Goal: Task Accomplishment & Management: Manage account settings

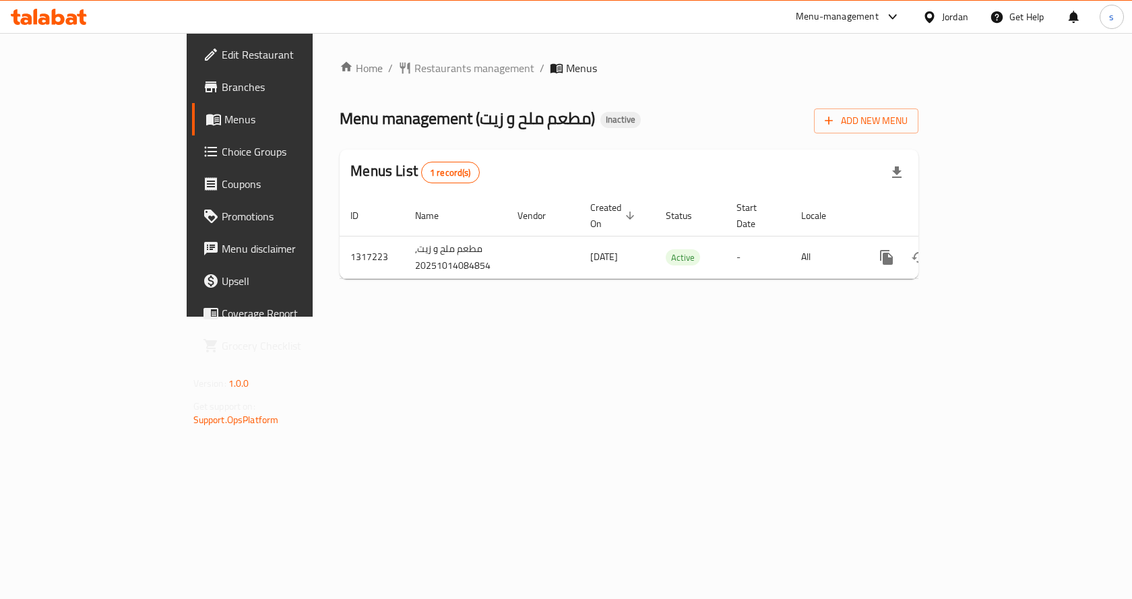
click at [945, 317] on div "Home / Restaurants management / Menus Menu management ( مطعم ملح و زيت ) Inacti…" at bounding box center [629, 175] width 633 height 284
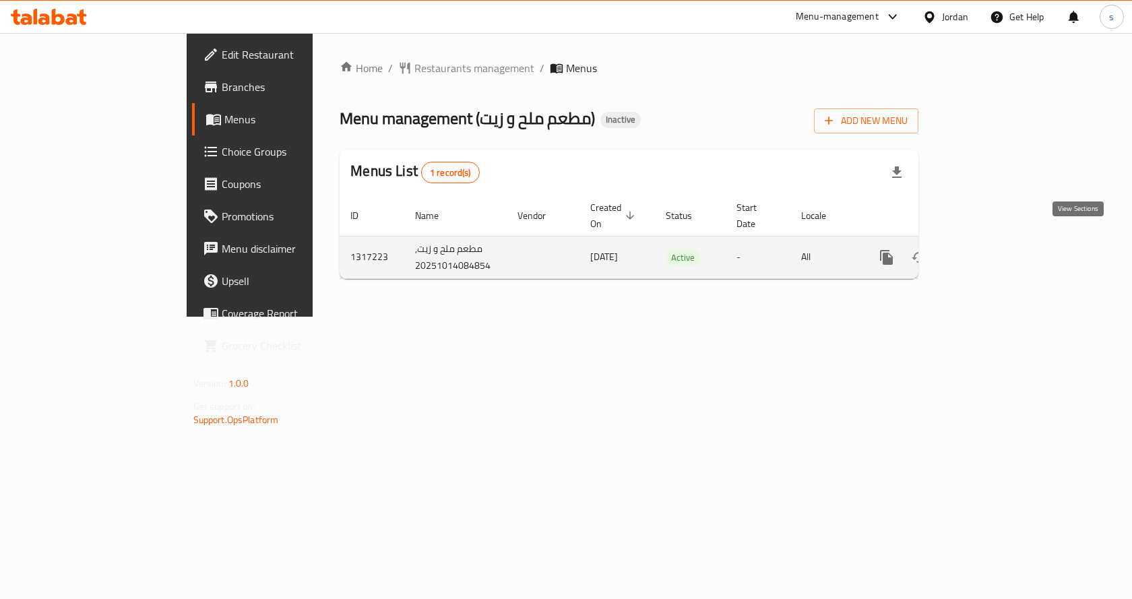
click at [992, 249] on icon "enhanced table" at bounding box center [984, 257] width 16 height 16
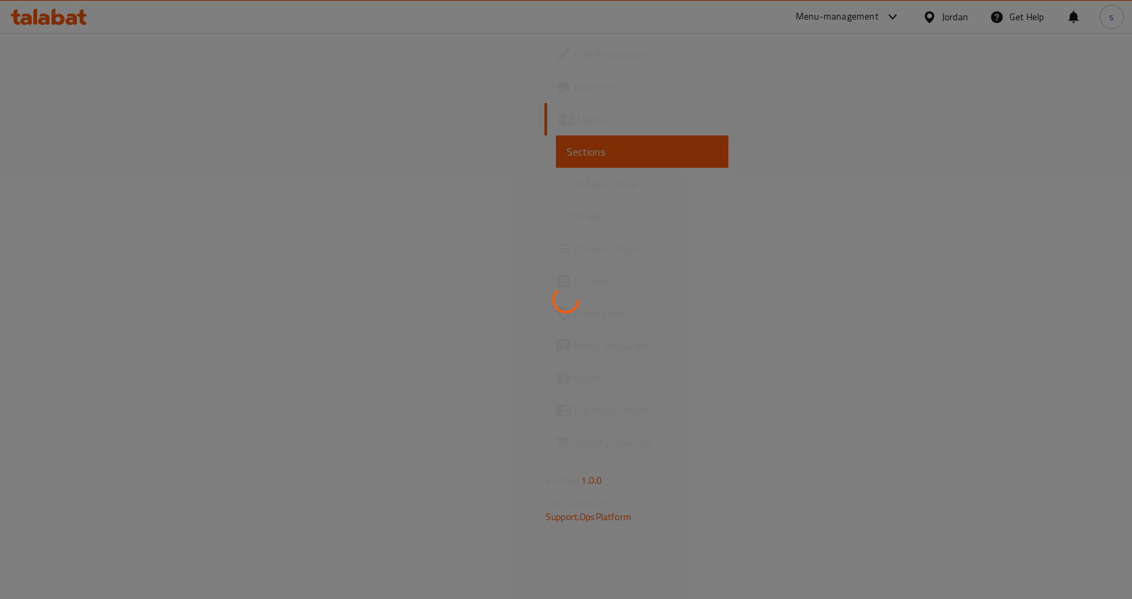
click at [337, 183] on div at bounding box center [566, 299] width 1132 height 599
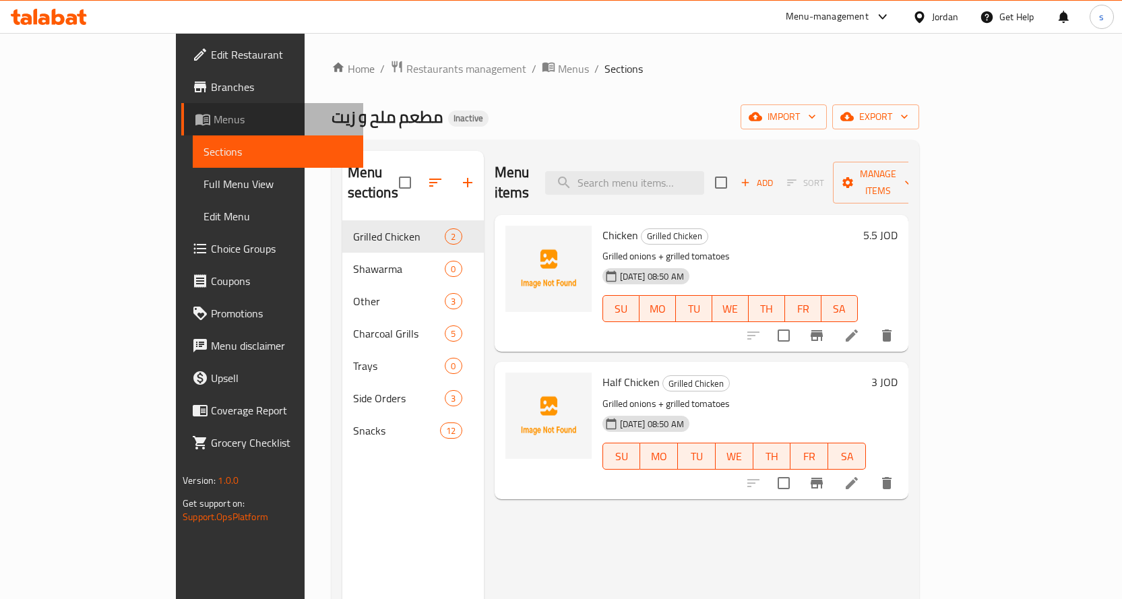
click at [214, 121] on span "Menus" at bounding box center [283, 119] width 139 height 16
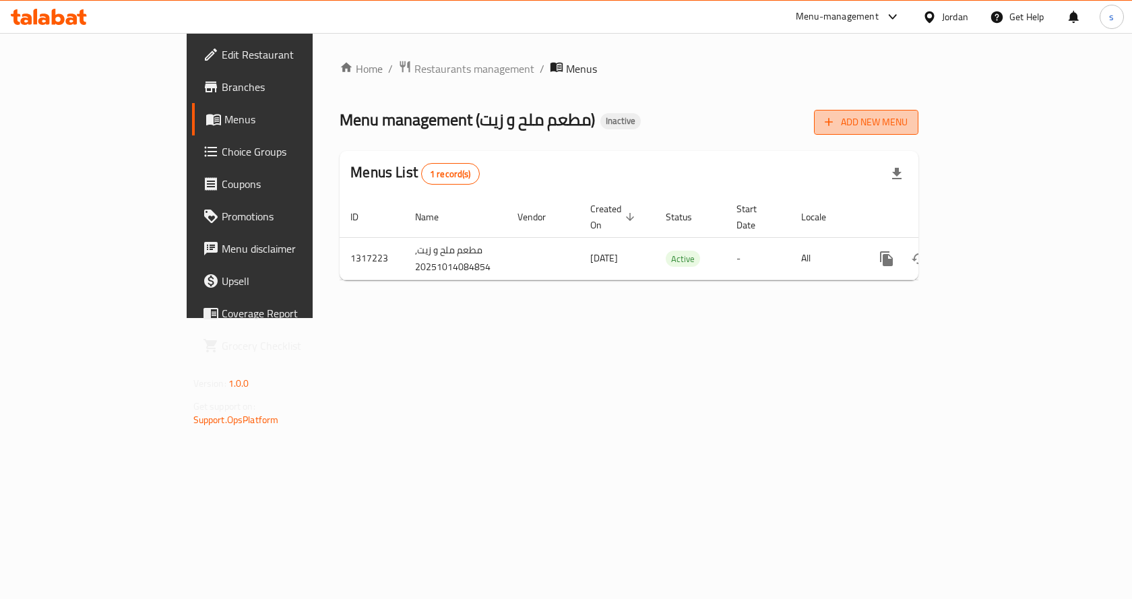
click at [908, 125] on span "Add New Menu" at bounding box center [866, 122] width 83 height 17
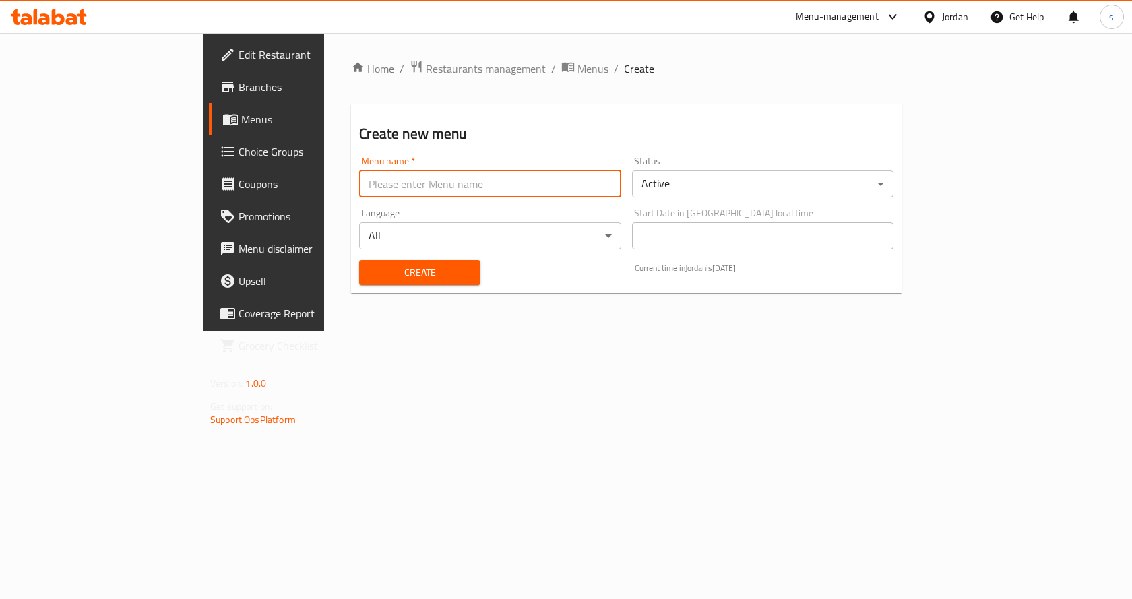
click at [418, 188] on input "text" at bounding box center [489, 183] width 261 height 27
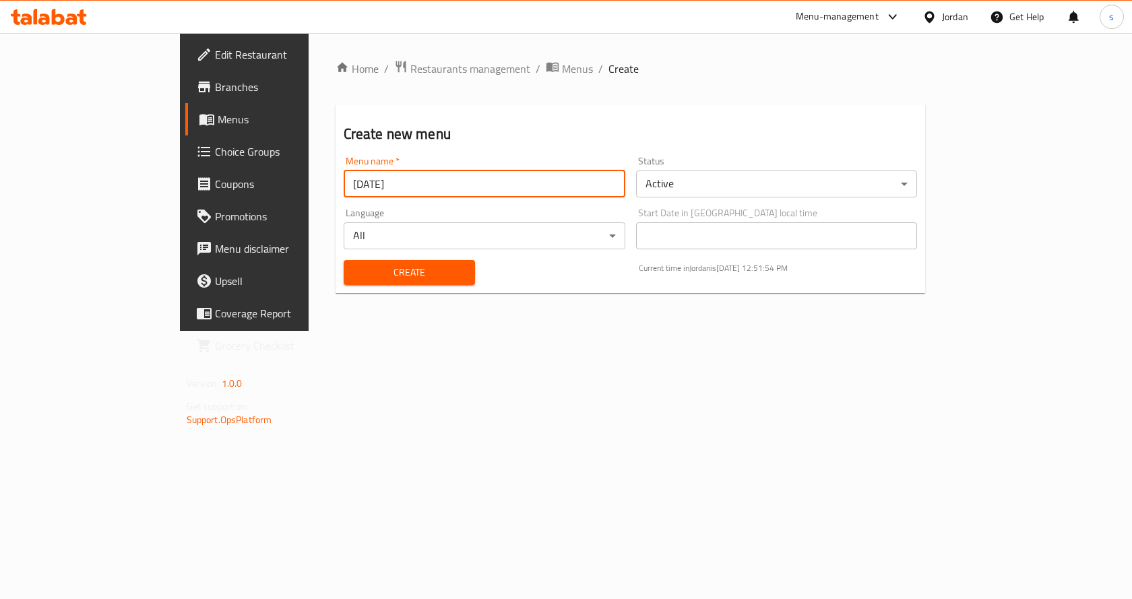
type input "[DATE]"
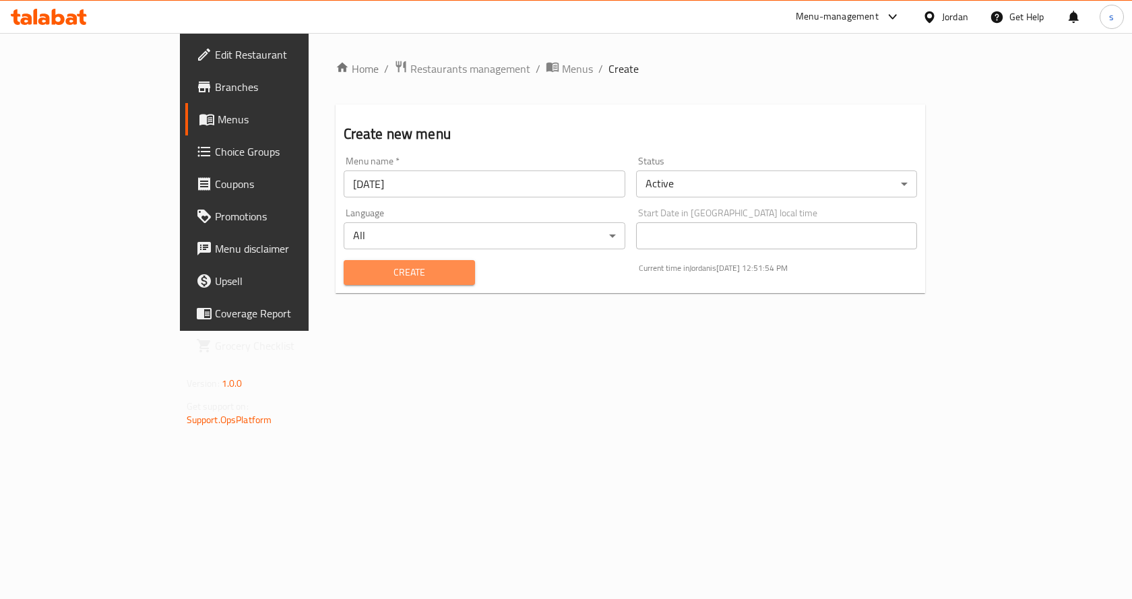
click at [367, 272] on span "Create" at bounding box center [409, 272] width 110 height 17
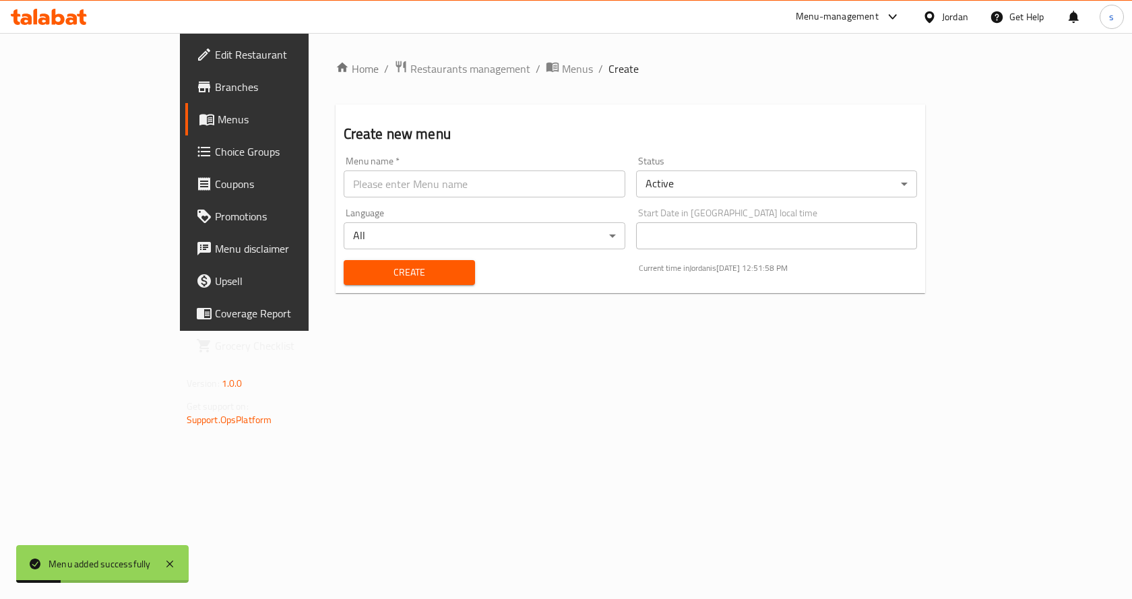
click at [218, 114] on span "Menus" at bounding box center [288, 119] width 141 height 16
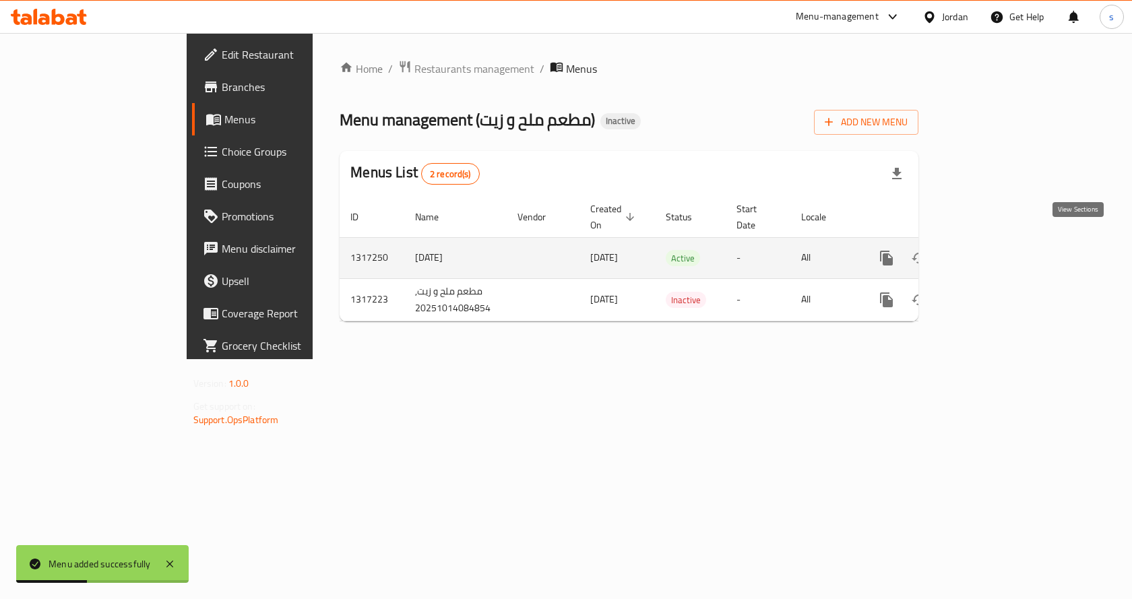
click at [992, 250] on icon "enhanced table" at bounding box center [984, 258] width 16 height 16
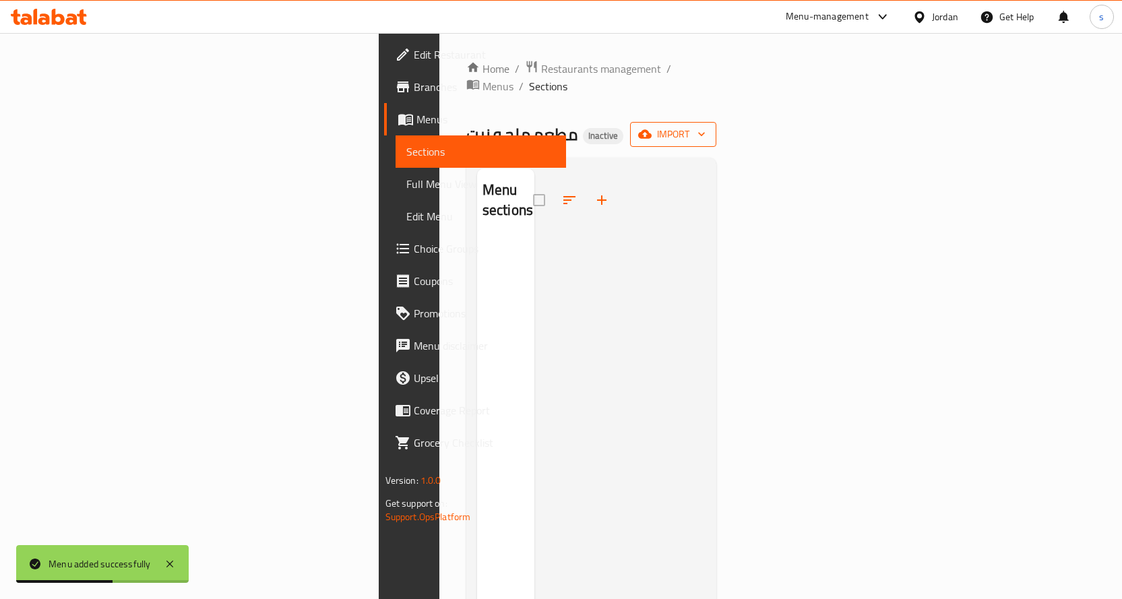
click at [708, 127] on icon "button" at bounding box center [701, 133] width 13 height 13
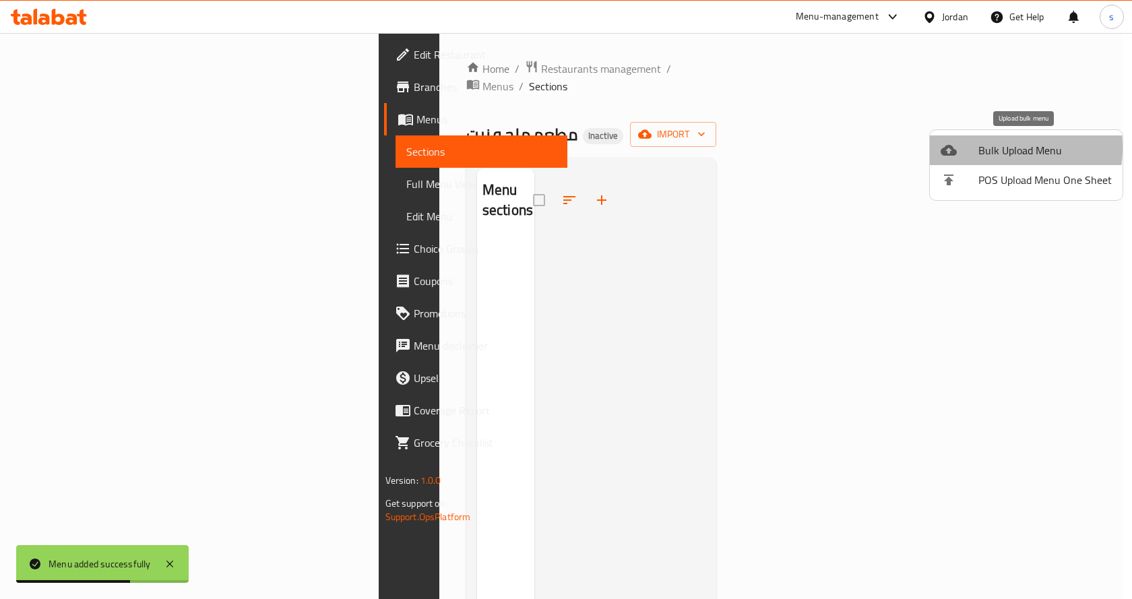
click at [982, 148] on span "Bulk Upload Menu" at bounding box center [1044, 150] width 133 height 16
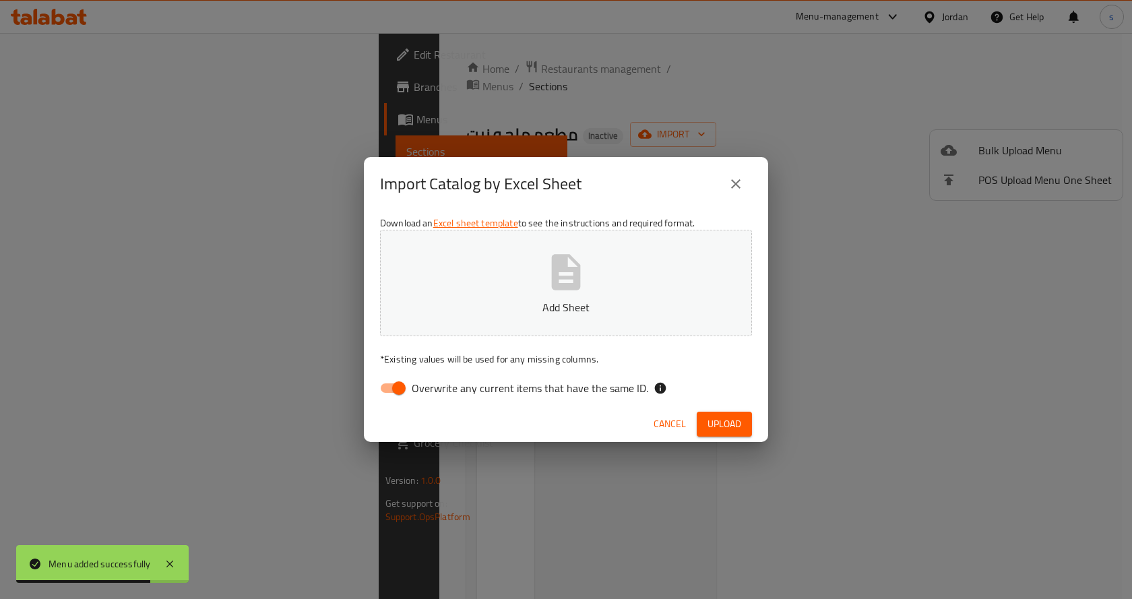
click at [395, 387] on input "Overwrite any current items that have the same ID." at bounding box center [399, 388] width 77 height 26
checkbox input "false"
click at [722, 427] on span "Upload" at bounding box center [725, 424] width 34 height 17
click at [528, 299] on button "Add Sheet" at bounding box center [566, 283] width 372 height 106
click at [728, 427] on span "Upload" at bounding box center [725, 424] width 34 height 17
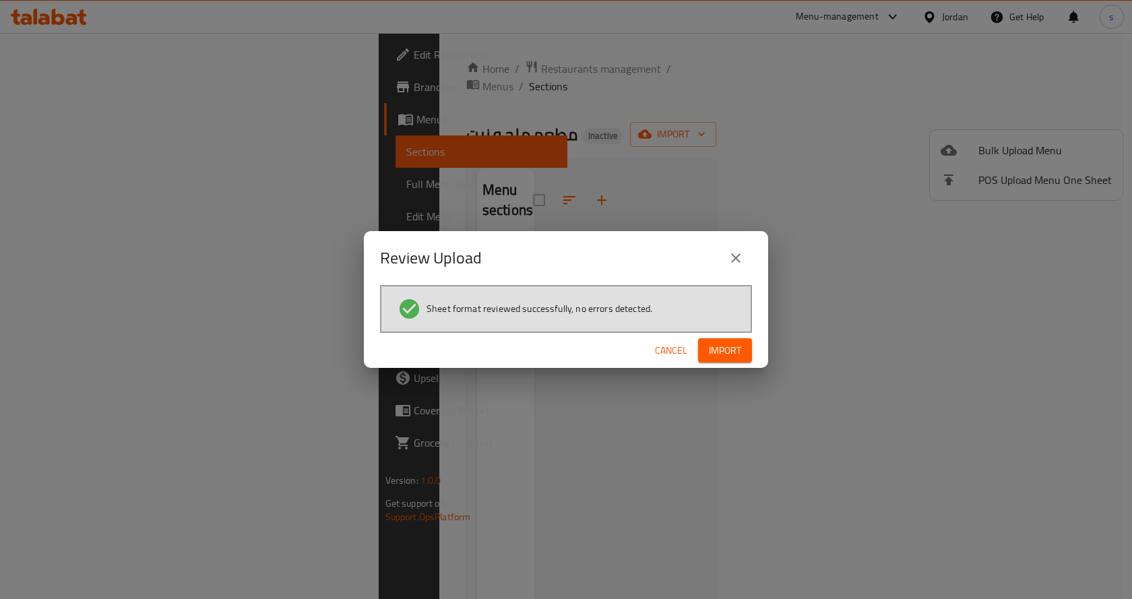
click at [718, 348] on span "Import" at bounding box center [725, 350] width 32 height 17
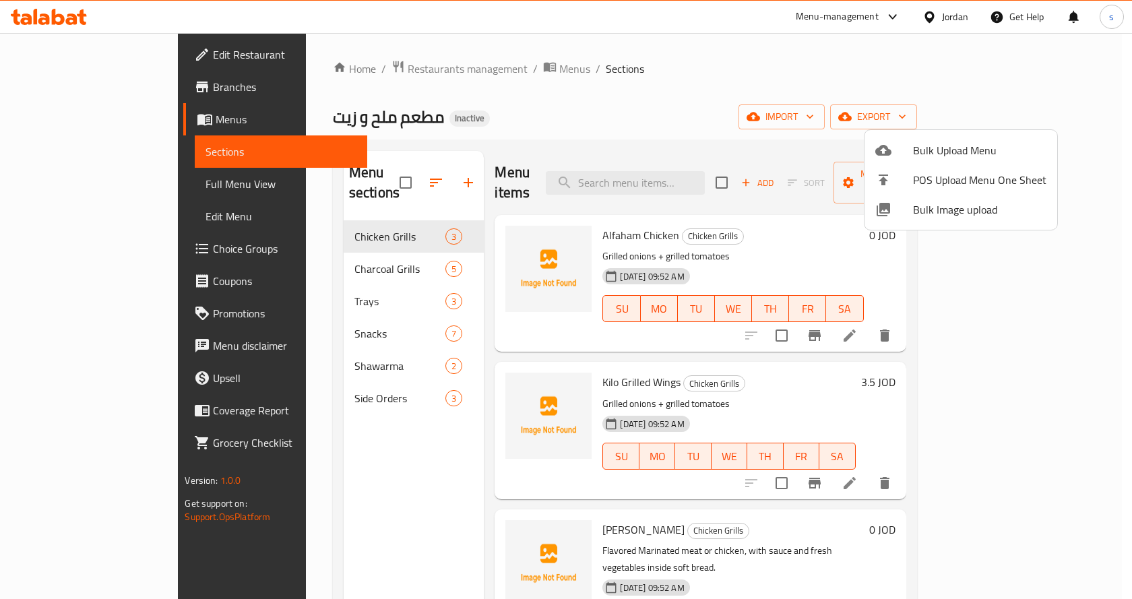
click at [815, 75] on div at bounding box center [566, 299] width 1132 height 599
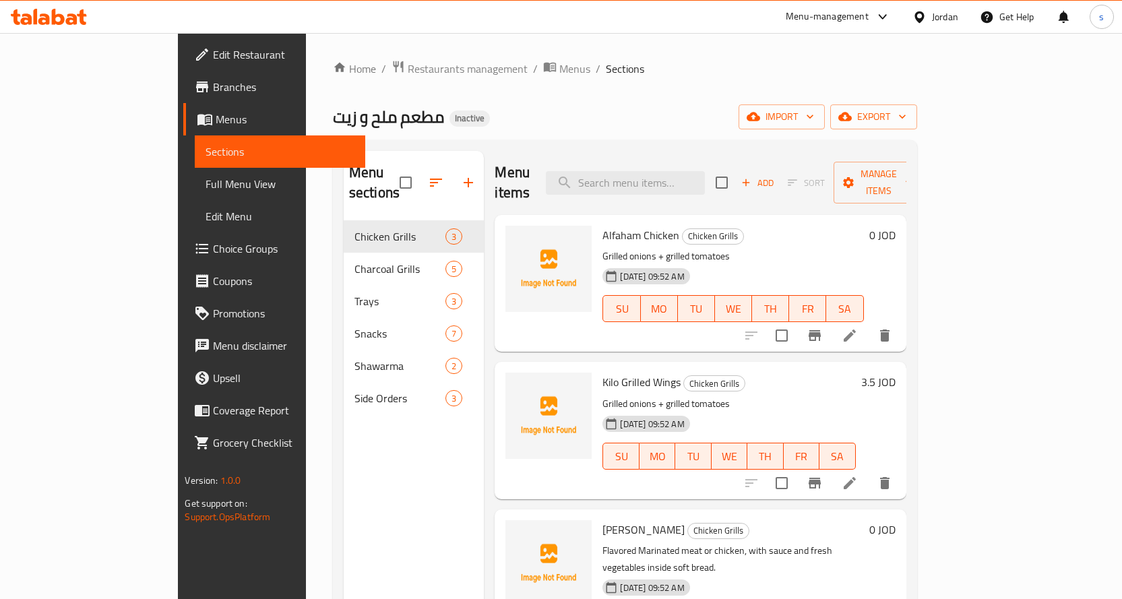
click at [858, 328] on icon at bounding box center [850, 336] width 16 height 16
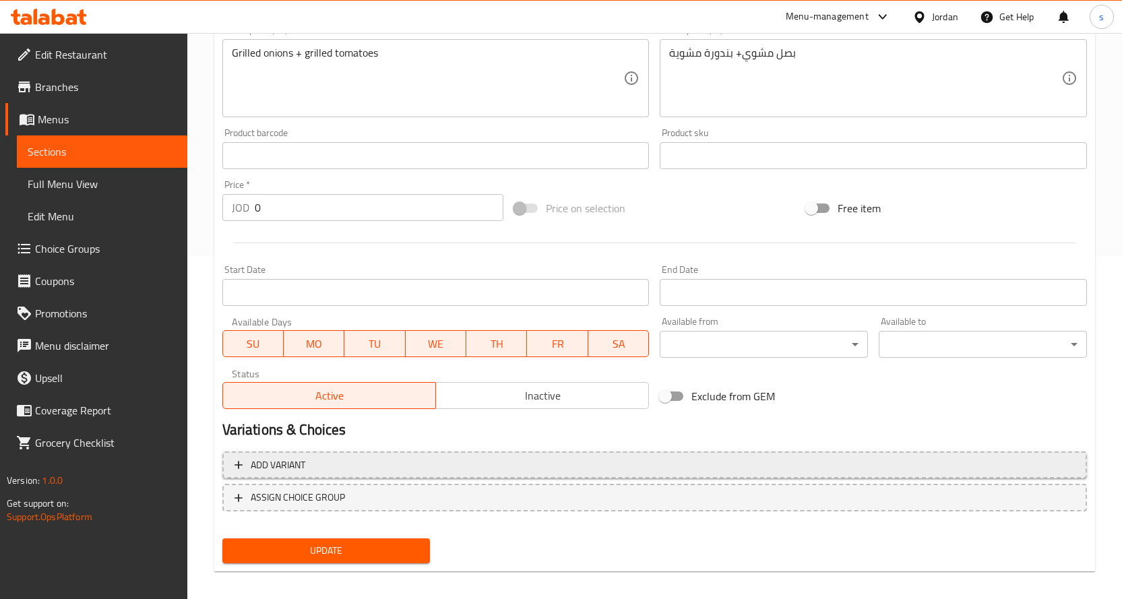
scroll to position [353, 0]
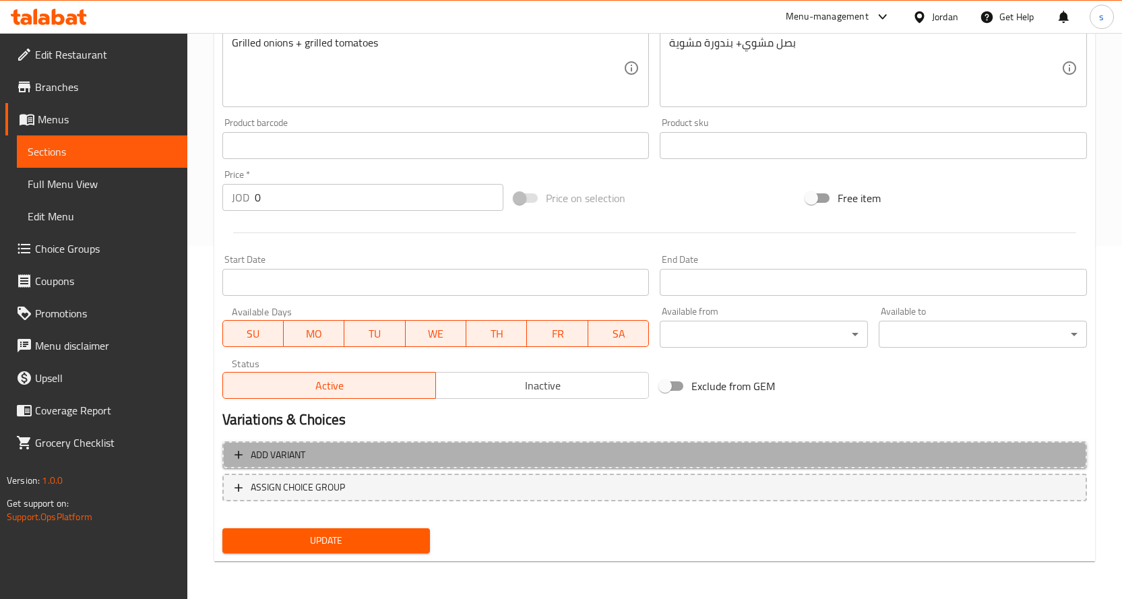
click at [370, 457] on span "Add variant" at bounding box center [655, 455] width 840 height 17
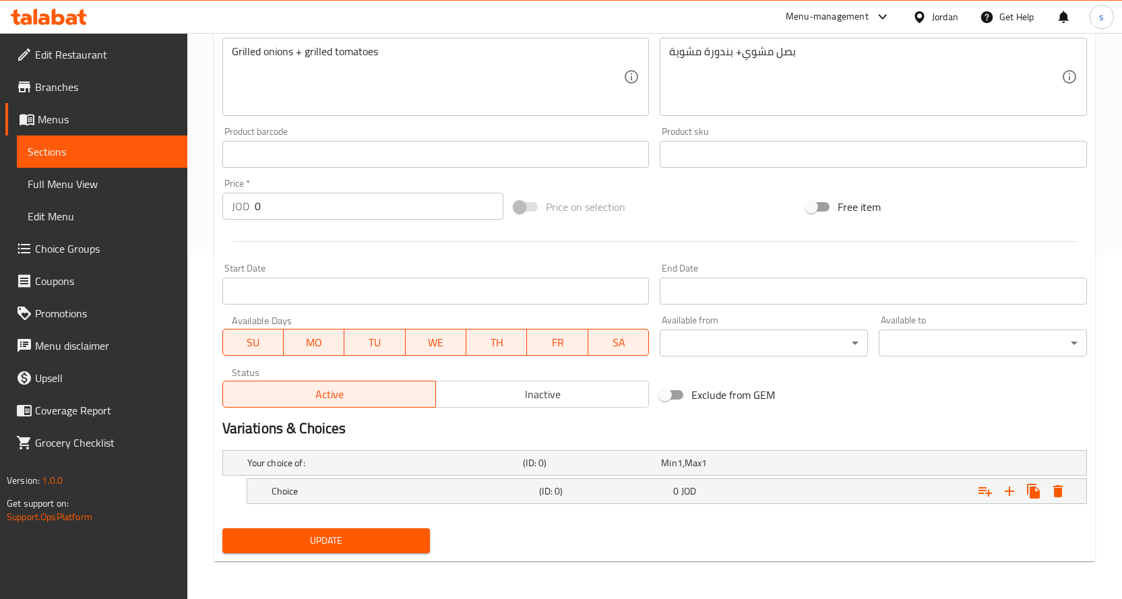
scroll to position [344, 0]
click at [751, 433] on h2 "Variations & Choices" at bounding box center [654, 428] width 865 height 20
click at [763, 431] on h2 "Variations & Choices" at bounding box center [654, 428] width 865 height 20
click at [986, 490] on icon "Expand" at bounding box center [984, 491] width 13 height 9
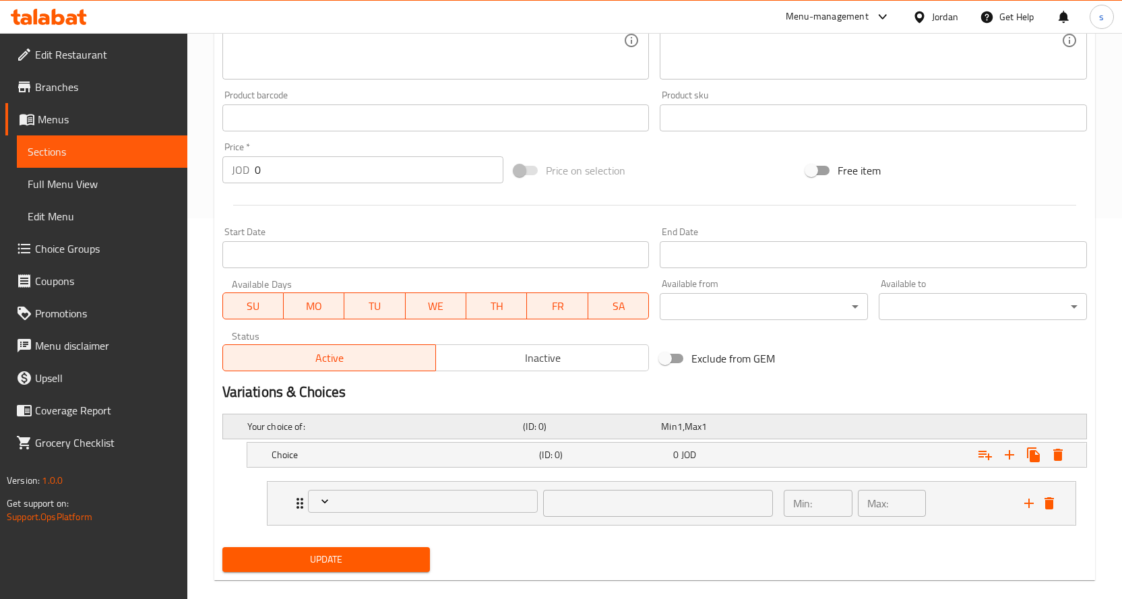
scroll to position [400, 0]
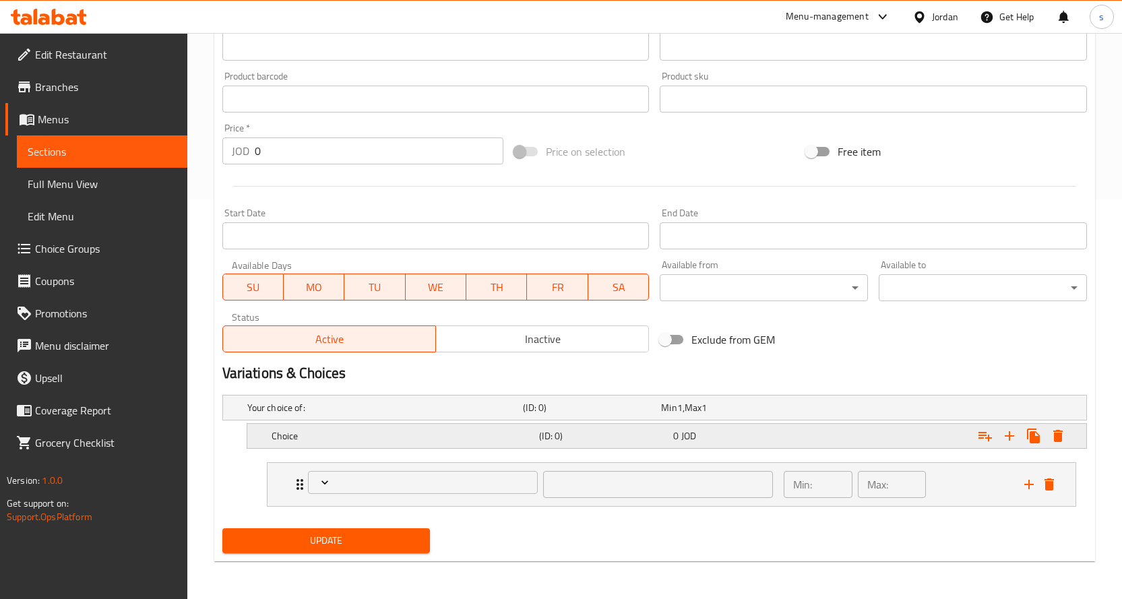
click at [545, 435] on h5 "(ID: 0)" at bounding box center [603, 435] width 129 height 13
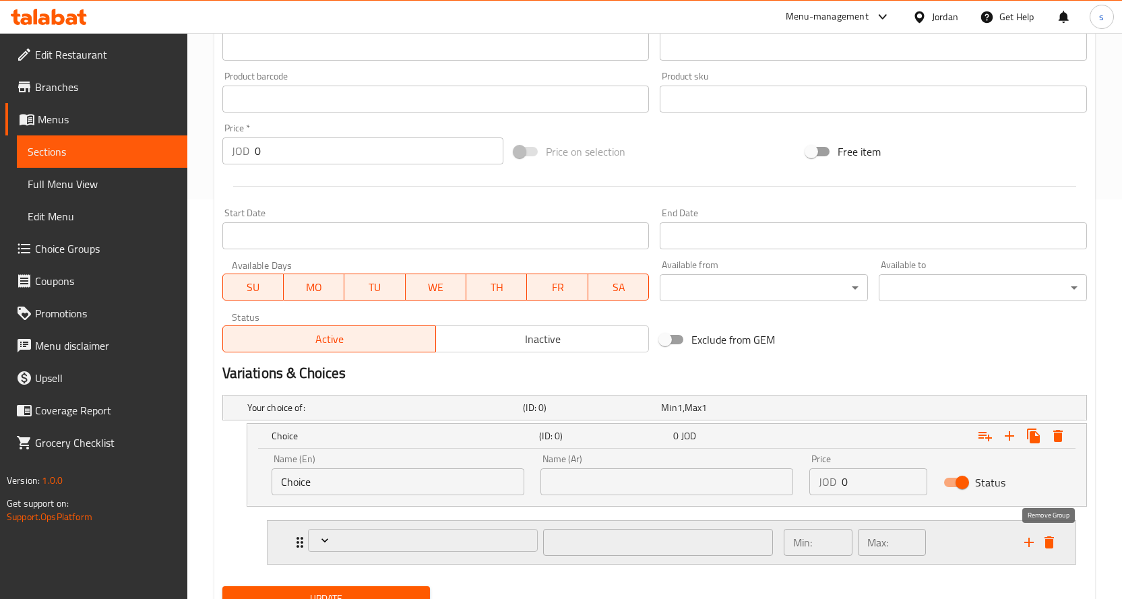
click at [1044, 550] on icon "delete" at bounding box center [1049, 542] width 16 height 16
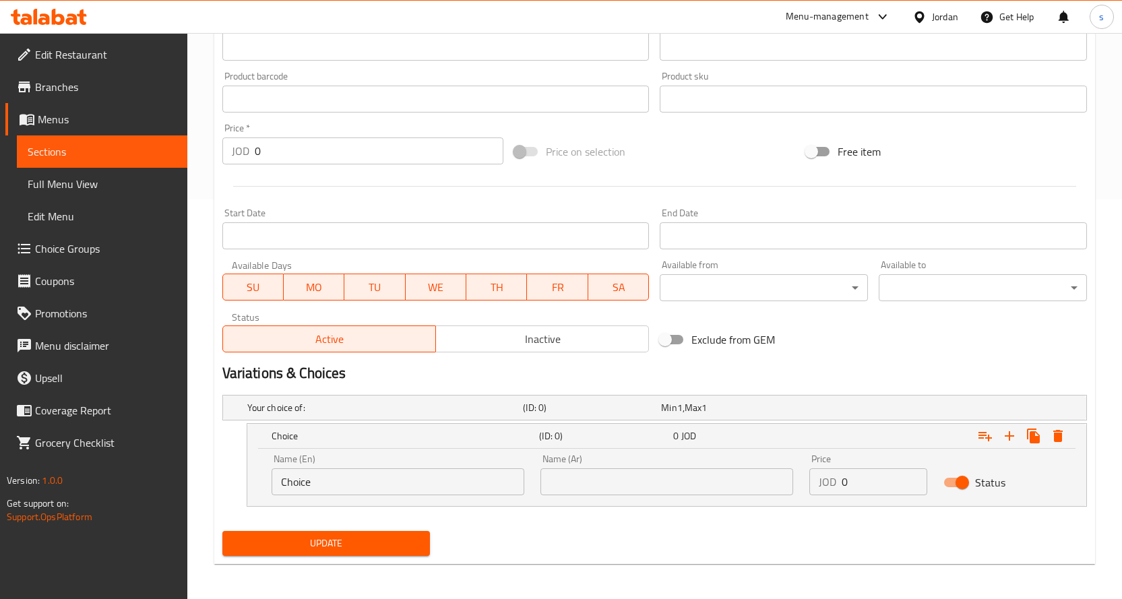
click at [1016, 345] on div "Add item image Image Size: 1200 x 800 px / Image formats: jpg, png / 5MB Max. I…" at bounding box center [654, 67] width 875 height 581
click at [341, 409] on h5 "Your choice of:" at bounding box center [382, 407] width 271 height 13
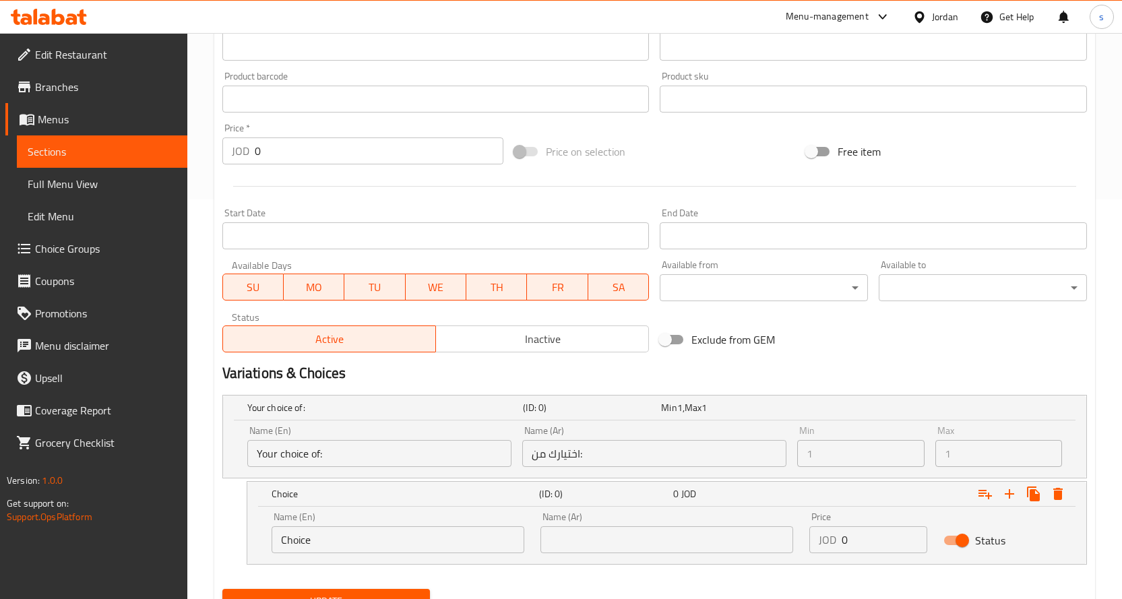
click at [352, 455] on input "Your choice of:" at bounding box center [379, 453] width 264 height 27
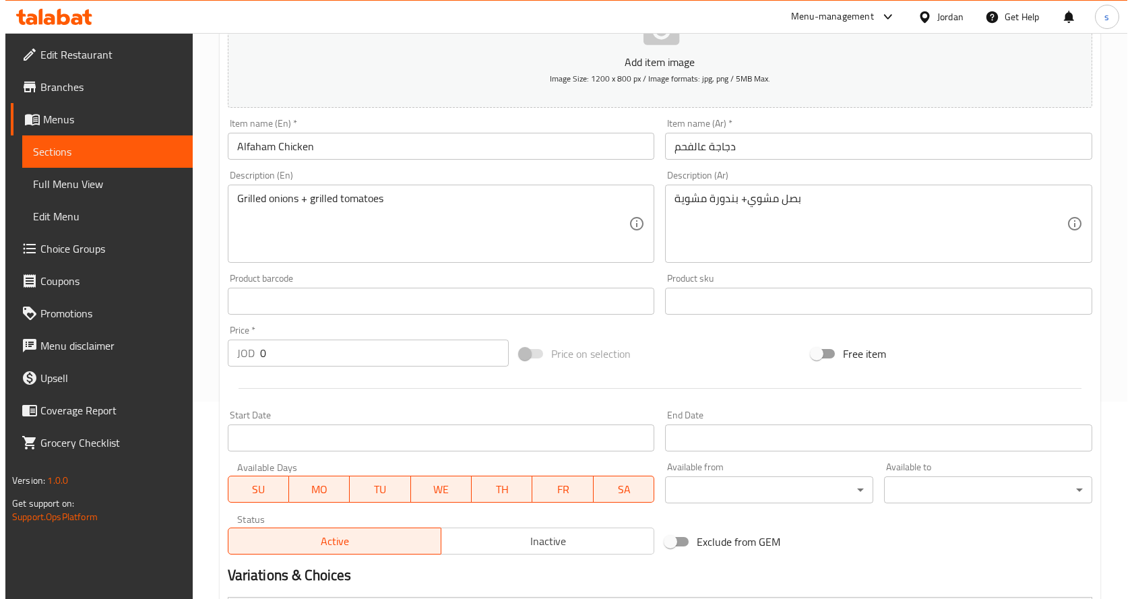
scroll to position [460, 0]
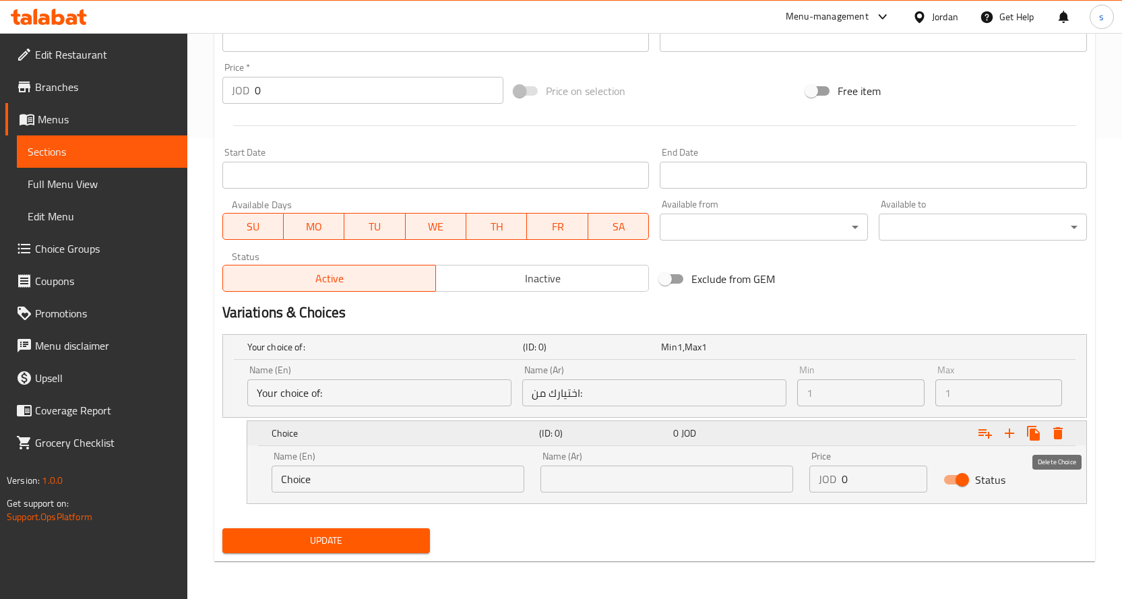
click at [1059, 433] on icon "Expand" at bounding box center [1057, 433] width 9 height 12
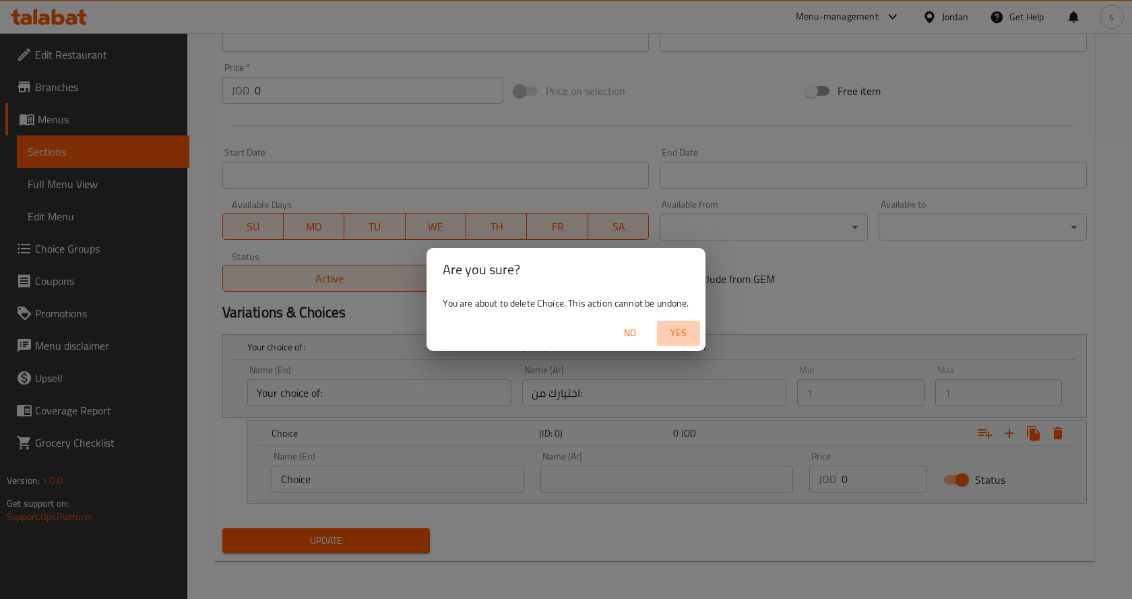
click at [677, 329] on span "Yes" at bounding box center [678, 333] width 32 height 17
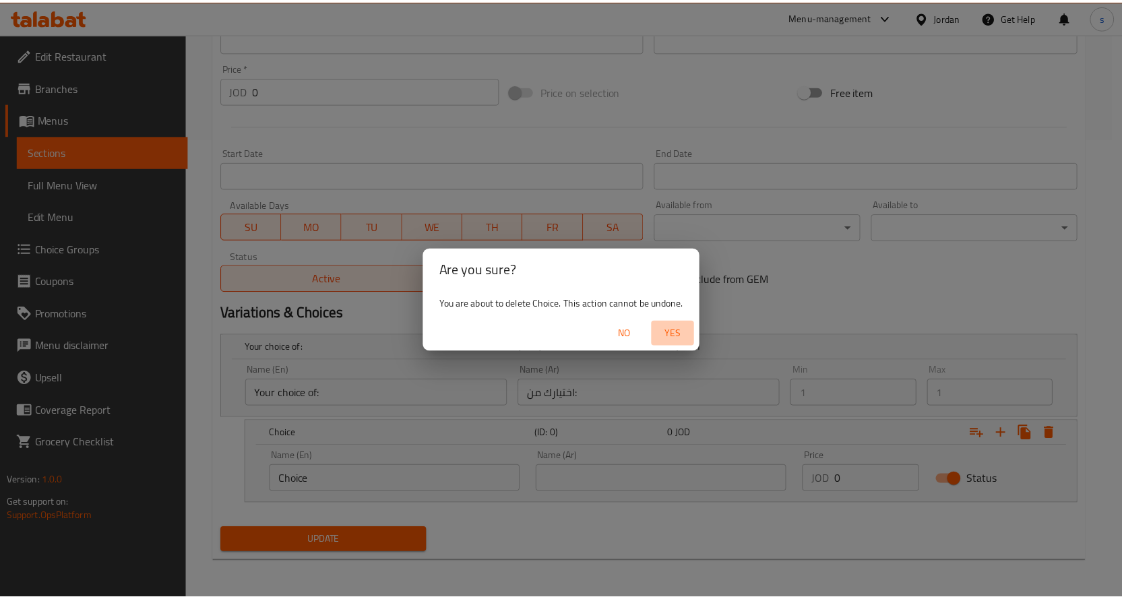
scroll to position [353, 0]
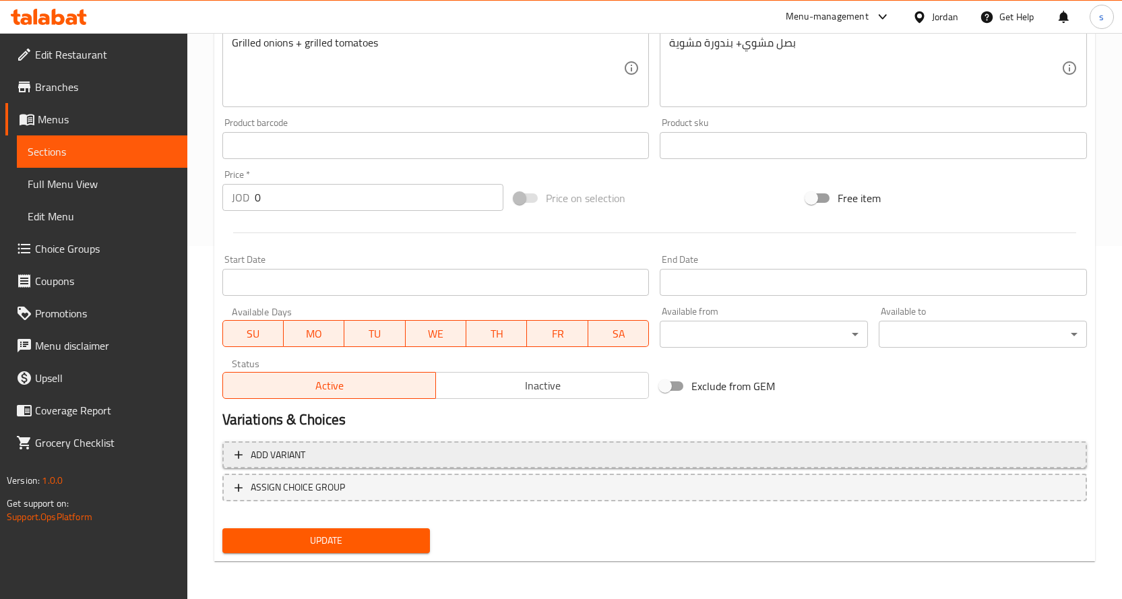
click at [319, 445] on button "Add variant" at bounding box center [654, 455] width 865 height 28
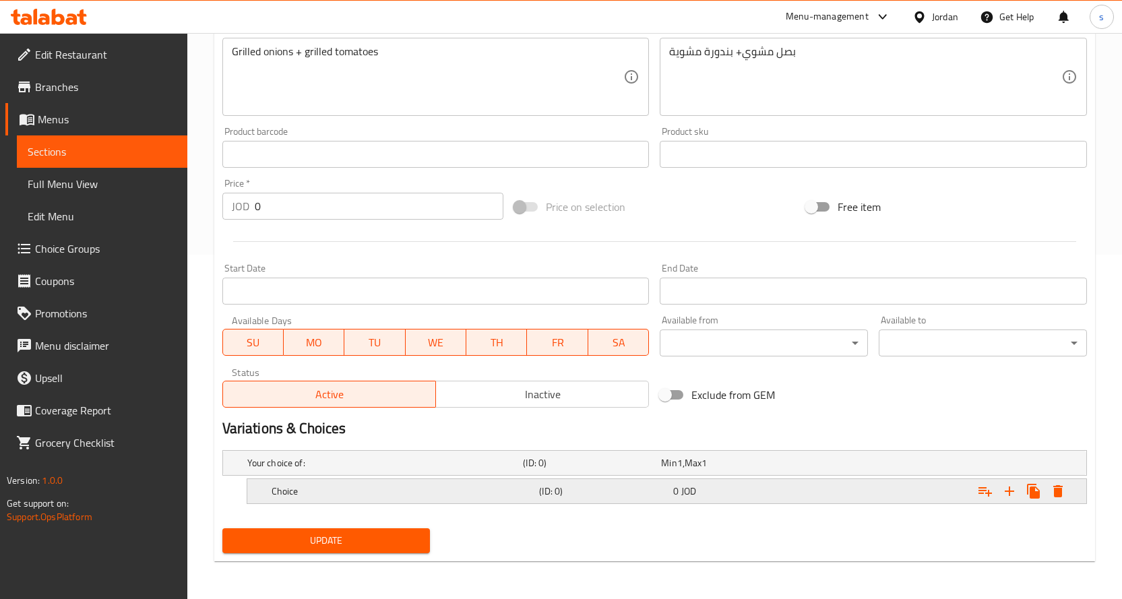
click at [387, 485] on h5 "Choice" at bounding box center [403, 491] width 263 height 13
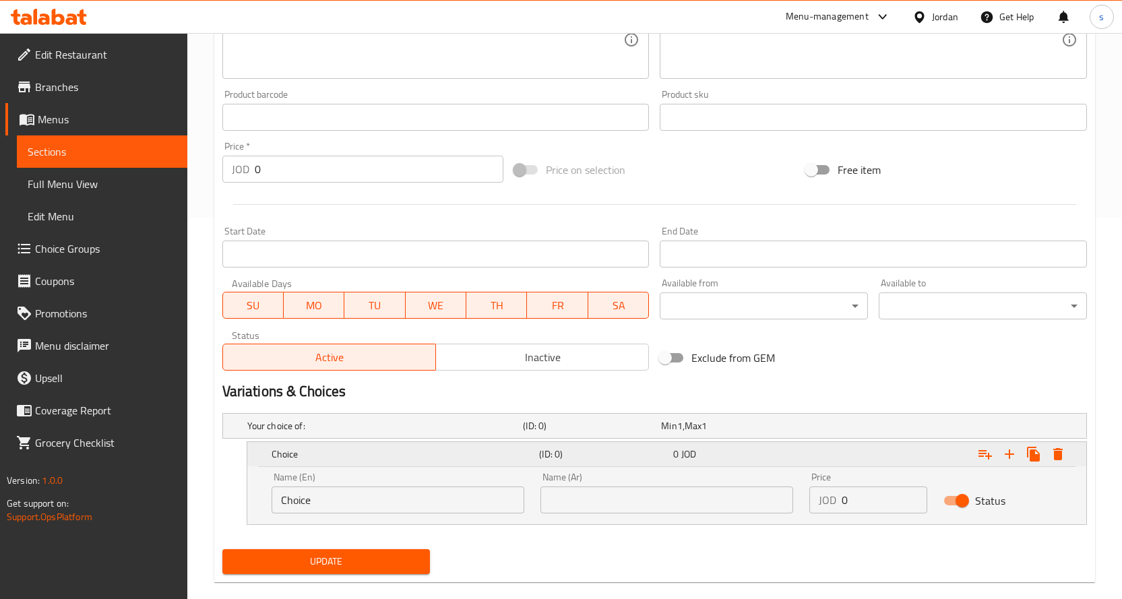
scroll to position [402, 0]
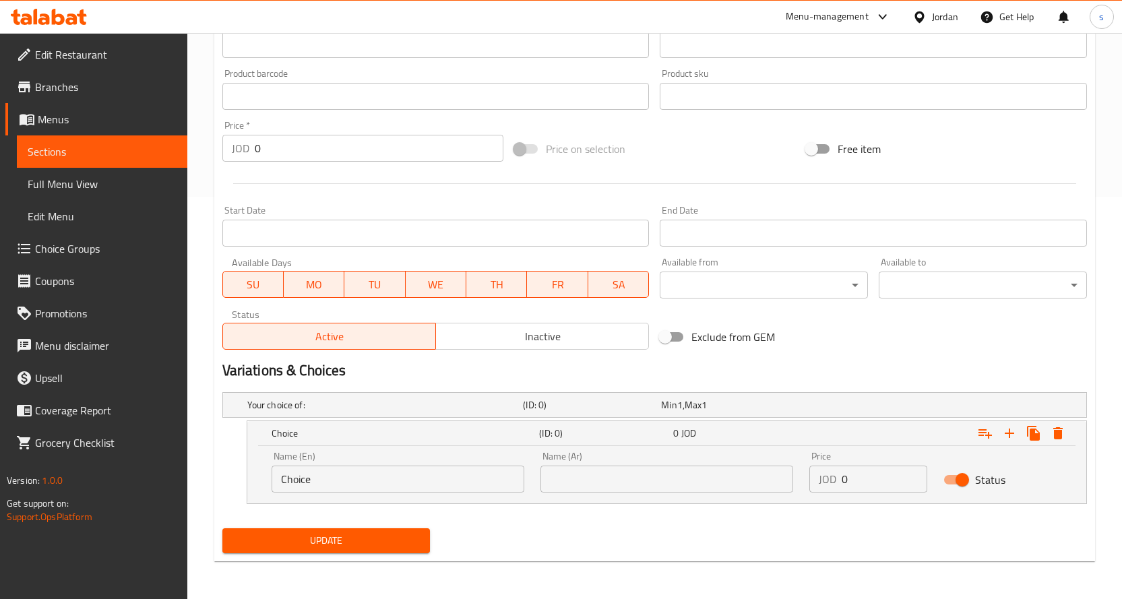
click at [368, 480] on input "Choice" at bounding box center [398, 479] width 253 height 27
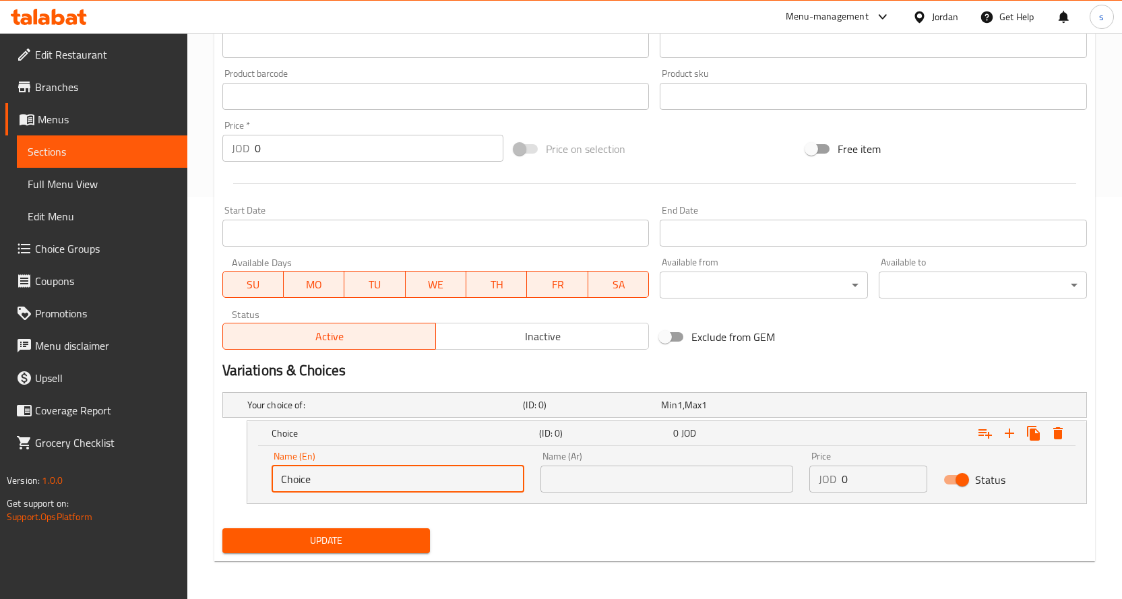
click at [368, 480] on input "Choice" at bounding box center [398, 479] width 253 height 27
type input "Half chicken"
click at [702, 478] on input "text" at bounding box center [666, 479] width 253 height 27
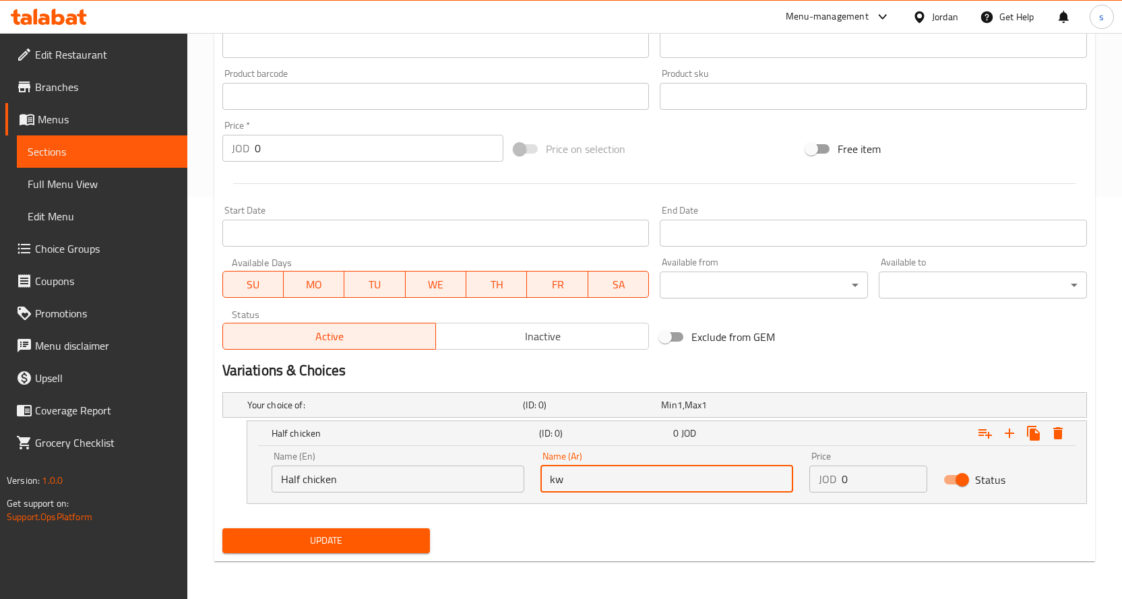
type input "k"
type input "نصف دجاجة"
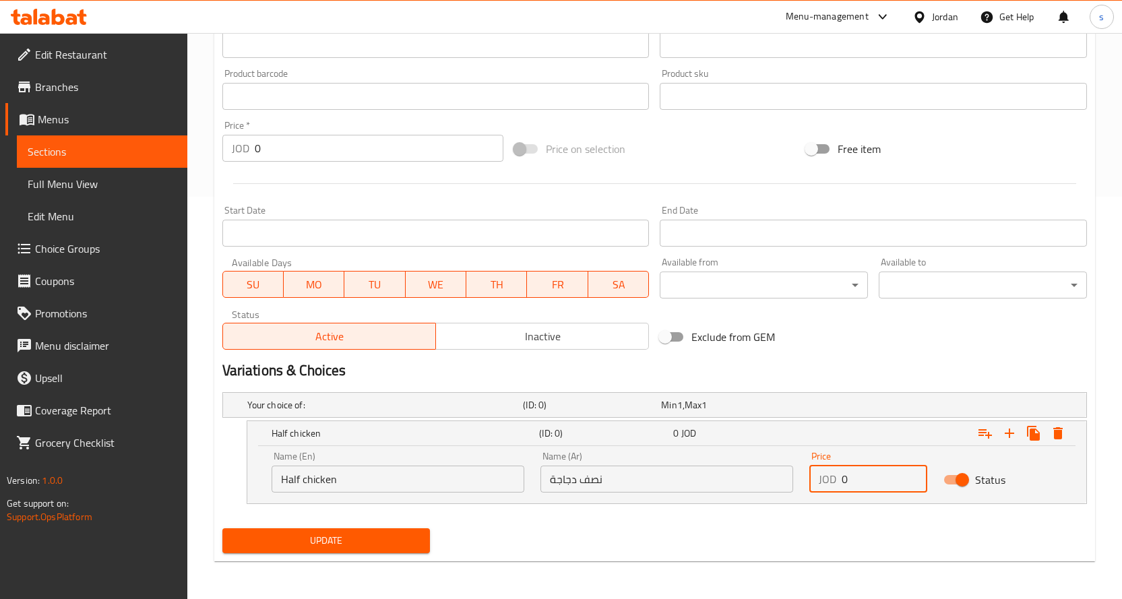
drag, startPoint x: 849, startPoint y: 476, endPoint x: 826, endPoint y: 482, distance: 23.7
click at [826, 482] on div "JOD 0 Price" at bounding box center [868, 479] width 119 height 27
type input "6"
type input "3"
click at [1014, 430] on icon "Expand" at bounding box center [1009, 433] width 16 height 16
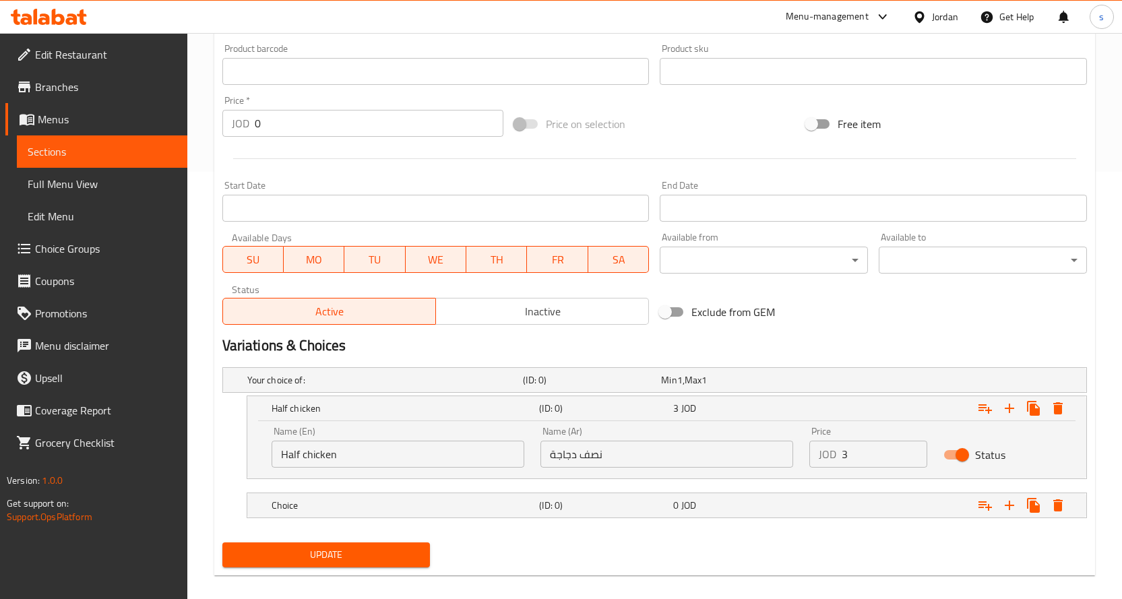
scroll to position [441, 0]
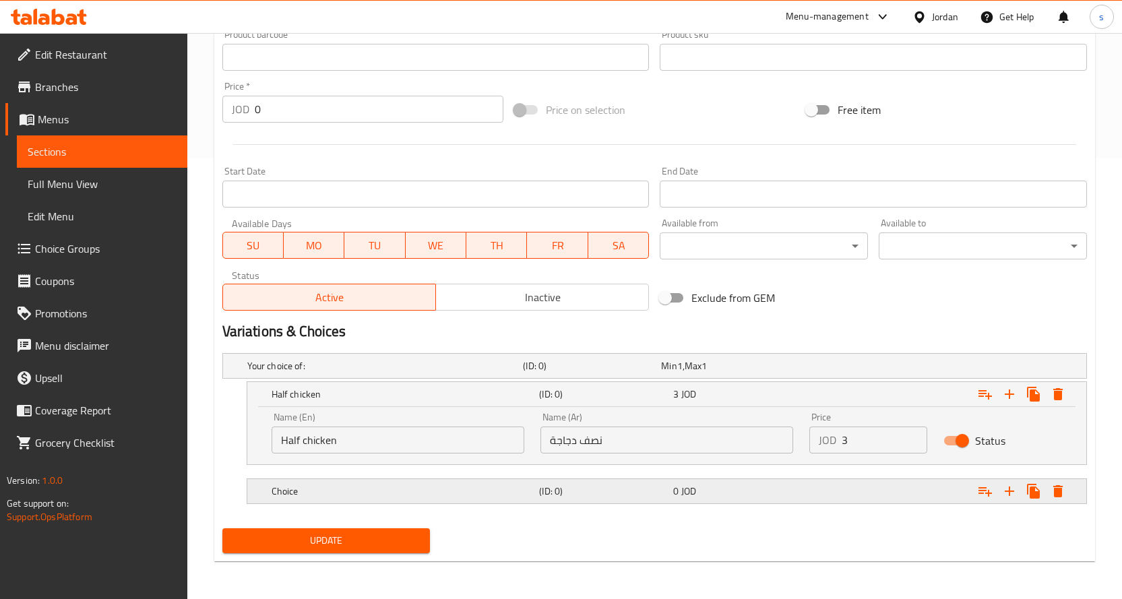
click at [643, 501] on div "Choice (ID: 0) 0 JOD" at bounding box center [671, 491] width 804 height 30
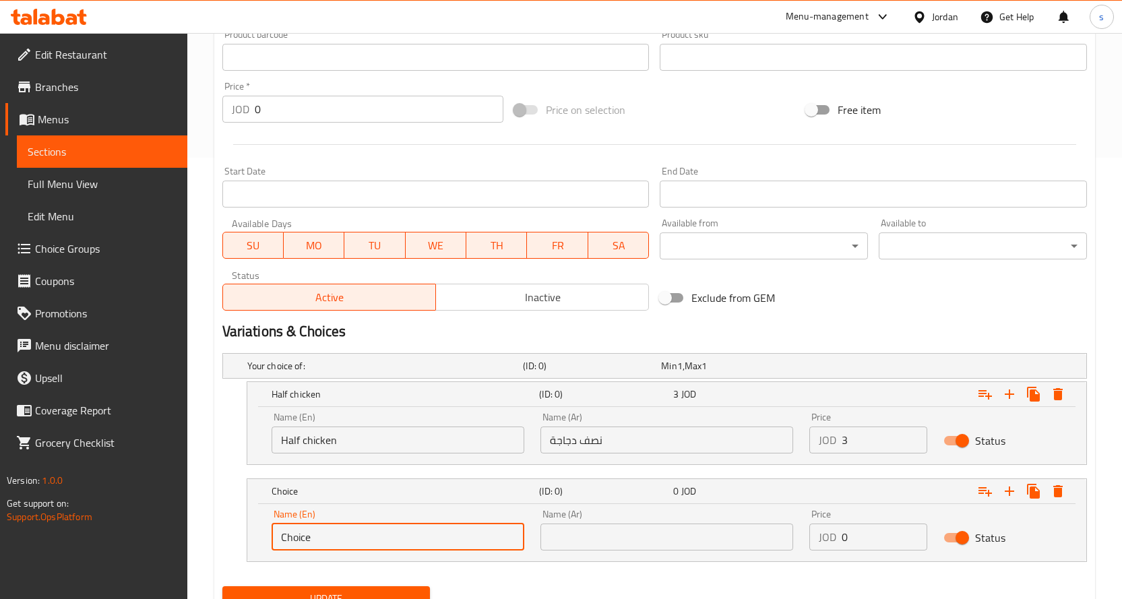
drag, startPoint x: 384, startPoint y: 548, endPoint x: 218, endPoint y: 528, distance: 167.0
click at [218, 528] on div "Your choice of: (ID: 0) Min 1 , Max 1 Name (En) Your choice of: Name (En) Name …" at bounding box center [654, 464] width 875 height 233
type input "ص"
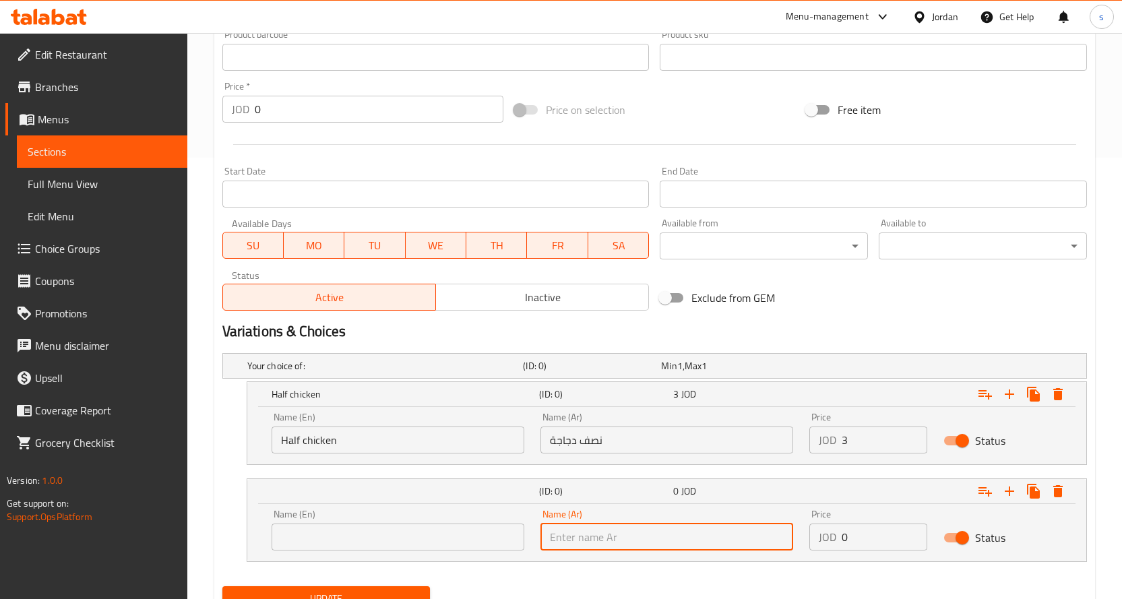
click at [619, 536] on input "text" at bounding box center [666, 537] width 253 height 27
click at [459, 536] on input "text" at bounding box center [398, 537] width 253 height 27
click at [660, 537] on input "دجاجة" at bounding box center [666, 537] width 253 height 27
type input "دجاجة كاملة"
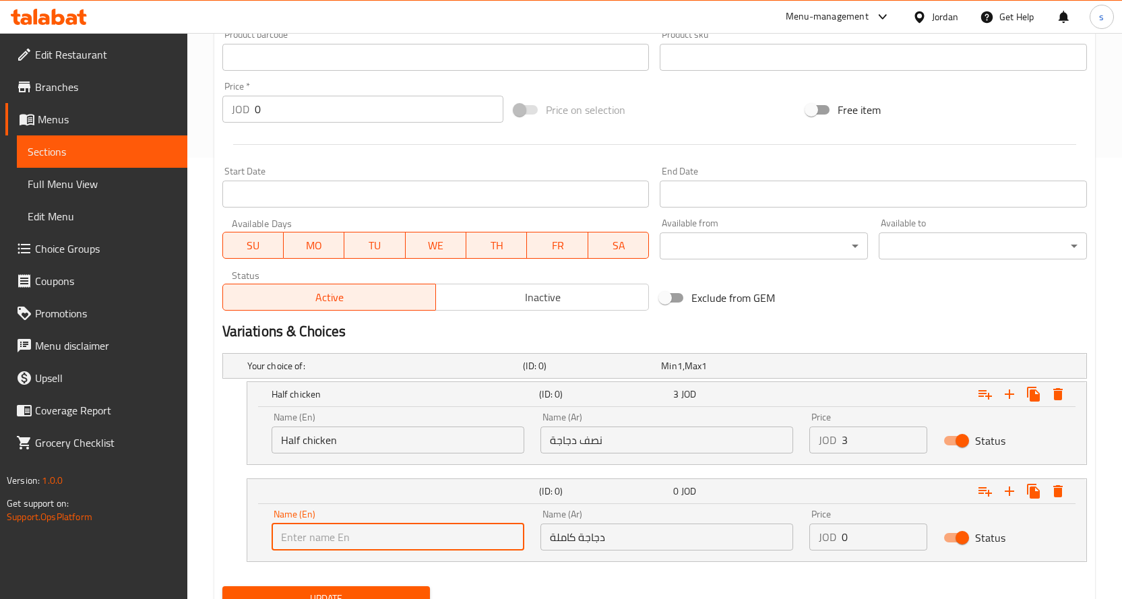
click at [424, 540] on input "text" at bounding box center [398, 537] width 253 height 27
type input "ص"
click at [343, 546] on input "whole chicken" at bounding box center [398, 537] width 253 height 27
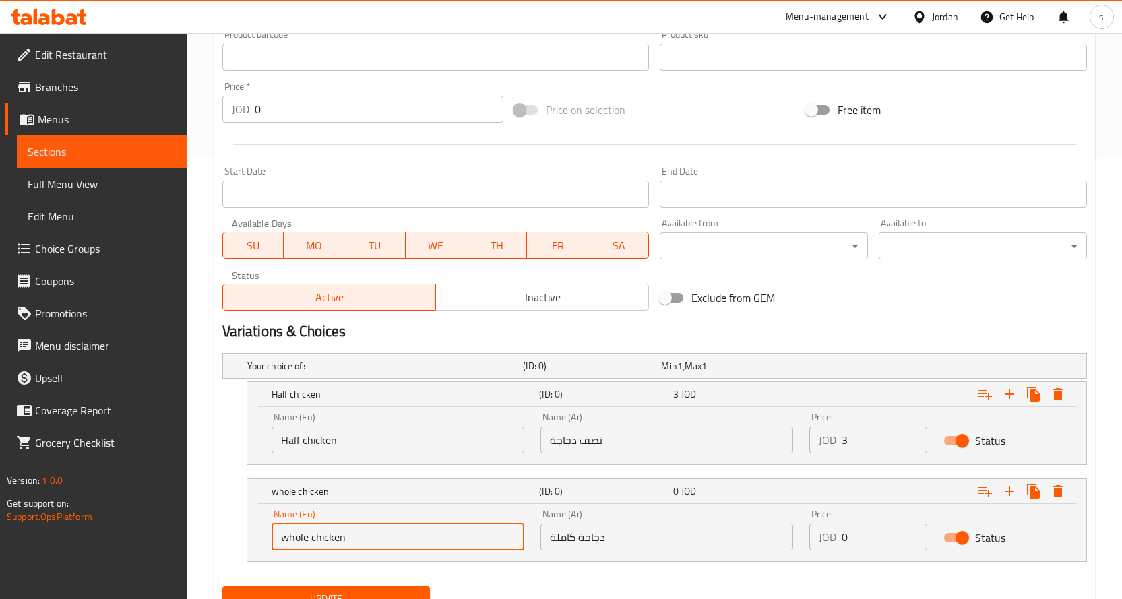
type input "Whole Chicken"
click at [305, 441] on input "Half chicken" at bounding box center [398, 440] width 253 height 27
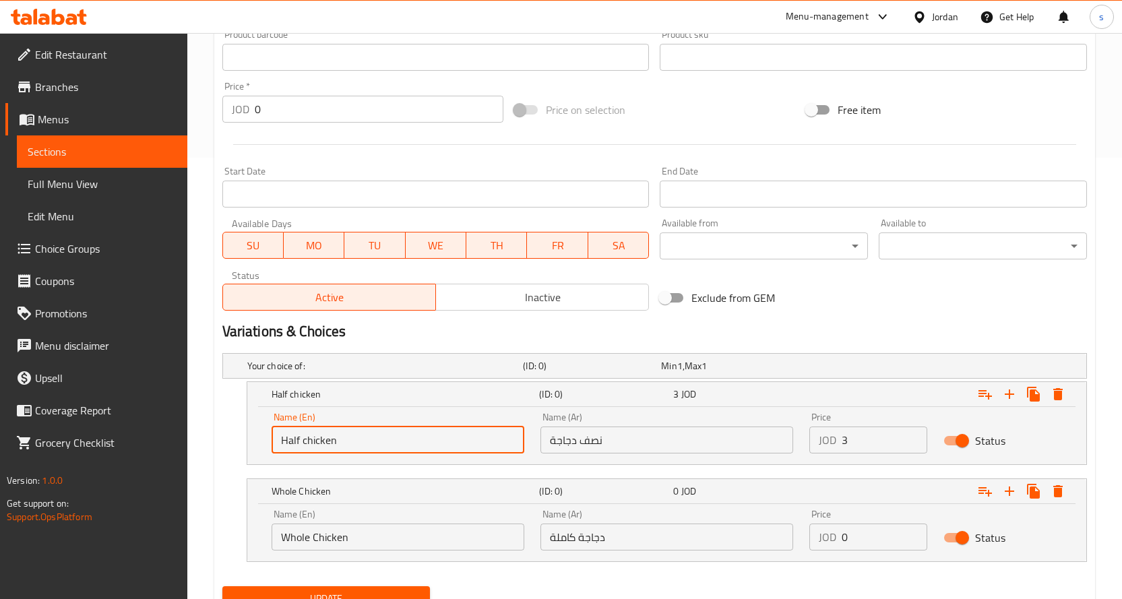
click at [305, 441] on input "Half chicken" at bounding box center [398, 440] width 253 height 27
click at [220, 505] on div "Your choice of: (ID: 0) Min 1 , Max 1 Name (En) Your choice of: Name (En) Name …" at bounding box center [654, 464] width 875 height 233
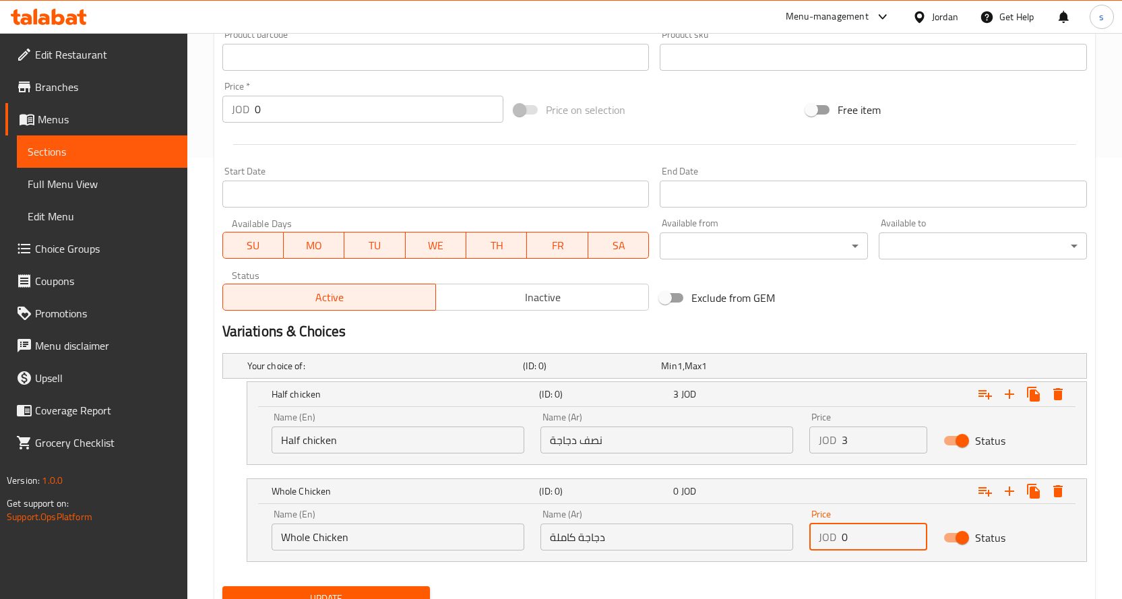
drag, startPoint x: 852, startPoint y: 542, endPoint x: 832, endPoint y: 541, distance: 19.6
click at [832, 541] on div "JOD 0 Price" at bounding box center [868, 537] width 119 height 27
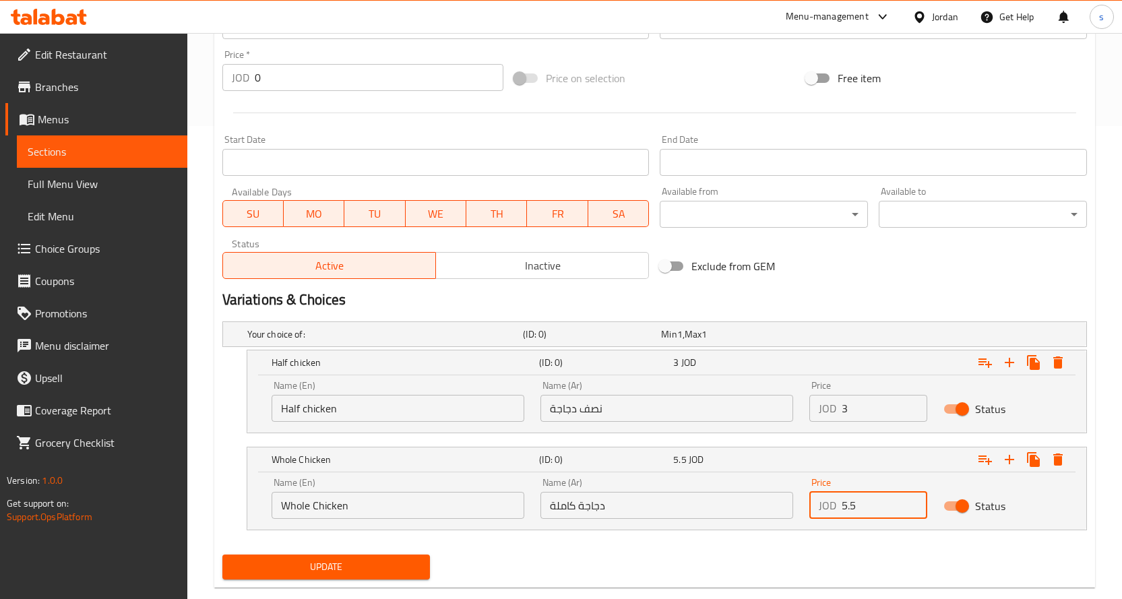
scroll to position [499, 0]
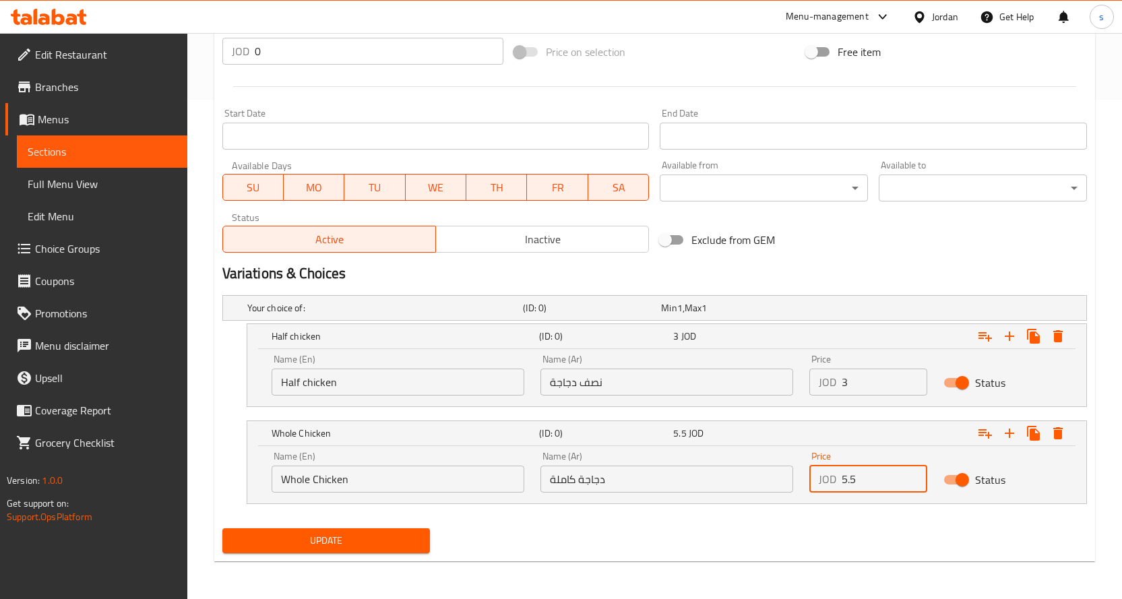
type input "5.5"
click at [371, 534] on span "Update" at bounding box center [326, 540] width 187 height 17
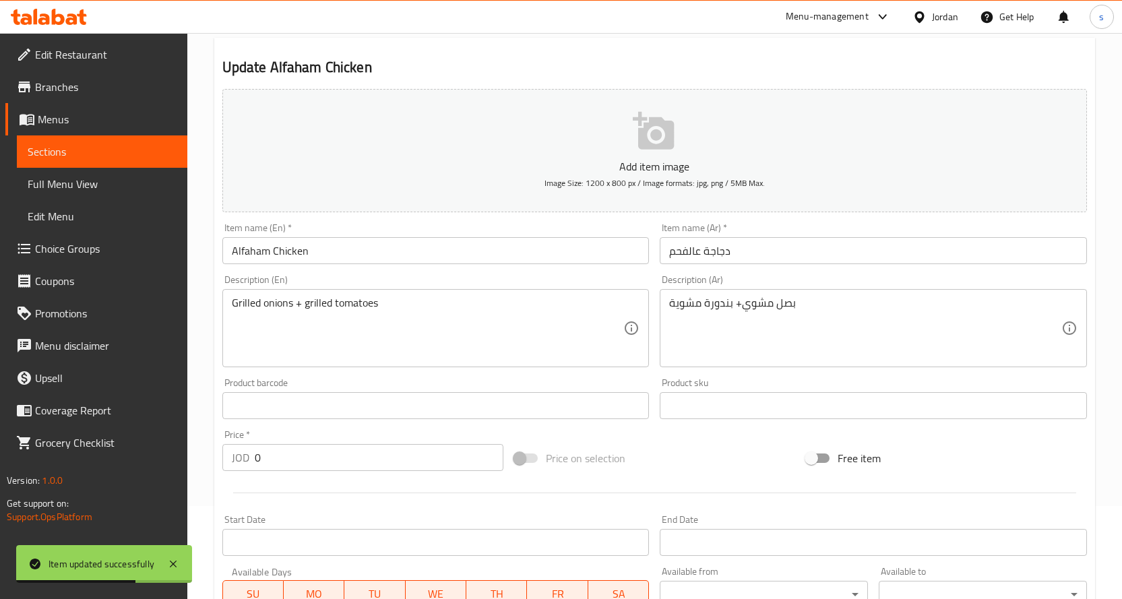
scroll to position [67, 0]
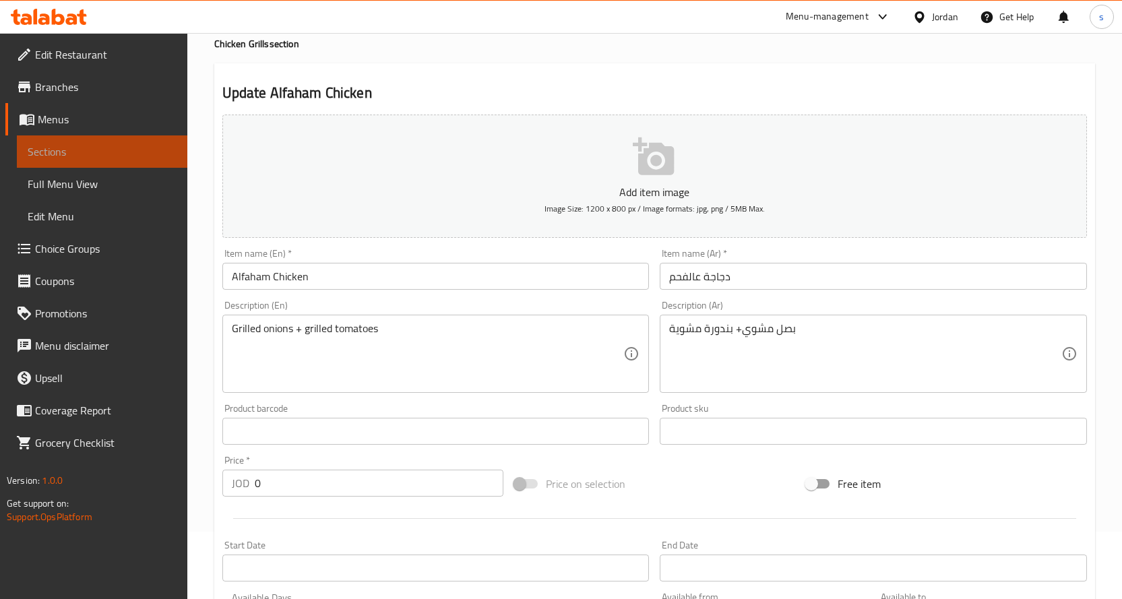
click at [59, 148] on span "Sections" at bounding box center [102, 152] width 149 height 16
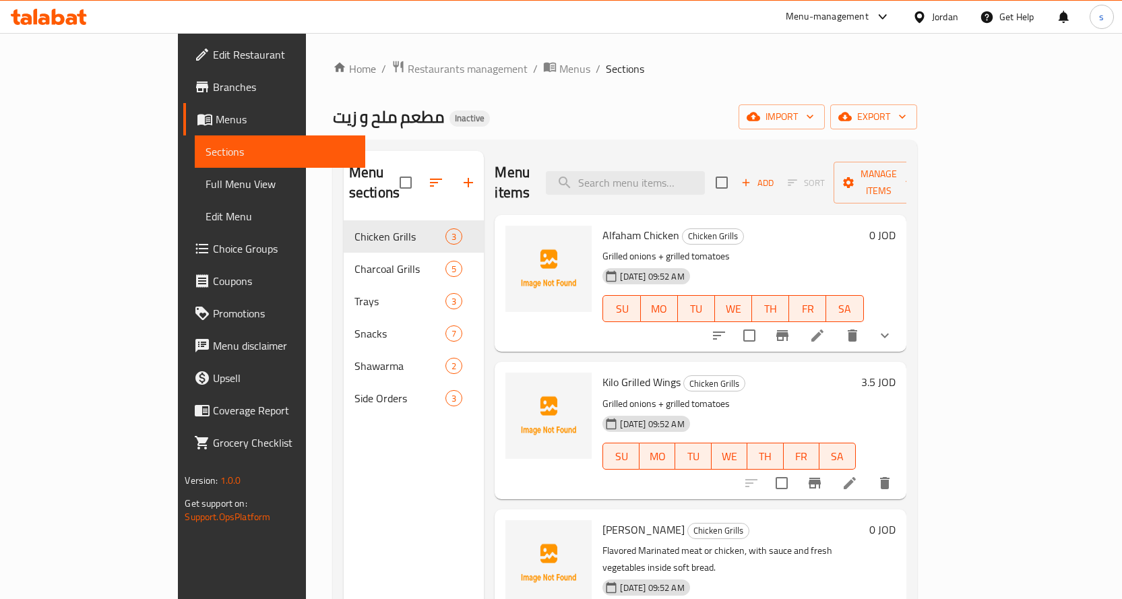
click at [206, 181] on span "Full Menu View" at bounding box center [280, 184] width 149 height 16
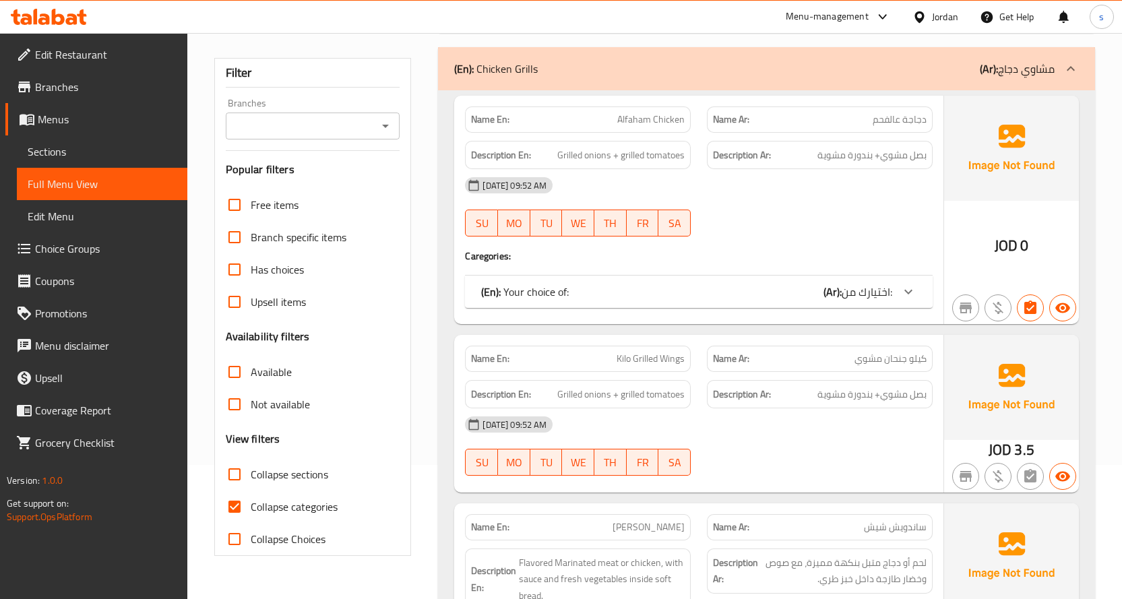
scroll to position [135, 0]
click at [869, 294] on span "اختيارك من:" at bounding box center [867, 291] width 51 height 20
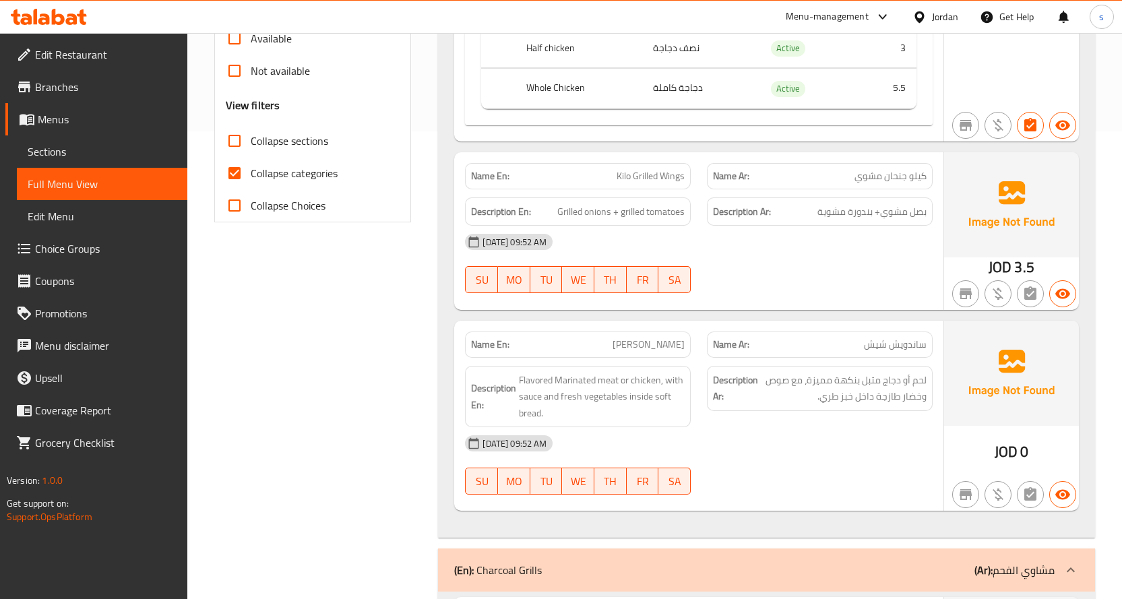
scroll to position [539, 0]
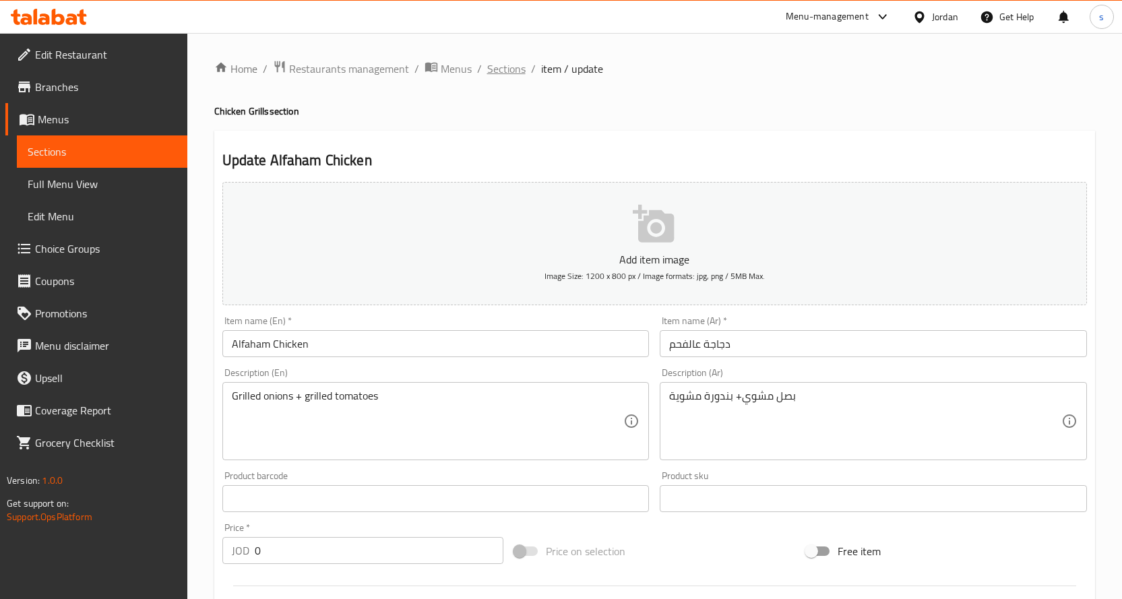
click at [508, 67] on span "Sections" at bounding box center [506, 69] width 38 height 16
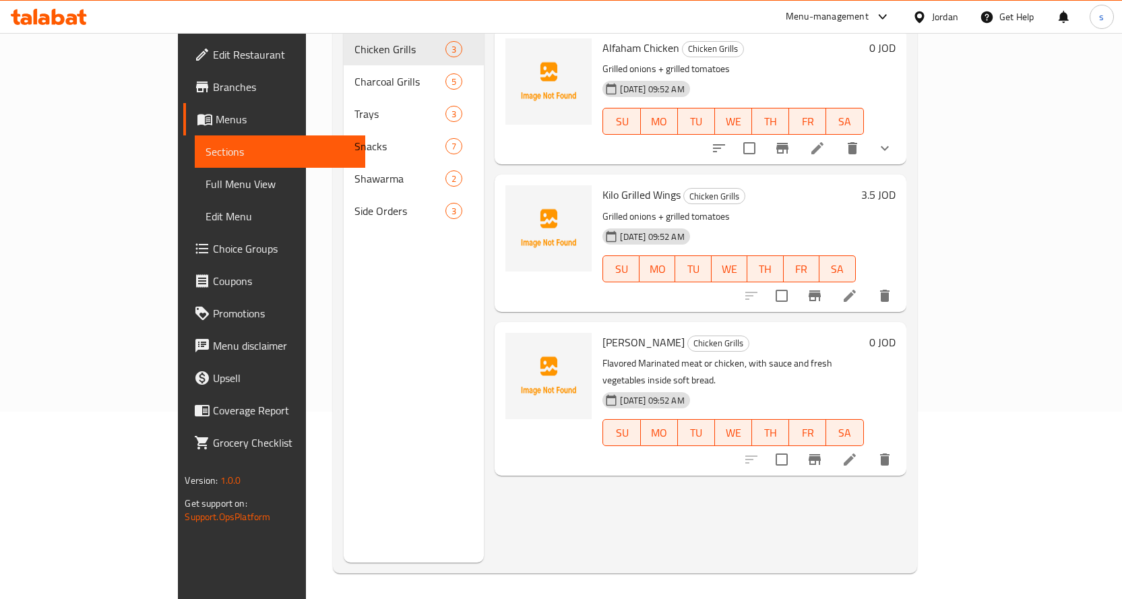
scroll to position [189, 0]
click at [858, 450] on icon at bounding box center [850, 458] width 16 height 16
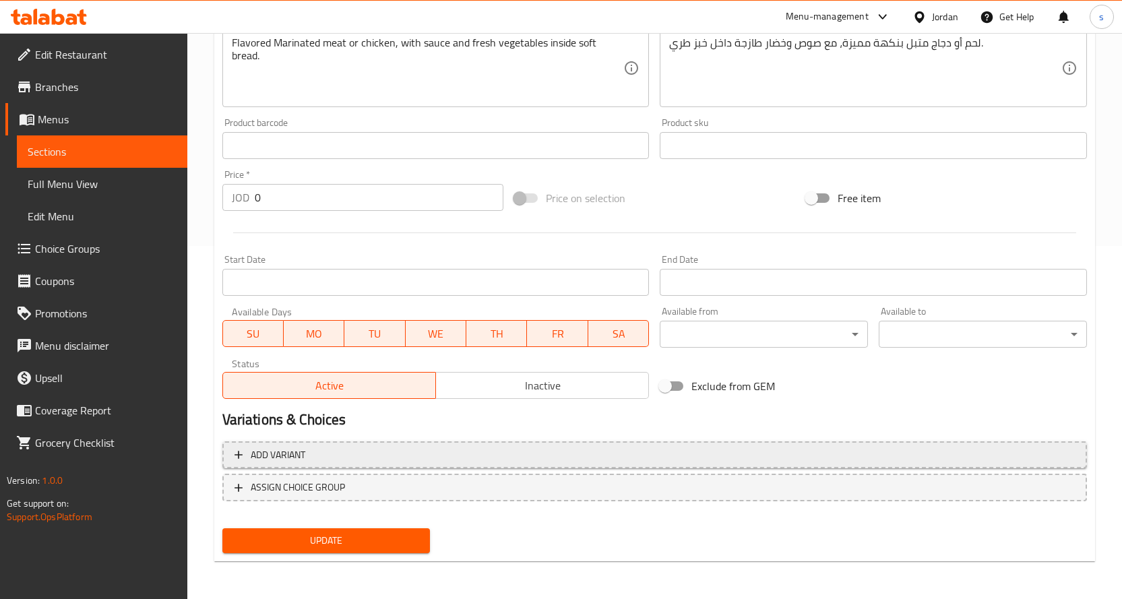
click at [527, 447] on span "Add variant" at bounding box center [655, 455] width 840 height 17
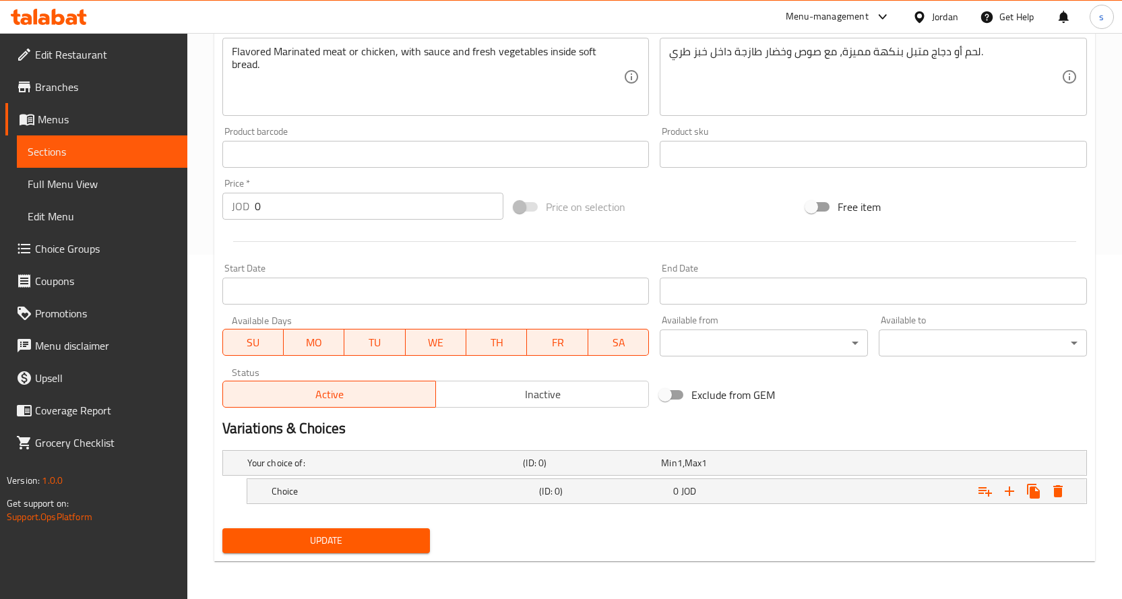
scroll to position [344, 0]
click at [530, 487] on h5 "Choice" at bounding box center [403, 491] width 263 height 13
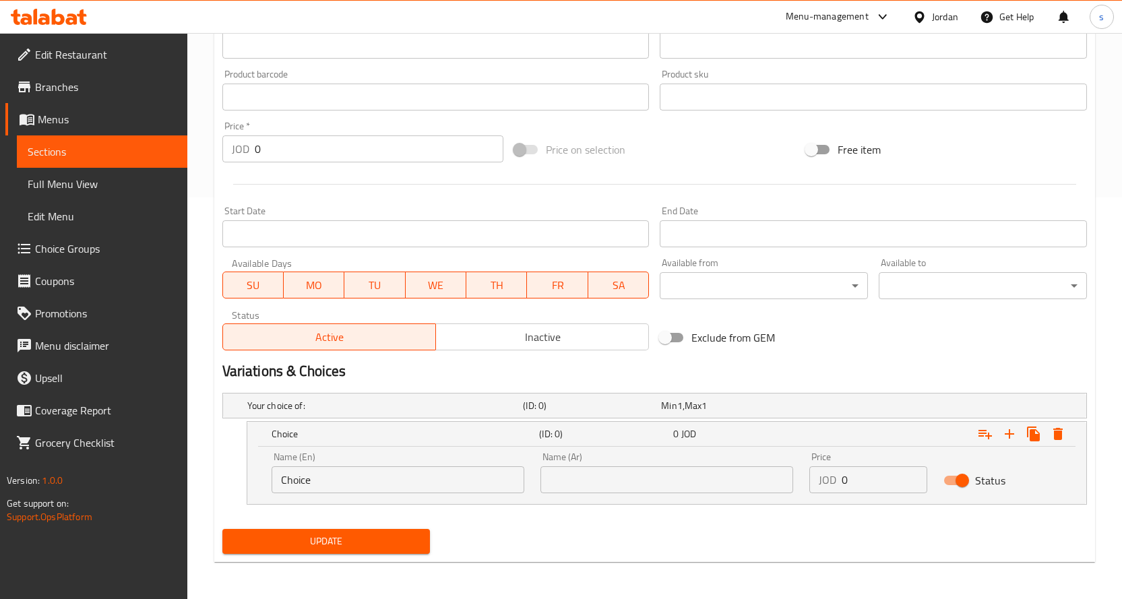
scroll to position [402, 0]
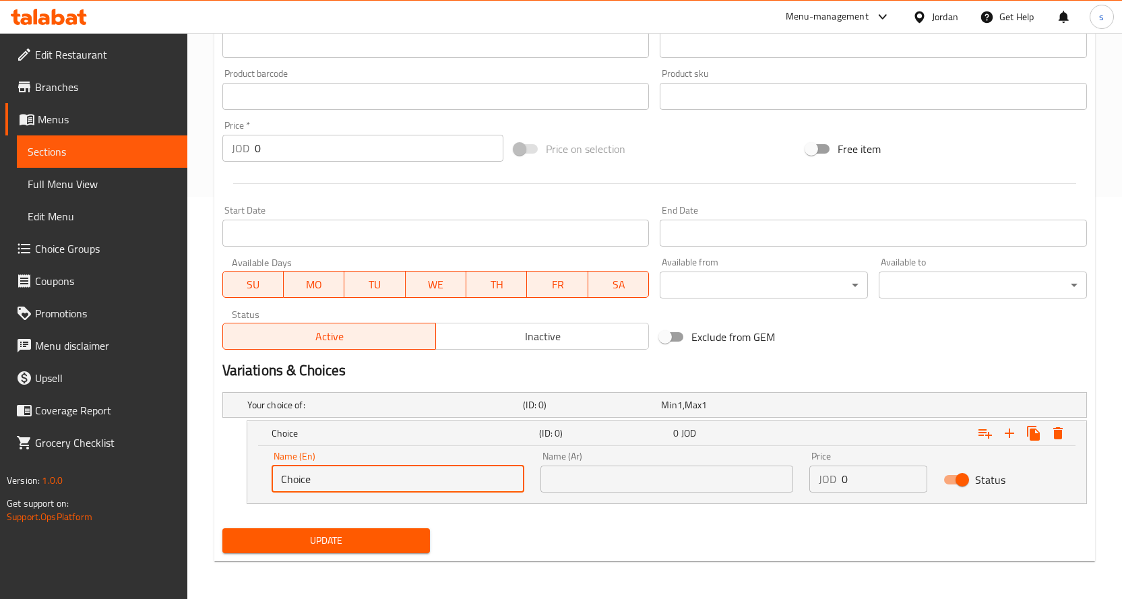
drag, startPoint x: 353, startPoint y: 473, endPoint x: 196, endPoint y: 485, distance: 157.5
click at [196, 485] on div "Home / Restaurants management / Menus / Sections / item / update Chicken Grills…" at bounding box center [654, 115] width 935 height 968
type input "Meat"
click at [580, 485] on input "text" at bounding box center [666, 479] width 253 height 27
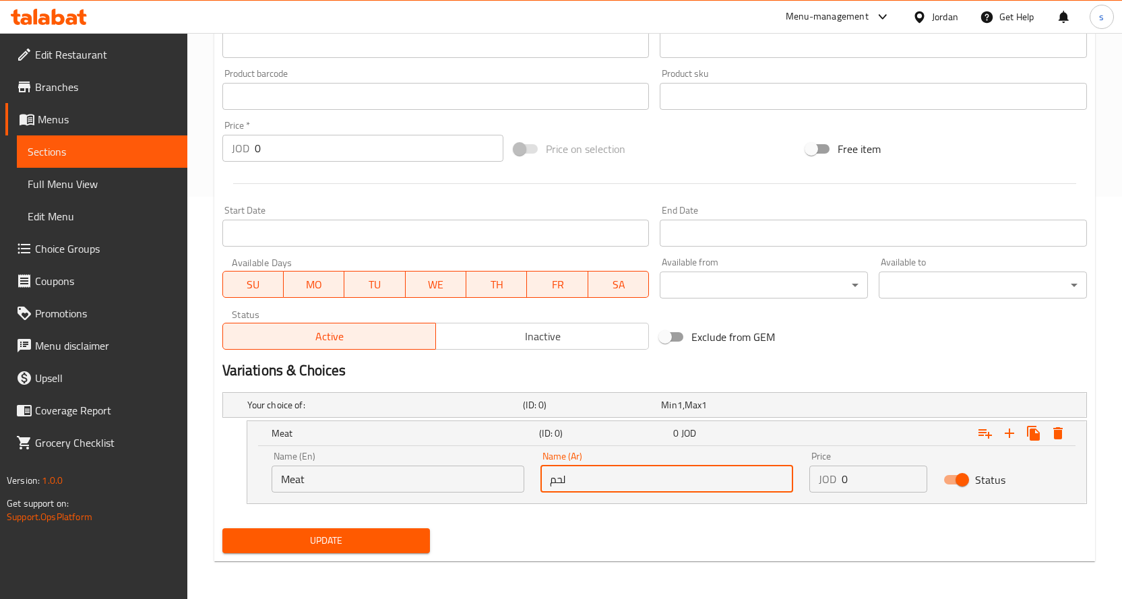
type input "لحم"
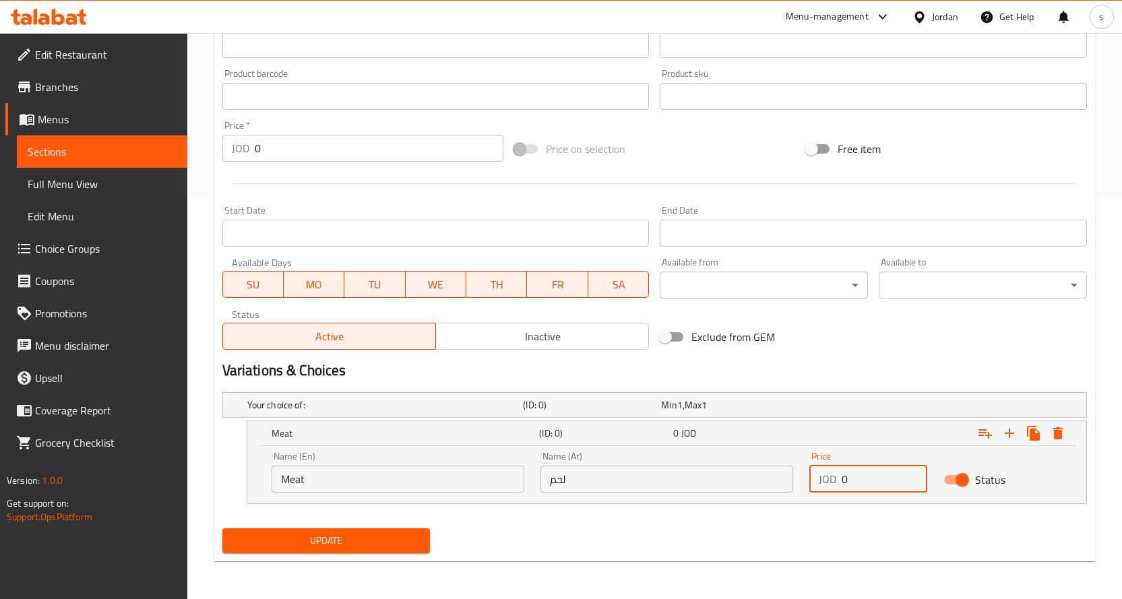
drag, startPoint x: 861, startPoint y: 479, endPoint x: 833, endPoint y: 473, distance: 28.3
click at [833, 473] on div "JOD 0 Price" at bounding box center [868, 479] width 119 height 27
type input "1.5"
click at [1014, 429] on icon "Expand" at bounding box center [1009, 433] width 16 height 16
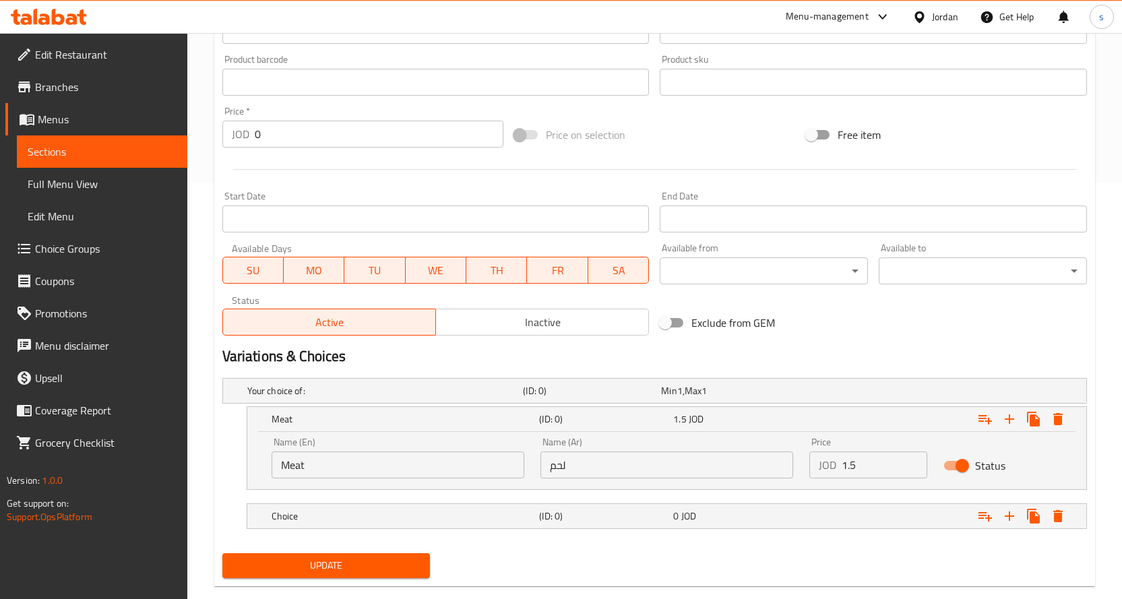
scroll to position [441, 0]
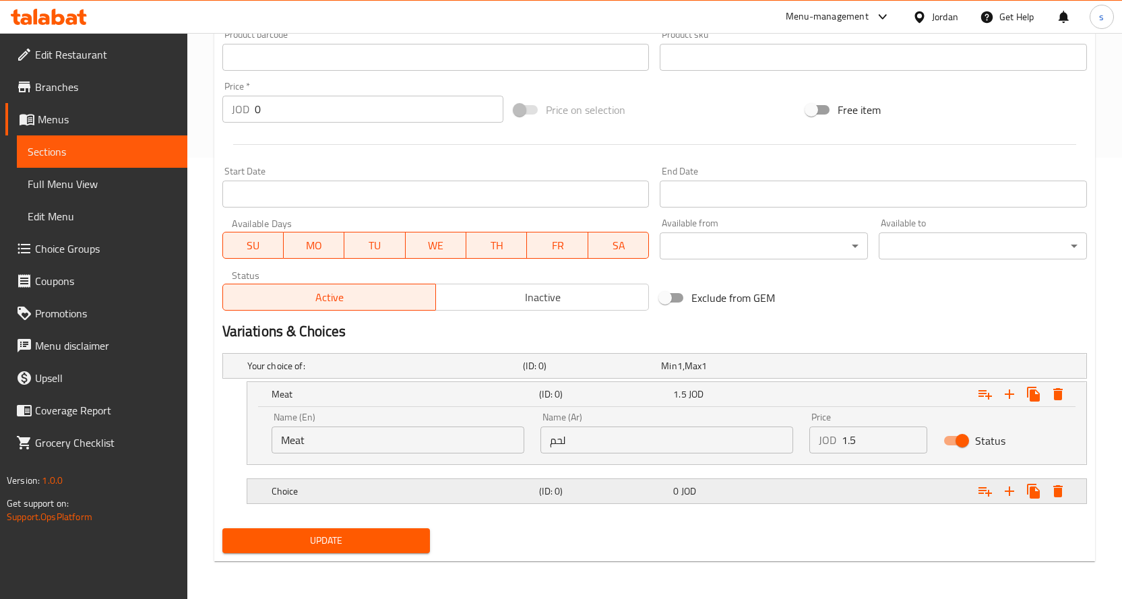
click at [403, 499] on div "Choice" at bounding box center [403, 491] width 268 height 19
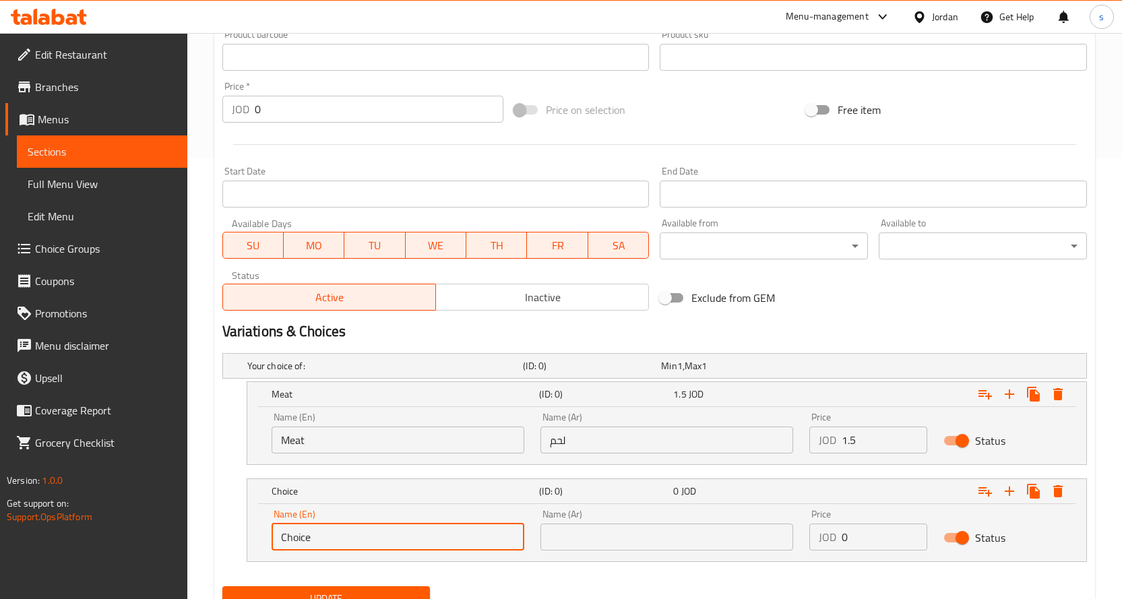
drag, startPoint x: 352, startPoint y: 535, endPoint x: 255, endPoint y: 545, distance: 97.6
click at [255, 545] on div "Name (En) Choice Name (En) Name (Ar) Name (Ar) Price JOD 0 Price Status" at bounding box center [666, 532] width 839 height 57
type input "ؤ"
type input "Chicken"
click at [629, 546] on input "text" at bounding box center [666, 537] width 253 height 27
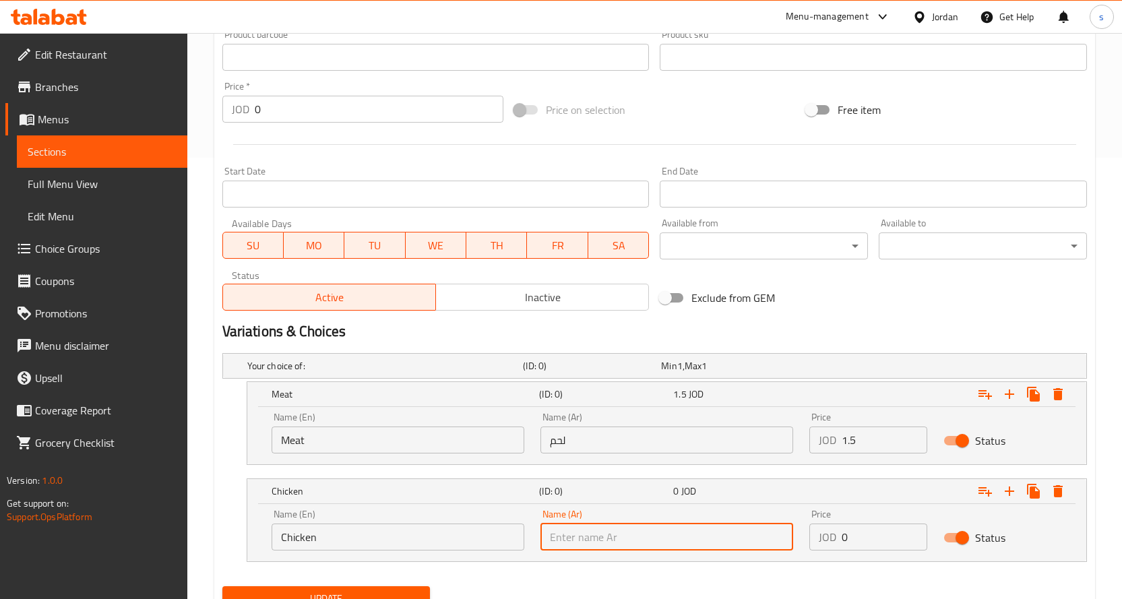
click at [398, 443] on input "Meat" at bounding box center [398, 440] width 253 height 27
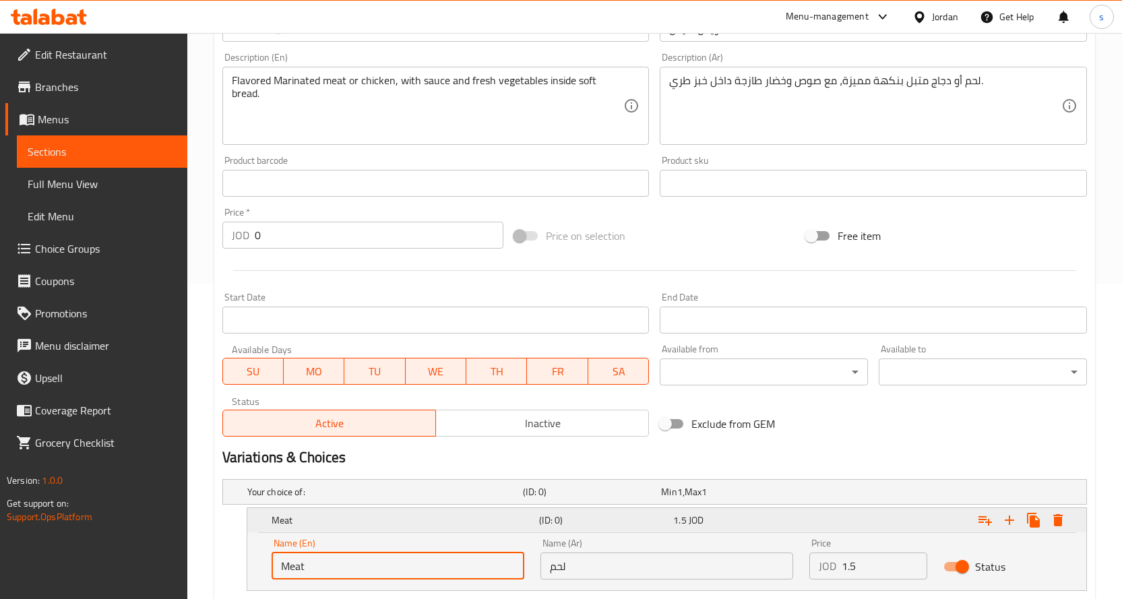
scroll to position [172, 0]
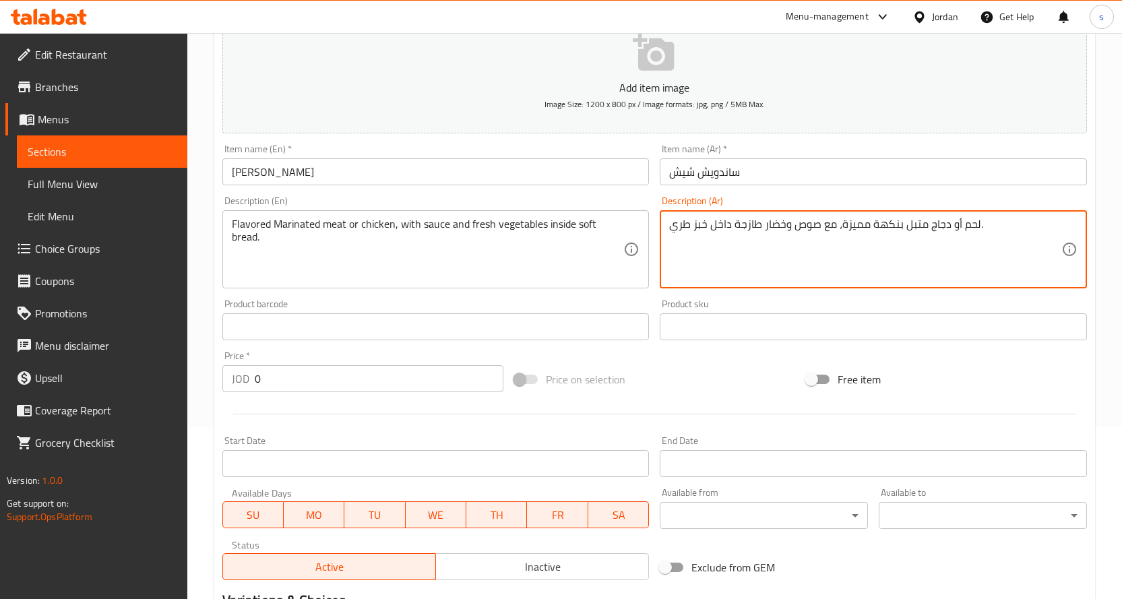
click at [912, 224] on textarea "لحم أو دجاج متبل بنكهة مميزة، مع صوص وخضار طازجة داخل خبز طري." at bounding box center [865, 250] width 392 height 64
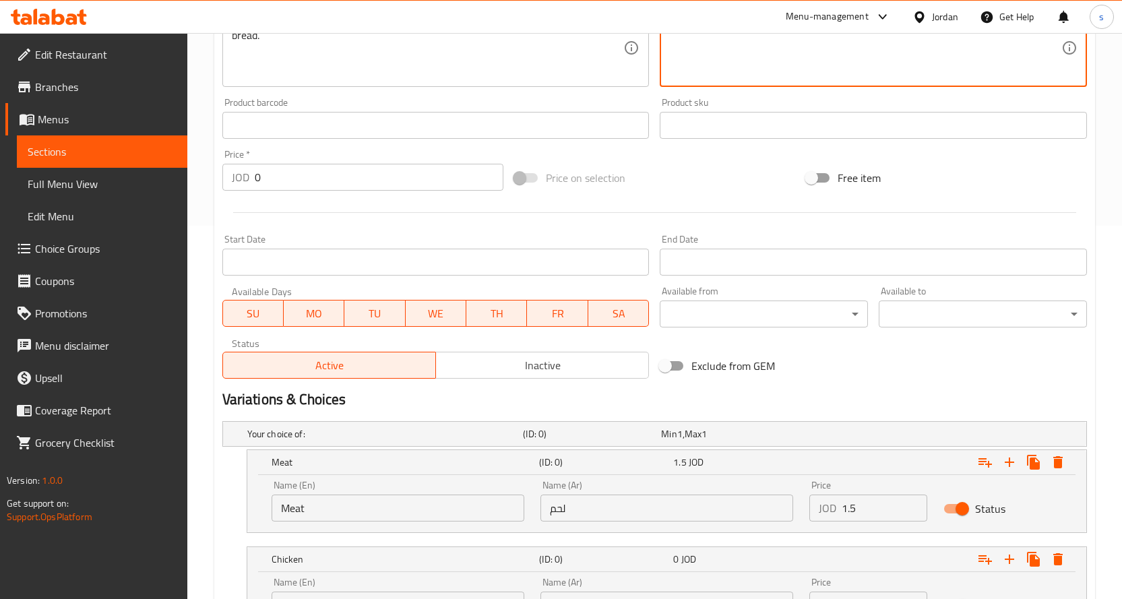
scroll to position [374, 0]
click at [718, 195] on div at bounding box center [654, 211] width 875 height 33
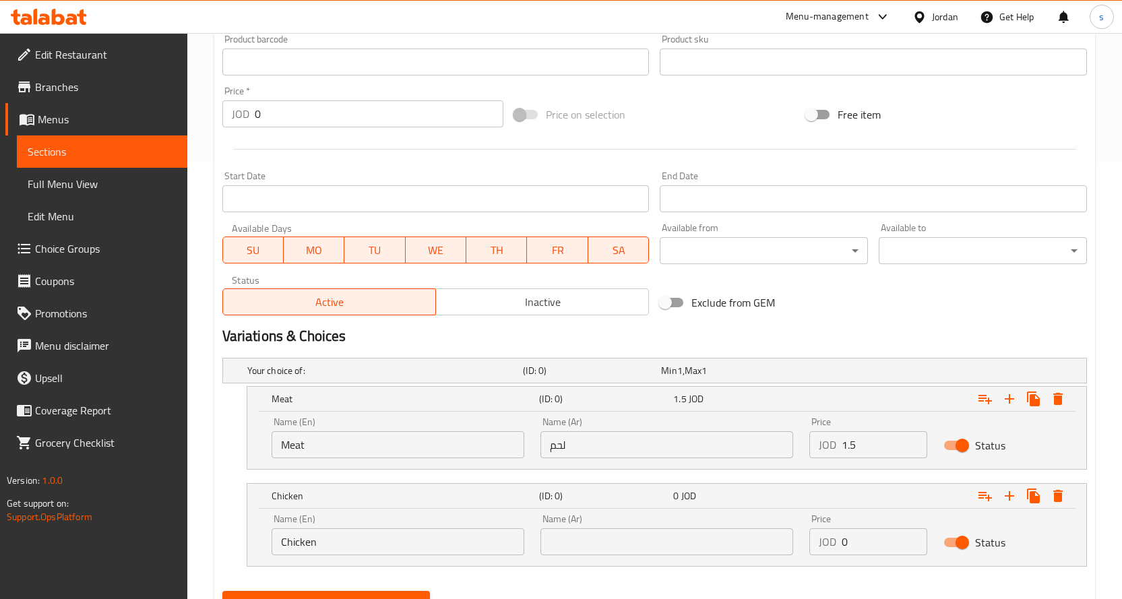
scroll to position [499, 0]
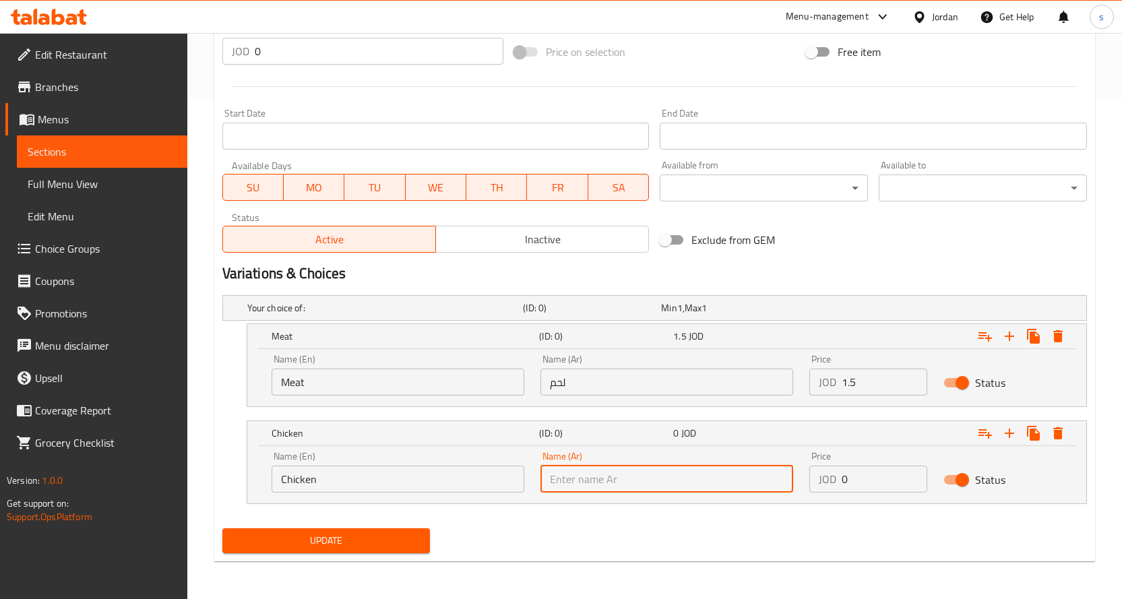
click at [708, 483] on input "text" at bounding box center [666, 479] width 253 height 27
type input "دجاج"
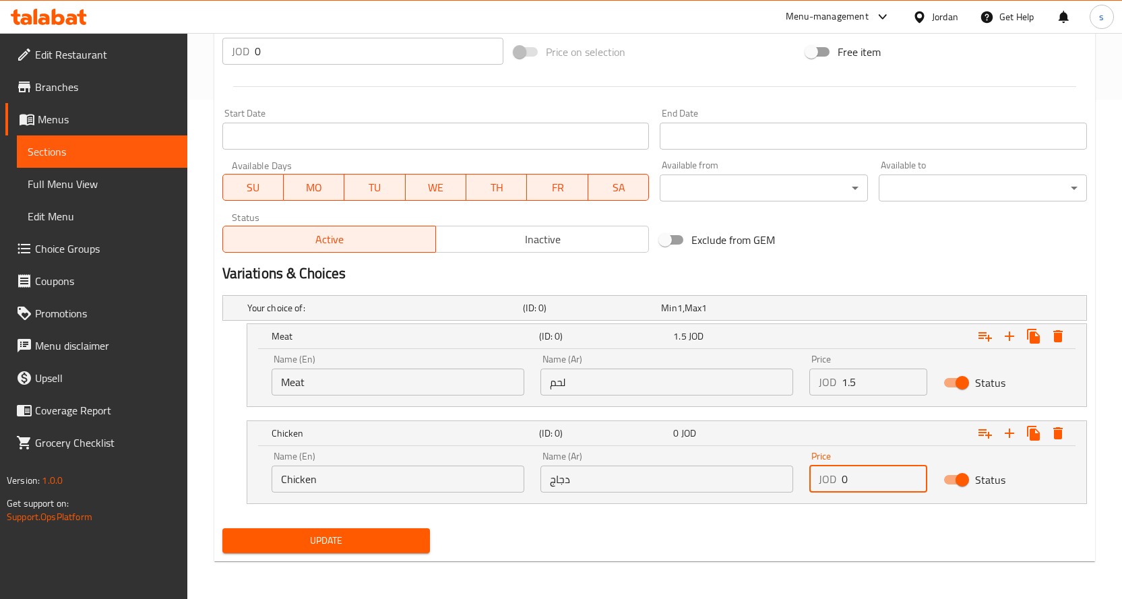
drag, startPoint x: 854, startPoint y: 489, endPoint x: 832, endPoint y: 483, distance: 22.6
click at [832, 483] on div "JOD 0 Price" at bounding box center [868, 479] width 119 height 27
type input "1.5"
click at [337, 543] on span "Update" at bounding box center [326, 540] width 187 height 17
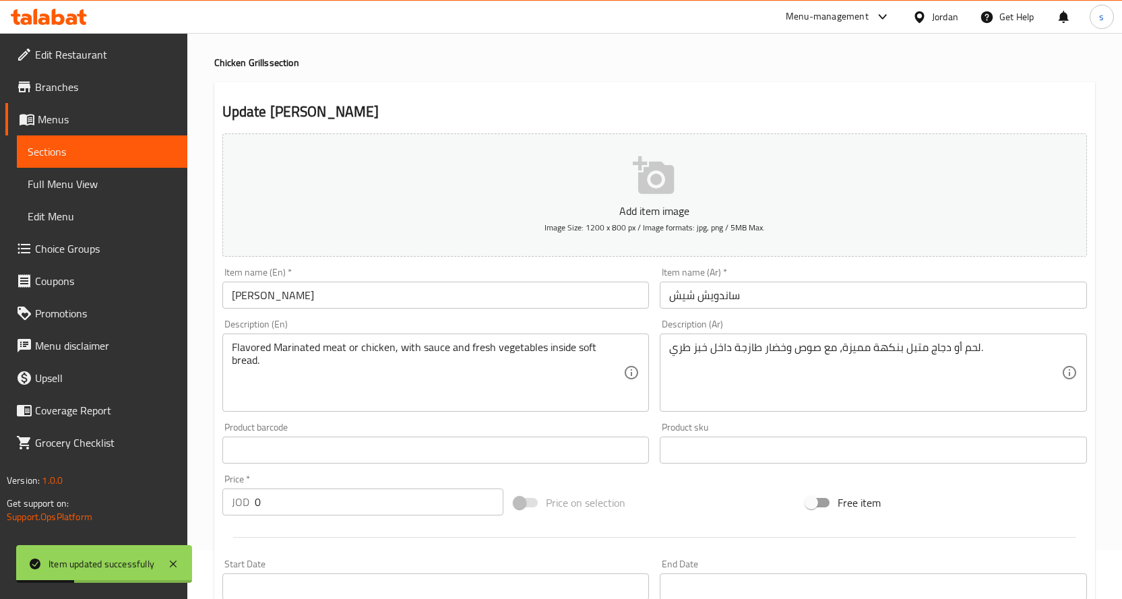
scroll to position [0, 0]
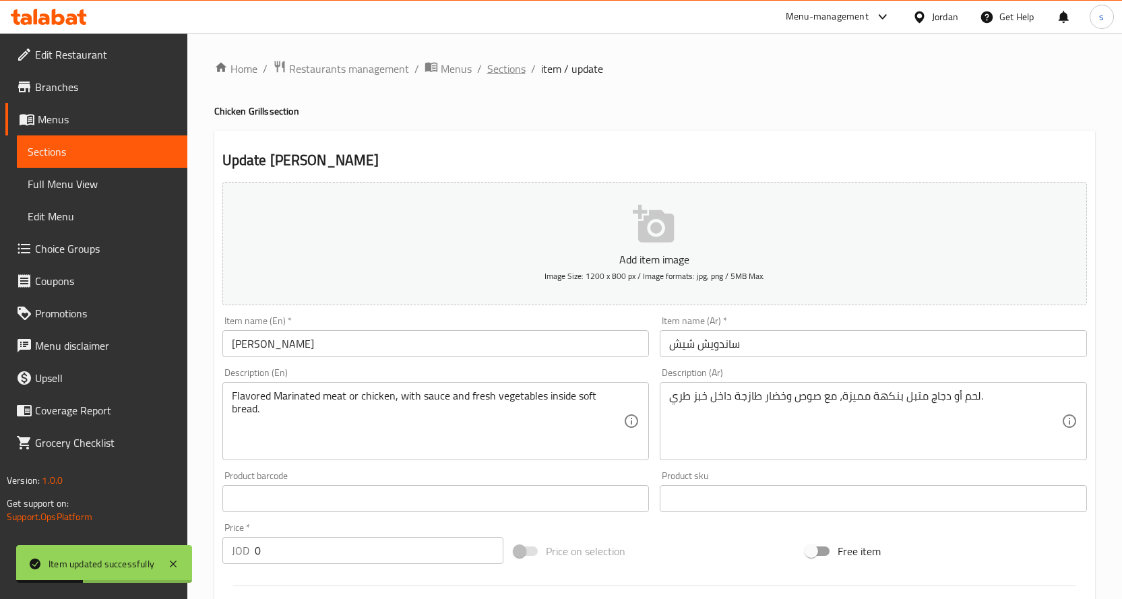
click at [506, 70] on span "Sections" at bounding box center [506, 69] width 38 height 16
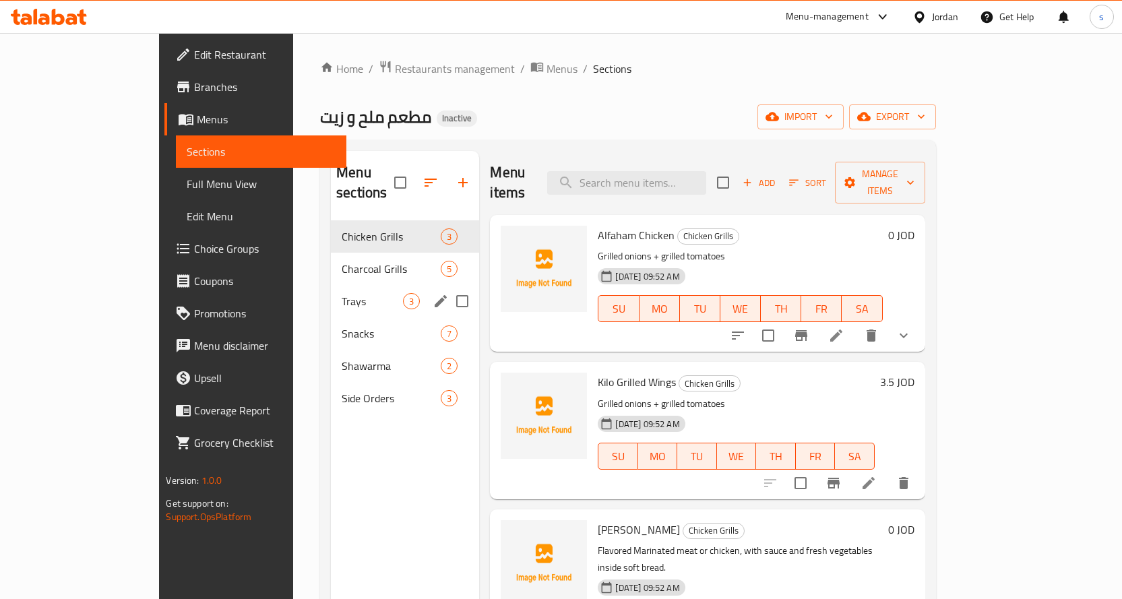
click at [358, 285] on div "Trays 3" at bounding box center [405, 301] width 148 height 32
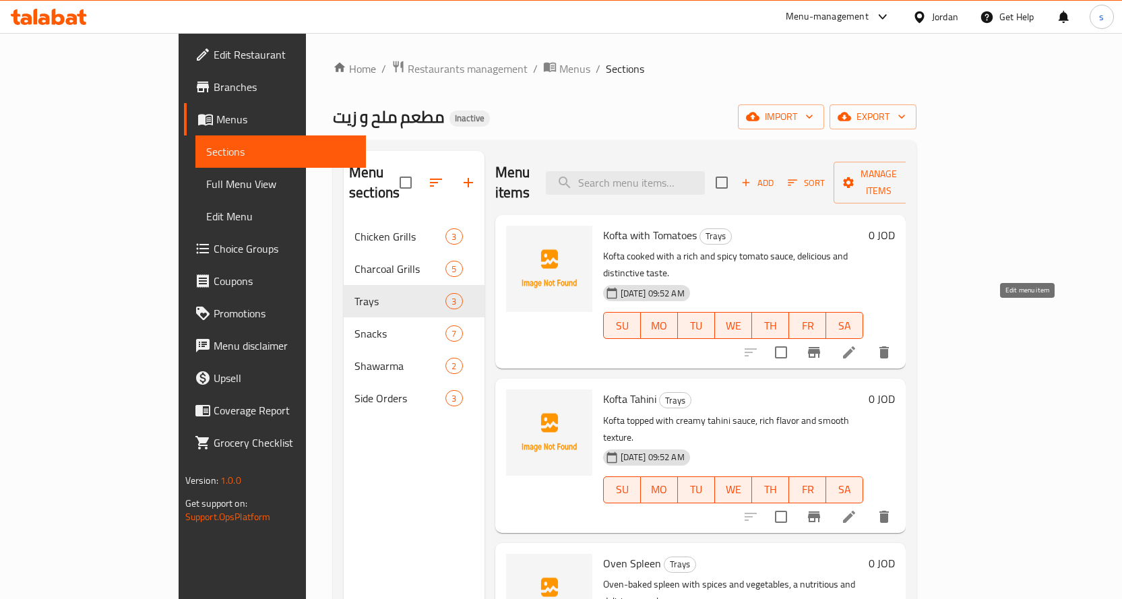
click at [857, 344] on icon at bounding box center [849, 352] width 16 height 16
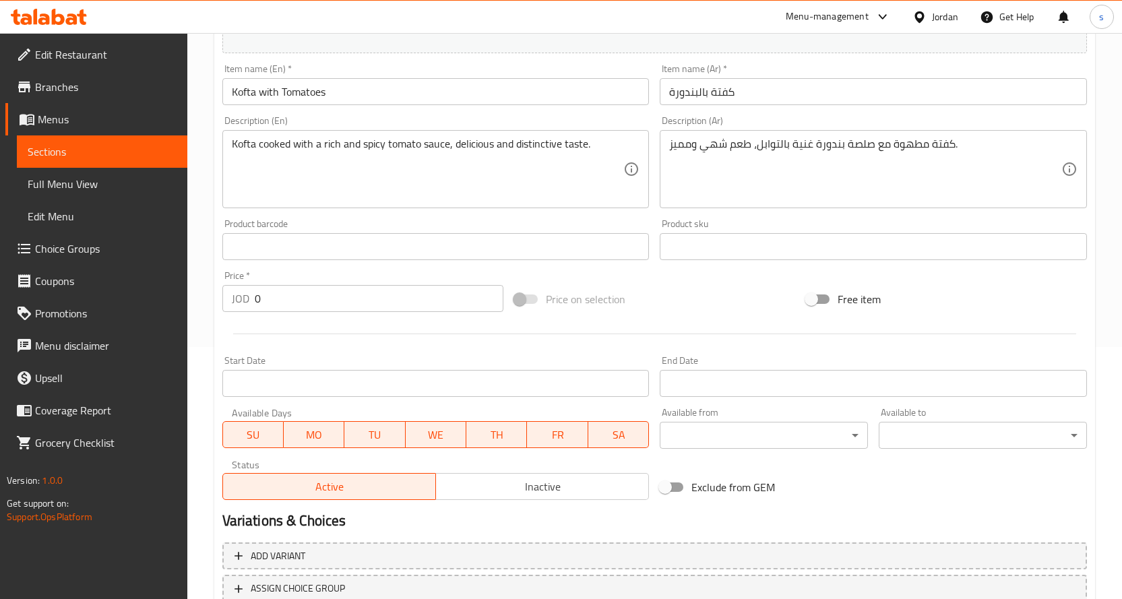
scroll to position [353, 0]
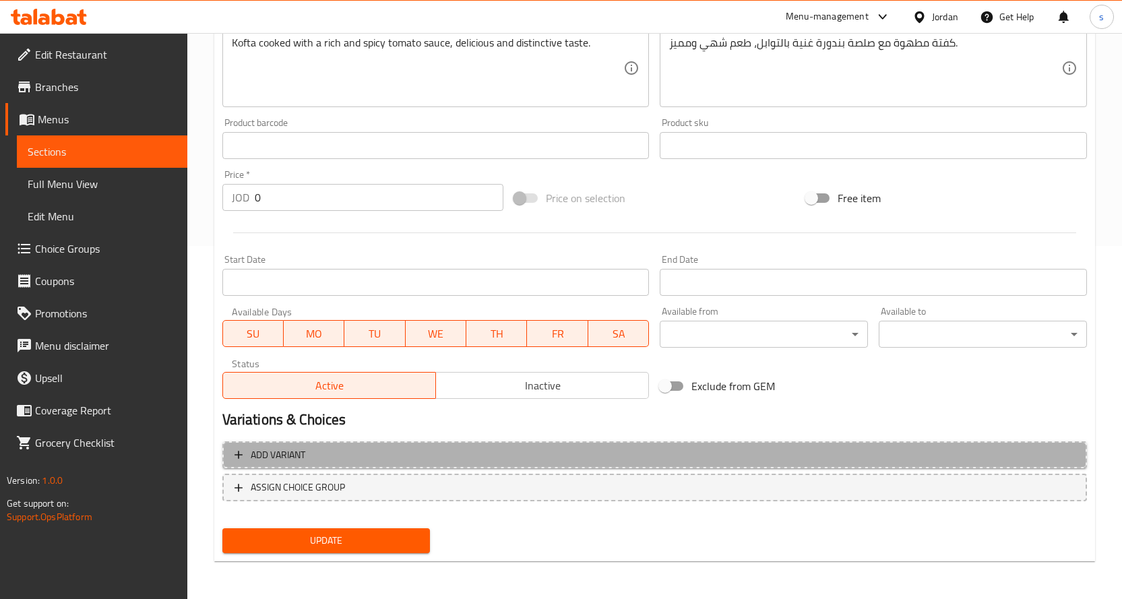
click at [402, 463] on span "Add variant" at bounding box center [655, 455] width 840 height 17
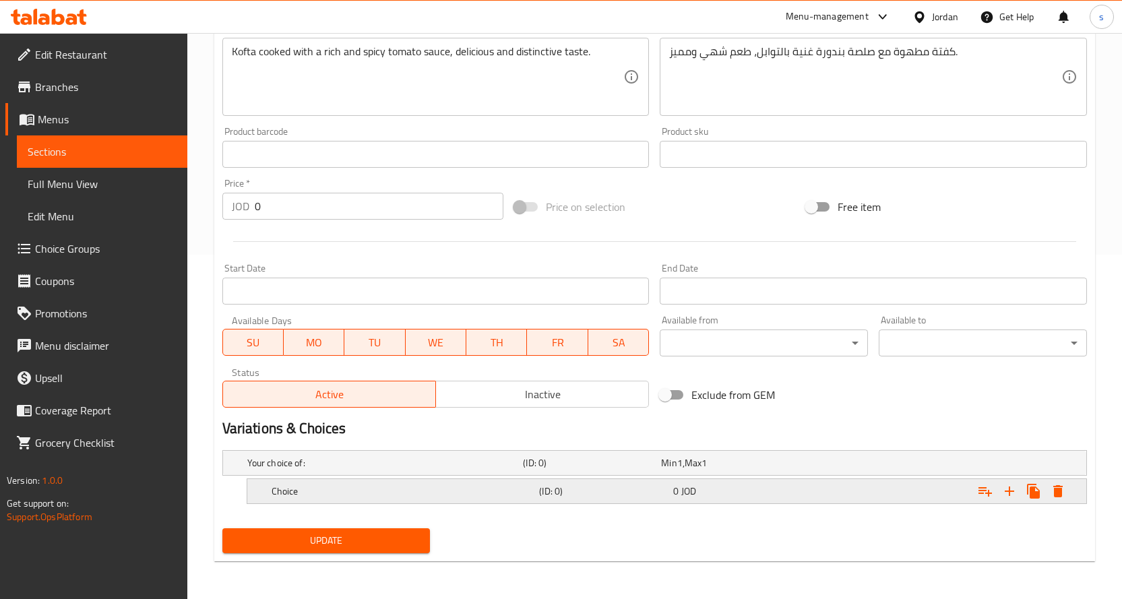
click at [557, 501] on div "Choice (ID: 0) 0 JOD" at bounding box center [671, 491] width 804 height 30
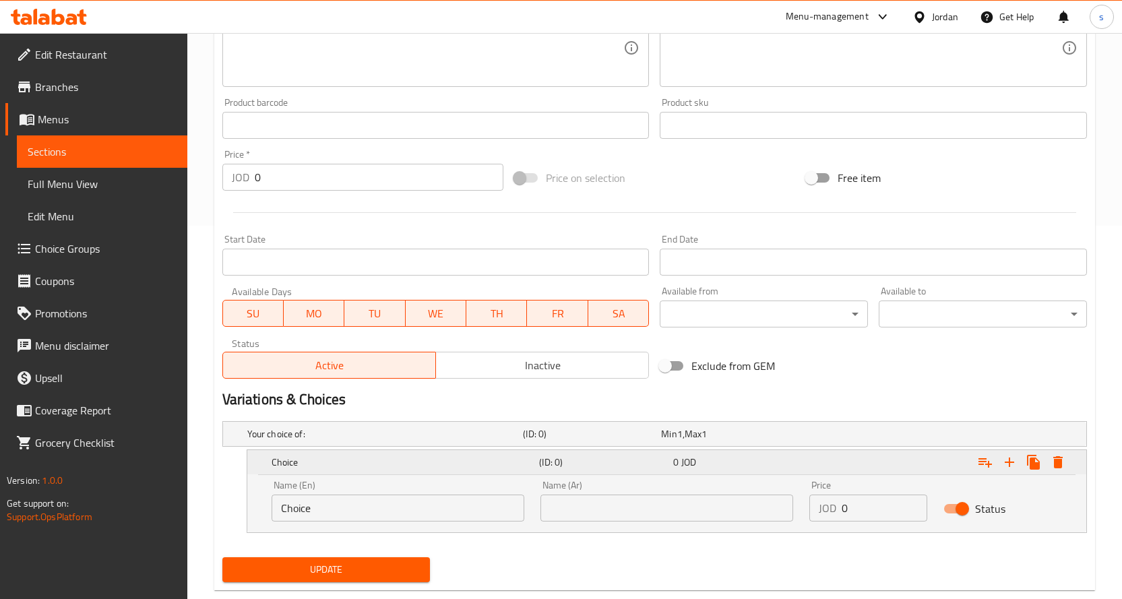
scroll to position [402, 0]
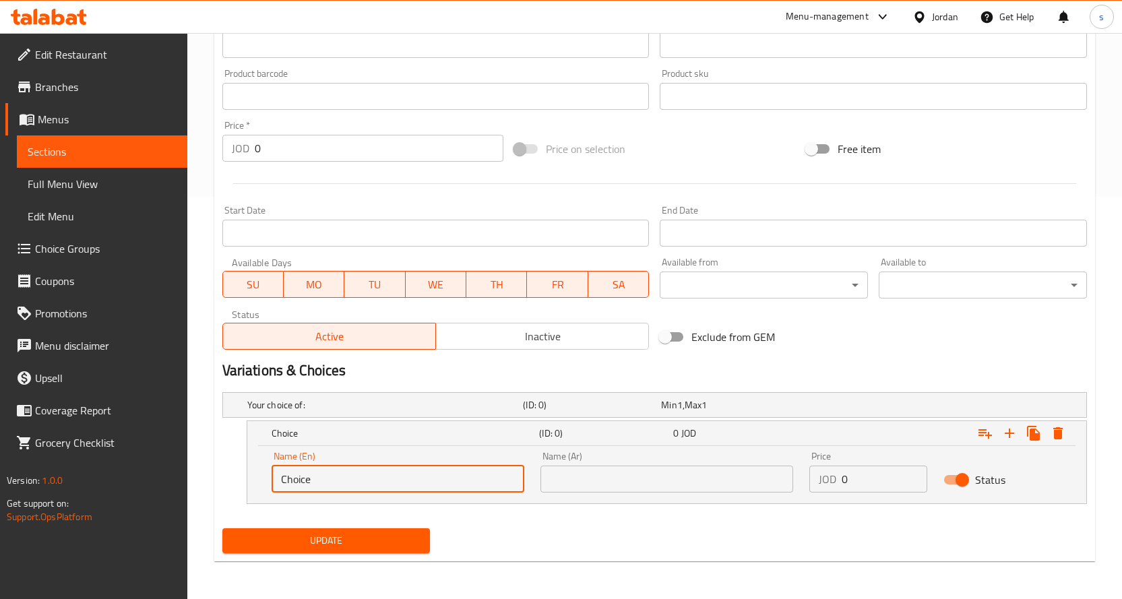
drag, startPoint x: 349, startPoint y: 485, endPoint x: 253, endPoint y: 490, distance: 96.5
click at [253, 490] on div "Name (En) Choice Name (En) Name (Ar) Name (Ar) Price JOD 0 Price Status" at bounding box center [666, 474] width 839 height 57
drag, startPoint x: 363, startPoint y: 485, endPoint x: 302, endPoint y: 481, distance: 61.5
click at [302, 481] on input "Half Chicken" at bounding box center [398, 479] width 253 height 27
type input "Half Kilo"
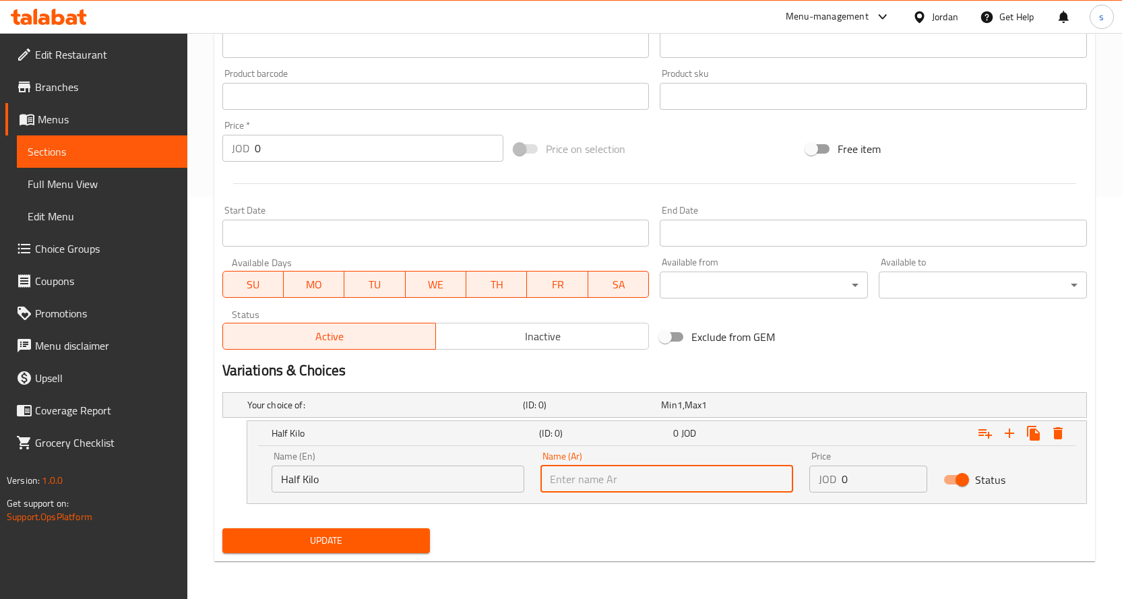
click at [596, 476] on input "text" at bounding box center [666, 479] width 253 height 27
type input "نصف كيلو"
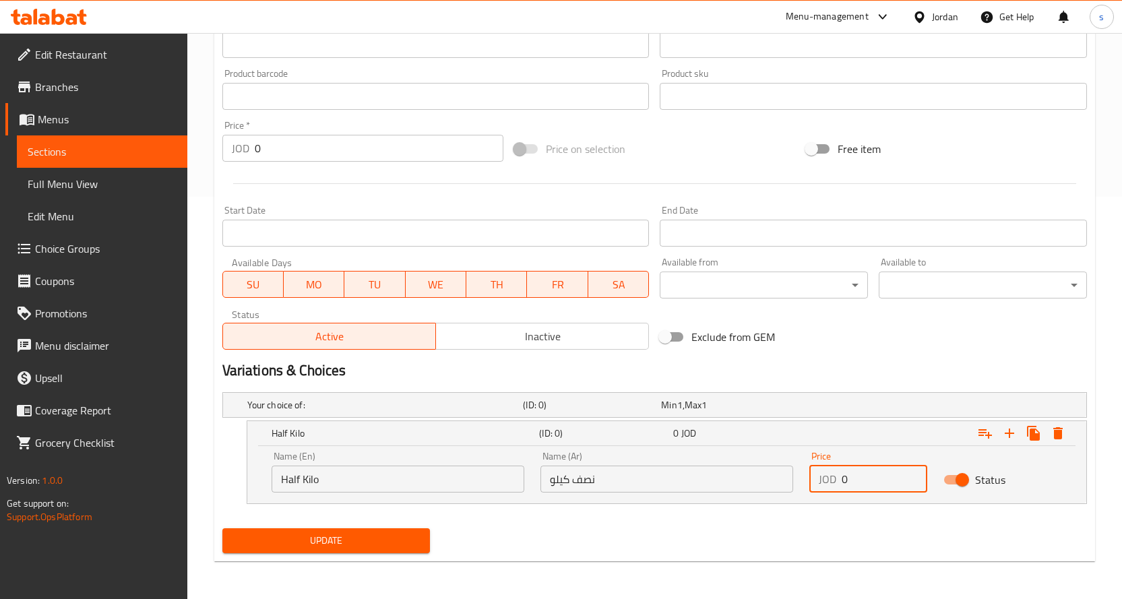
drag, startPoint x: 848, startPoint y: 487, endPoint x: 836, endPoint y: 485, distance: 12.9
click at [836, 485] on div "JOD 0 Price" at bounding box center [868, 479] width 119 height 27
type input "6.5"
click at [626, 520] on div "Your choice of: (ID: 0) Min 1 , Max 1 Name (En) Your choice of: Name (En) Name …" at bounding box center [654, 455] width 875 height 136
click at [1014, 434] on icon "Expand" at bounding box center [1009, 433] width 16 height 16
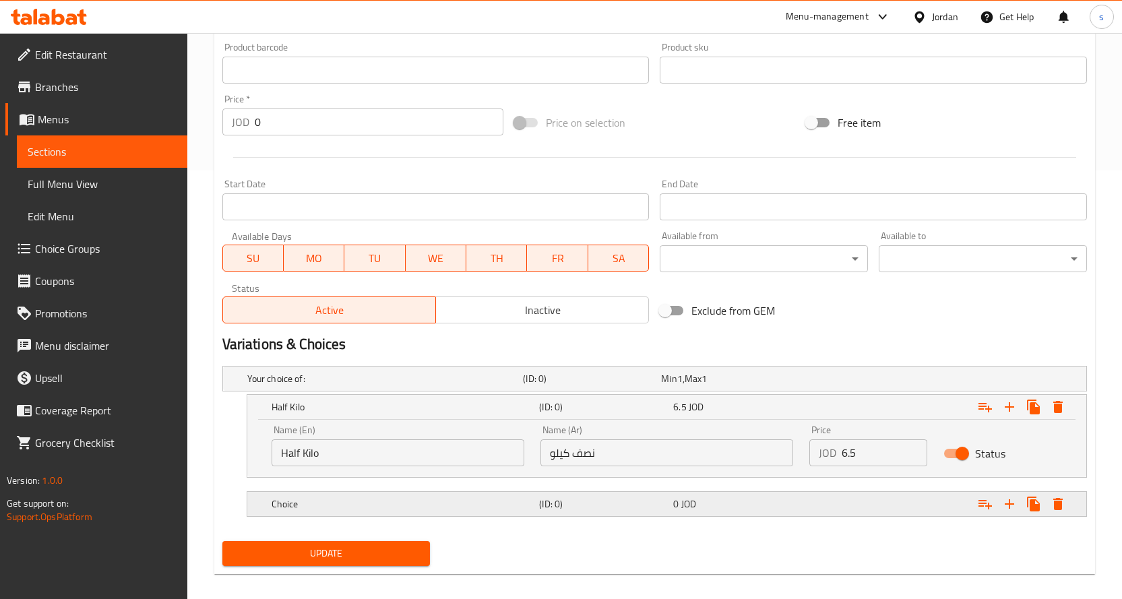
scroll to position [441, 0]
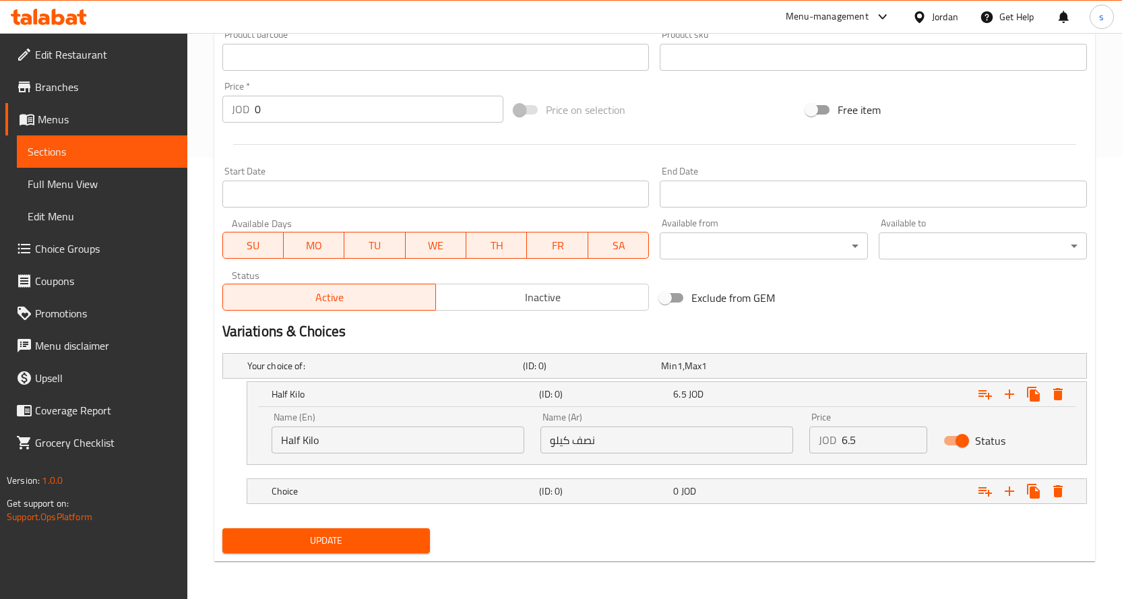
click at [588, 443] on input "نصف كيلو" at bounding box center [666, 440] width 253 height 27
drag, startPoint x: 596, startPoint y: 442, endPoint x: 493, endPoint y: 446, distance: 103.2
click at [493, 446] on div "Name (En) Half Kilo Name (En) Name (Ar) 1/2 كيلو Name (Ar) Price JOD 6.5 Price …" at bounding box center [666, 432] width 807 height 57
type input "1/2 كيلو"
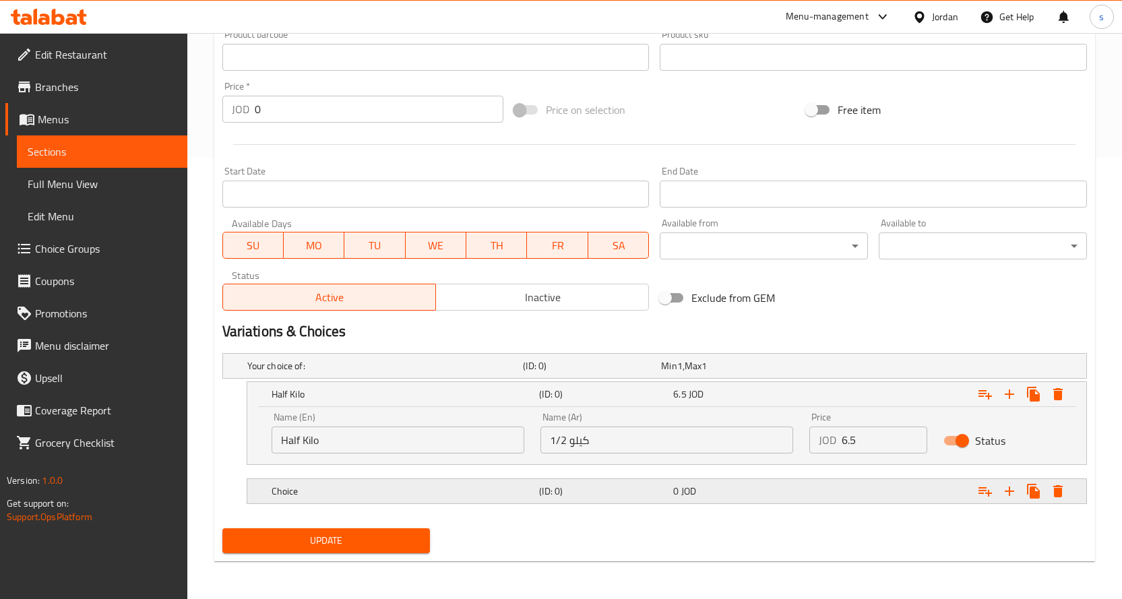
click at [526, 502] on div "Choice (ID: 0) 0 JOD" at bounding box center [671, 491] width 804 height 30
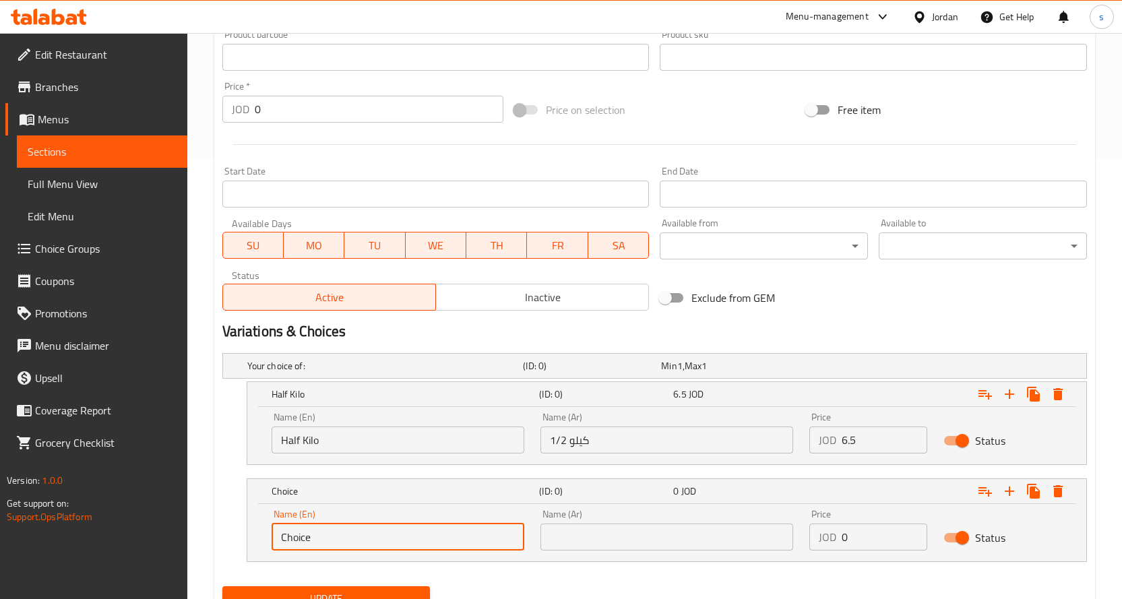
drag, startPoint x: 327, startPoint y: 538, endPoint x: 251, endPoint y: 541, distance: 76.2
click at [251, 541] on div "Name (En) Choice Name (En) Name (Ar) Name (Ar) Price JOD 0 Price Status" at bounding box center [666, 532] width 839 height 57
type input "ن"
type input "Kilo"
click at [602, 544] on input "text" at bounding box center [666, 537] width 253 height 27
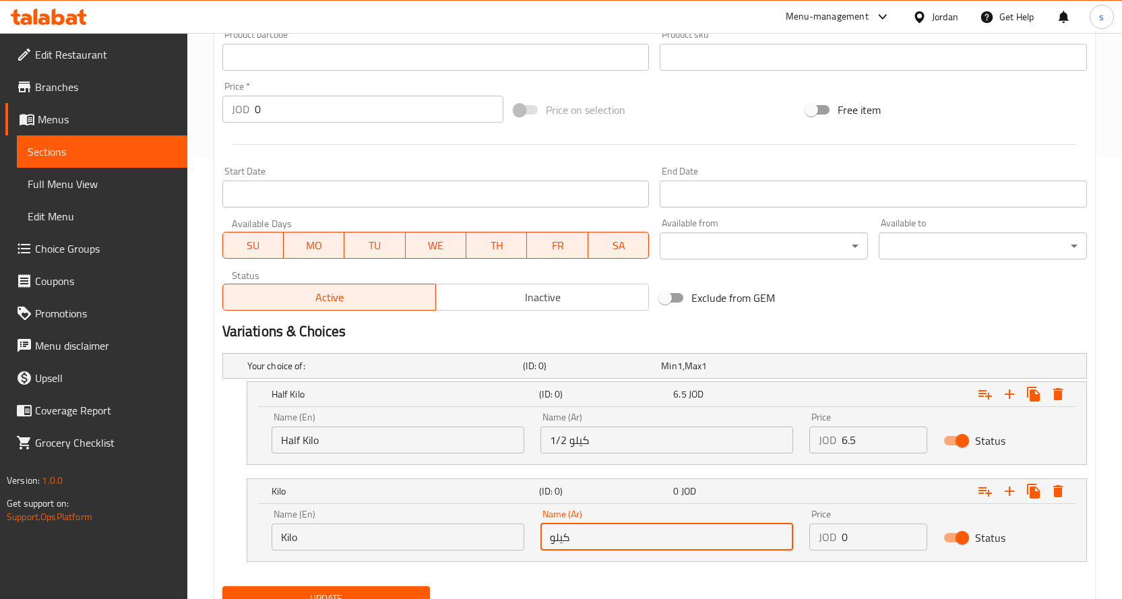
type input "كيلو"
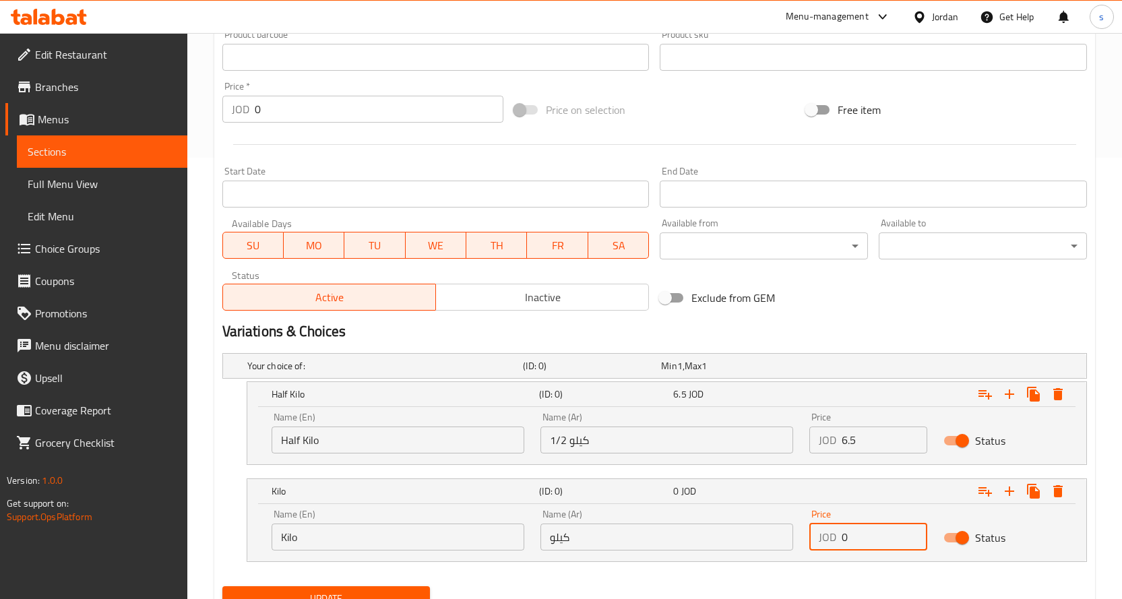
drag, startPoint x: 856, startPoint y: 542, endPoint x: 832, endPoint y: 539, distance: 23.8
click at [832, 539] on div "JOD 0 Price" at bounding box center [868, 537] width 119 height 27
type input "12"
click at [384, 587] on button "Update" at bounding box center [326, 598] width 208 height 25
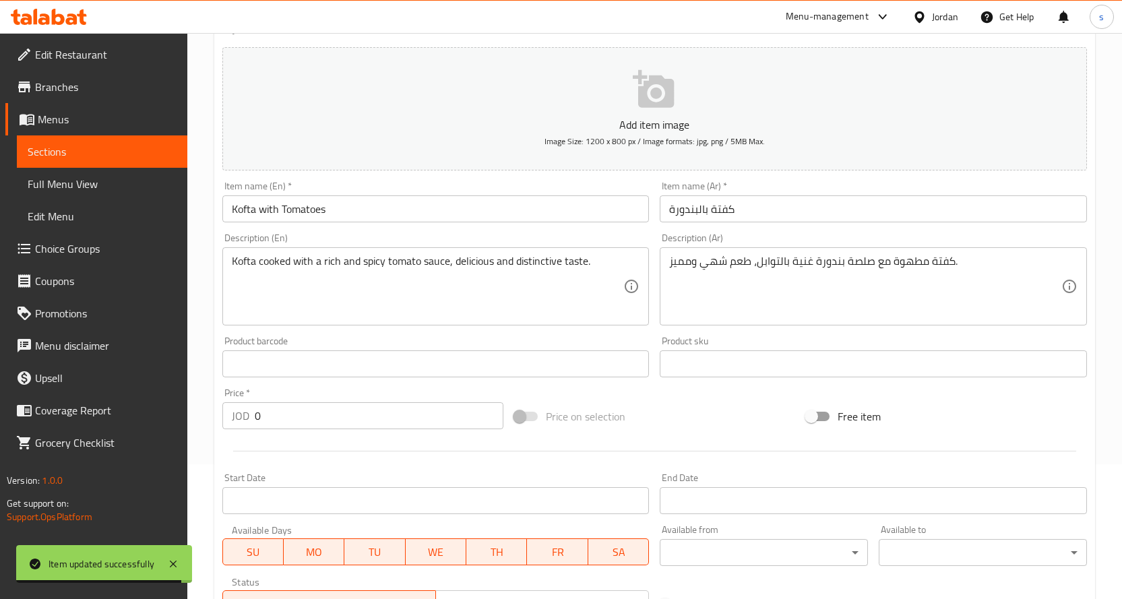
scroll to position [0, 0]
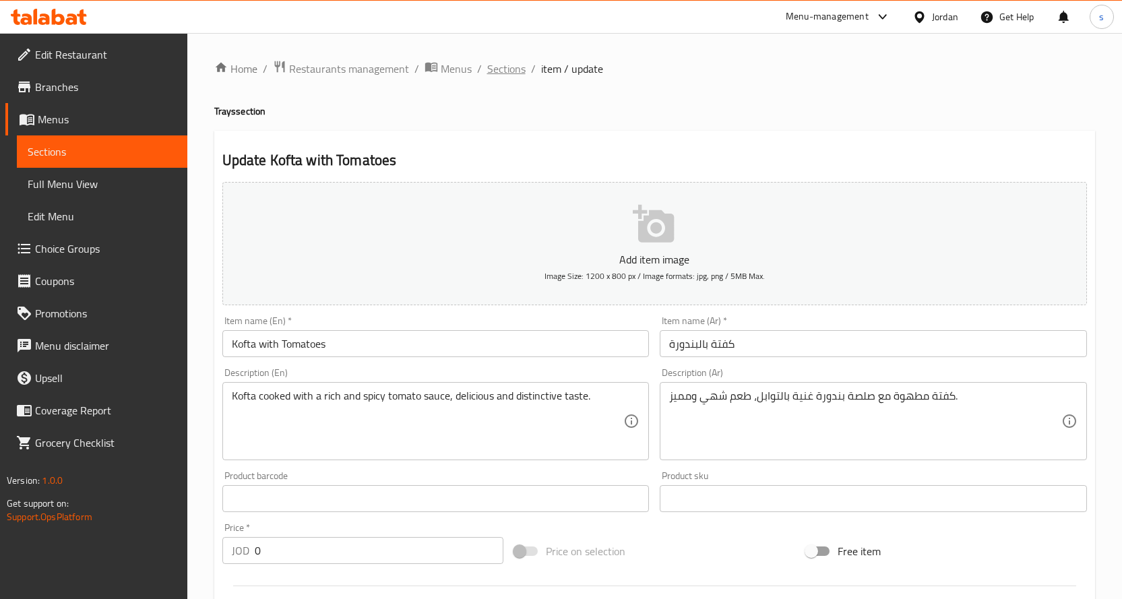
click at [497, 61] on span "Sections" at bounding box center [506, 69] width 38 height 16
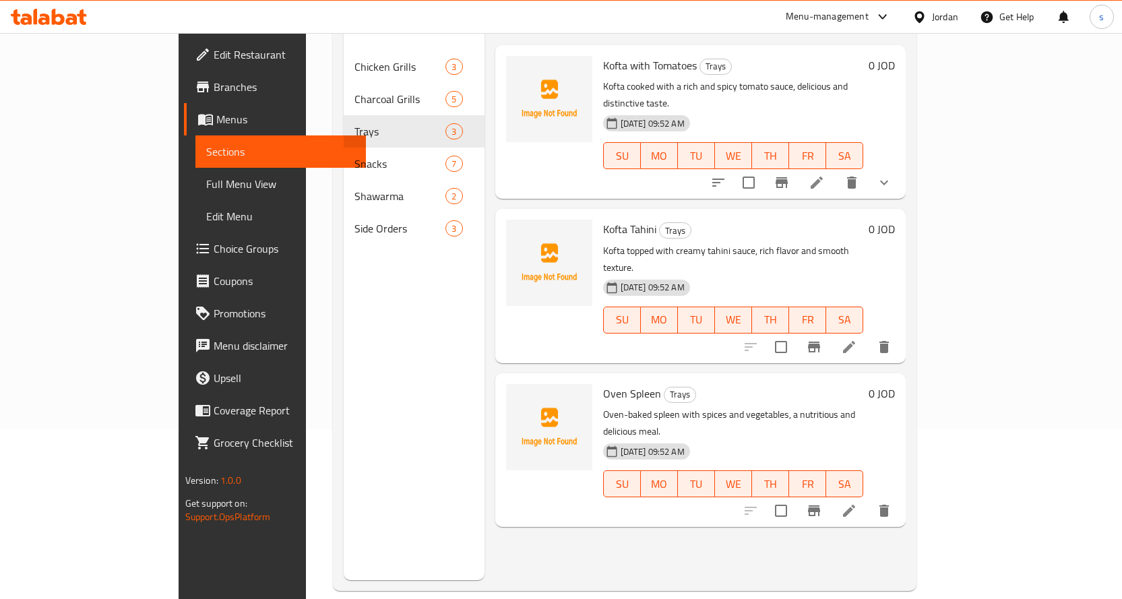
scroll to position [189, 0]
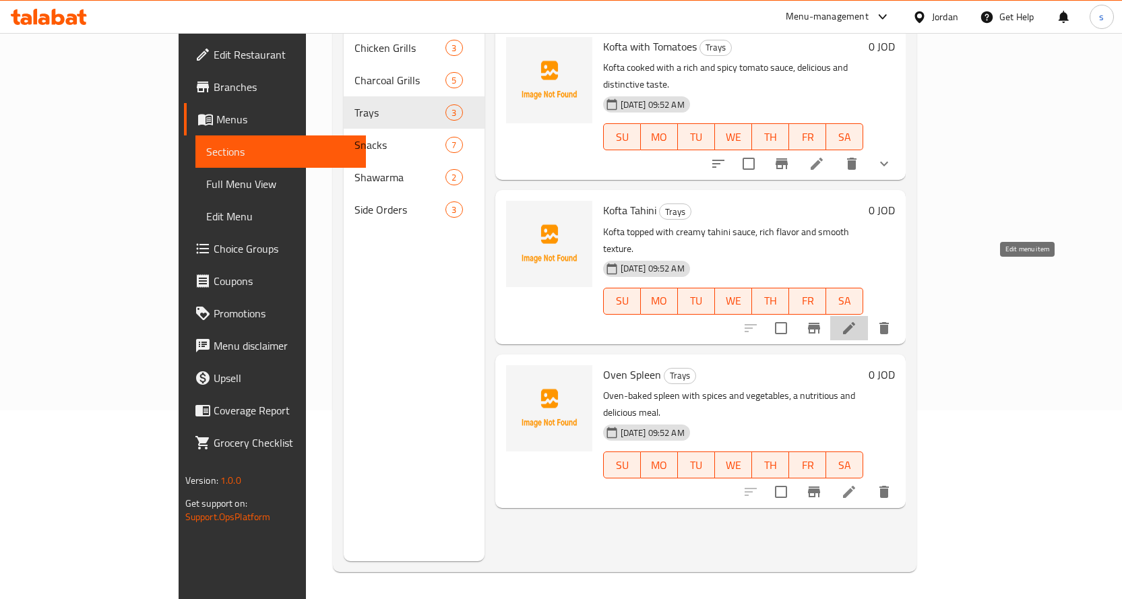
click at [855, 322] on icon at bounding box center [849, 328] width 12 height 12
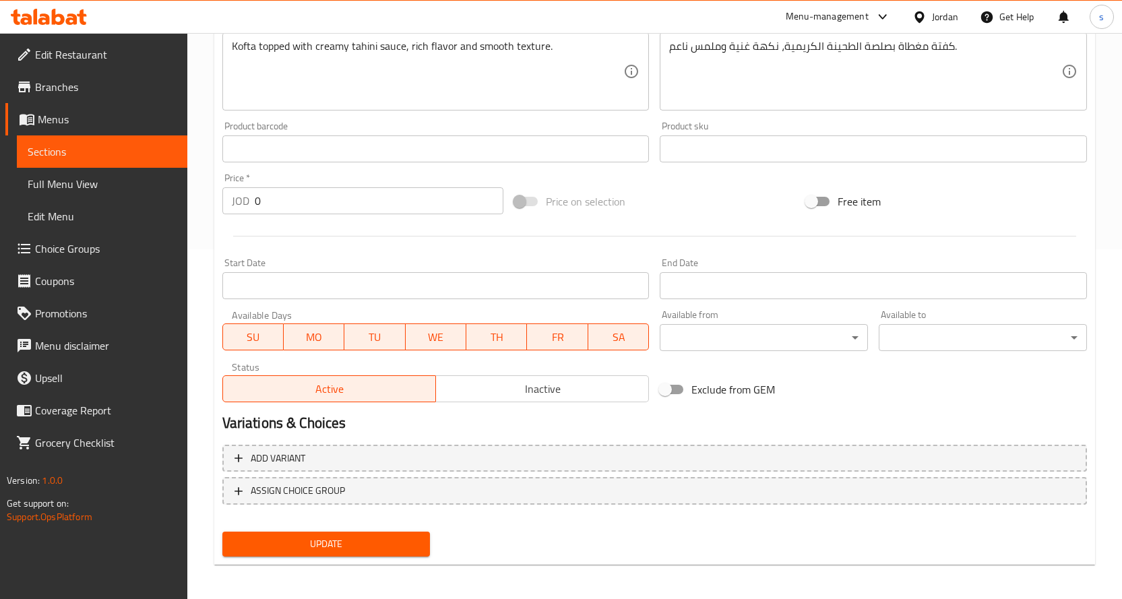
scroll to position [353, 0]
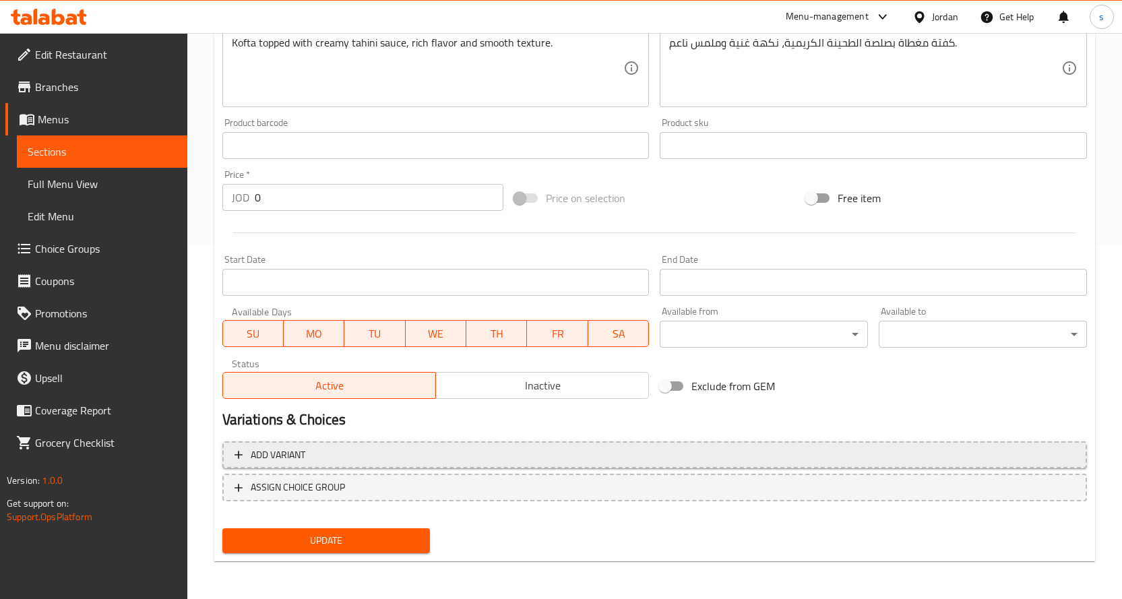
click at [370, 452] on span "Add variant" at bounding box center [655, 455] width 840 height 17
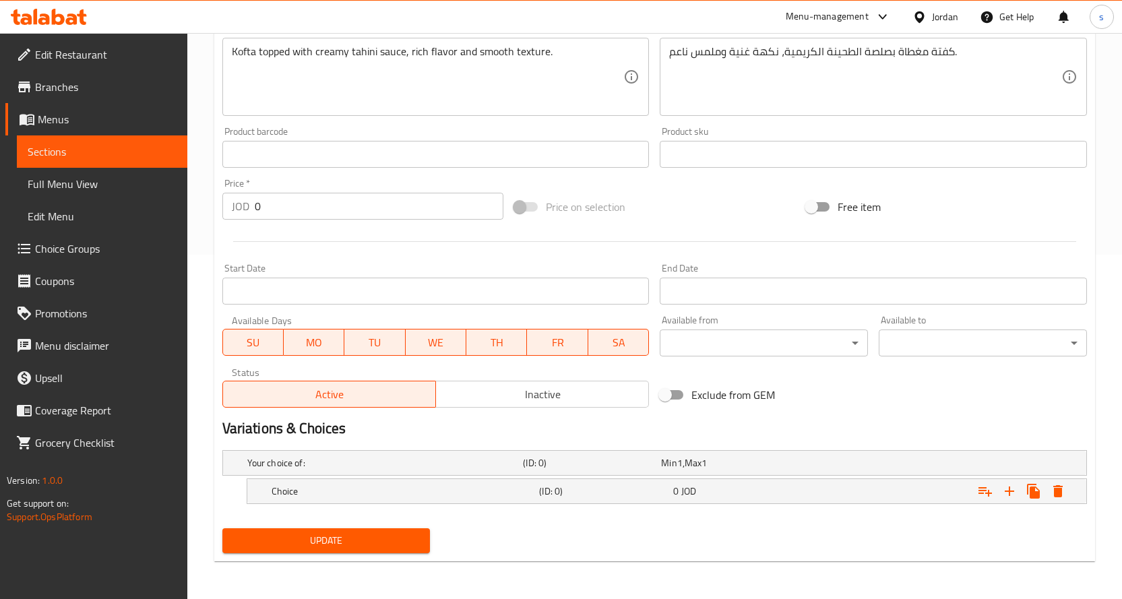
scroll to position [344, 0]
click at [563, 485] on h5 "(ID: 0)" at bounding box center [603, 491] width 129 height 13
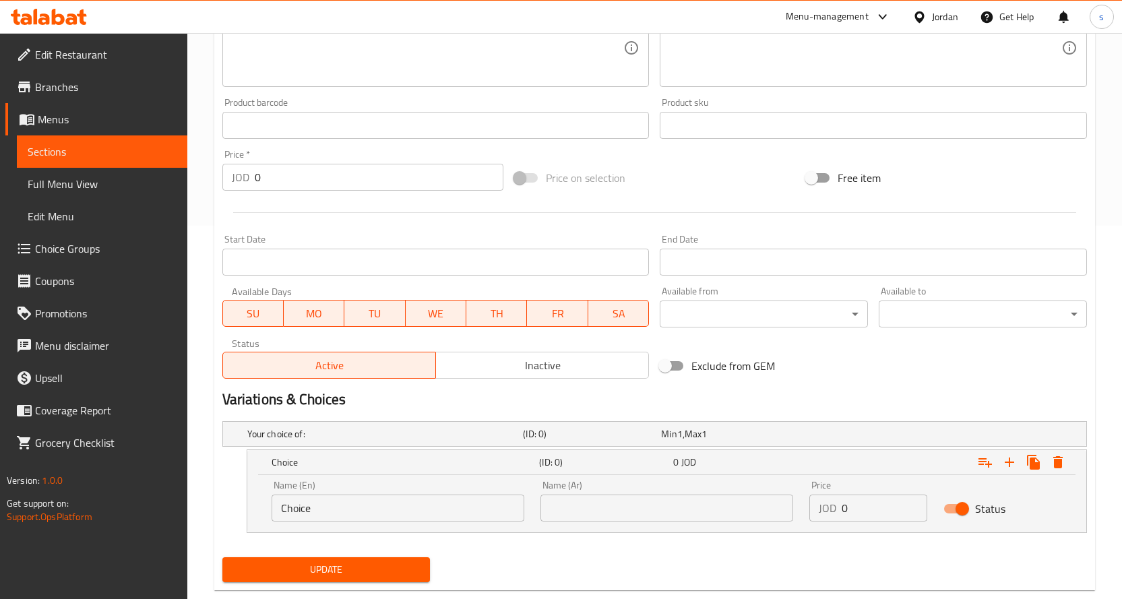
scroll to position [402, 0]
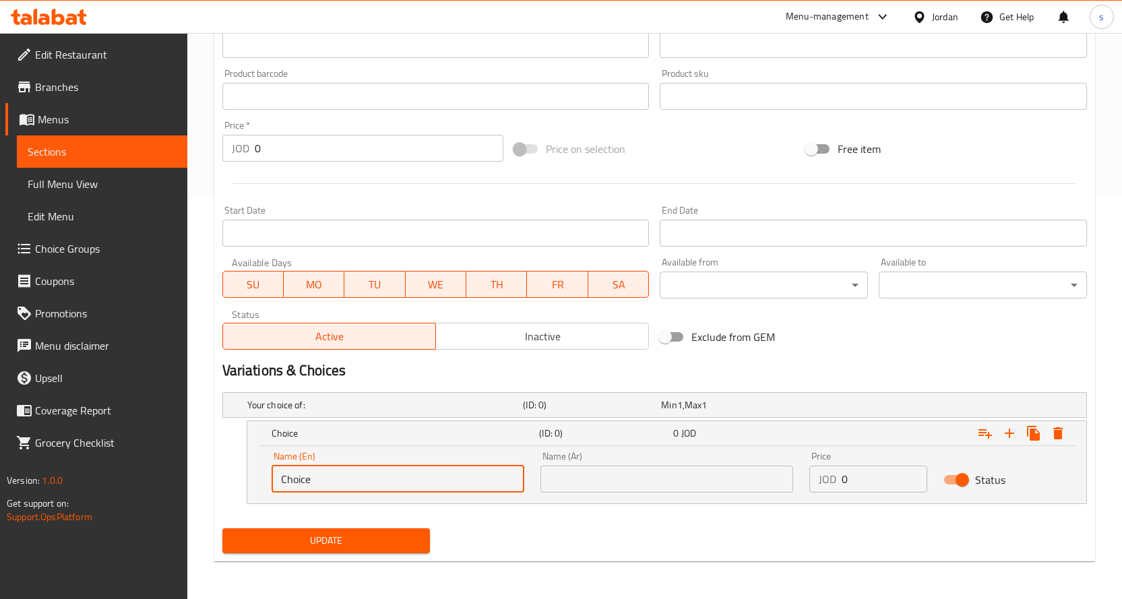
drag, startPoint x: 367, startPoint y: 477, endPoint x: 262, endPoint y: 477, distance: 104.5
click at [262, 477] on div "Name (En) Choice Name (En) Name (Ar) Name (Ar) Price JOD 0 Price Status" at bounding box center [666, 474] width 839 height 57
type input "ن"
type input "Half Kilo"
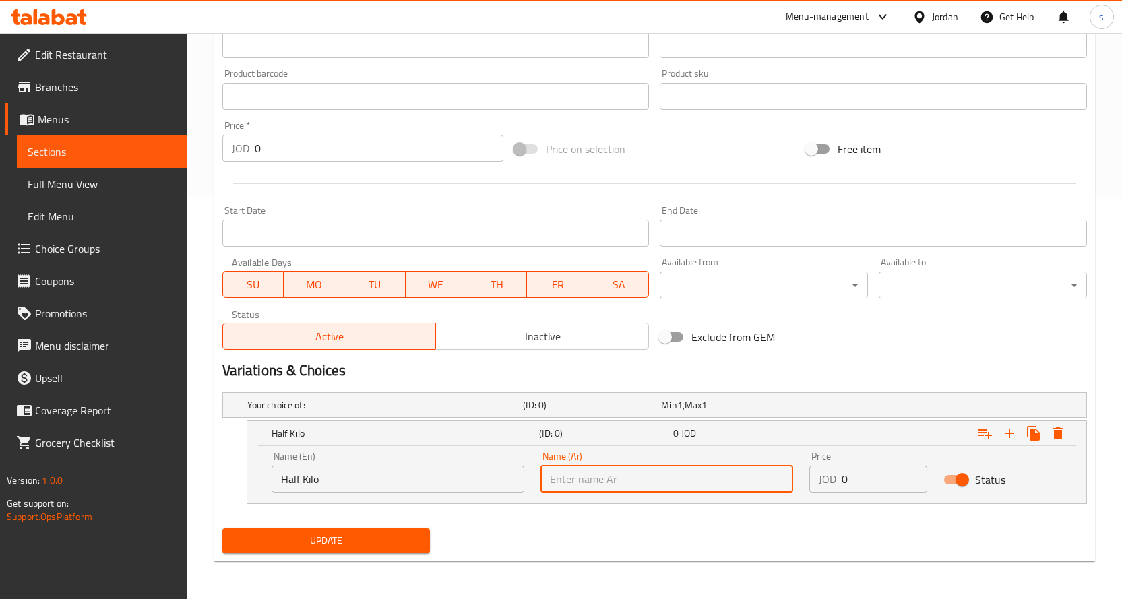
click at [612, 480] on input "text" at bounding box center [666, 479] width 253 height 27
type input "نصف دجاجة"
drag, startPoint x: 613, startPoint y: 477, endPoint x: 505, endPoint y: 485, distance: 108.1
click at [505, 485] on div "Name (En) Half Kilo Name (En) Name (Ar) نصف دجاجة Name (Ar) Price JOD 0 Price S…" at bounding box center [666, 471] width 807 height 57
click at [620, 473] on input "text" at bounding box center [666, 479] width 253 height 27
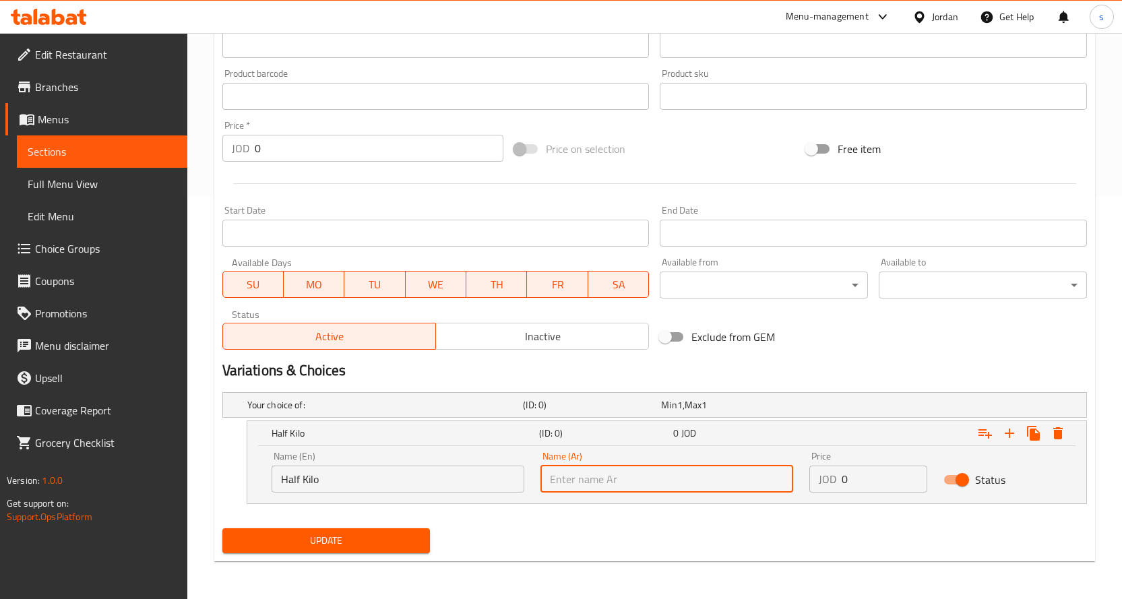
type input "1/2 كيلو"
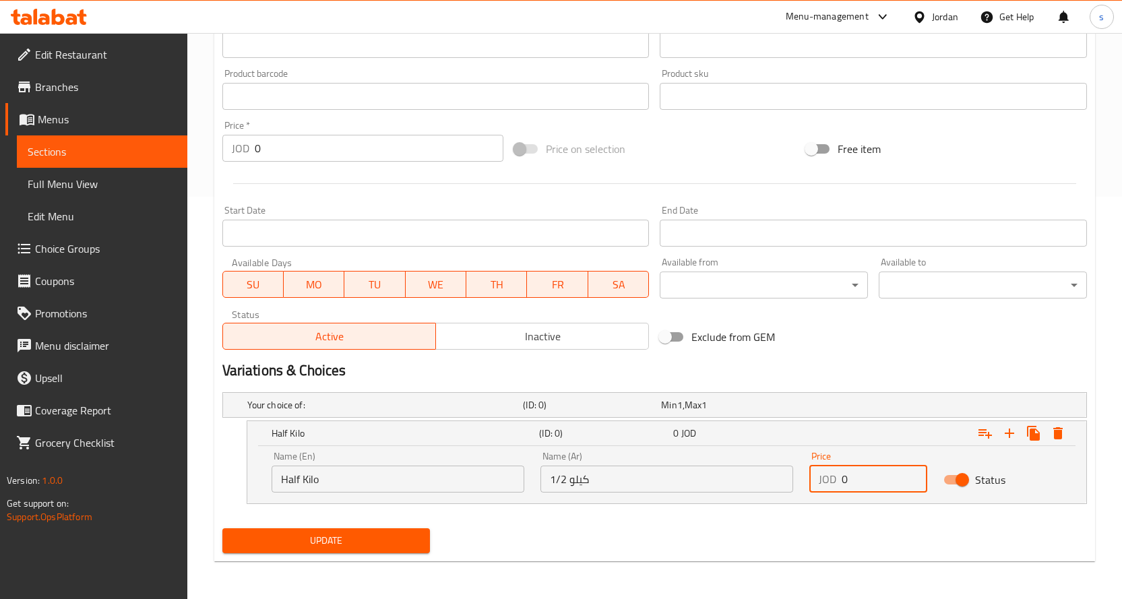
drag, startPoint x: 856, startPoint y: 485, endPoint x: 826, endPoint y: 481, distance: 30.5
click at [826, 481] on div "JOD 0 Price" at bounding box center [868, 479] width 119 height 27
type input "6.5"
click at [1013, 437] on icon "Expand" at bounding box center [1009, 433] width 16 height 16
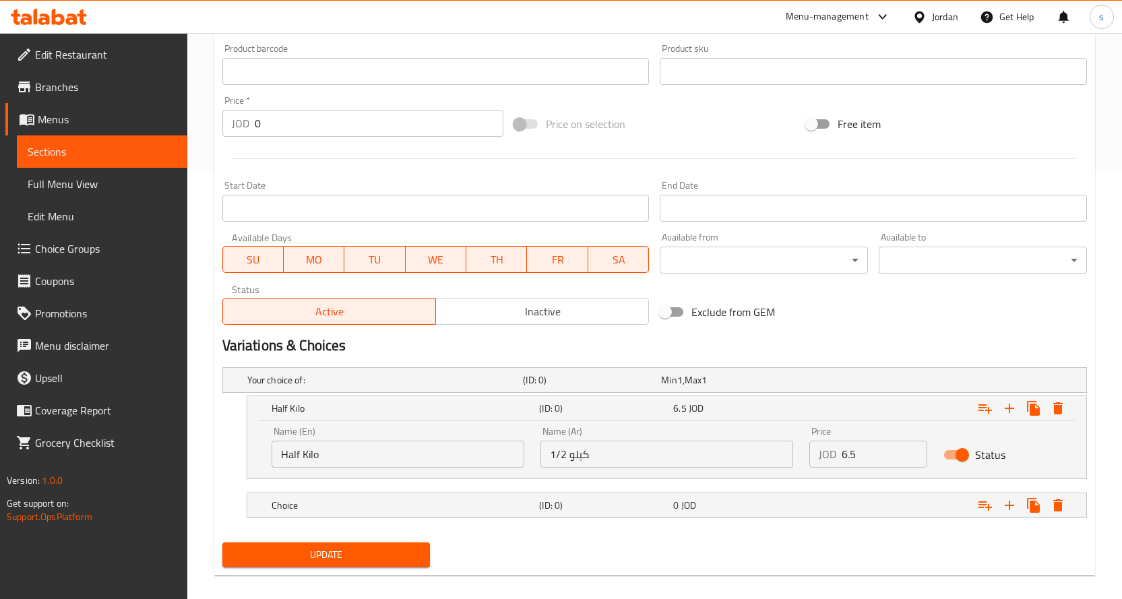
scroll to position [441, 0]
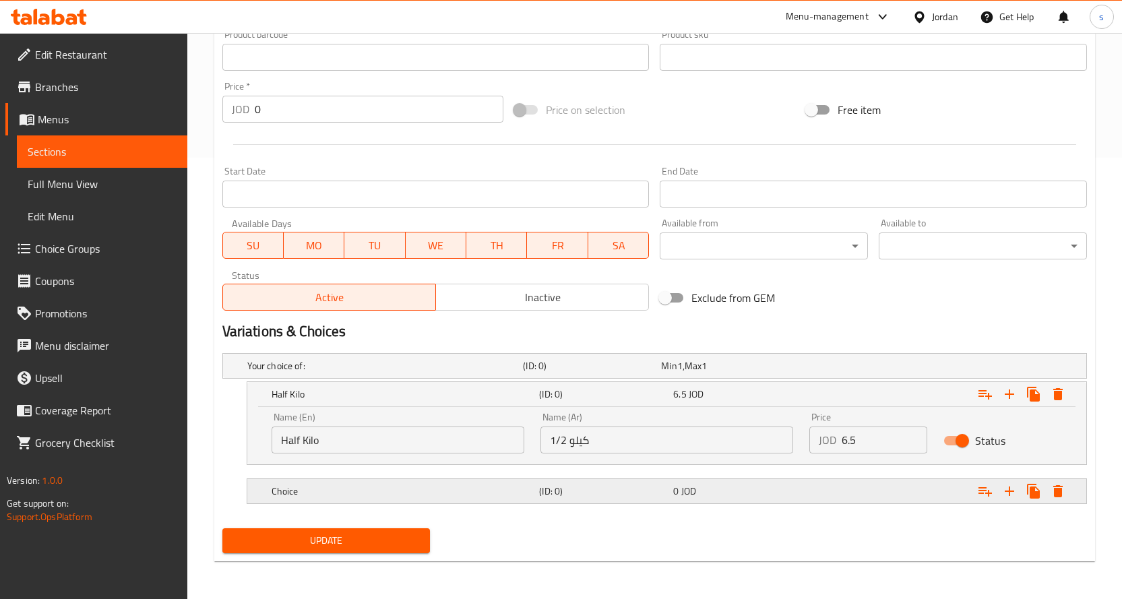
click at [658, 492] on h5 "(ID: 0)" at bounding box center [603, 491] width 129 height 13
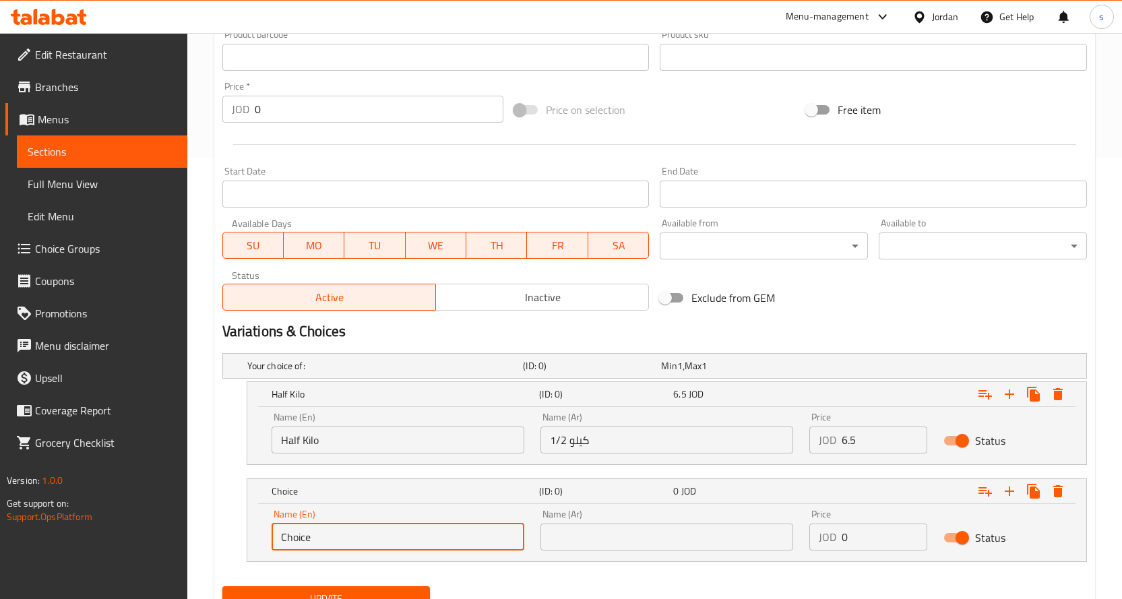
drag, startPoint x: 352, startPoint y: 538, endPoint x: 227, endPoint y: 544, distance: 125.5
click at [227, 544] on div "Choice (ID: 0) 0 JOD Name (En) Choice Name (En) Name (Ar) Name (Ar) Price JOD 0…" at bounding box center [654, 520] width 865 height 84
click at [326, 537] on input "text" at bounding box center [398, 537] width 253 height 27
type input "Kilo"
click at [604, 542] on input "text" at bounding box center [666, 537] width 253 height 27
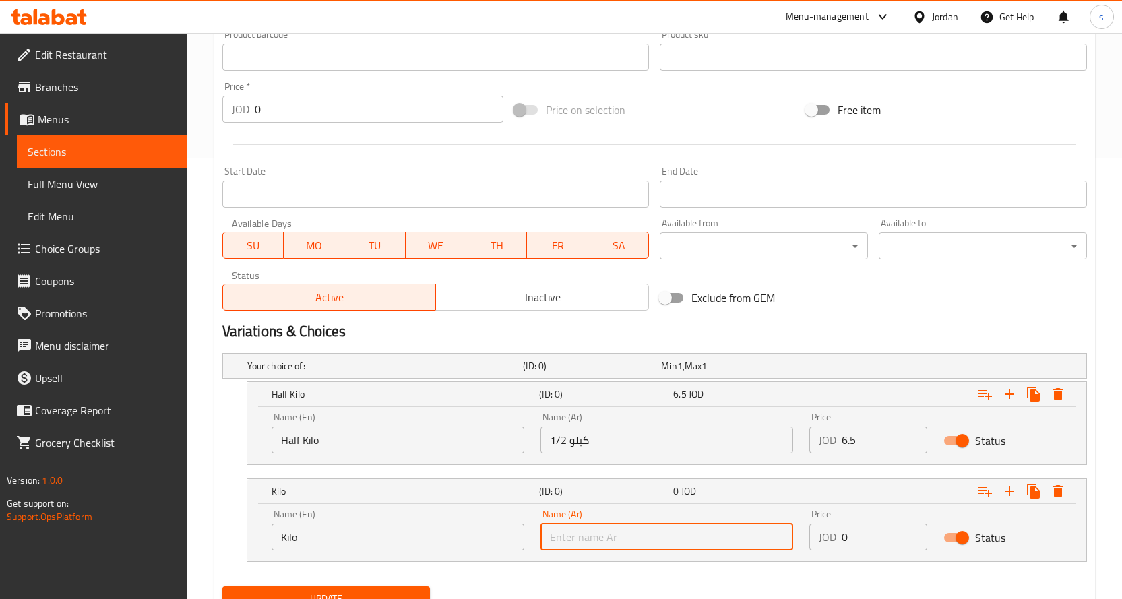
type input "كيلو"
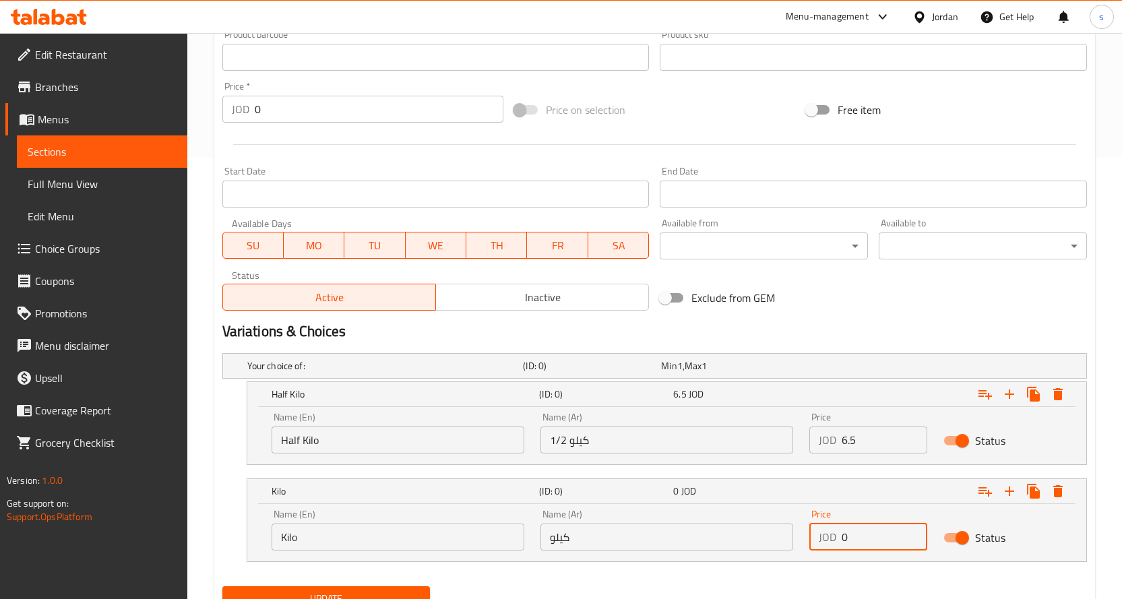
drag, startPoint x: 859, startPoint y: 538, endPoint x: 827, endPoint y: 542, distance: 31.9
click at [827, 542] on div "JOD 0 Price" at bounding box center [868, 537] width 119 height 27
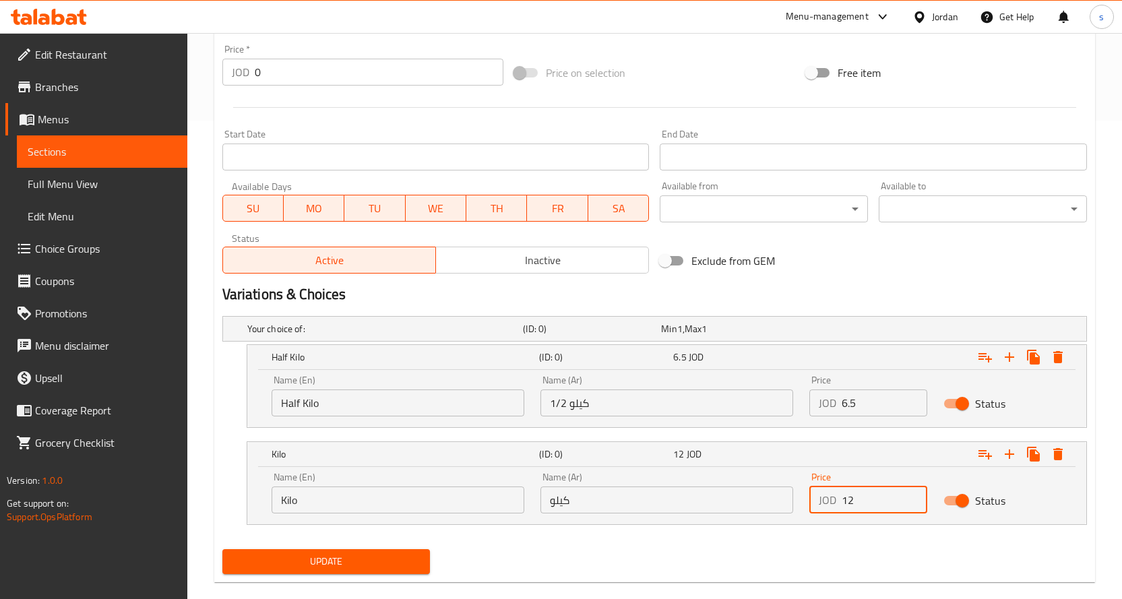
scroll to position [499, 0]
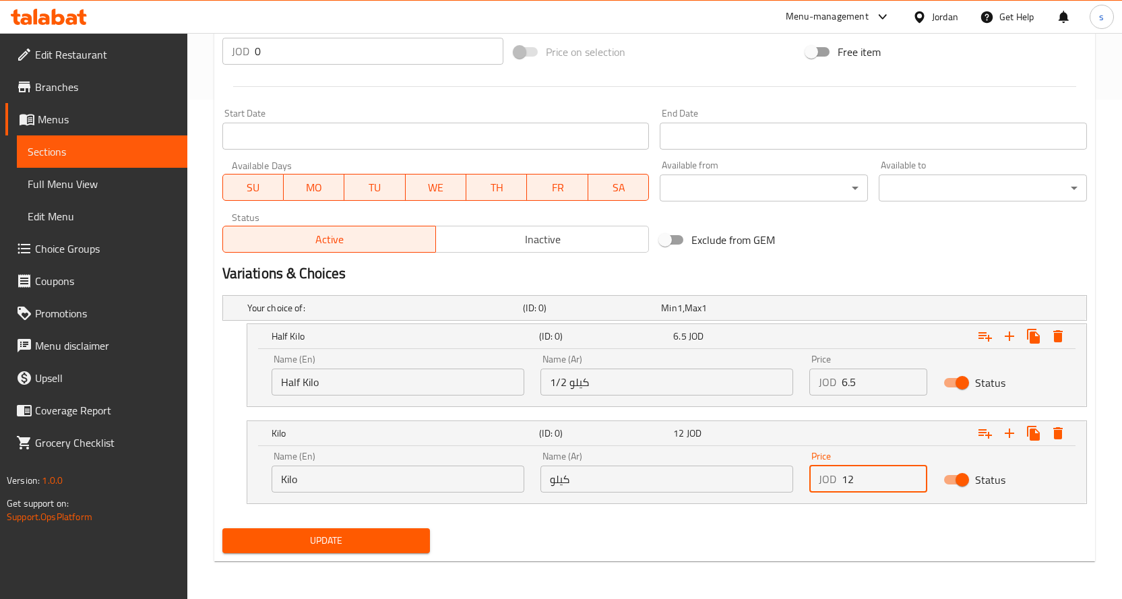
type input "12"
click at [384, 545] on span "Update" at bounding box center [326, 540] width 187 height 17
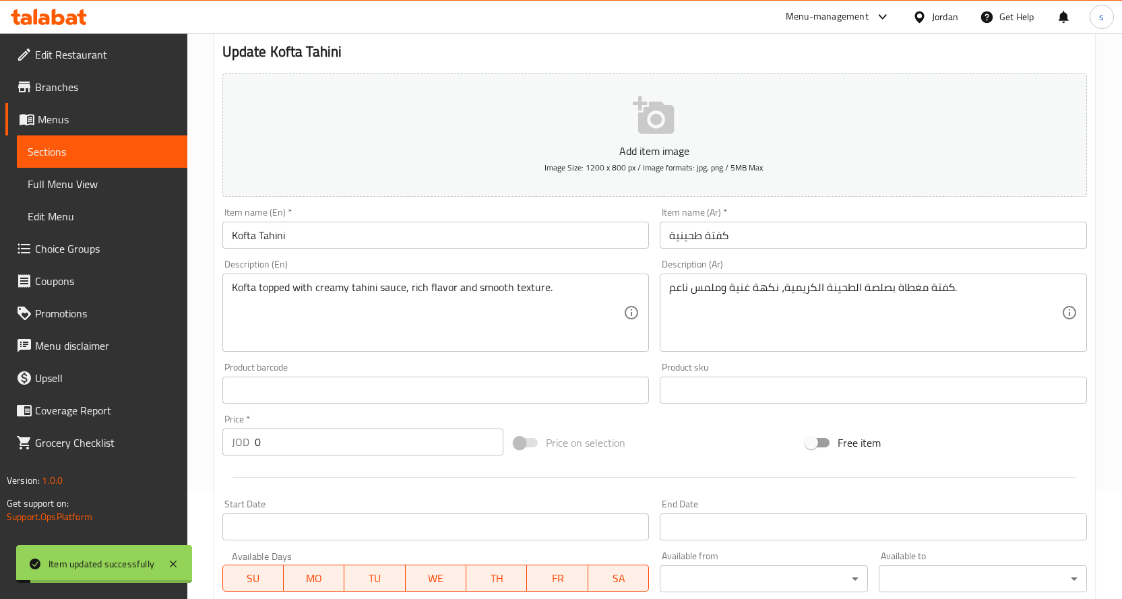
scroll to position [0, 0]
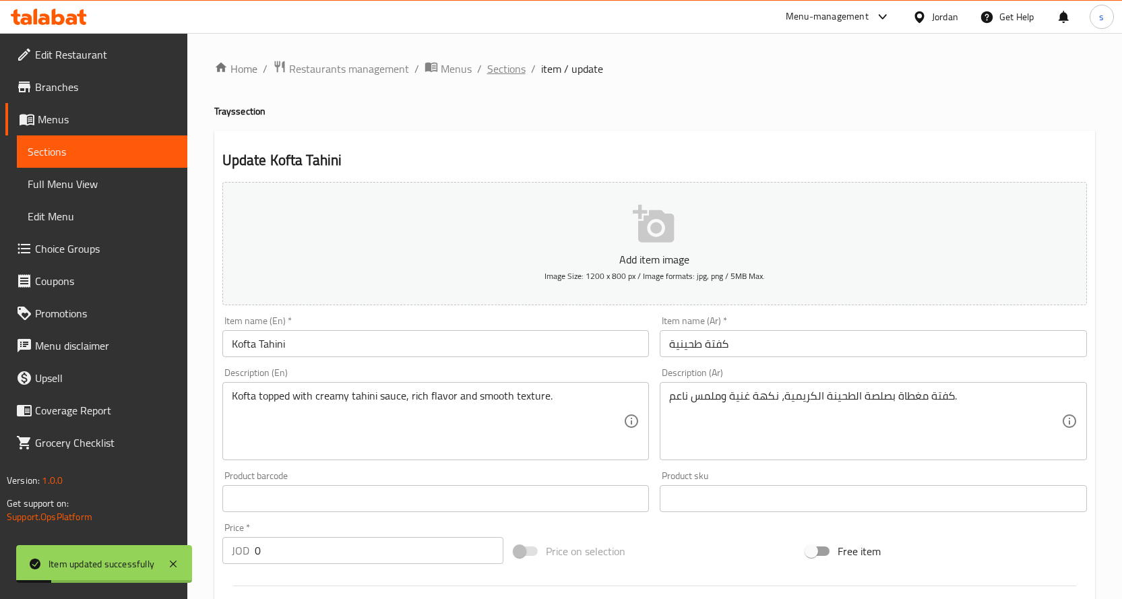
click at [507, 71] on span "Sections" at bounding box center [506, 69] width 38 height 16
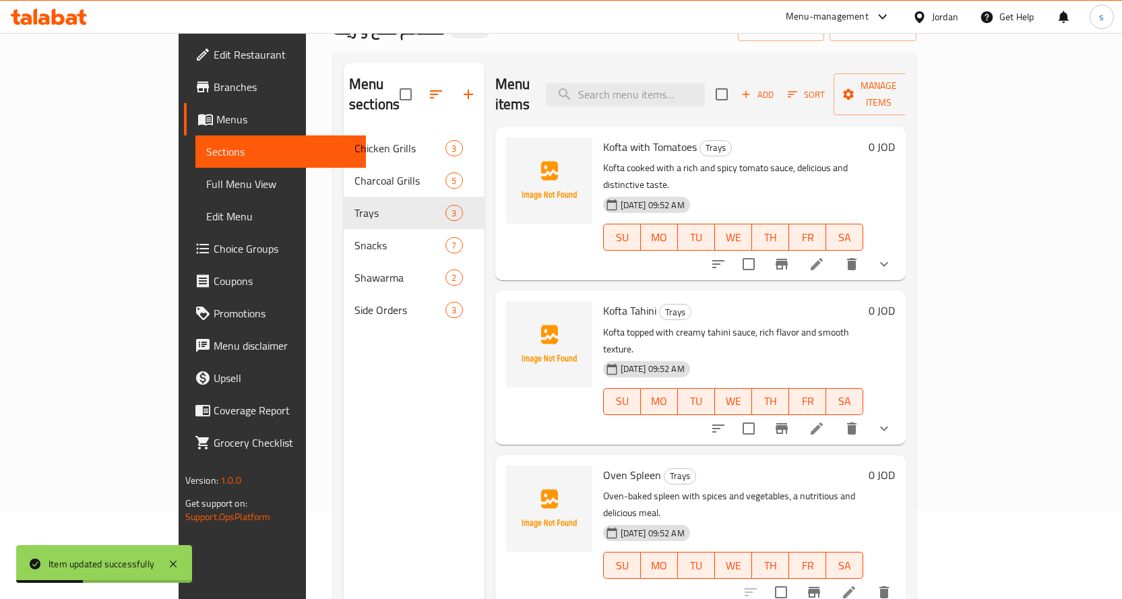
scroll to position [189, 0]
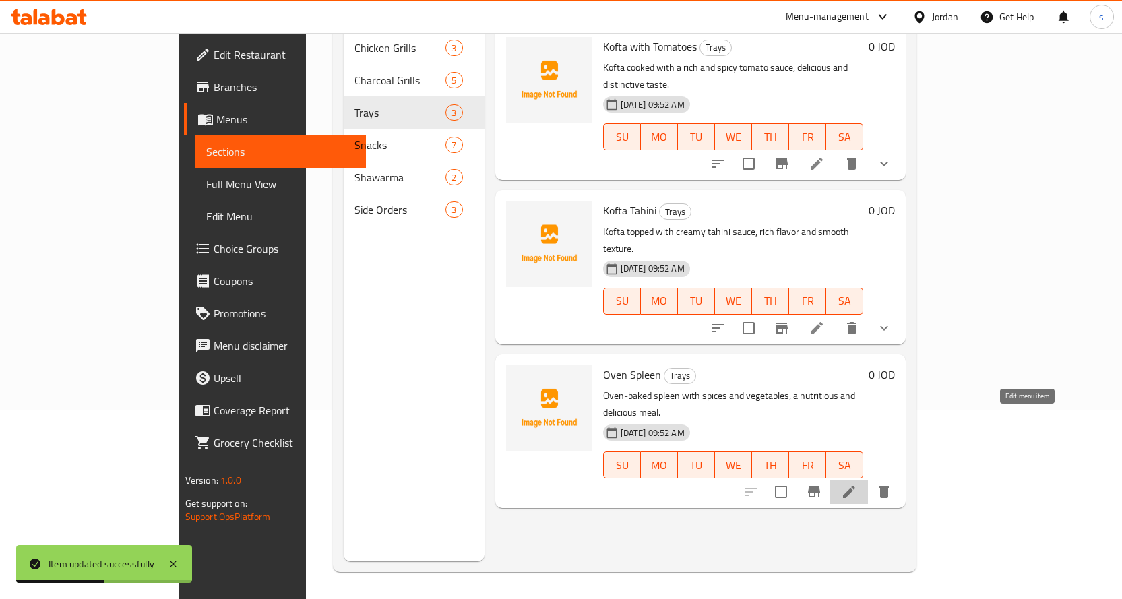
click at [857, 484] on icon at bounding box center [849, 492] width 16 height 16
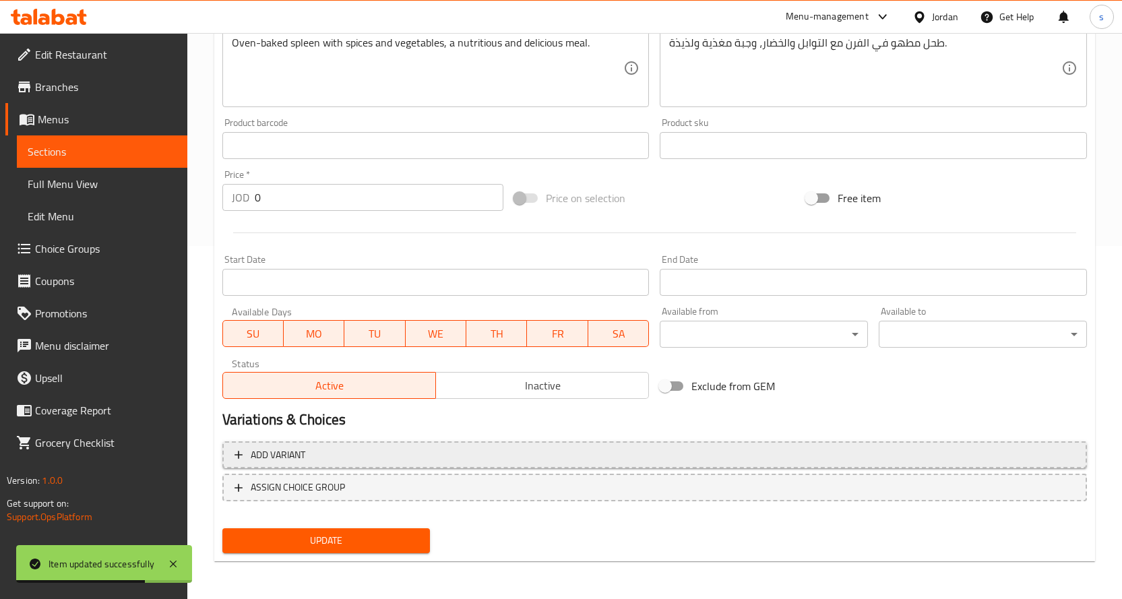
click at [345, 447] on span "Add variant" at bounding box center [655, 455] width 840 height 17
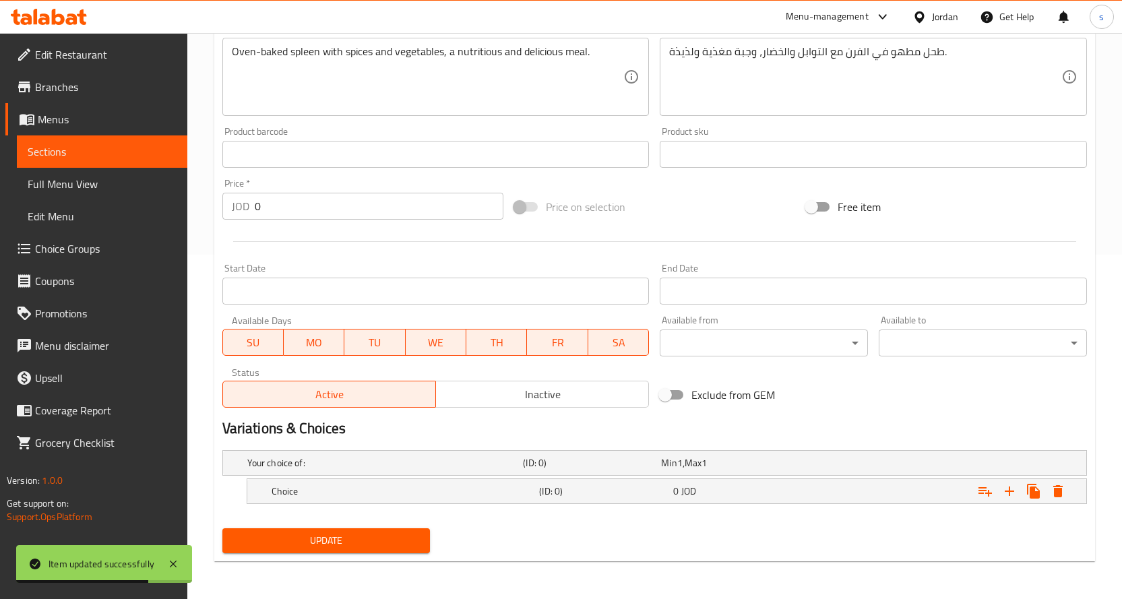
scroll to position [344, 0]
click at [562, 489] on h5 "(ID: 0)" at bounding box center [603, 491] width 129 height 13
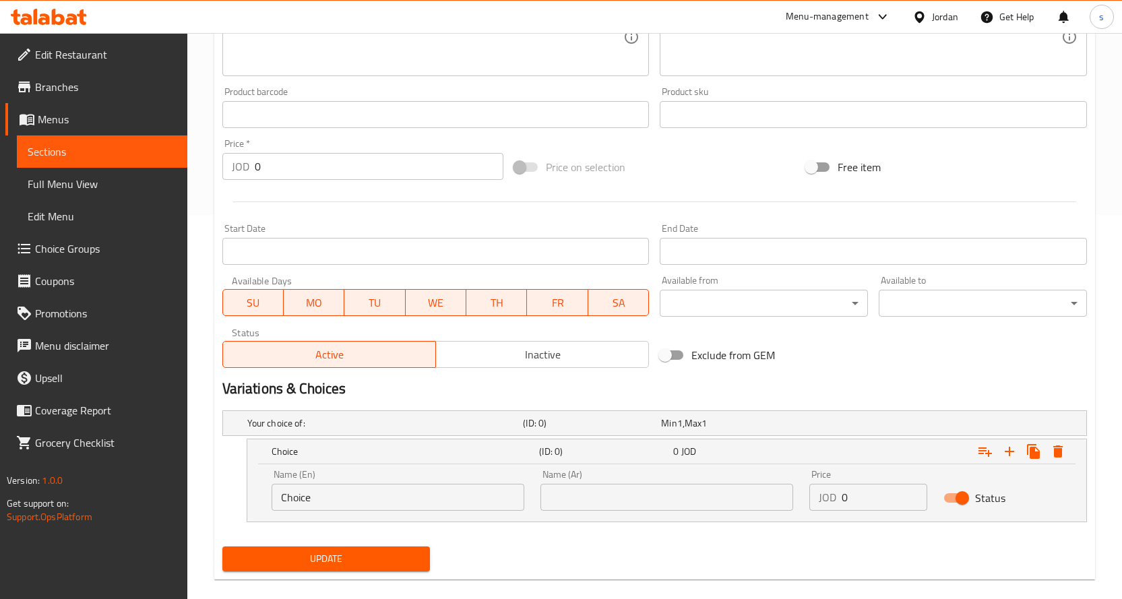
scroll to position [402, 0]
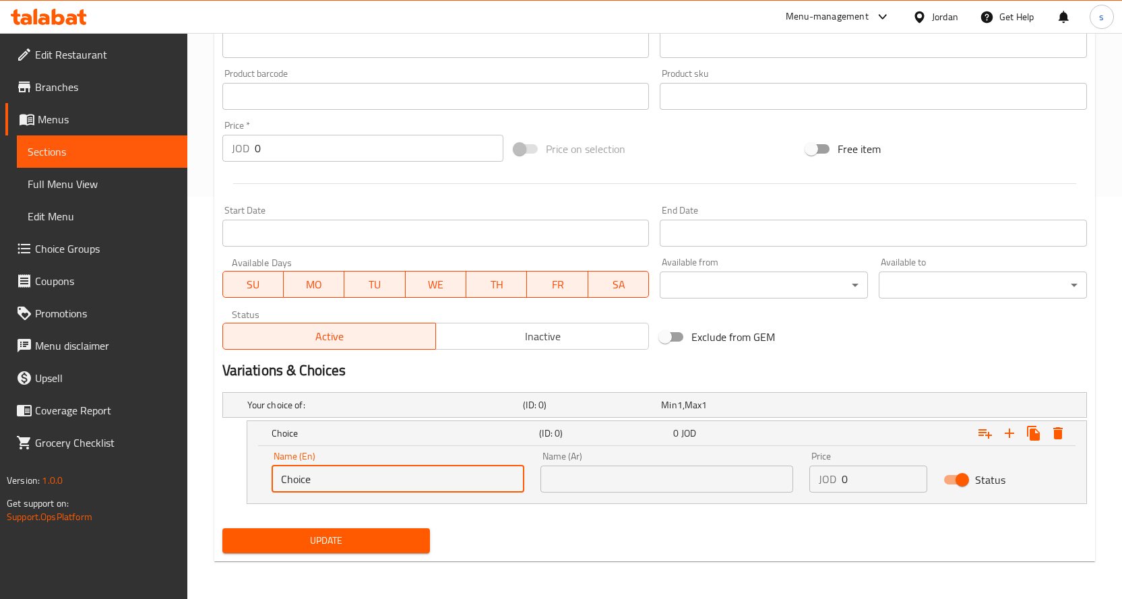
drag, startPoint x: 381, startPoint y: 475, endPoint x: 257, endPoint y: 479, distance: 124.1
click at [257, 479] on div "Name (En) Choice Name (En) Name (Ar) Name (Ar) Price JOD 0 Price Status" at bounding box center [666, 474] width 839 height 57
click at [373, 479] on input "text" at bounding box center [398, 479] width 253 height 27
type input "Half Kilo"
click at [670, 477] on input "text" at bounding box center [666, 479] width 253 height 27
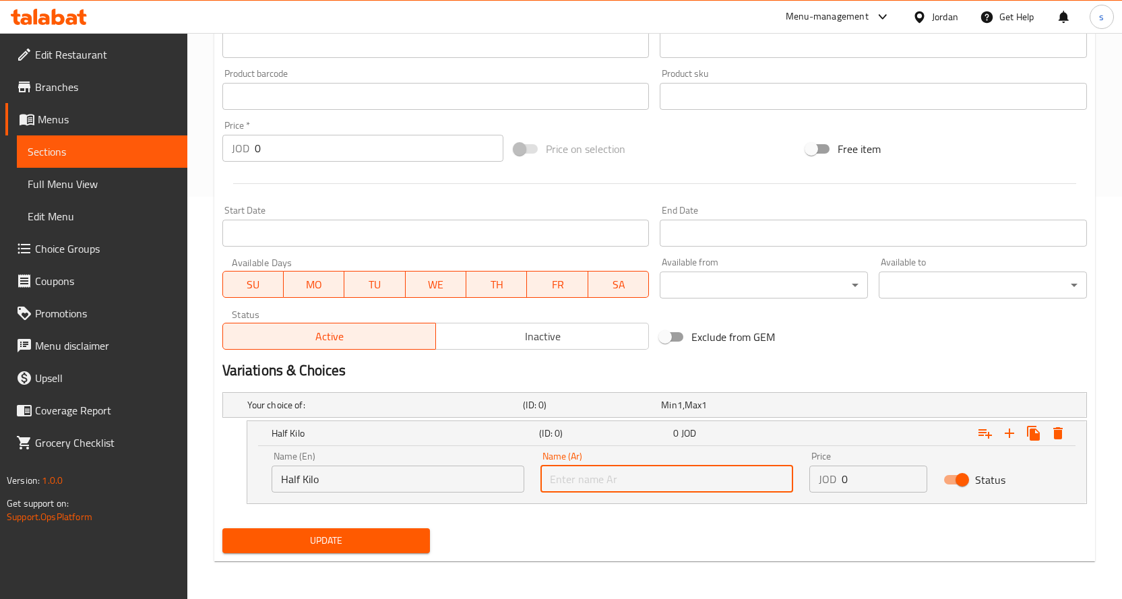
type input "1/2 كيلو"
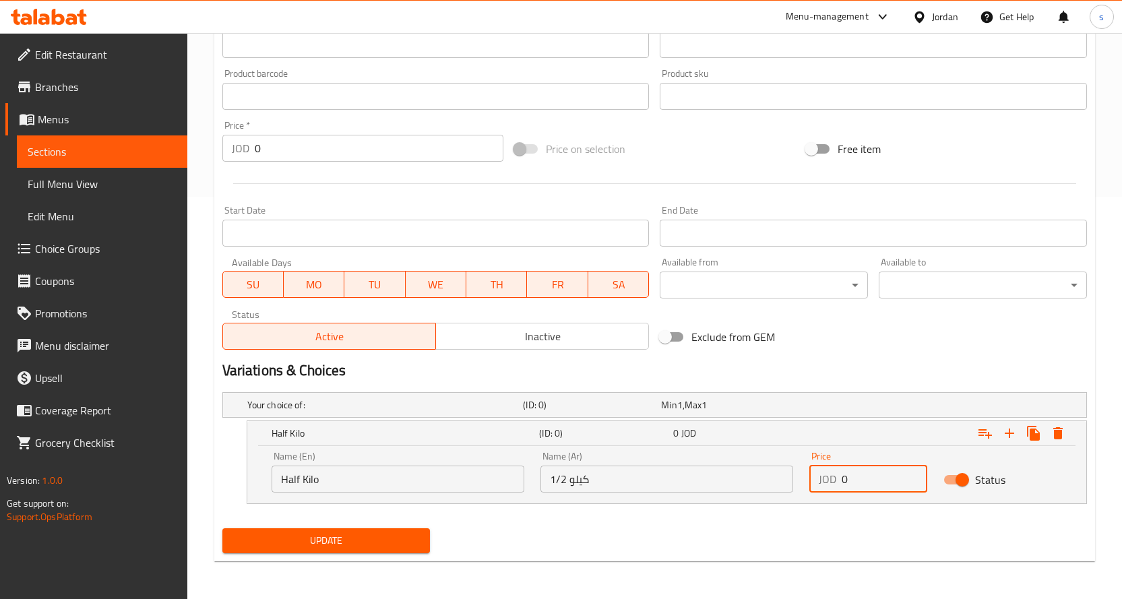
drag, startPoint x: 854, startPoint y: 487, endPoint x: 817, endPoint y: 487, distance: 37.1
click at [817, 487] on div "JOD 0 Price" at bounding box center [868, 479] width 119 height 27
type input "5.5"
click at [1014, 433] on icon "Expand" at bounding box center [1009, 433] width 16 height 16
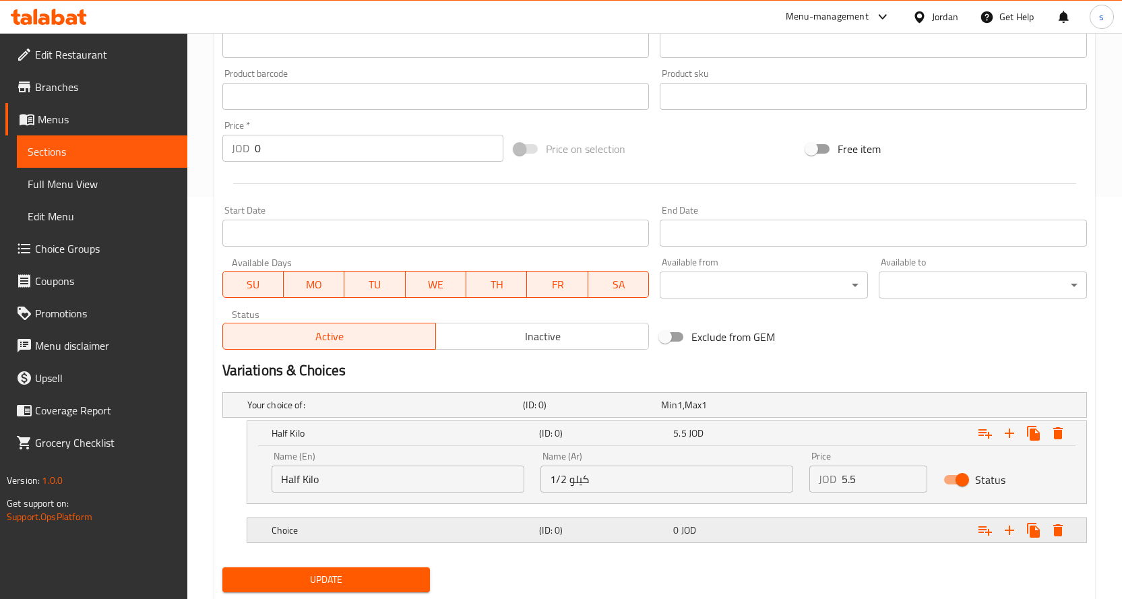
click at [387, 534] on h5 "Choice" at bounding box center [403, 530] width 263 height 13
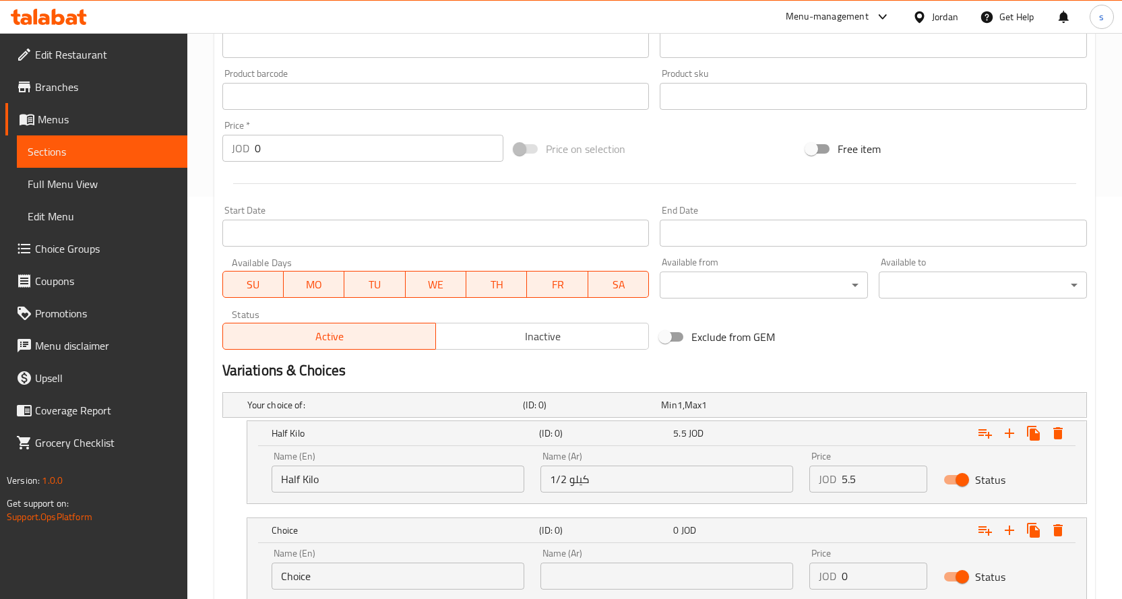
click at [342, 578] on input "Choice" at bounding box center [398, 576] width 253 height 27
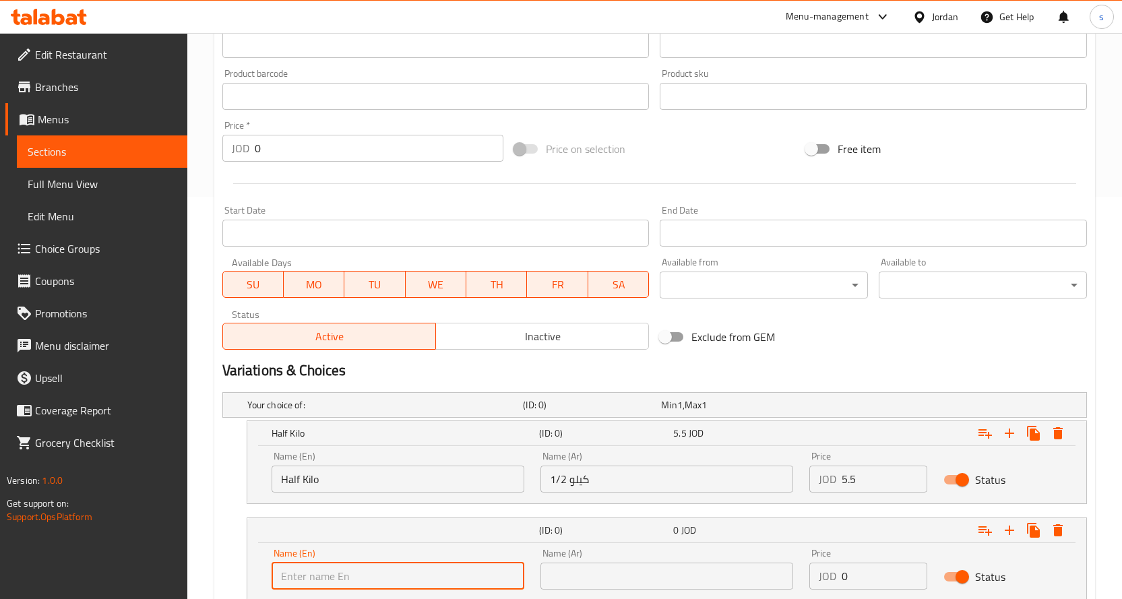
click at [323, 584] on input "text" at bounding box center [398, 576] width 253 height 27
type input "Kilo"
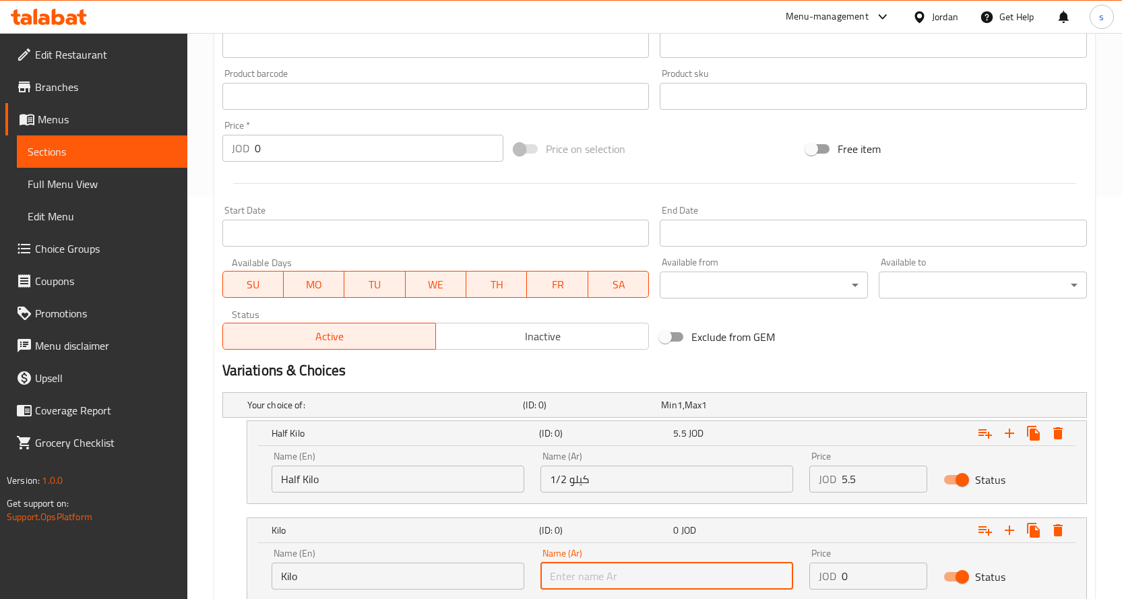
click at [613, 583] on input "text" at bounding box center [666, 576] width 253 height 27
type input "كيلو"
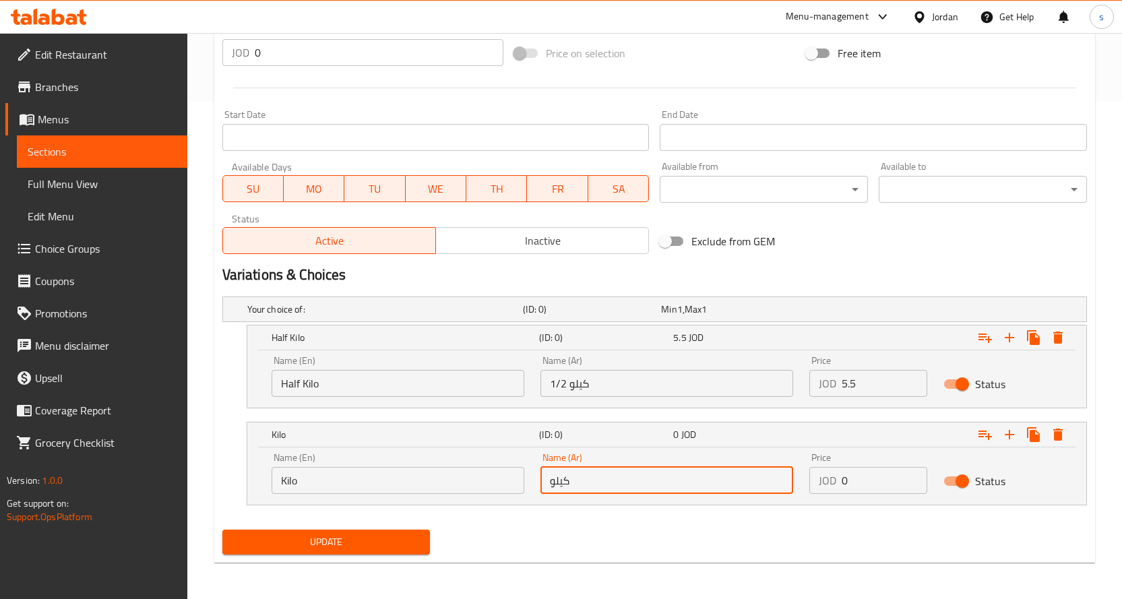
scroll to position [499, 0]
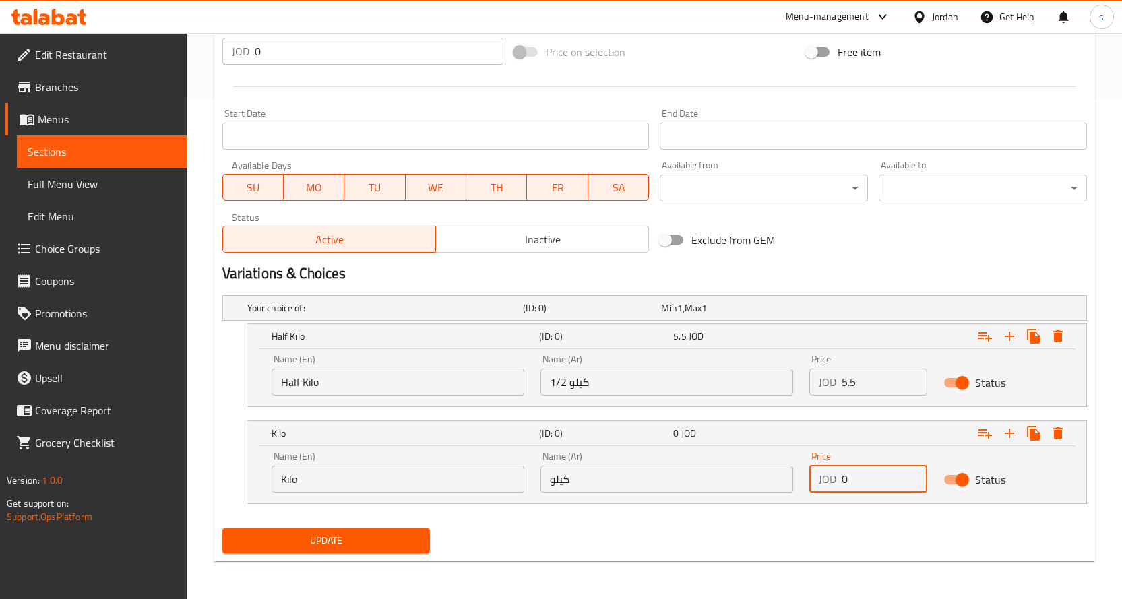
drag, startPoint x: 854, startPoint y: 478, endPoint x: 833, endPoint y: 475, distance: 21.7
click at [833, 475] on div "JOD 0 Price" at bounding box center [868, 479] width 119 height 27
type input "10"
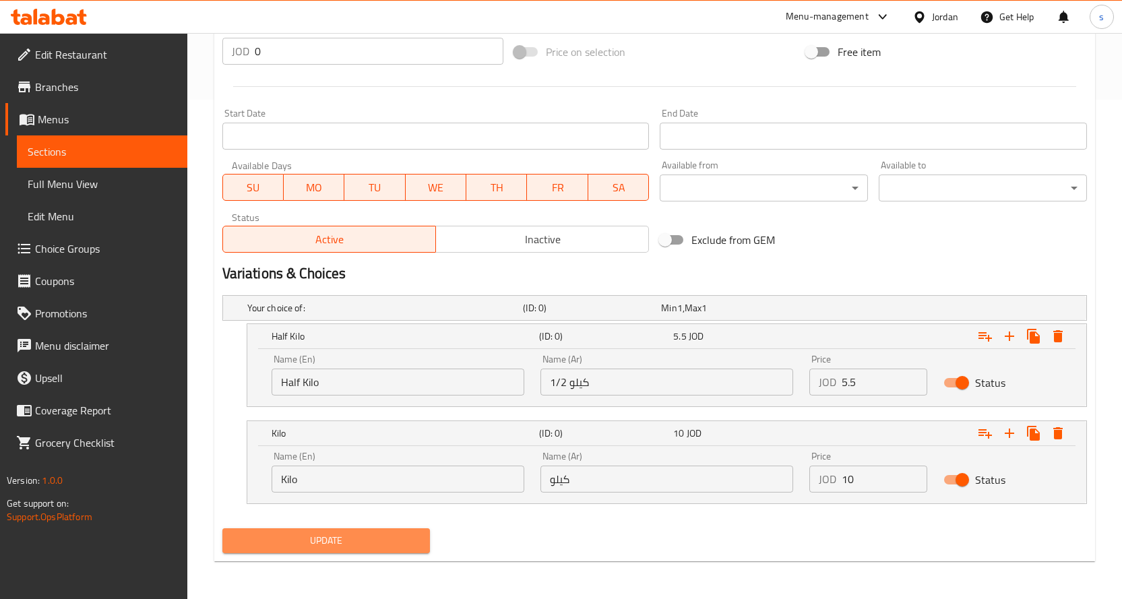
click at [368, 542] on span "Update" at bounding box center [326, 540] width 187 height 17
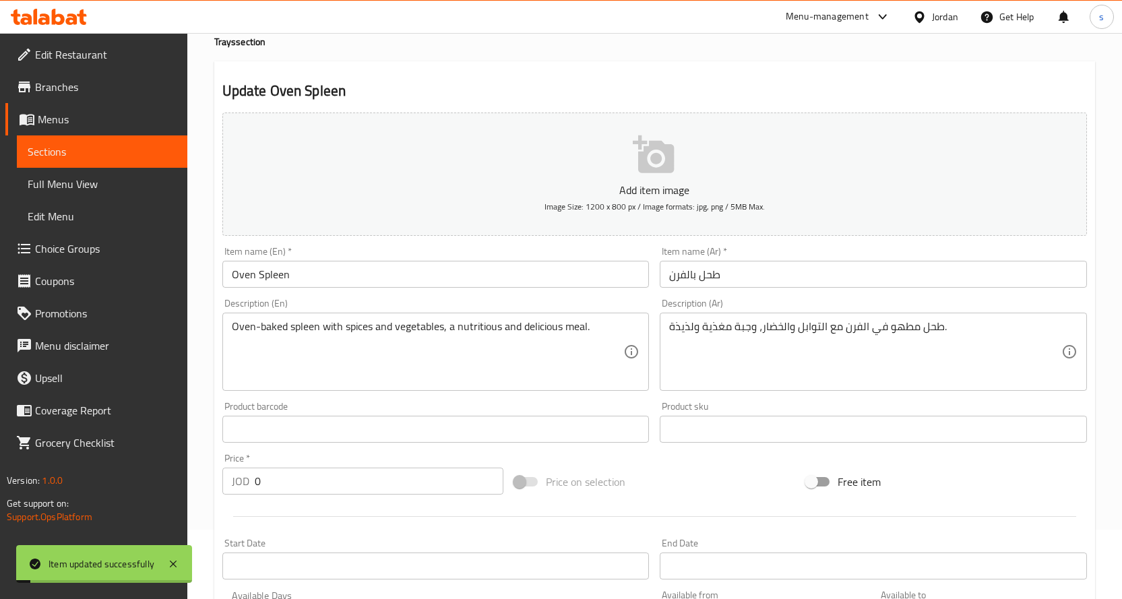
scroll to position [0, 0]
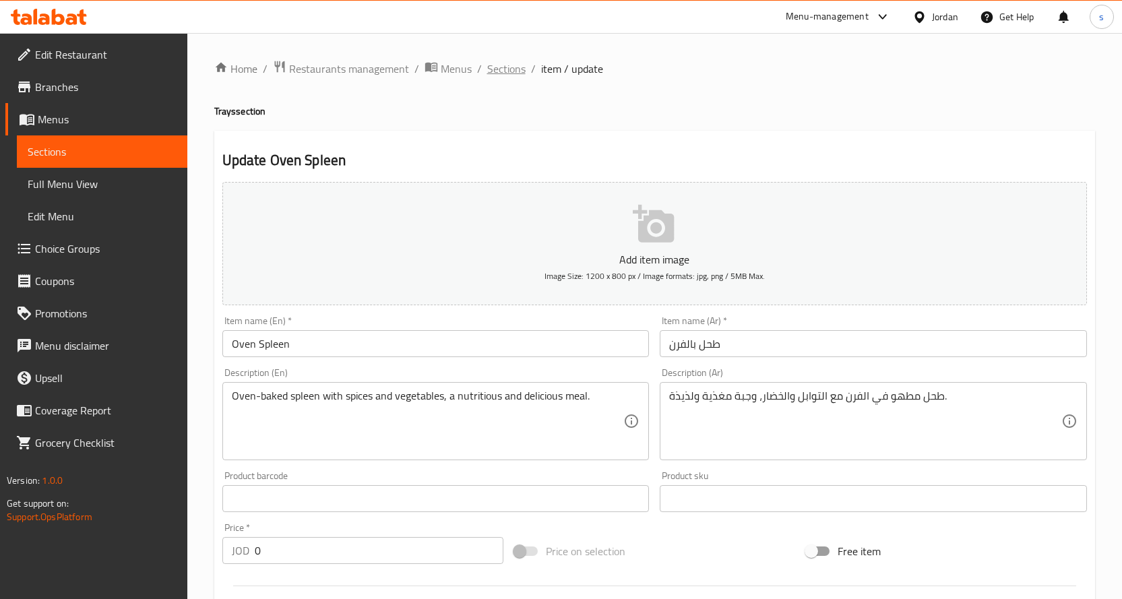
click at [508, 70] on span "Sections" at bounding box center [506, 69] width 38 height 16
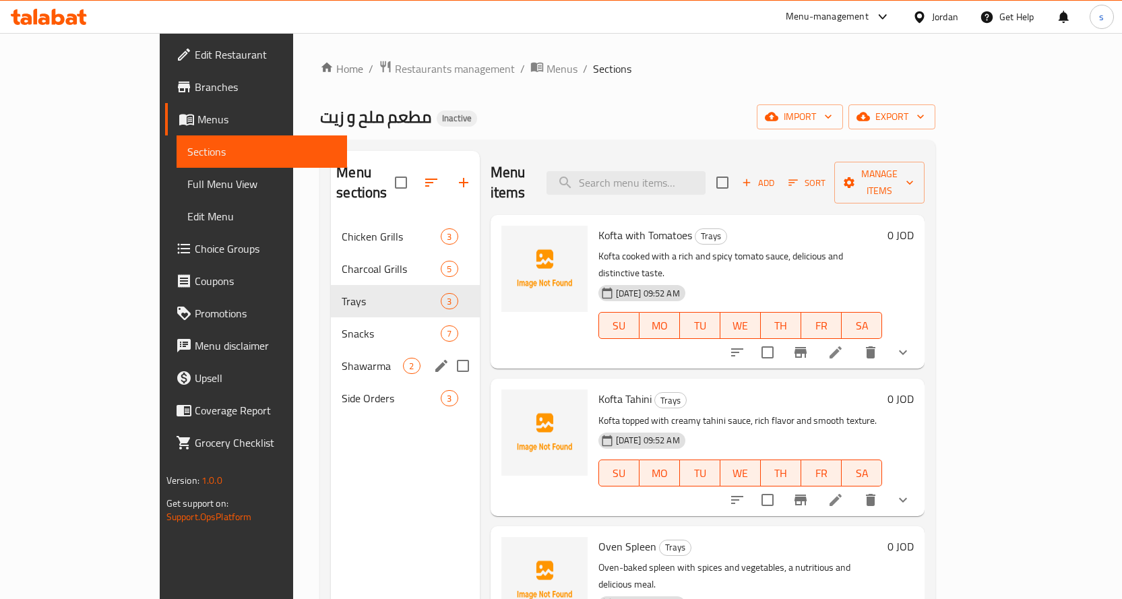
click at [342, 358] on span "Shawarma" at bounding box center [372, 366] width 61 height 16
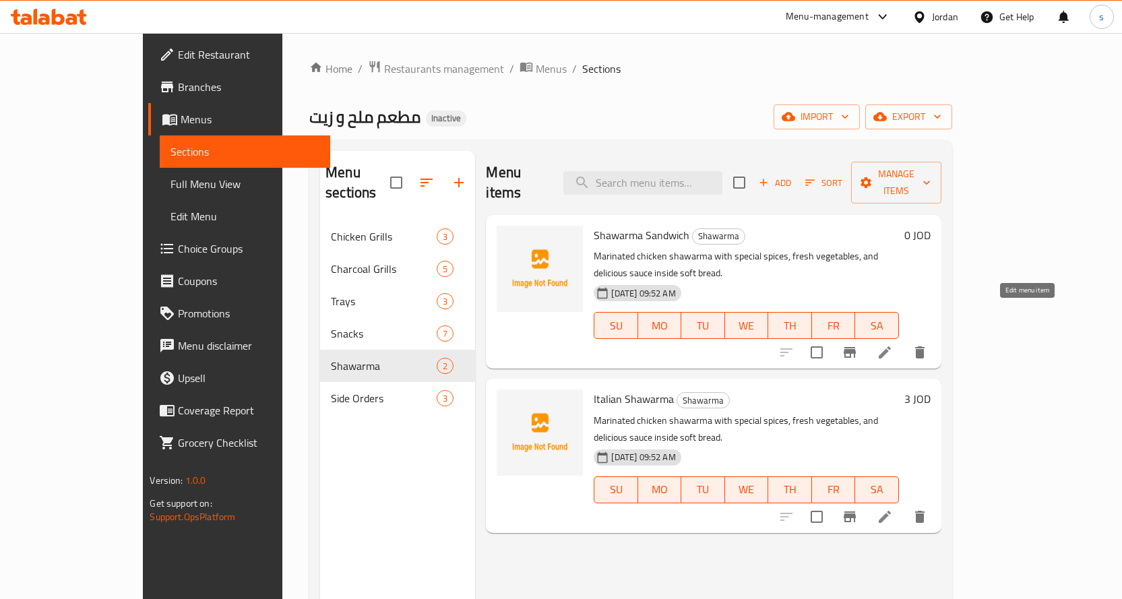
click at [893, 344] on icon at bounding box center [885, 352] width 16 height 16
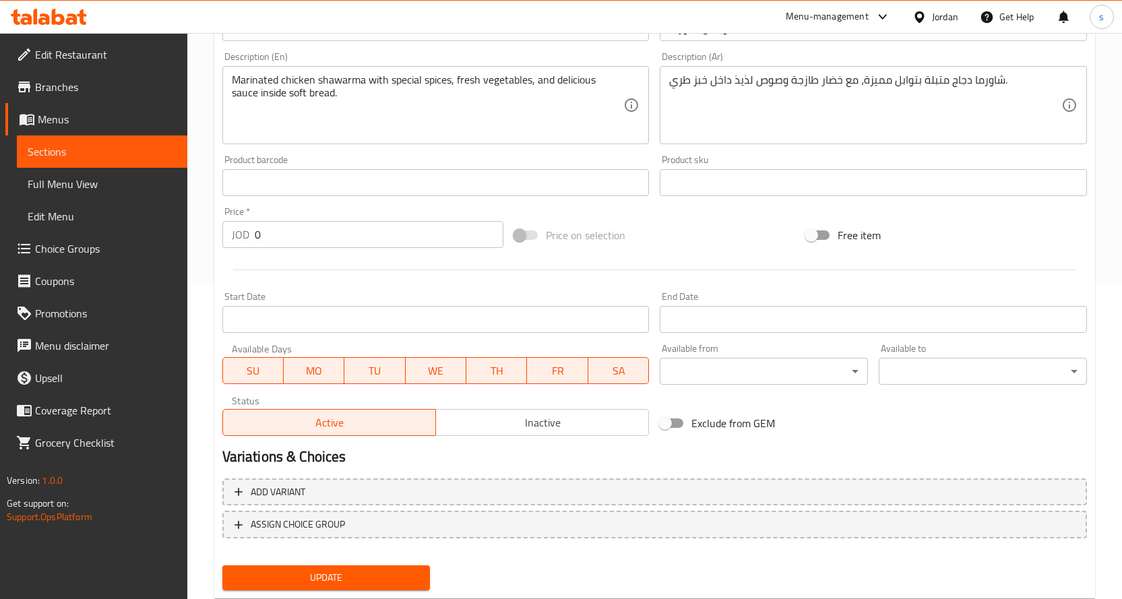
scroll to position [353, 0]
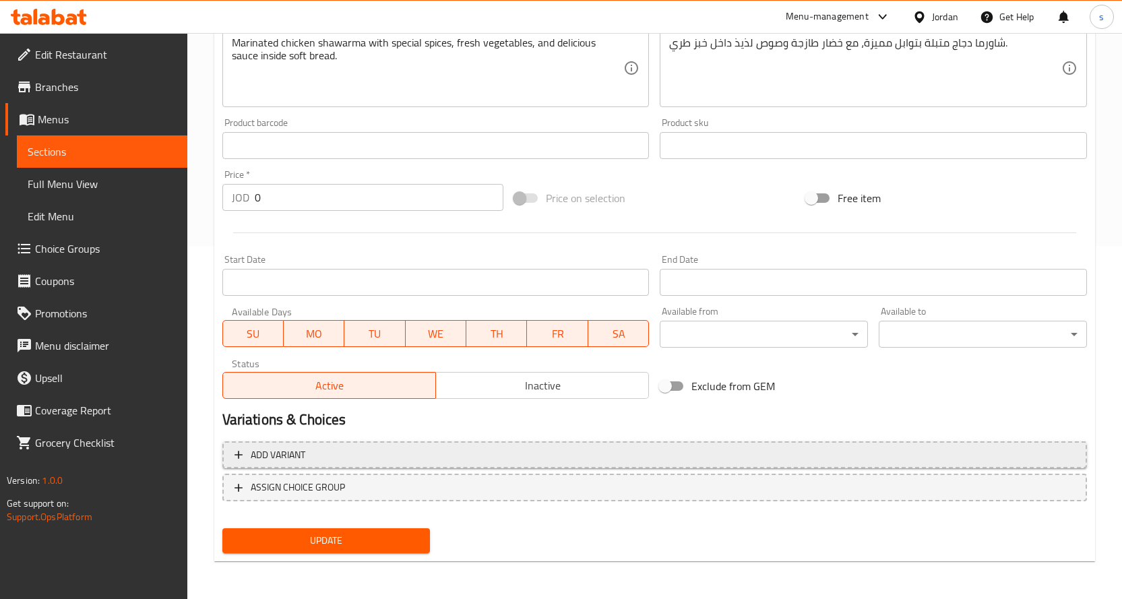
click at [365, 459] on span "Add variant" at bounding box center [655, 455] width 840 height 17
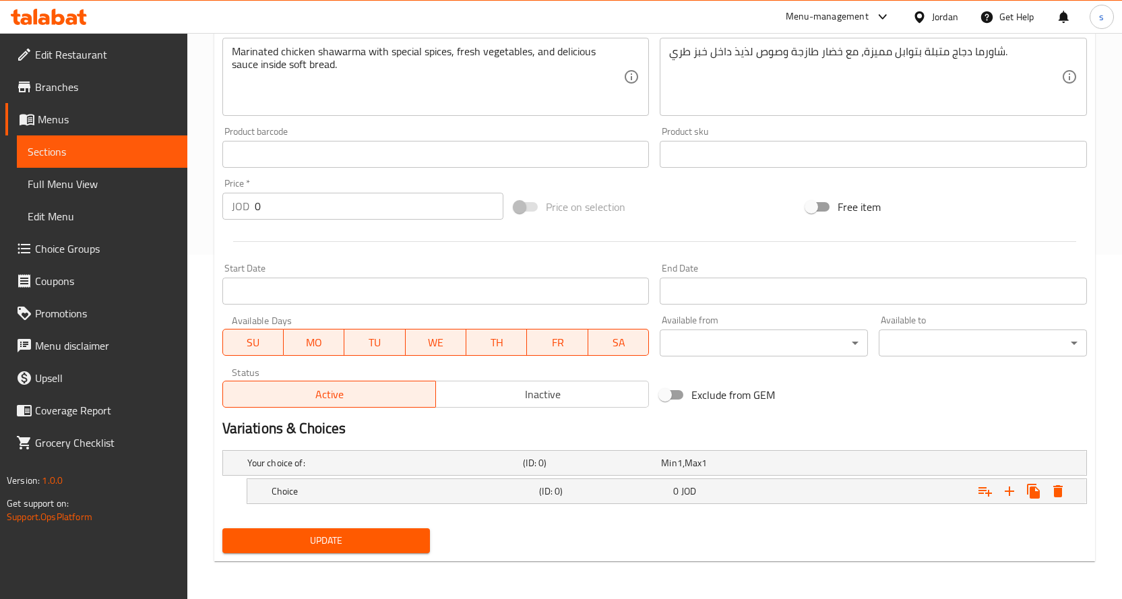
scroll to position [344, 0]
click at [398, 493] on h5 "Choice" at bounding box center [403, 491] width 263 height 13
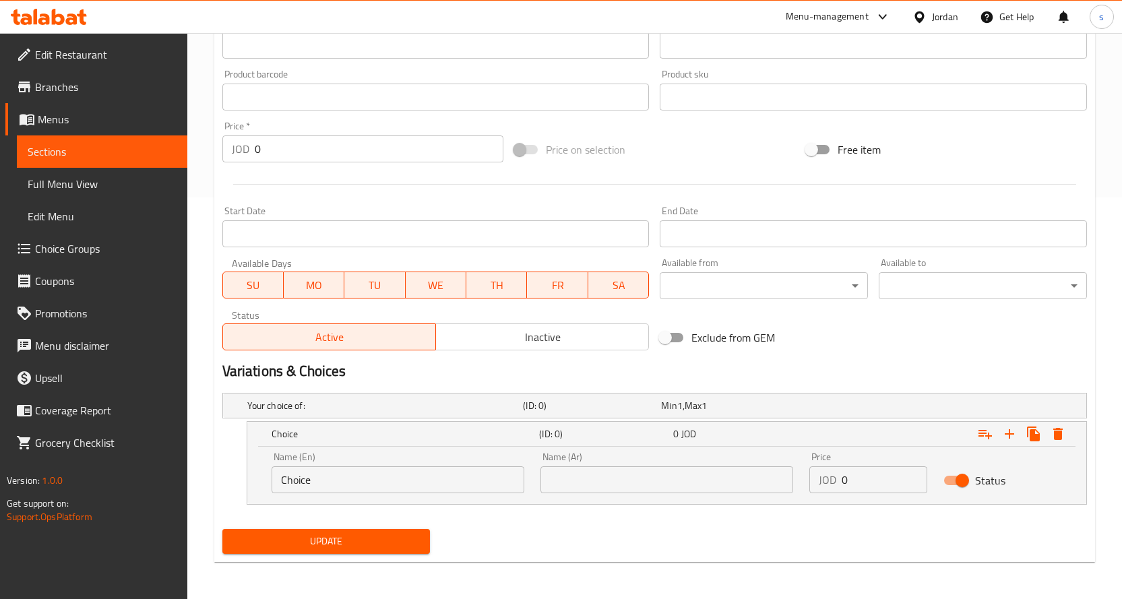
scroll to position [402, 0]
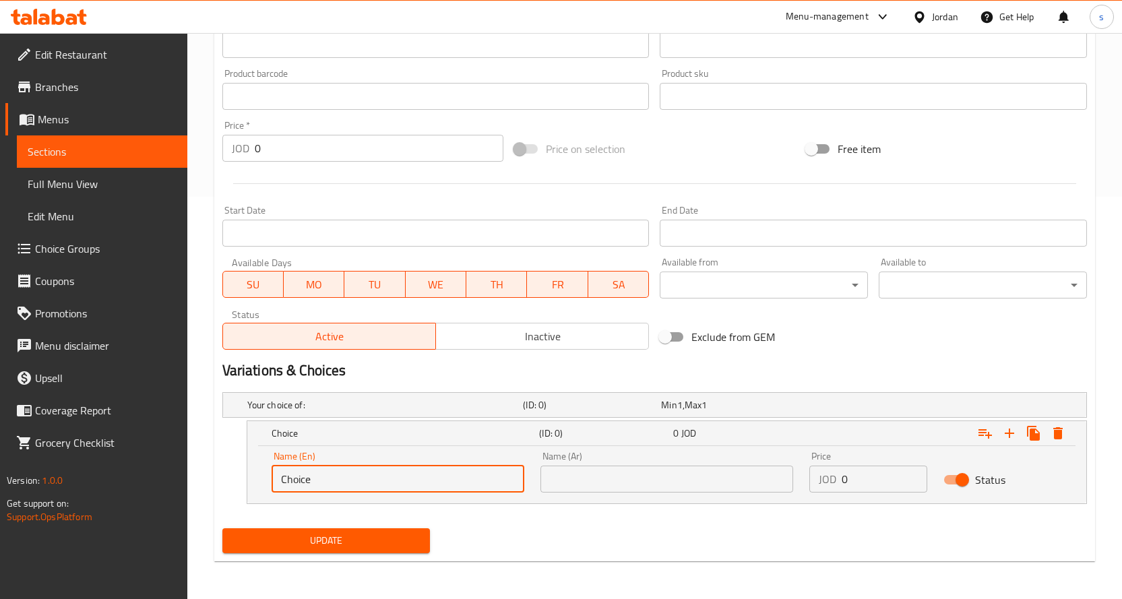
drag, startPoint x: 328, startPoint y: 476, endPoint x: 250, endPoint y: 488, distance: 79.0
click at [250, 488] on div "Name (En) Choice Name (En) Name (Ar) Name (Ar) Price JOD 0 Price Status" at bounding box center [666, 474] width 839 height 57
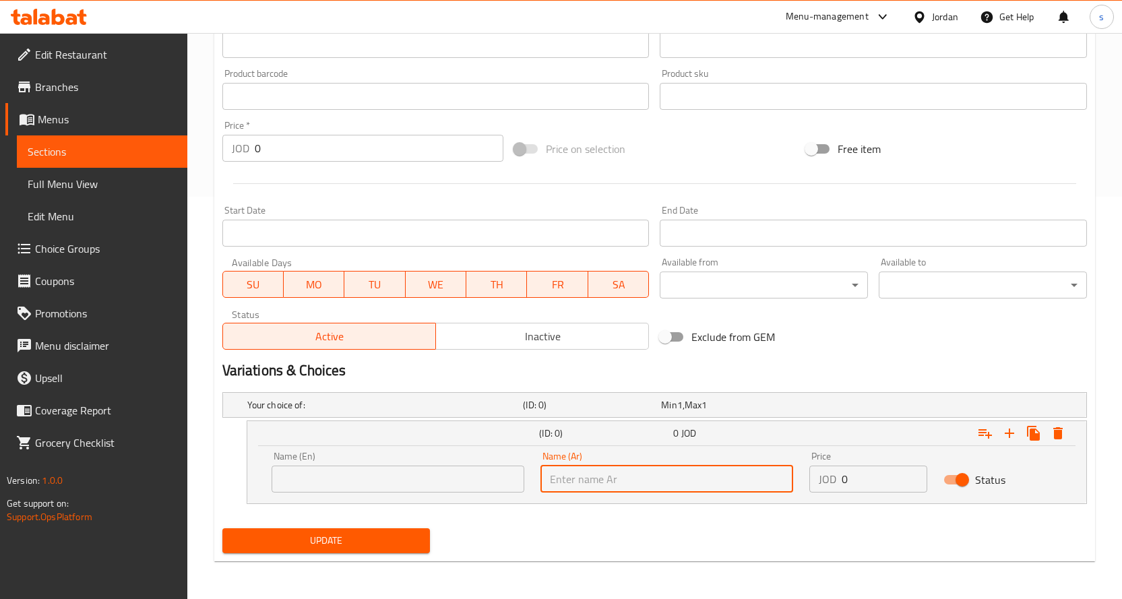
click at [607, 476] on input "text" at bounding box center [666, 479] width 253 height 27
type input "u"
type input "عادي"
click at [445, 477] on input "text" at bounding box center [398, 479] width 253 height 27
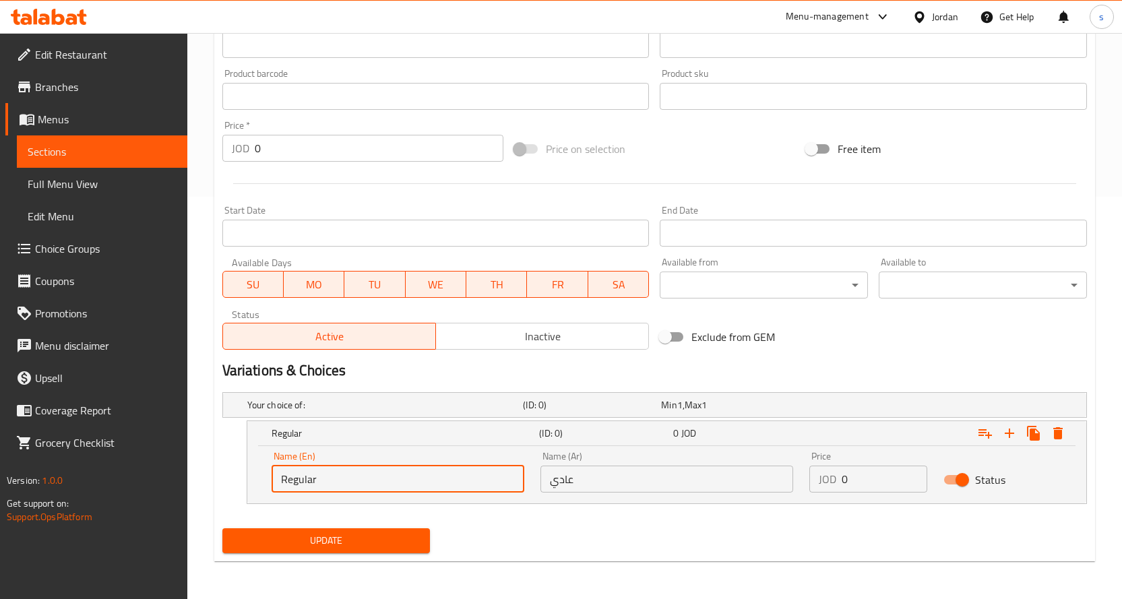
click at [298, 475] on input "Regular" at bounding box center [398, 479] width 253 height 27
click at [361, 476] on input "Regular" at bounding box center [398, 479] width 253 height 27
paste input "text"
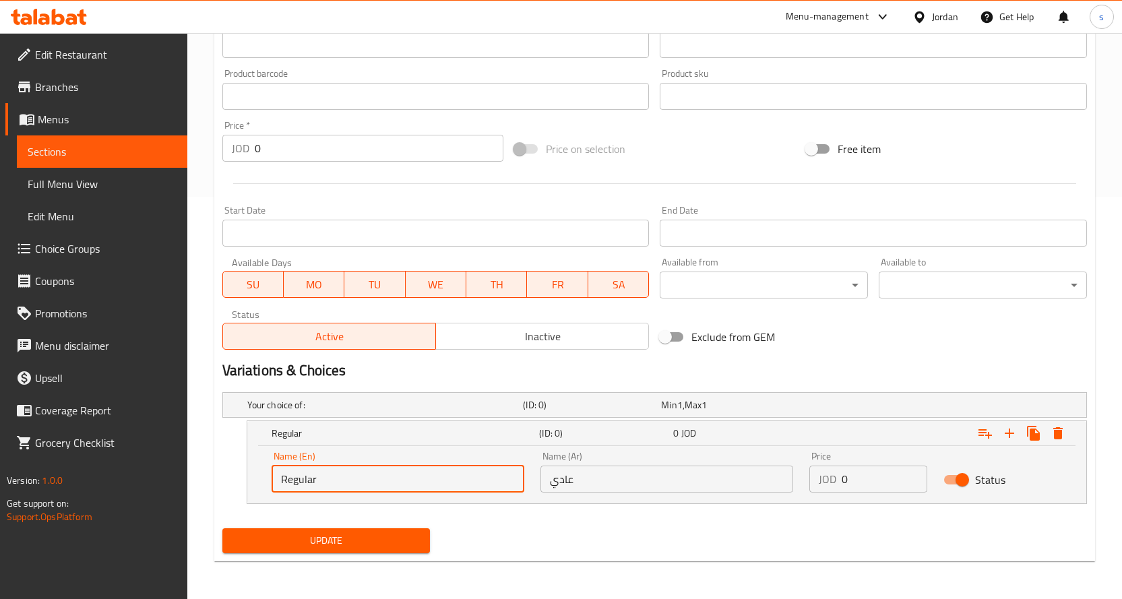
type input "Regular"
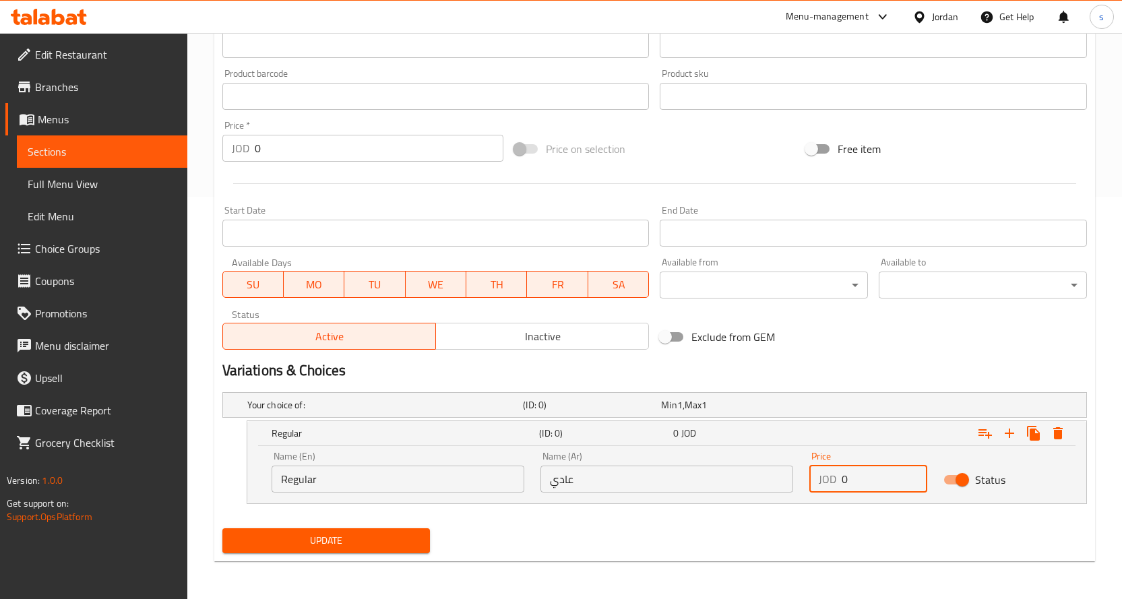
drag, startPoint x: 874, startPoint y: 482, endPoint x: 813, endPoint y: 483, distance: 60.7
click at [813, 483] on div "JOD 0 Price" at bounding box center [868, 479] width 119 height 27
type input "0.75"
click at [1007, 433] on icon "Expand" at bounding box center [1009, 433] width 9 height 9
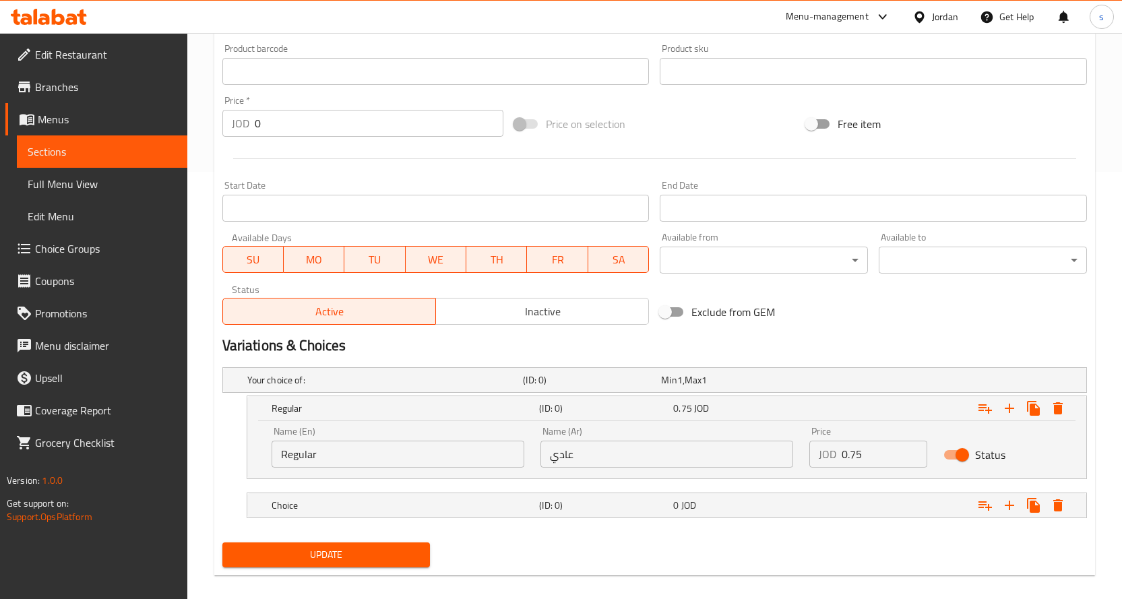
scroll to position [441, 0]
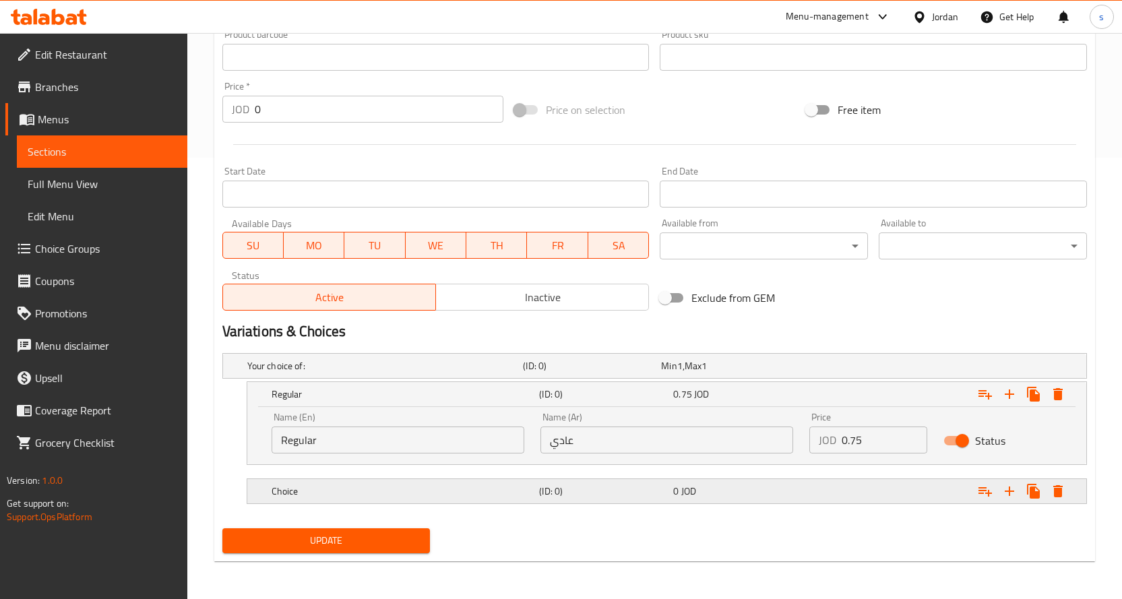
click at [473, 491] on h5 "Choice" at bounding box center [403, 491] width 263 height 13
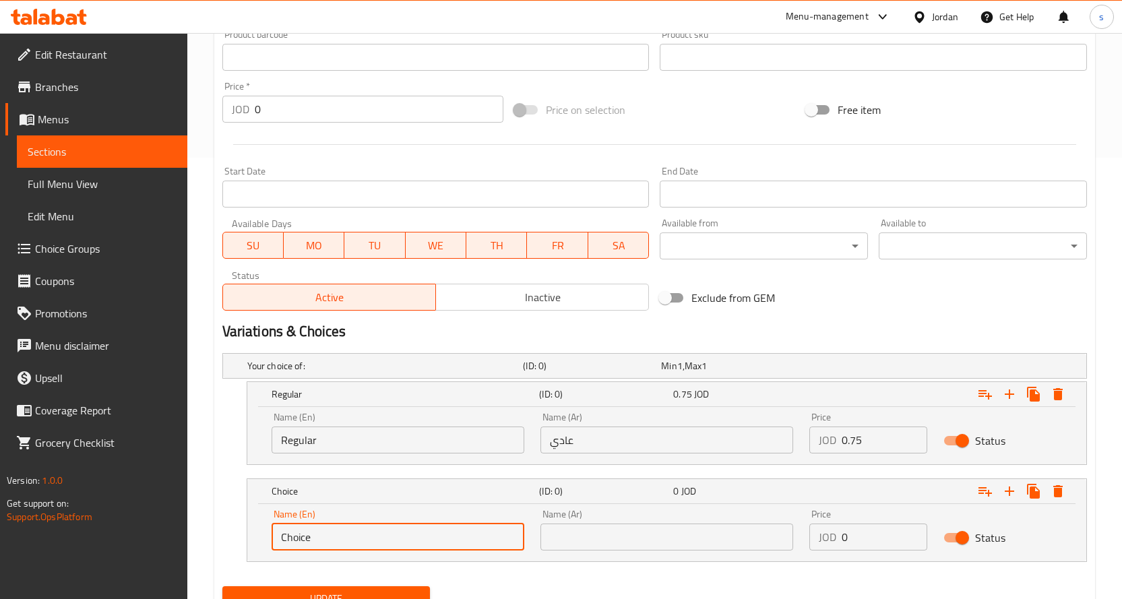
drag, startPoint x: 344, startPoint y: 537, endPoint x: 257, endPoint y: 540, distance: 87.0
click at [257, 540] on div "Name (En) Choice Name (En) Name (Ar) Name (Ar) Price JOD 0 Price Status" at bounding box center [666, 532] width 839 height 57
type input "س"
click at [291, 544] on input "super" at bounding box center [398, 537] width 253 height 27
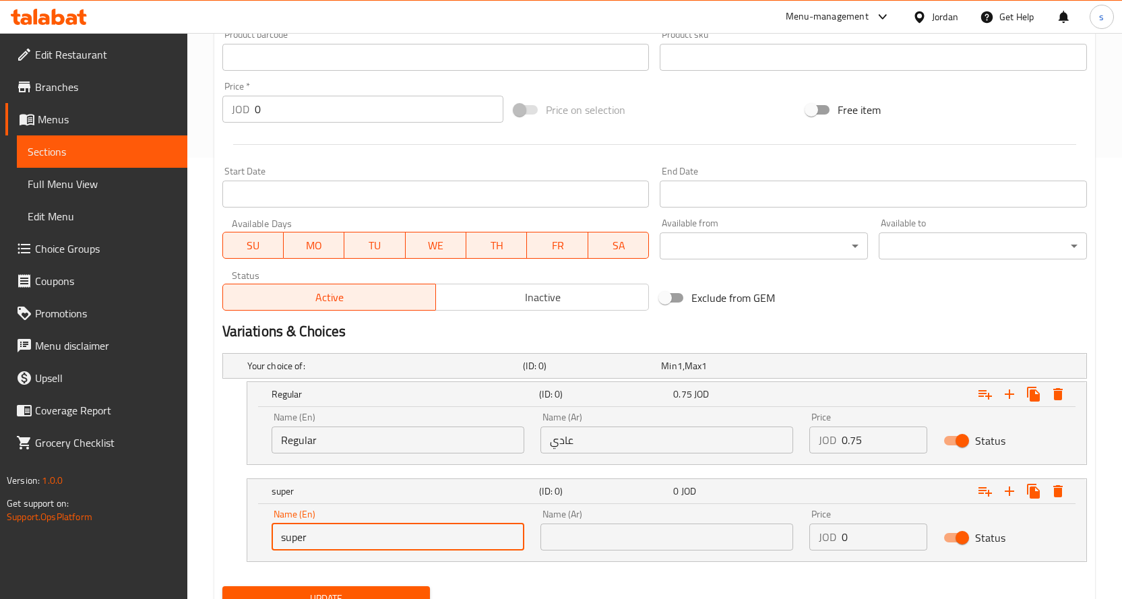
type input "Super"
click at [602, 541] on input "text" at bounding box center [666, 537] width 253 height 27
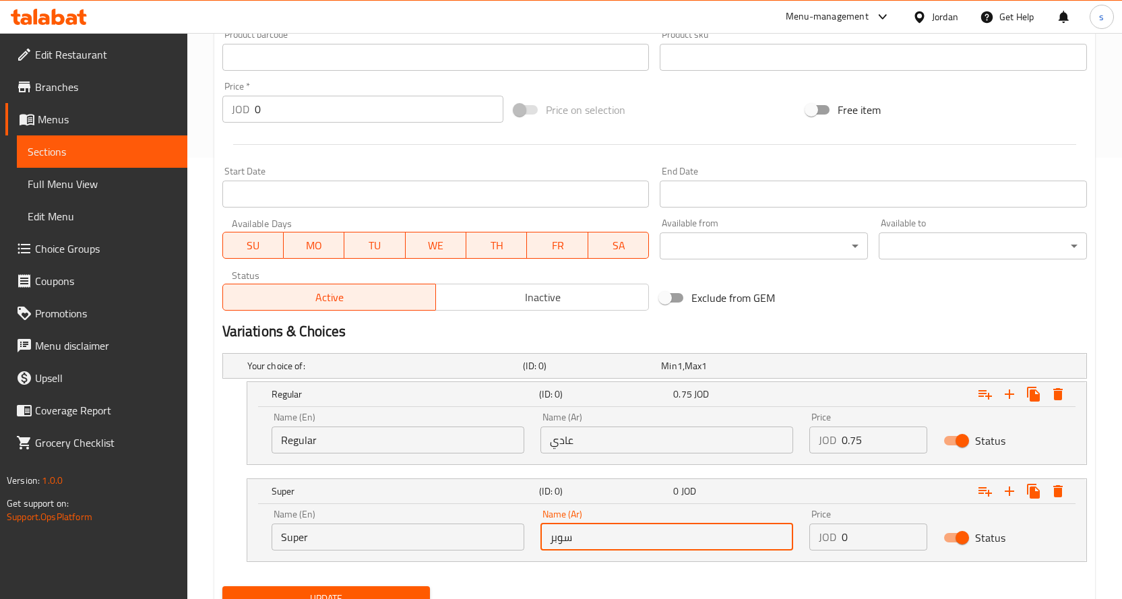
type input "سوبر"
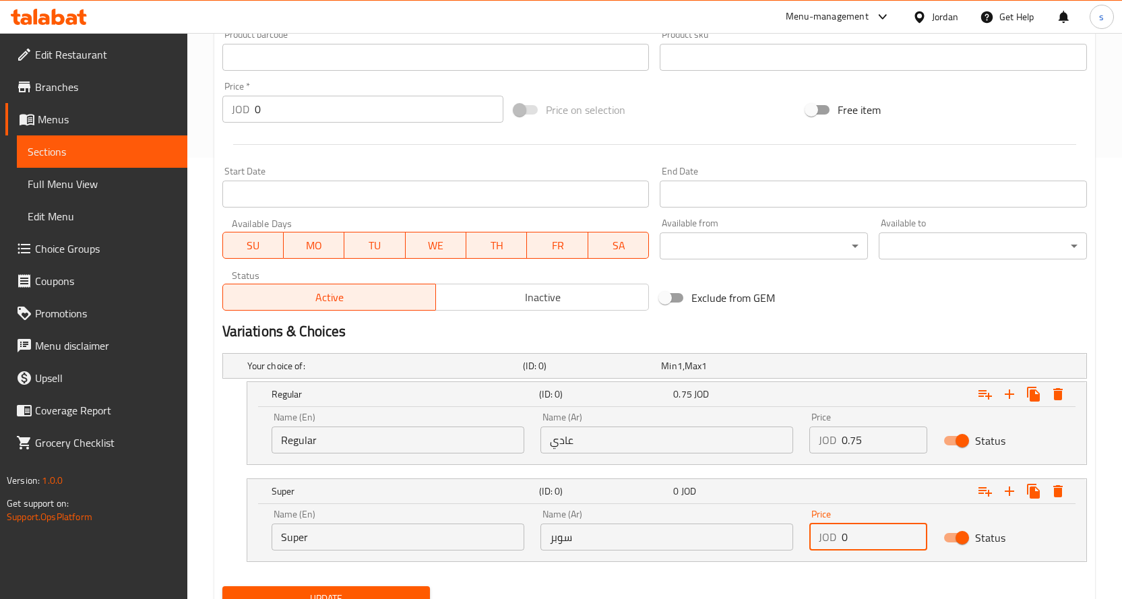
drag, startPoint x: 862, startPoint y: 534, endPoint x: 814, endPoint y: 537, distance: 48.0
click at [814, 537] on div "JOD 0 Price" at bounding box center [868, 537] width 119 height 27
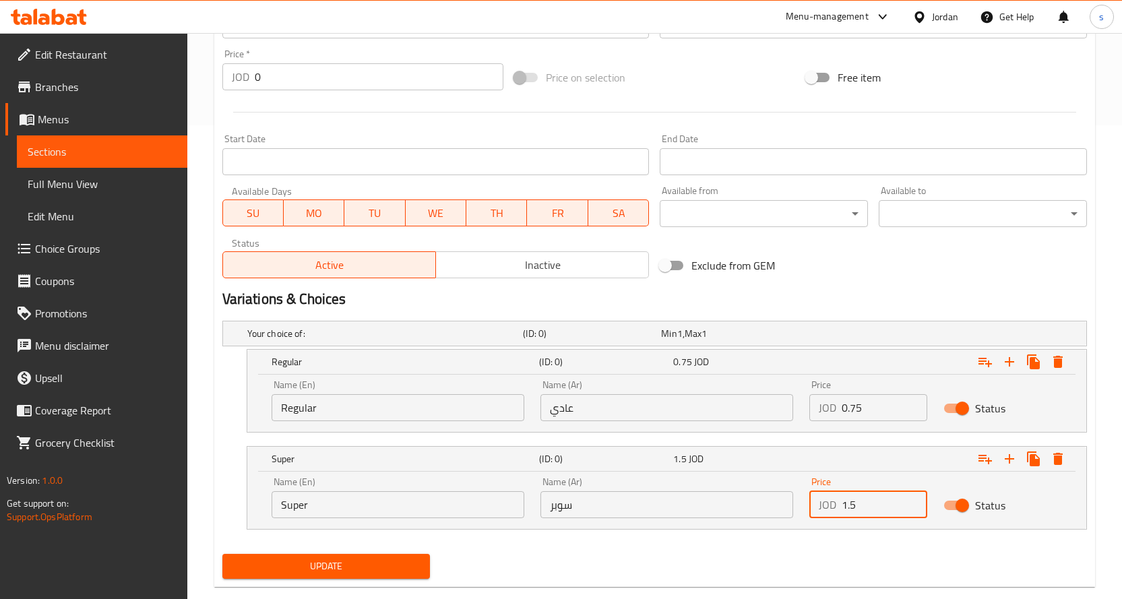
scroll to position [499, 0]
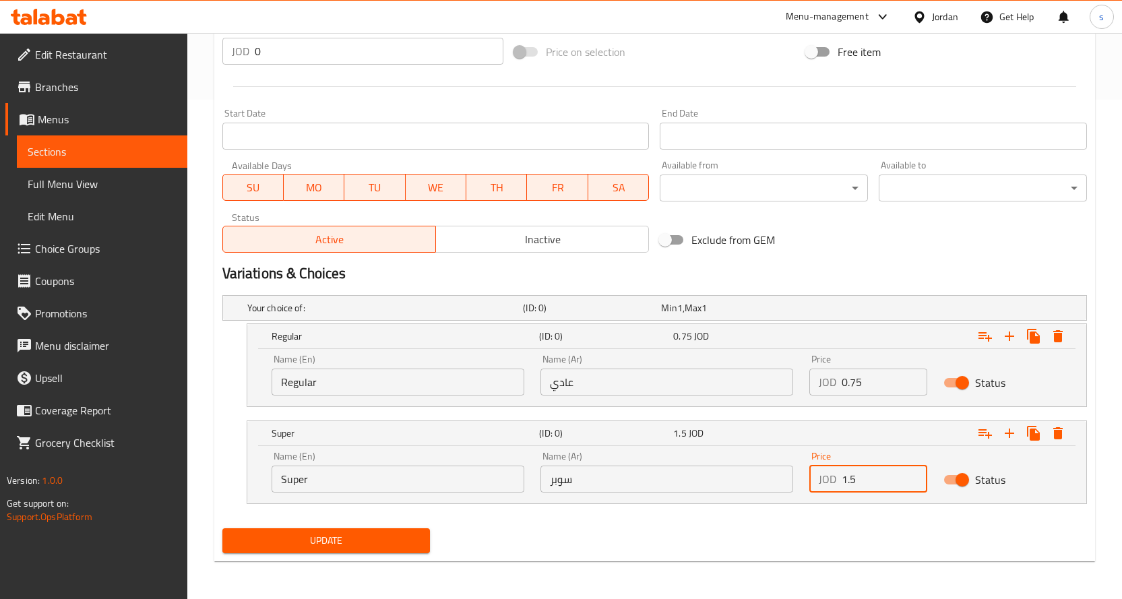
type input "1.5"
click at [350, 542] on span "Update" at bounding box center [326, 540] width 187 height 17
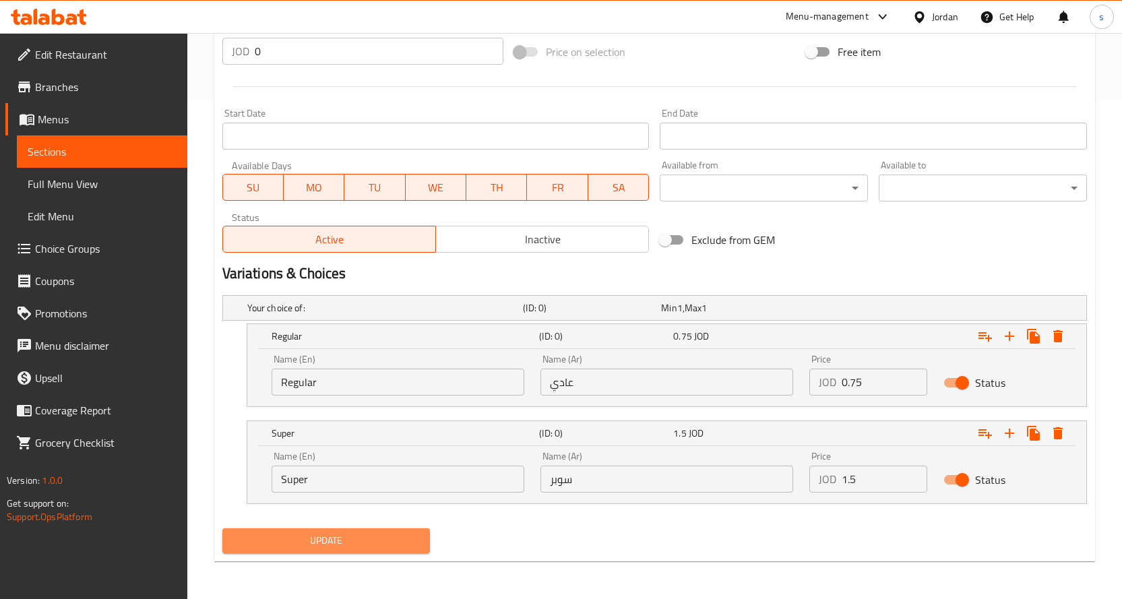
click at [349, 544] on span "Update" at bounding box center [326, 540] width 187 height 17
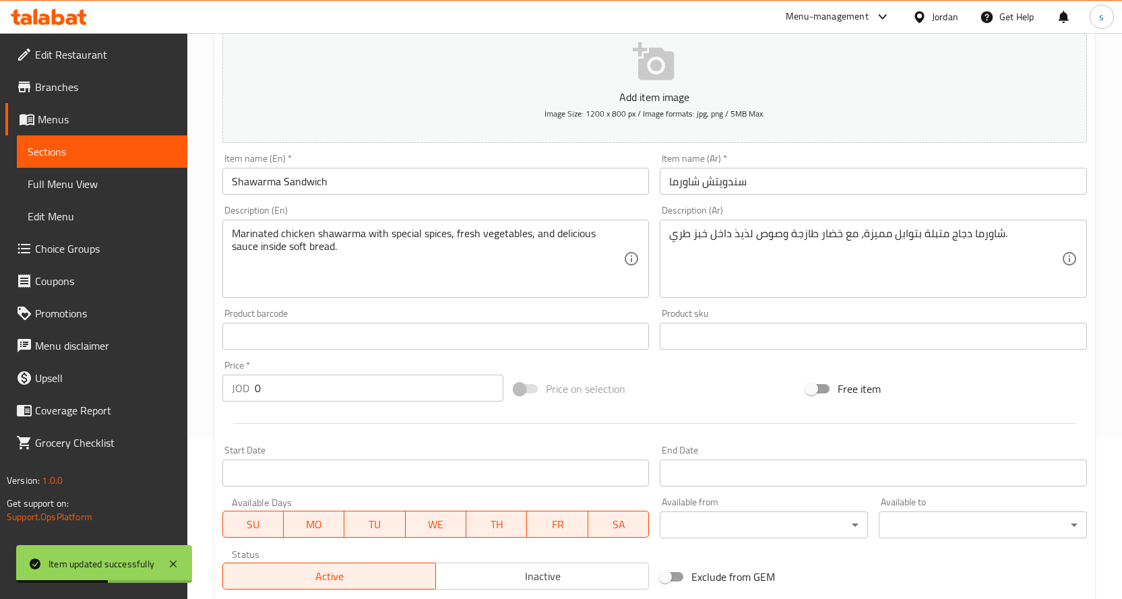
scroll to position [0, 0]
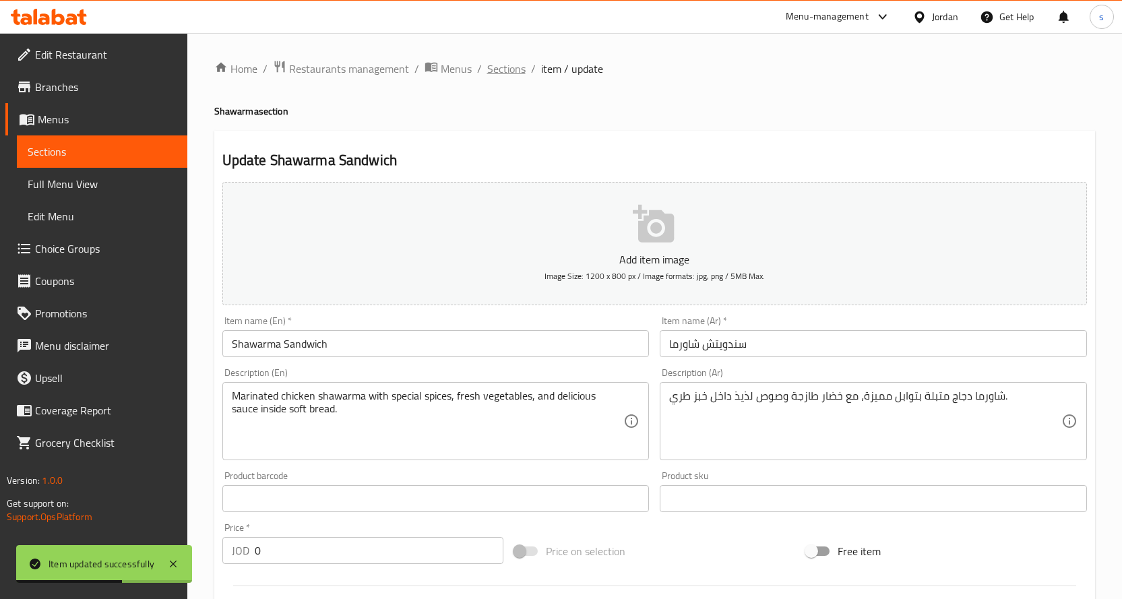
click at [507, 67] on span "Sections" at bounding box center [506, 69] width 38 height 16
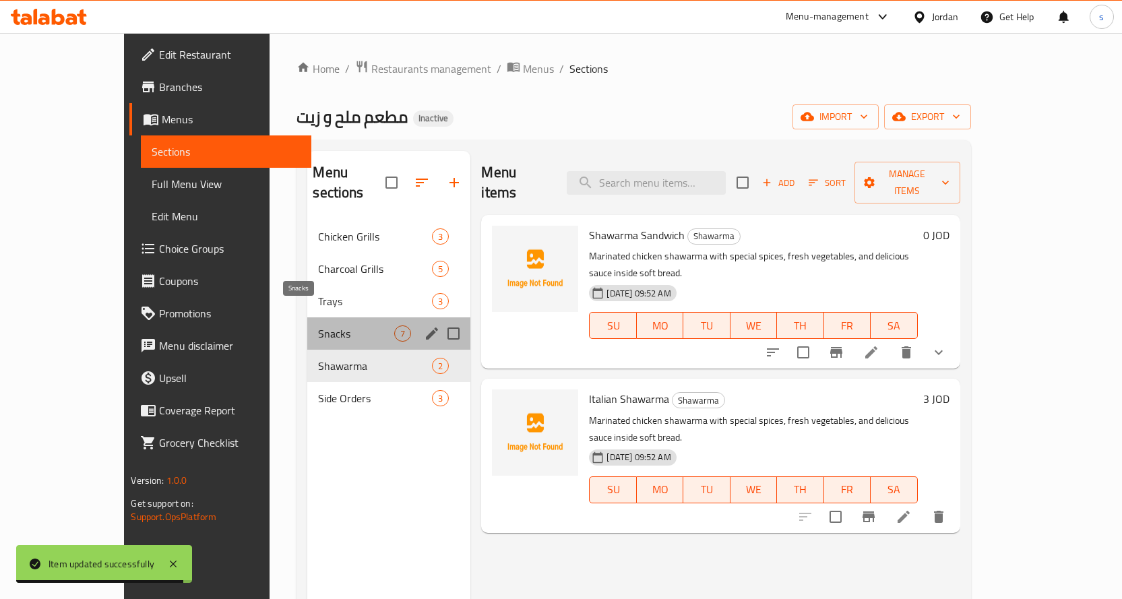
click at [318, 325] on span "Snacks" at bounding box center [356, 333] width 76 height 16
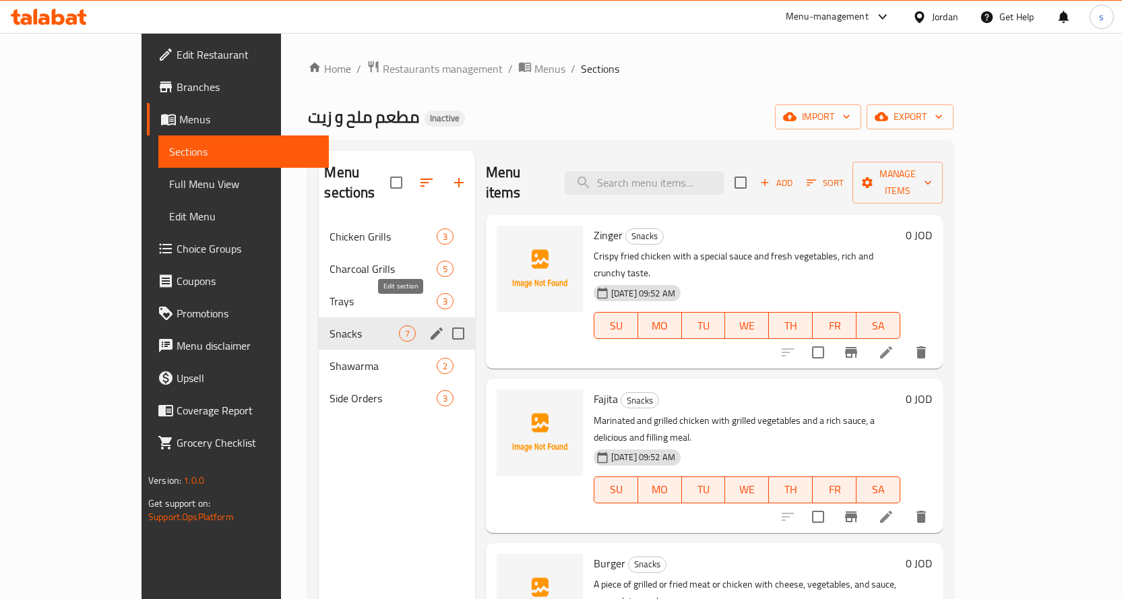
click at [429, 325] on icon "edit" at bounding box center [437, 333] width 16 height 16
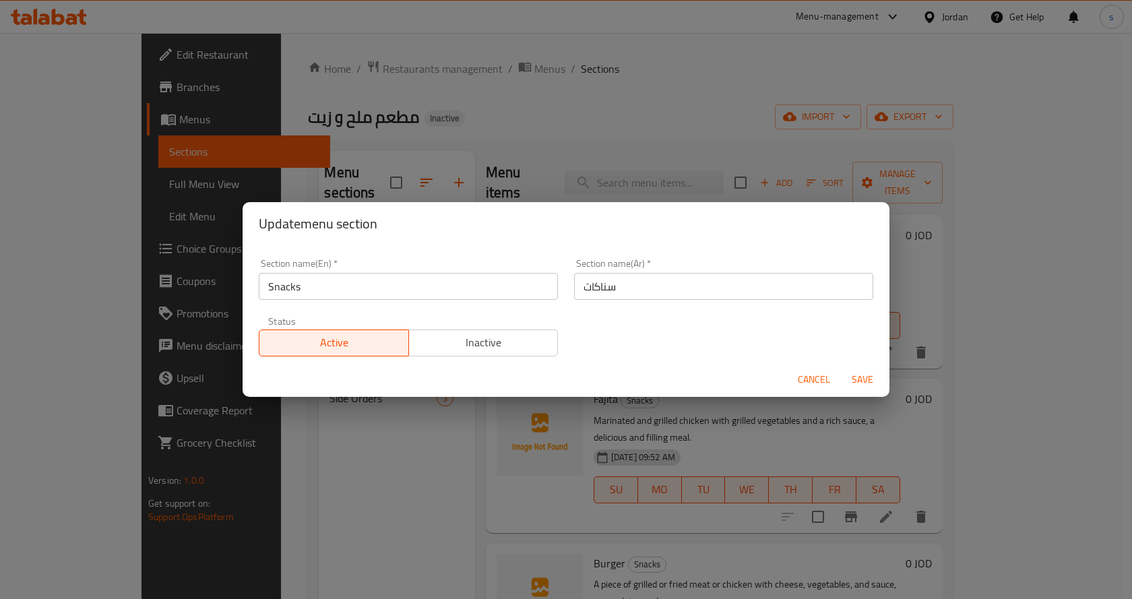
click at [614, 184] on div "Update menu section Section name(En)   * Snacks Section name(En) * Section name…" at bounding box center [566, 299] width 1132 height 599
click at [559, 145] on div "Update menu section Section name(En)   * Snacks Section name(En) * Section name…" at bounding box center [566, 299] width 1132 height 599
click at [822, 372] on span "Cancel" at bounding box center [814, 379] width 32 height 17
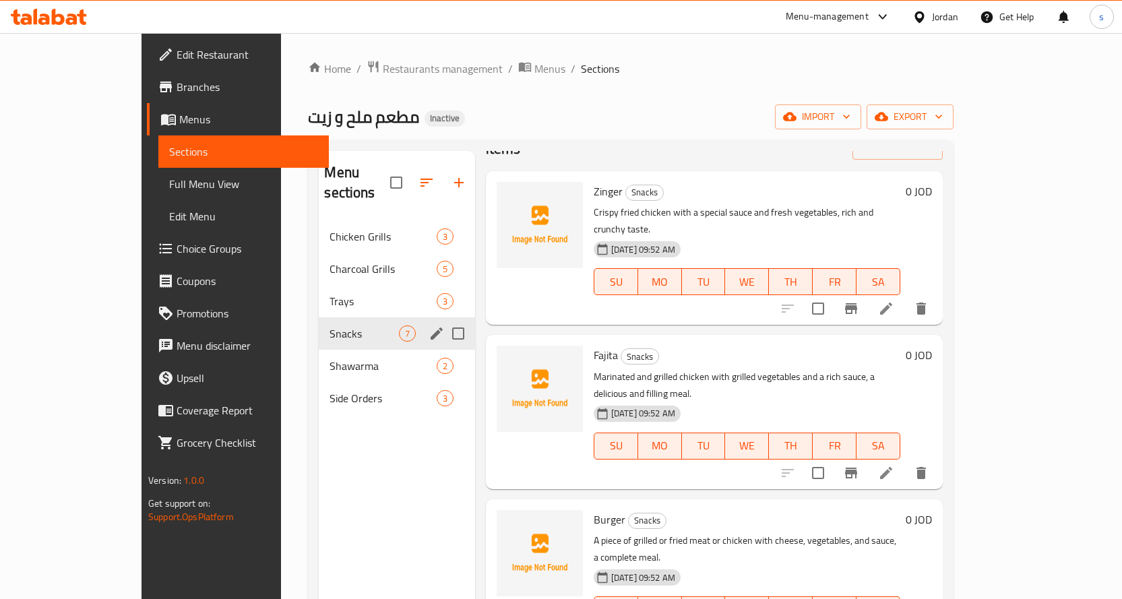
scroll to position [67, 0]
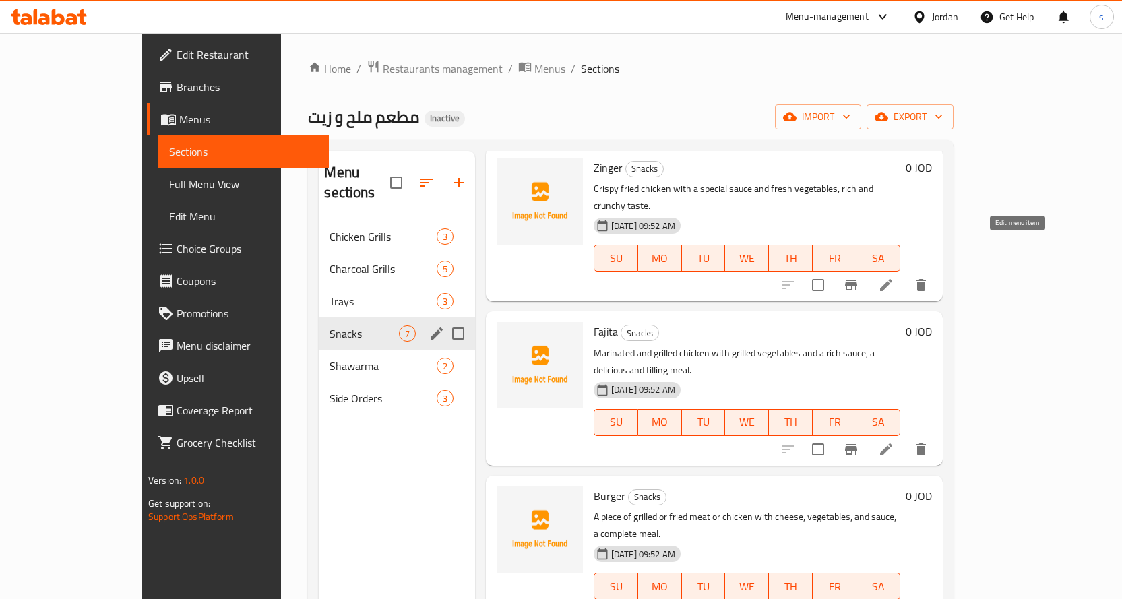
click at [892, 279] on icon at bounding box center [886, 285] width 12 height 12
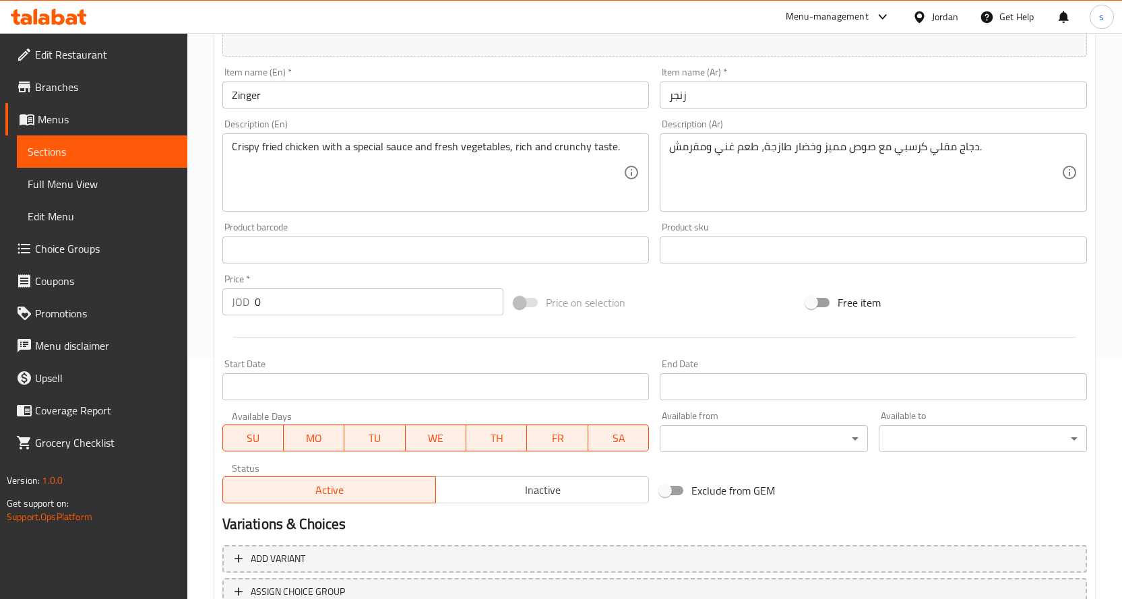
scroll to position [344, 0]
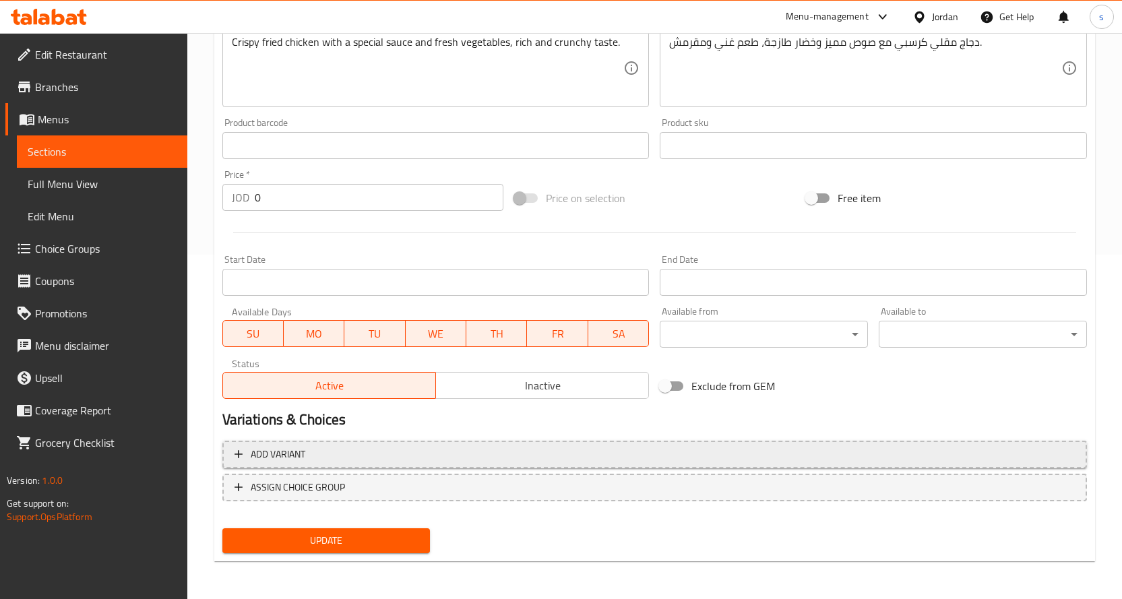
click at [438, 458] on span "Add variant" at bounding box center [655, 454] width 840 height 17
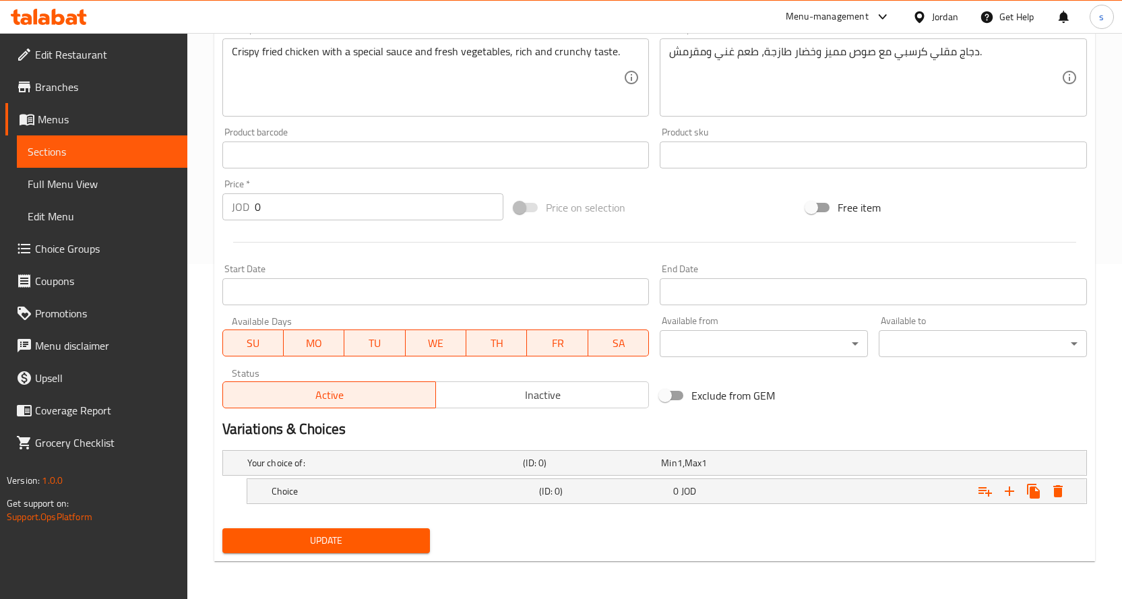
scroll to position [335, 0]
click at [458, 492] on h5 "Choice" at bounding box center [403, 491] width 263 height 13
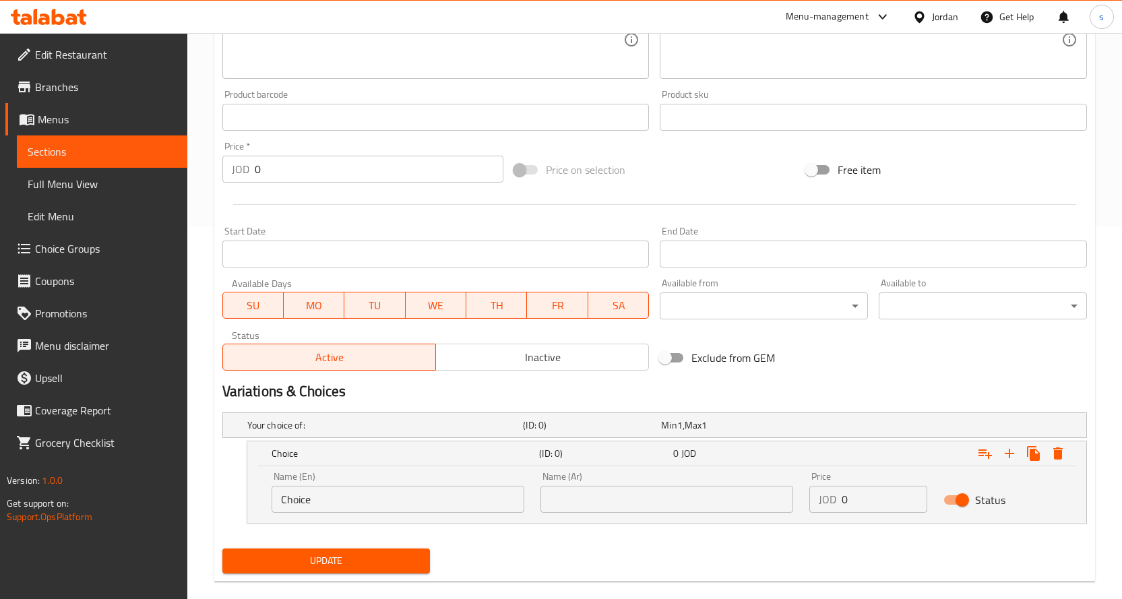
scroll to position [393, 0]
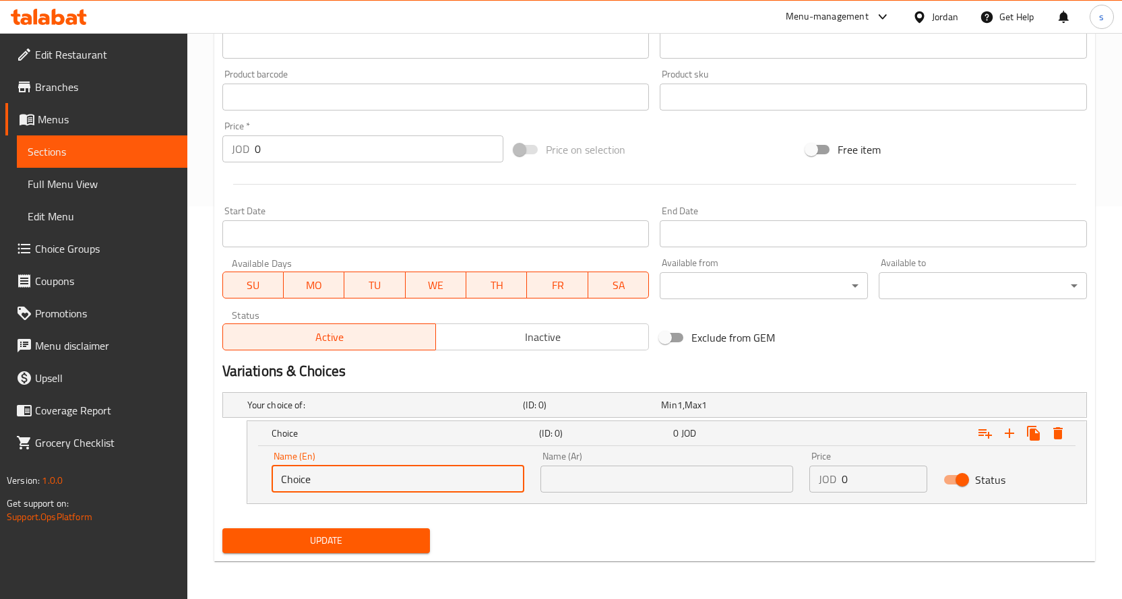
drag, startPoint x: 332, startPoint y: 480, endPoint x: 245, endPoint y: 483, distance: 87.0
click at [245, 483] on div "Choice (ID: 0) 0 JOD Name (En) Choice Name (En) Name (Ar) Name (Ar) Price JOD 0…" at bounding box center [654, 463] width 865 height 84
type input "ة"
click at [546, 476] on input "text" at bounding box center [666, 479] width 253 height 27
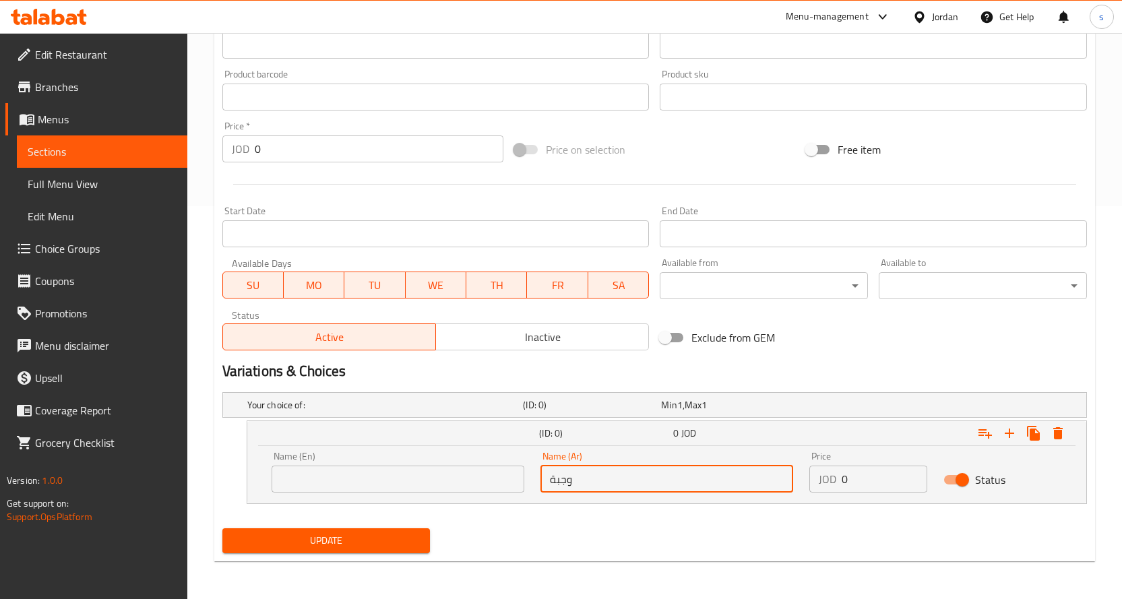
type input "وجبة"
click at [485, 487] on input "text" at bounding box center [398, 479] width 253 height 27
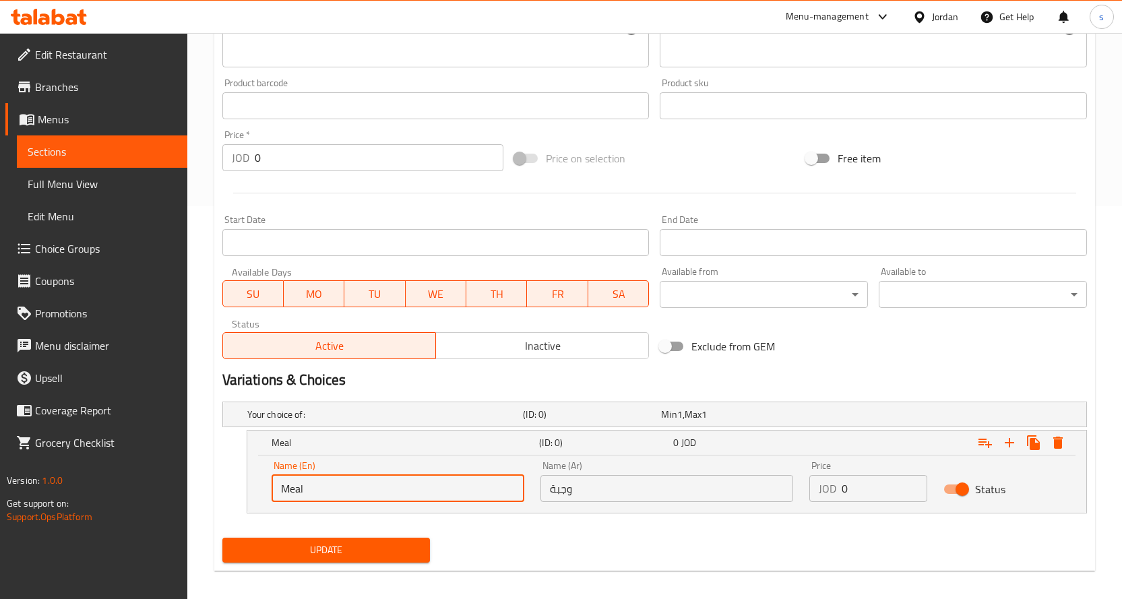
type input "Meal"
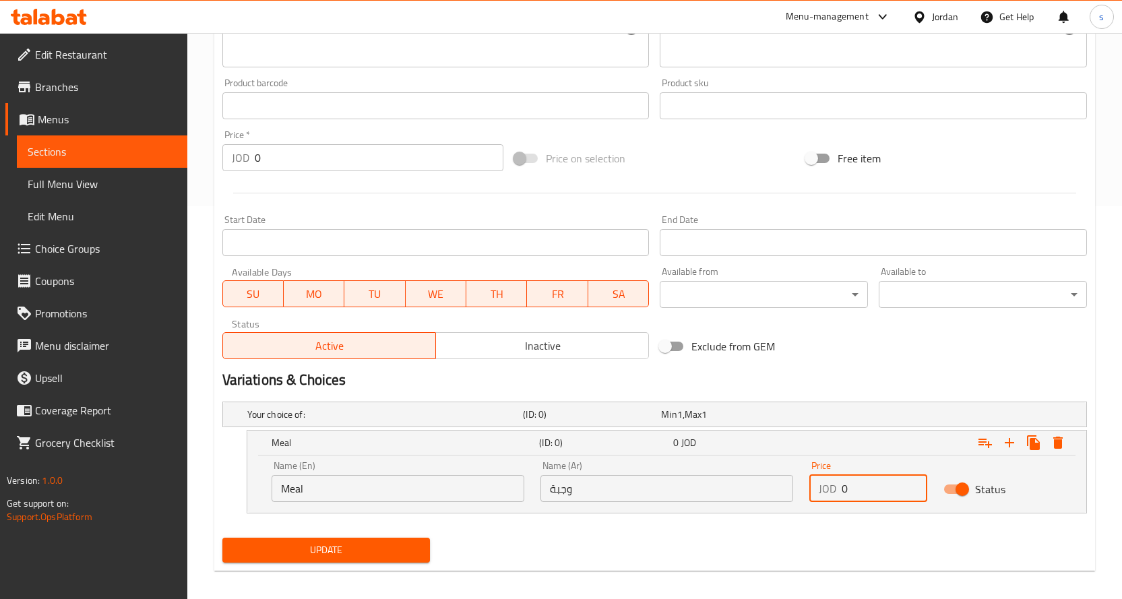
drag, startPoint x: 862, startPoint y: 496, endPoint x: 817, endPoint y: 490, distance: 44.9
click at [817, 490] on div "JOD 0 Price" at bounding box center [868, 488] width 119 height 27
type input "2.5"
click at [1009, 443] on icon "Expand" at bounding box center [1009, 442] width 9 height 9
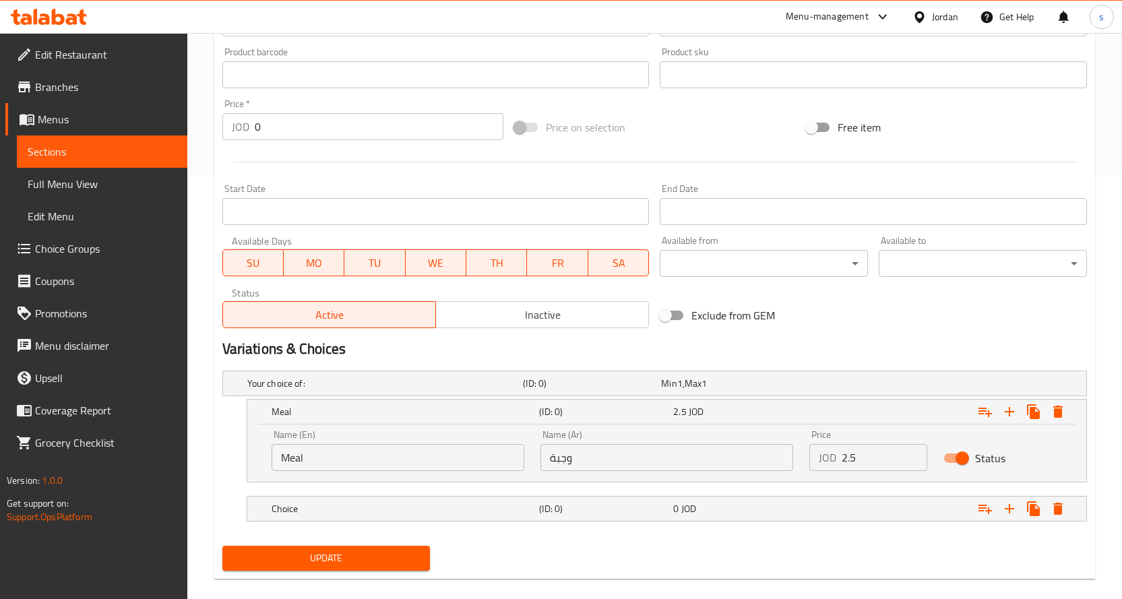
scroll to position [441, 0]
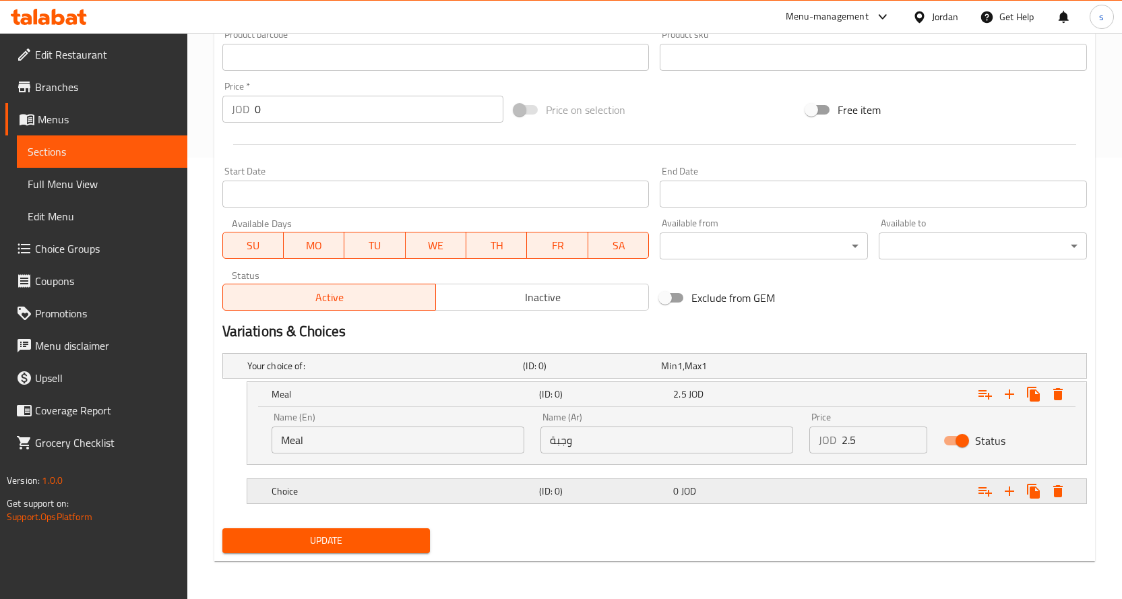
click at [418, 489] on h5 "Choice" at bounding box center [403, 491] width 263 height 13
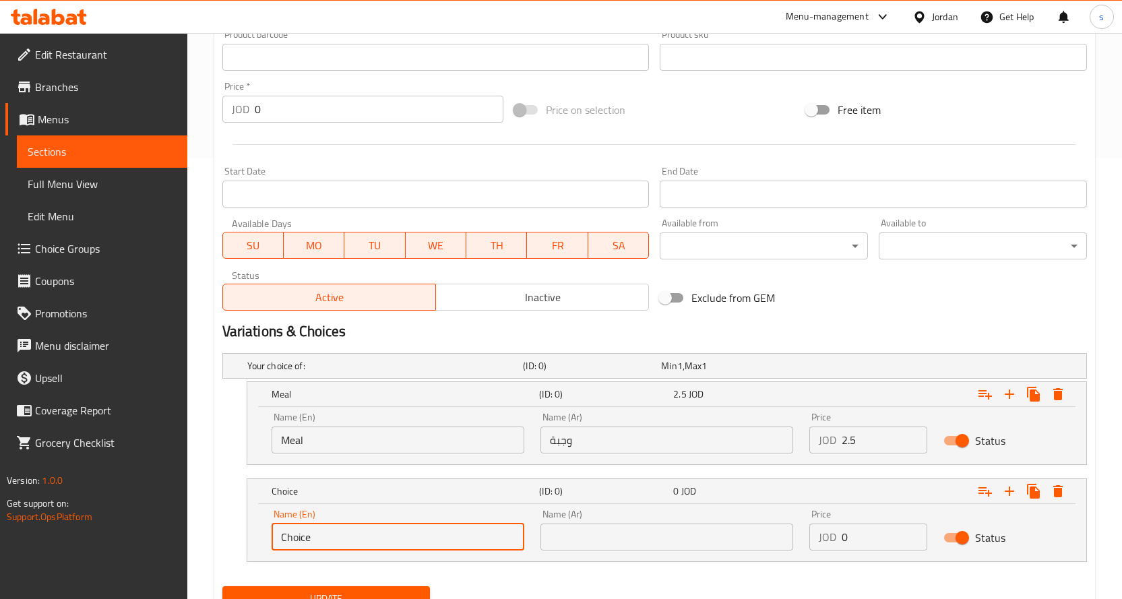
drag, startPoint x: 350, startPoint y: 539, endPoint x: 238, endPoint y: 540, distance: 112.5
click at [238, 540] on div "Choice (ID: 0) 0 JOD Name (En) Choice Name (En) Name (Ar) Name (Ar) Price JOD 0…" at bounding box center [654, 520] width 865 height 84
click at [409, 542] on input "text" at bounding box center [398, 537] width 253 height 27
paste input "Sandwich"
type input "Sandwich"
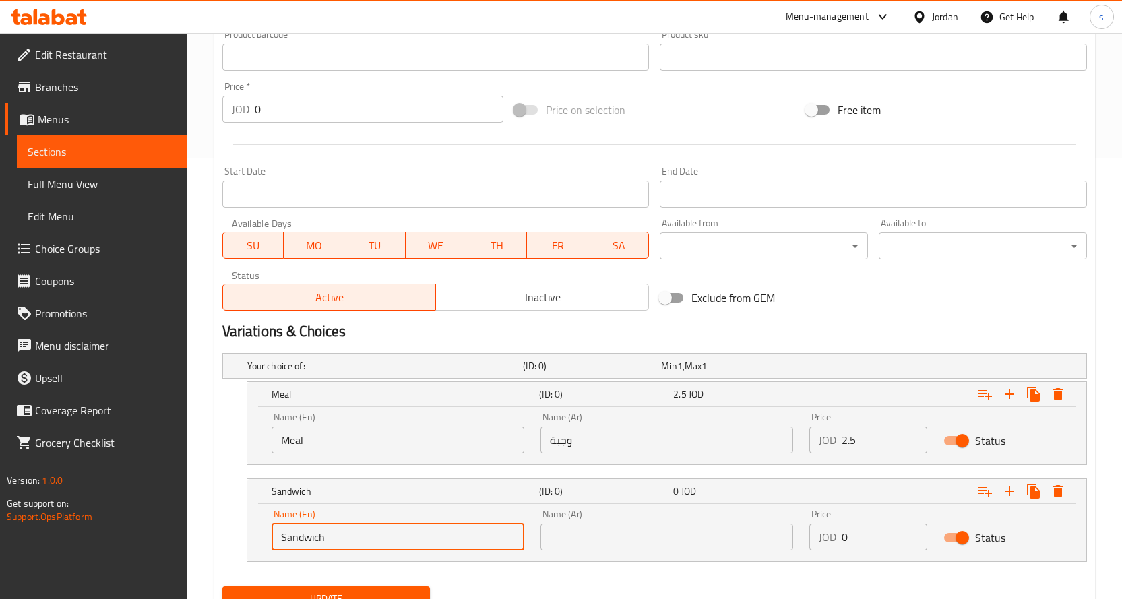
click at [689, 535] on input "text" at bounding box center [666, 537] width 253 height 27
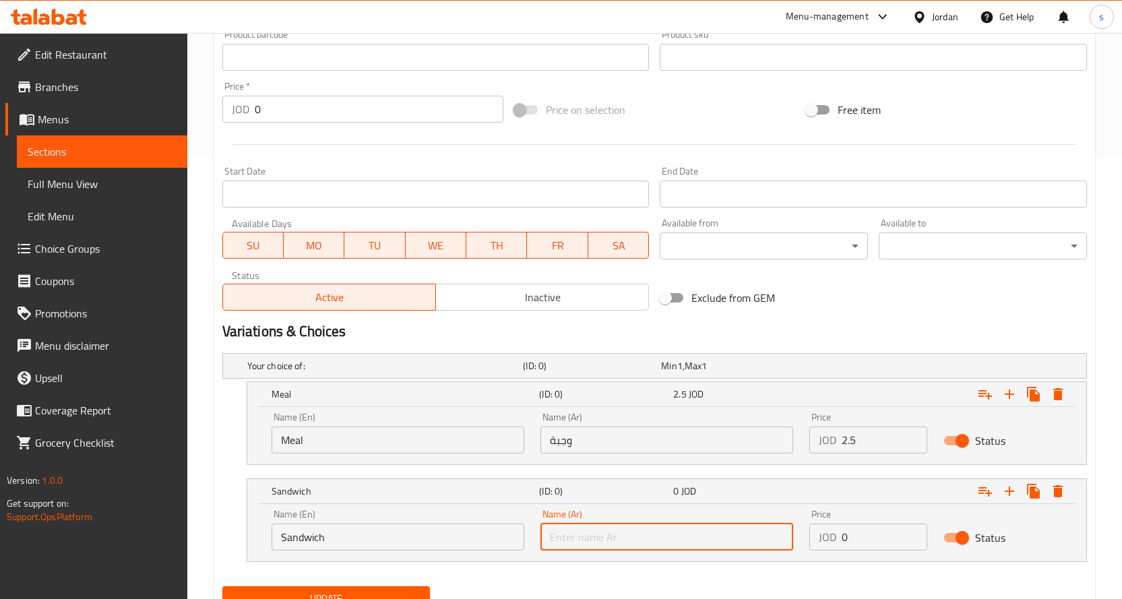
paste input "سندويتش"
type input "سندويتش"
drag, startPoint x: 895, startPoint y: 540, endPoint x: 887, endPoint y: 539, distance: 8.1
click at [892, 540] on input "0" at bounding box center [885, 537] width 86 height 27
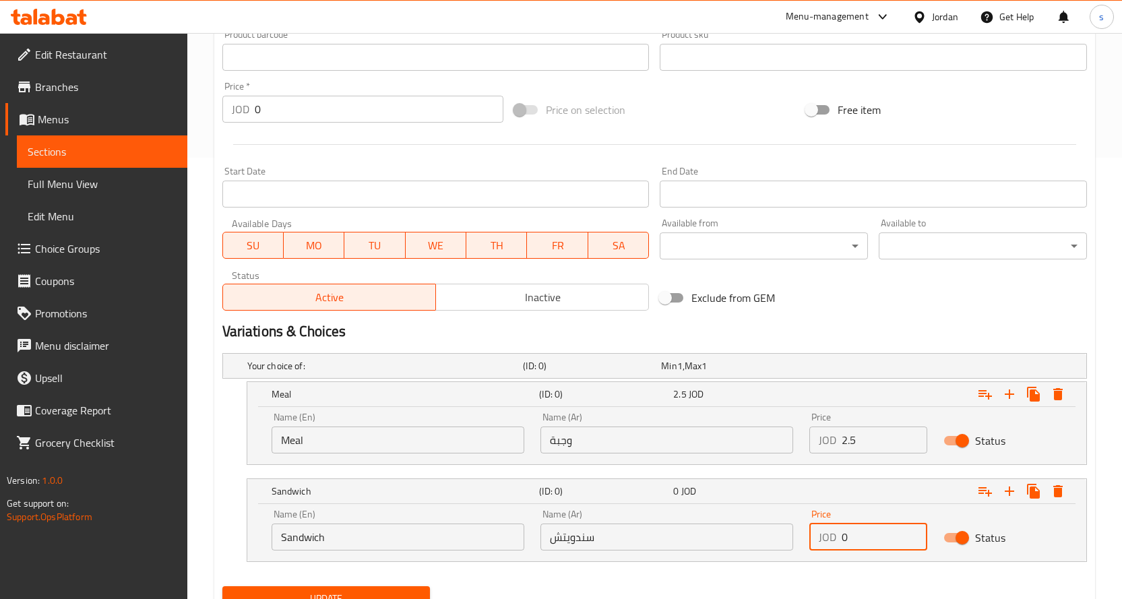
drag, startPoint x: 874, startPoint y: 538, endPoint x: 832, endPoint y: 532, distance: 42.9
click at [832, 532] on div "JOD 0 Price" at bounding box center [868, 537] width 119 height 27
type input "1.6"
click at [325, 588] on button "Update" at bounding box center [326, 598] width 208 height 25
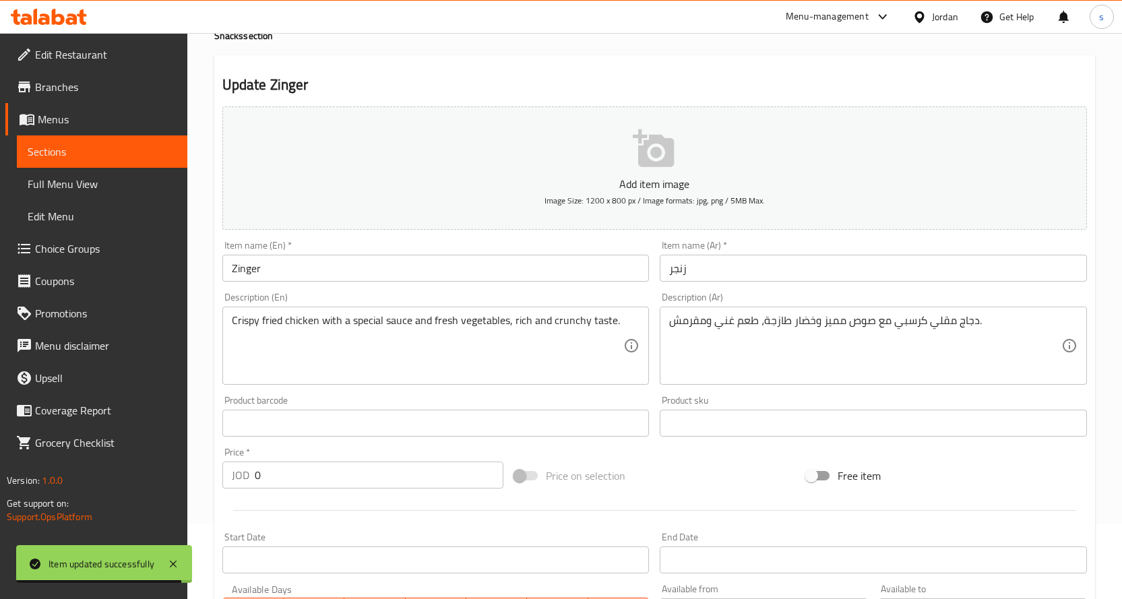
scroll to position [0, 0]
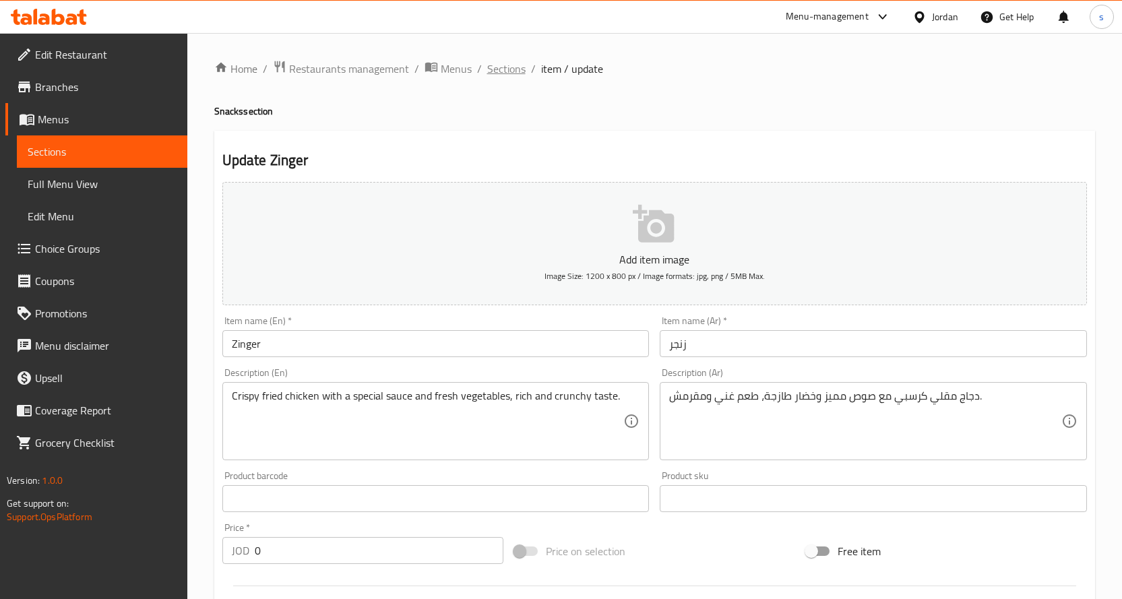
click at [501, 69] on span "Sections" at bounding box center [506, 69] width 38 height 16
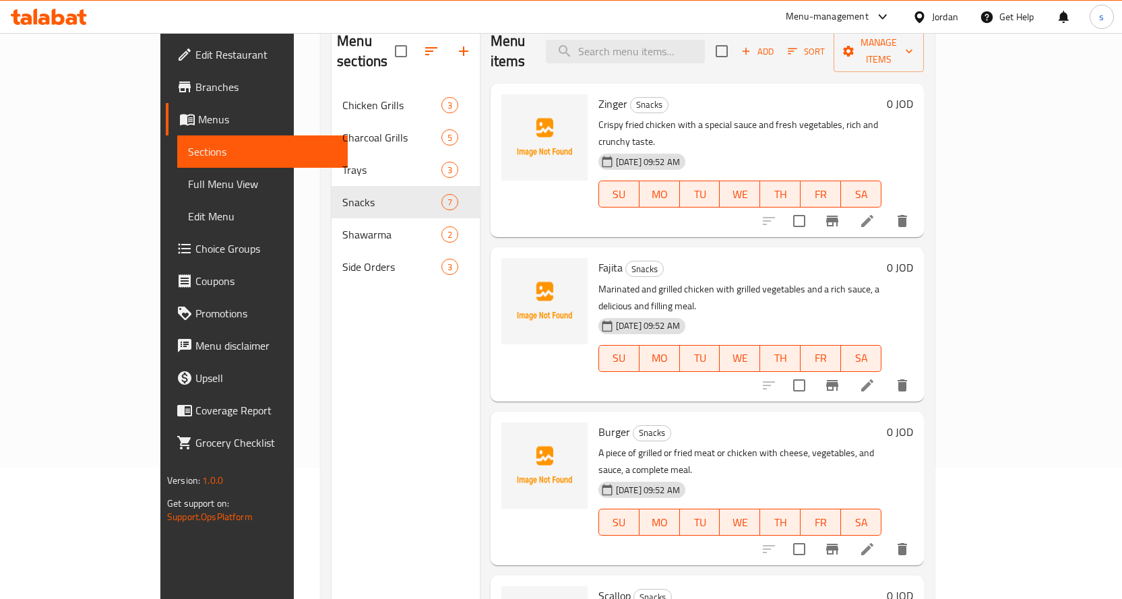
scroll to position [135, 0]
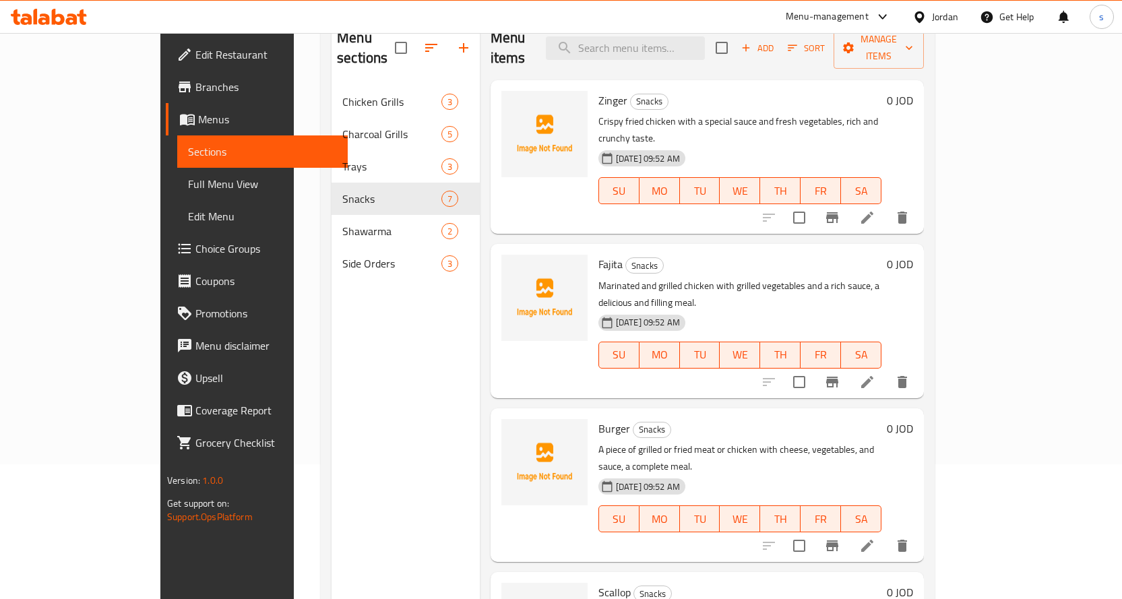
click at [875, 374] on icon at bounding box center [867, 382] width 16 height 16
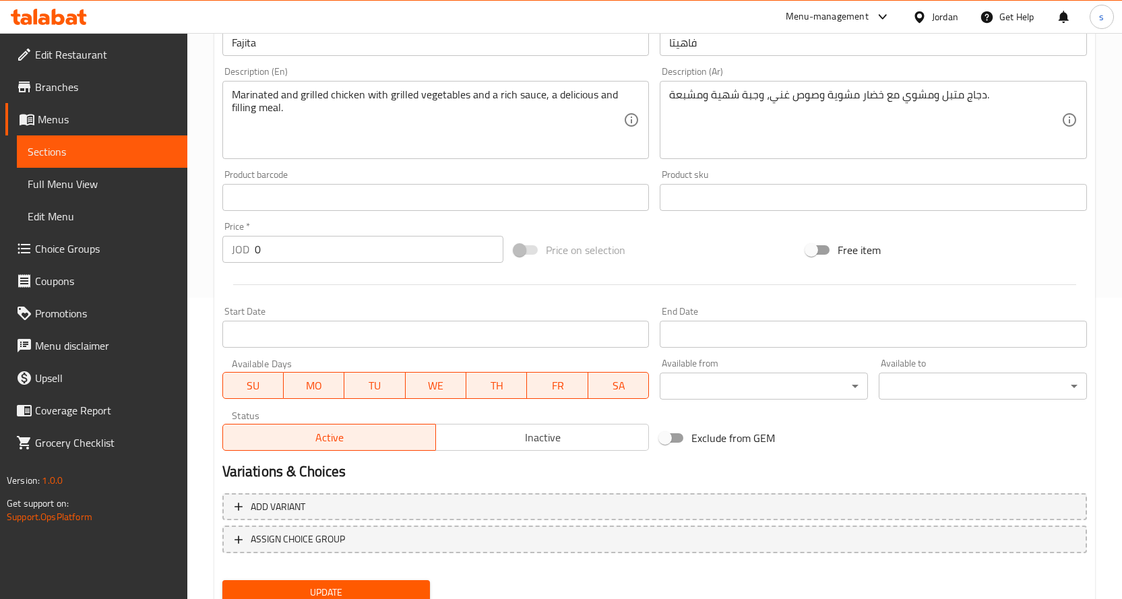
scroll to position [353, 0]
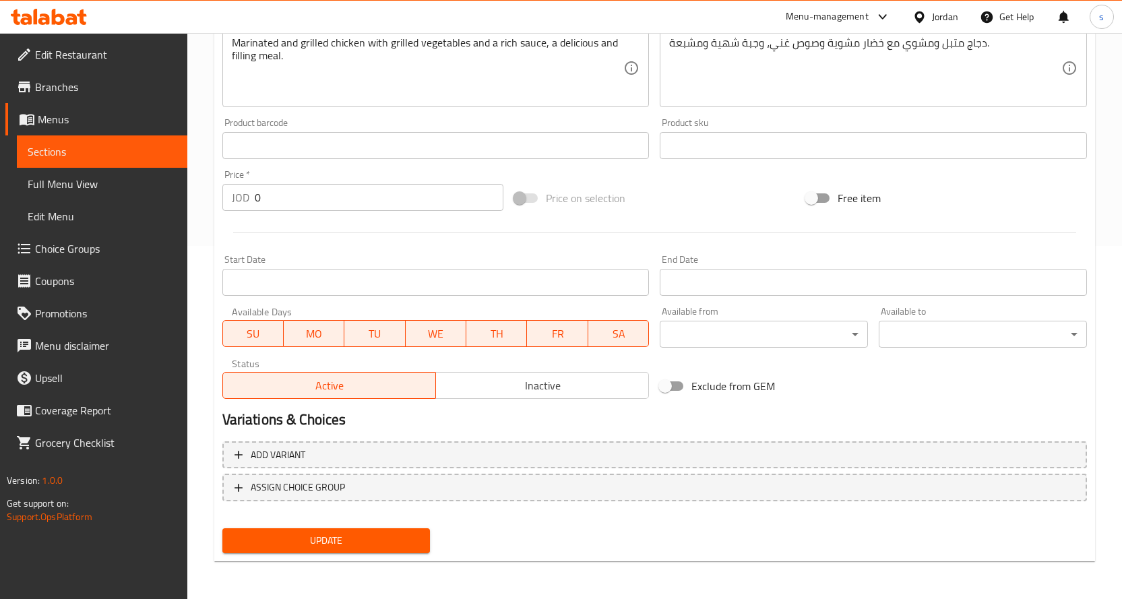
click at [363, 438] on div "Add variant ASSIGN CHOICE GROUP" at bounding box center [654, 480] width 875 height 88
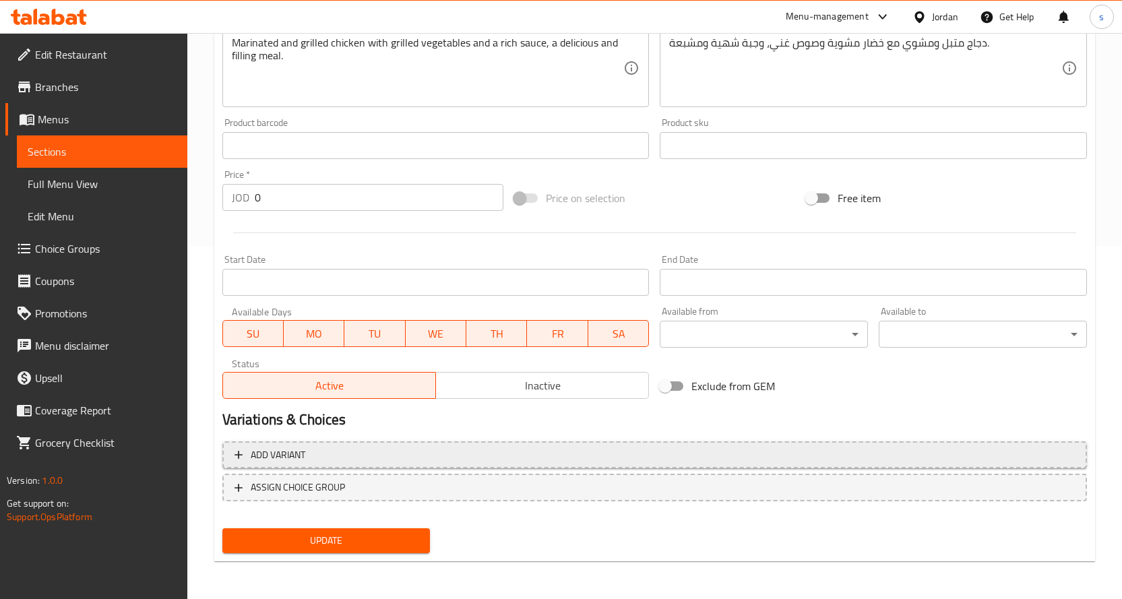
click at [368, 447] on span "Add variant" at bounding box center [655, 455] width 840 height 17
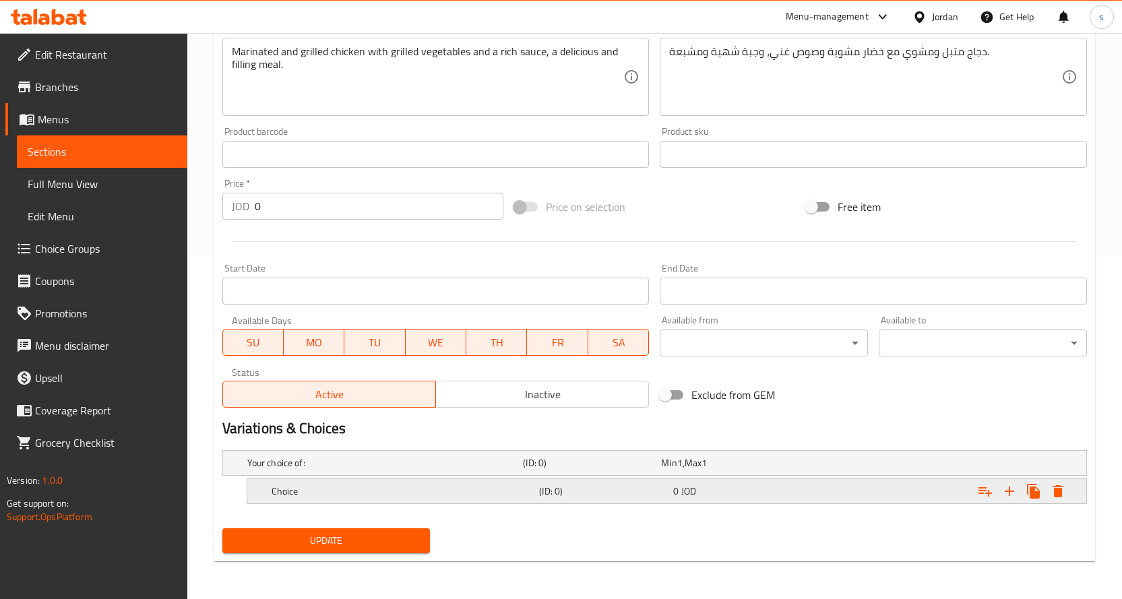
click at [367, 485] on h5 "Choice" at bounding box center [403, 491] width 263 height 13
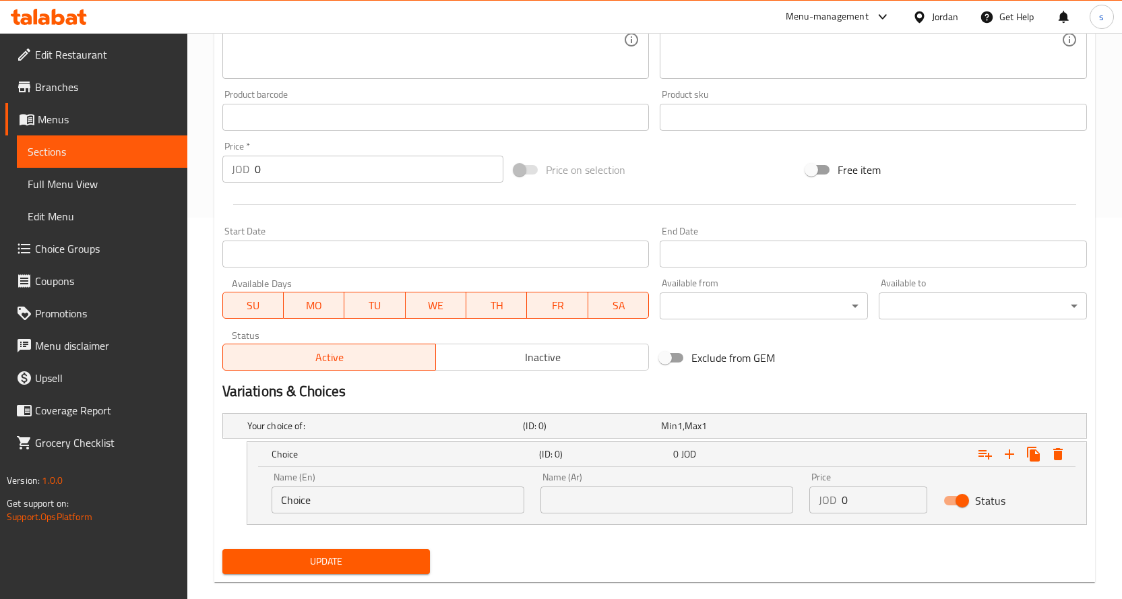
scroll to position [402, 0]
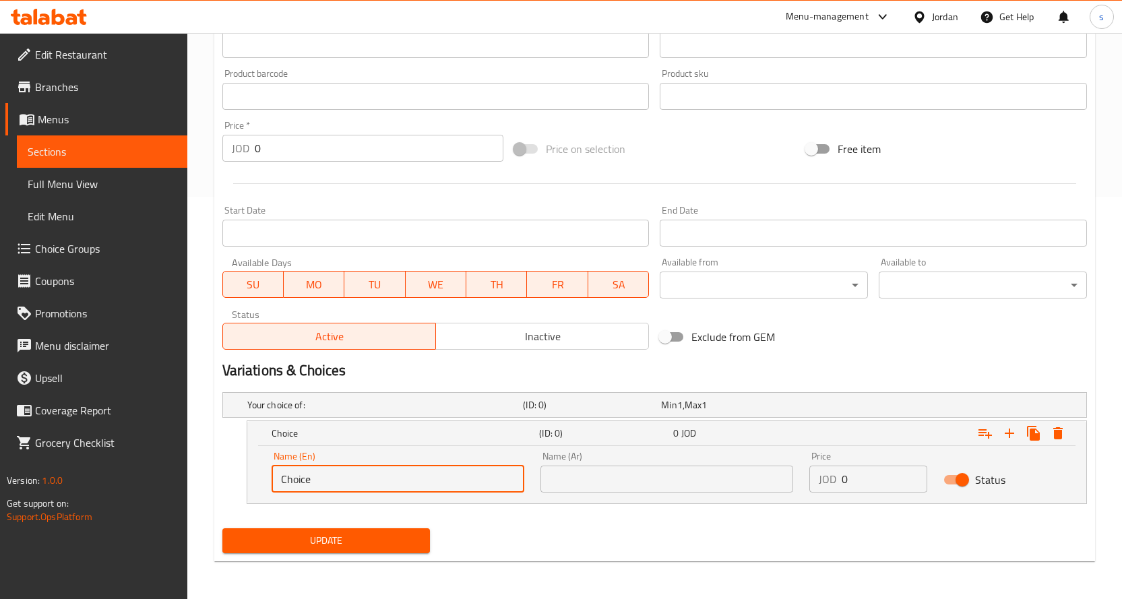
drag, startPoint x: 300, startPoint y: 484, endPoint x: 265, endPoint y: 485, distance: 35.0
click at [265, 485] on div "Name (En) Choice Name (En)" at bounding box center [397, 471] width 269 height 57
click at [348, 481] on input "text" at bounding box center [398, 479] width 253 height 27
type input "Meal"
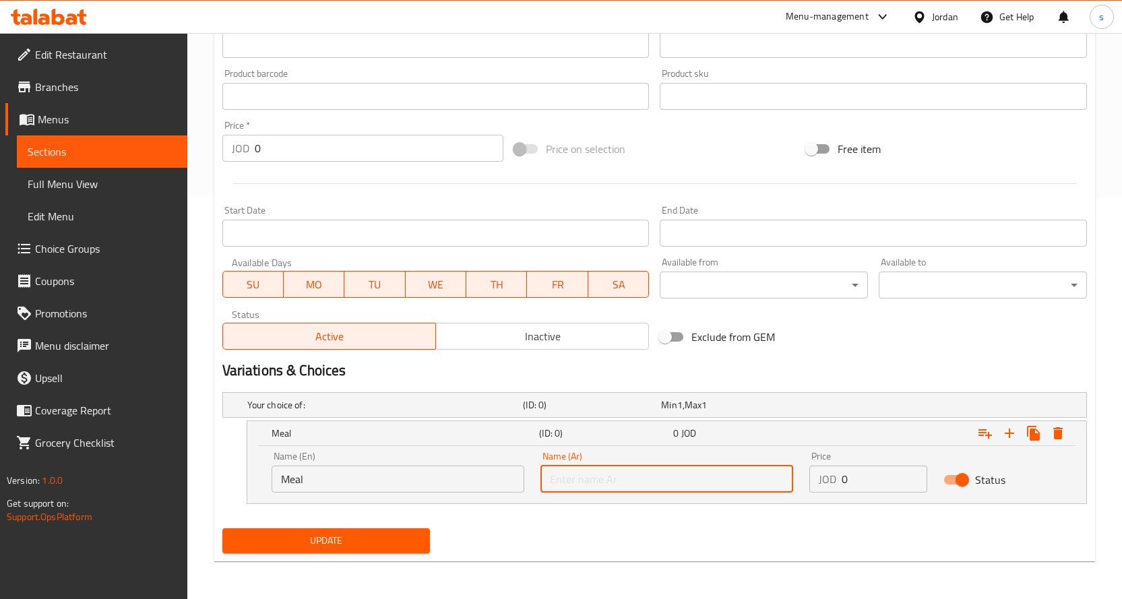
click at [578, 478] on input "text" at bounding box center [666, 479] width 253 height 27
type input "وجبة"
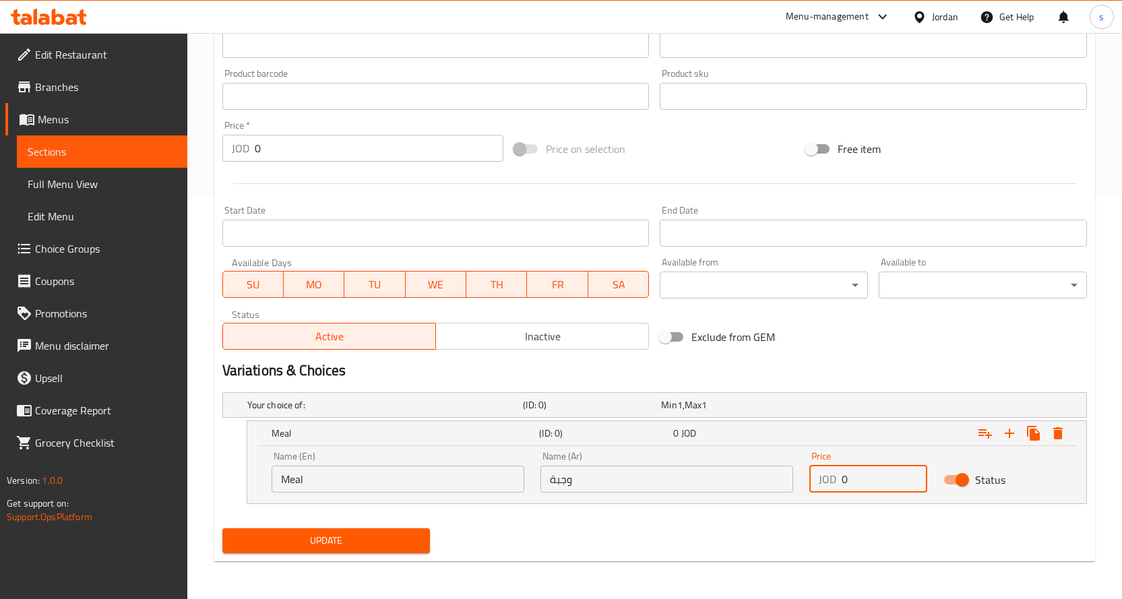
drag, startPoint x: 854, startPoint y: 483, endPoint x: 826, endPoint y: 480, distance: 27.8
click at [826, 480] on div "JOD 0 Price" at bounding box center [868, 479] width 119 height 27
type input "2.5"
click at [1015, 428] on icon "Expand" at bounding box center [1009, 433] width 16 height 16
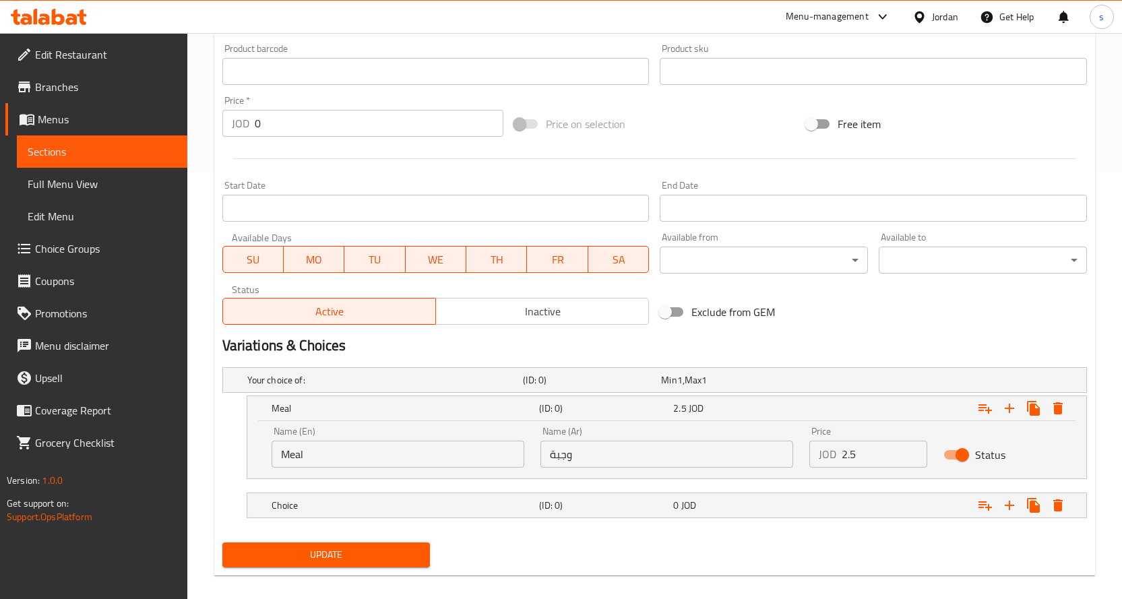
scroll to position [441, 0]
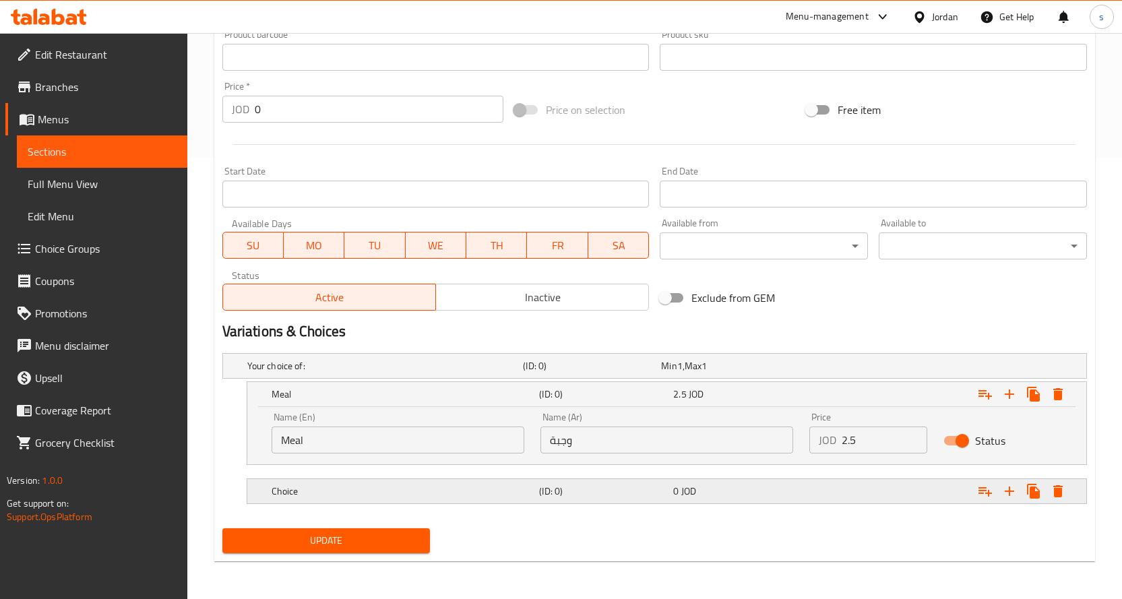
click at [528, 493] on h5 "Choice" at bounding box center [403, 491] width 263 height 13
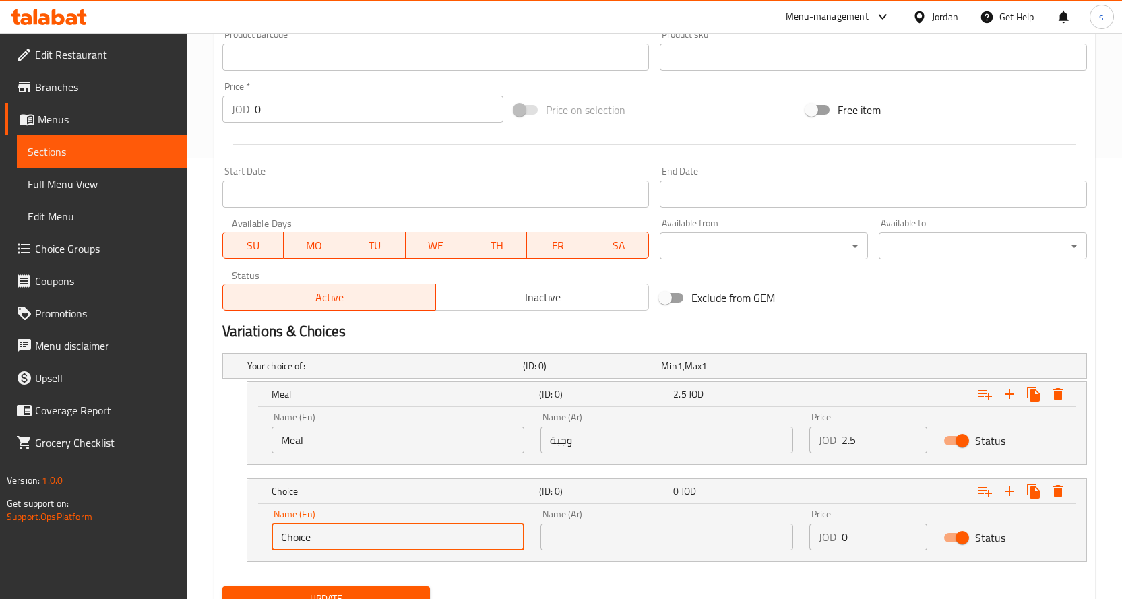
drag, startPoint x: 336, startPoint y: 538, endPoint x: 257, endPoint y: 549, distance: 79.6
click at [257, 549] on div "Name (En) Choice Name (En) Name (Ar) Name (Ar) Price JOD 0 Price Status" at bounding box center [666, 532] width 839 height 57
paste input "سندويتش"
type input "سندويتش"
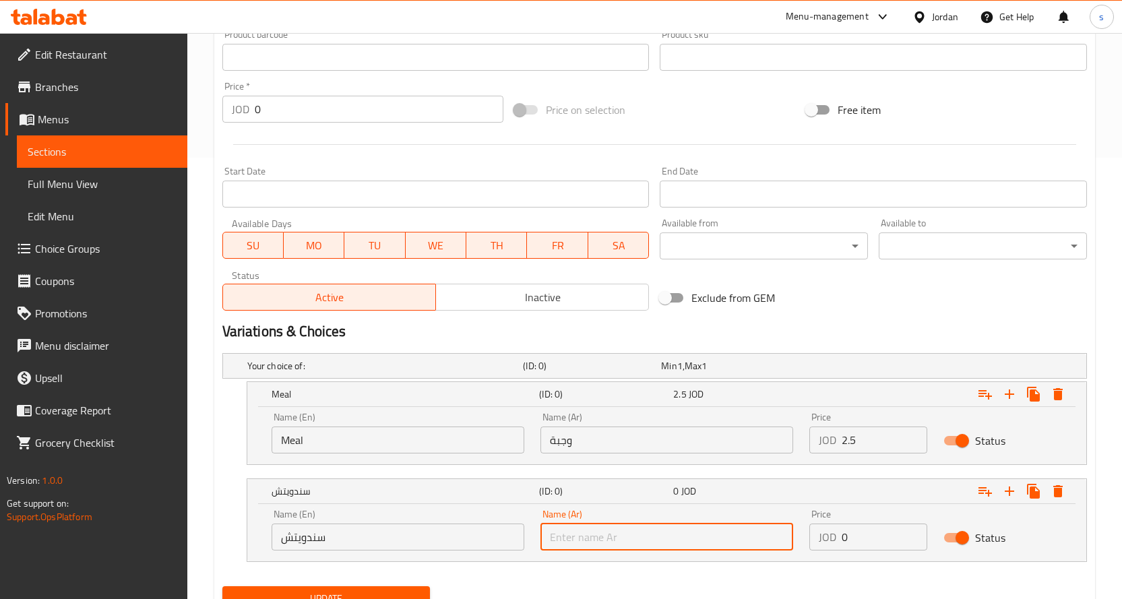
click at [567, 528] on input "text" at bounding box center [666, 537] width 253 height 27
paste input "سندويتش"
type input "سندويتش"
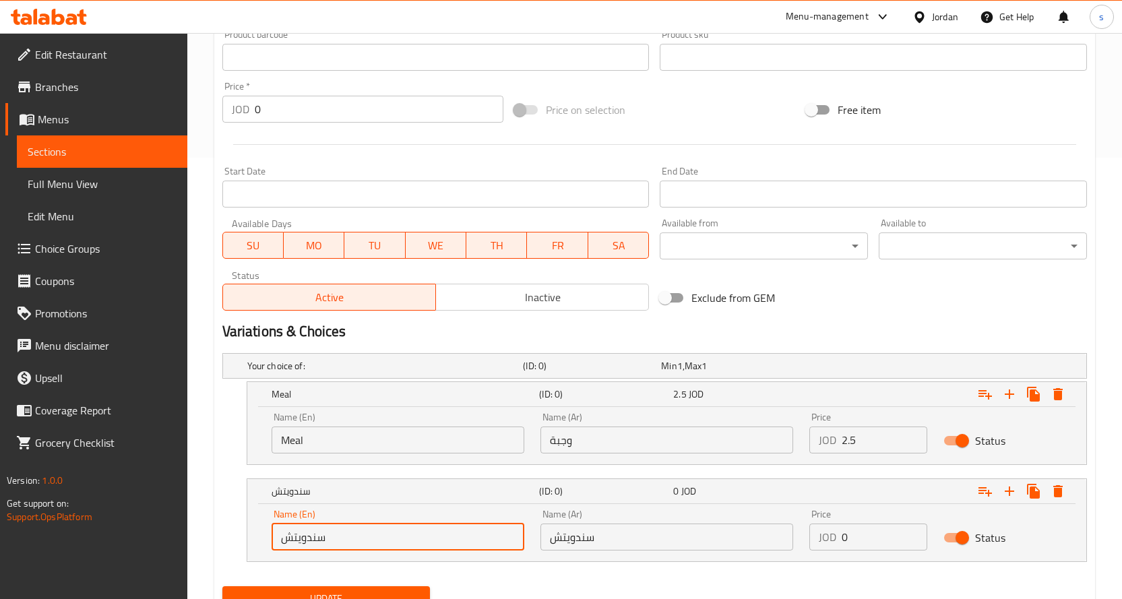
drag, startPoint x: 478, startPoint y: 527, endPoint x: 217, endPoint y: 529, distance: 260.8
click at [217, 529] on div "Your choice of: (ID: 0) Min 1 , Max 1 Name (En) Your choice of: Name (En) Name …" at bounding box center [654, 464] width 875 height 233
type input "Sandwich"
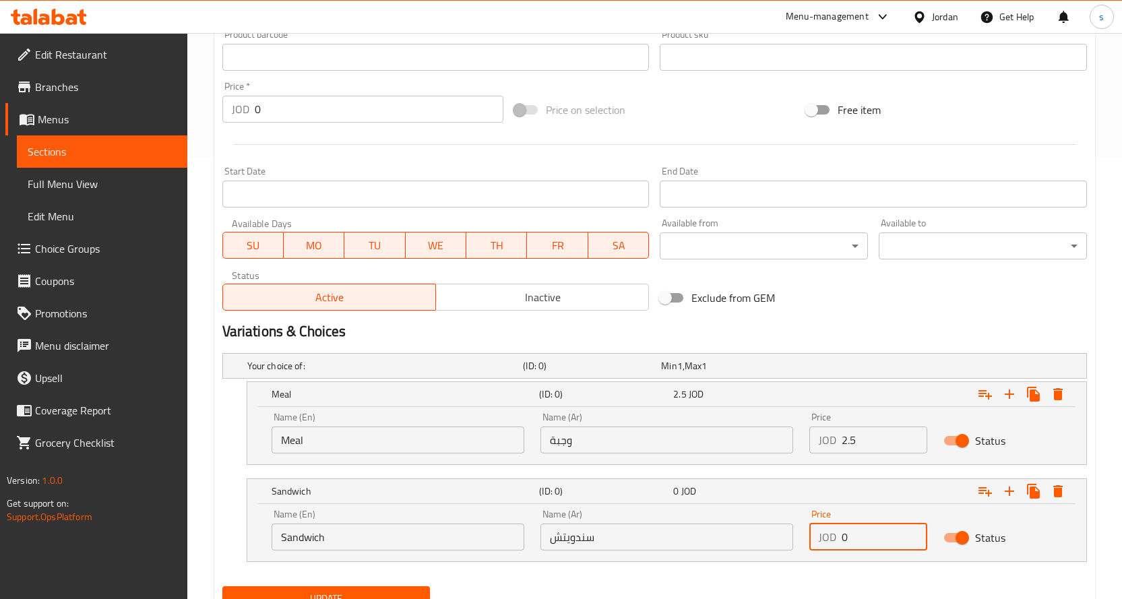
drag, startPoint x: 852, startPoint y: 543, endPoint x: 836, endPoint y: 544, distance: 16.2
click at [836, 544] on div "JOD 0 Price" at bounding box center [868, 537] width 119 height 27
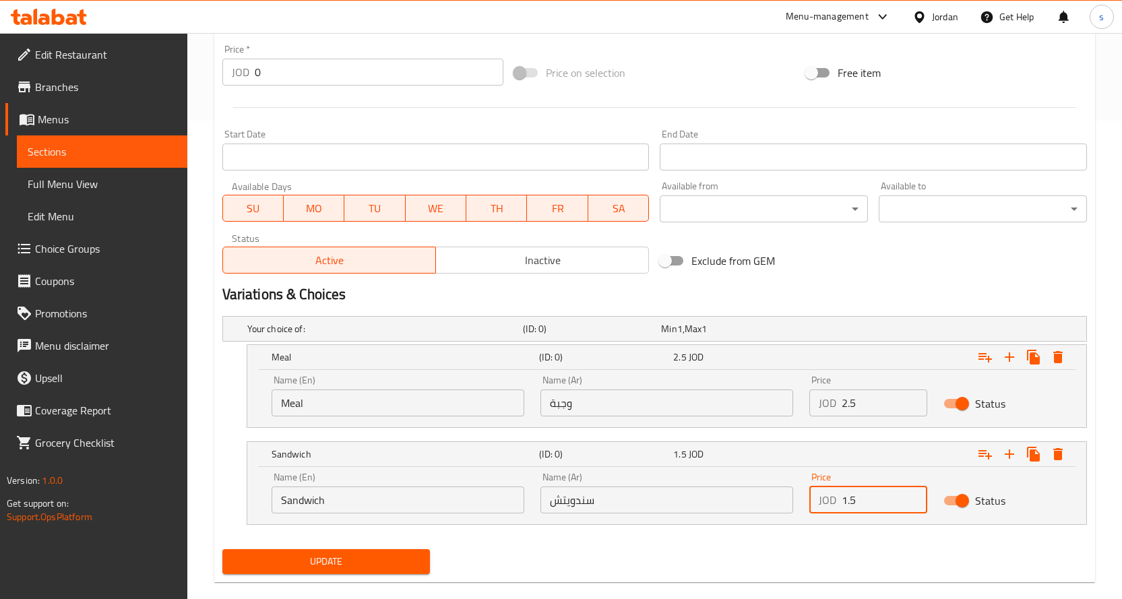
scroll to position [499, 0]
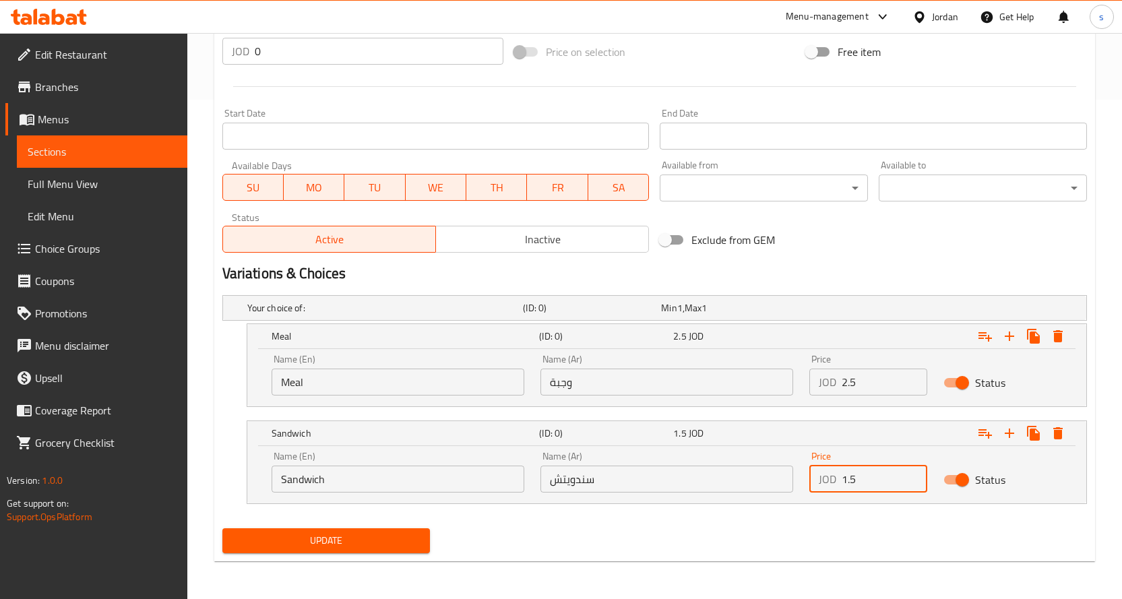
type input "1.5"
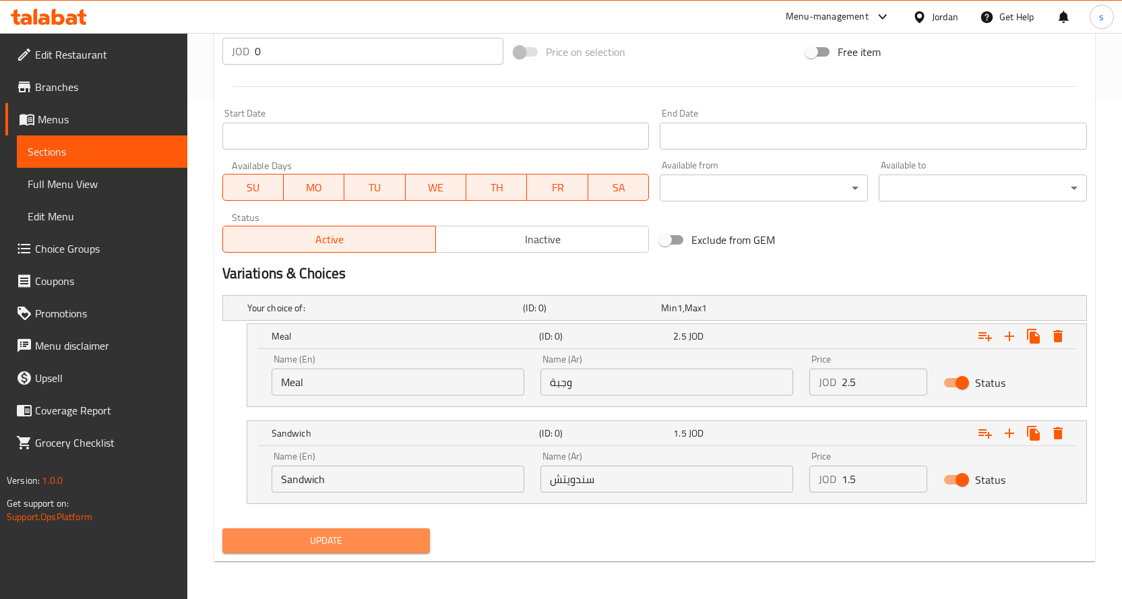
click at [371, 546] on span "Update" at bounding box center [326, 540] width 187 height 17
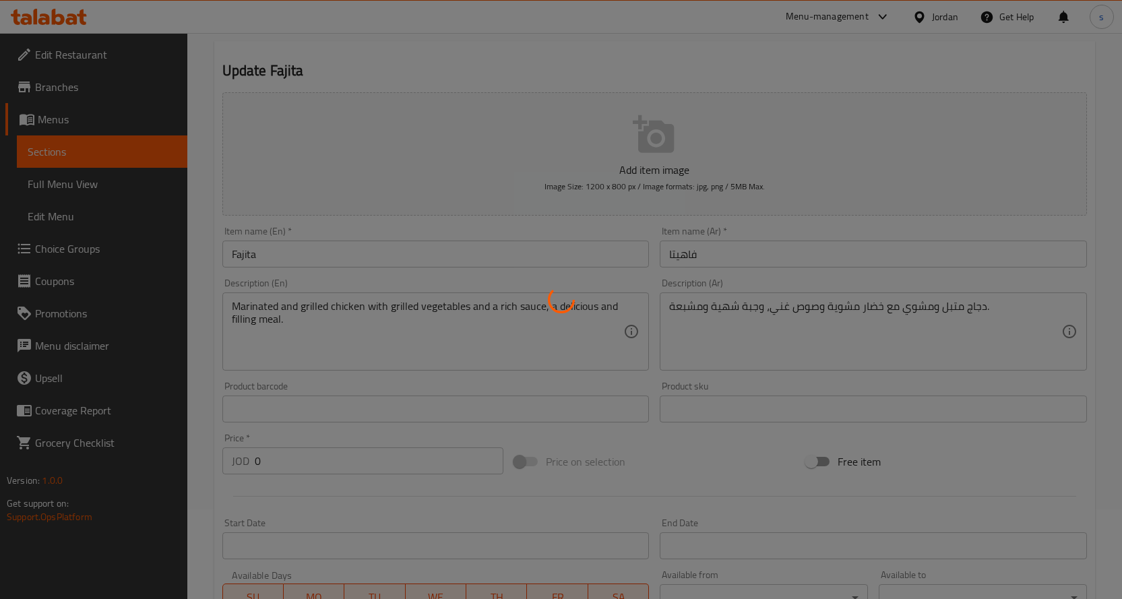
scroll to position [0, 0]
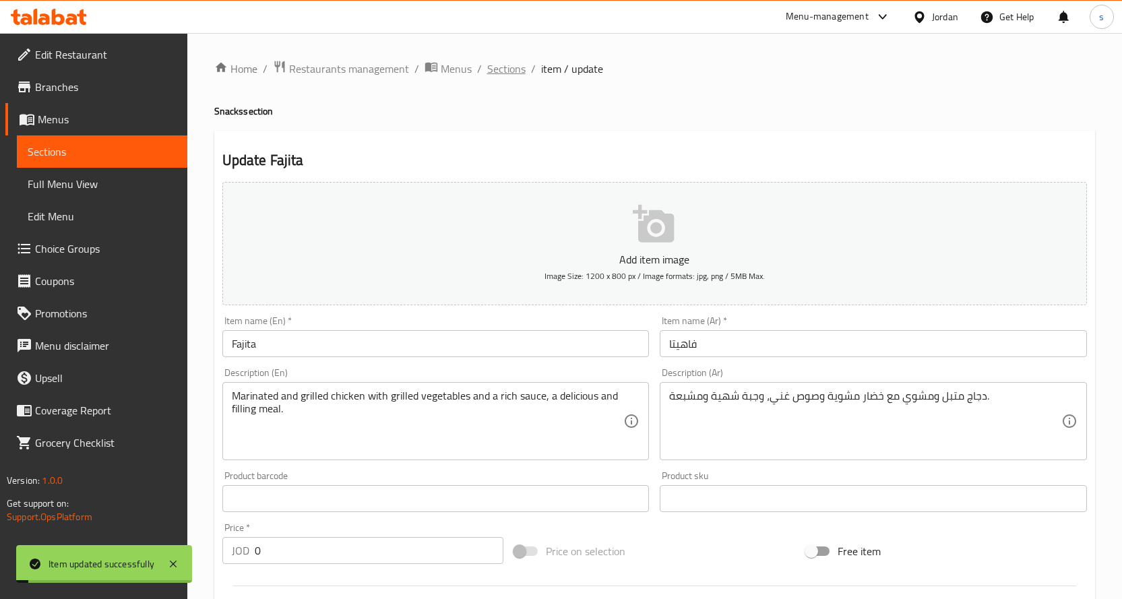
click at [505, 71] on span "Sections" at bounding box center [506, 69] width 38 height 16
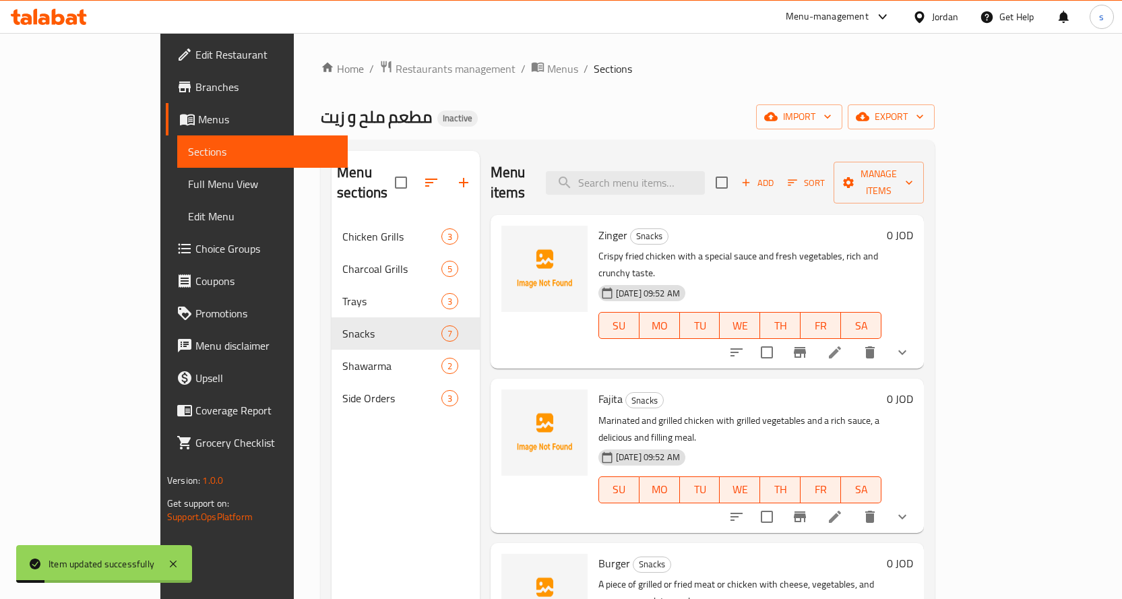
click at [841, 346] on icon at bounding box center [835, 352] width 12 height 12
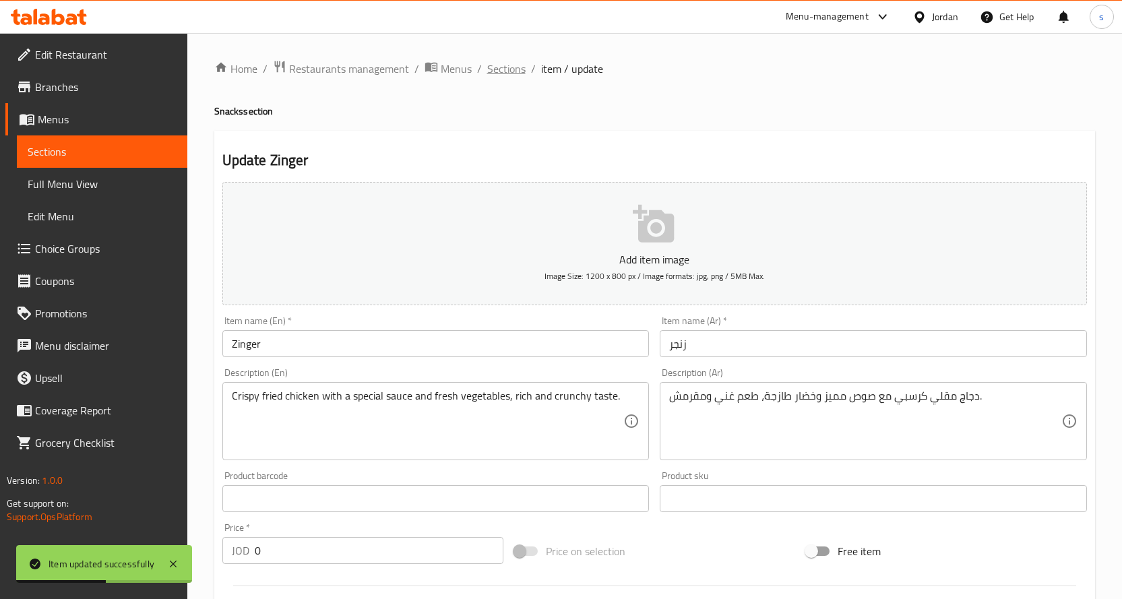
click at [507, 75] on span "Sections" at bounding box center [506, 69] width 38 height 16
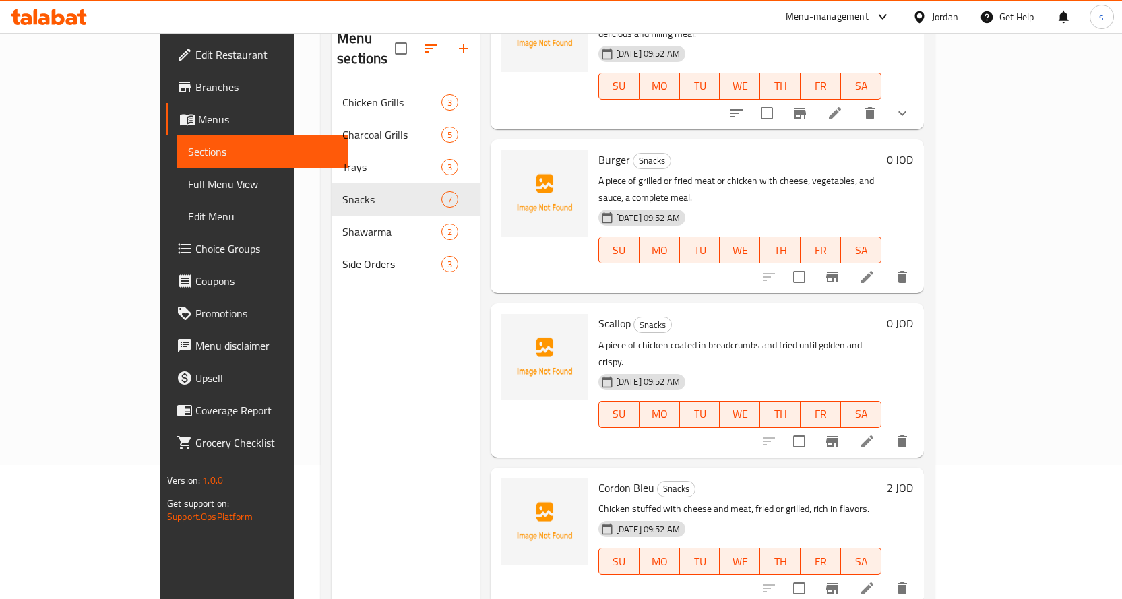
scroll to position [135, 0]
click at [873, 270] on icon at bounding box center [867, 276] width 12 height 12
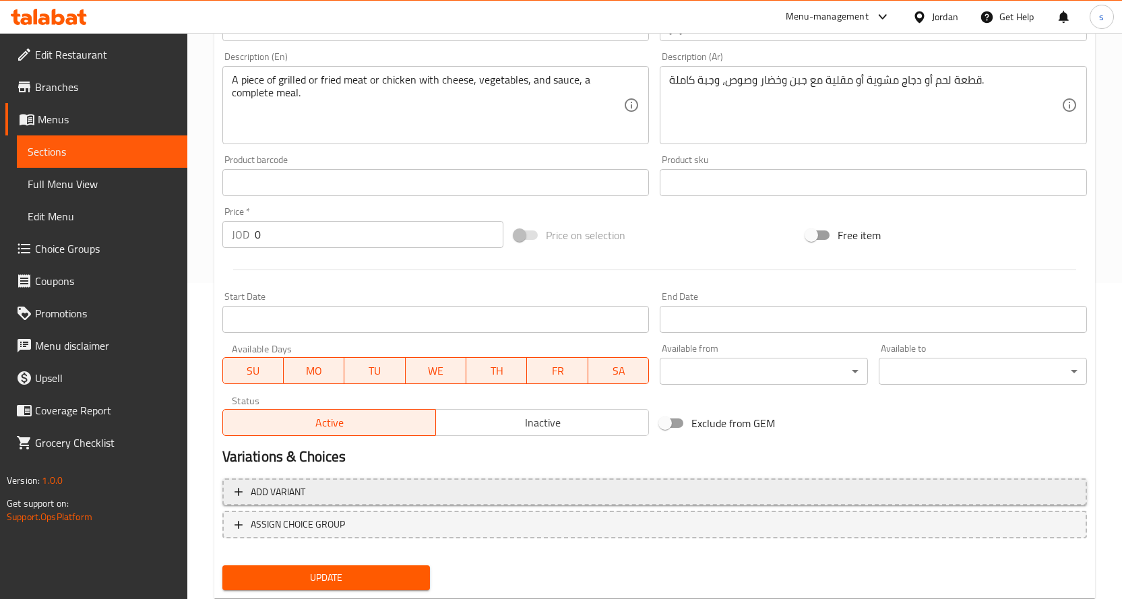
scroll to position [353, 0]
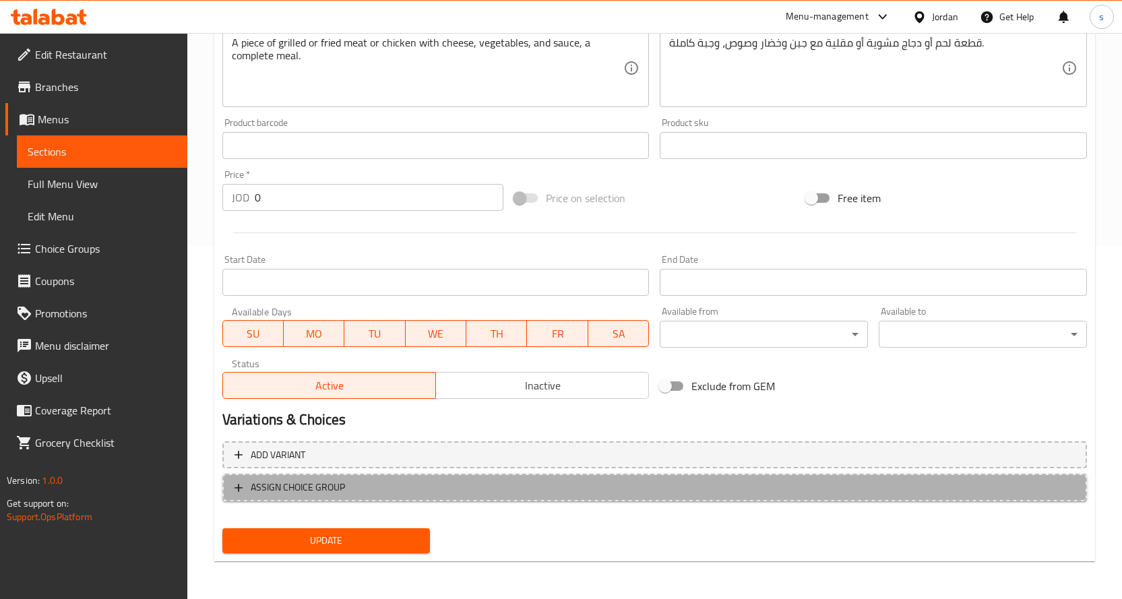
click at [441, 493] on span "ASSIGN CHOICE GROUP" at bounding box center [655, 487] width 840 height 17
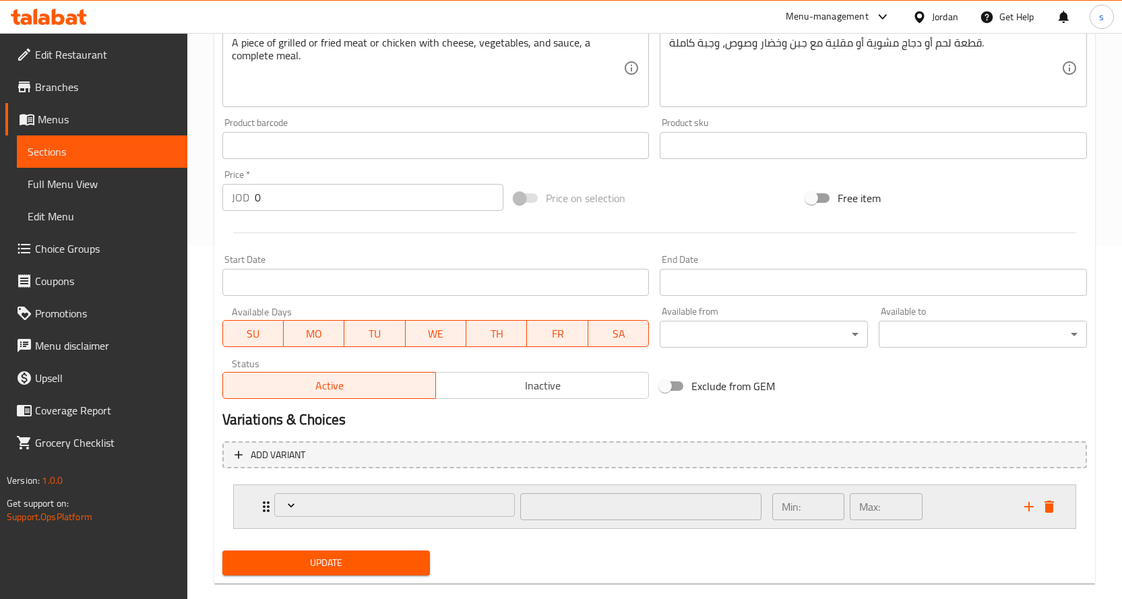
scroll to position [375, 0]
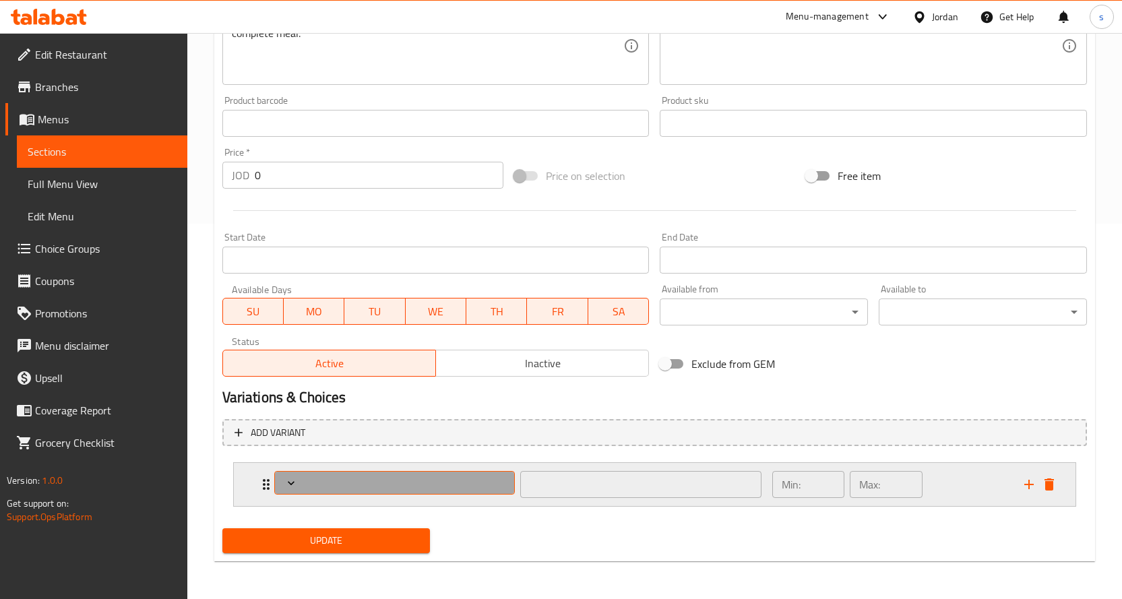
click at [467, 477] on span "Expand" at bounding box center [394, 482] width 231 height 13
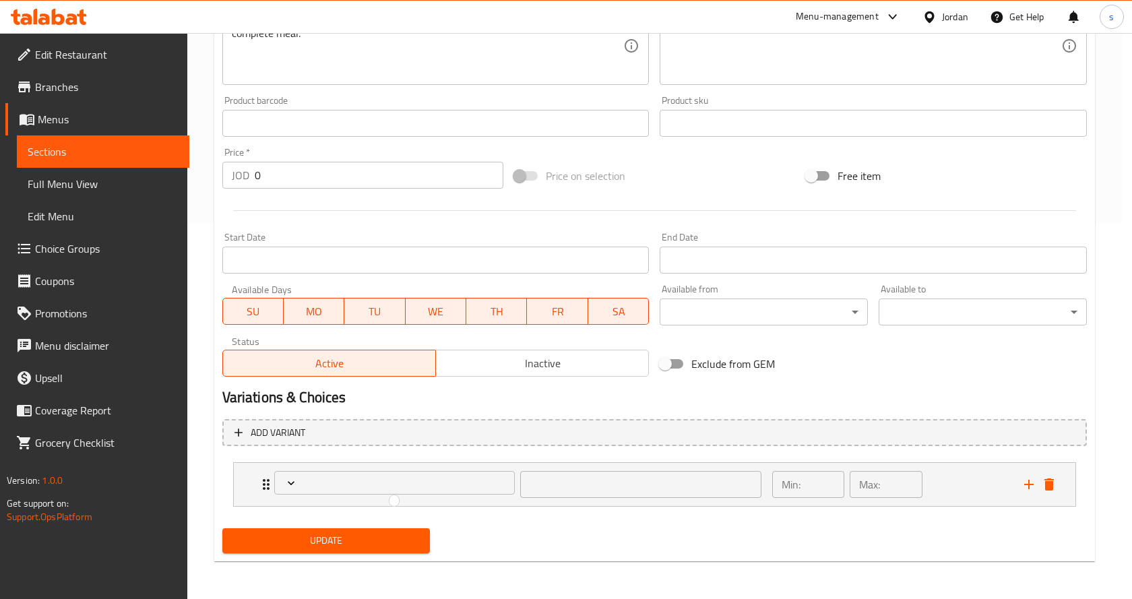
click at [390, 485] on div at bounding box center [566, 299] width 1132 height 599
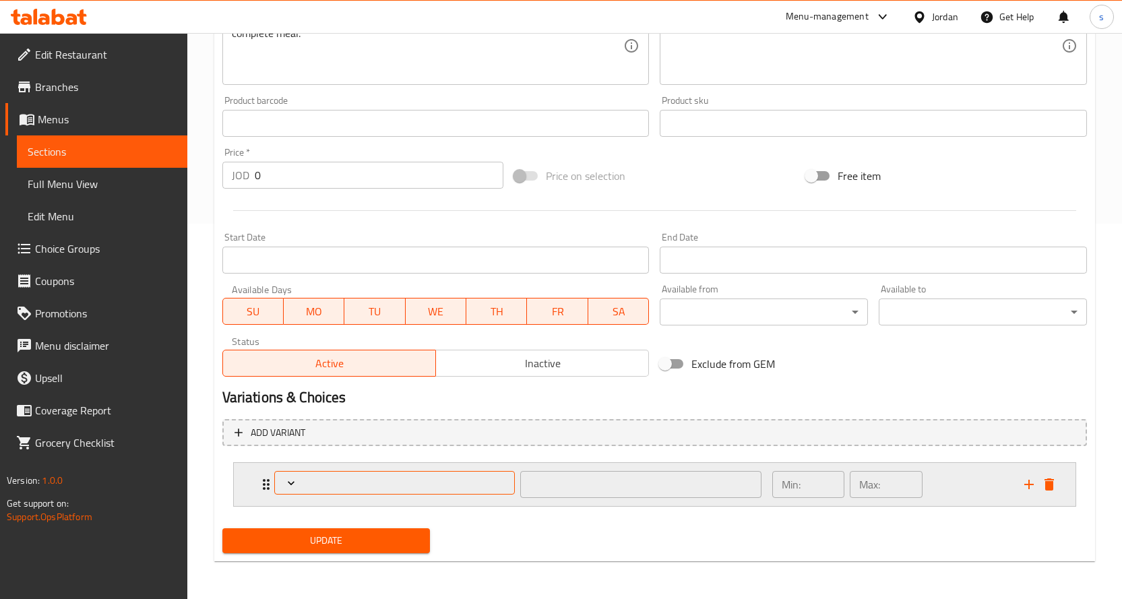
click at [335, 479] on span "Expand" at bounding box center [394, 482] width 231 height 13
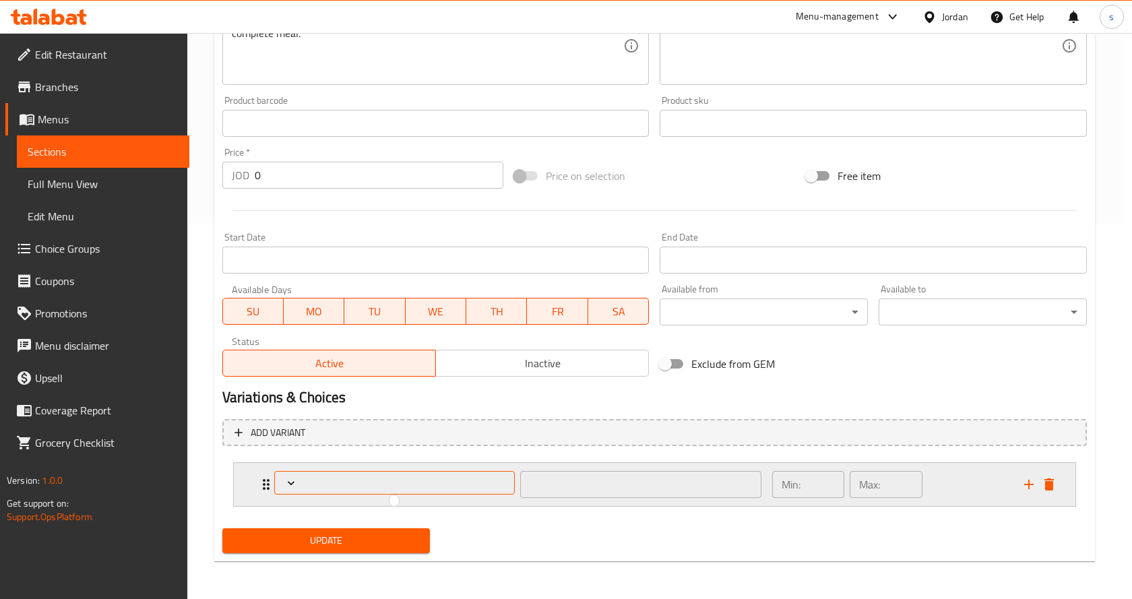
click at [335, 479] on div at bounding box center [566, 299] width 1132 height 599
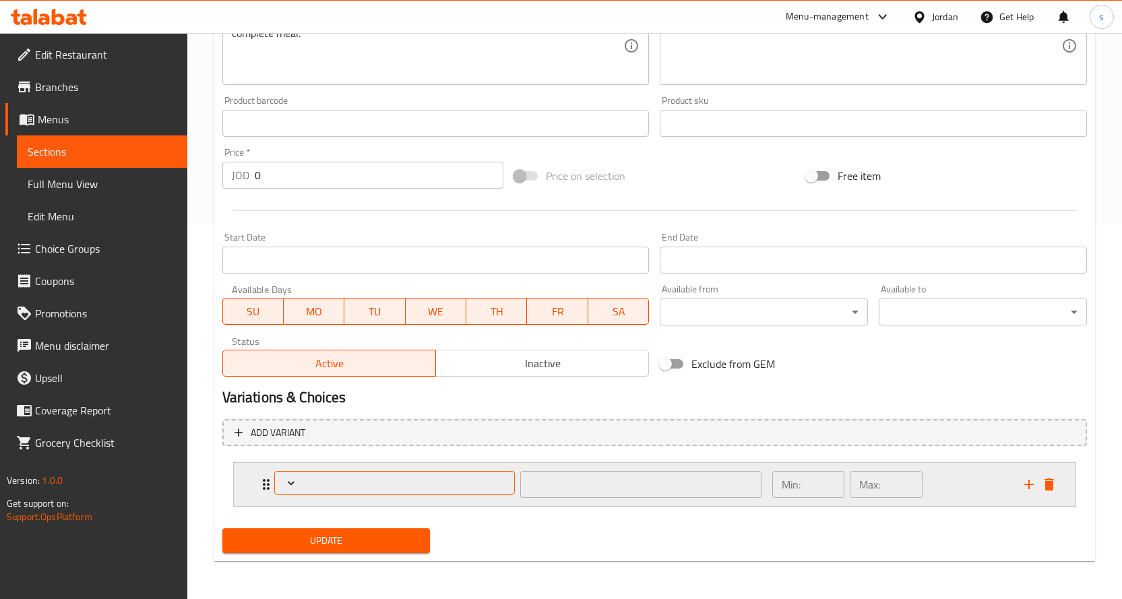
click at [342, 479] on span "Expand" at bounding box center [394, 482] width 231 height 13
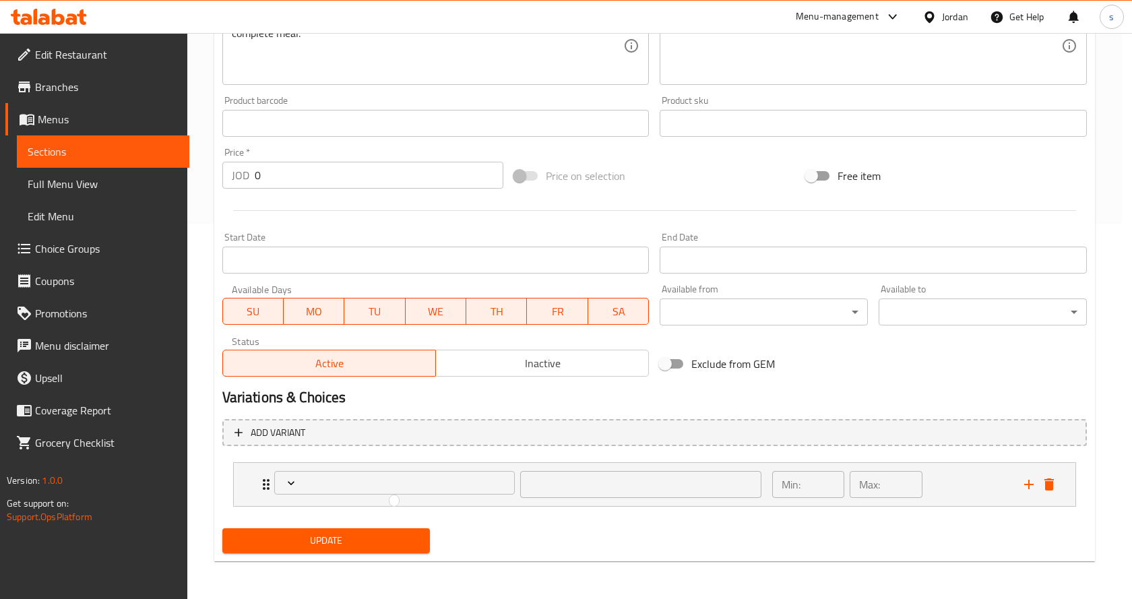
click at [397, 502] on ul at bounding box center [394, 500] width 9 height 11
drag, startPoint x: 452, startPoint y: 489, endPoint x: 636, endPoint y: 488, distance: 184.7
click at [452, 489] on div at bounding box center [566, 299] width 1132 height 599
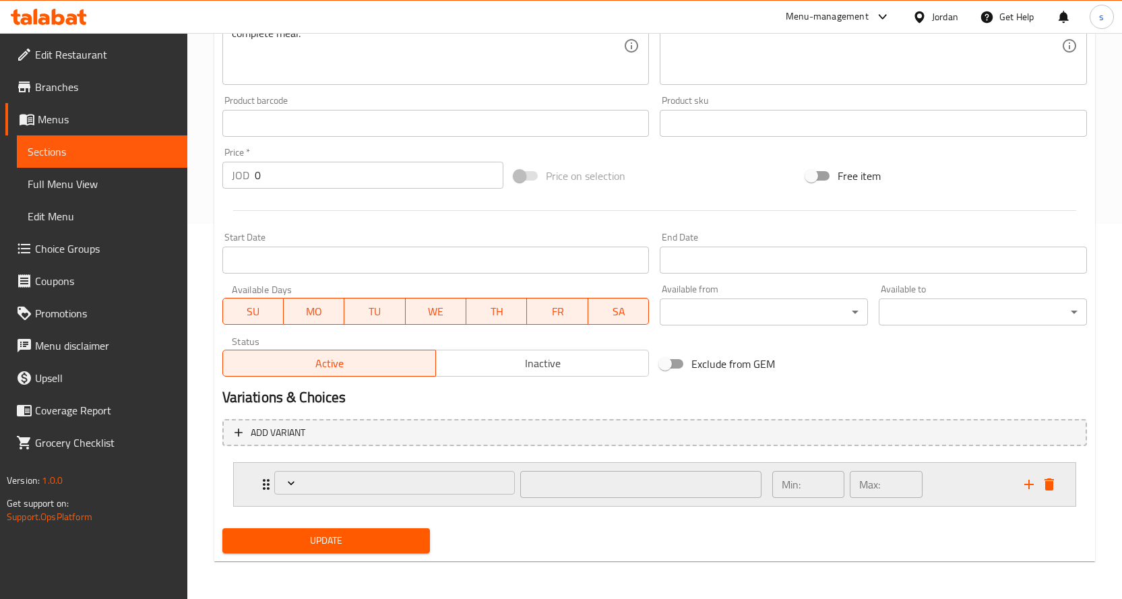
click at [775, 487] on div "Min: ​" at bounding box center [808, 484] width 72 height 27
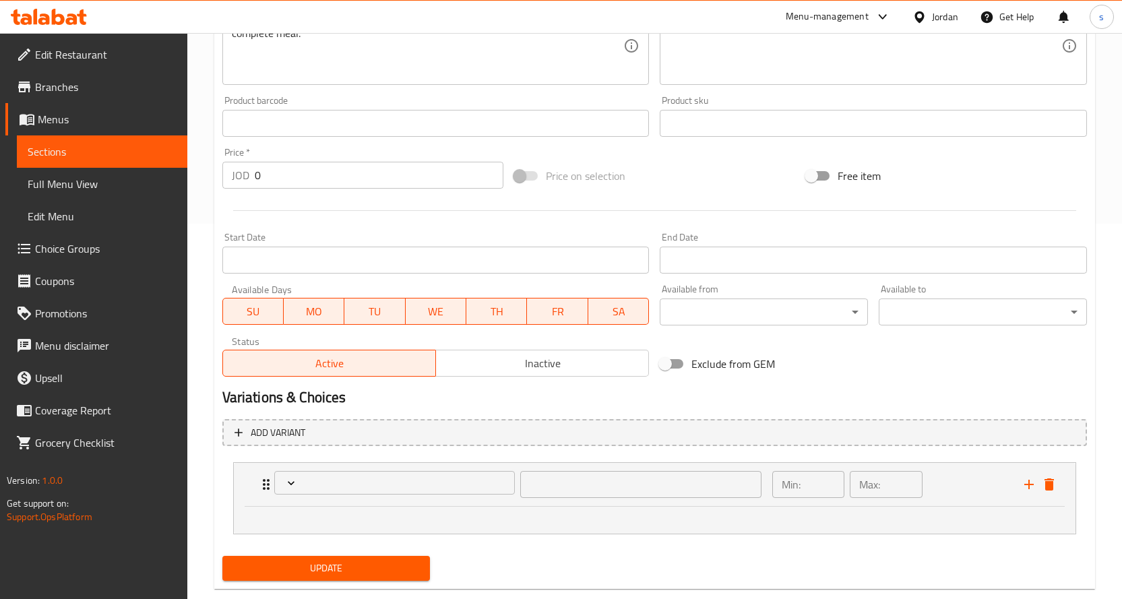
click at [658, 509] on div at bounding box center [655, 520] width 842 height 27
click at [656, 516] on ul at bounding box center [654, 517] width 793 height 11
click at [1054, 488] on icon "delete" at bounding box center [1049, 484] width 16 height 16
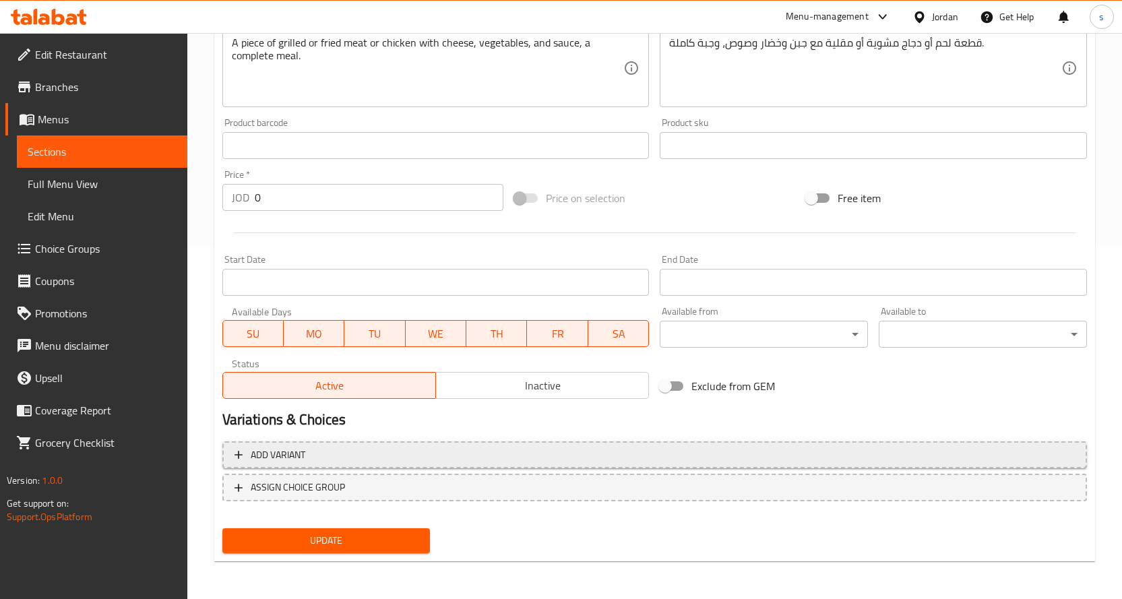
click at [421, 454] on span "Add variant" at bounding box center [655, 455] width 840 height 17
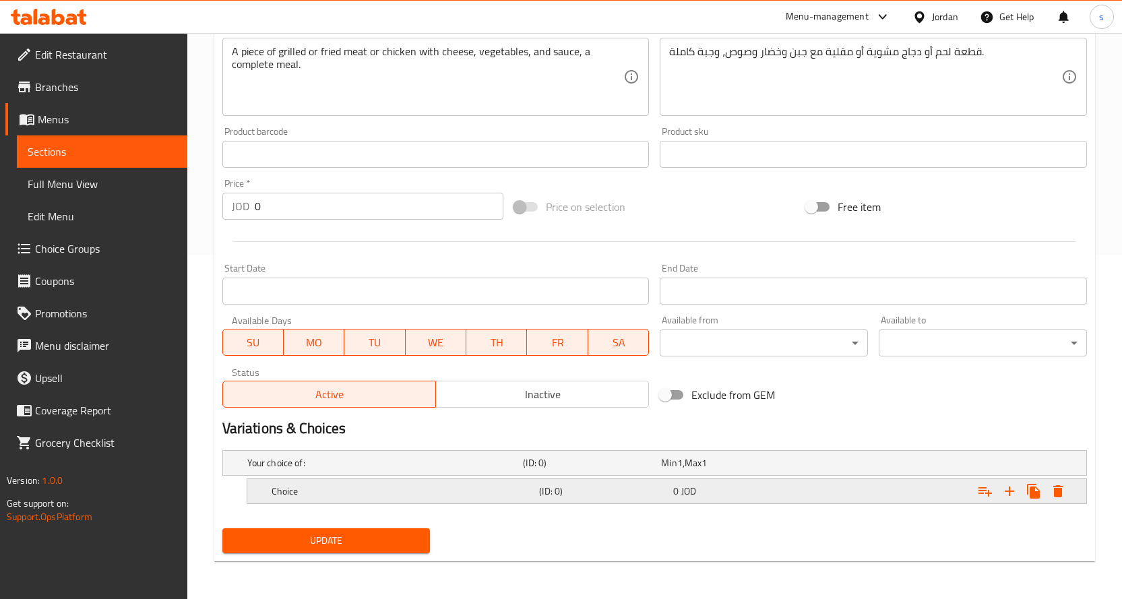
click at [571, 478] on div "Choice (ID: 0) 0 JOD" at bounding box center [671, 491] width 804 height 30
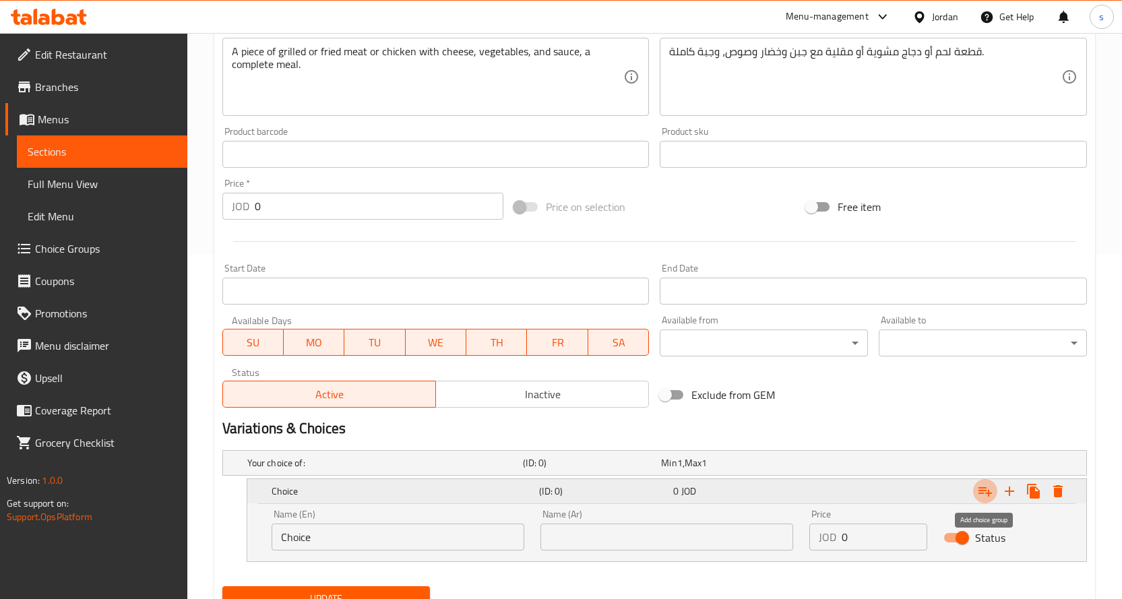
click at [974, 492] on button "Expand" at bounding box center [985, 491] width 24 height 24
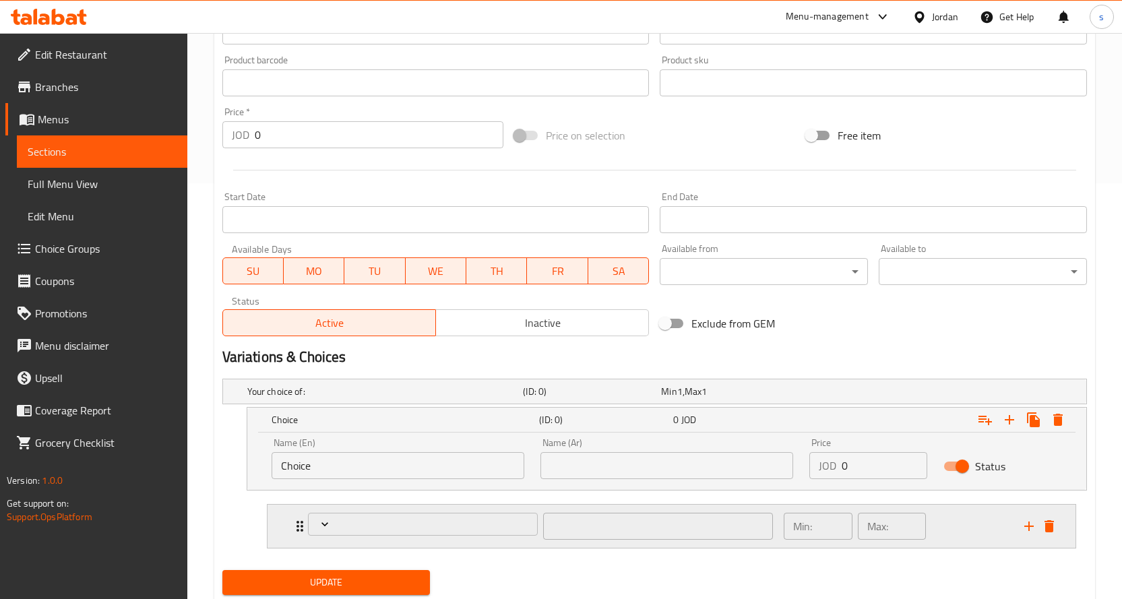
scroll to position [458, 0]
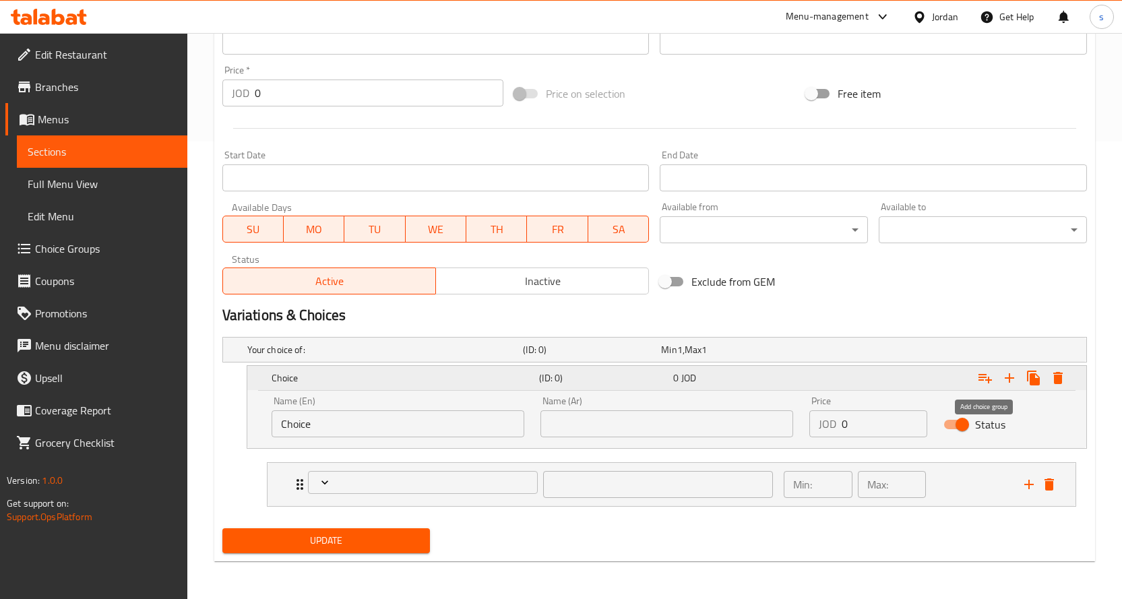
click at [991, 379] on icon "Expand" at bounding box center [985, 378] width 16 height 16
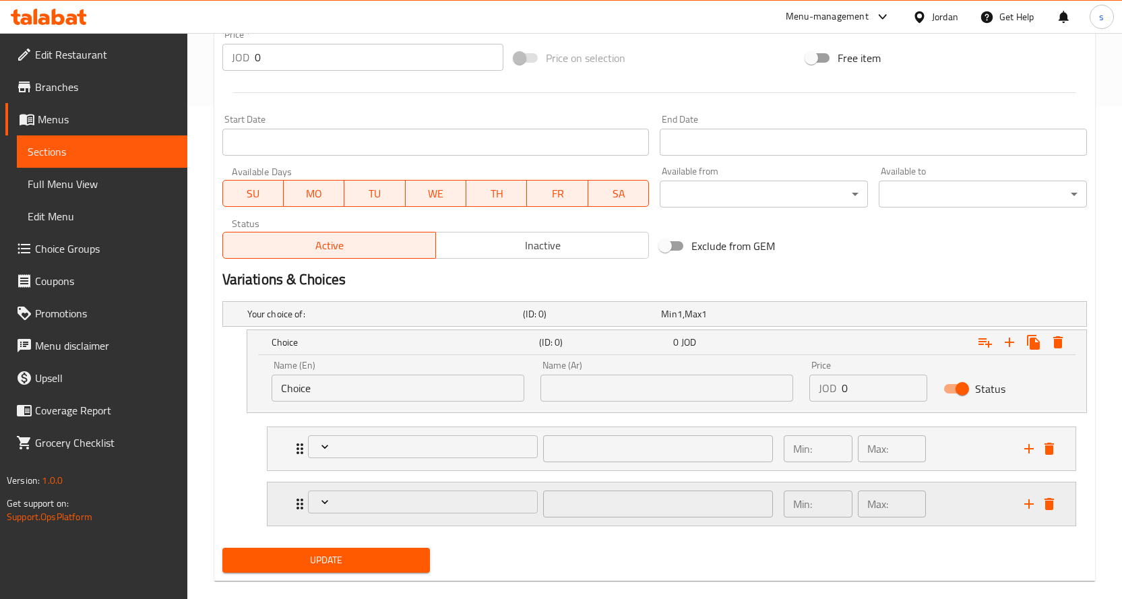
scroll to position [513, 0]
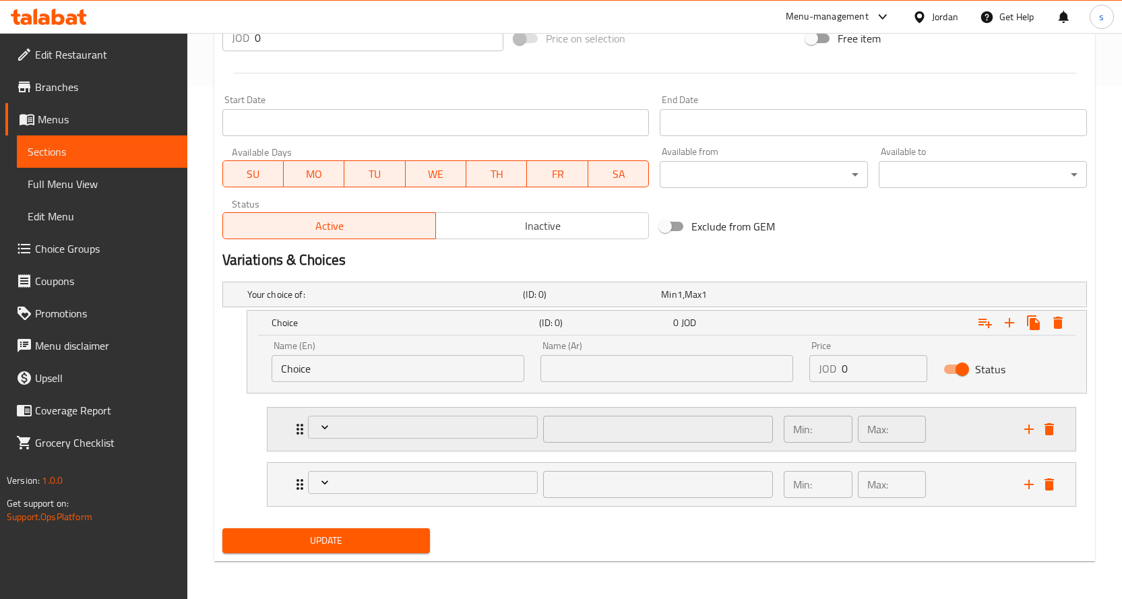
click at [433, 447] on div "​" at bounding box center [540, 429] width 481 height 43
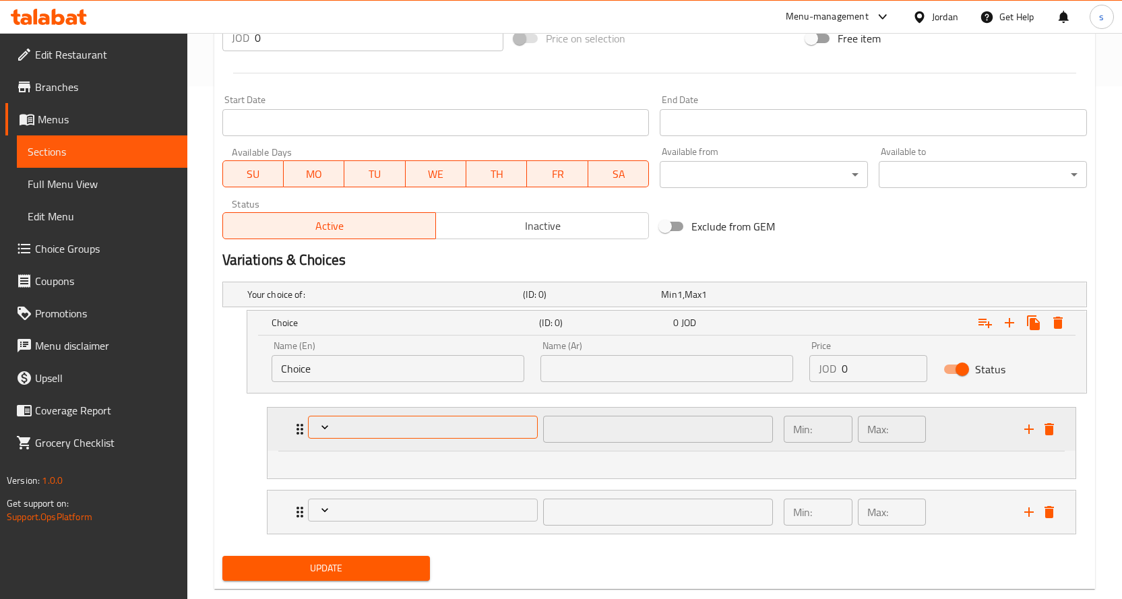
click at [433, 426] on span "Expand" at bounding box center [423, 427] width 220 height 13
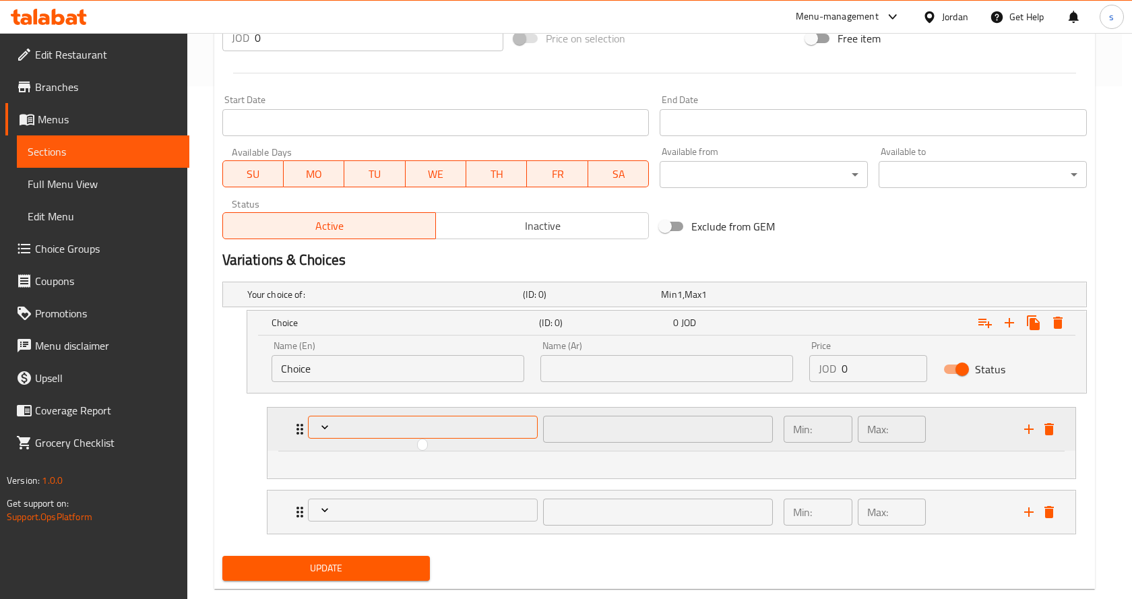
click at [433, 426] on div at bounding box center [566, 299] width 1132 height 599
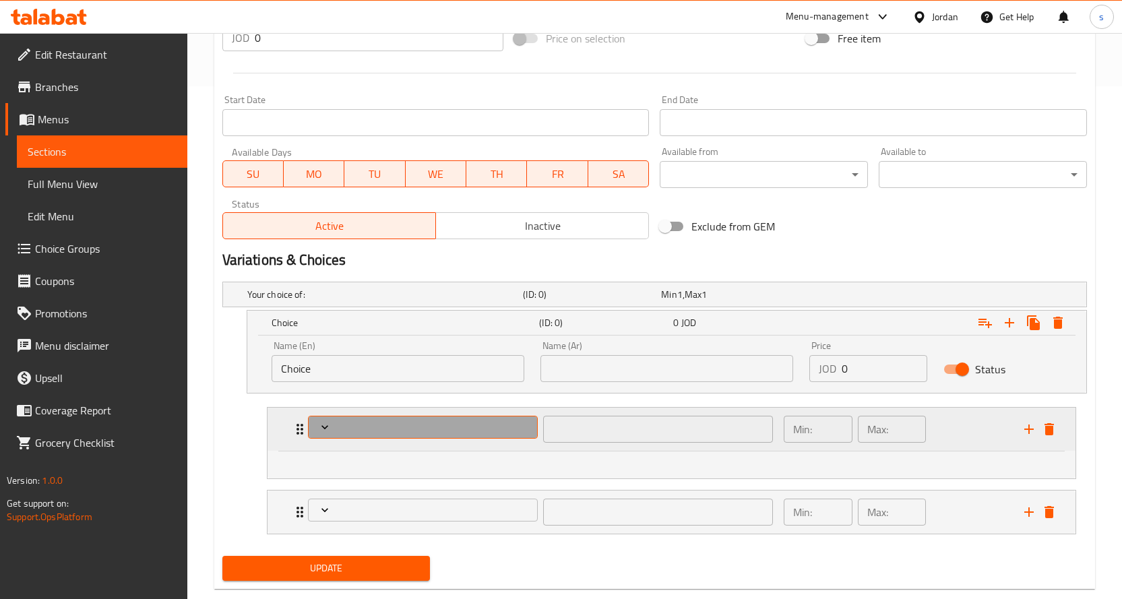
click at [391, 427] on span "Expand" at bounding box center [423, 427] width 220 height 13
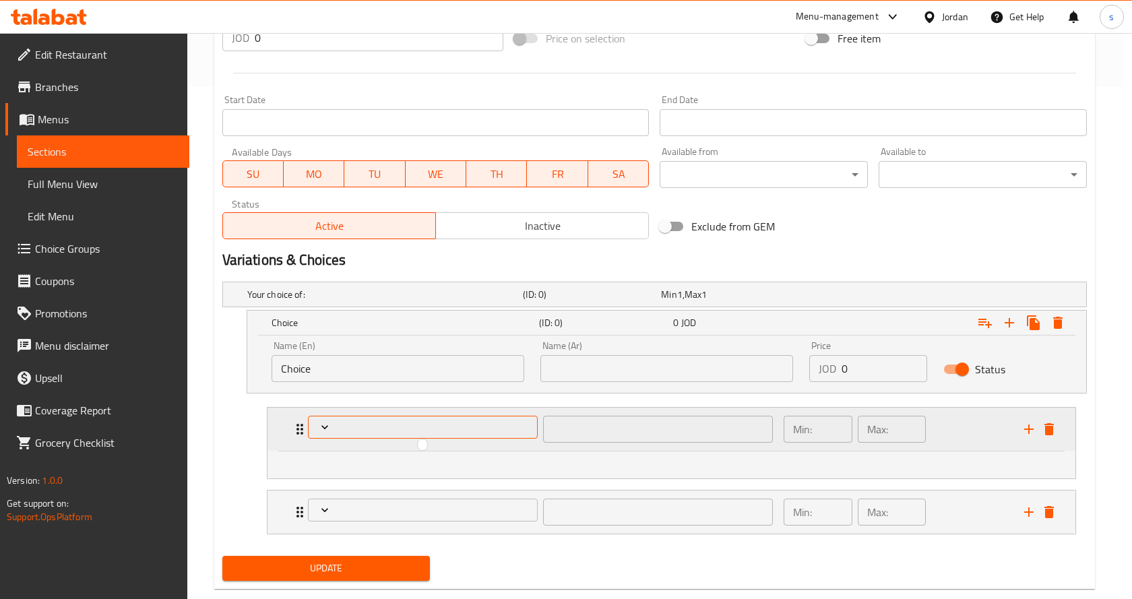
click at [391, 427] on div at bounding box center [566, 299] width 1132 height 599
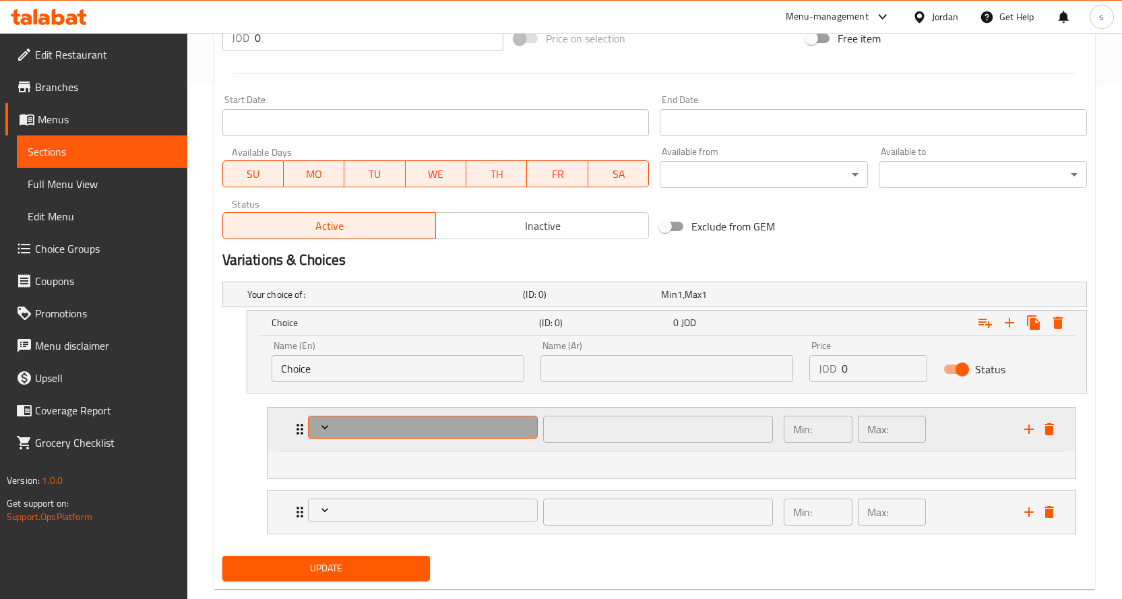
click at [391, 427] on span "Expand" at bounding box center [423, 427] width 220 height 13
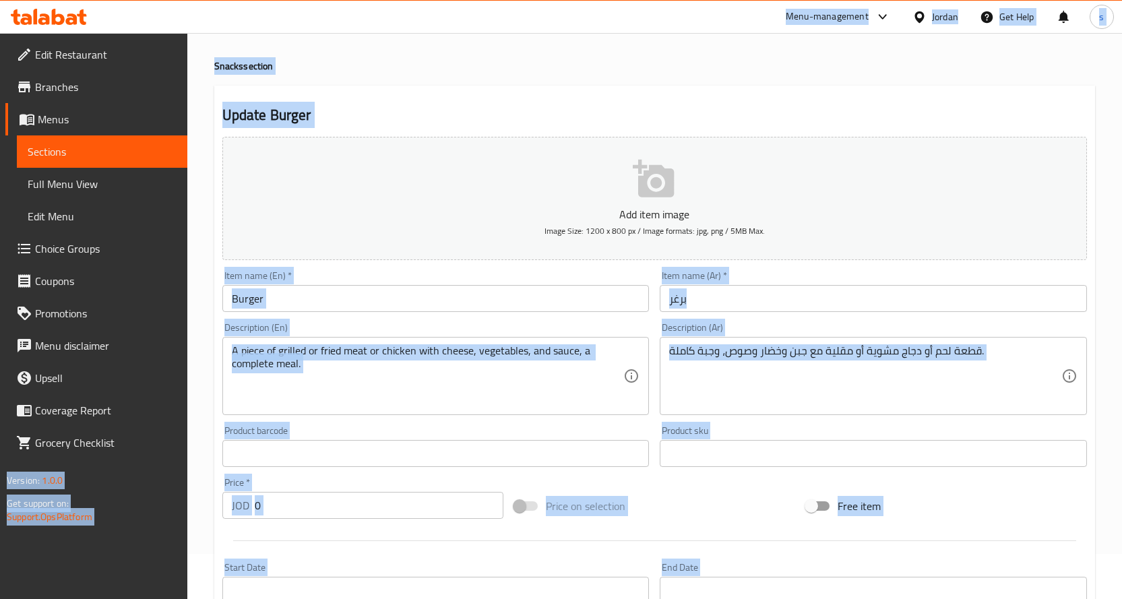
scroll to position [0, 0]
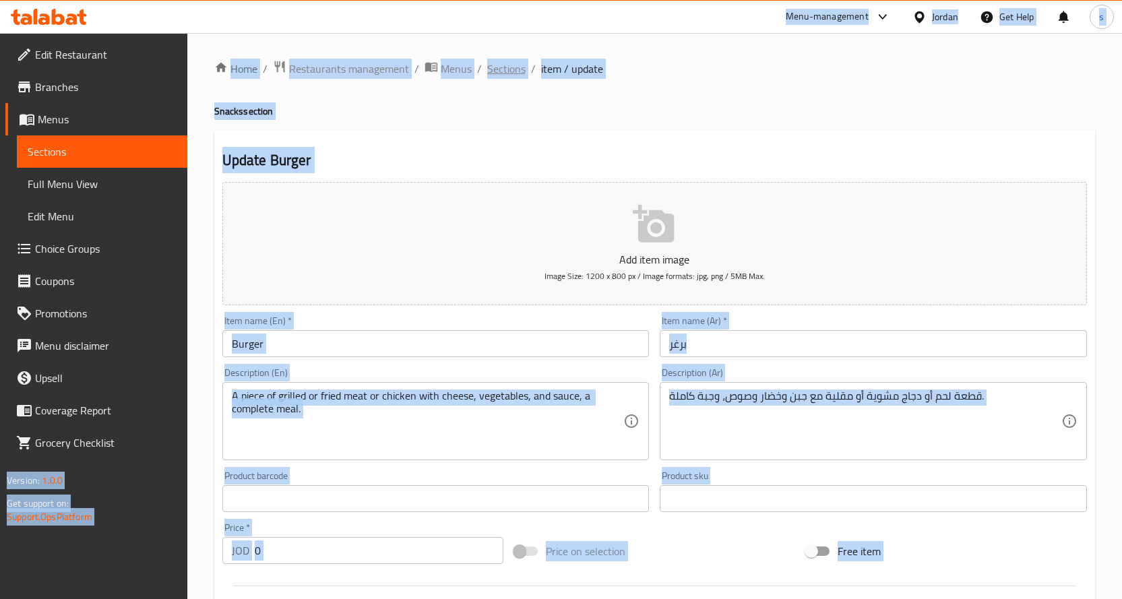
click at [500, 73] on span "Sections" at bounding box center [506, 69] width 38 height 16
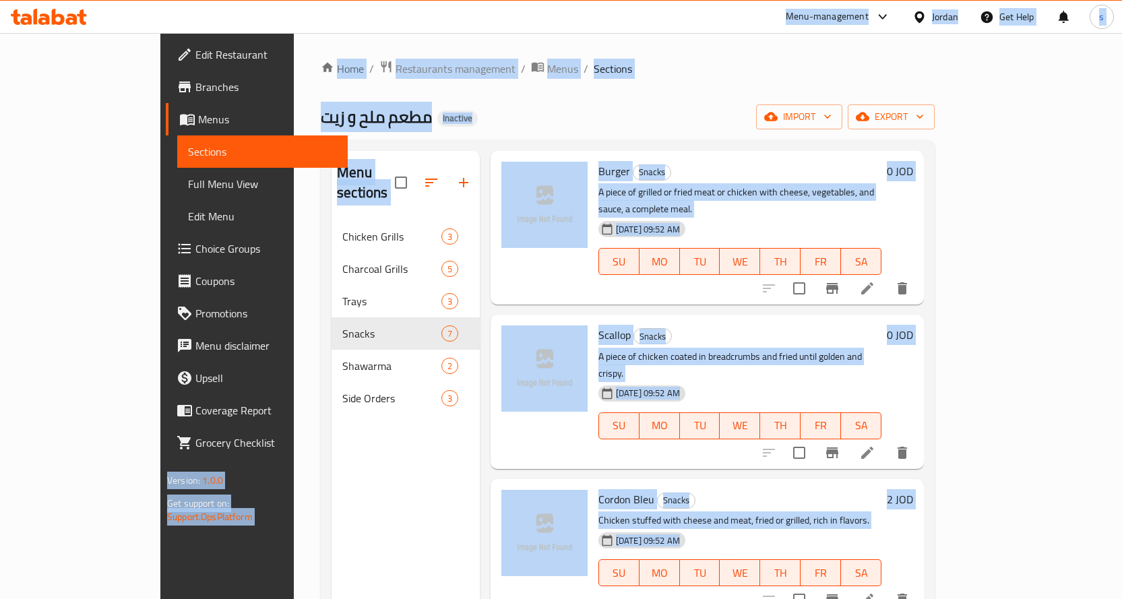
scroll to position [263, 0]
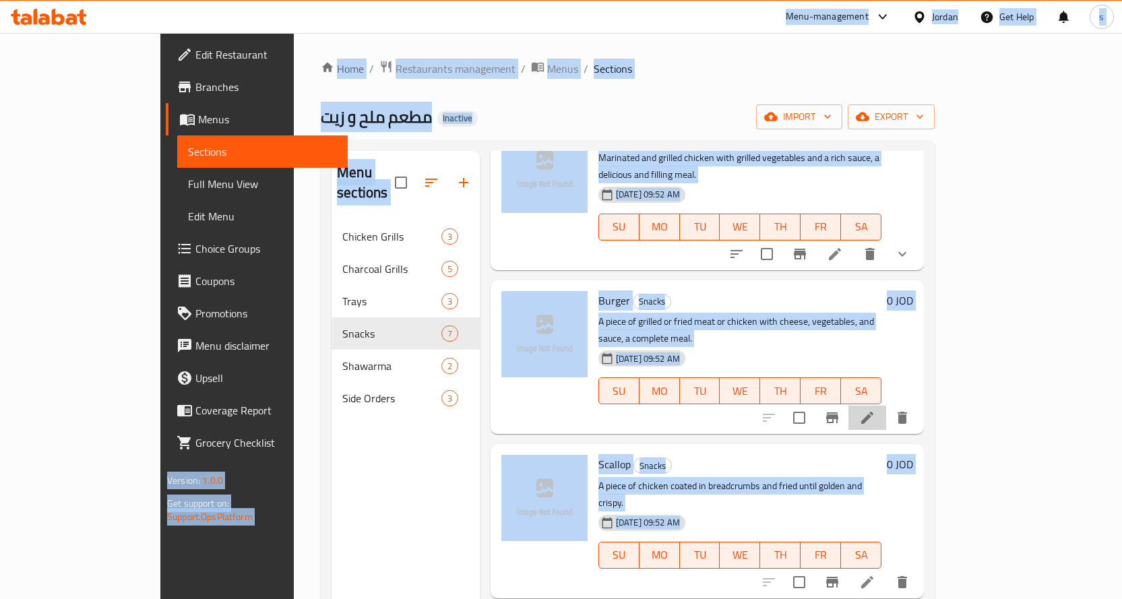
click at [873, 412] on icon at bounding box center [867, 418] width 12 height 12
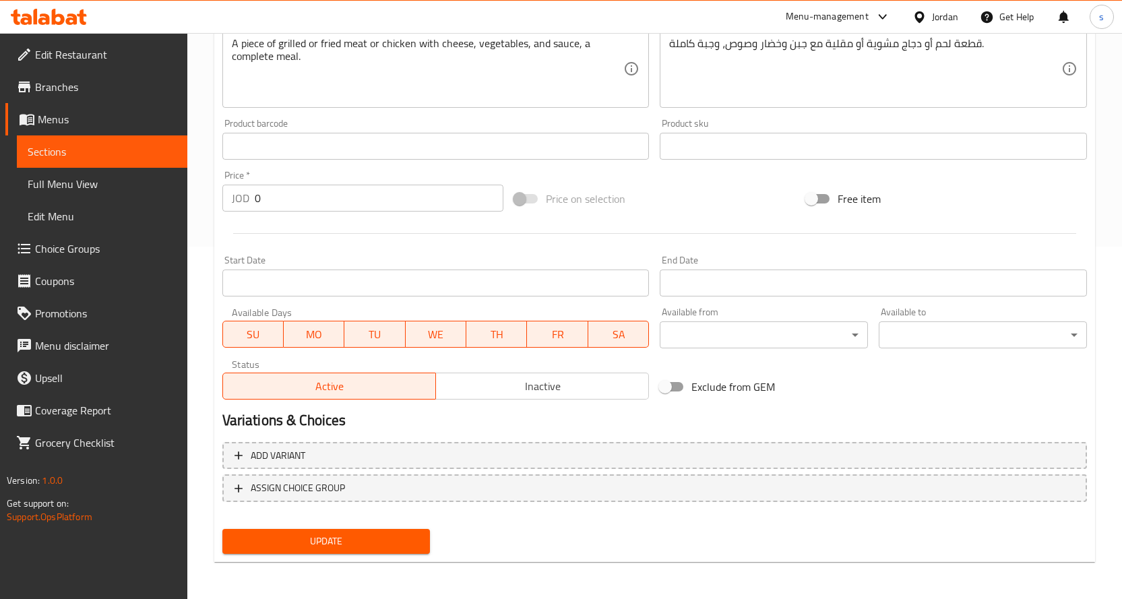
scroll to position [353, 0]
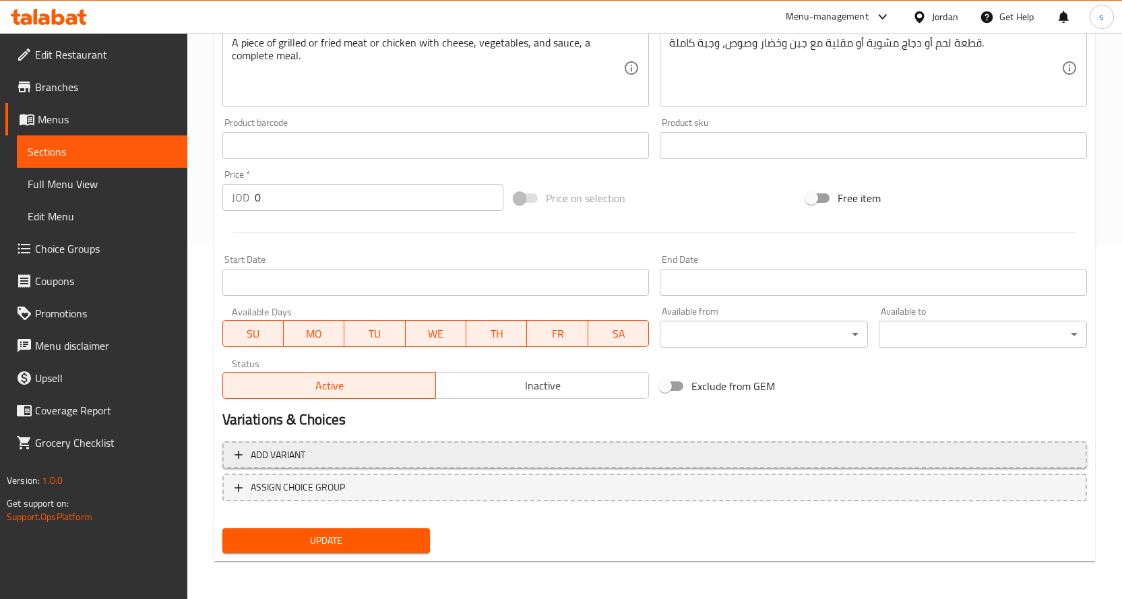
click at [349, 443] on button "Add variant" at bounding box center [654, 455] width 865 height 28
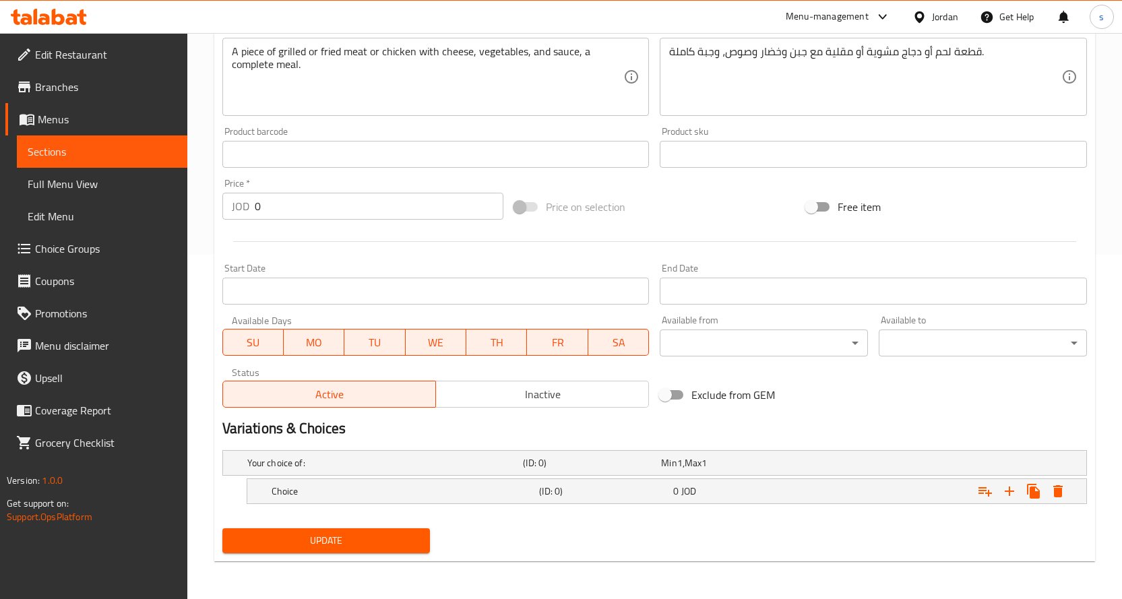
scroll to position [344, 0]
click at [986, 497] on icon "Expand" at bounding box center [985, 491] width 16 height 16
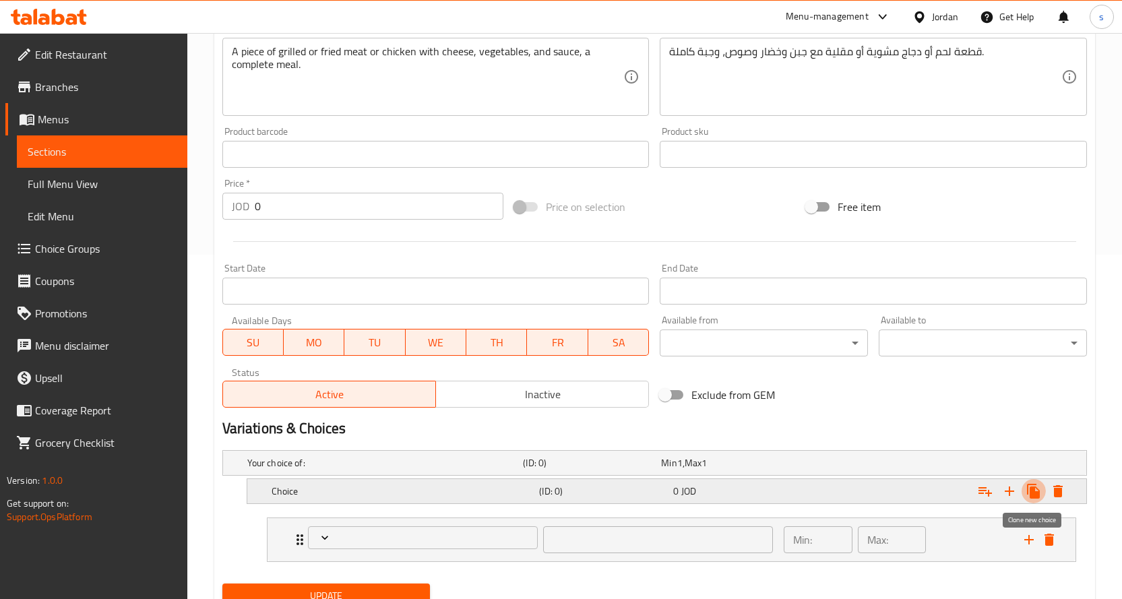
click at [1032, 492] on icon "Expand" at bounding box center [1033, 491] width 13 height 15
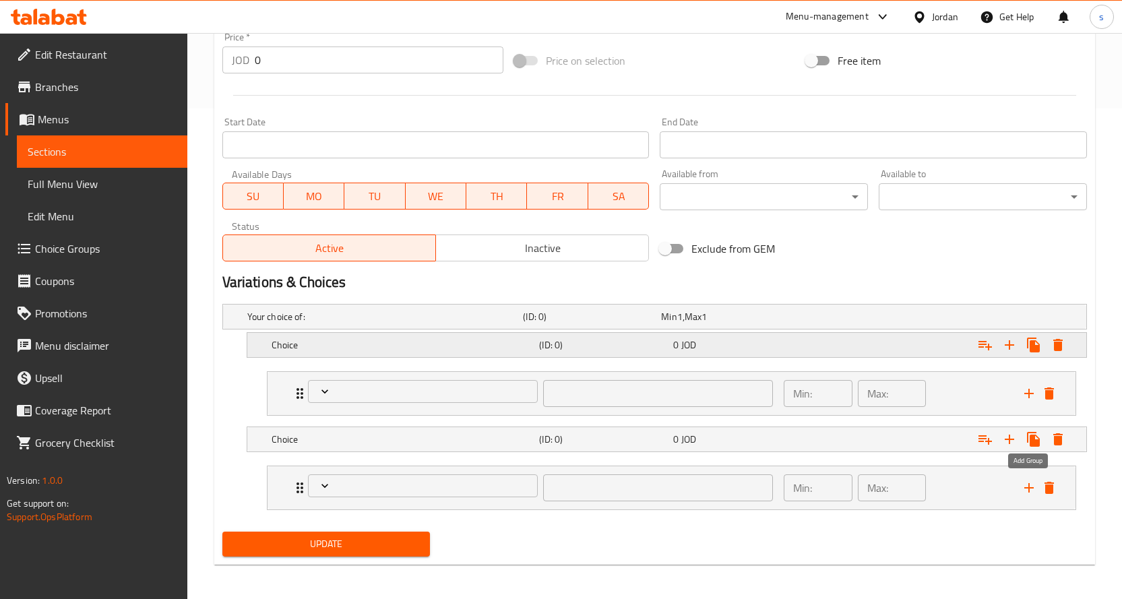
scroll to position [494, 0]
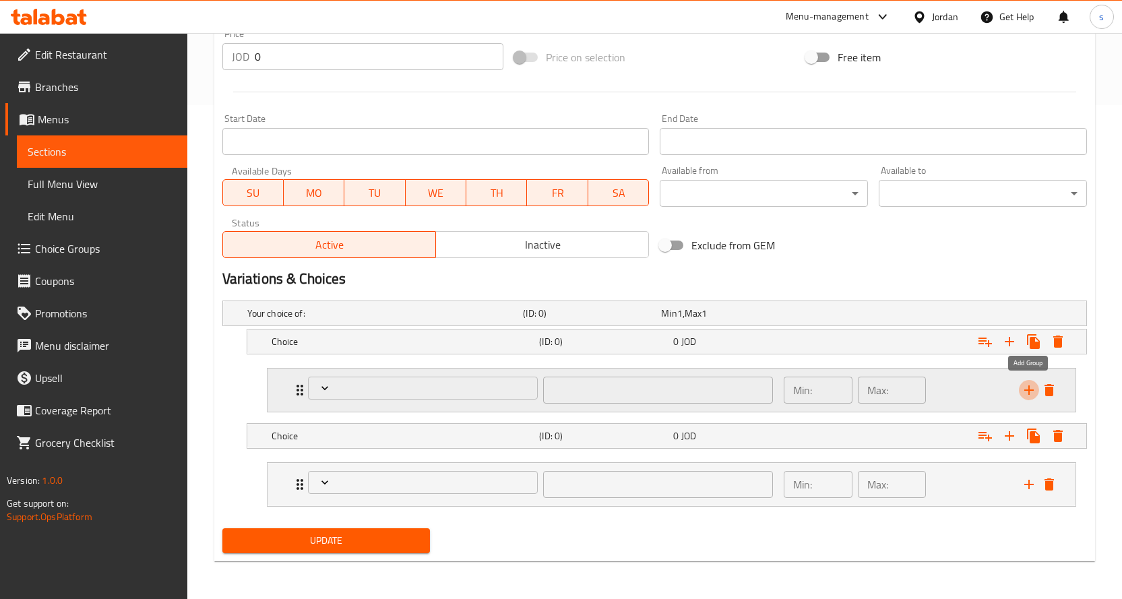
click at [1028, 394] on icon "add" at bounding box center [1029, 390] width 16 height 16
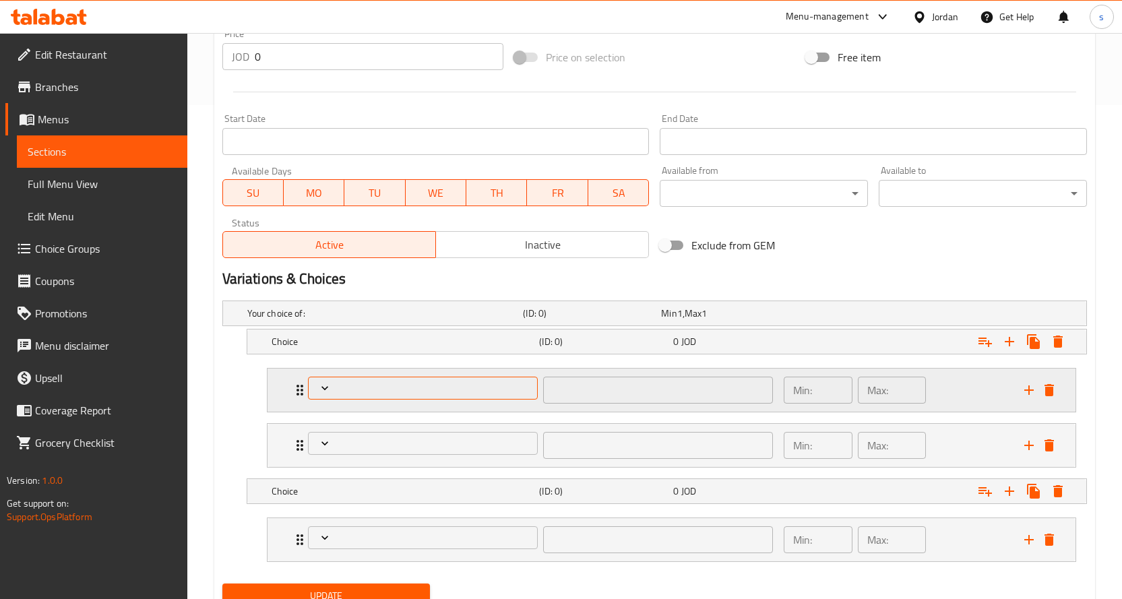
click at [412, 384] on span "Expand" at bounding box center [423, 387] width 220 height 13
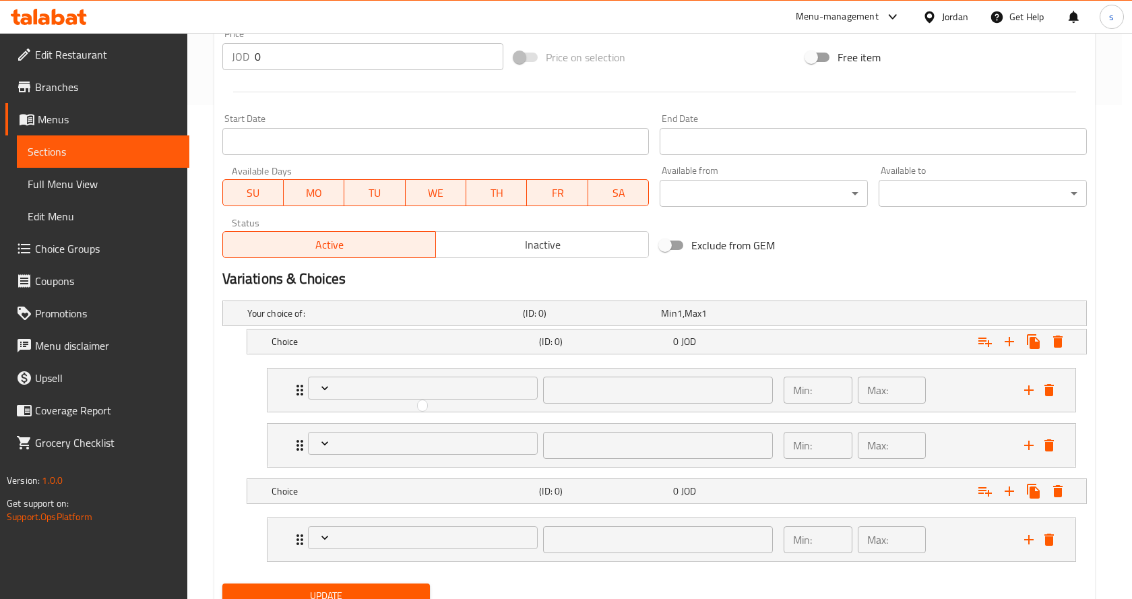
click at [397, 385] on div at bounding box center [566, 299] width 1132 height 599
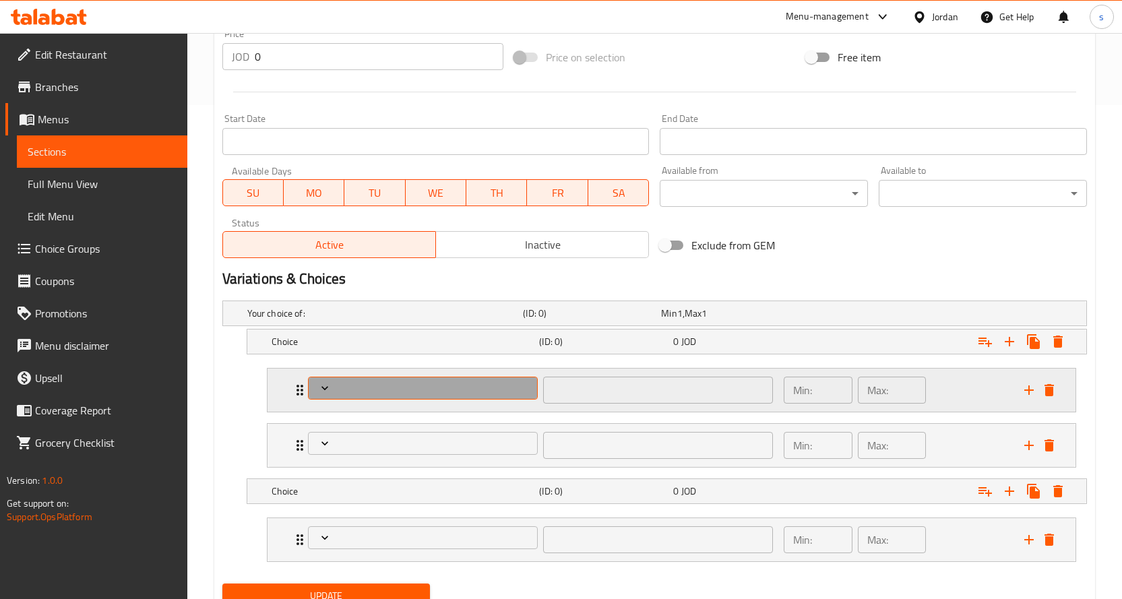
click at [325, 385] on icon "Expand" at bounding box center [324, 387] width 13 height 13
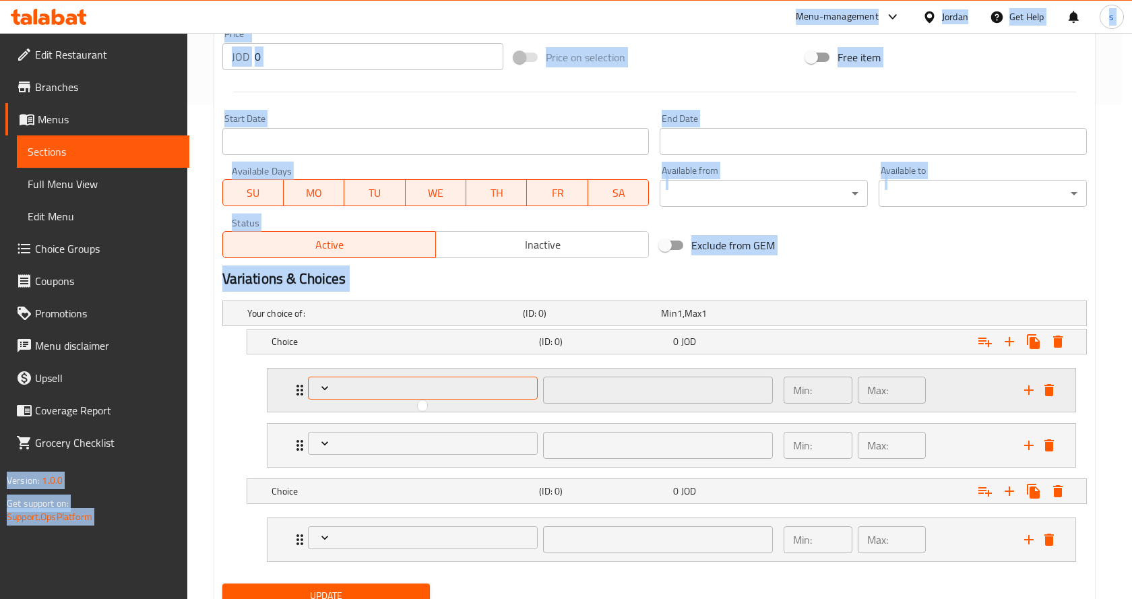
click at [325, 385] on div at bounding box center [566, 299] width 1132 height 599
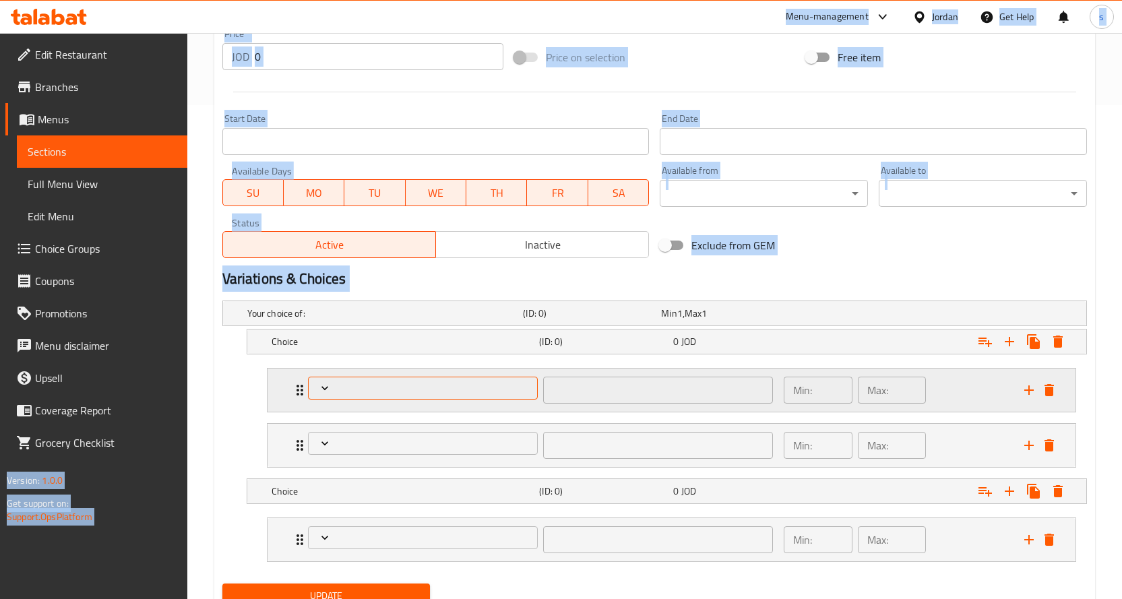
click at [325, 385] on icon "Expand" at bounding box center [324, 387] width 13 height 13
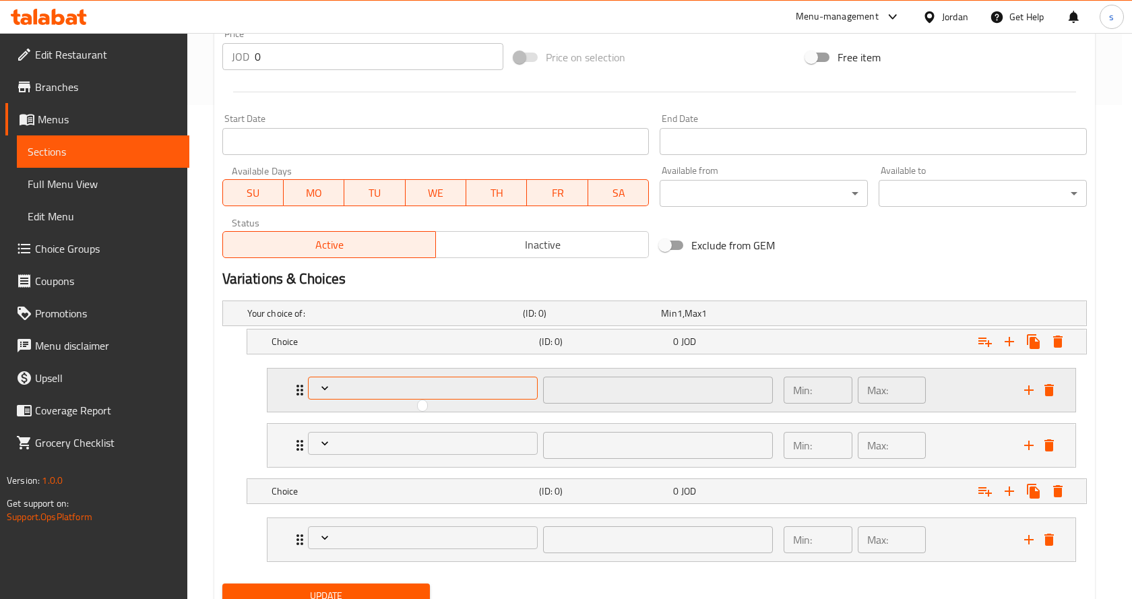
click at [325, 385] on div at bounding box center [566, 299] width 1132 height 599
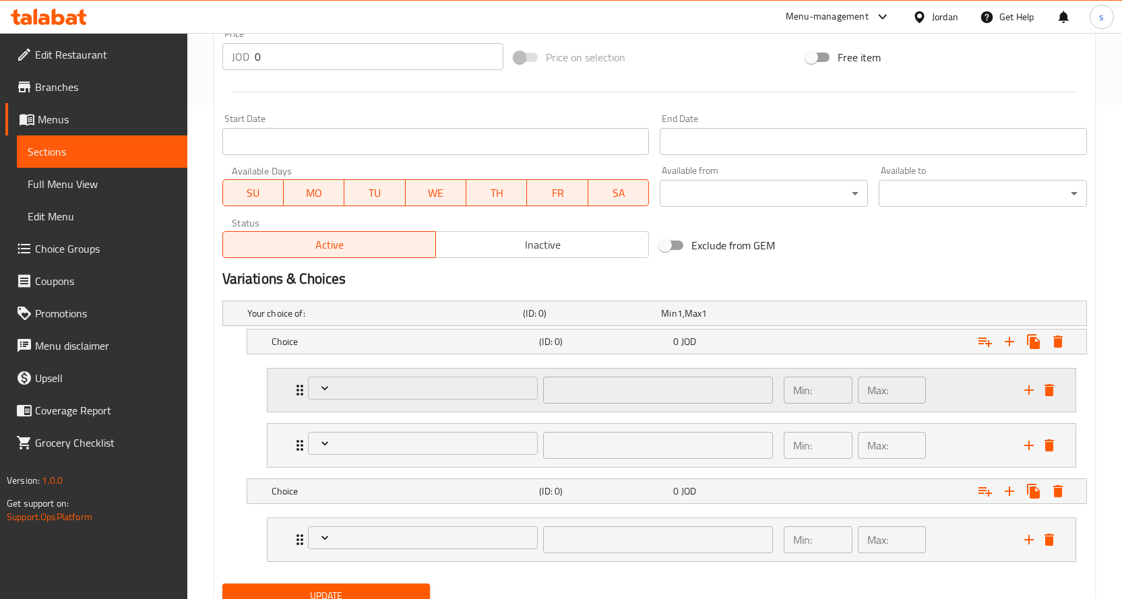
click at [297, 397] on icon "Expand" at bounding box center [300, 390] width 16 height 16
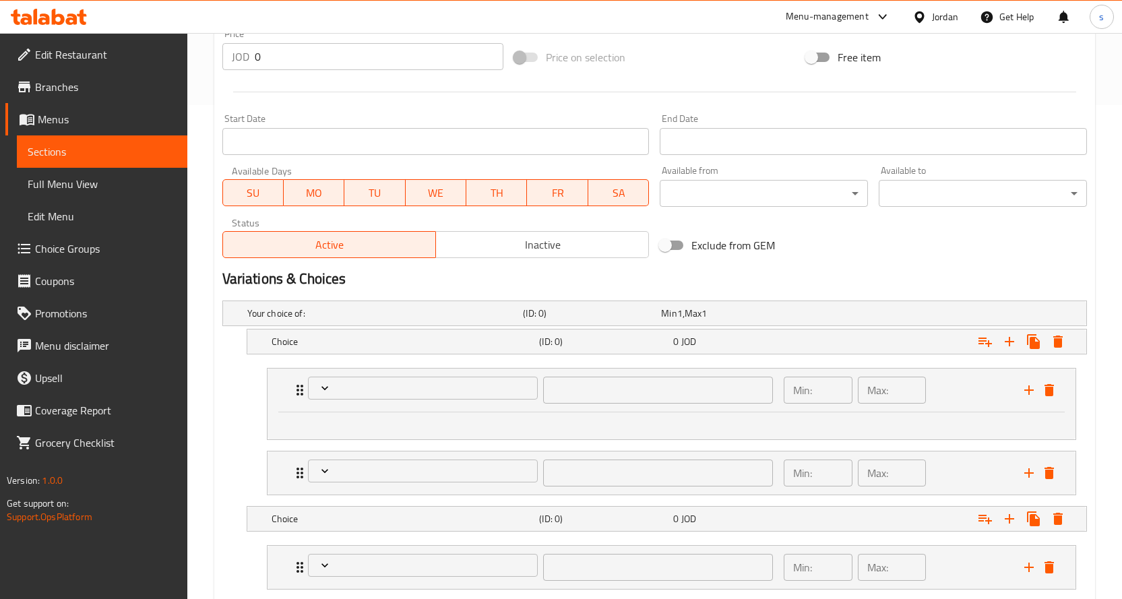
click at [423, 416] on div at bounding box center [672, 425] width 808 height 27
click at [427, 425] on ul at bounding box center [671, 423] width 759 height 11
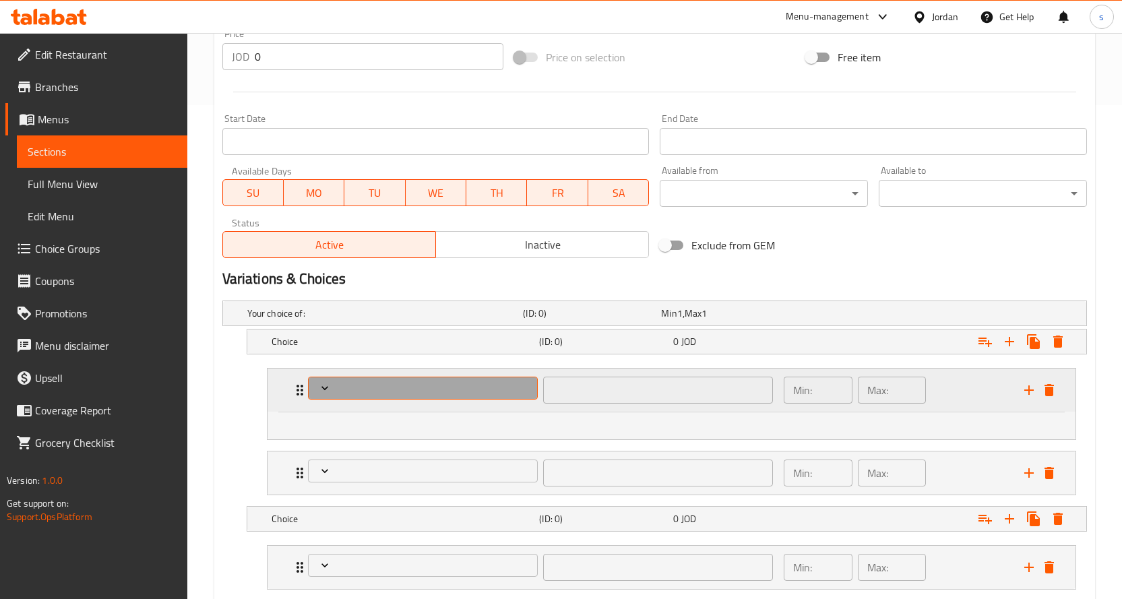
click at [497, 398] on button "Expand" at bounding box center [423, 389] width 230 height 24
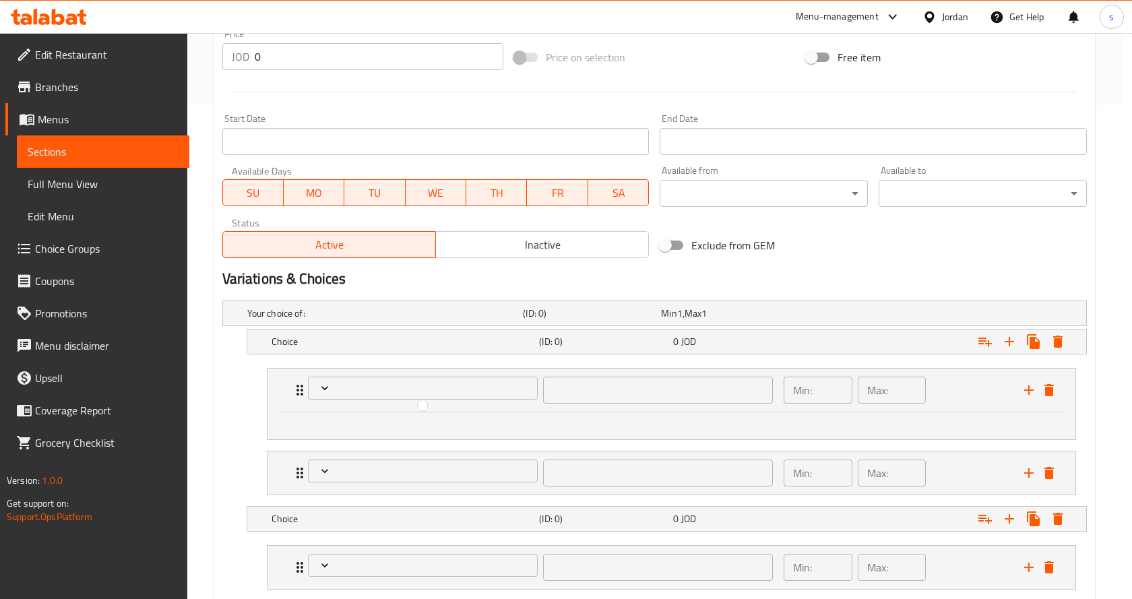
click at [728, 400] on div at bounding box center [566, 299] width 1132 height 599
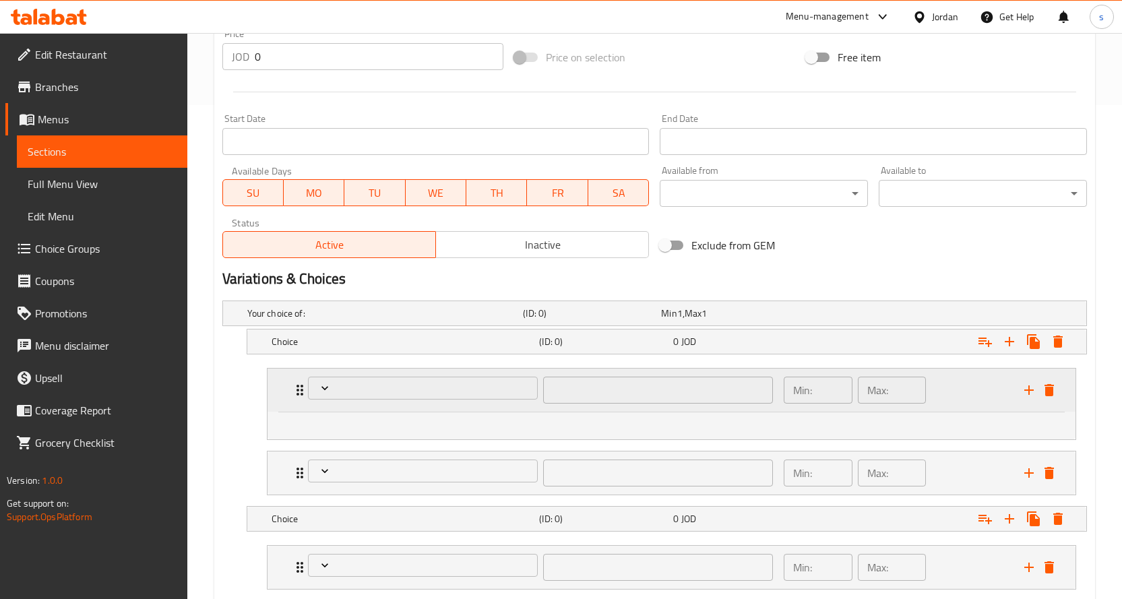
click at [1055, 393] on icon "delete" at bounding box center [1049, 390] width 16 height 16
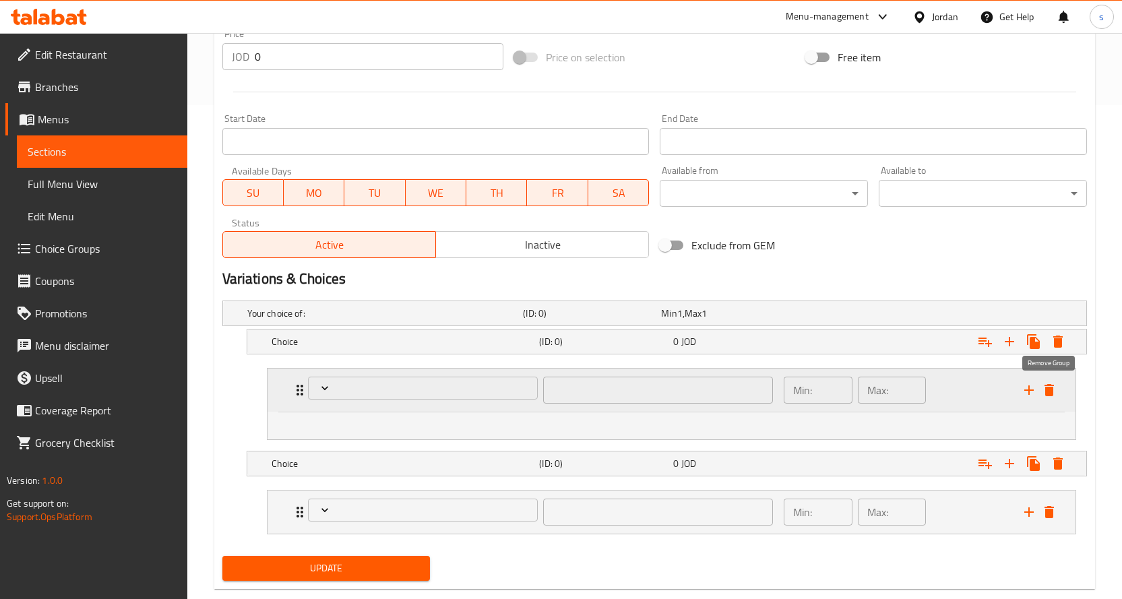
click at [1053, 393] on icon "delete" at bounding box center [1049, 390] width 9 height 12
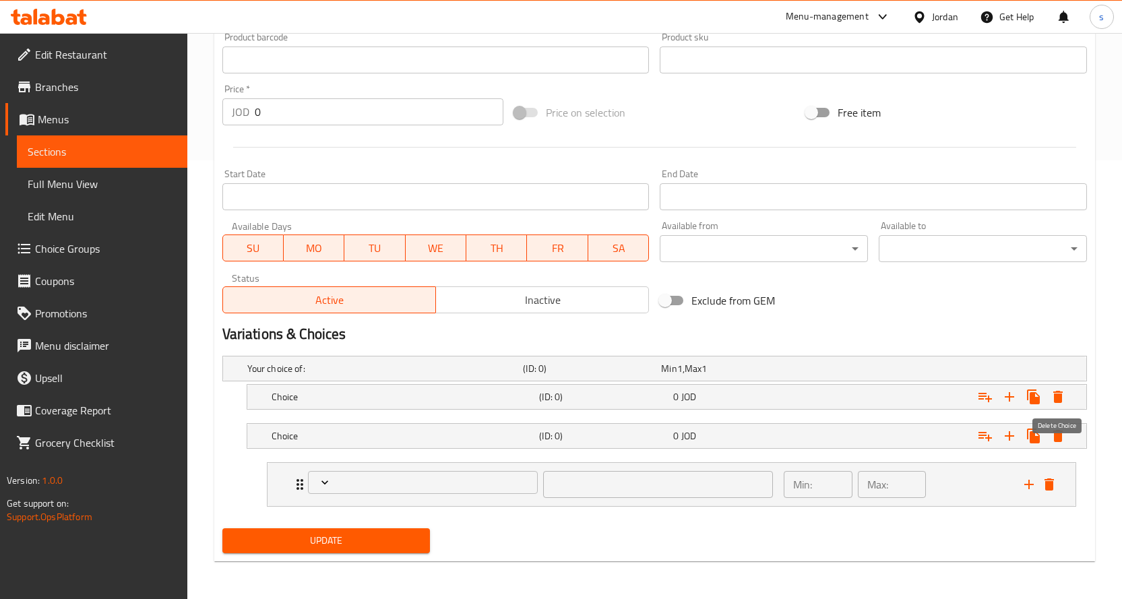
scroll to position [439, 0]
click at [1056, 482] on icon "delete" at bounding box center [1049, 484] width 16 height 16
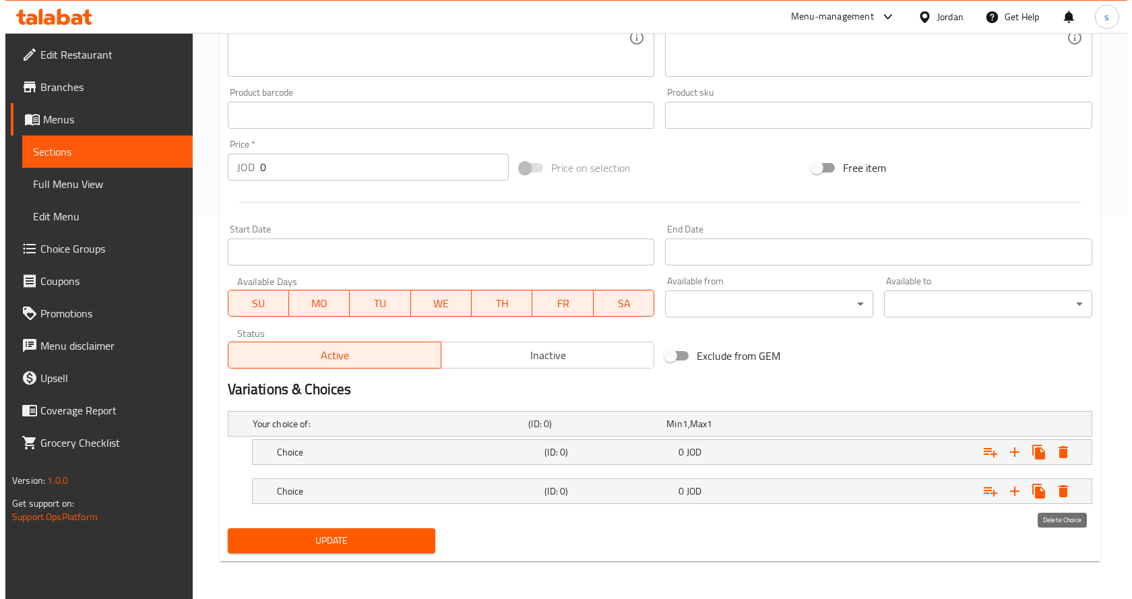
scroll to position [383, 0]
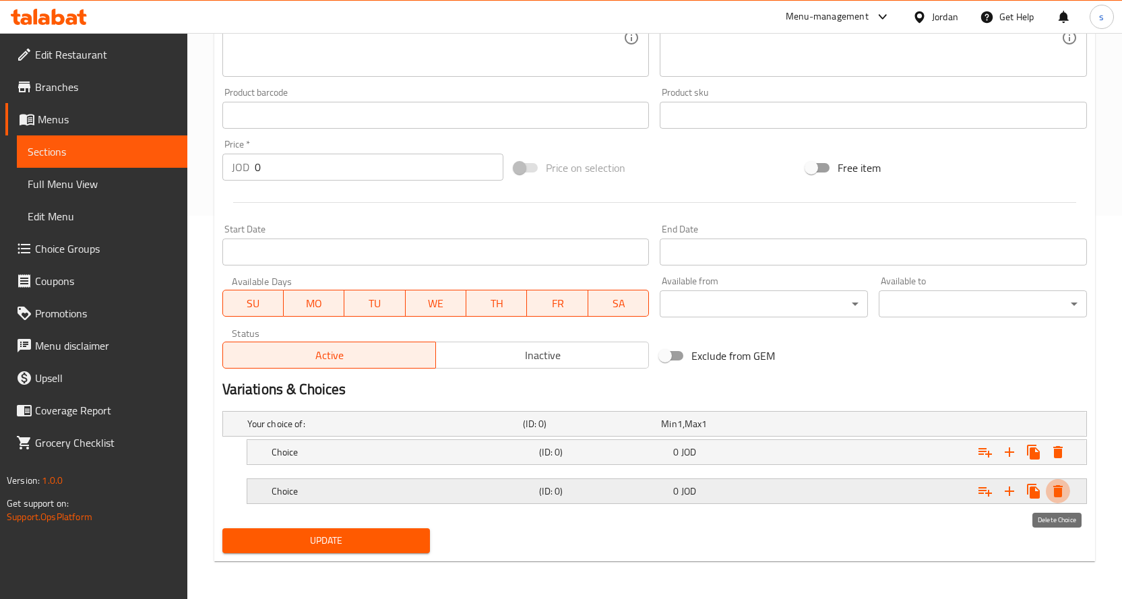
click at [1062, 487] on icon "Expand" at bounding box center [1057, 491] width 9 height 12
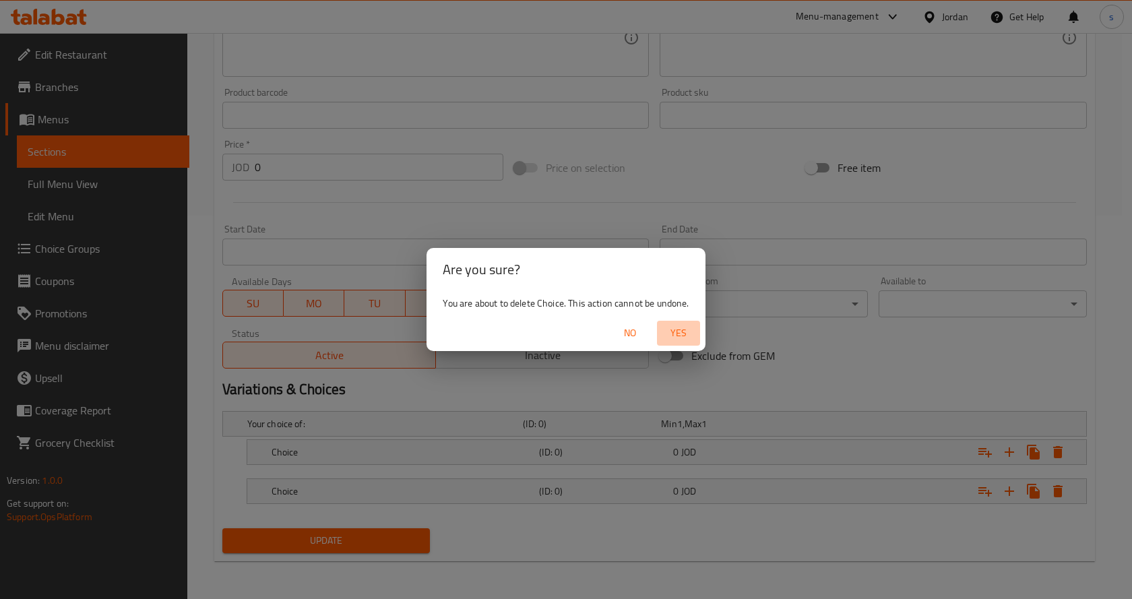
click at [673, 330] on span "Yes" at bounding box center [678, 333] width 32 height 17
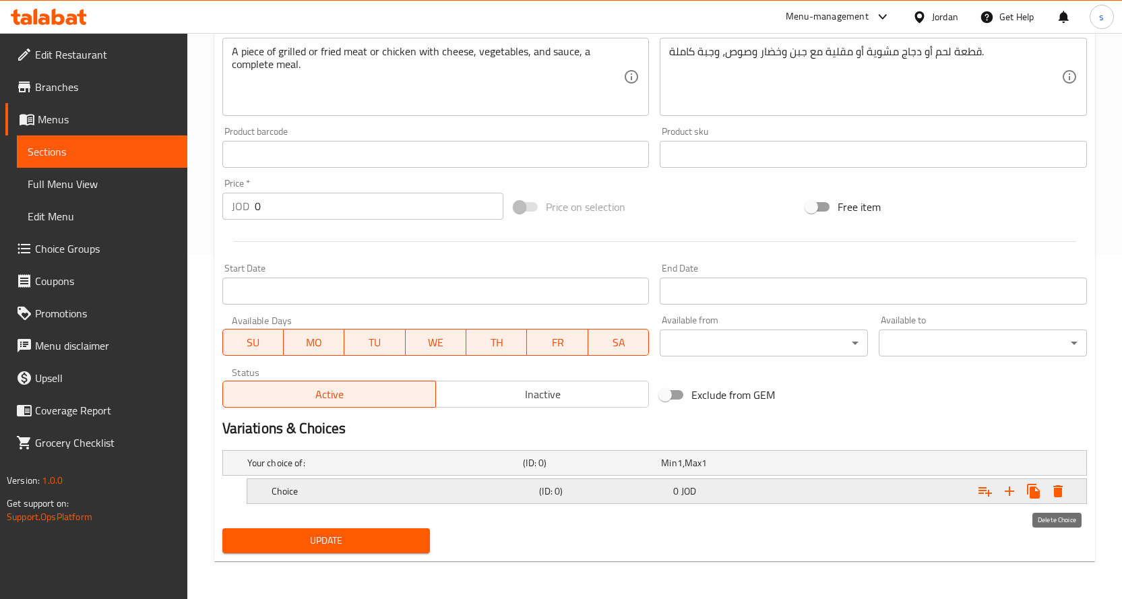
click at [1061, 491] on icon "Expand" at bounding box center [1057, 491] width 9 height 12
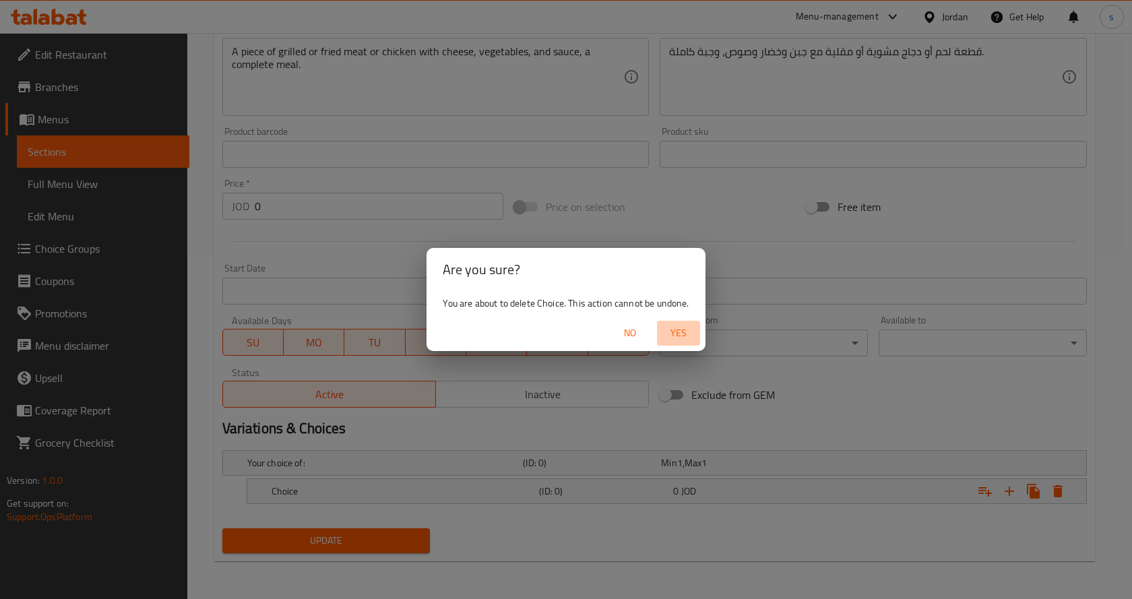
click at [685, 336] on span "Yes" at bounding box center [678, 333] width 32 height 17
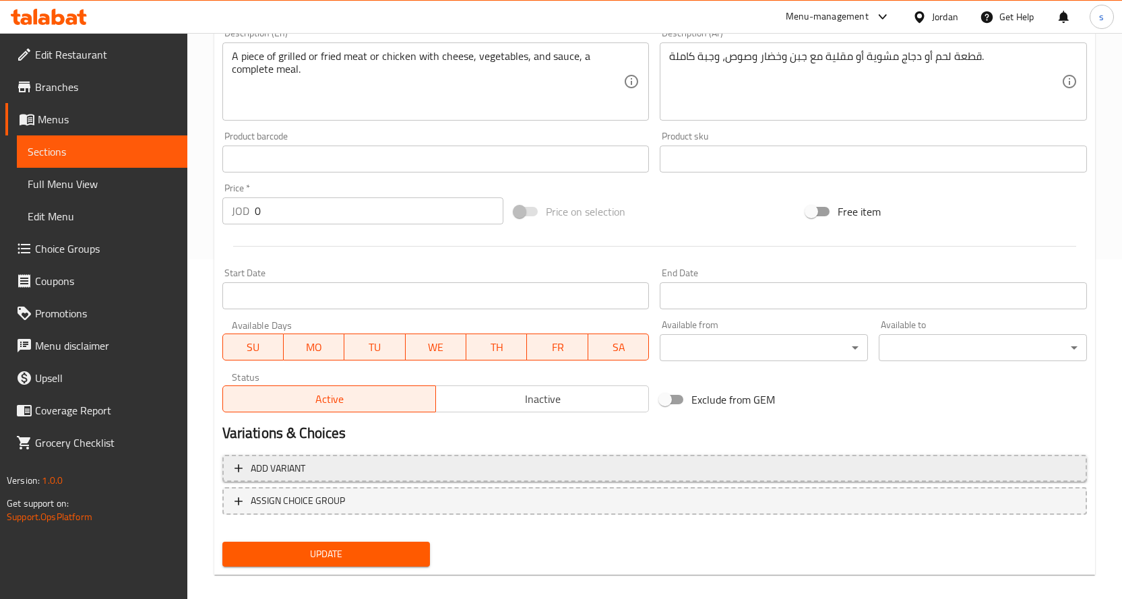
scroll to position [353, 0]
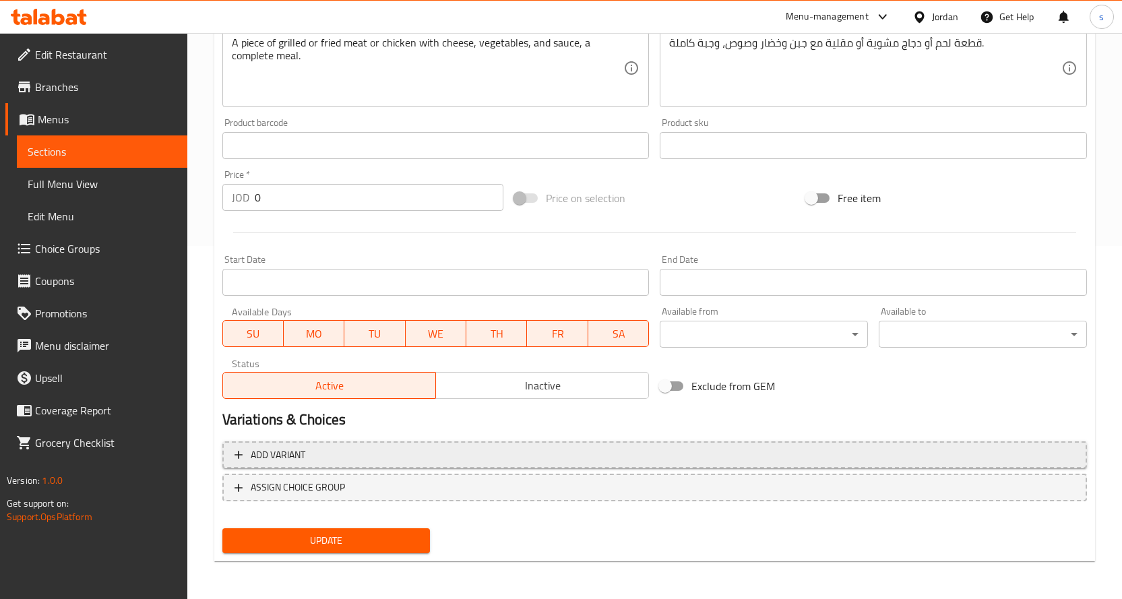
click at [355, 456] on span "Add variant" at bounding box center [655, 455] width 840 height 17
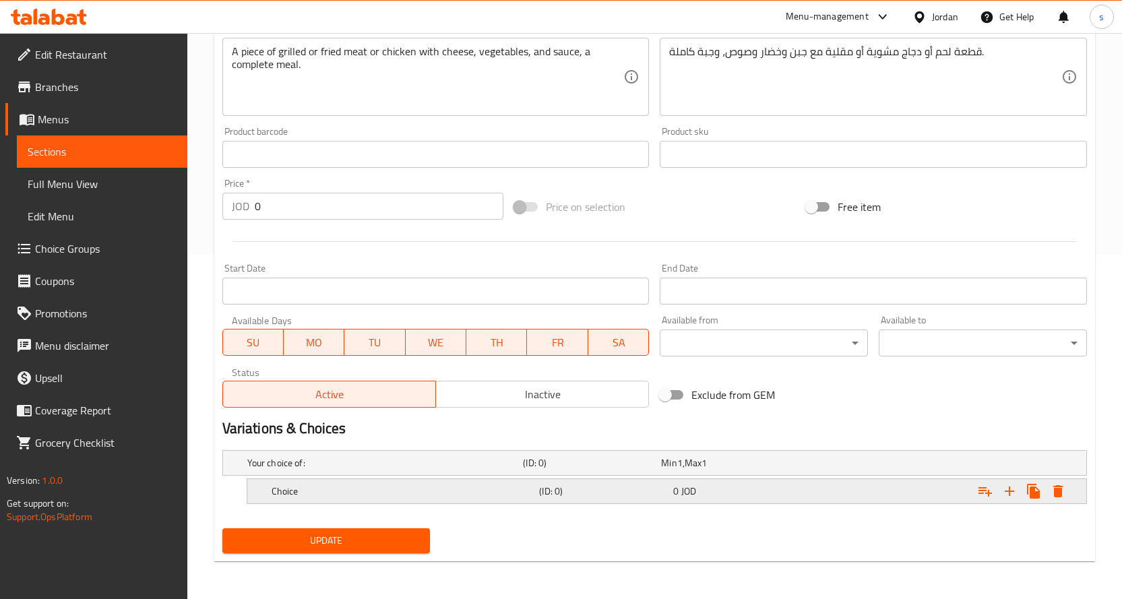
click at [551, 488] on h5 "(ID: 0)" at bounding box center [603, 491] width 129 height 13
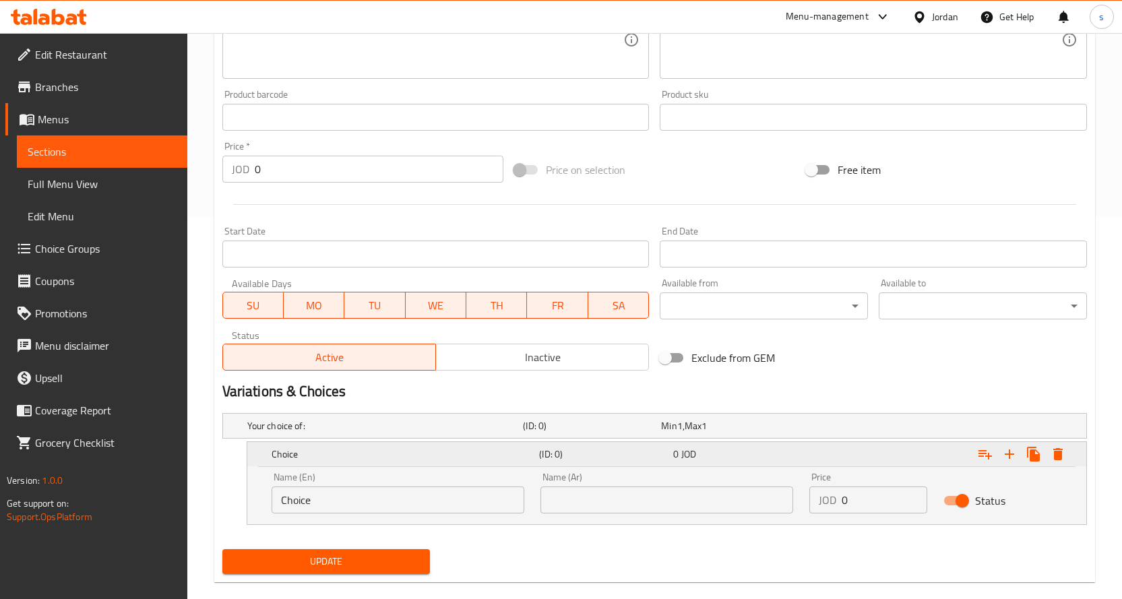
scroll to position [402, 0]
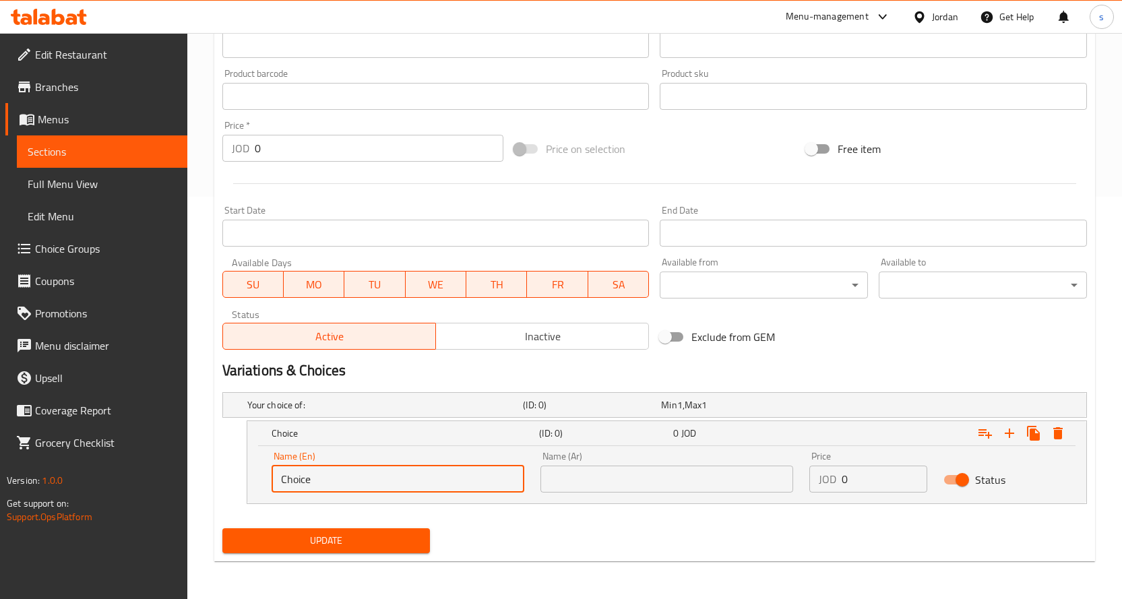
click at [414, 478] on input "Choice" at bounding box center [398, 479] width 253 height 27
click at [304, 480] on input "text" at bounding box center [398, 479] width 253 height 27
click at [346, 474] on input "text" at bounding box center [398, 479] width 253 height 27
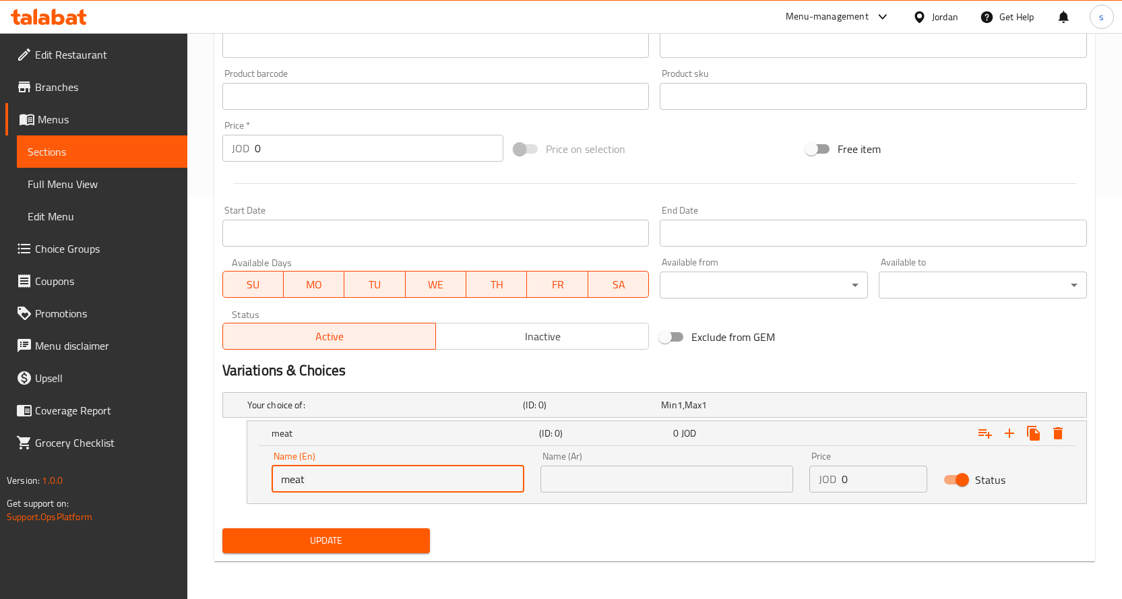
type input "meat"
click at [642, 481] on input "text" at bounding box center [666, 479] width 253 height 27
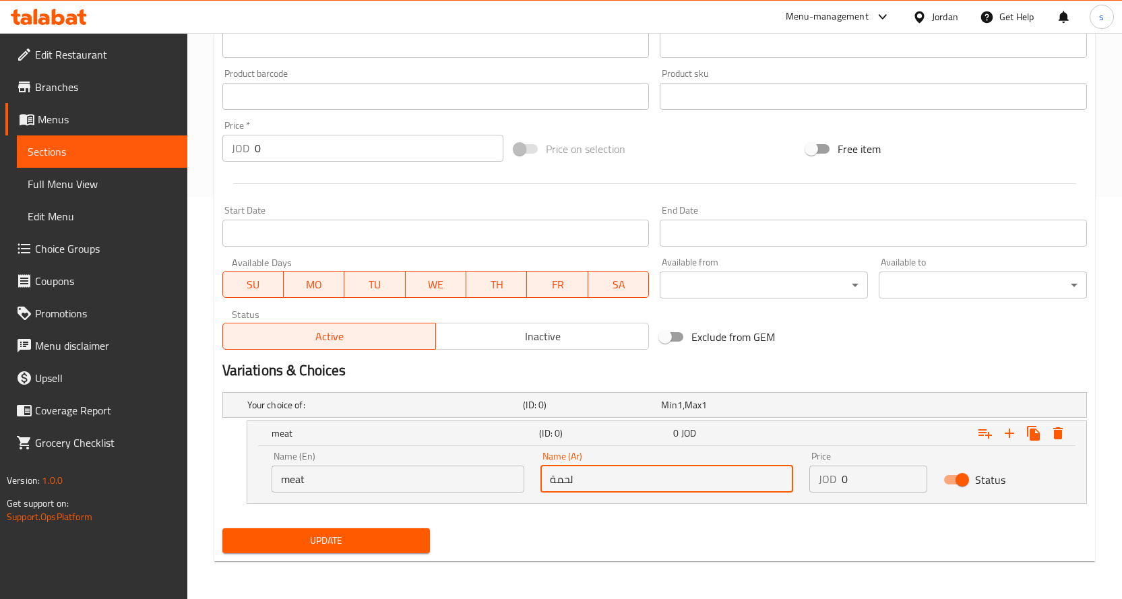
type input "لحمة"
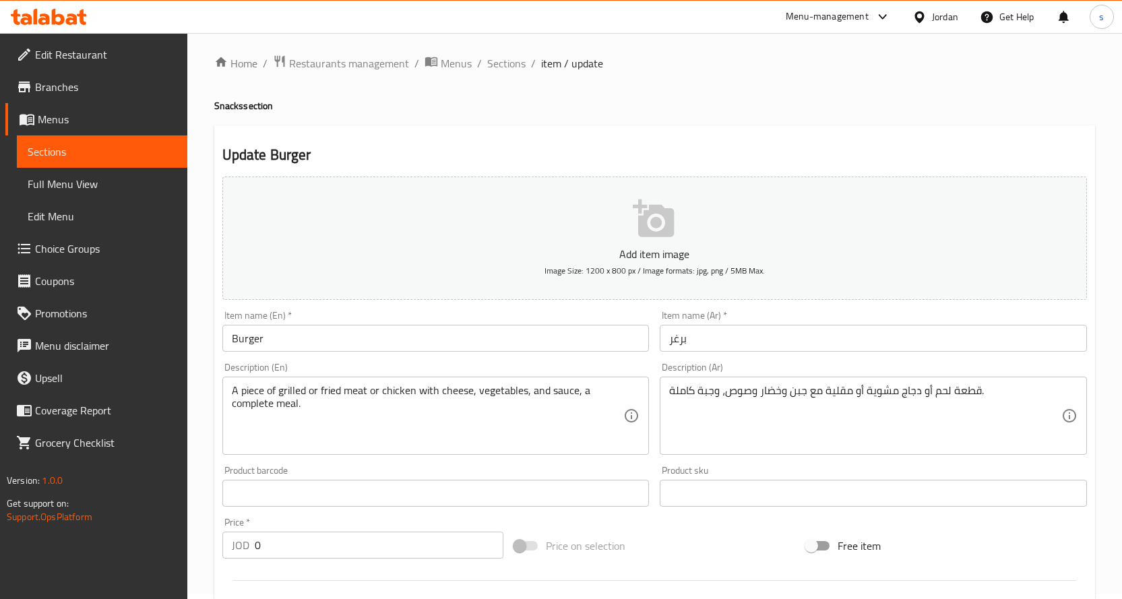
scroll to position [0, 0]
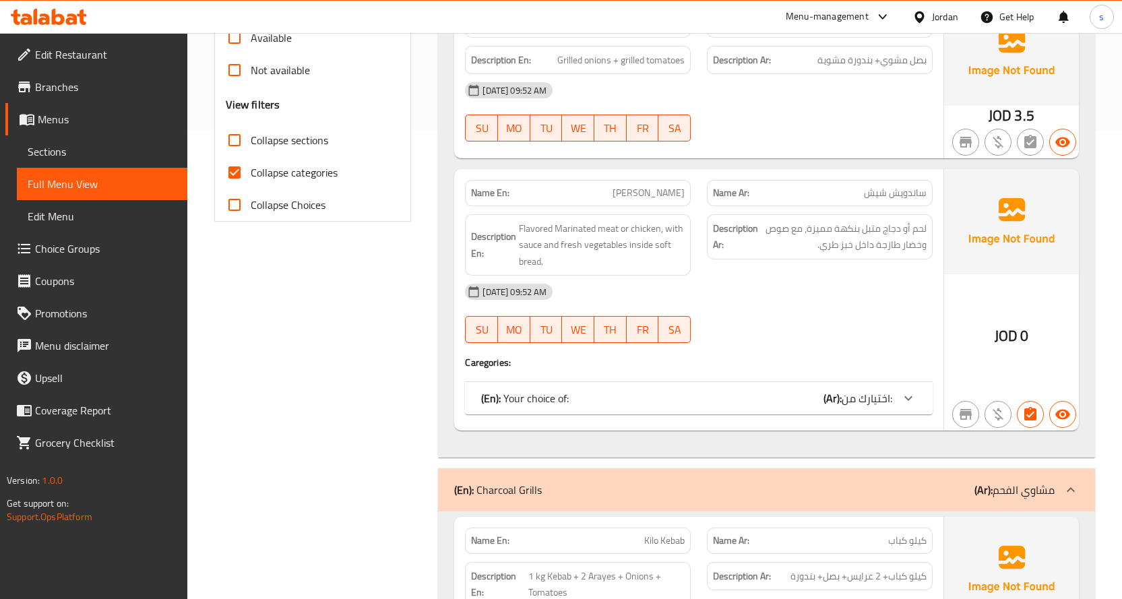
scroll to position [472, 0]
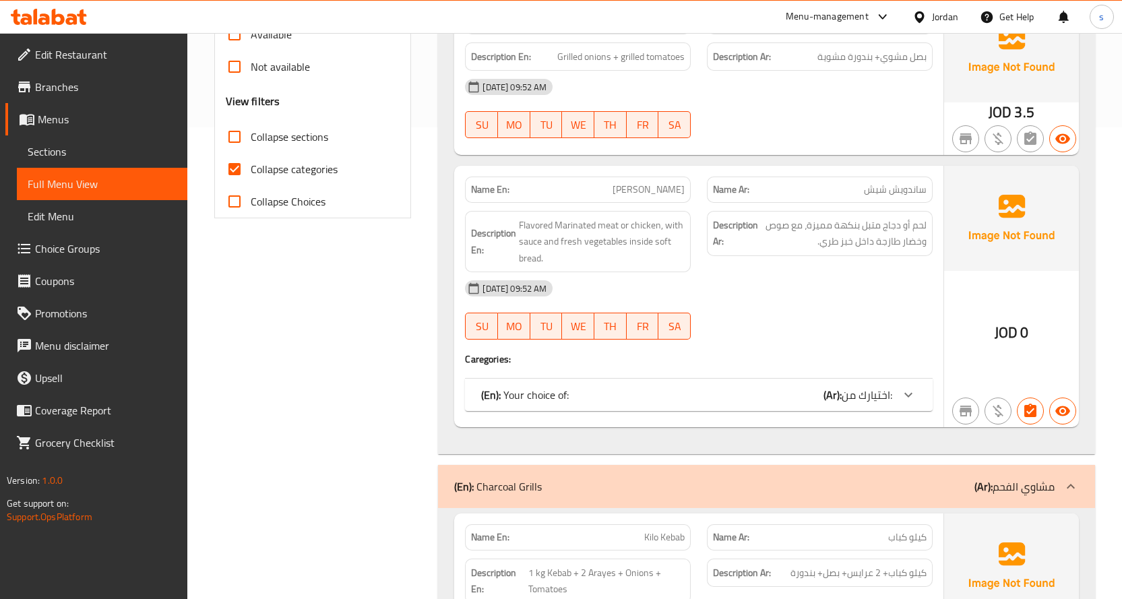
click at [761, 394] on div "(En): Your choice of: (Ar): اختيارك من:" at bounding box center [686, 395] width 411 height 16
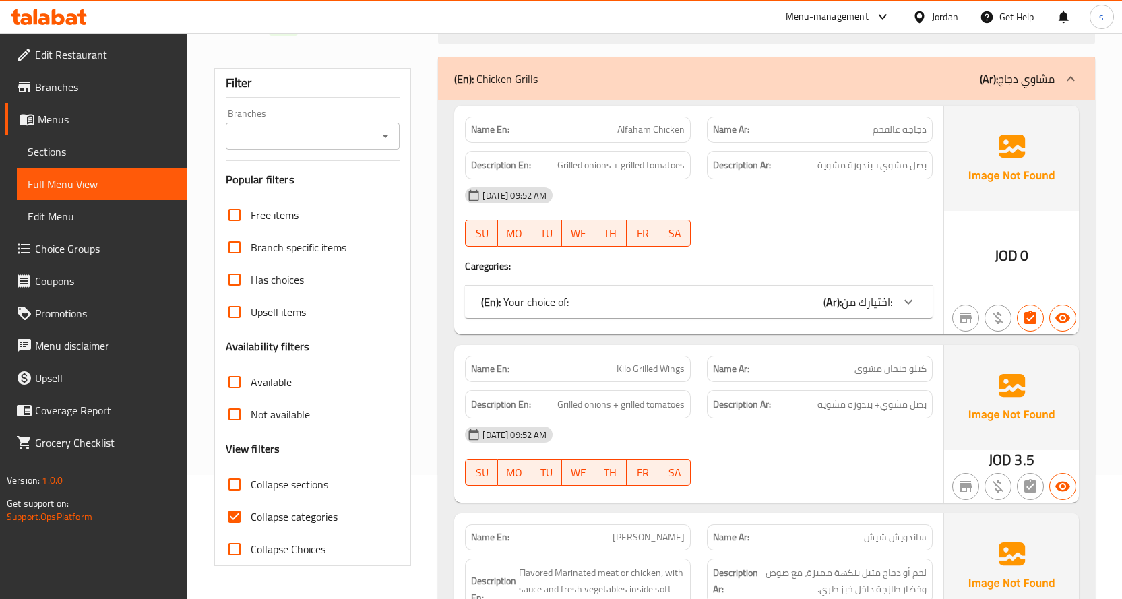
scroll to position [270, 0]
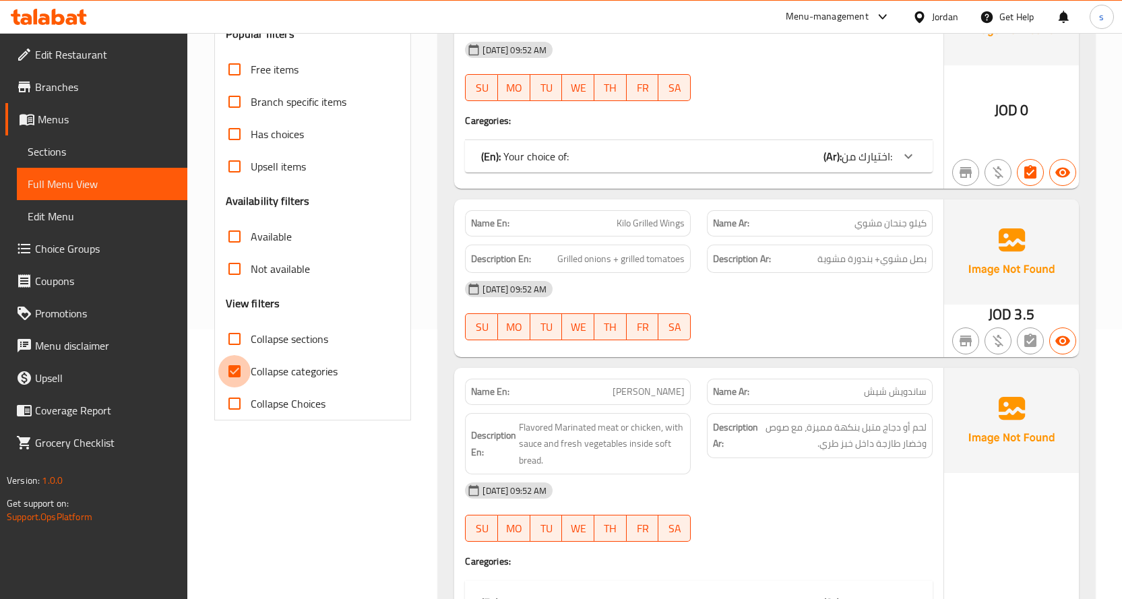
click at [238, 371] on input "Collapse categories" at bounding box center [234, 371] width 32 height 32
checkbox input "false"
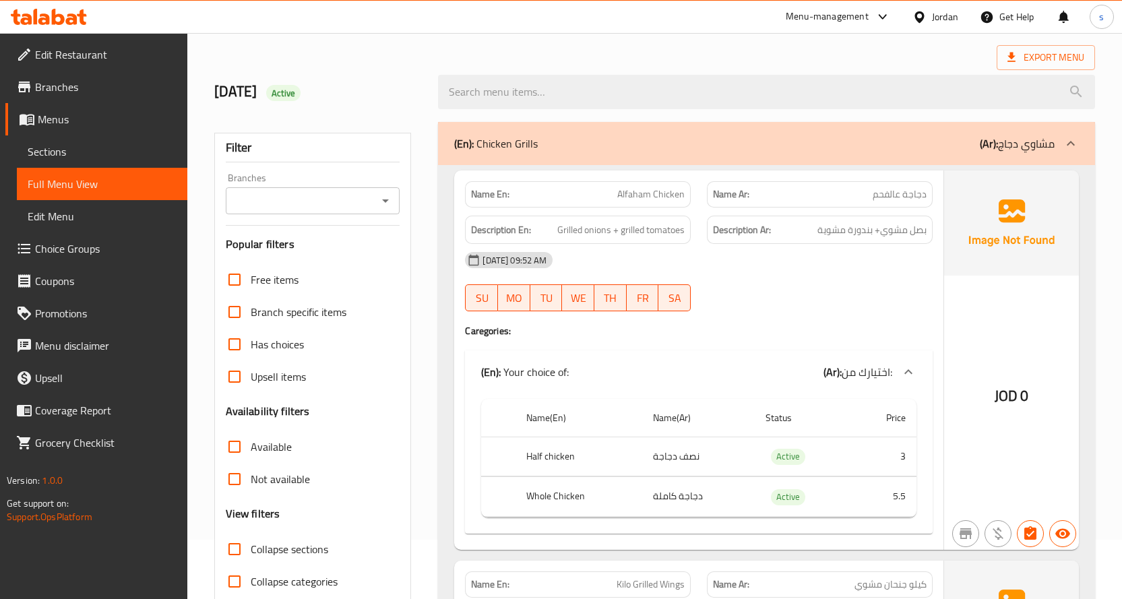
scroll to position [0, 0]
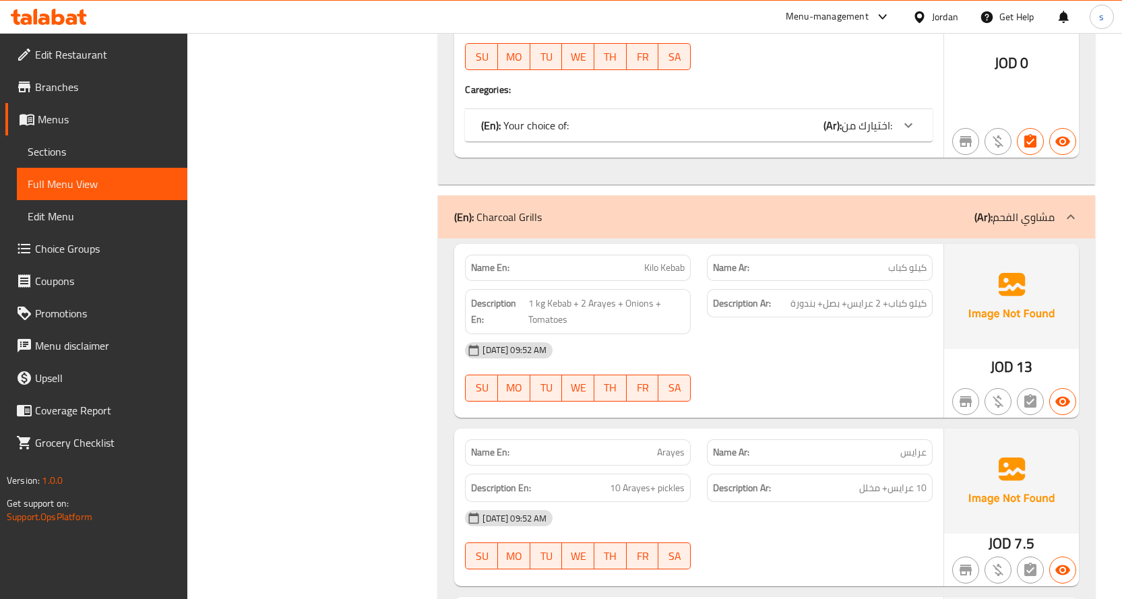
scroll to position [337, 0]
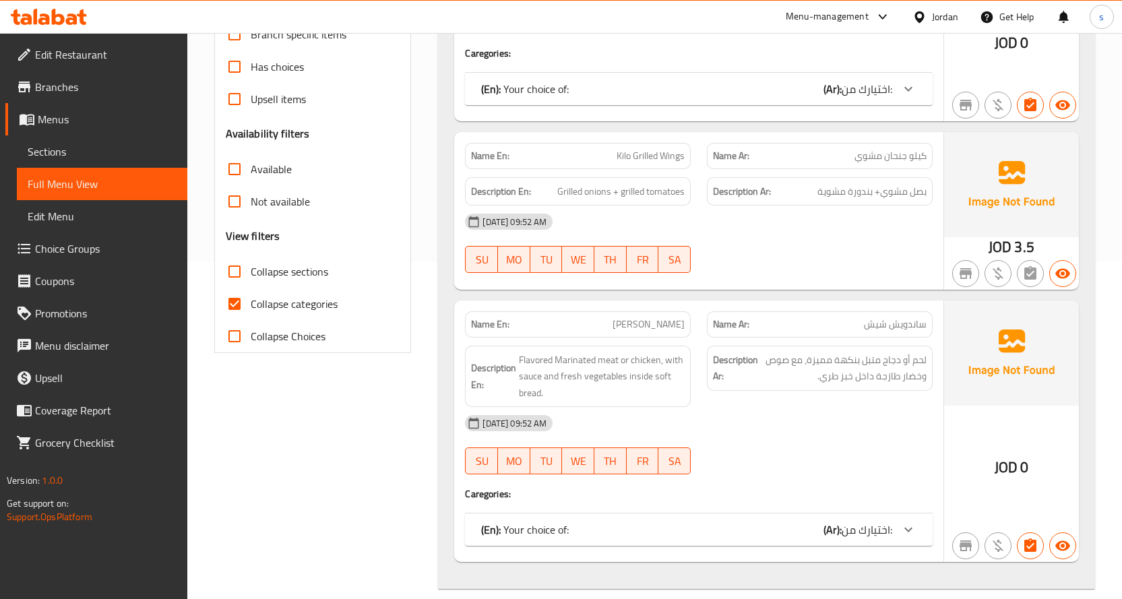
click at [270, 305] on span "Collapse categories" at bounding box center [294, 304] width 87 height 16
click at [251, 305] on input "Collapse categories" at bounding box center [234, 304] width 32 height 32
checkbox input "false"
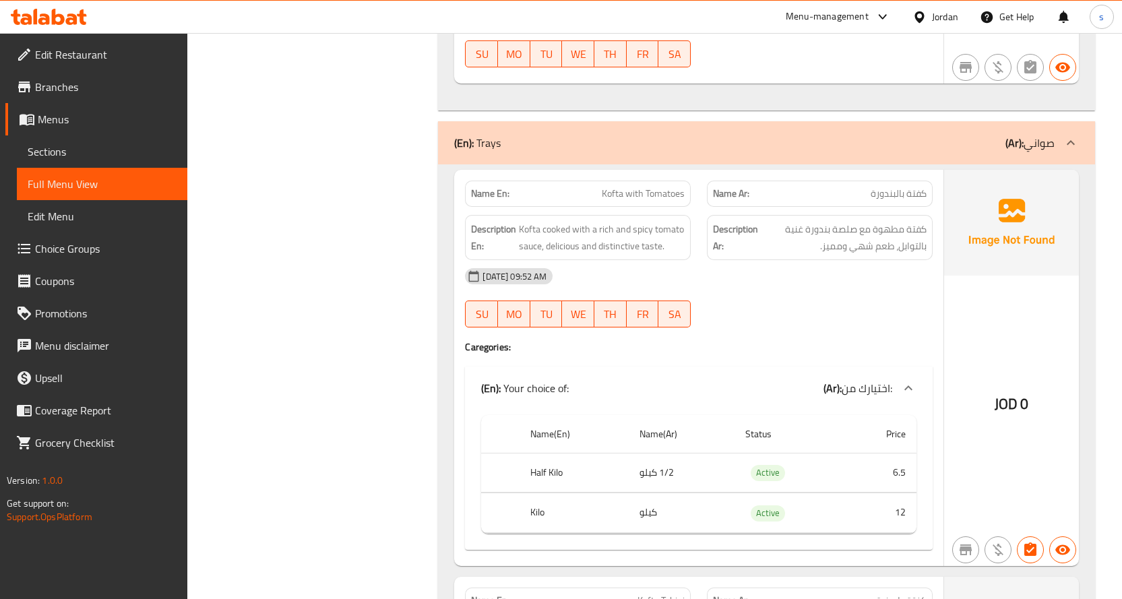
scroll to position [2089, 0]
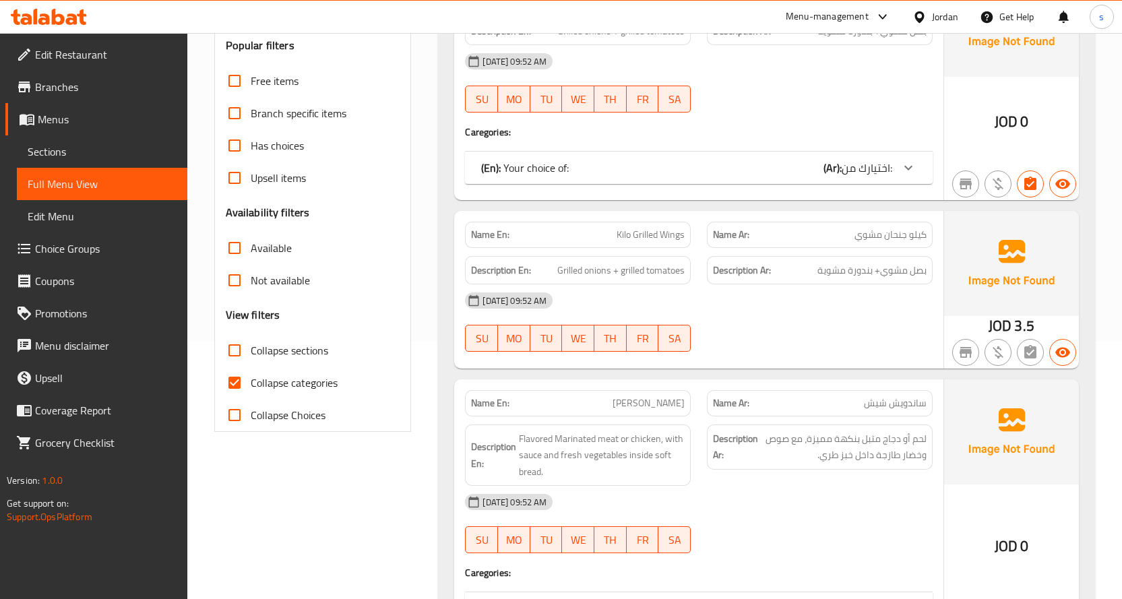
scroll to position [270, 0]
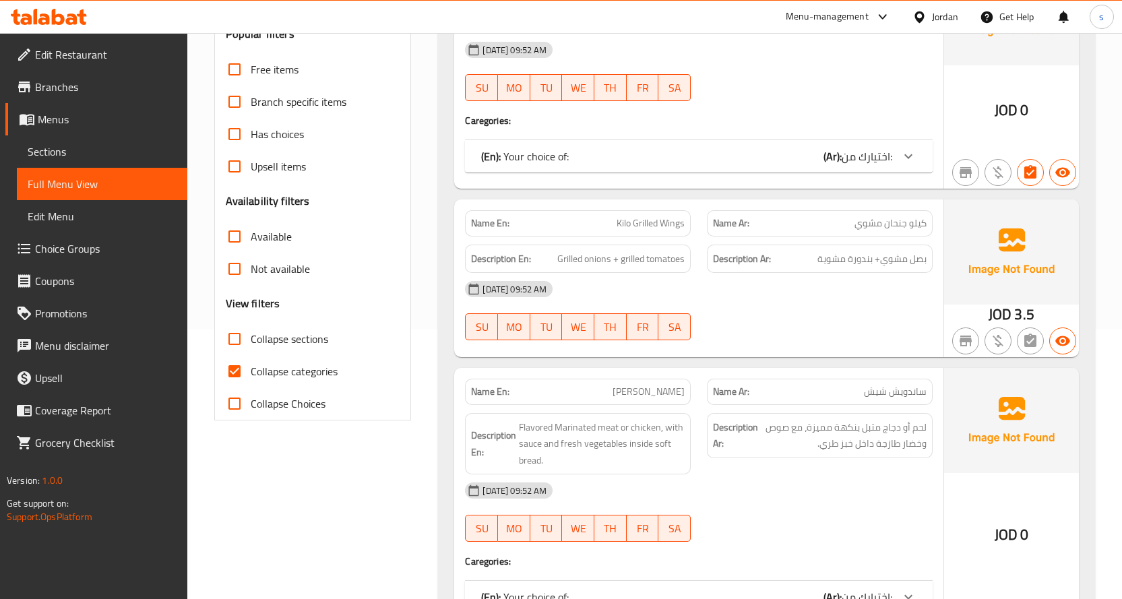
click at [274, 372] on span "Collapse categories" at bounding box center [294, 371] width 87 height 16
click at [251, 372] on input "Collapse categories" at bounding box center [234, 371] width 32 height 32
checkbox input "false"
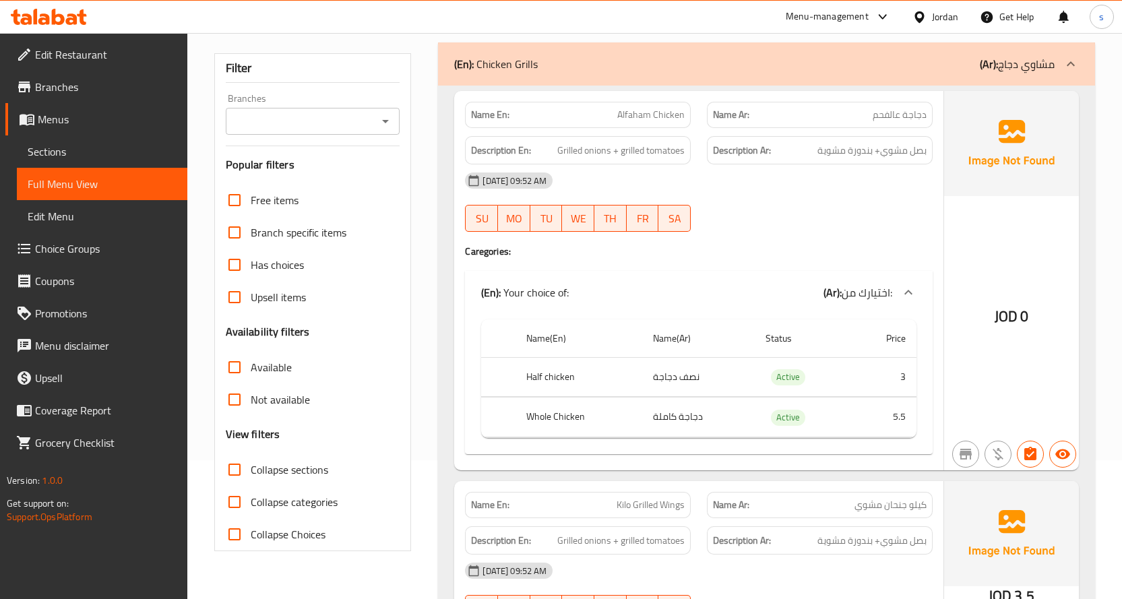
scroll to position [0, 0]
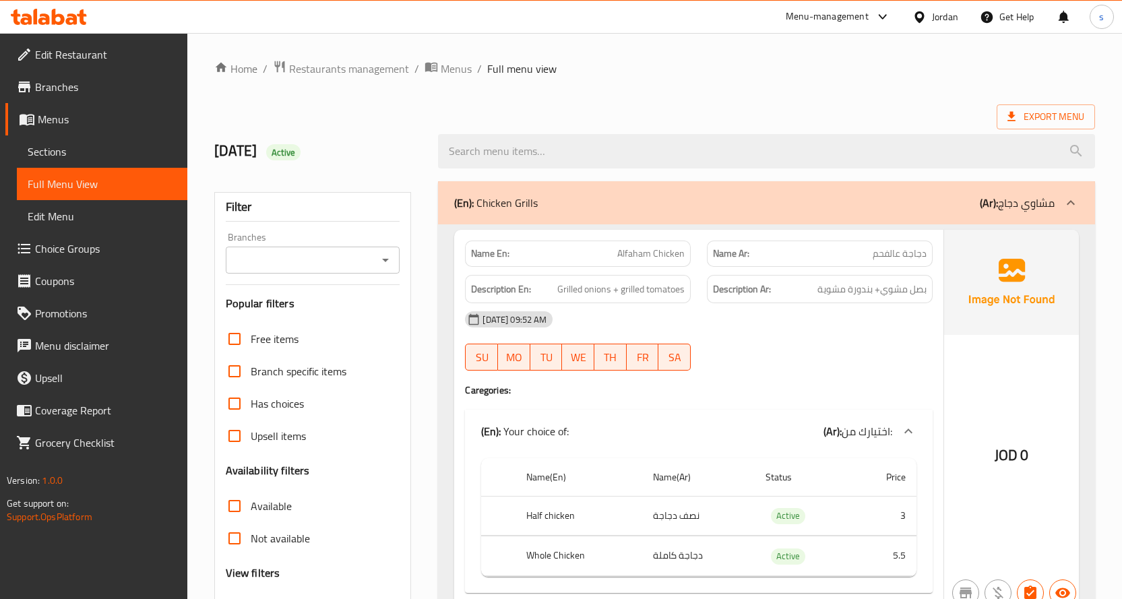
click at [752, 197] on div "(En): Chicken Grills (Ar): مشاوي دجاج" at bounding box center [754, 203] width 600 height 16
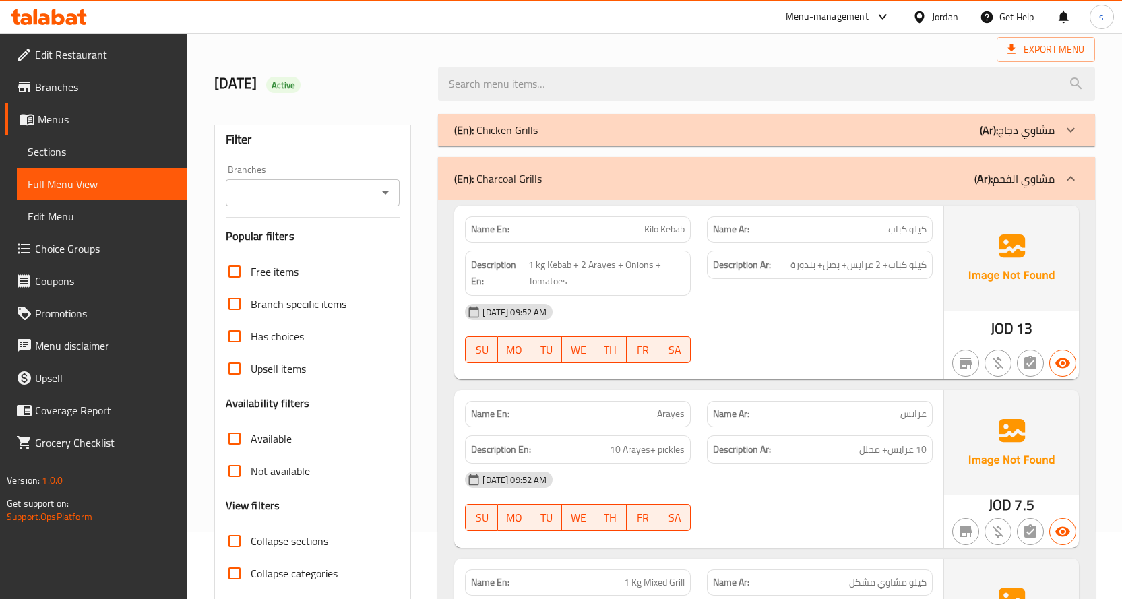
click at [829, 184] on div "(En): Charcoal Grills (Ar): مشاوي الفحم" at bounding box center [754, 178] width 600 height 16
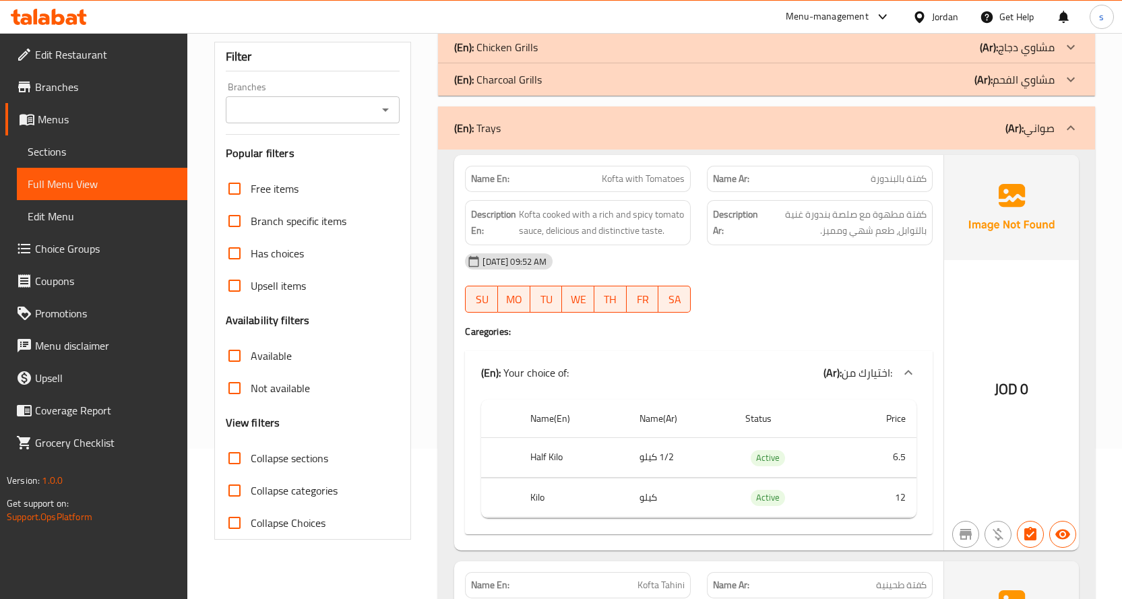
scroll to position [135, 0]
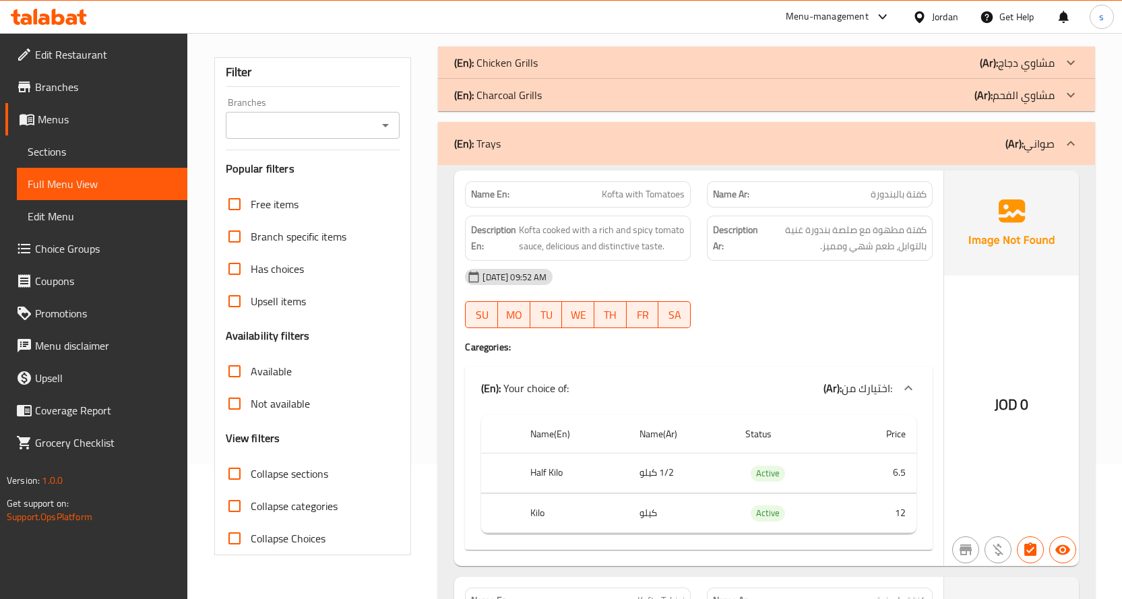
click at [991, 150] on div "(En): Trays (Ar): صواني" at bounding box center [754, 143] width 600 height 16
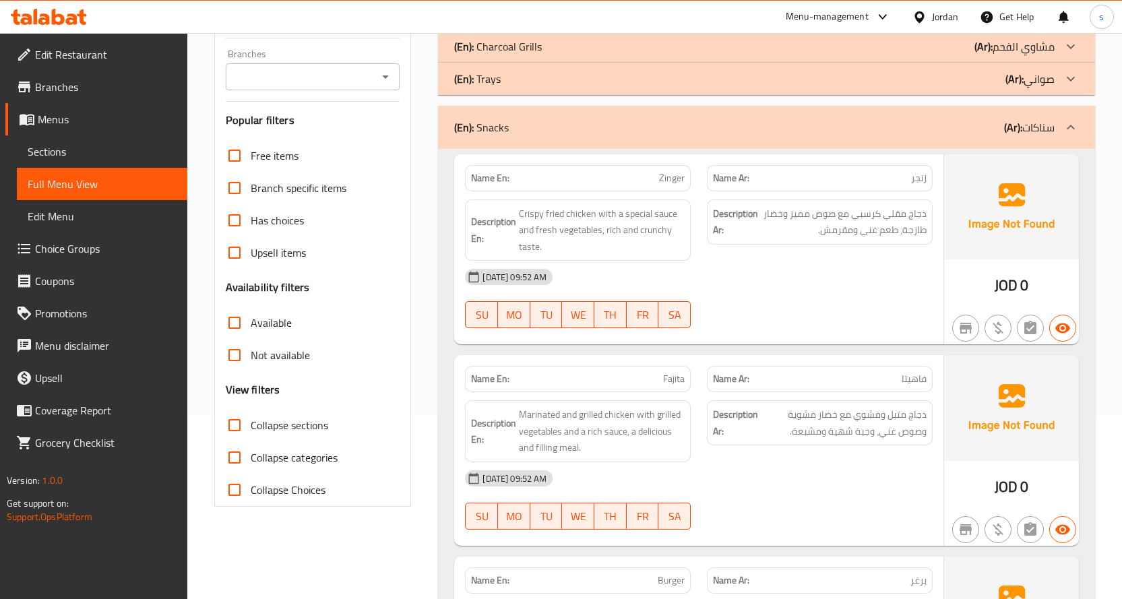
scroll to position [0, 0]
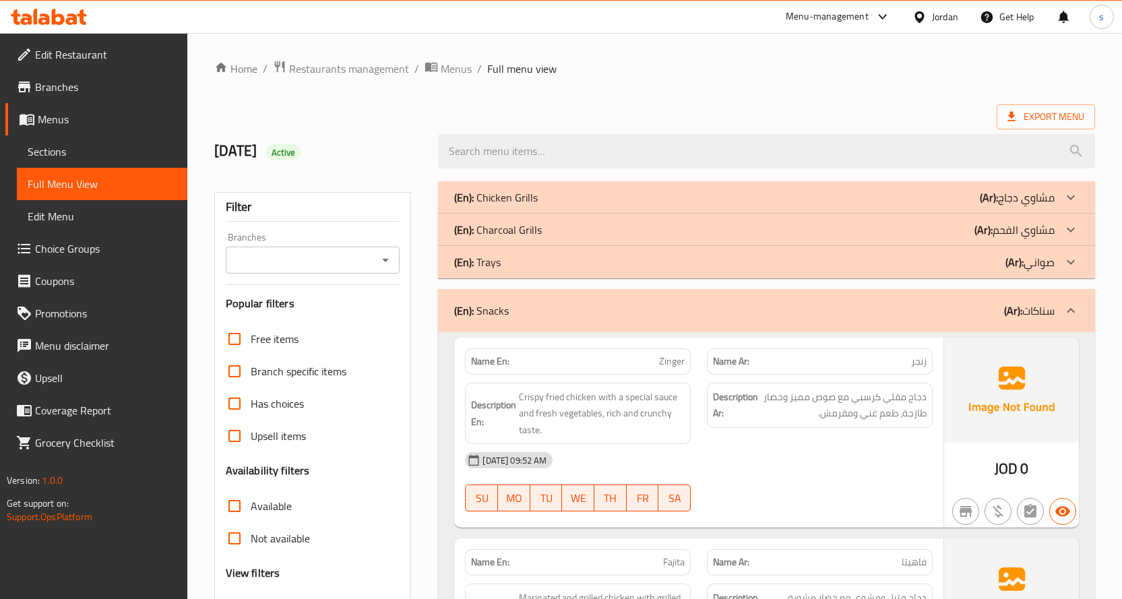
click at [698, 311] on div "(En): Snacks (Ar): سناكات" at bounding box center [754, 311] width 600 height 16
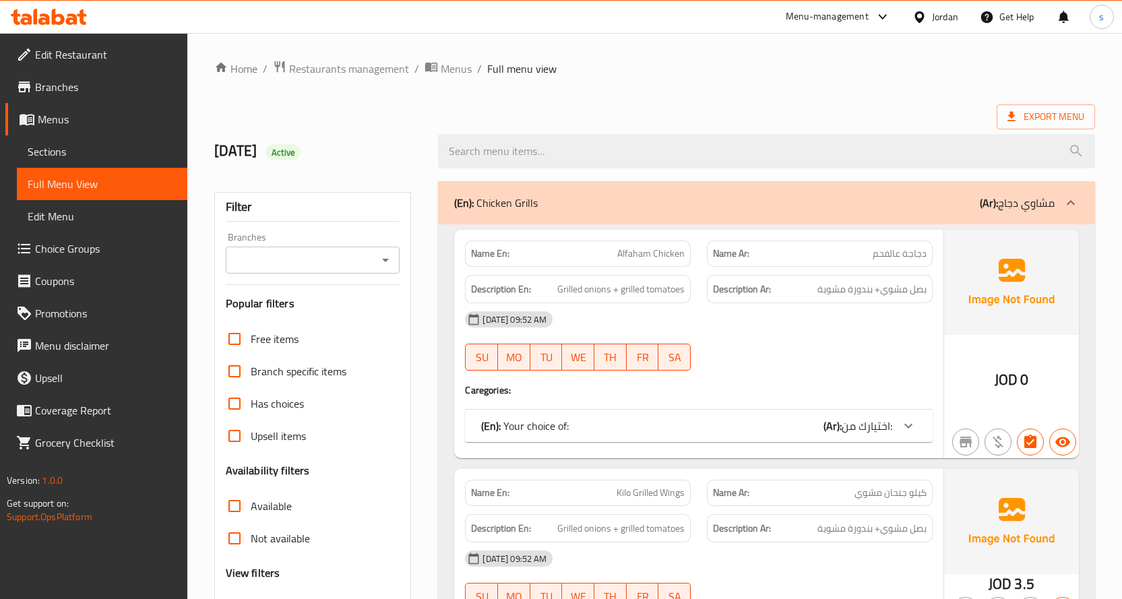
click at [839, 206] on div "(En): Chicken Grills (Ar): مشاوي دجاج" at bounding box center [754, 203] width 600 height 16
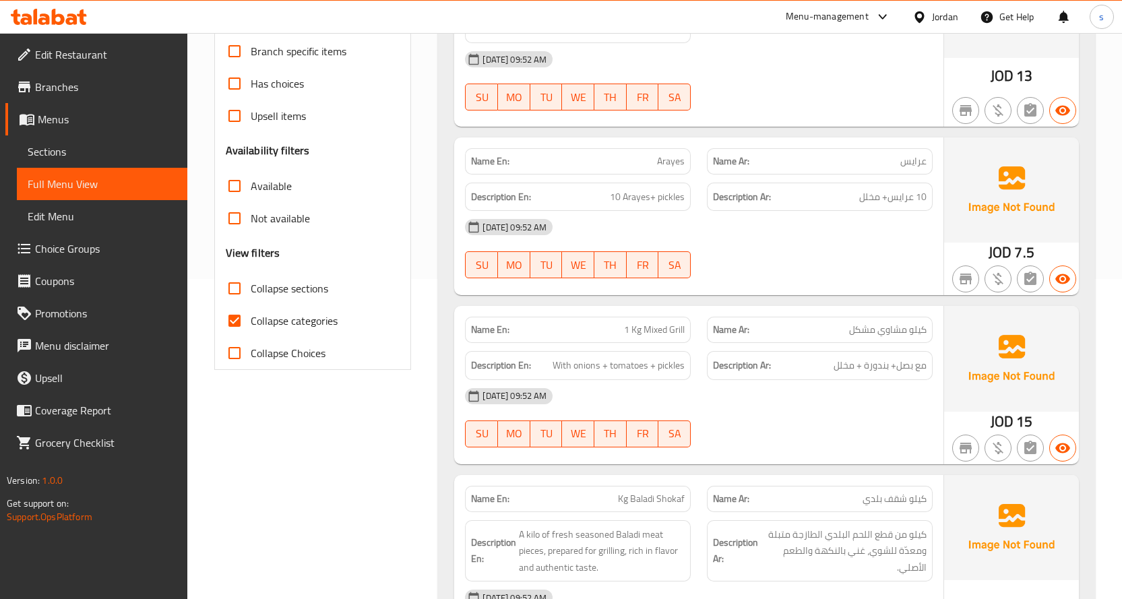
scroll to position [337, 0]
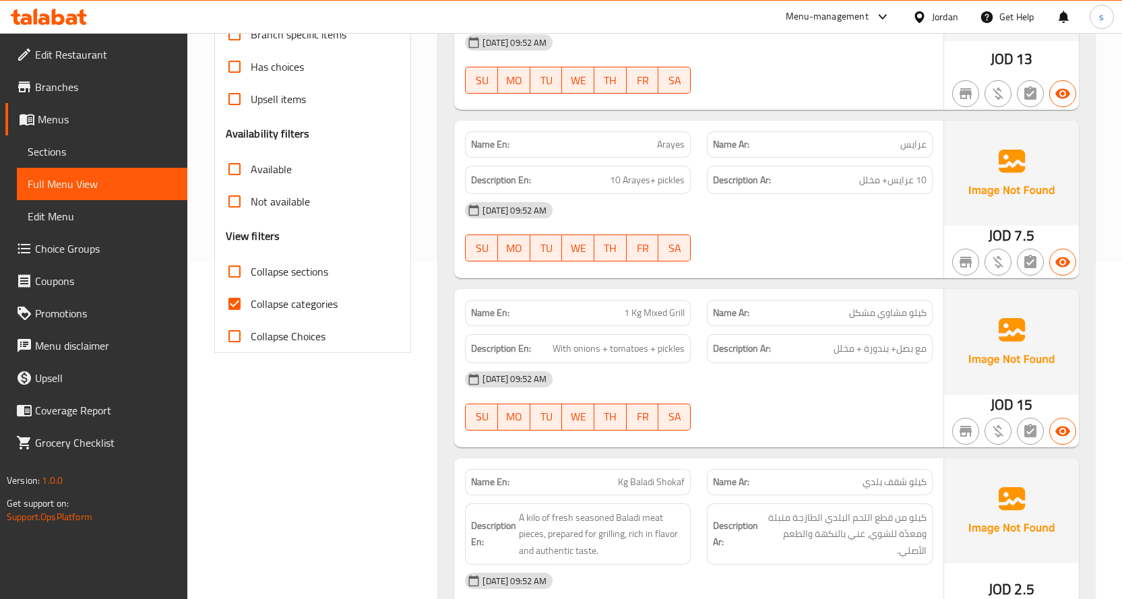
click at [283, 301] on span "Collapse categories" at bounding box center [294, 304] width 87 height 16
click at [251, 301] on input "Collapse categories" at bounding box center [234, 304] width 32 height 32
checkbox input "false"
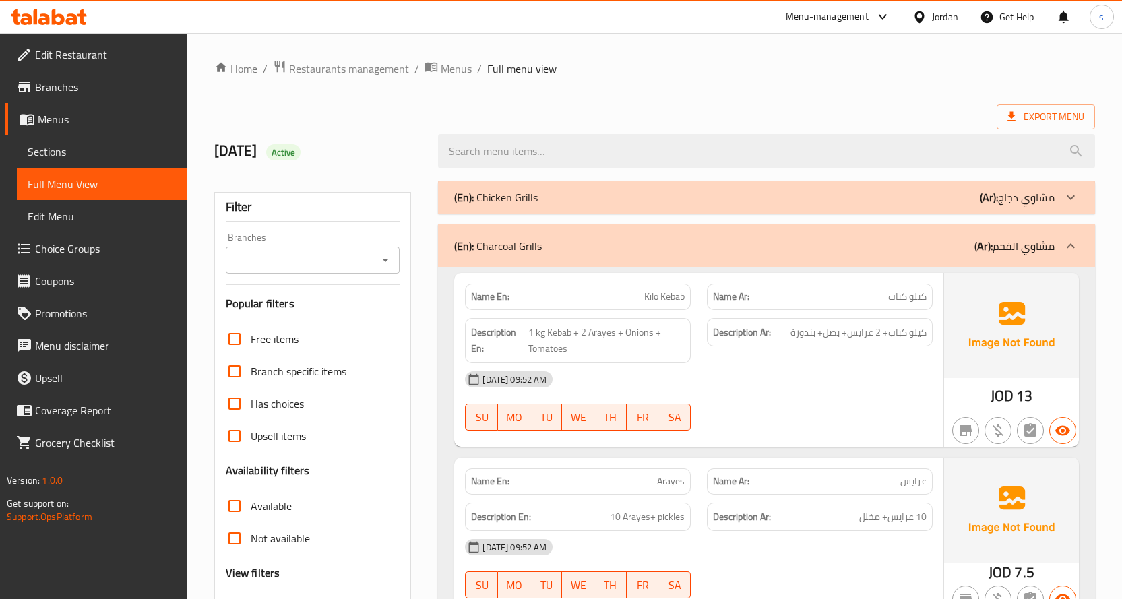
click at [864, 263] on div "(En): Charcoal Grills (Ar): مشاوي الفحم" at bounding box center [766, 245] width 657 height 43
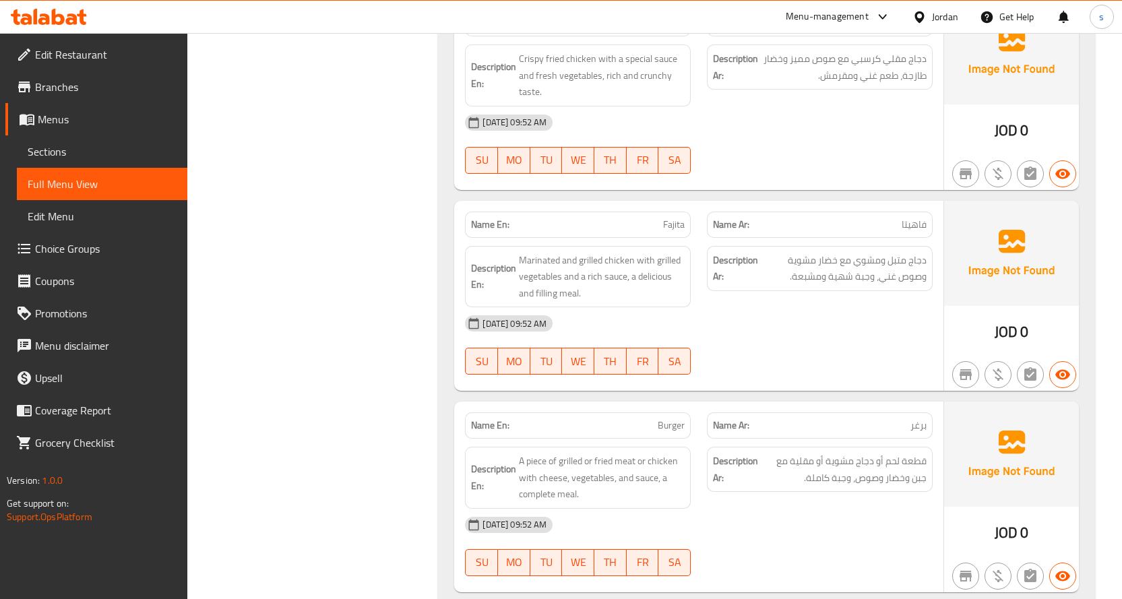
scroll to position [1348, 0]
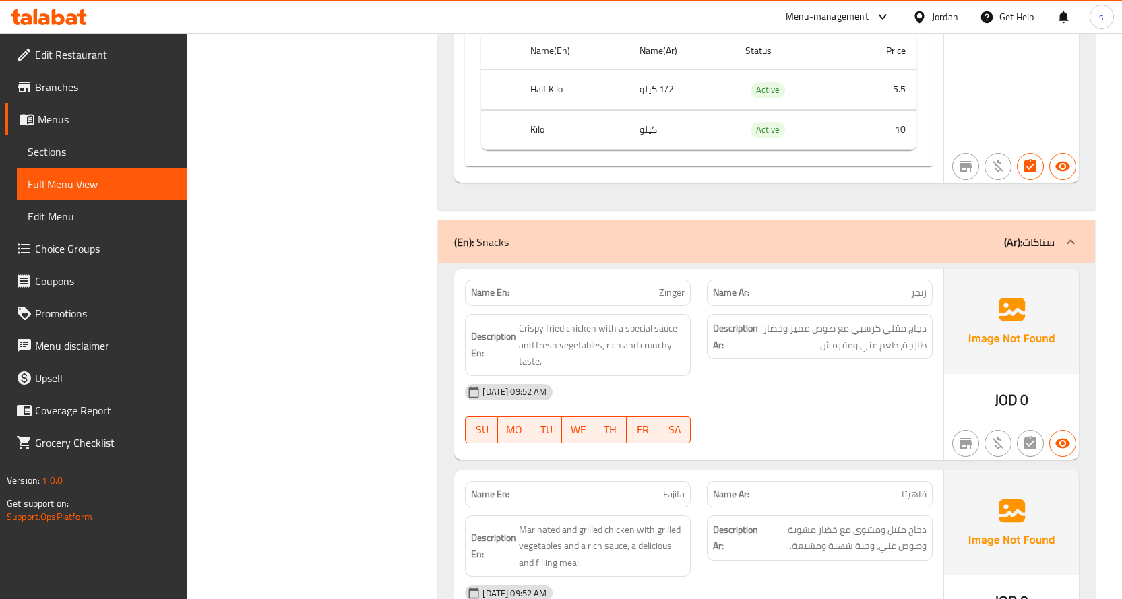
click at [983, 245] on div "(En): Snacks (Ar): سناكات" at bounding box center [754, 242] width 600 height 16
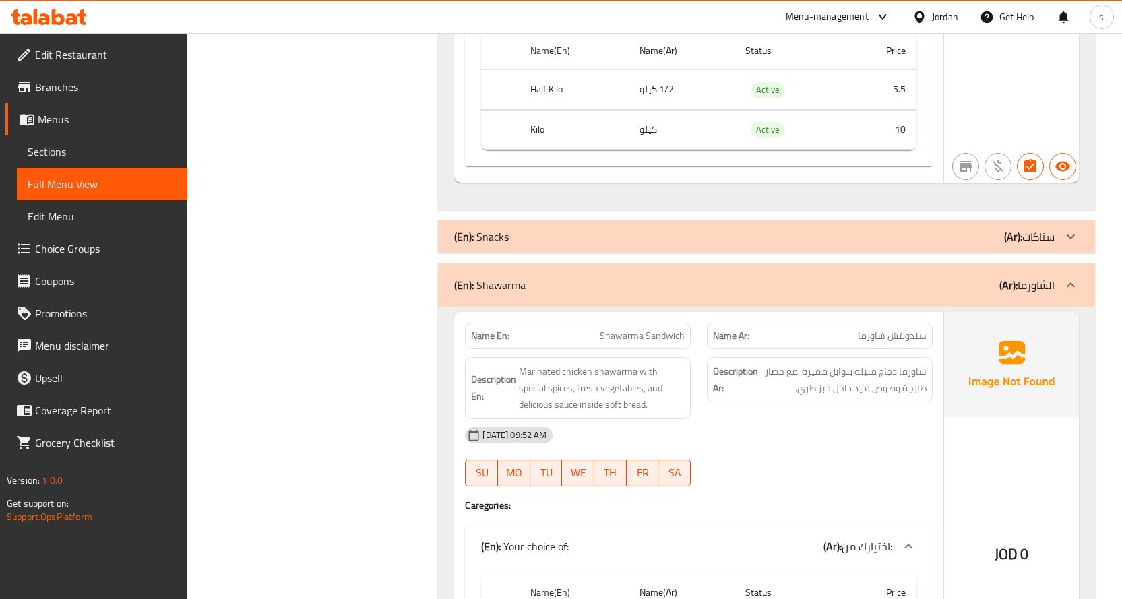
click at [983, 245] on div "(En): Snacks (Ar): سناكات" at bounding box center [754, 236] width 600 height 16
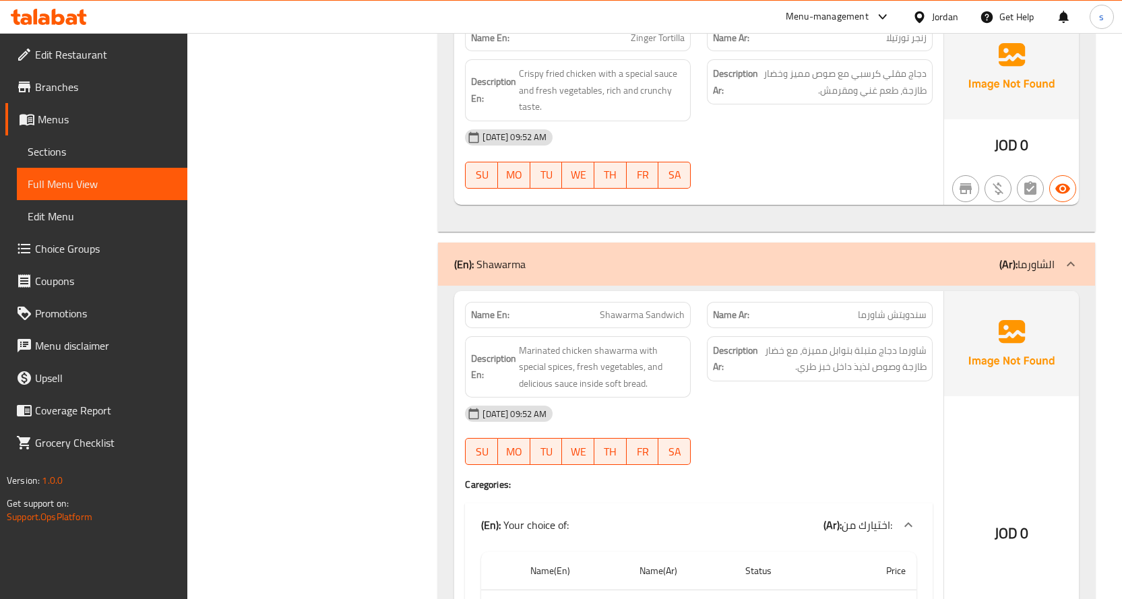
scroll to position [2763, 0]
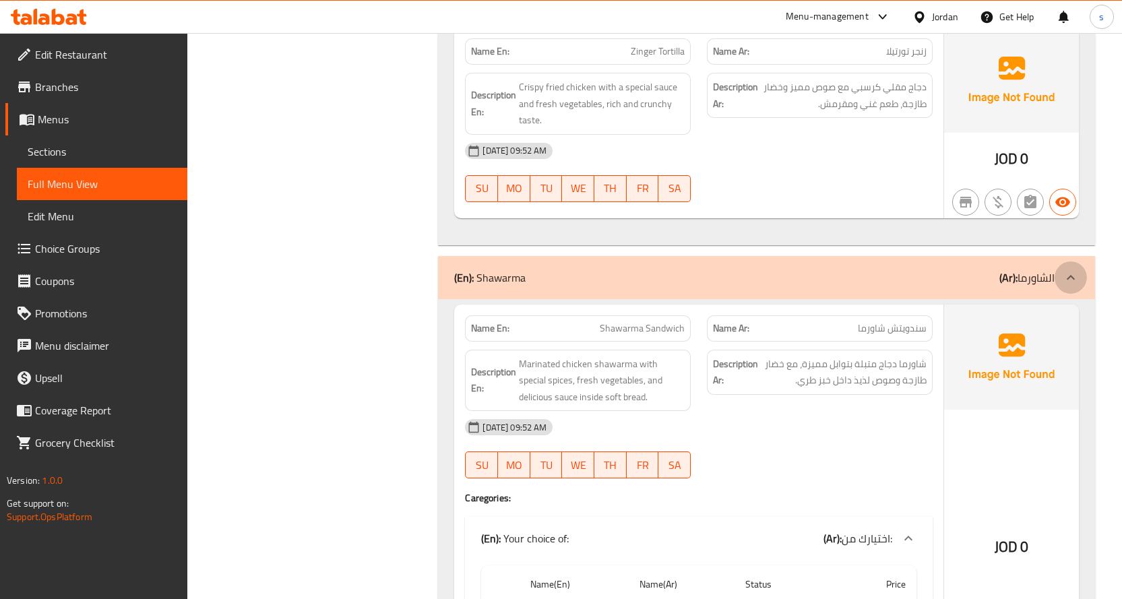
click at [1063, 268] on div at bounding box center [1071, 277] width 32 height 32
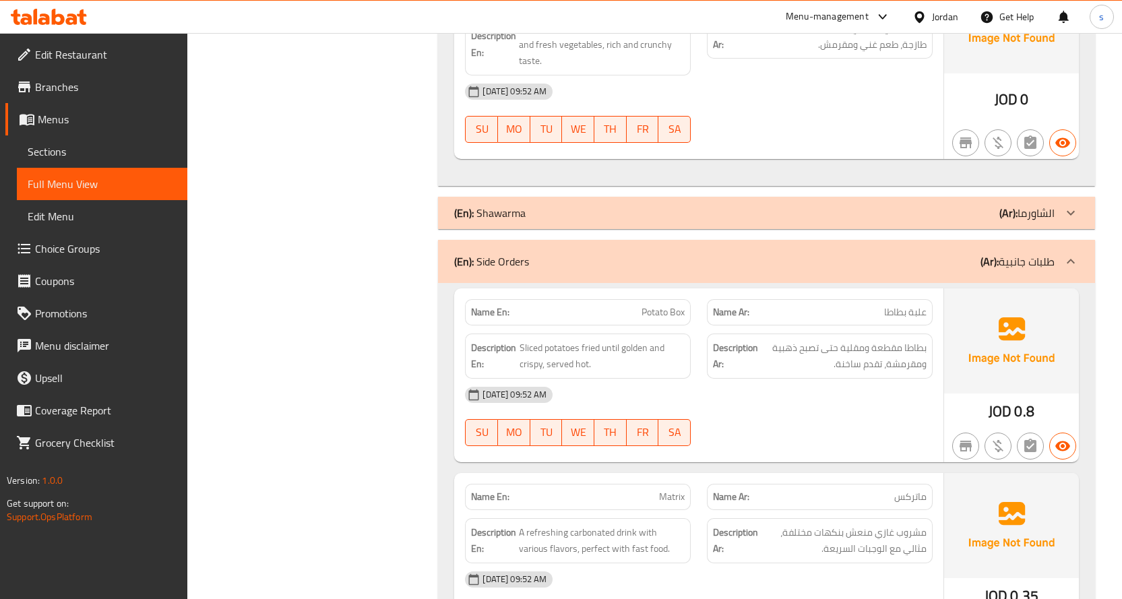
scroll to position [2965, 0]
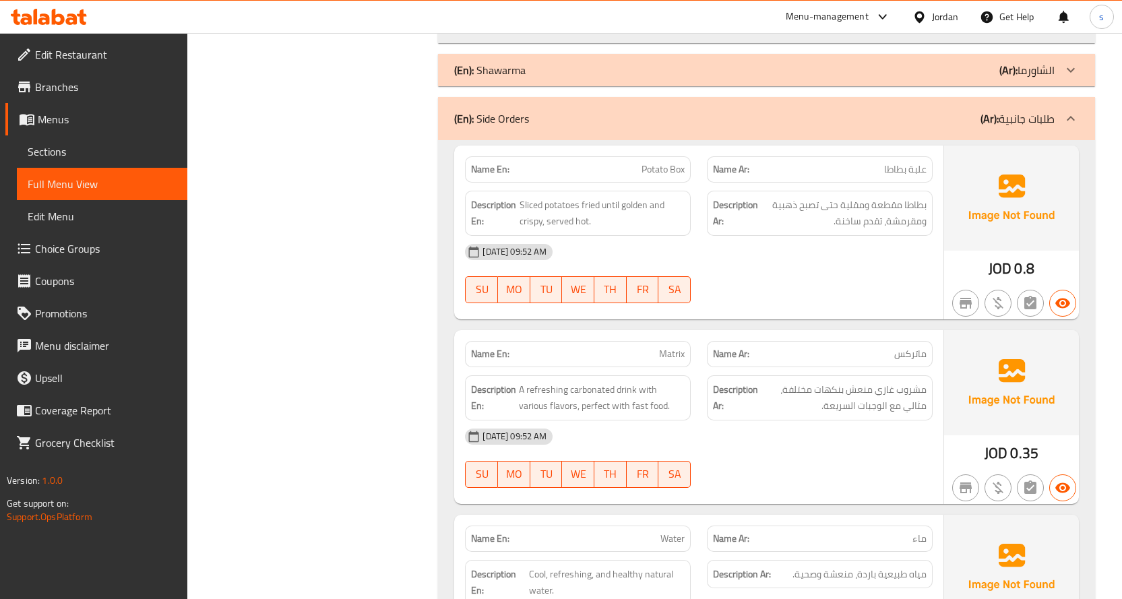
click at [1063, 117] on icon at bounding box center [1071, 119] width 16 height 16
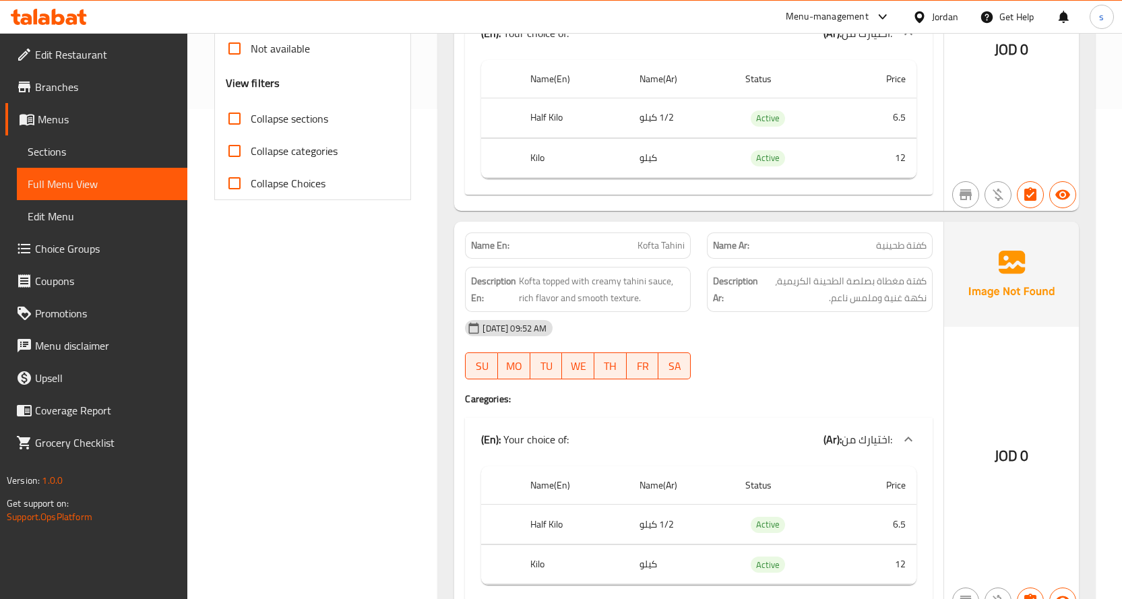
scroll to position [86, 0]
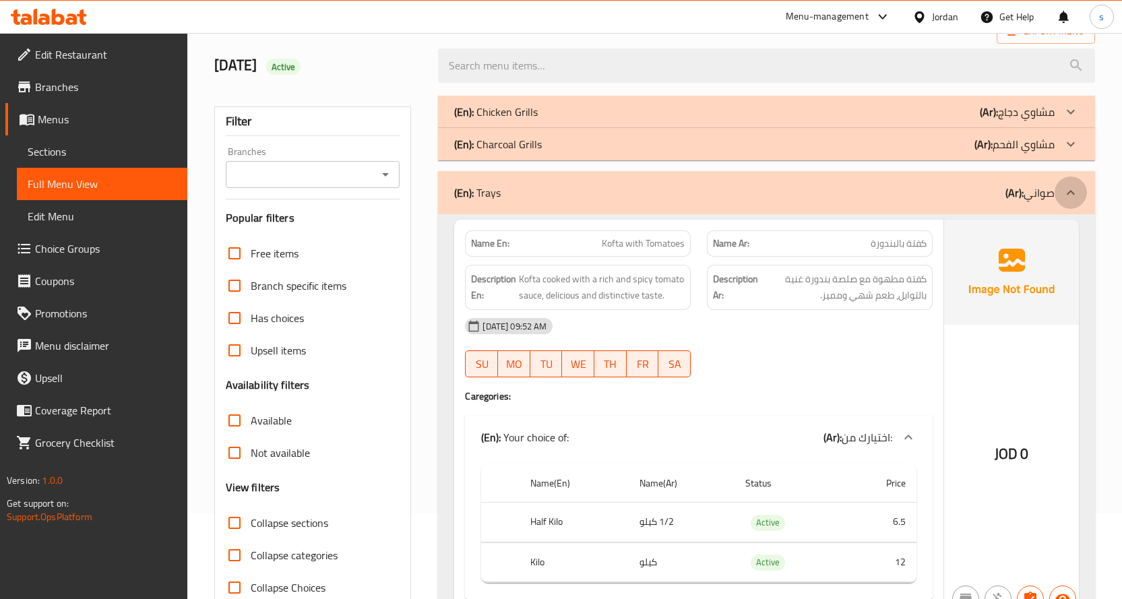
click at [1066, 194] on icon at bounding box center [1071, 193] width 16 height 16
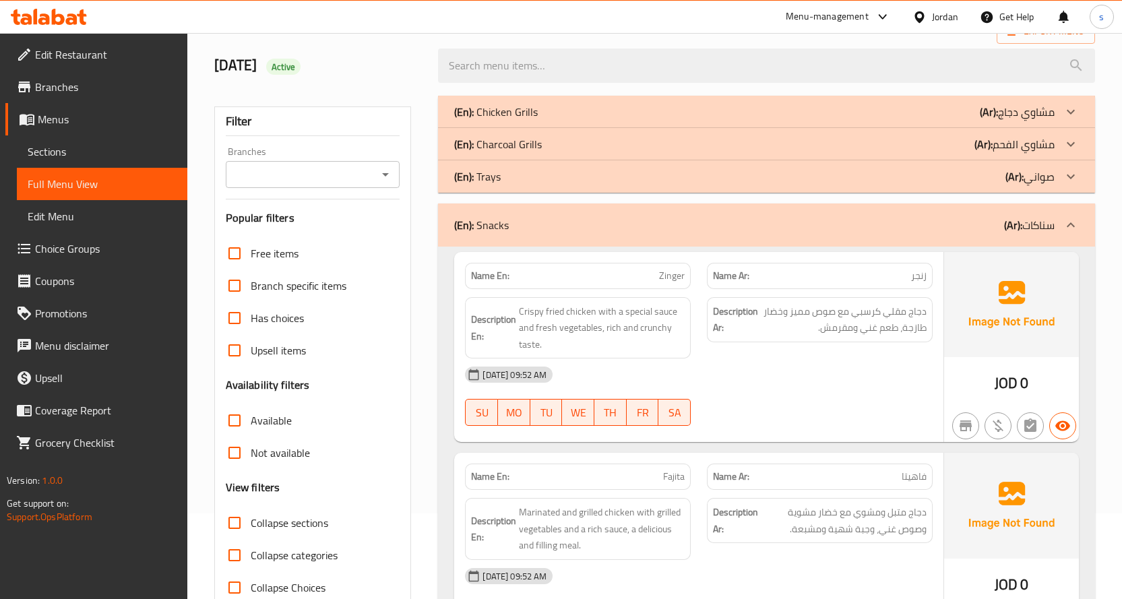
click at [620, 176] on div "(En): Trays (Ar): صواني" at bounding box center [754, 176] width 600 height 16
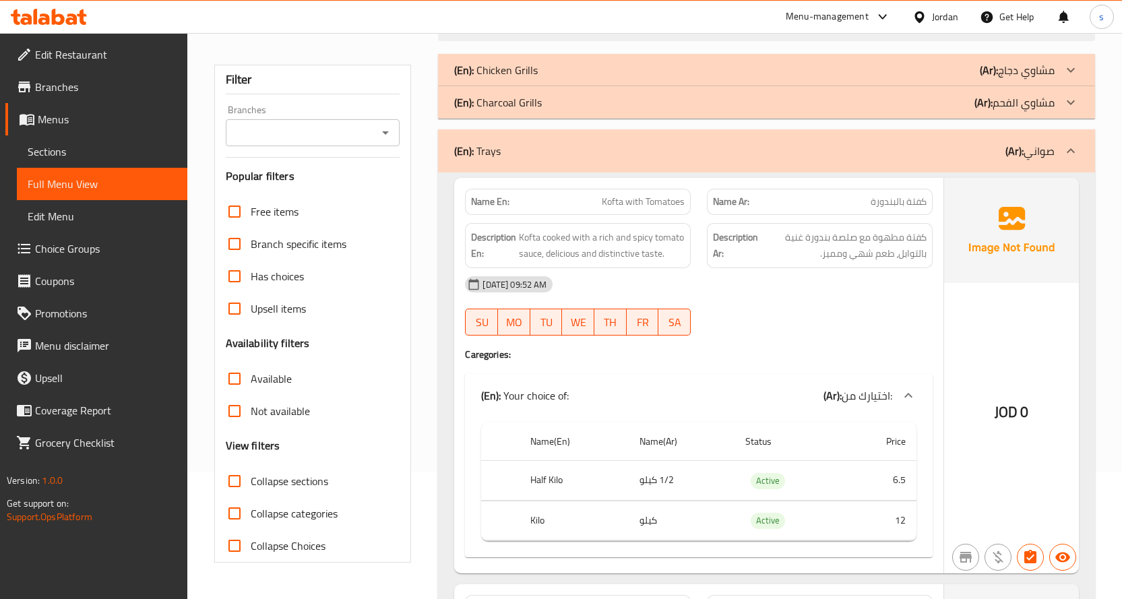
scroll to position [0, 0]
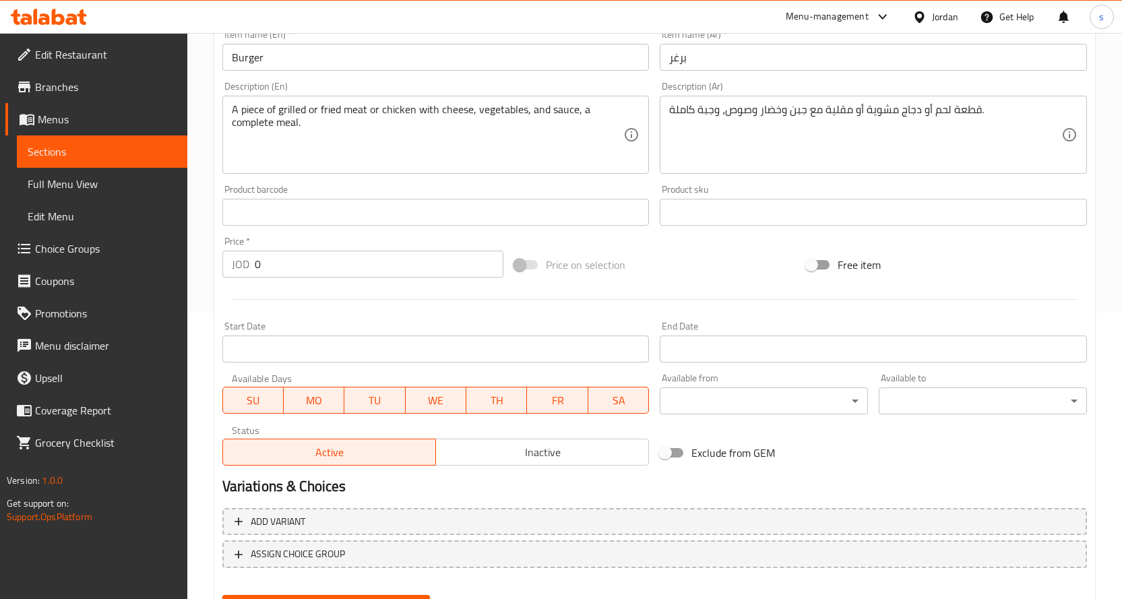
scroll to position [353, 0]
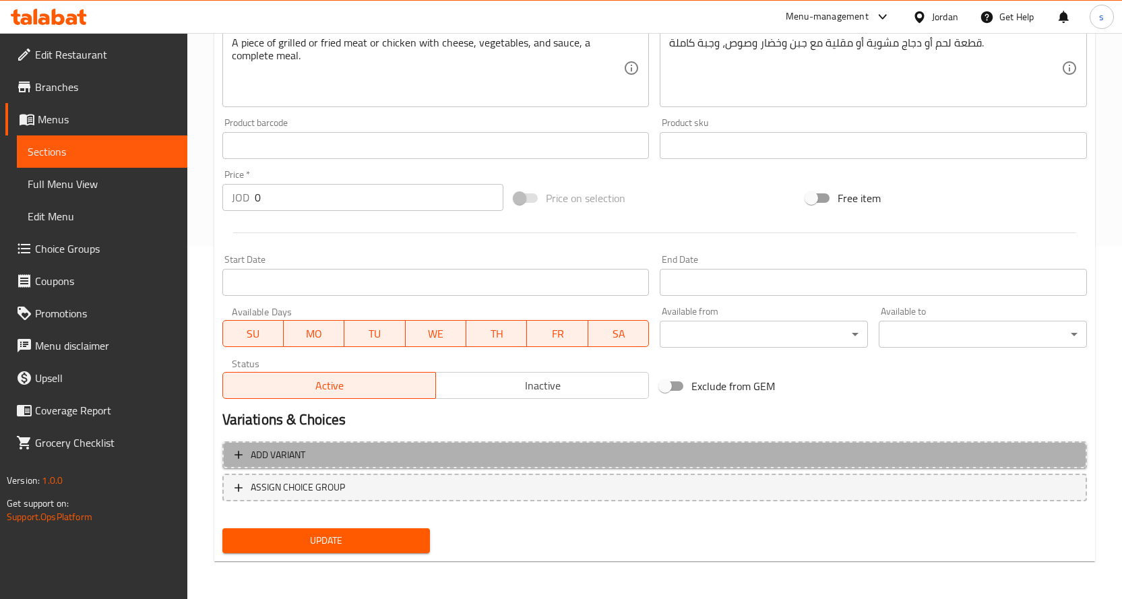
click at [429, 453] on span "Add variant" at bounding box center [655, 455] width 840 height 17
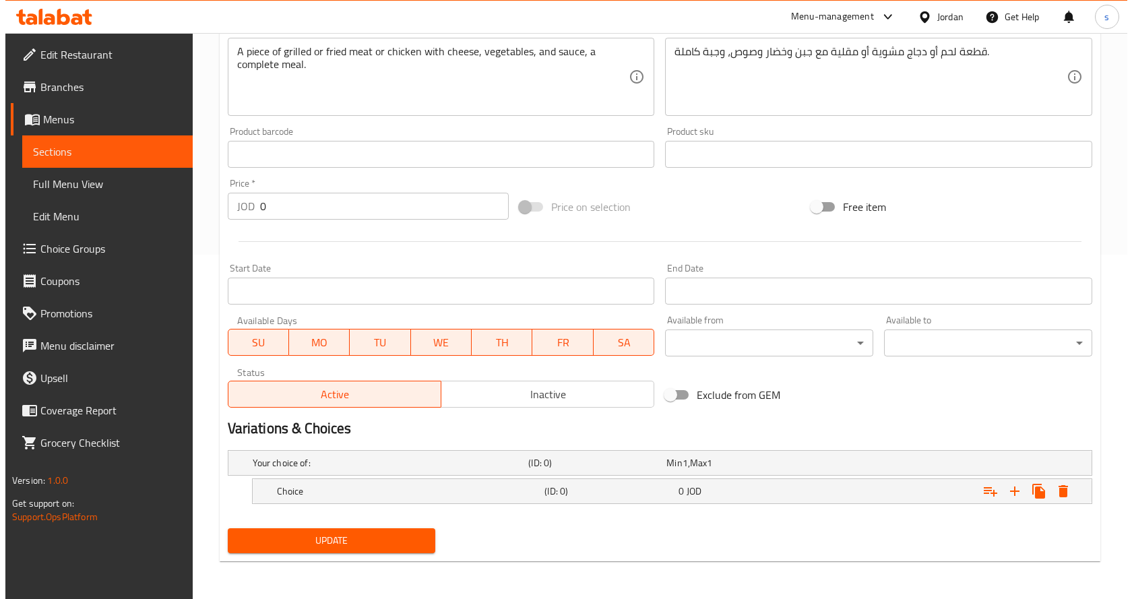
scroll to position [344, 0]
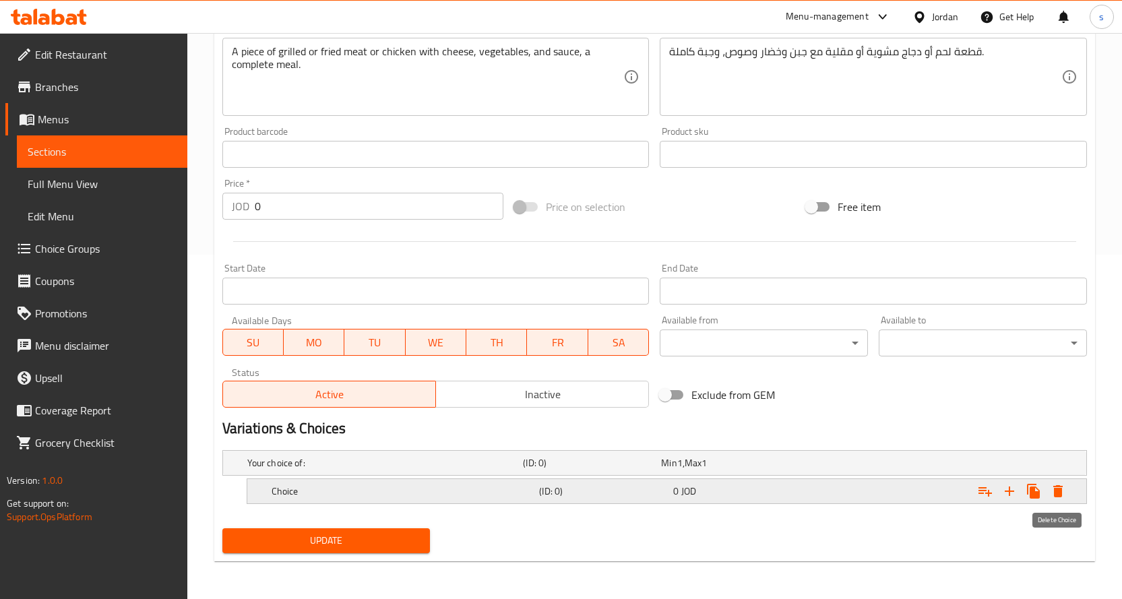
click at [1051, 488] on icon "Expand" at bounding box center [1058, 491] width 16 height 16
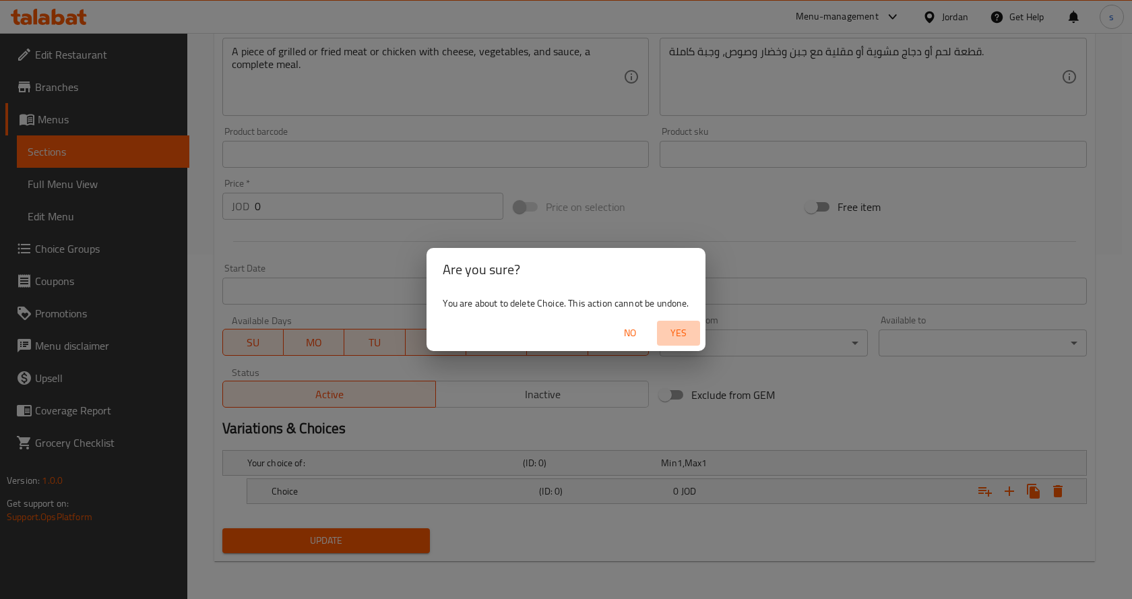
click at [679, 338] on span "Yes" at bounding box center [678, 333] width 32 height 17
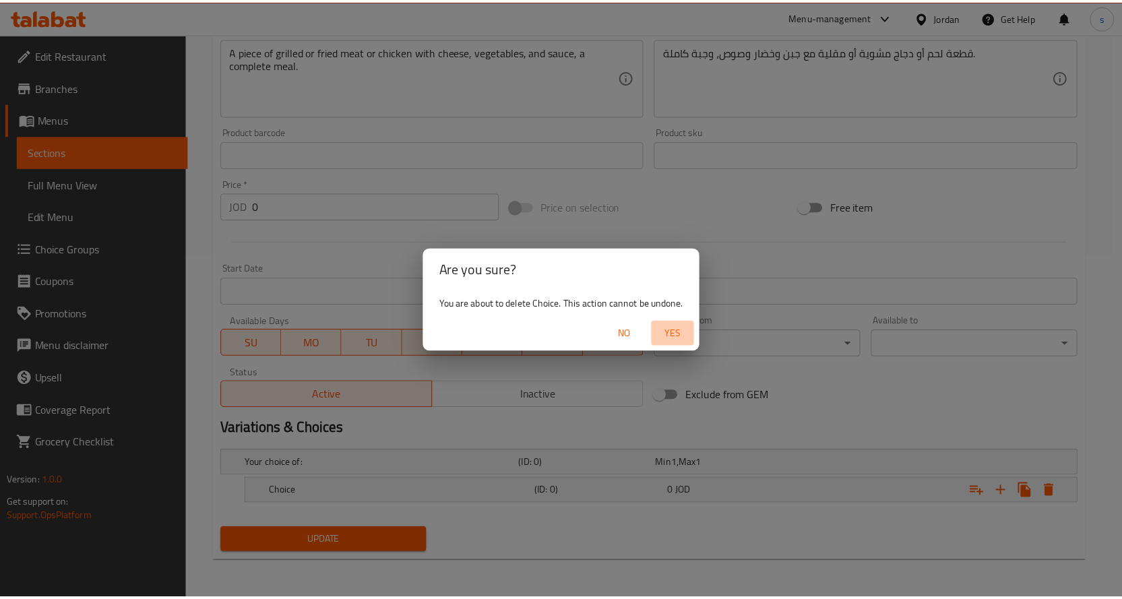
scroll to position [340, 0]
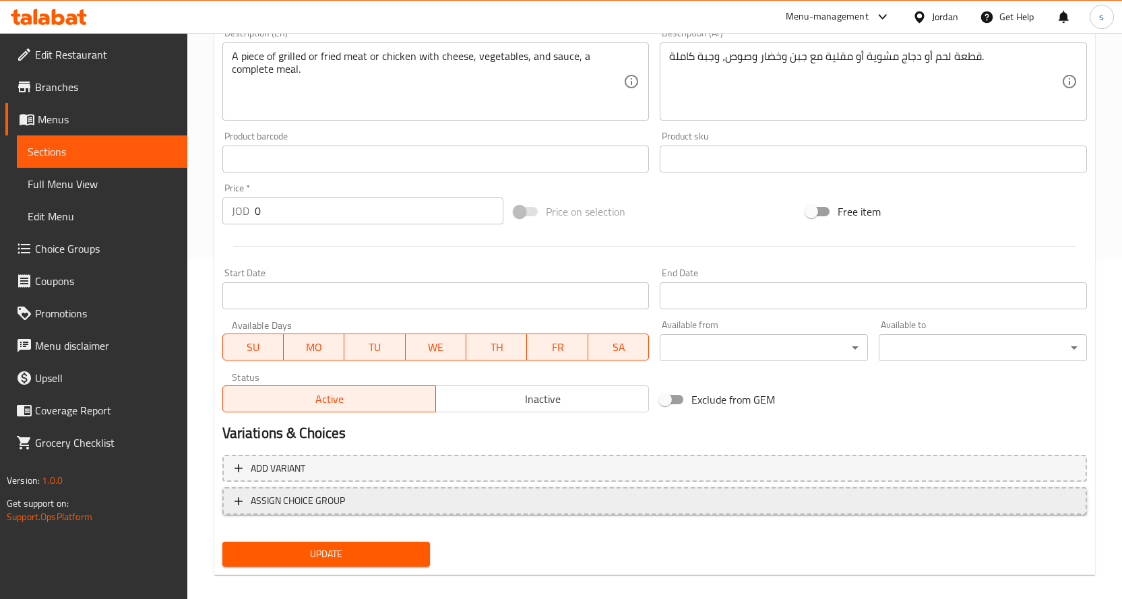
click at [507, 497] on span "ASSIGN CHOICE GROUP" at bounding box center [655, 501] width 840 height 17
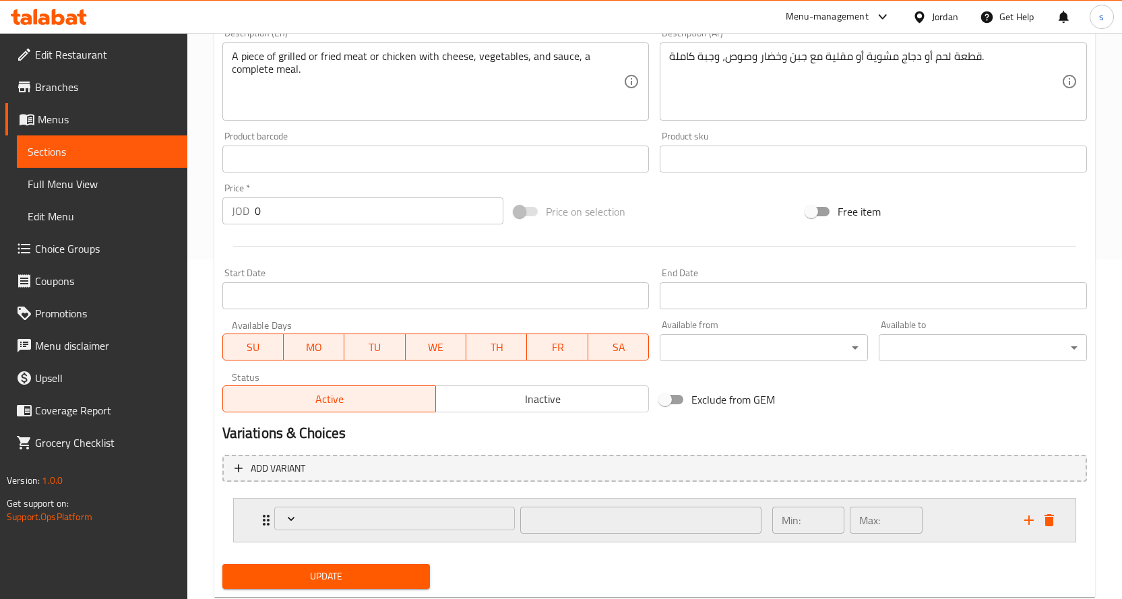
scroll to position [375, 0]
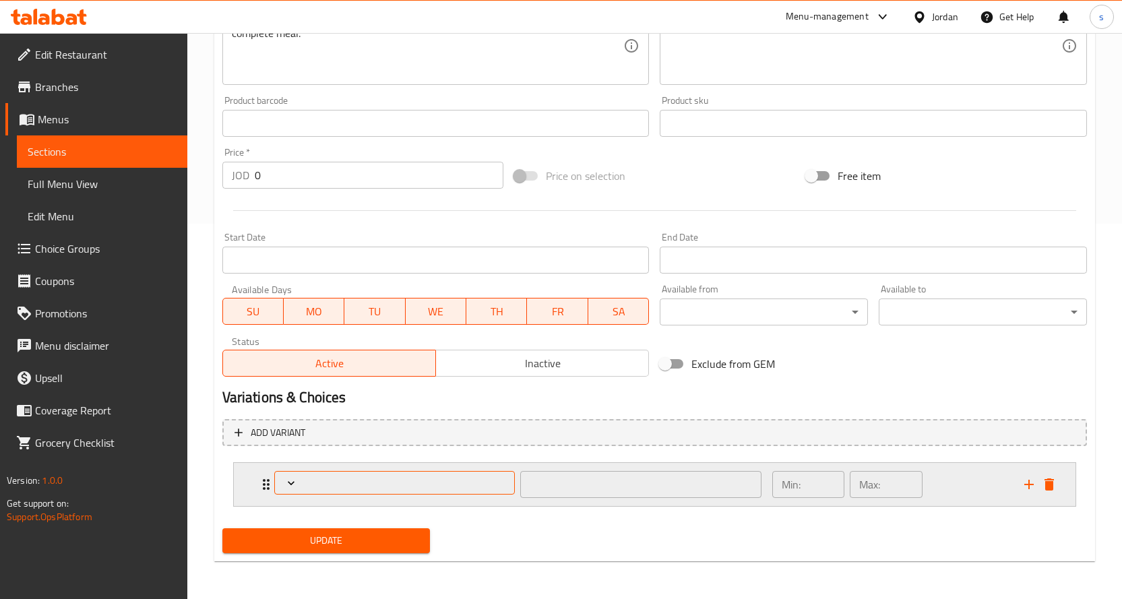
click at [456, 477] on span "Expand" at bounding box center [394, 482] width 231 height 13
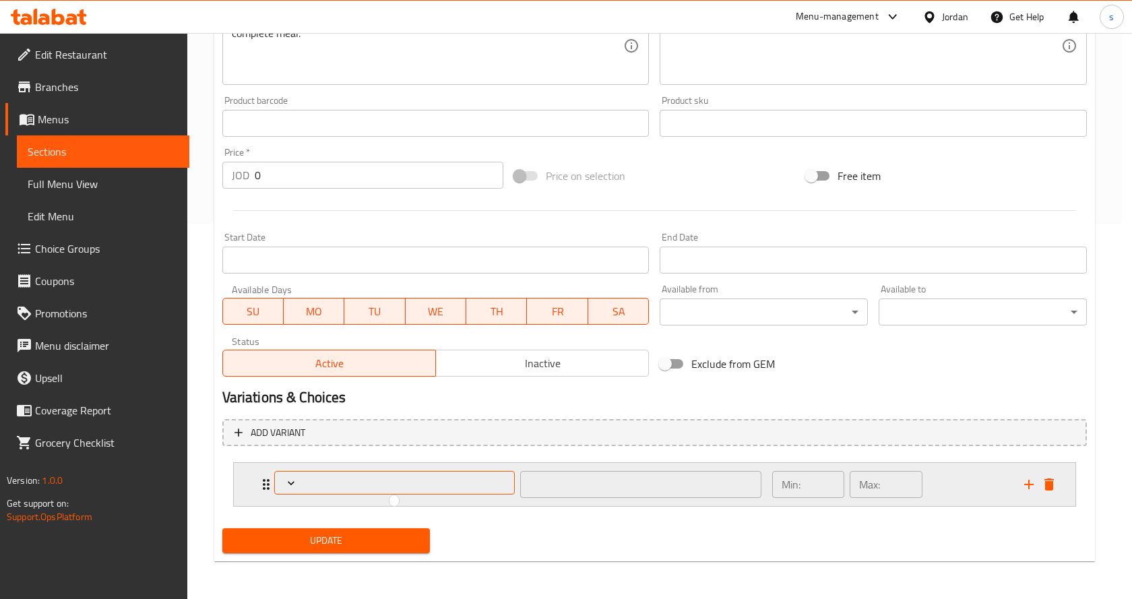
click at [456, 477] on div at bounding box center [566, 299] width 1132 height 599
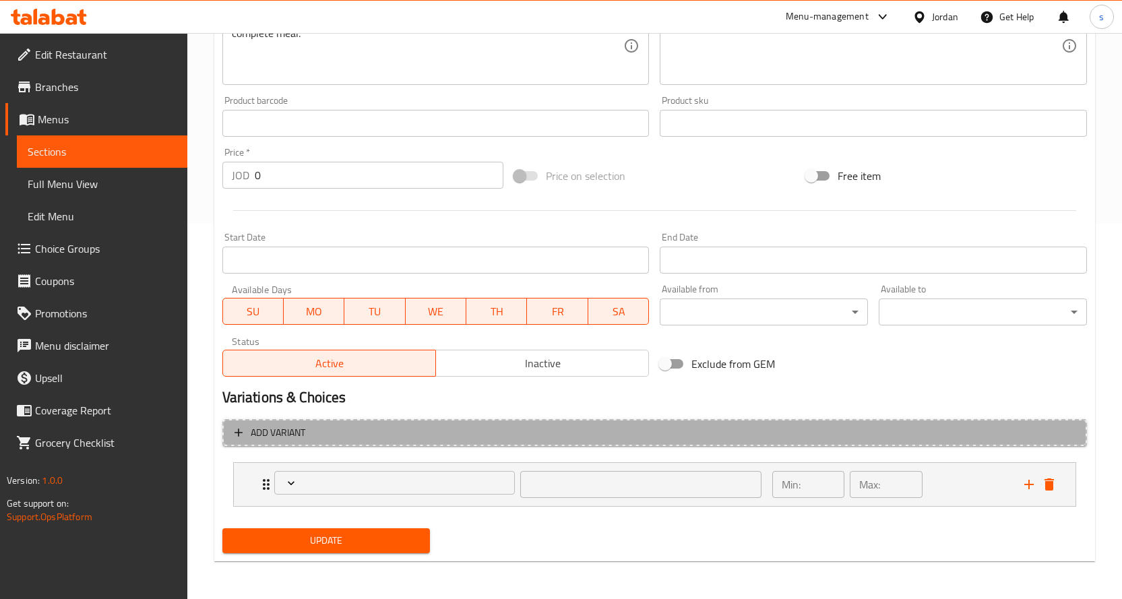
click at [493, 441] on button "Add variant" at bounding box center [654, 433] width 865 height 28
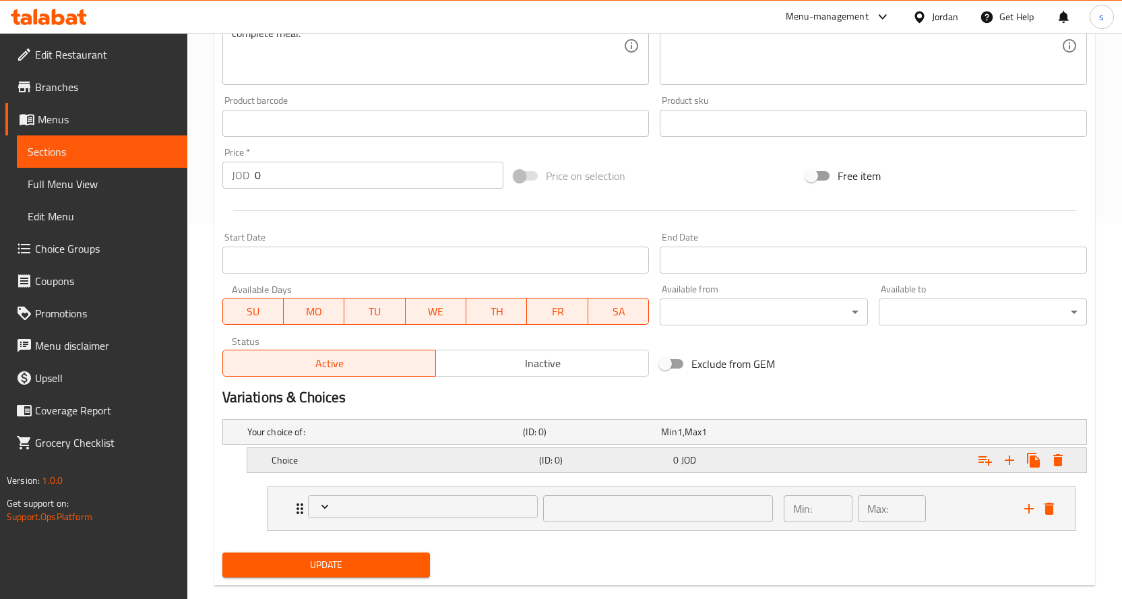
click at [561, 462] on h5 "(ID: 0)" at bounding box center [603, 460] width 129 height 13
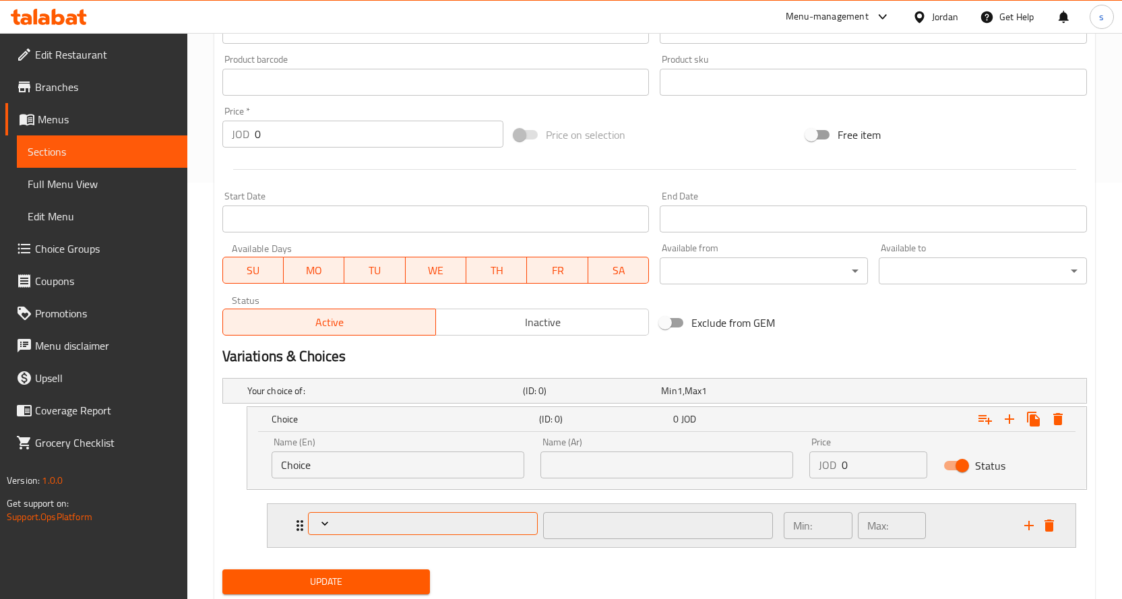
scroll to position [458, 0]
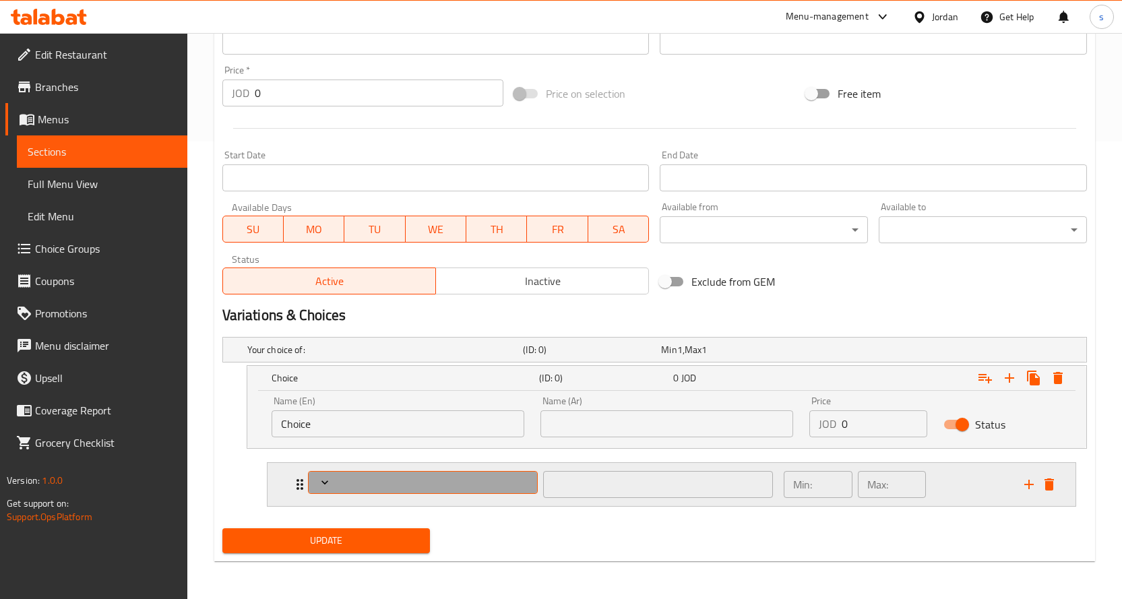
click at [348, 480] on span "Expand" at bounding box center [423, 482] width 220 height 13
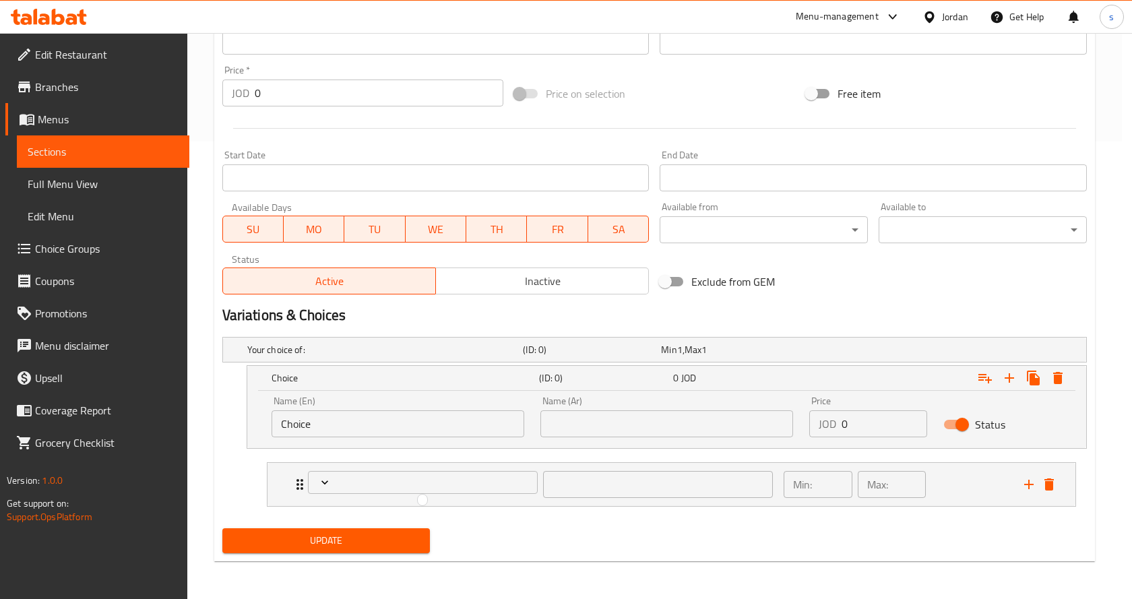
click at [1049, 486] on div at bounding box center [566, 299] width 1132 height 599
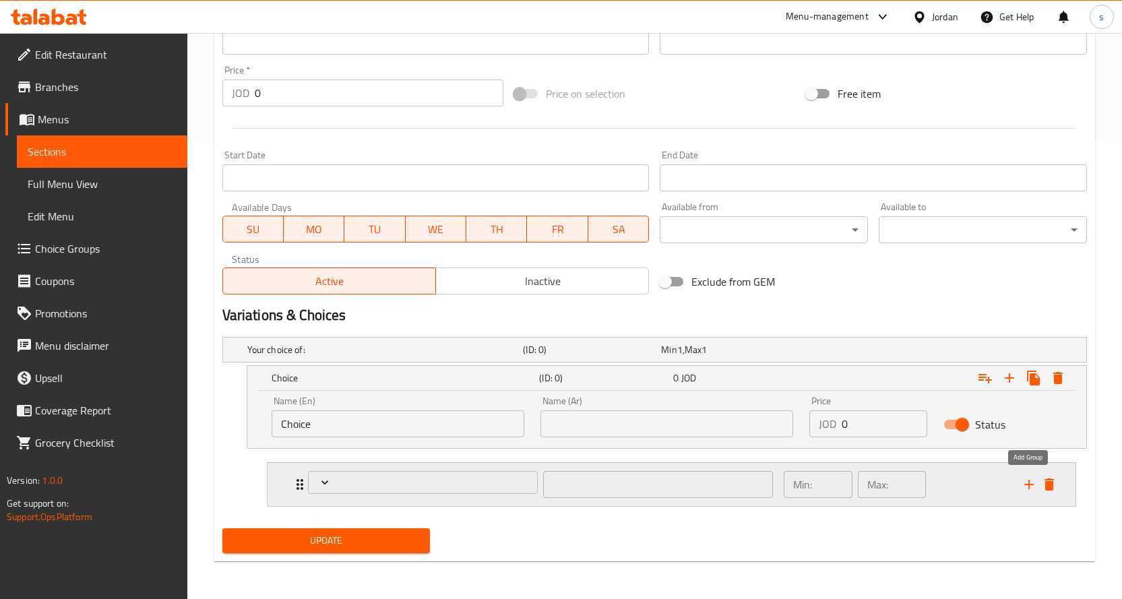
click at [1031, 485] on icon "add" at bounding box center [1028, 484] width 9 height 9
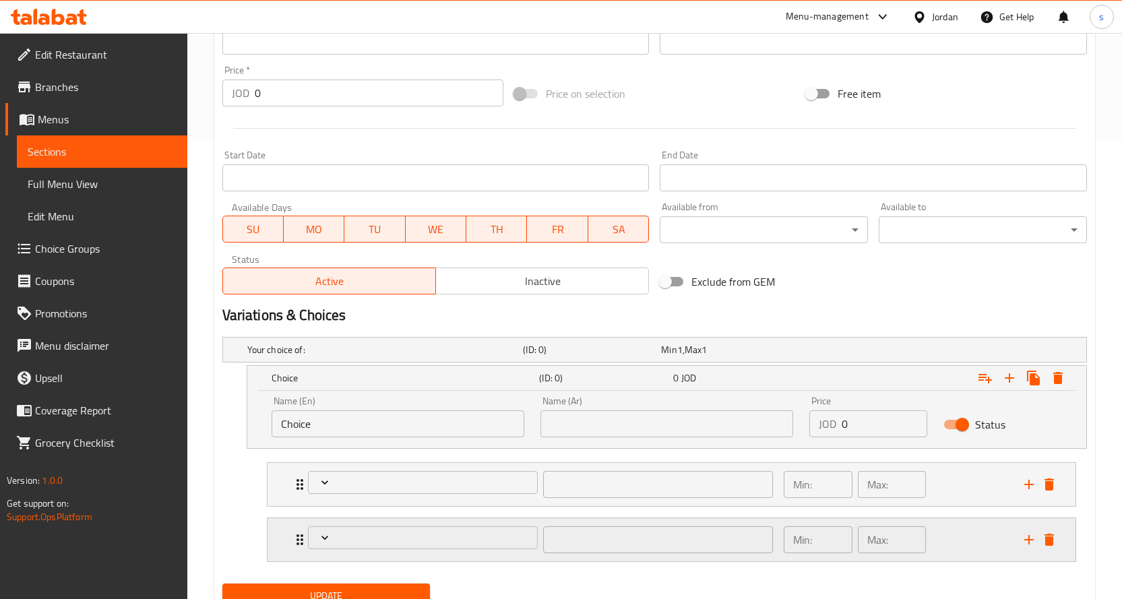
click at [975, 535] on div "Min: ​ Max: ​" at bounding box center [896, 539] width 241 height 43
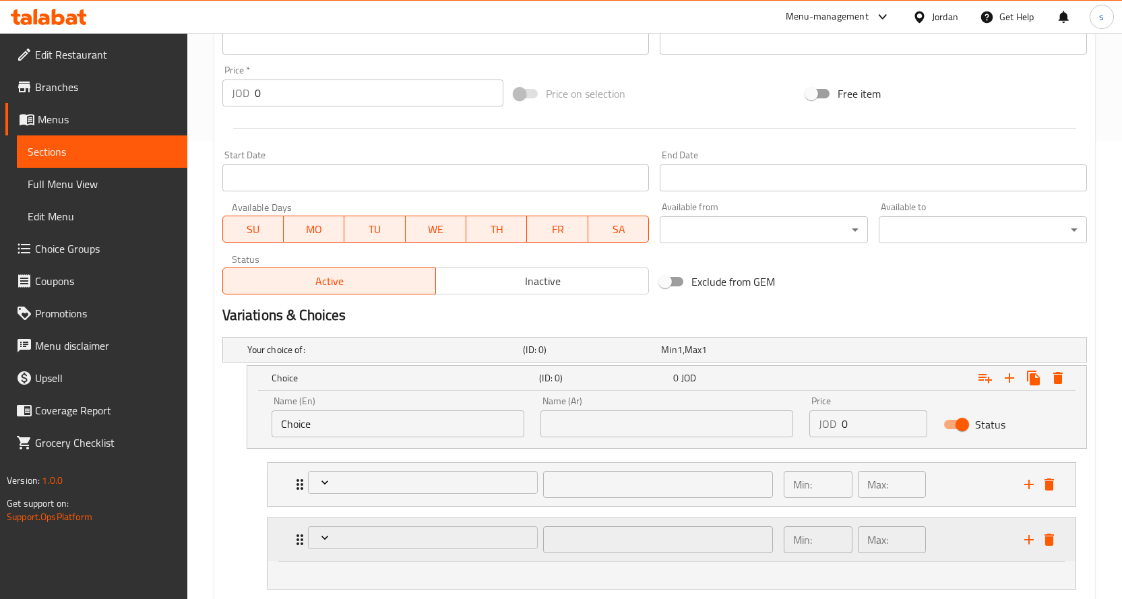
click at [857, 535] on div "Max: ​" at bounding box center [892, 540] width 74 height 32
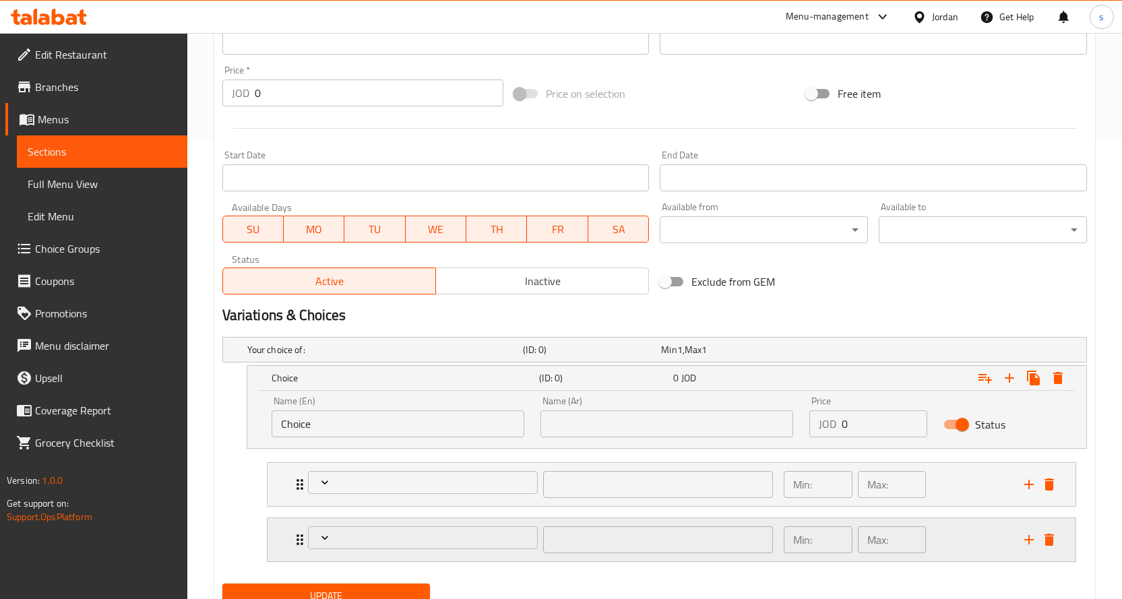
click at [811, 535] on p "Min:" at bounding box center [802, 540] width 19 height 16
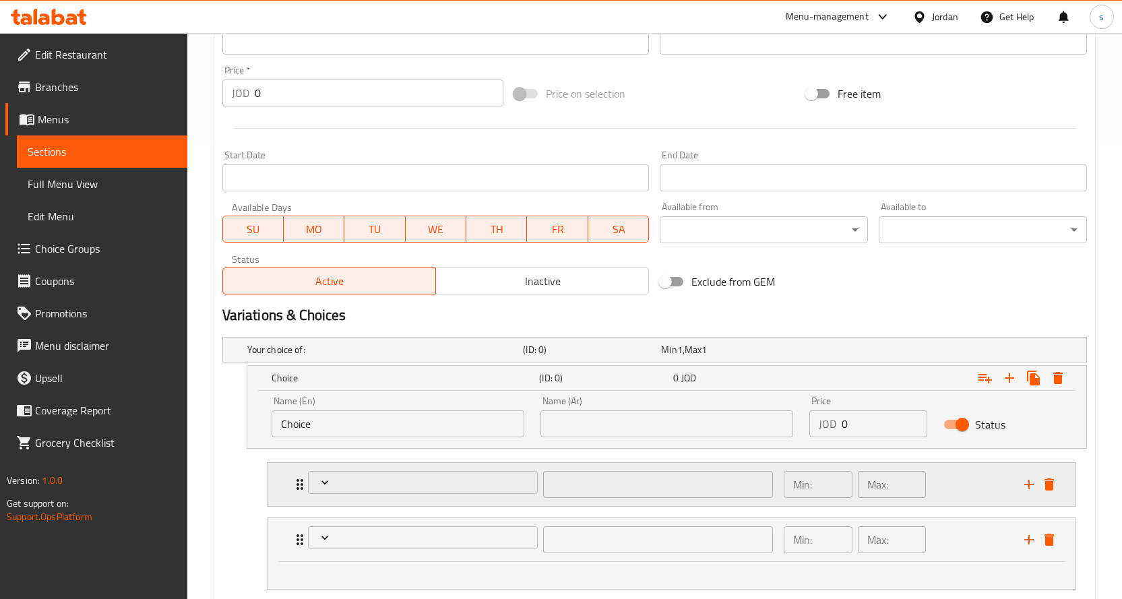
click at [1045, 499] on div "​ Min: ​ Max: ​" at bounding box center [676, 484] width 768 height 43
click at [1051, 493] on button "delete" at bounding box center [1049, 484] width 20 height 20
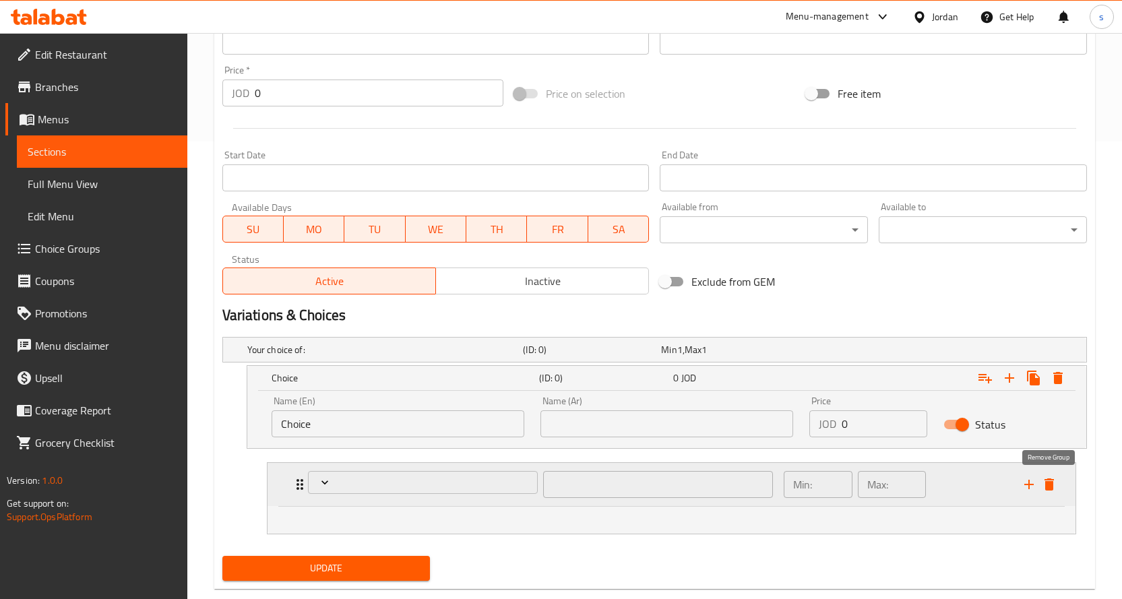
click at [1051, 493] on button "delete" at bounding box center [1049, 484] width 20 height 20
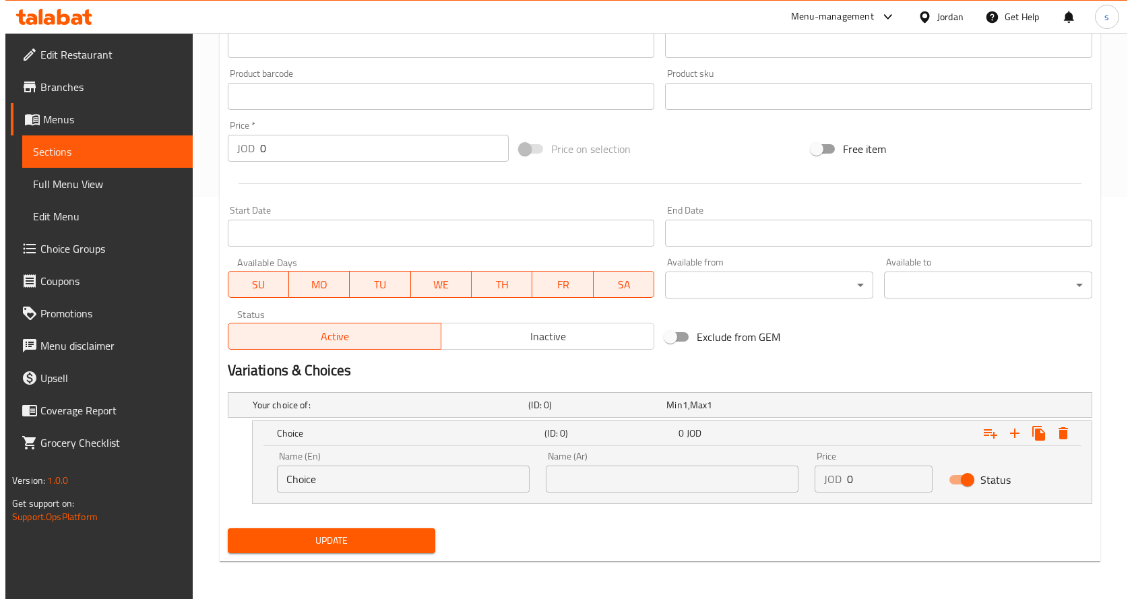
scroll to position [402, 0]
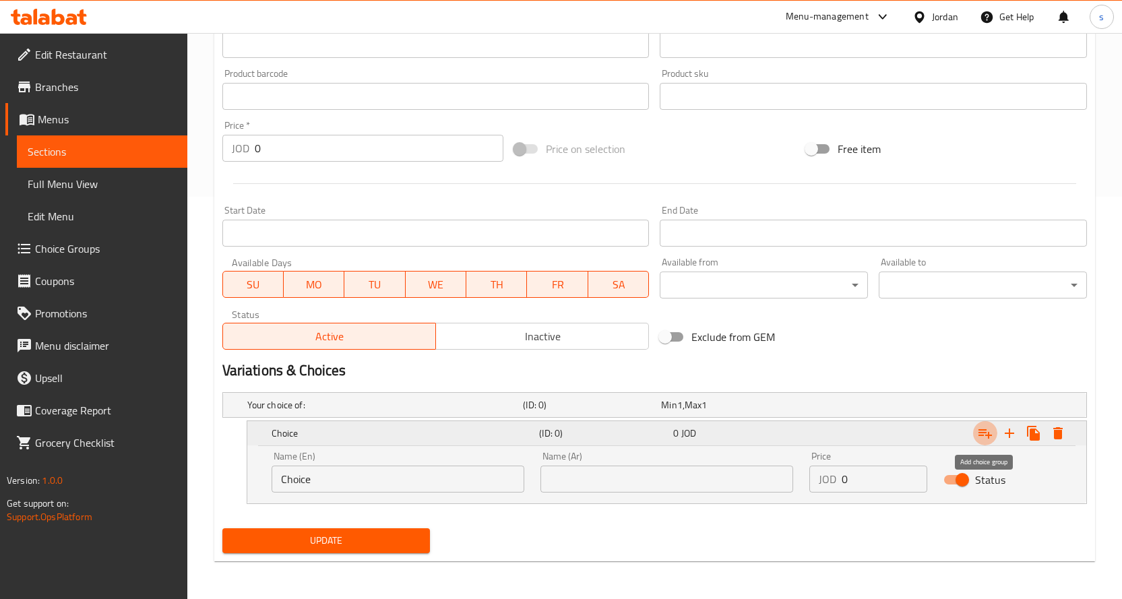
click at [989, 433] on icon "Expand" at bounding box center [984, 433] width 13 height 9
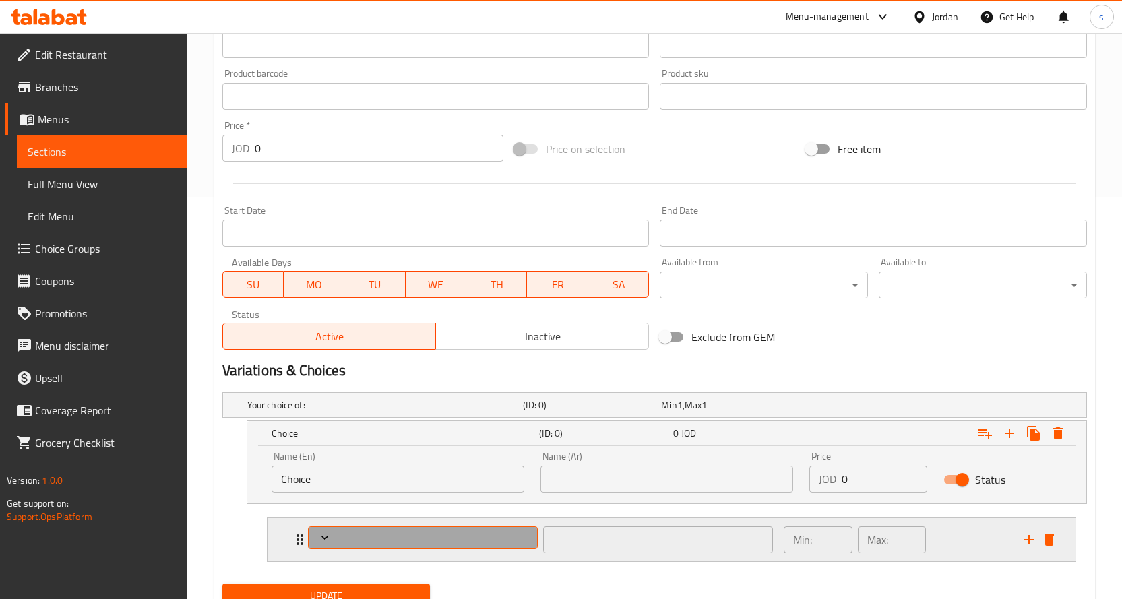
click at [534, 534] on button "Expand" at bounding box center [423, 538] width 230 height 24
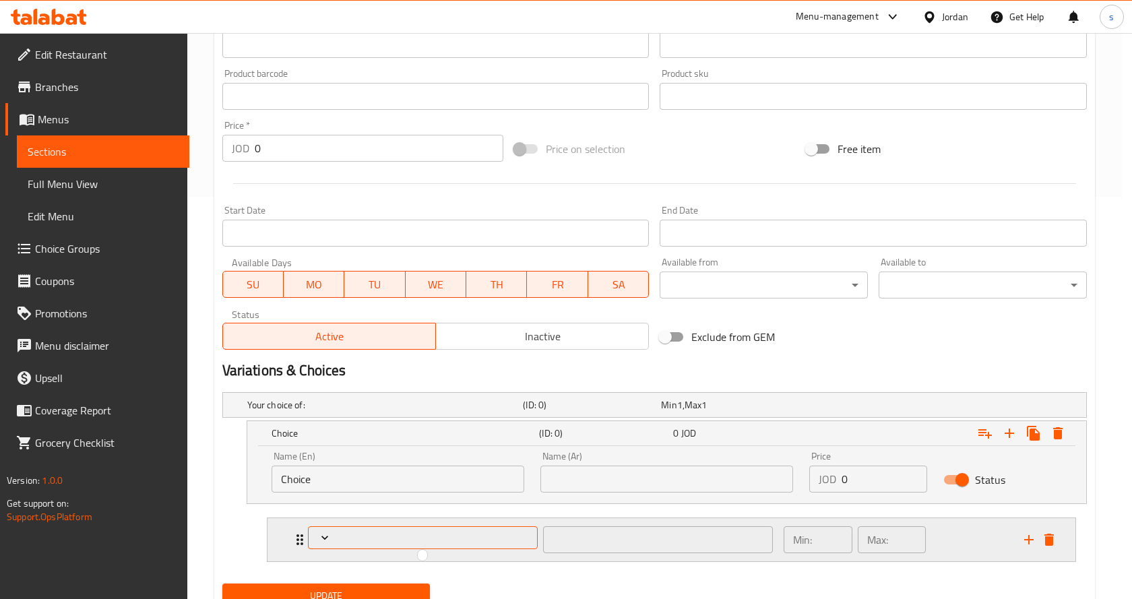
click at [492, 534] on div at bounding box center [566, 299] width 1132 height 599
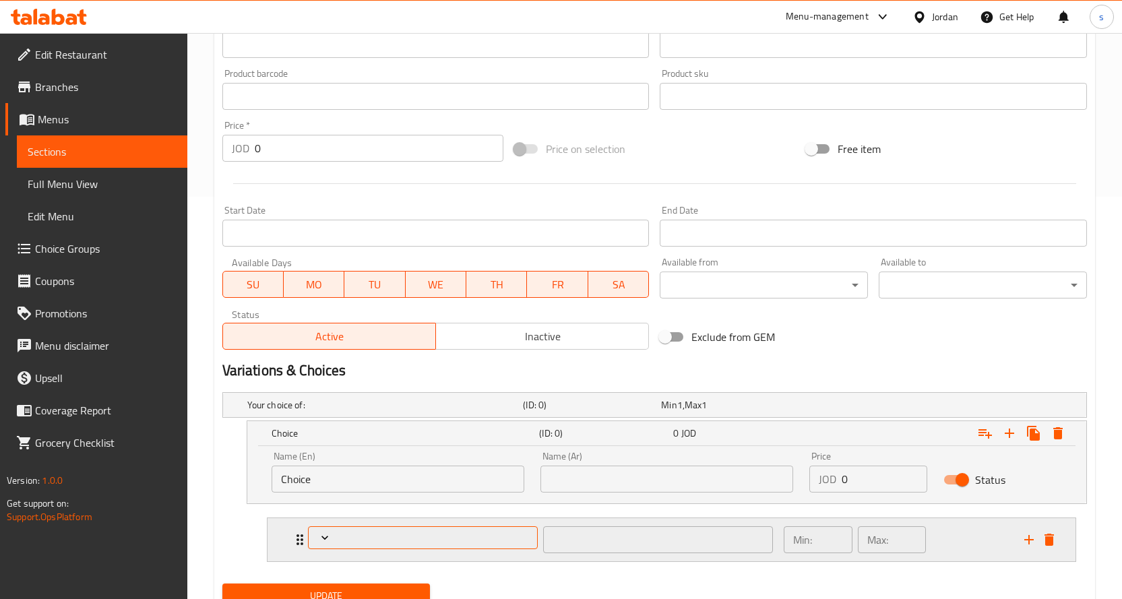
click at [492, 534] on span "Expand" at bounding box center [423, 537] width 220 height 13
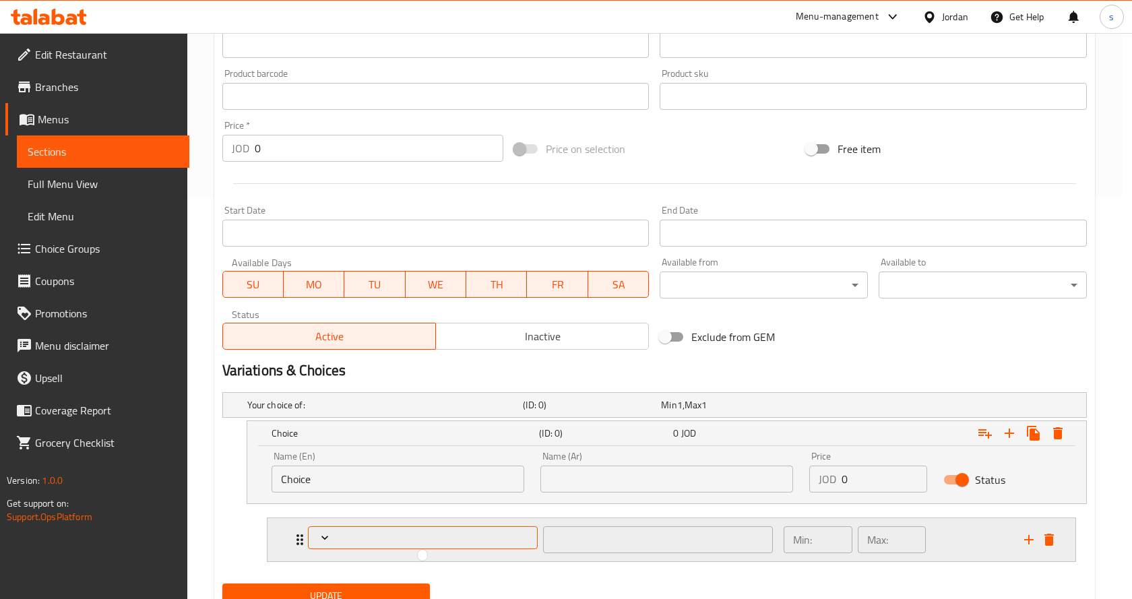
click at [492, 534] on div at bounding box center [566, 299] width 1132 height 599
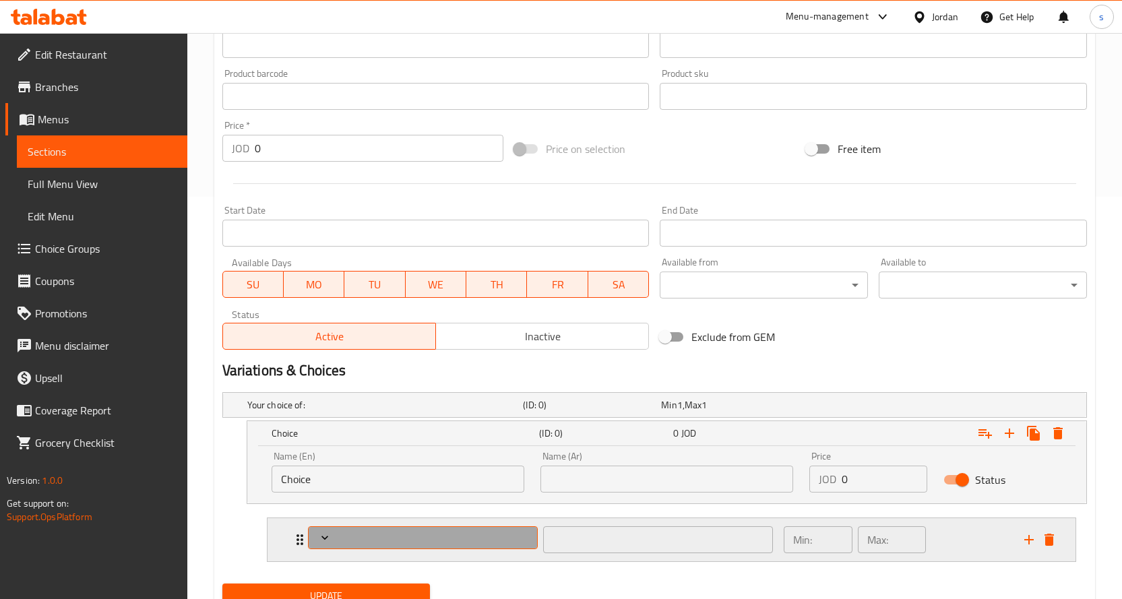
click at [492, 534] on span "Expand" at bounding box center [423, 537] width 220 height 13
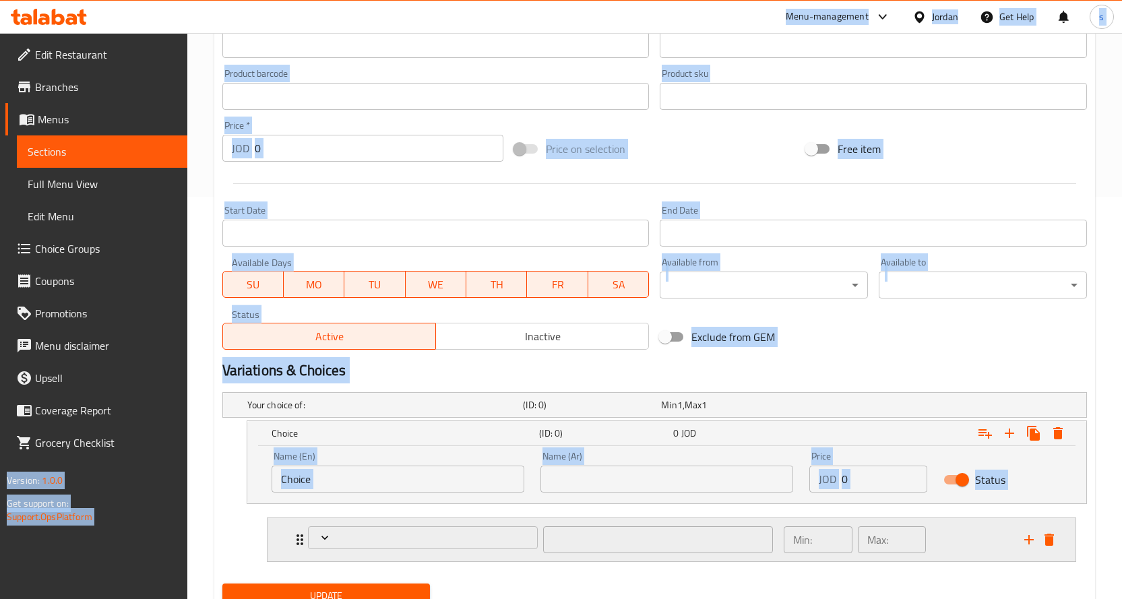
click at [1055, 534] on icon "delete" at bounding box center [1049, 540] width 16 height 16
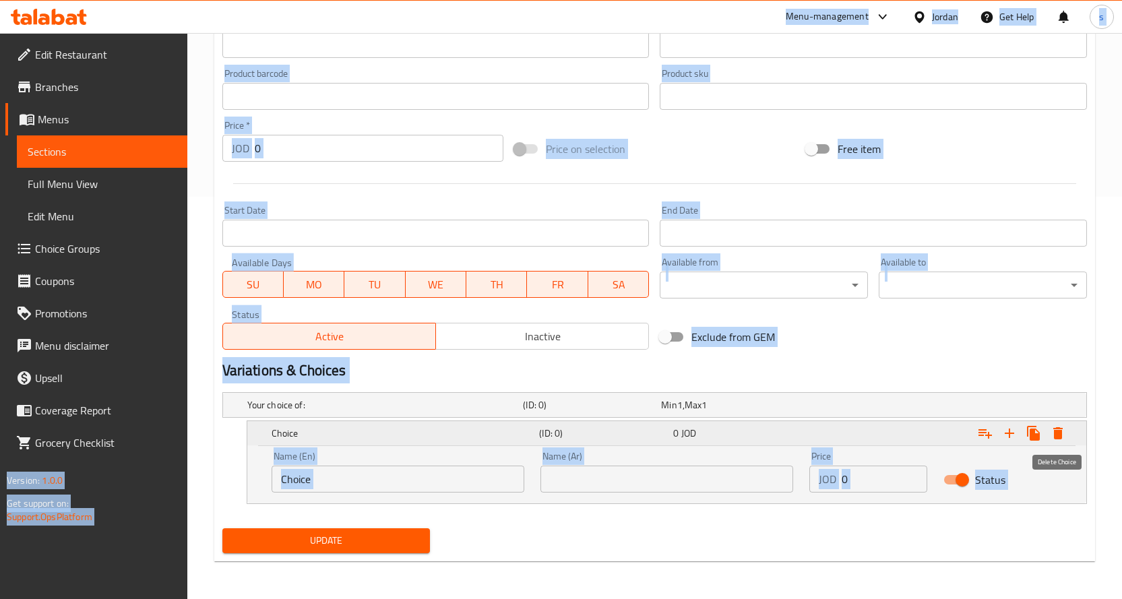
click at [1055, 440] on icon "Expand" at bounding box center [1058, 433] width 16 height 16
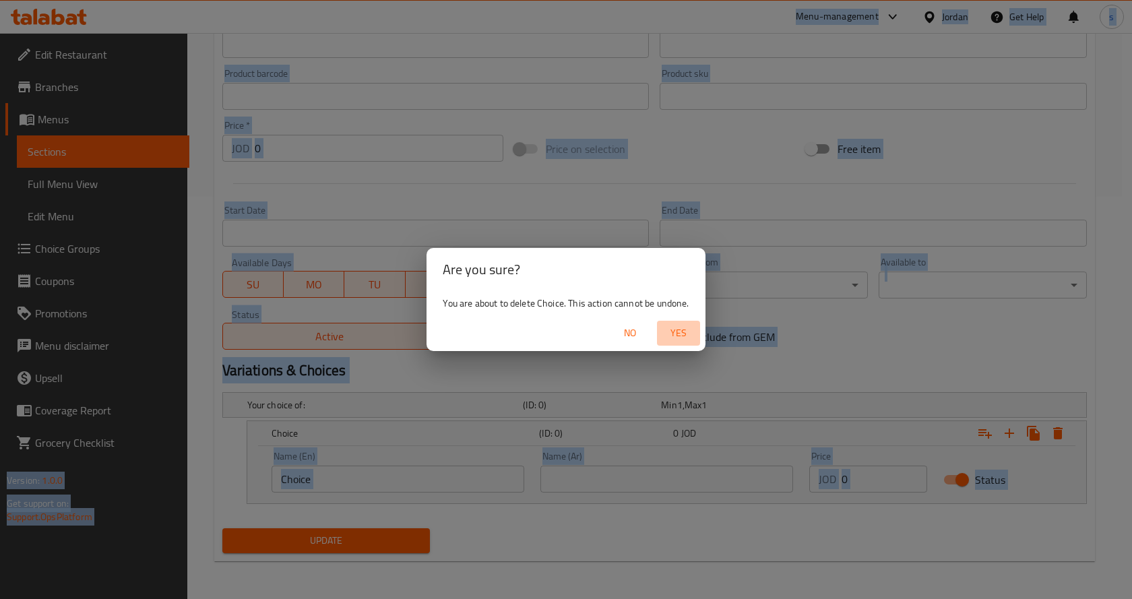
click at [682, 334] on span "Yes" at bounding box center [678, 333] width 32 height 17
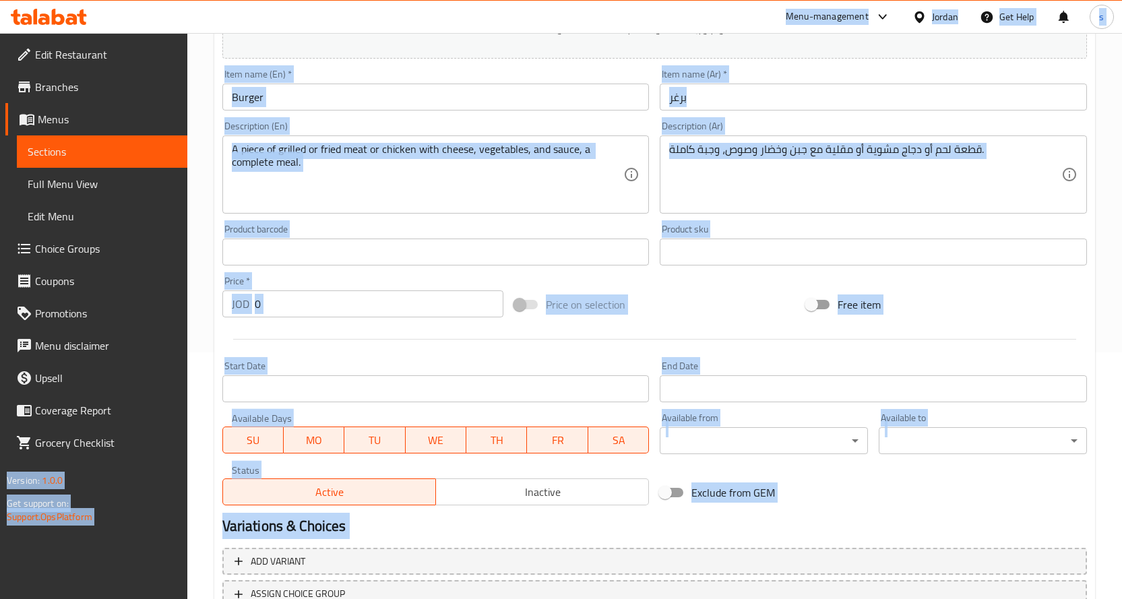
scroll to position [0, 0]
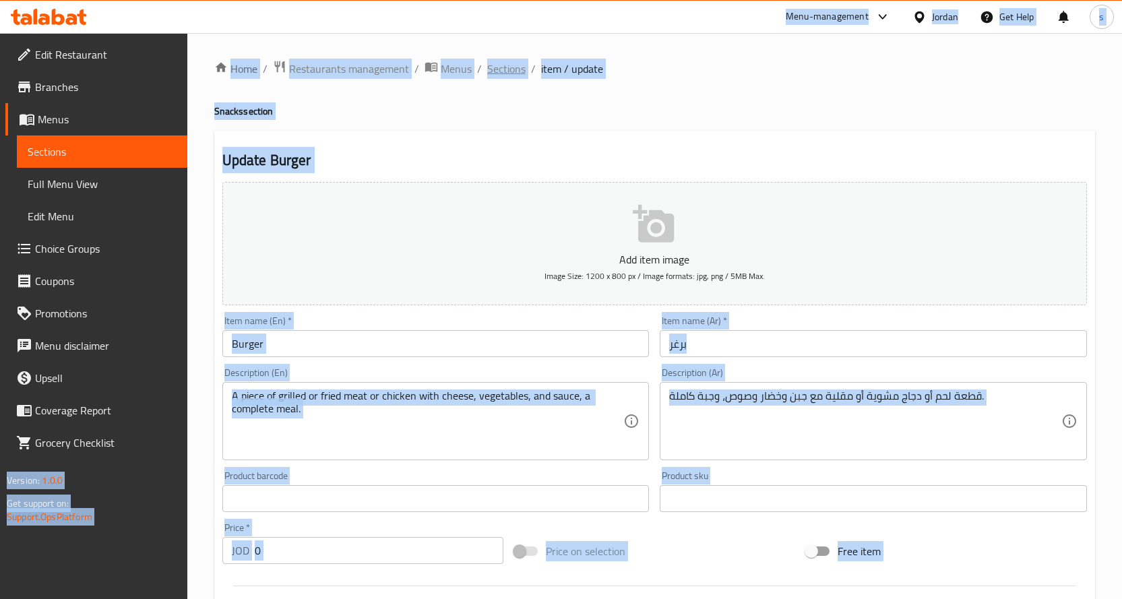
click at [497, 67] on span "Sections" at bounding box center [506, 69] width 38 height 16
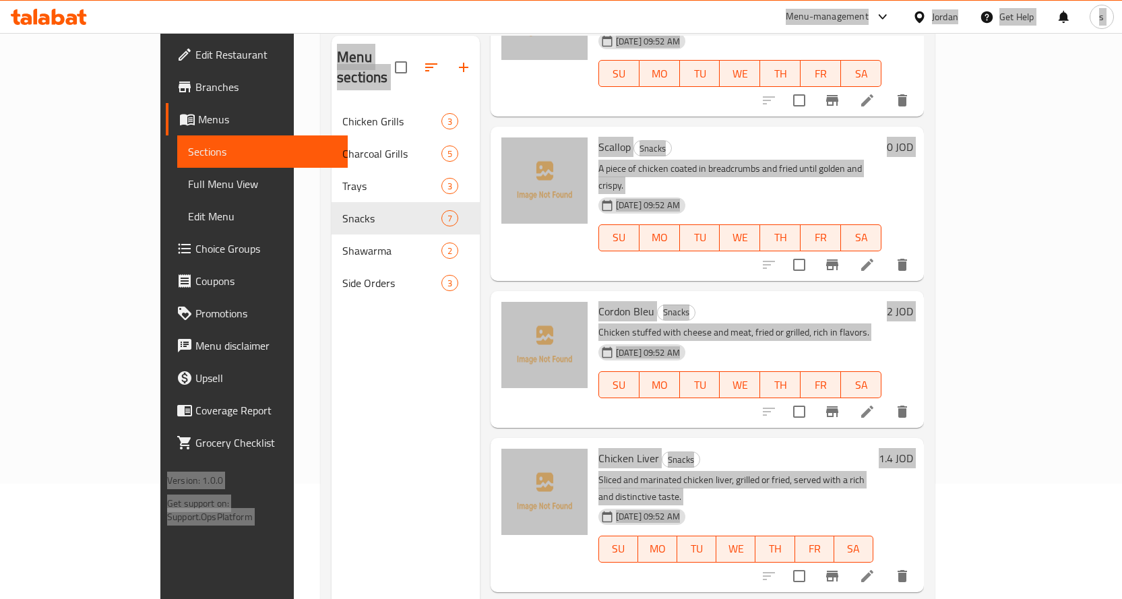
scroll to position [189, 0]
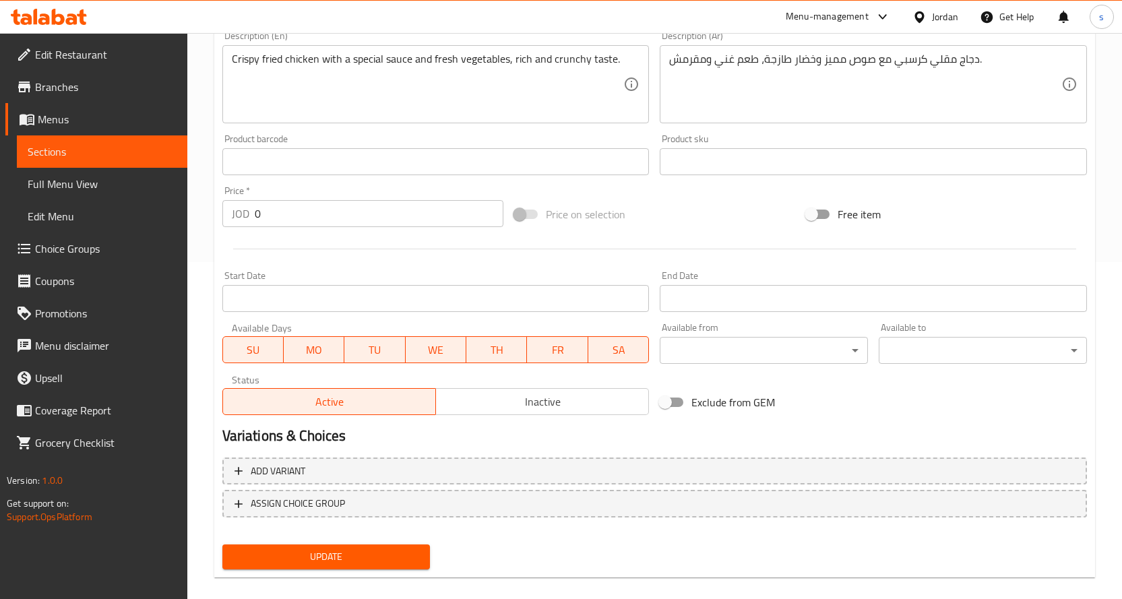
scroll to position [353, 0]
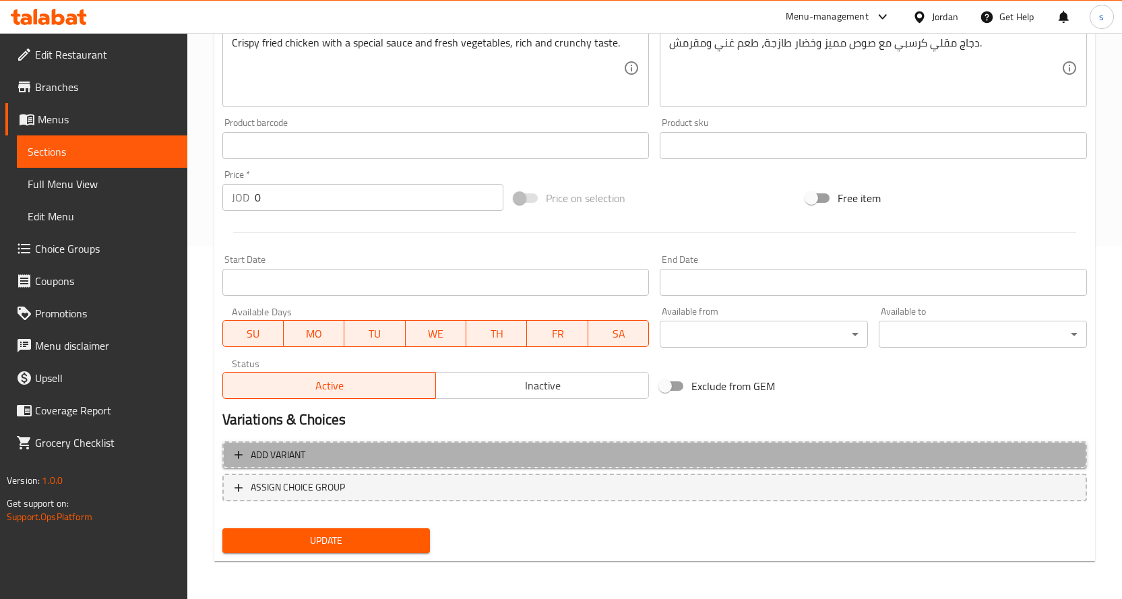
click at [449, 454] on span "Add variant" at bounding box center [655, 455] width 840 height 17
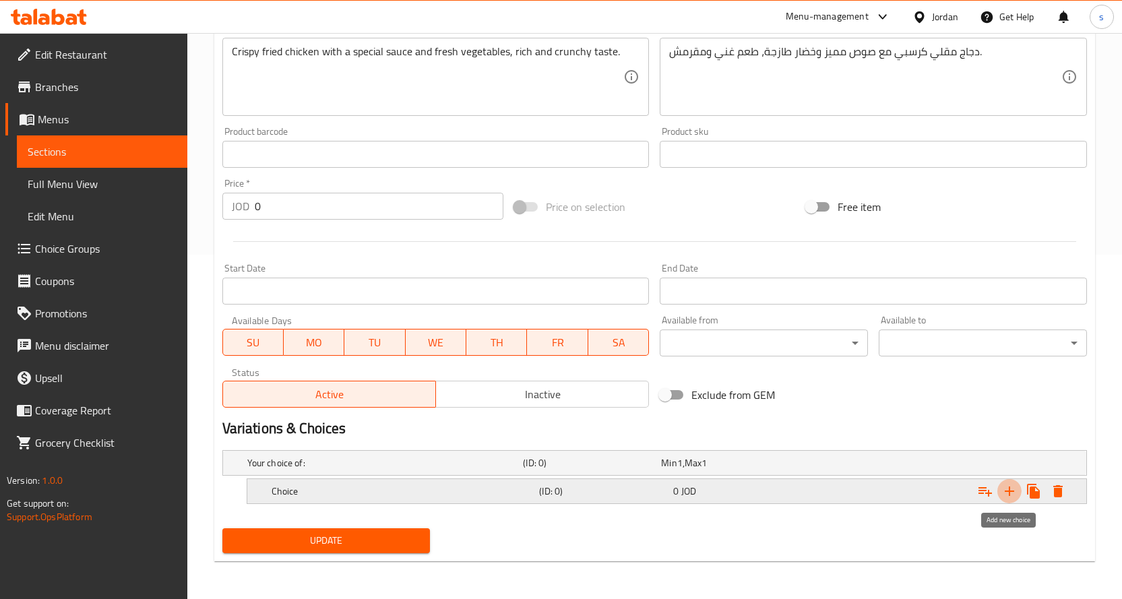
click at [1014, 483] on icon "Expand" at bounding box center [1009, 491] width 16 height 16
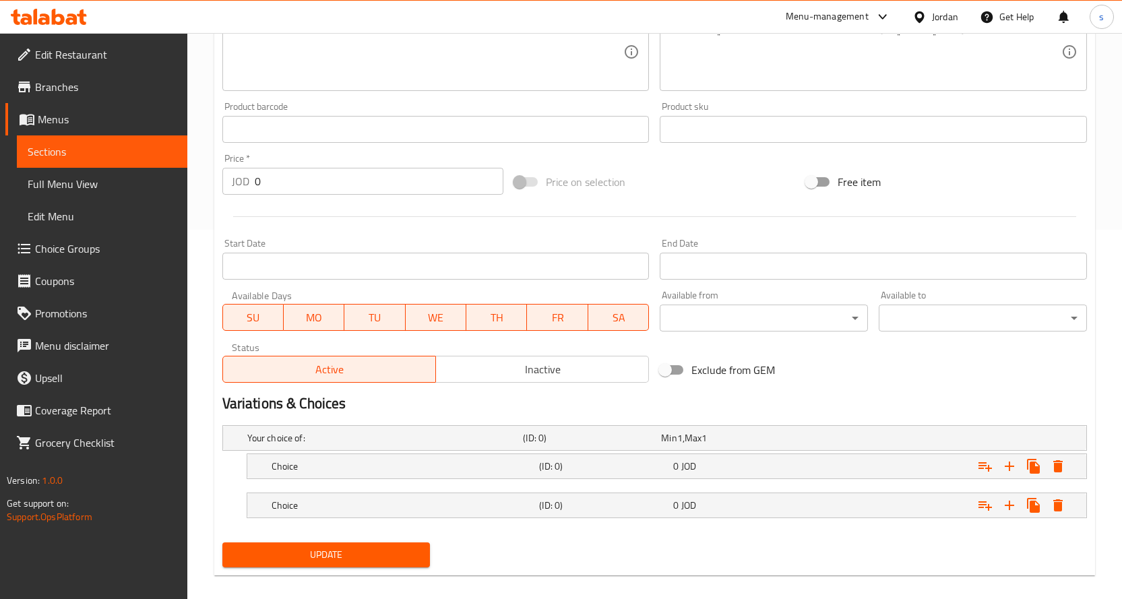
scroll to position [383, 0]
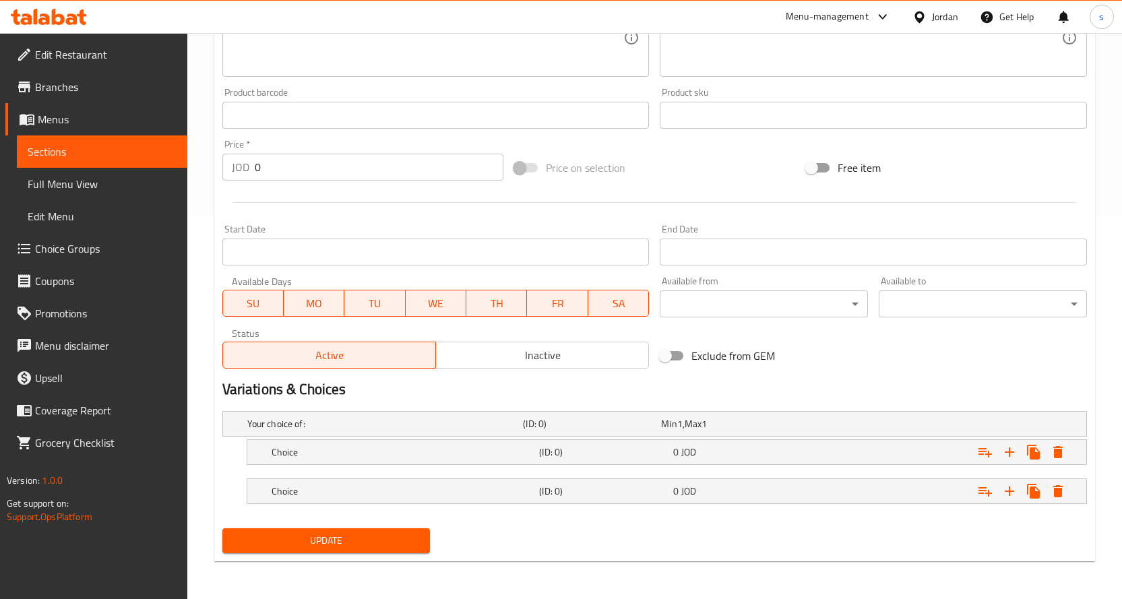
click at [755, 468] on nav at bounding box center [654, 473] width 865 height 11
click at [715, 458] on div "0 JOD" at bounding box center [737, 451] width 129 height 13
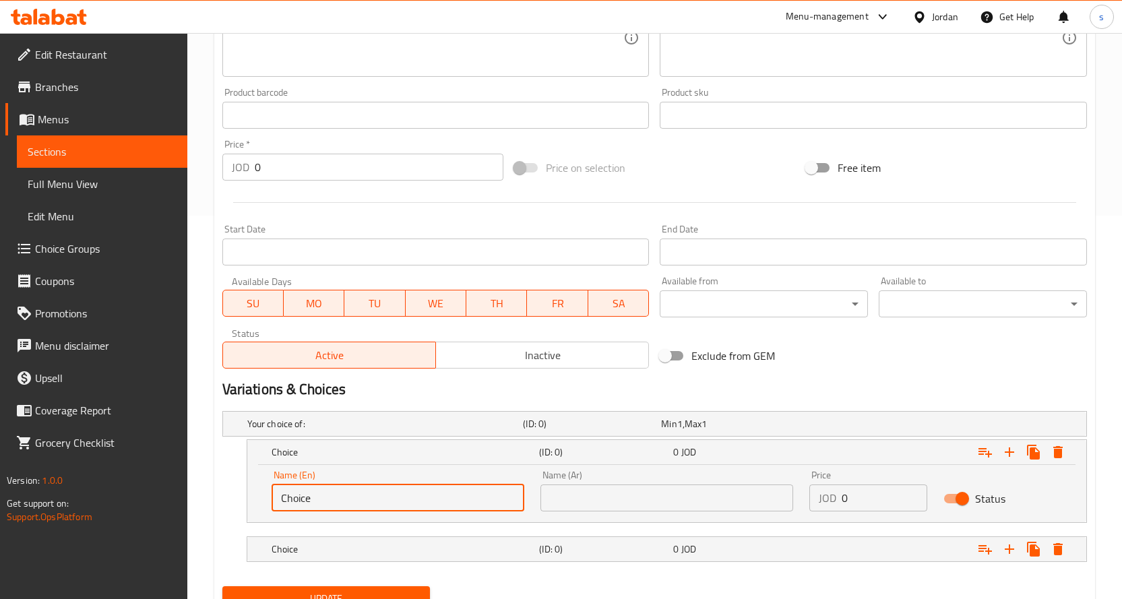
click at [383, 497] on input "Choice" at bounding box center [398, 498] width 253 height 27
type input "ة"
type input "Meal"
click at [617, 515] on div "Name (Ar) Name (Ar)" at bounding box center [666, 490] width 269 height 57
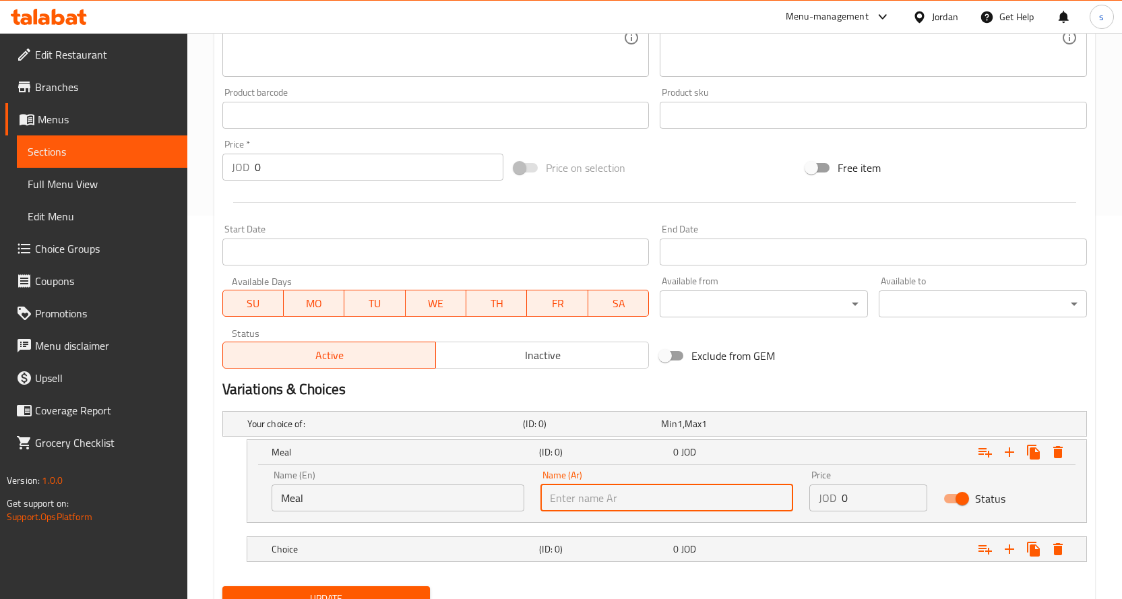
click at [620, 505] on input "text" at bounding box center [666, 498] width 253 height 27
type input "وجبة"
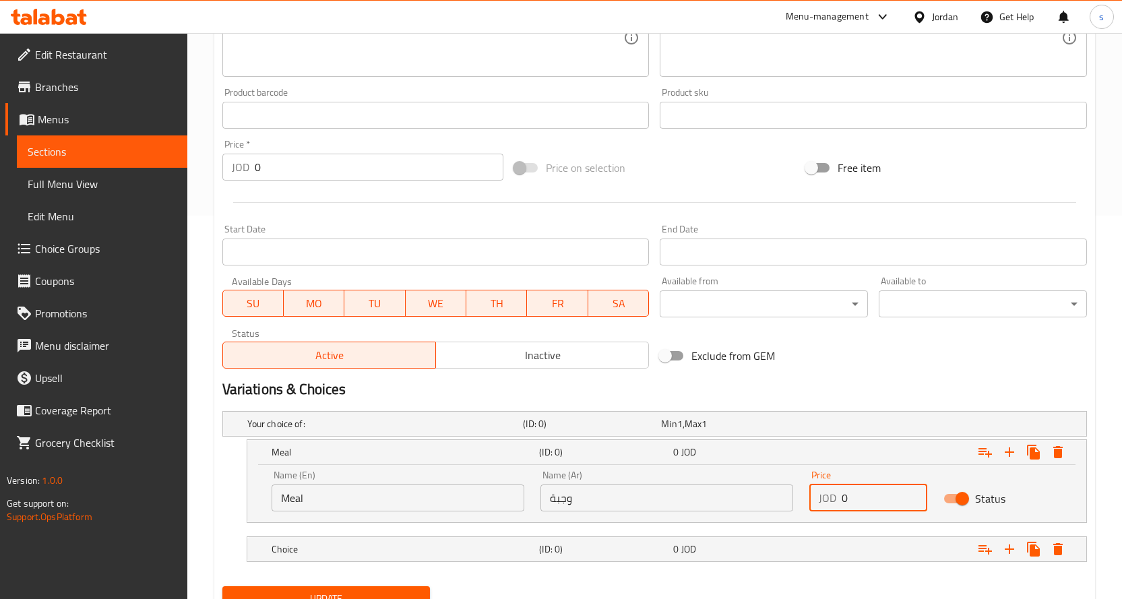
drag, startPoint x: 861, startPoint y: 505, endPoint x: 839, endPoint y: 503, distance: 21.7
click at [839, 503] on div "JOD 0 Price" at bounding box center [868, 498] width 119 height 27
type input "3"
click at [742, 547] on div "0 JOD" at bounding box center [737, 548] width 129 height 13
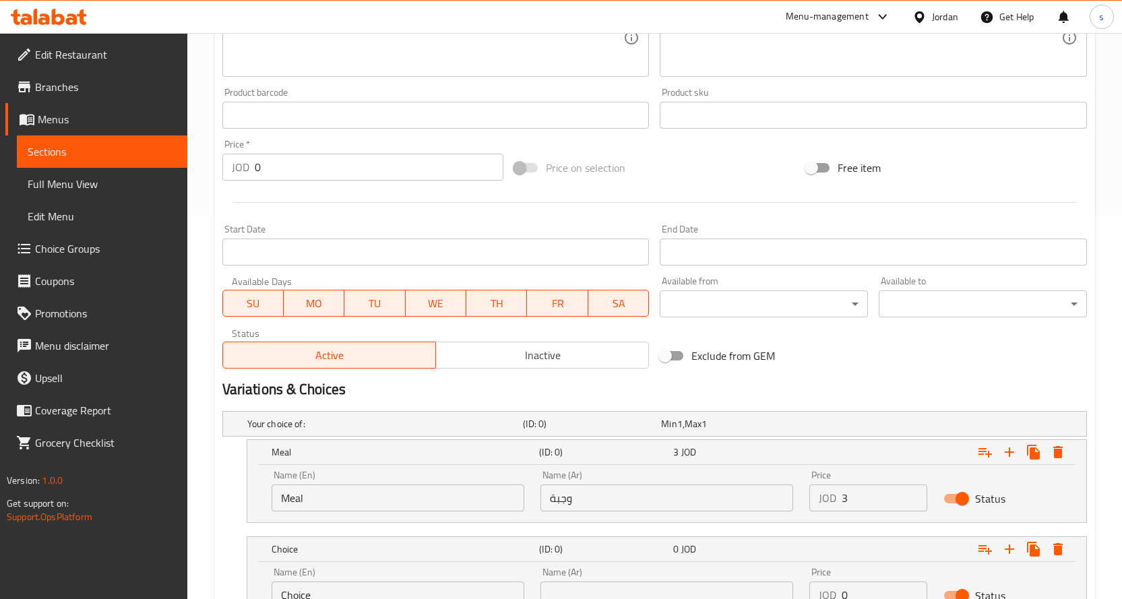
click at [388, 578] on div "Name (En) Choice Name (En)" at bounding box center [398, 587] width 253 height 41
click at [386, 585] on input "Choice" at bounding box center [398, 595] width 253 height 27
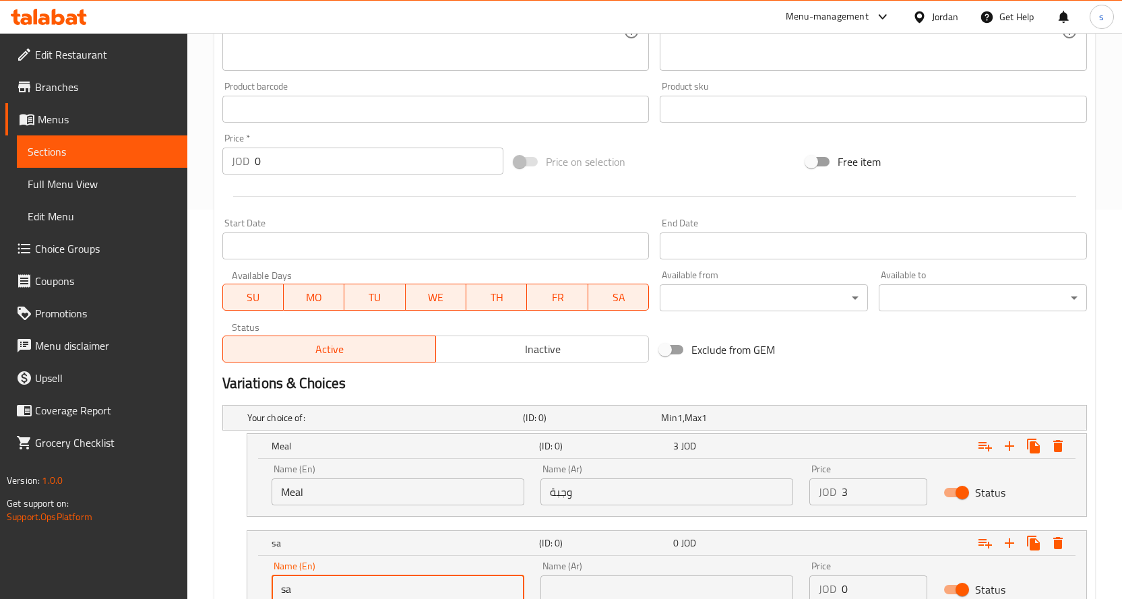
type input "Sandwich"
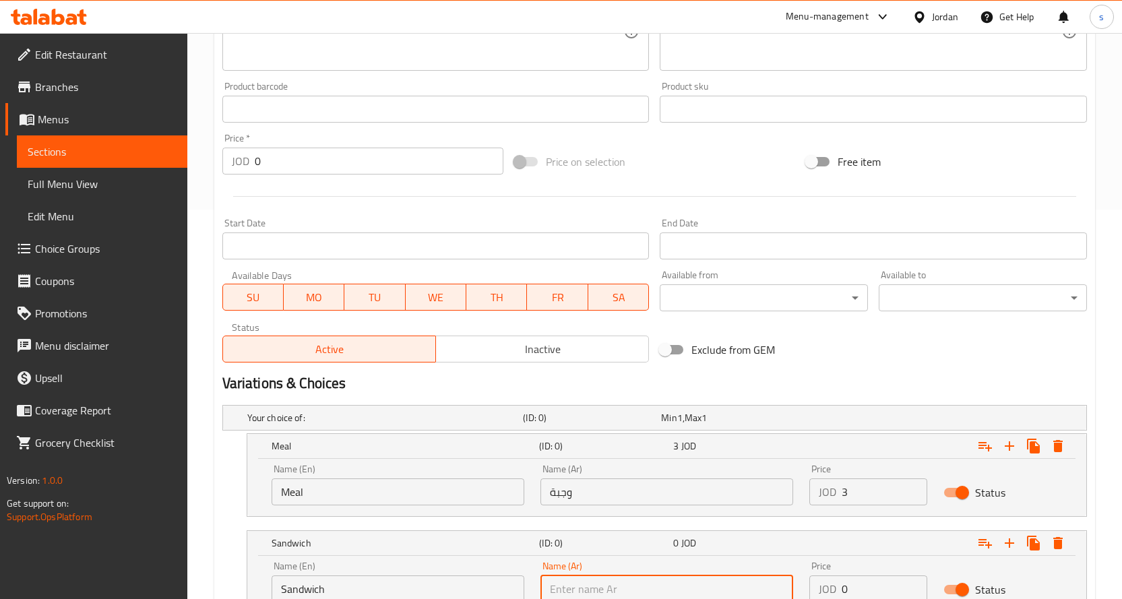
click at [609, 596] on input "text" at bounding box center [666, 589] width 253 height 27
type input "سندويتش"
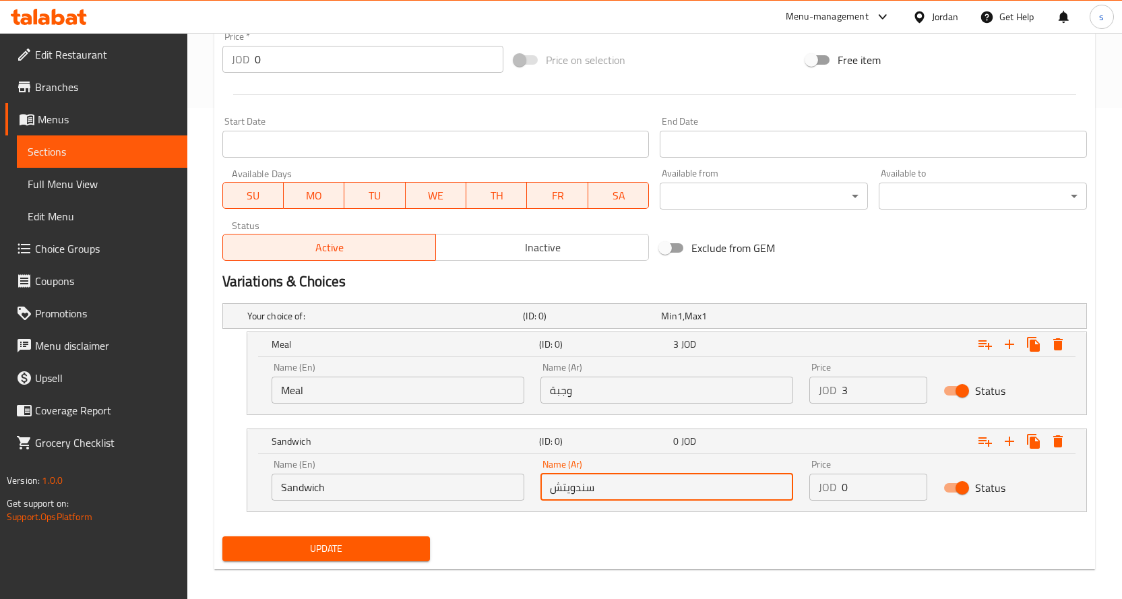
scroll to position [499, 0]
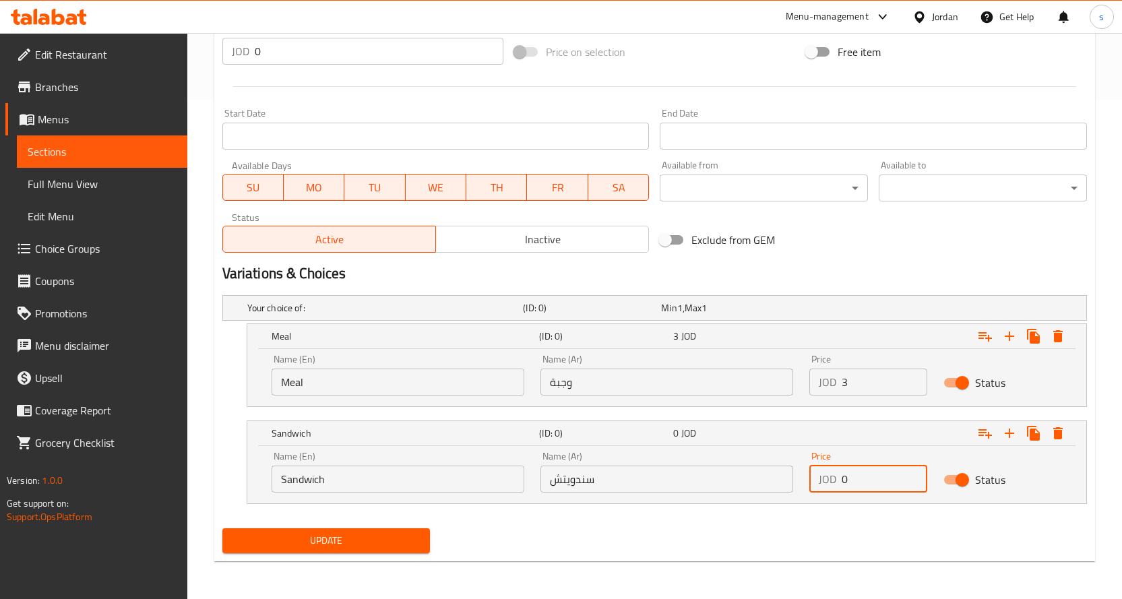
drag, startPoint x: 853, startPoint y: 485, endPoint x: 834, endPoint y: 480, distance: 20.1
click at [834, 480] on div "JOD 0 Price" at bounding box center [868, 479] width 119 height 27
type input "2.5"
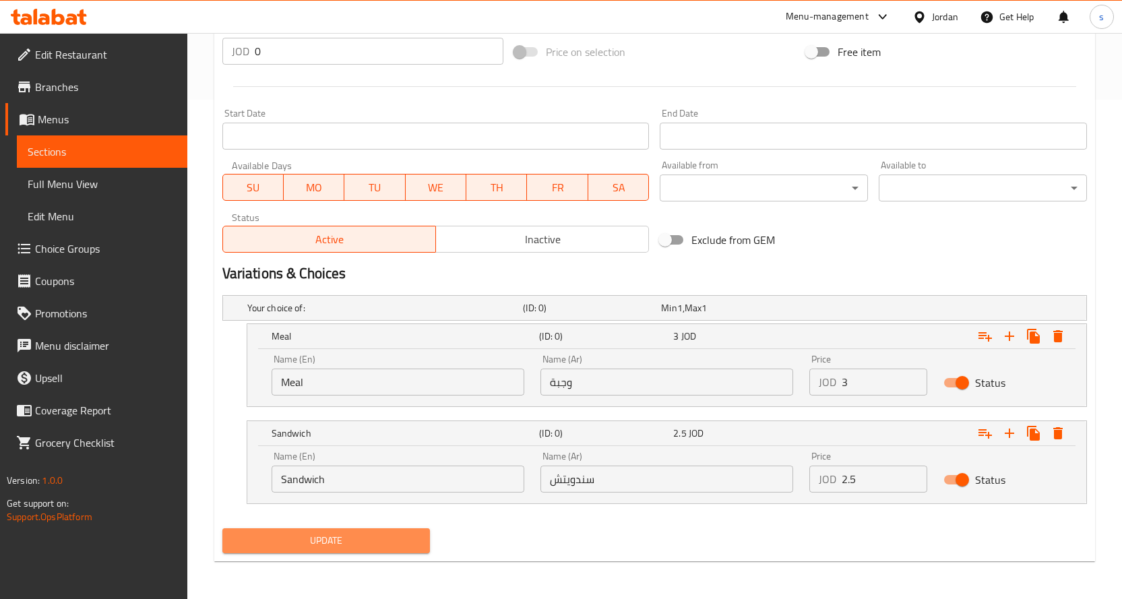
click at [295, 536] on span "Update" at bounding box center [326, 540] width 187 height 17
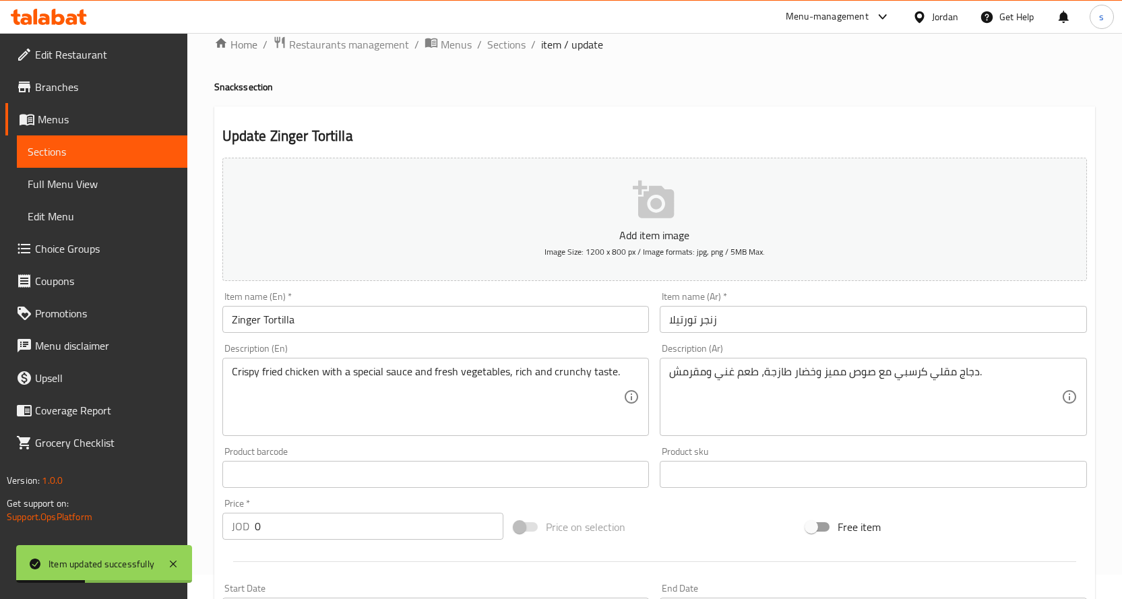
scroll to position [0, 0]
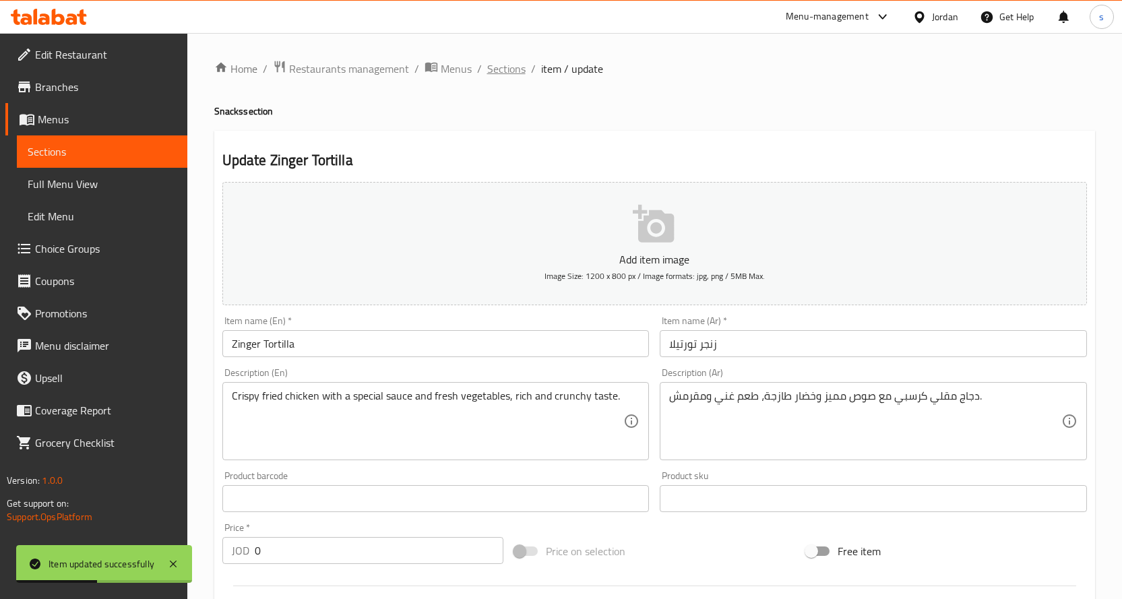
click at [495, 69] on span "Sections" at bounding box center [506, 69] width 38 height 16
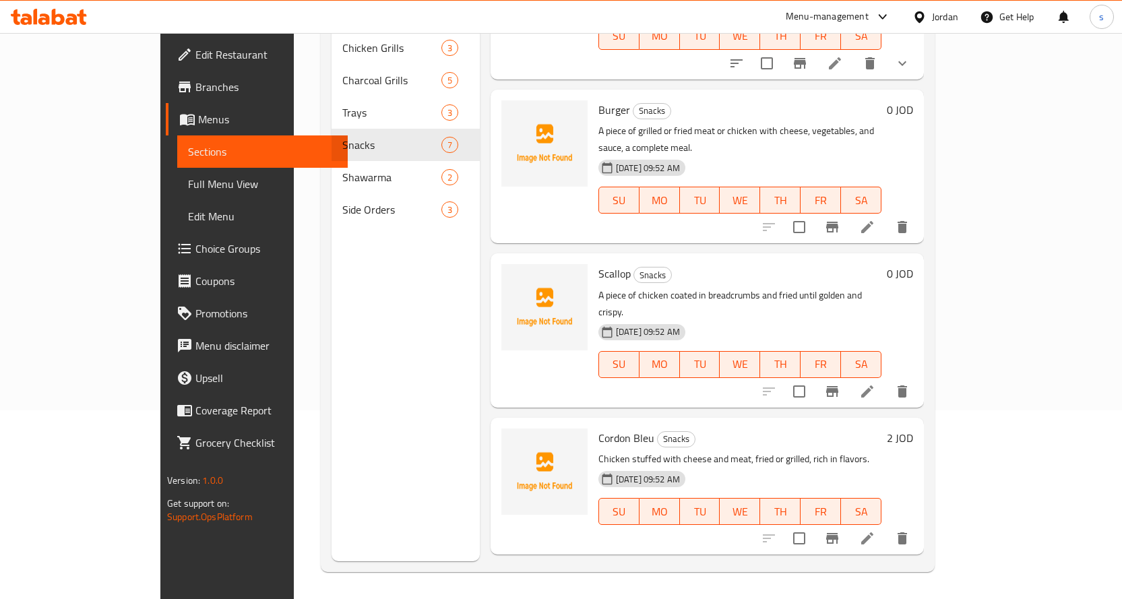
scroll to position [263, 0]
click at [873, 387] on icon at bounding box center [867, 393] width 12 height 12
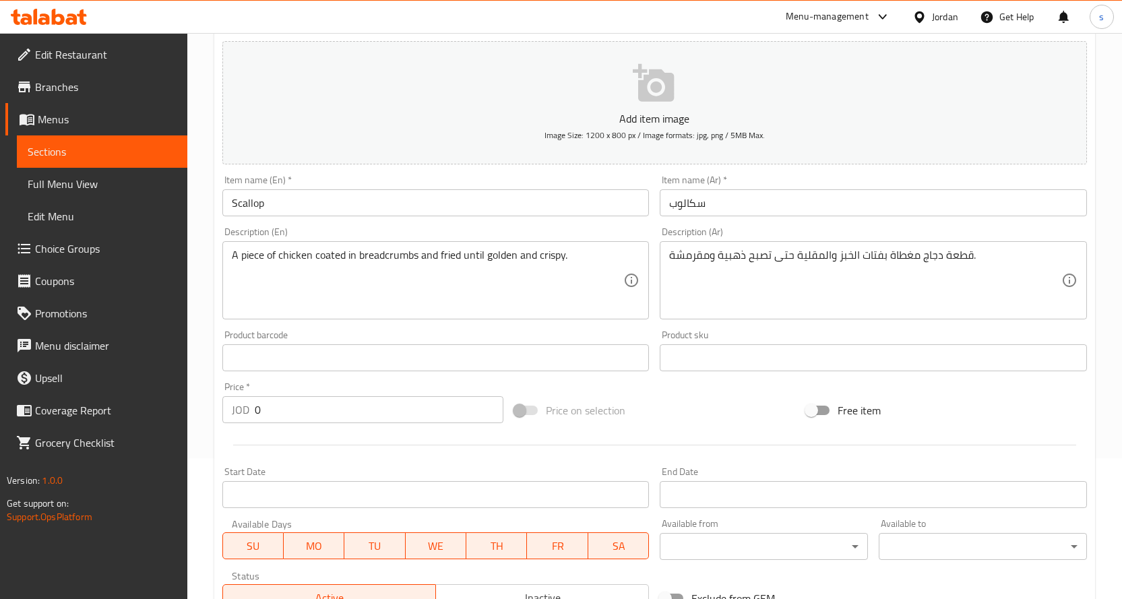
scroll to position [353, 0]
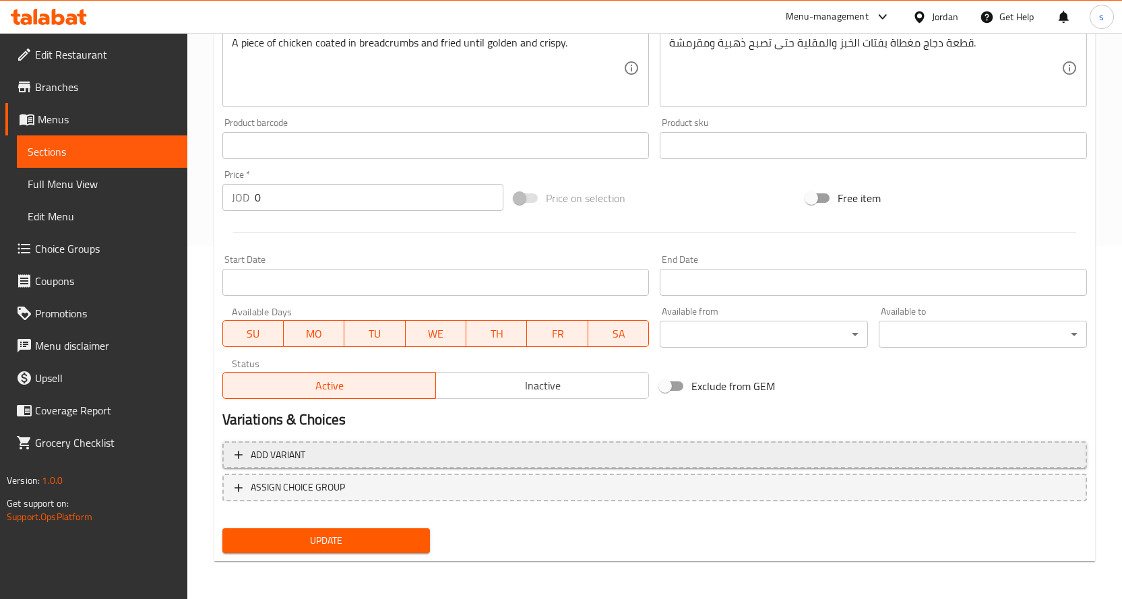
click at [382, 443] on button "Add variant" at bounding box center [654, 455] width 865 height 28
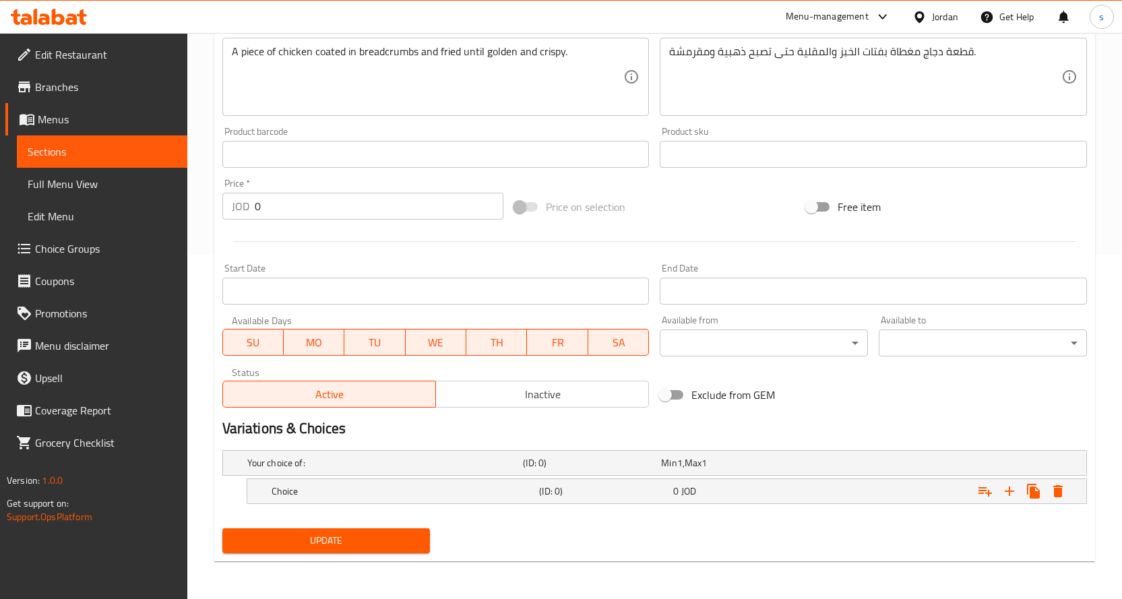
scroll to position [344, 0]
click at [373, 493] on h5 "Choice" at bounding box center [403, 491] width 263 height 13
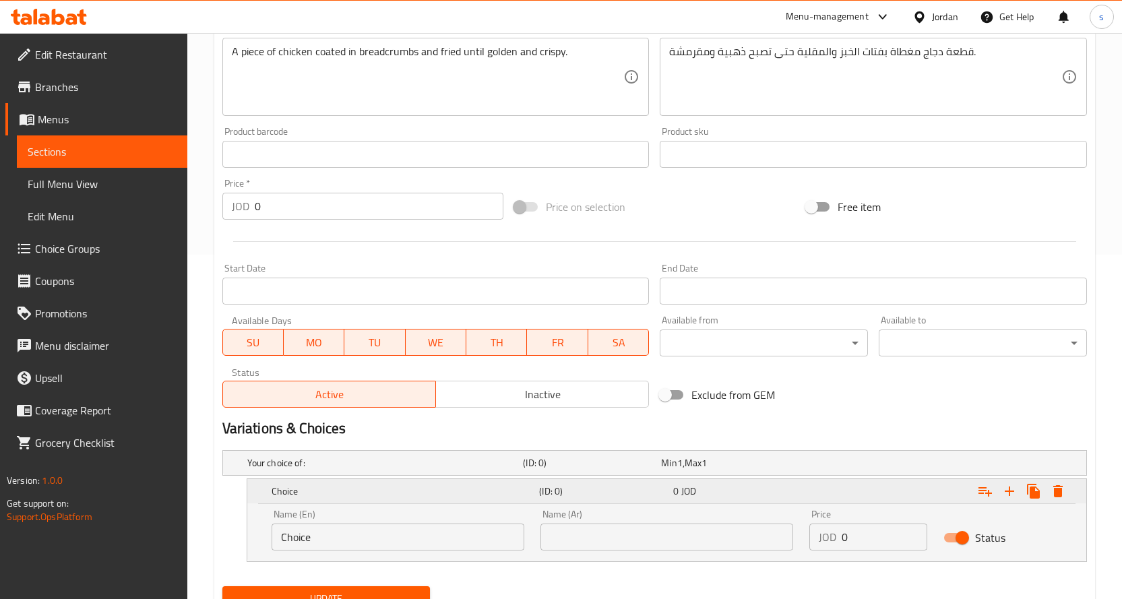
scroll to position [402, 0]
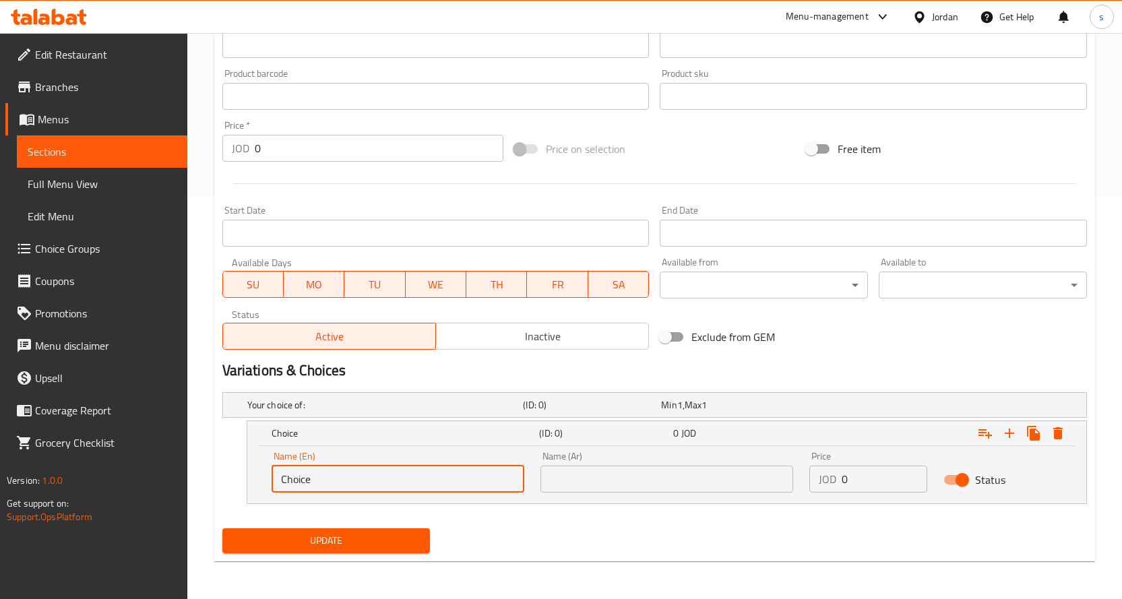
click at [364, 480] on input "Choice" at bounding box center [398, 479] width 253 height 27
type input "Meal"
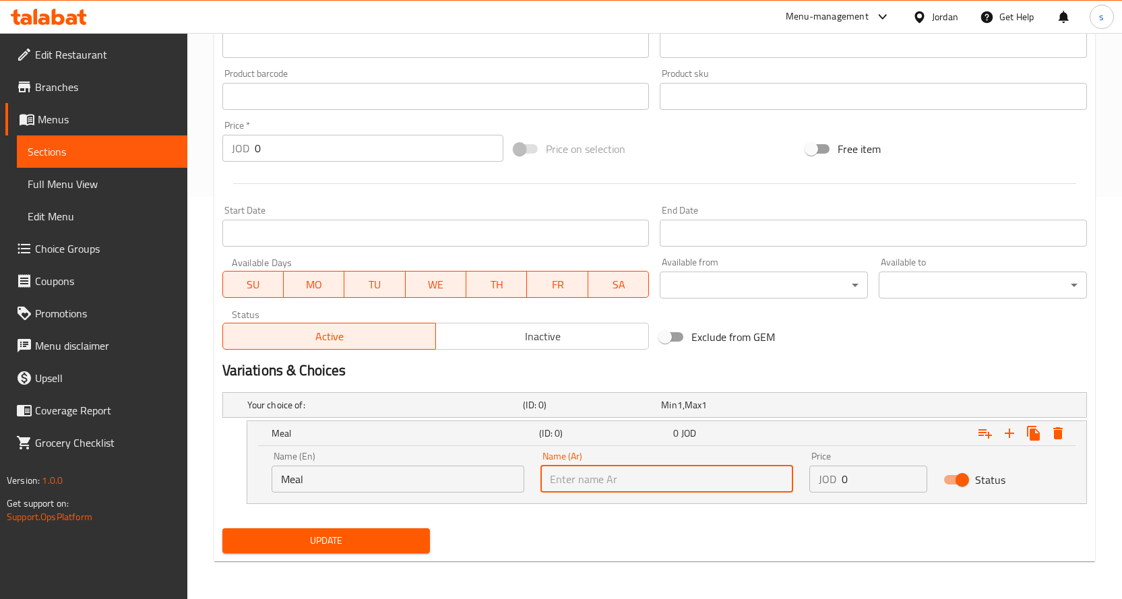
click at [644, 482] on input "text" at bounding box center [666, 479] width 253 height 27
type input "وجبة"
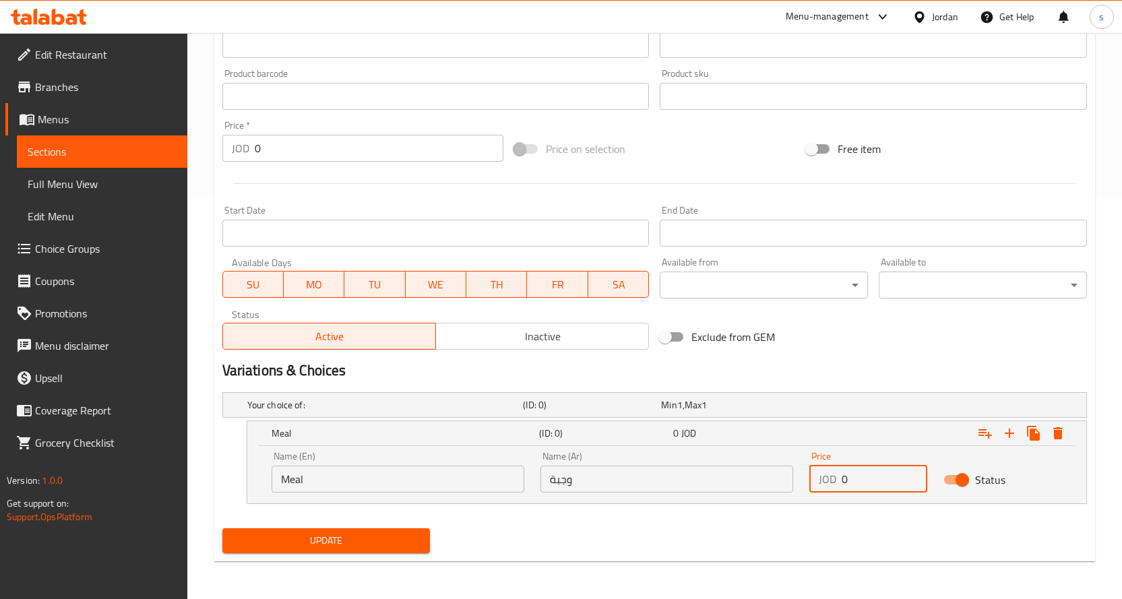
drag, startPoint x: 864, startPoint y: 477, endPoint x: 832, endPoint y: 478, distance: 31.7
click at [832, 478] on div "JOD 0 Price" at bounding box center [868, 479] width 119 height 27
type input "2.25"
click at [1011, 427] on icon "Expand" at bounding box center [1009, 433] width 16 height 16
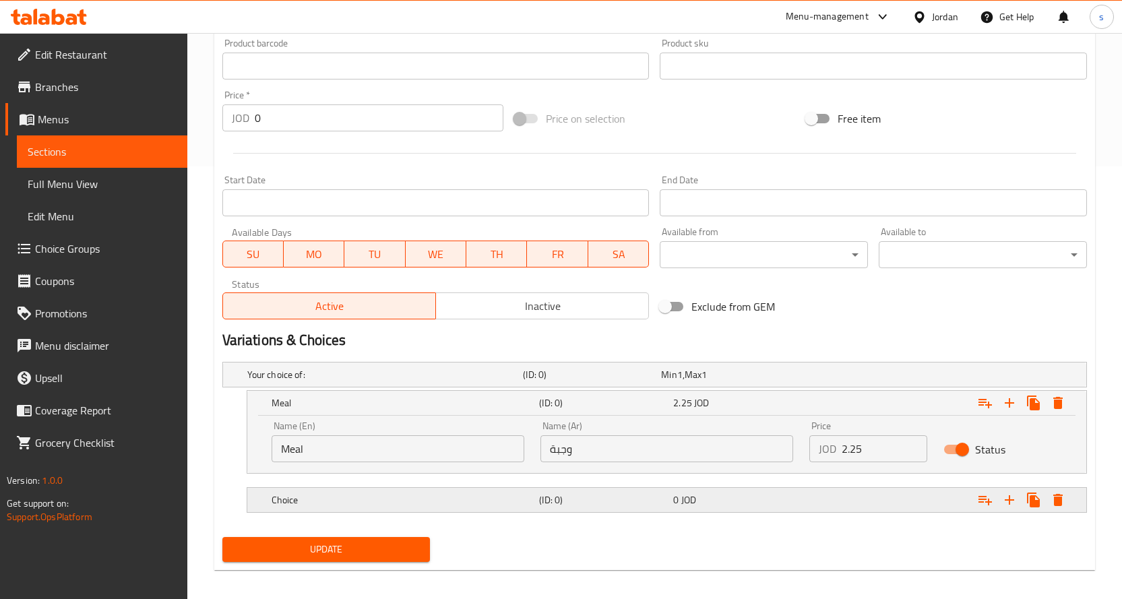
scroll to position [441, 0]
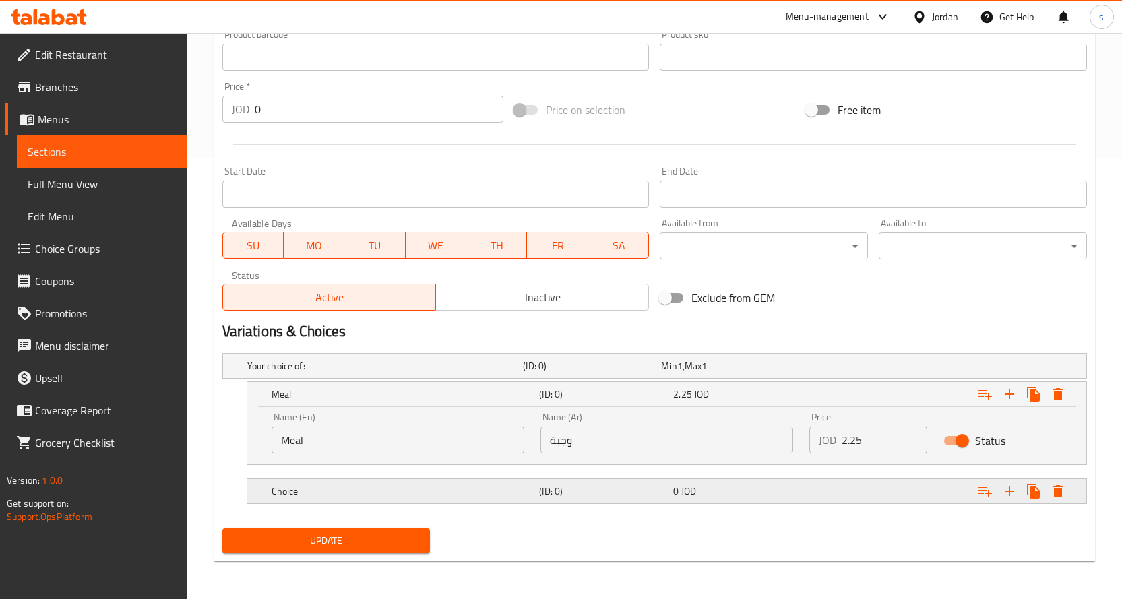
click at [566, 483] on div "(ID: 0)" at bounding box center [603, 491] width 134 height 19
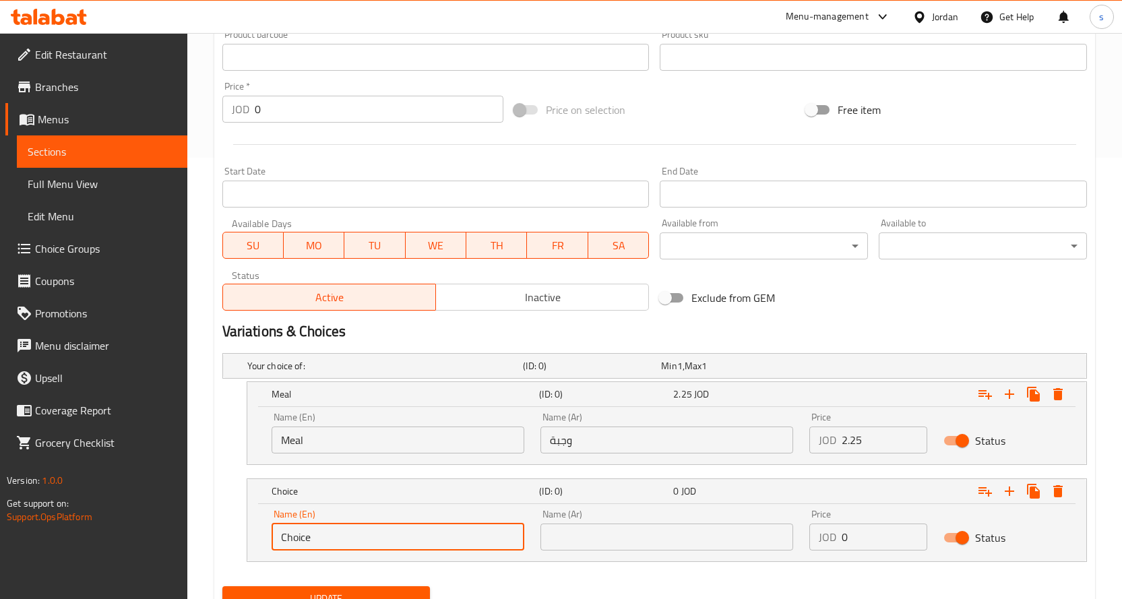
drag, startPoint x: 334, startPoint y: 536, endPoint x: 201, endPoint y: 548, distance: 133.3
click at [201, 548] on div "Home / Restaurants management / Menus / Sections / item / update Snacks section…" at bounding box center [654, 124] width 935 height 1065
type input "Sandwich"
click at [589, 536] on input "text" at bounding box center [666, 537] width 253 height 27
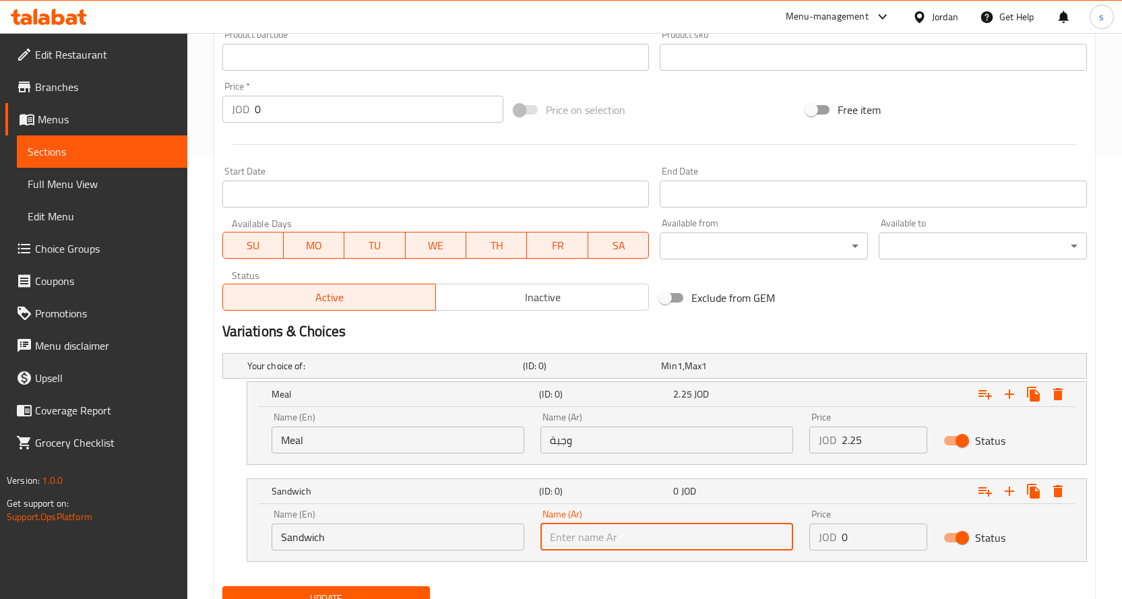
type input "سندويتش"
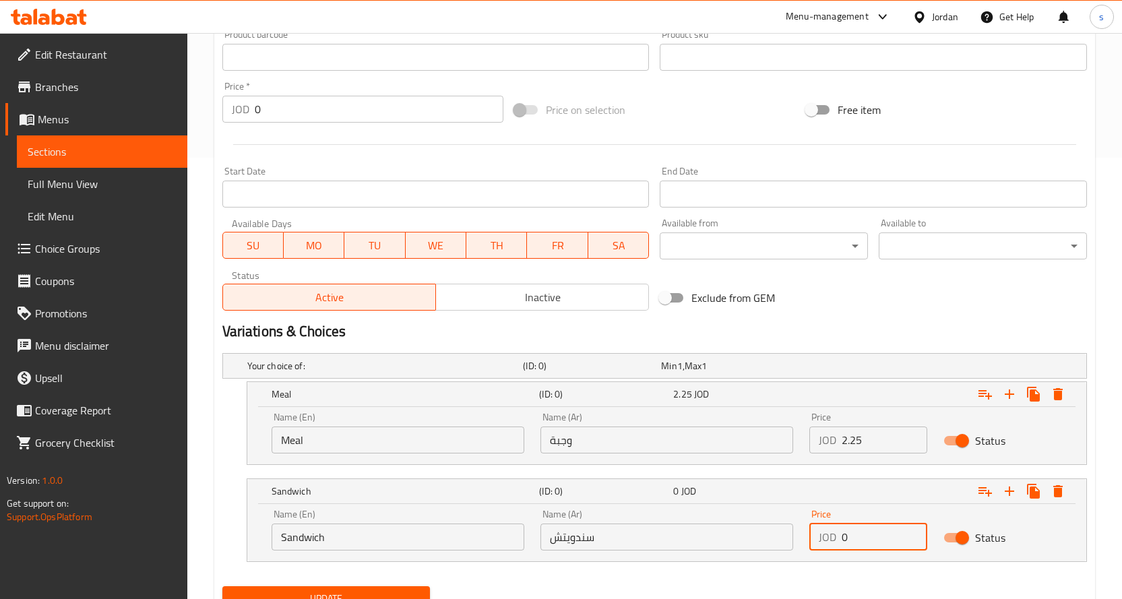
drag, startPoint x: 848, startPoint y: 536, endPoint x: 825, endPoint y: 539, distance: 23.8
click at [825, 539] on div "JOD 0 Price" at bounding box center [868, 537] width 119 height 27
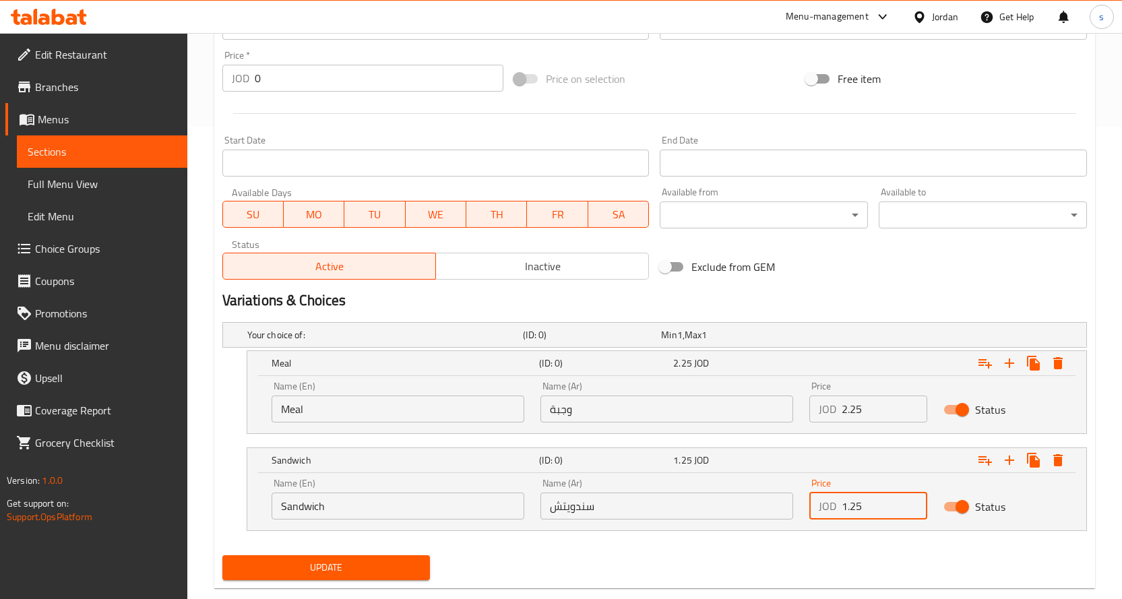
scroll to position [499, 0]
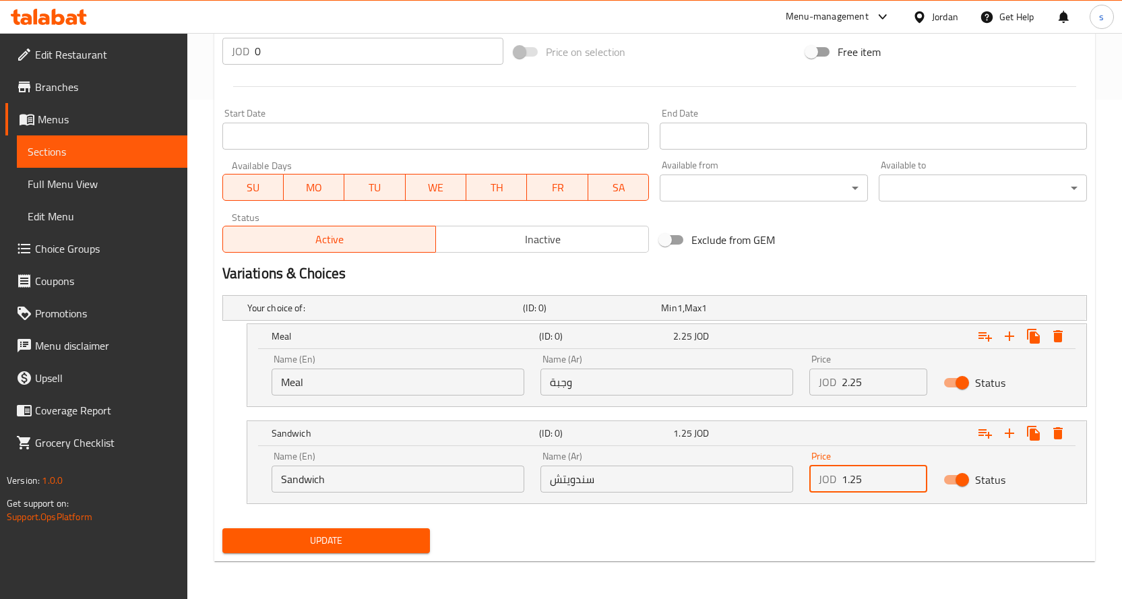
type input "1.25"
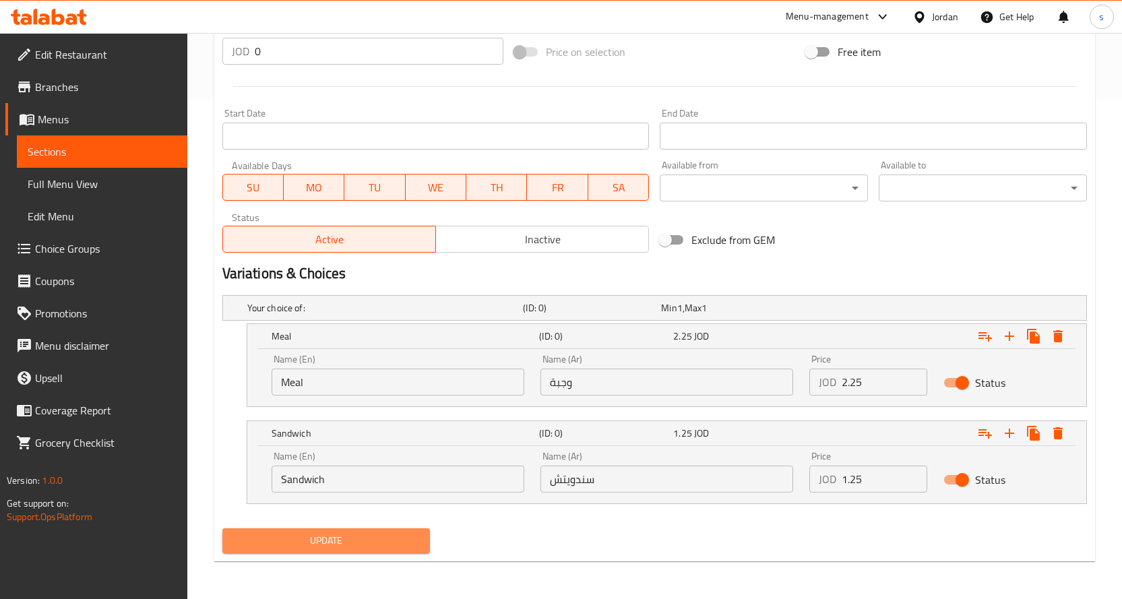
click at [395, 545] on span "Update" at bounding box center [326, 540] width 187 height 17
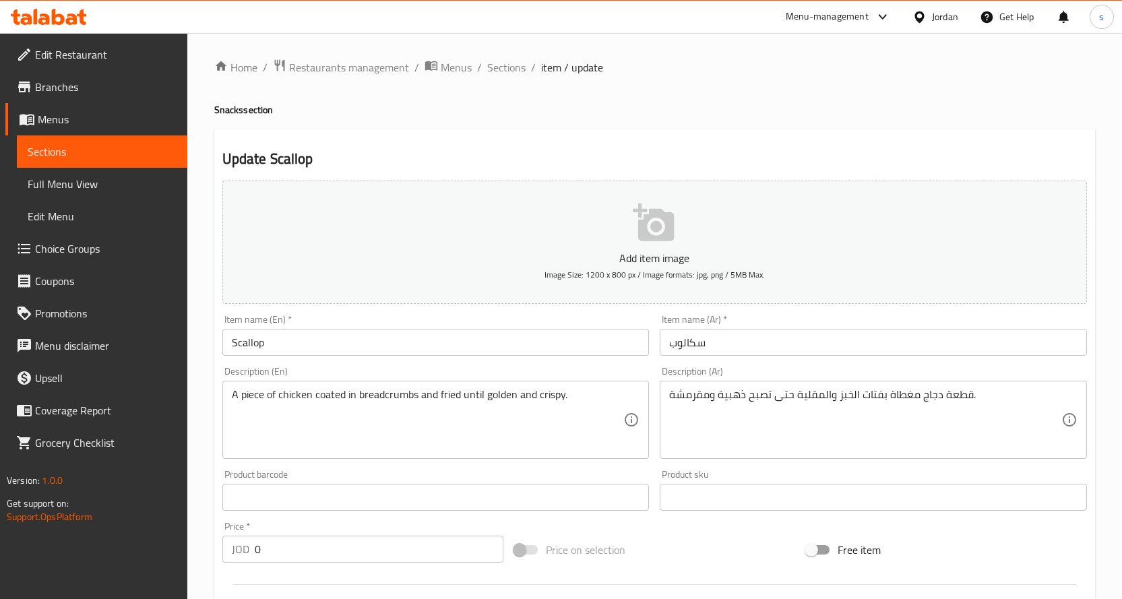
scroll to position [0, 0]
click at [499, 69] on span "Sections" at bounding box center [506, 69] width 38 height 16
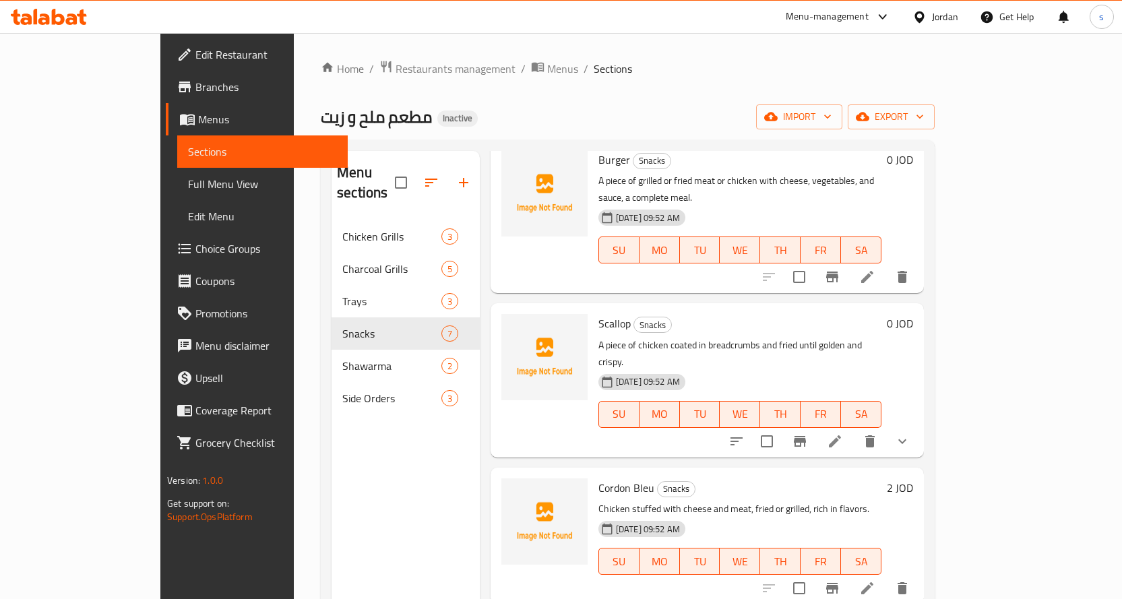
scroll to position [465, 0]
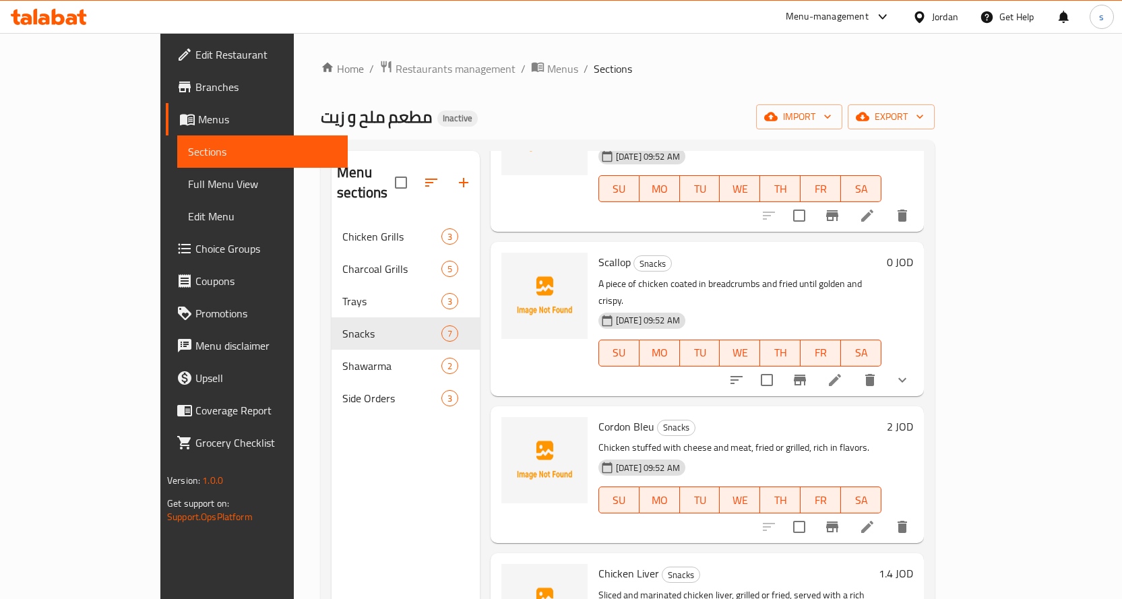
click at [873, 521] on icon at bounding box center [867, 527] width 12 height 12
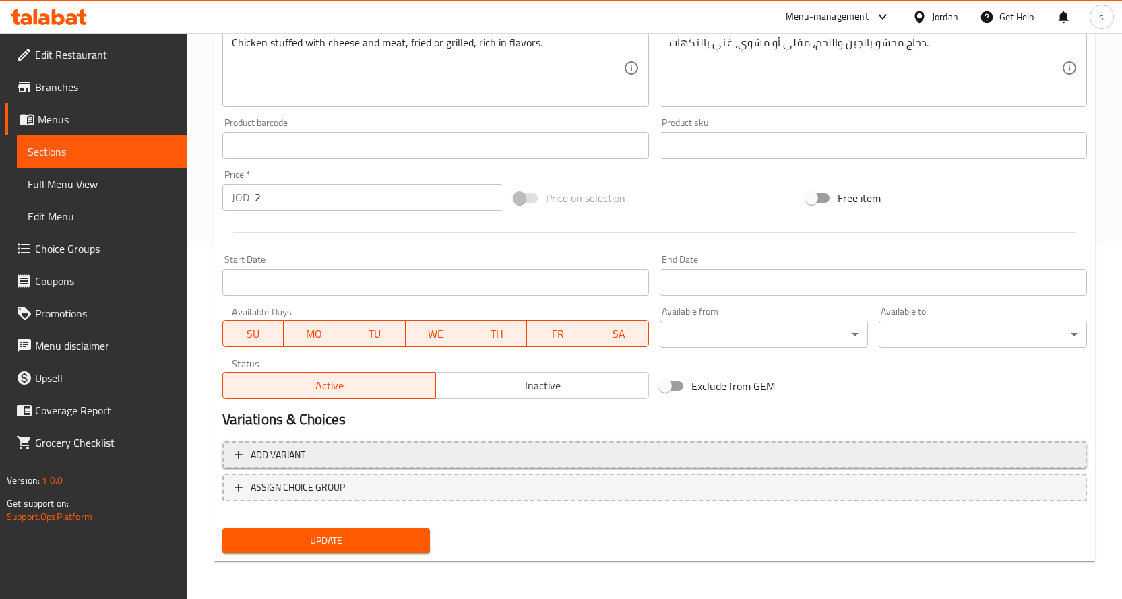
click at [373, 463] on span "Add variant" at bounding box center [655, 455] width 840 height 17
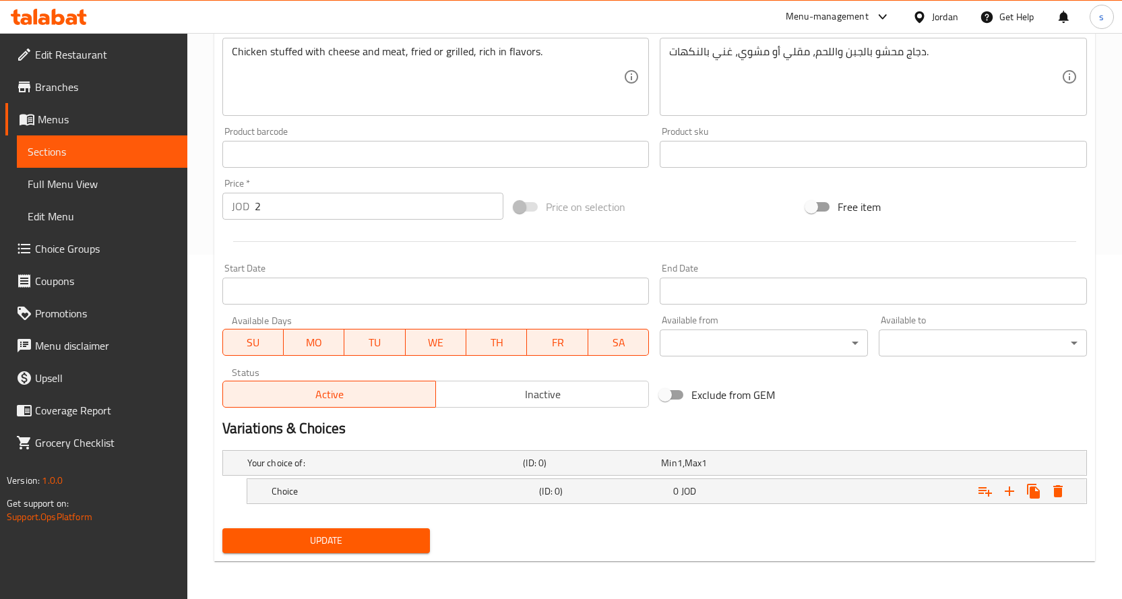
scroll to position [344, 0]
click at [494, 491] on h5 "Choice" at bounding box center [403, 491] width 263 height 13
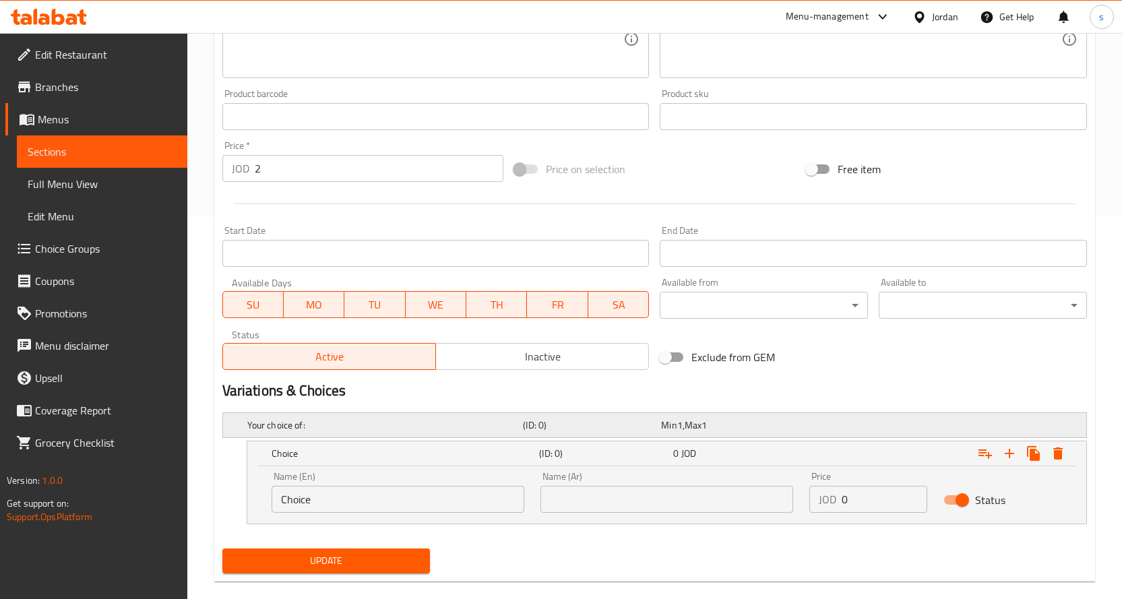
scroll to position [402, 0]
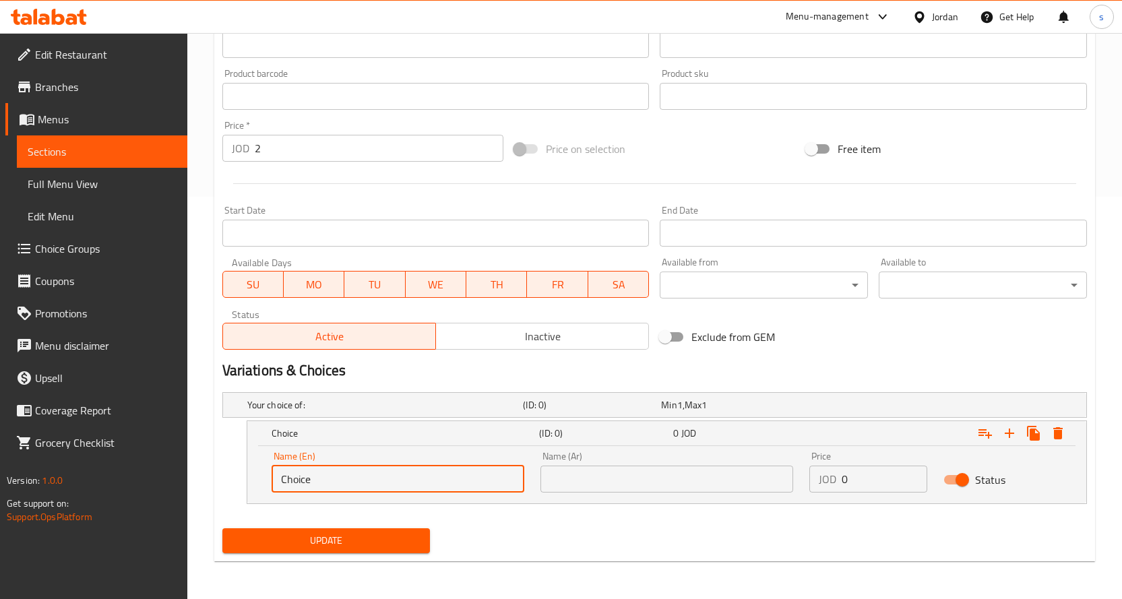
click at [393, 488] on input "Choice" at bounding box center [398, 479] width 253 height 27
type input "d"
type input "f"
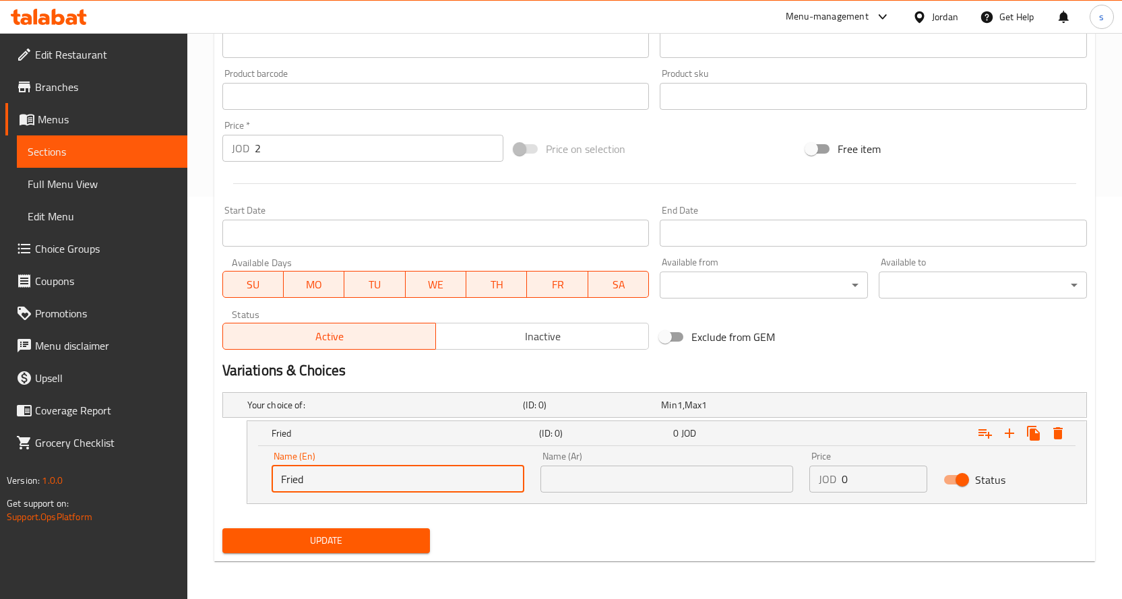
type input "Fried"
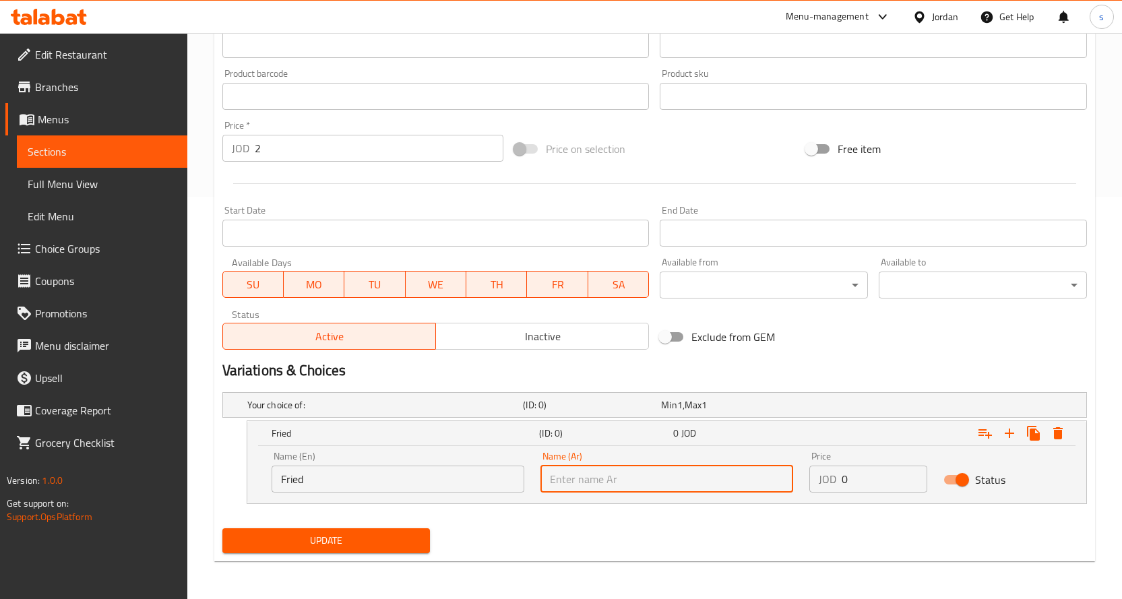
click at [630, 473] on input "text" at bounding box center [666, 479] width 253 height 27
type input "مقلي"
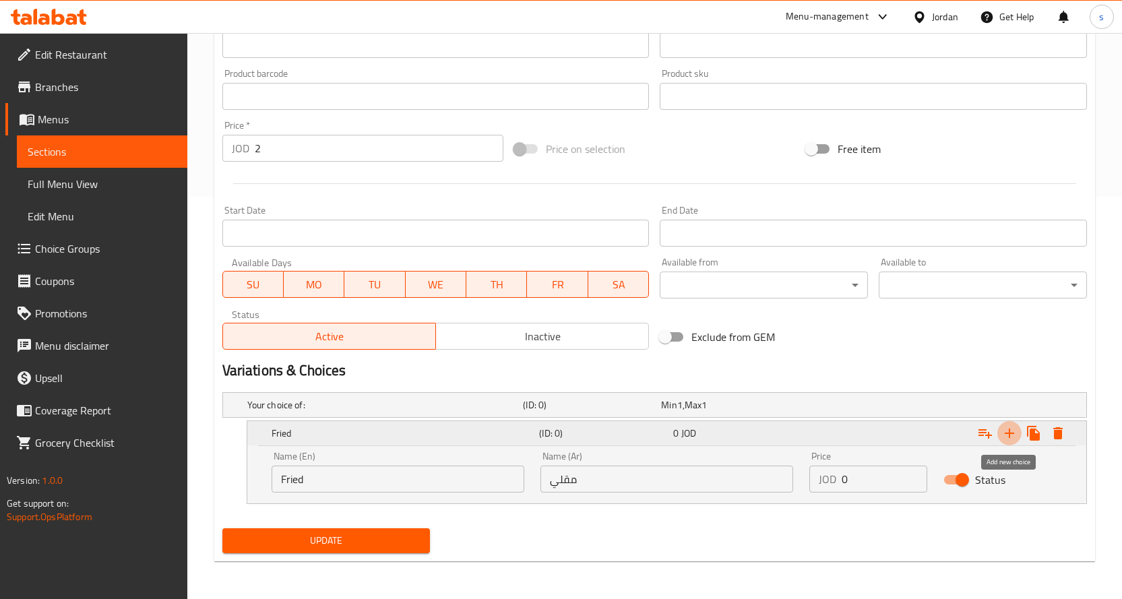
click at [1009, 435] on icon "Expand" at bounding box center [1009, 433] width 9 height 9
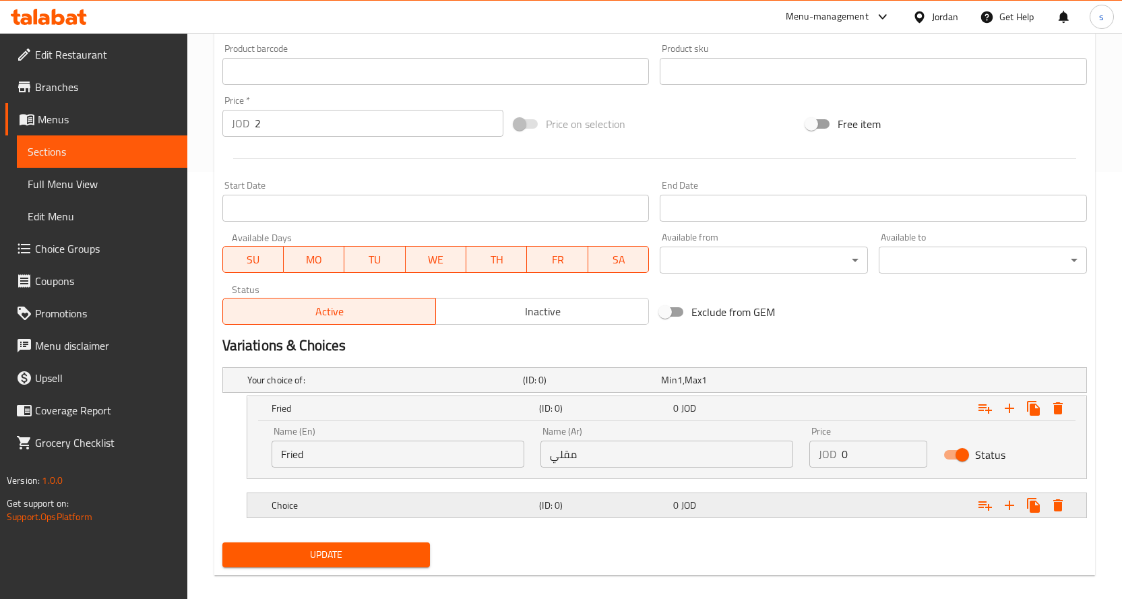
scroll to position [441, 0]
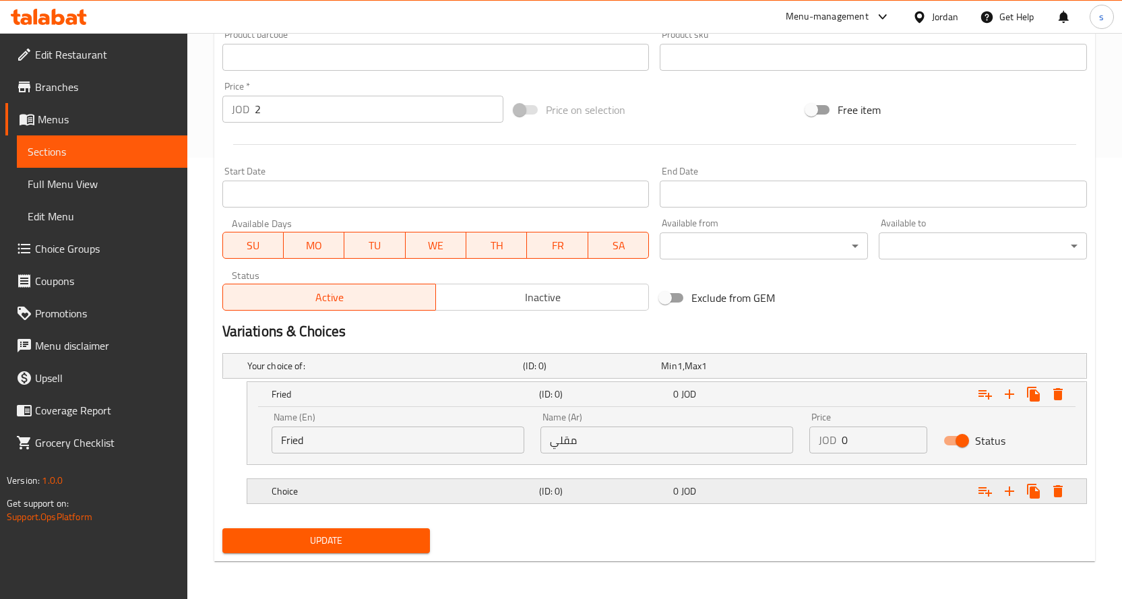
click at [397, 487] on h5 "Choice" at bounding box center [403, 491] width 263 height 13
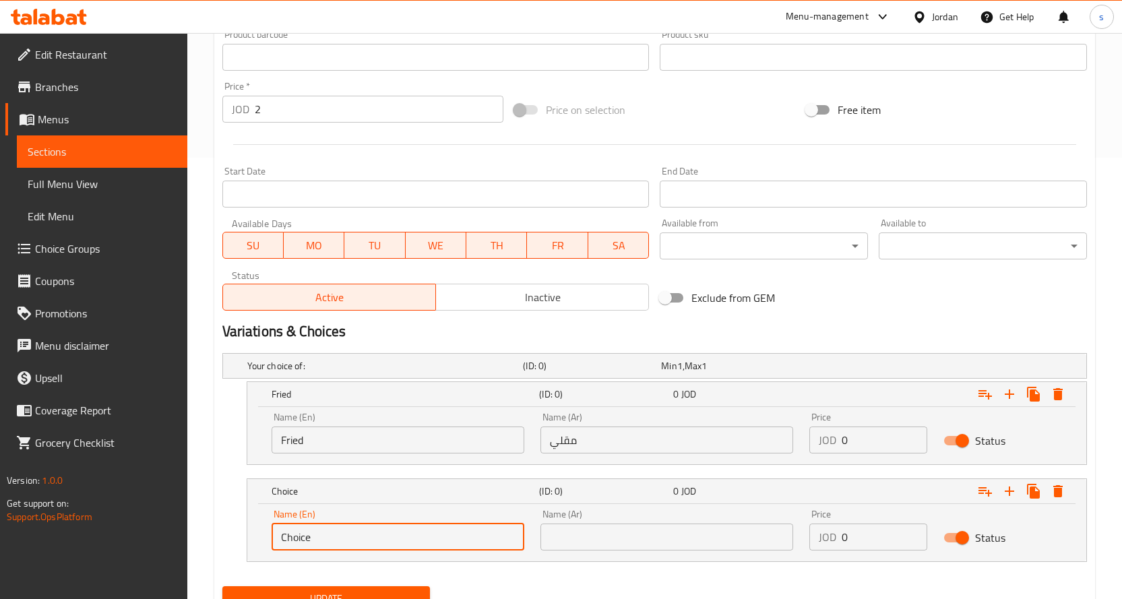
drag, startPoint x: 317, startPoint y: 536, endPoint x: 250, endPoint y: 533, distance: 67.5
click at [250, 533] on div "Name (En) Choice Name (En) Name (Ar) Name (Ar) Price JOD 0 Price Status" at bounding box center [666, 532] width 839 height 57
type input "Grilled"
click at [546, 541] on input "text" at bounding box center [666, 537] width 253 height 27
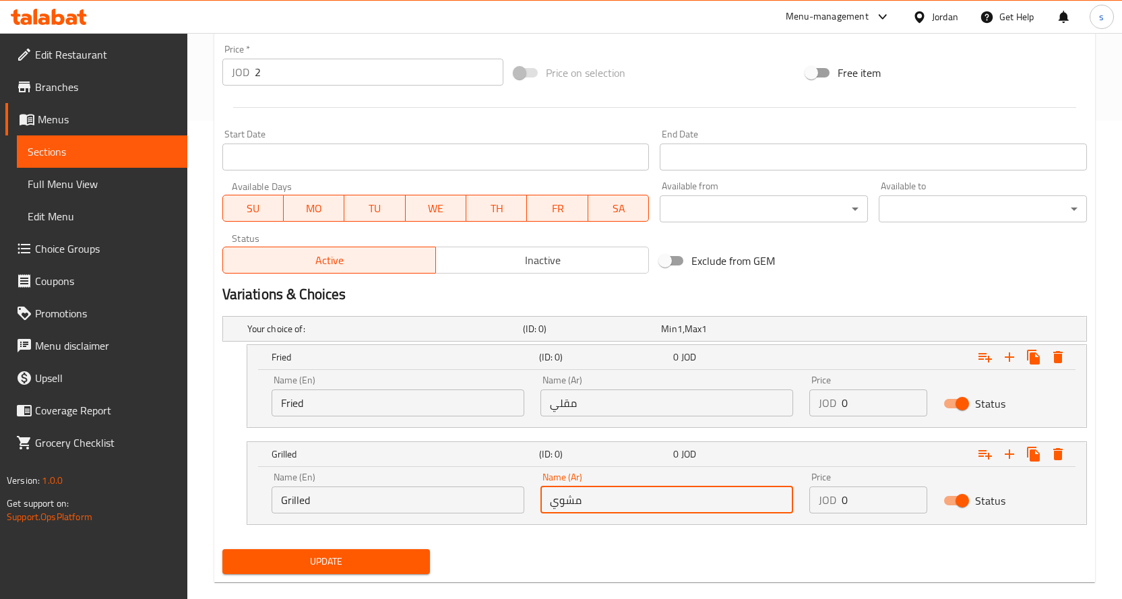
scroll to position [499, 0]
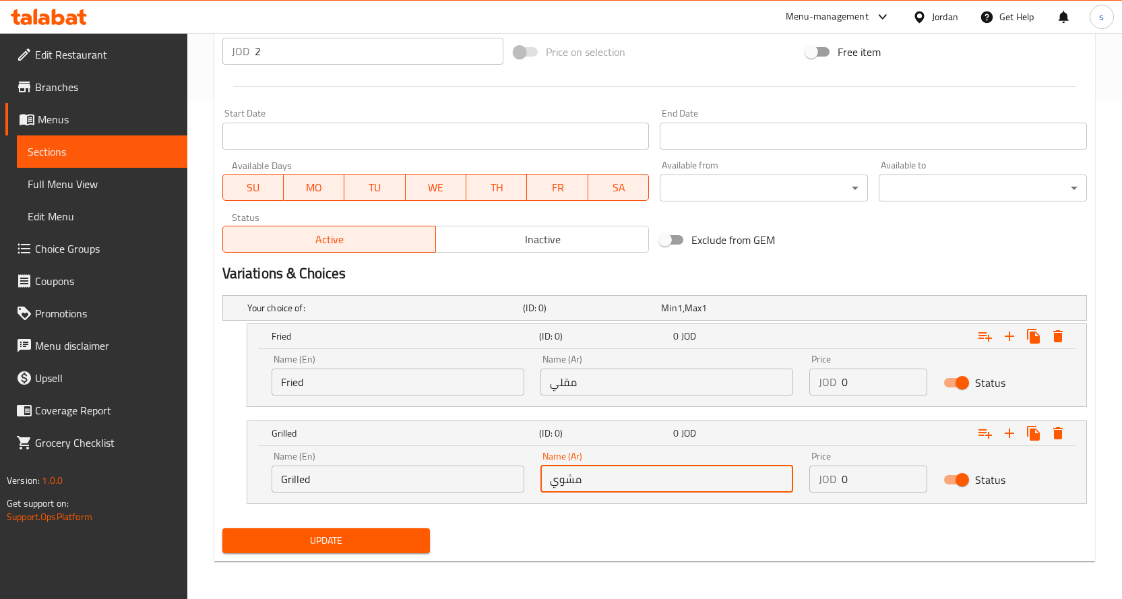
type input "مشوي"
click at [337, 534] on span "Update" at bounding box center [326, 540] width 187 height 17
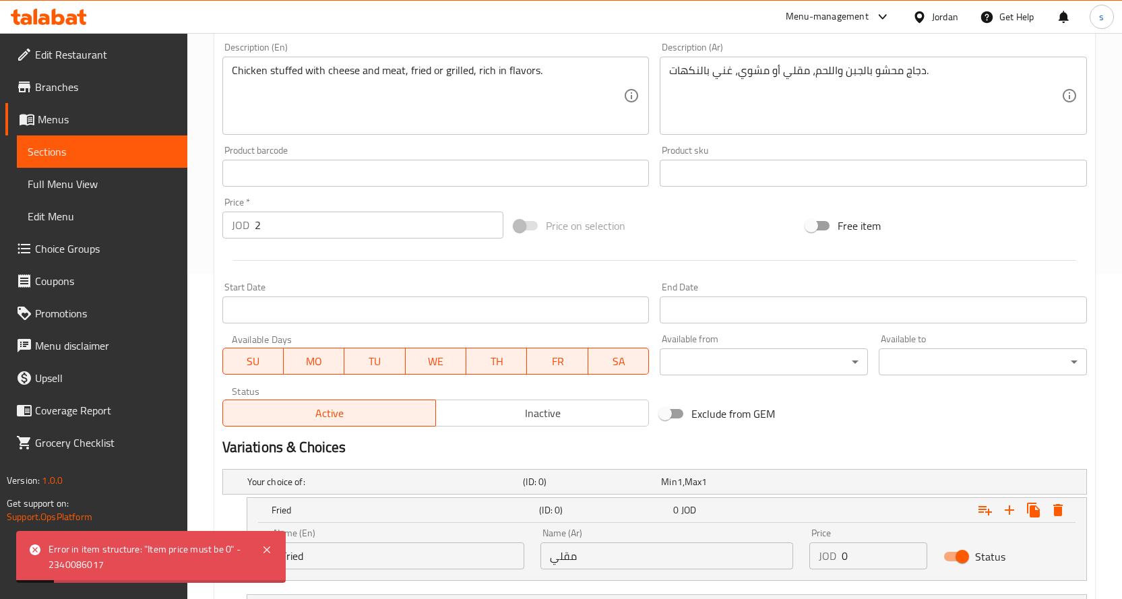
scroll to position [297, 0]
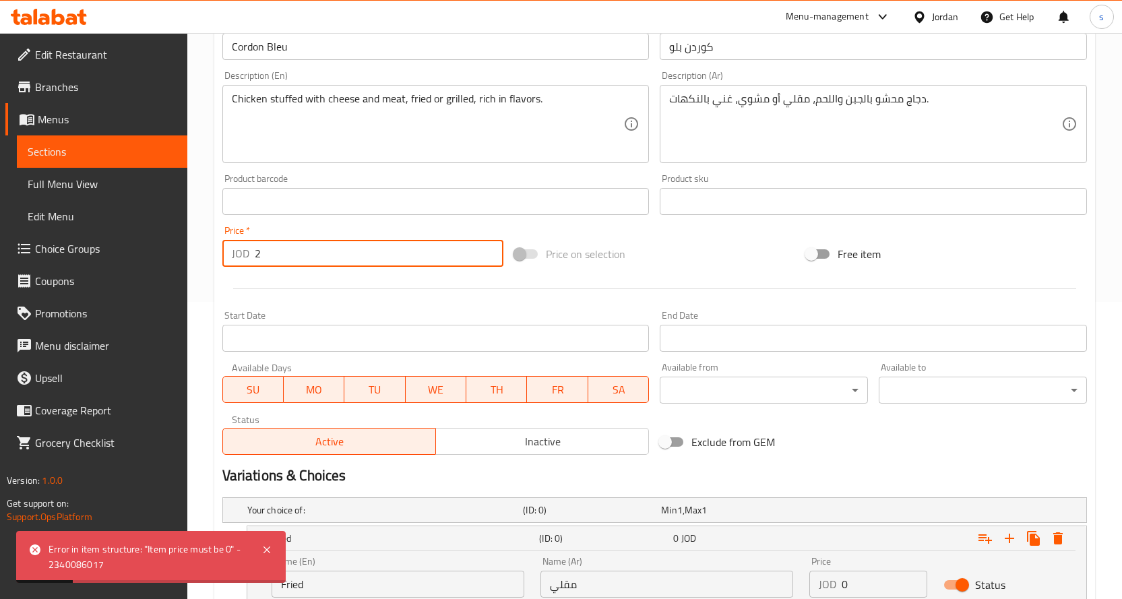
drag, startPoint x: 272, startPoint y: 259, endPoint x: 231, endPoint y: 248, distance: 41.8
click at [231, 248] on div "JOD 2 Price *" at bounding box center [362, 253] width 281 height 27
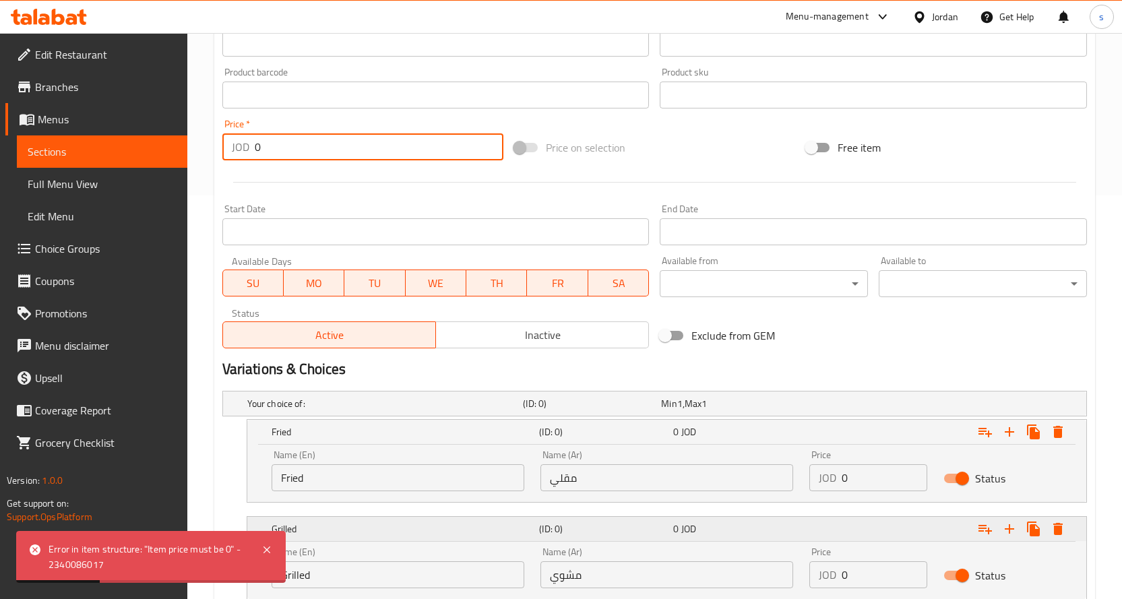
scroll to position [499, 0]
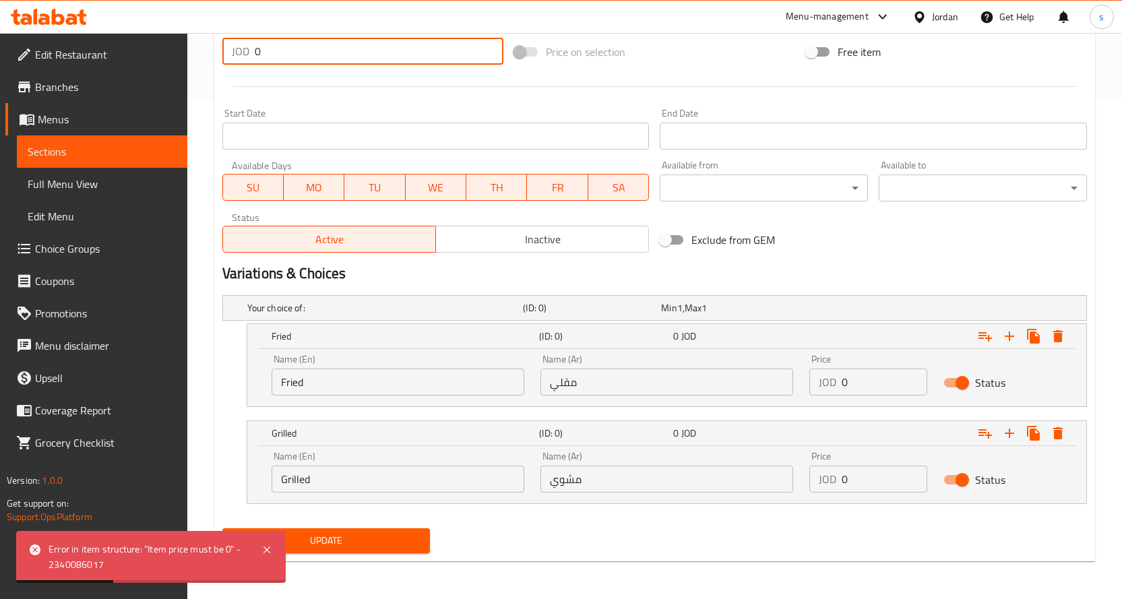
type input "0"
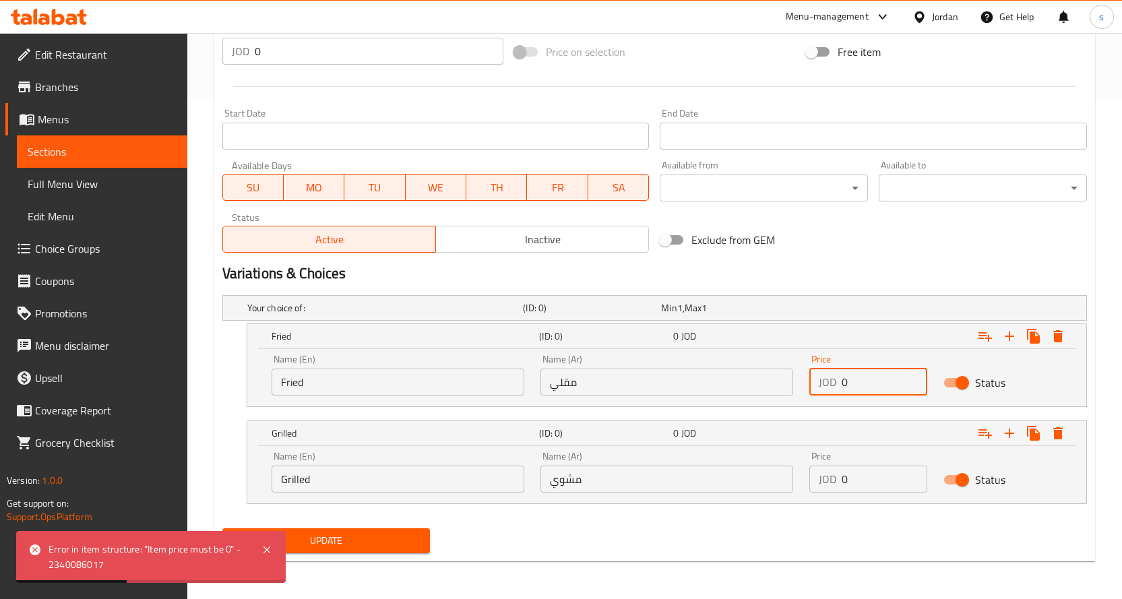
drag, startPoint x: 857, startPoint y: 389, endPoint x: 826, endPoint y: 381, distance: 31.9
click at [826, 381] on div "JOD 0 Price" at bounding box center [868, 382] width 119 height 27
type input "2"
drag, startPoint x: 873, startPoint y: 484, endPoint x: 828, endPoint y: 480, distance: 45.3
click at [828, 480] on div "JOD 0 Price" at bounding box center [868, 479] width 119 height 27
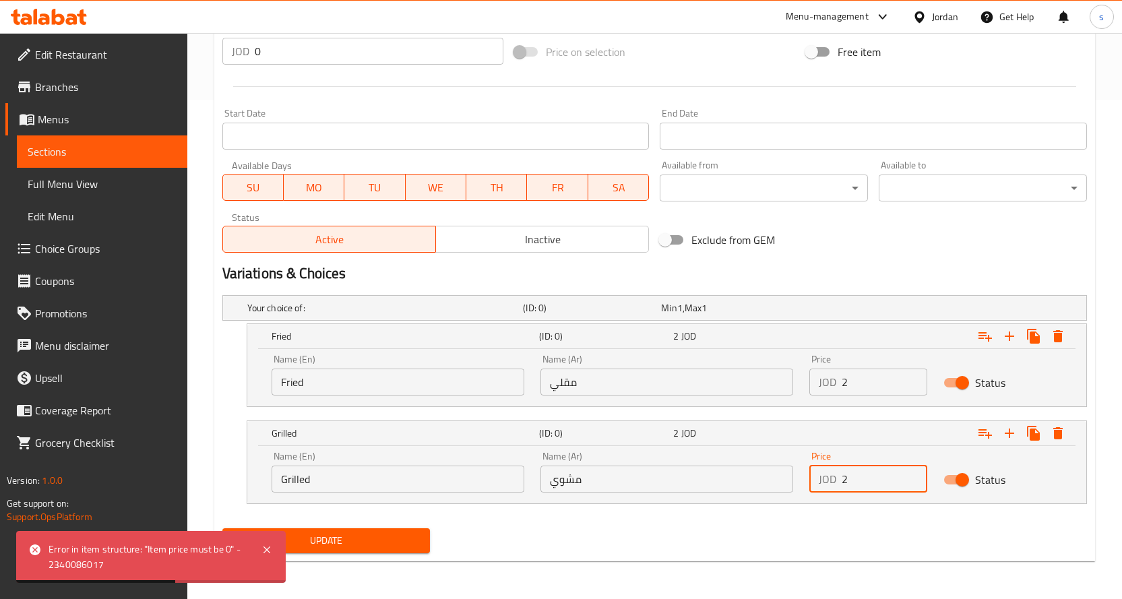
type input "2"
click at [534, 558] on div "Update" at bounding box center [654, 541] width 875 height 36
click at [379, 547] on span "Update" at bounding box center [326, 540] width 187 height 17
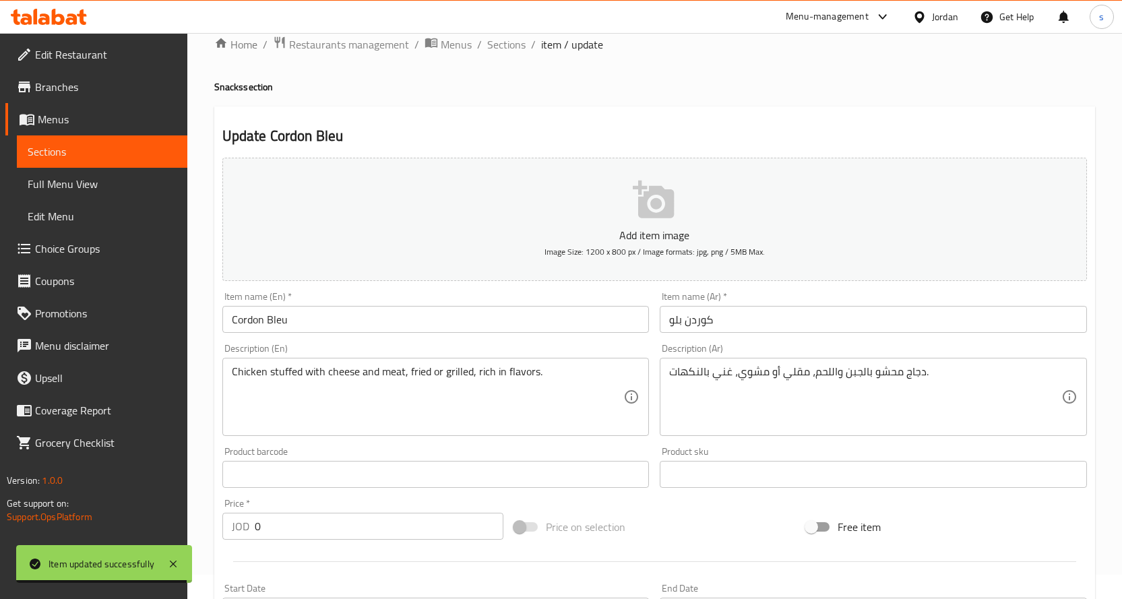
scroll to position [0, 0]
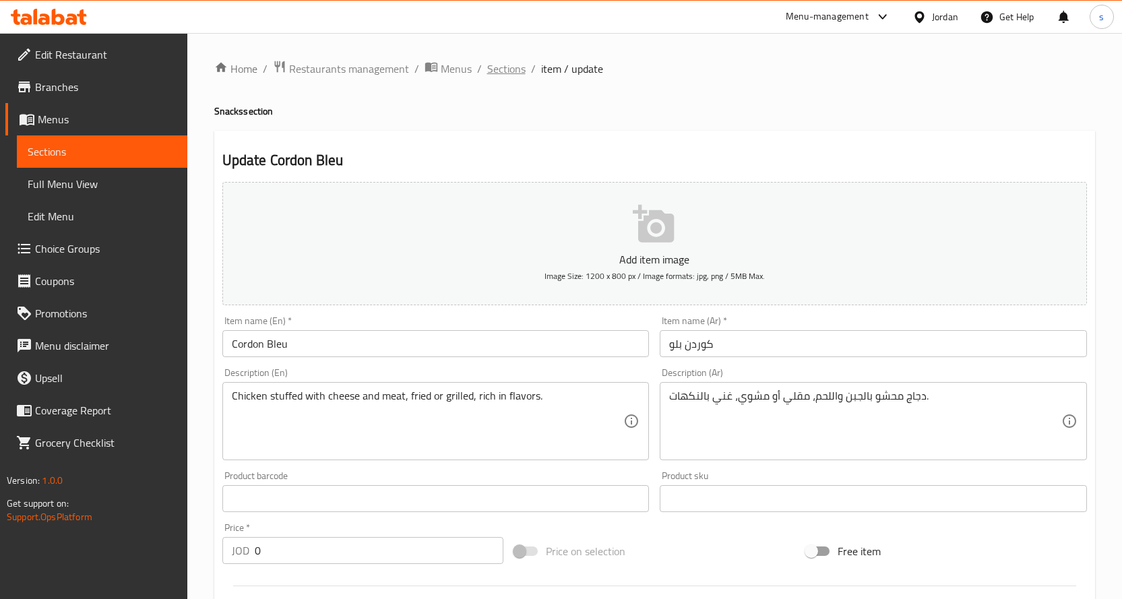
click at [501, 65] on span "Sections" at bounding box center [506, 69] width 38 height 16
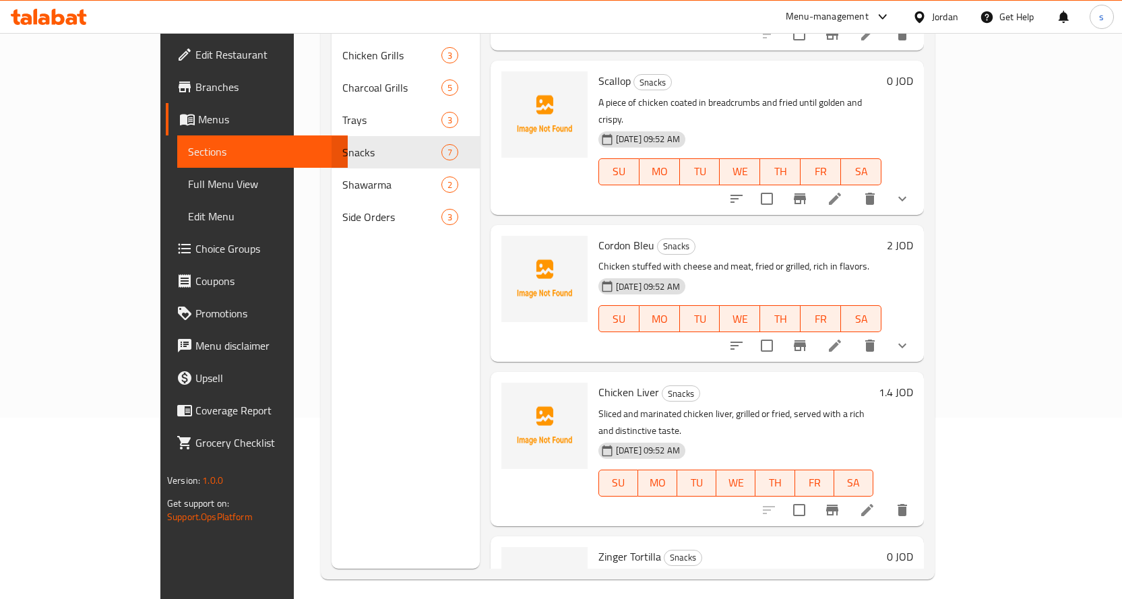
scroll to position [189, 0]
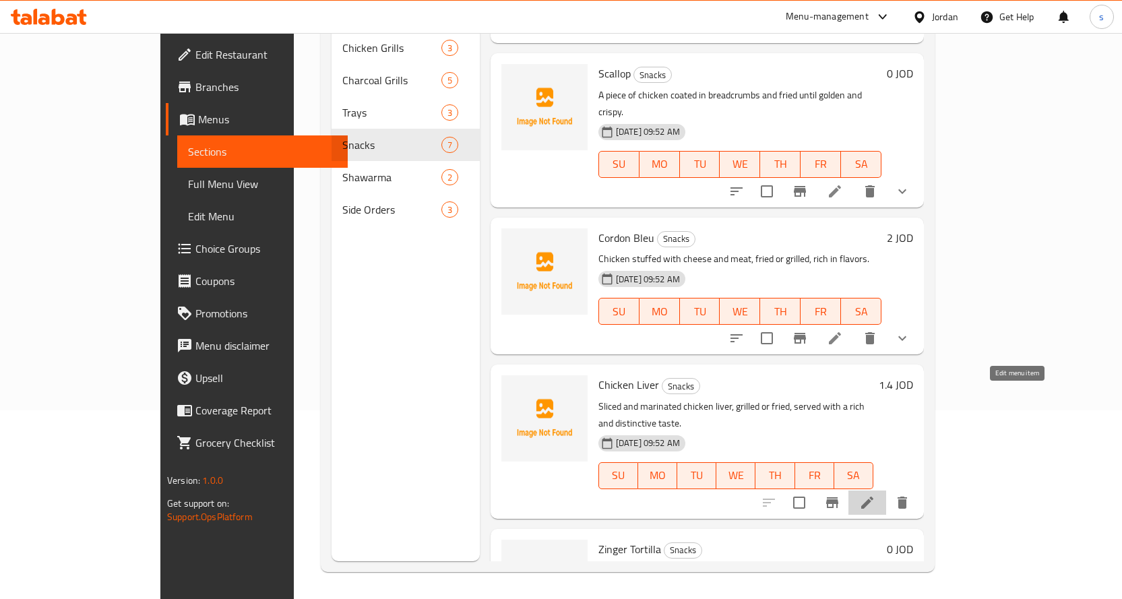
click at [875, 495] on icon at bounding box center [867, 503] width 16 height 16
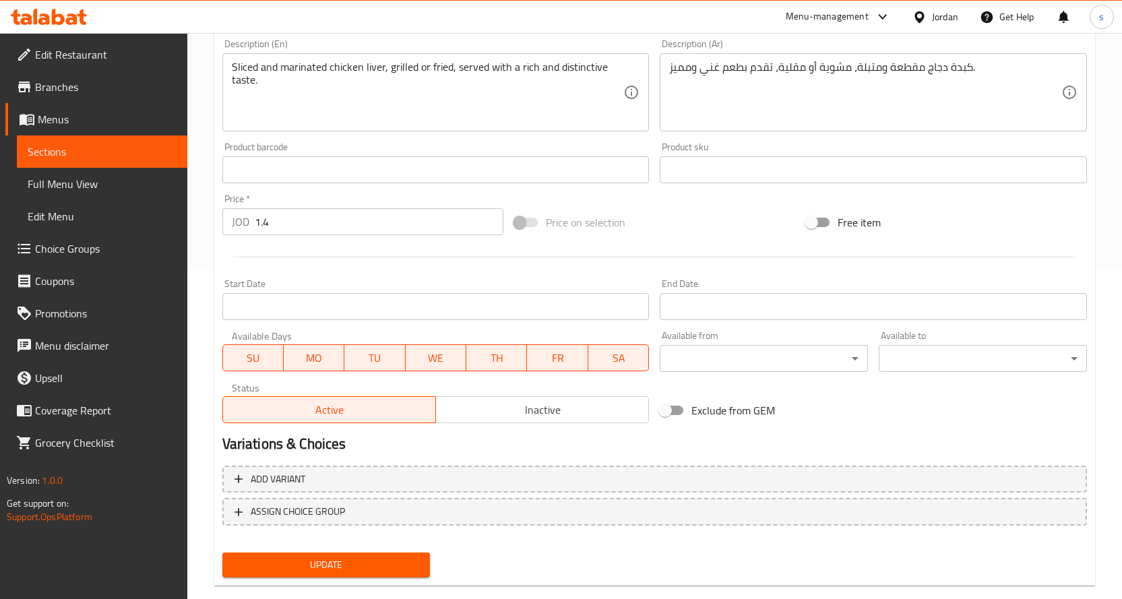
scroll to position [353, 0]
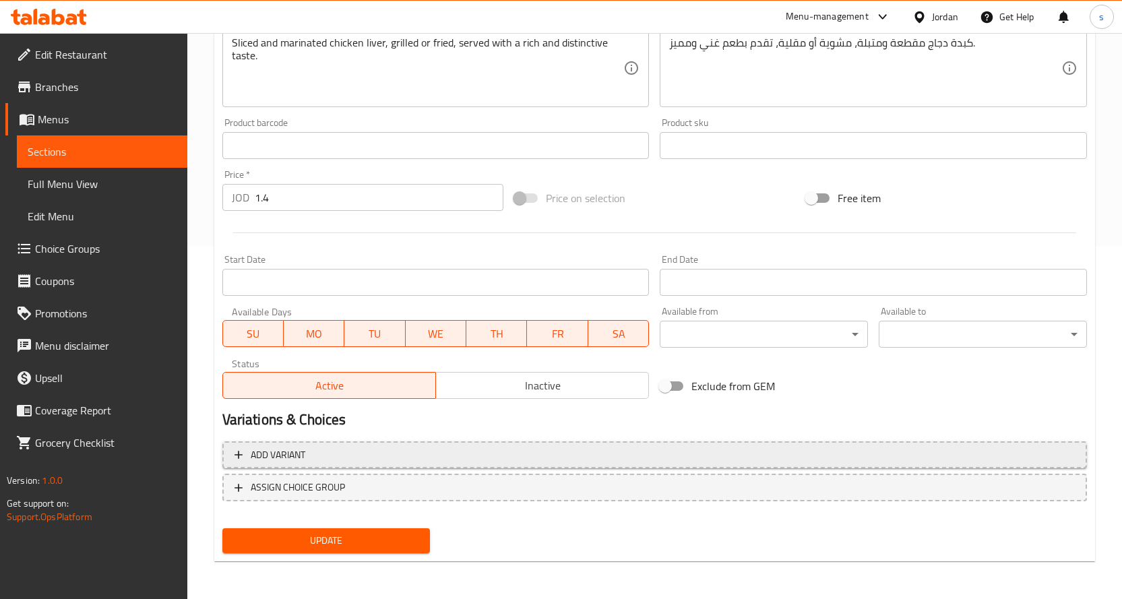
click at [381, 454] on span "Add variant" at bounding box center [655, 455] width 840 height 17
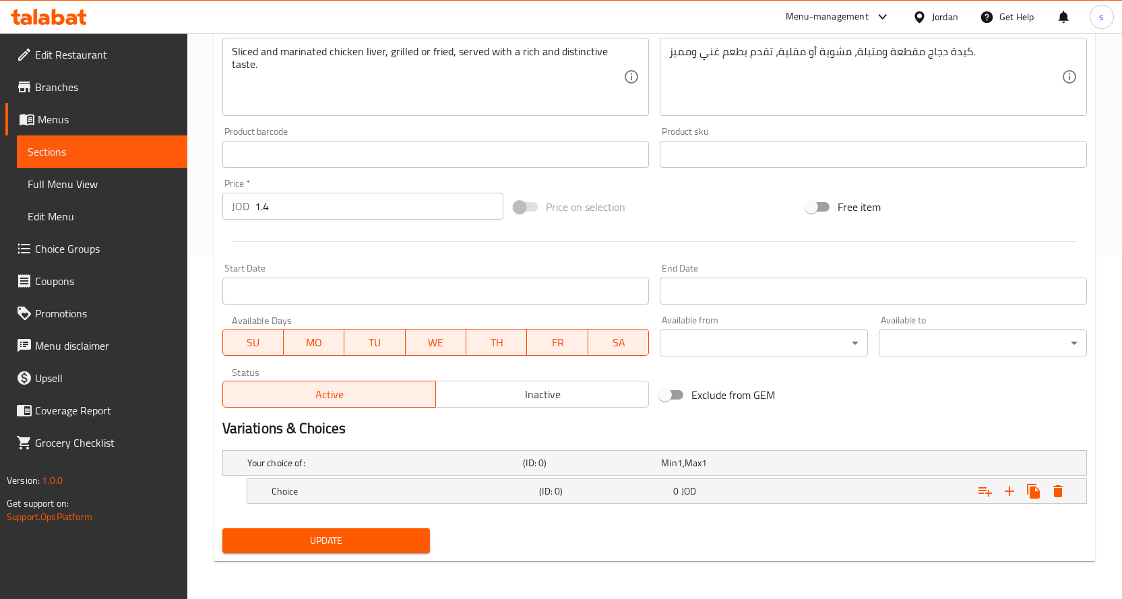
scroll to position [344, 0]
click at [440, 485] on h5 "Choice" at bounding box center [403, 491] width 263 height 13
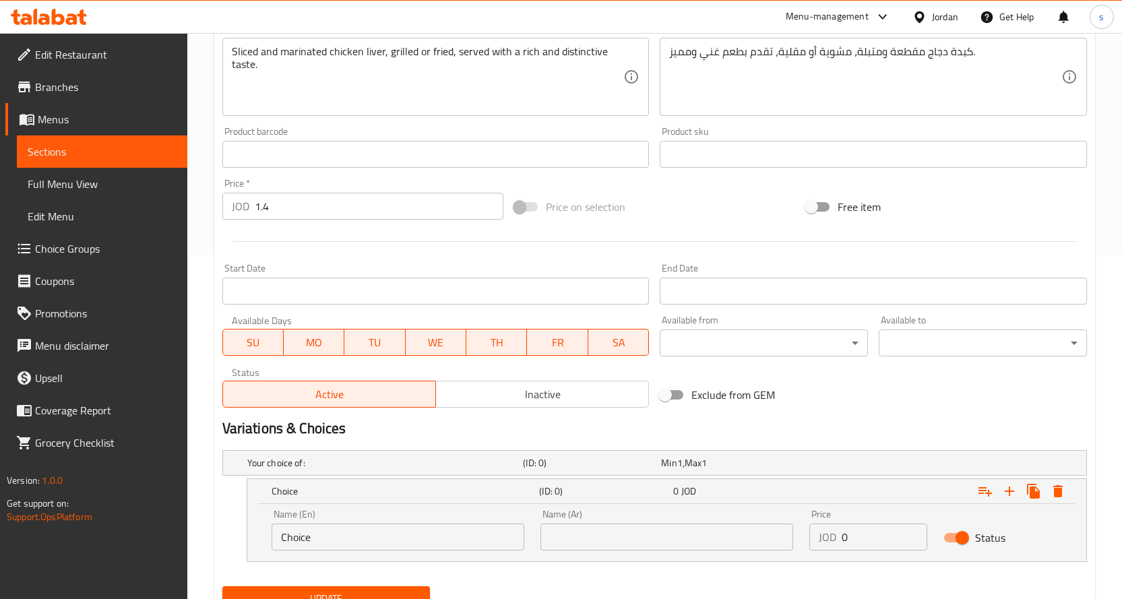
scroll to position [402, 0]
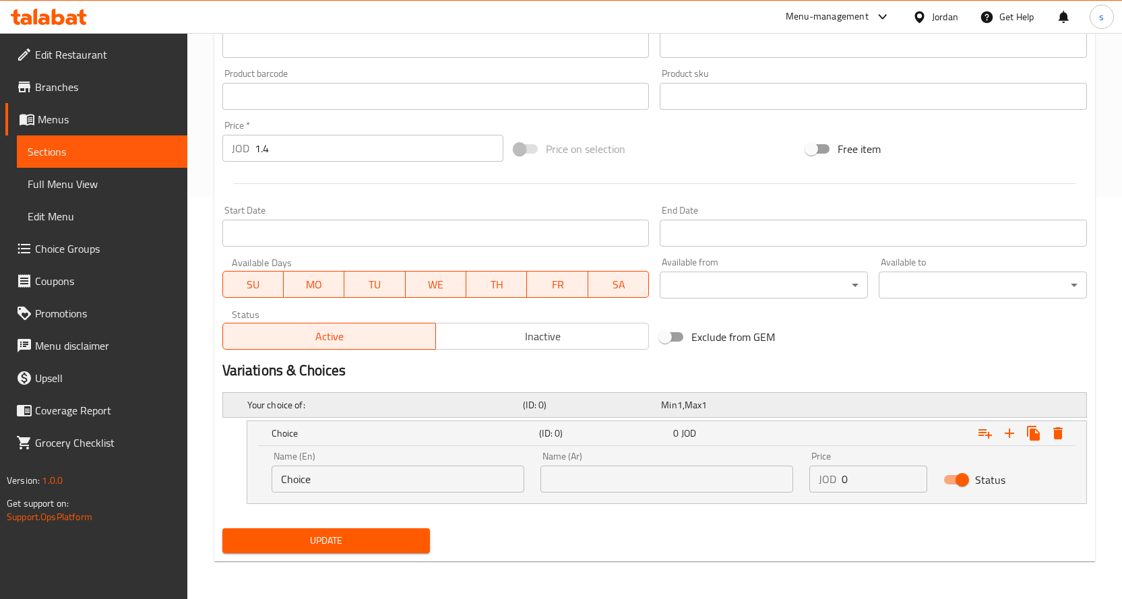
click at [381, 406] on h5 "Your choice of:" at bounding box center [382, 404] width 271 height 13
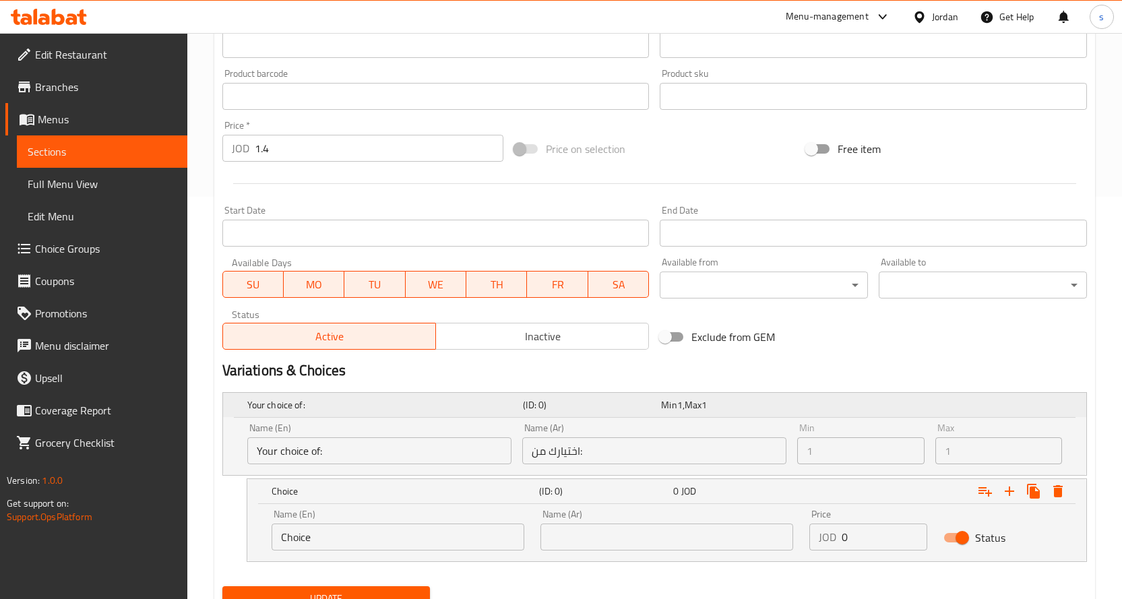
click at [707, 396] on span "1" at bounding box center [704, 405] width 5 height 18
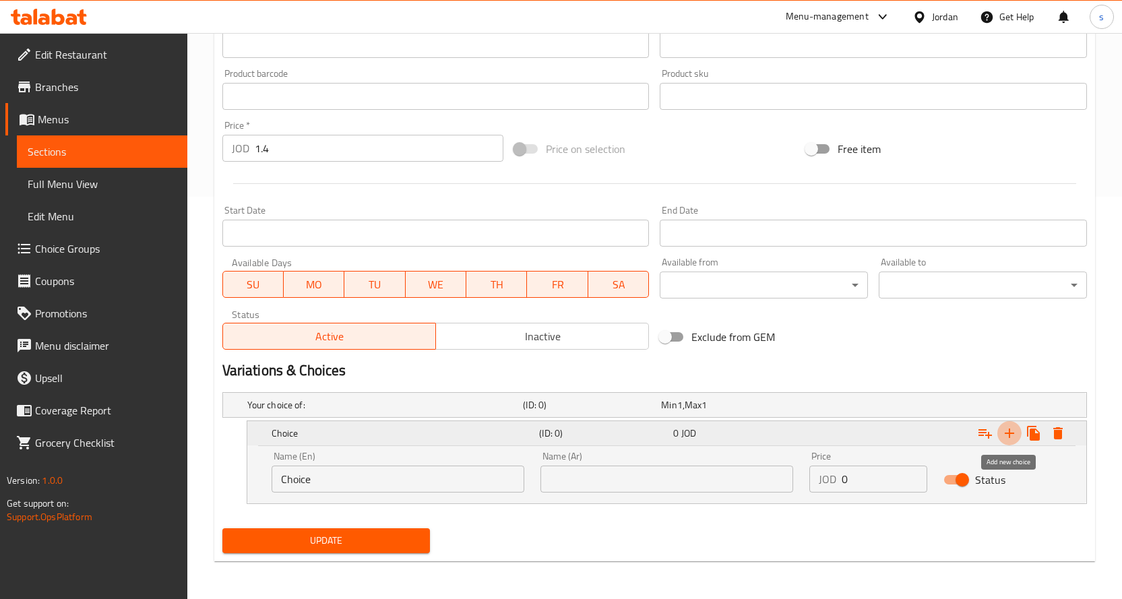
click at [1012, 434] on icon "Expand" at bounding box center [1009, 433] width 16 height 16
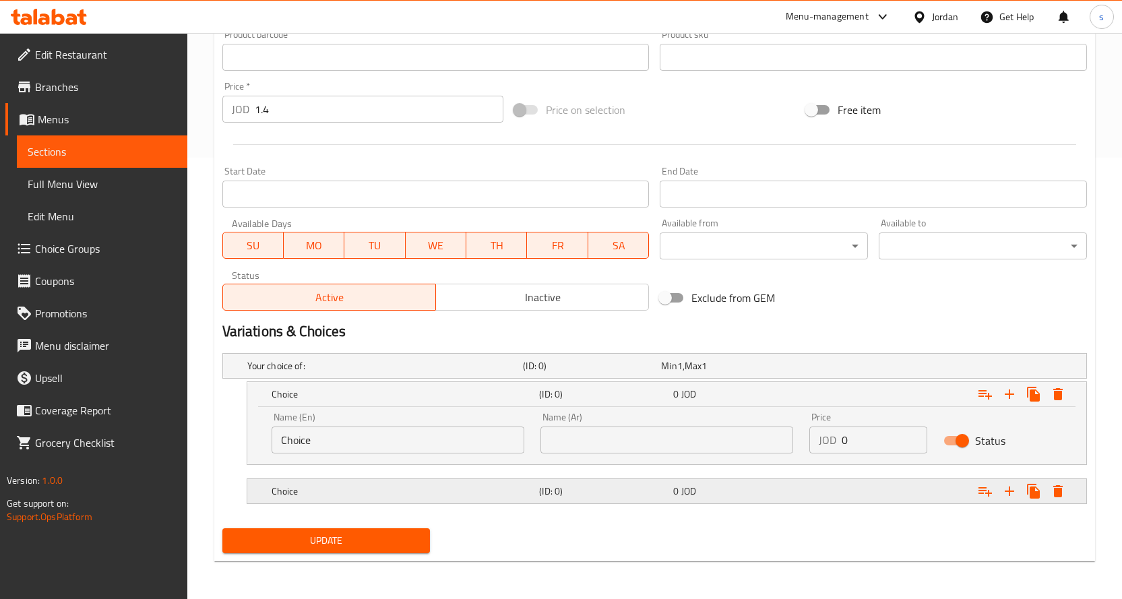
click at [532, 494] on h5 "Choice" at bounding box center [403, 491] width 263 height 13
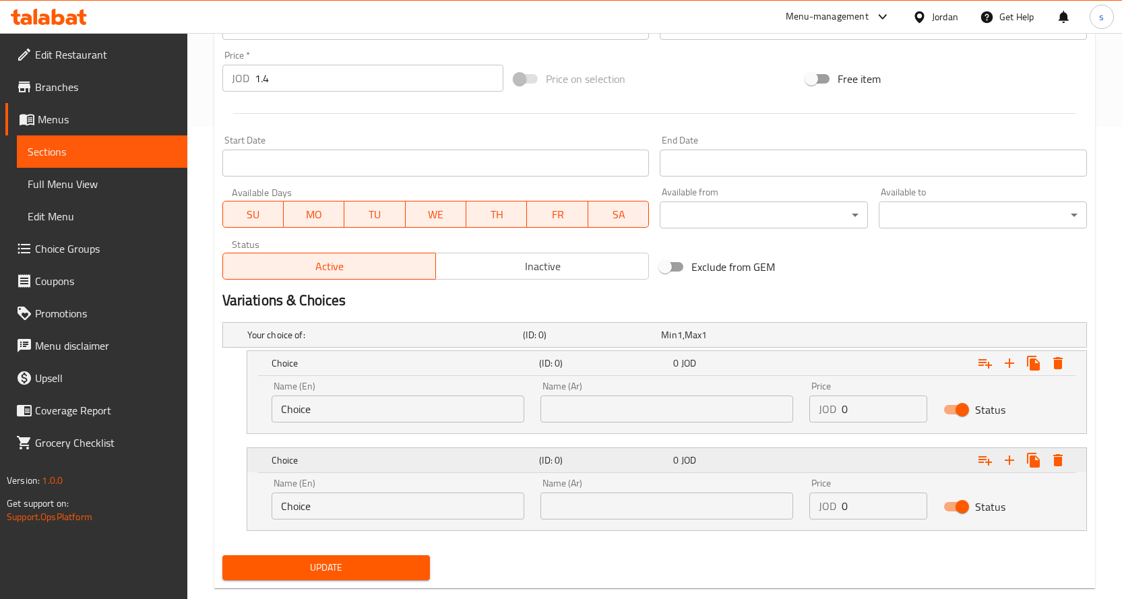
scroll to position [499, 0]
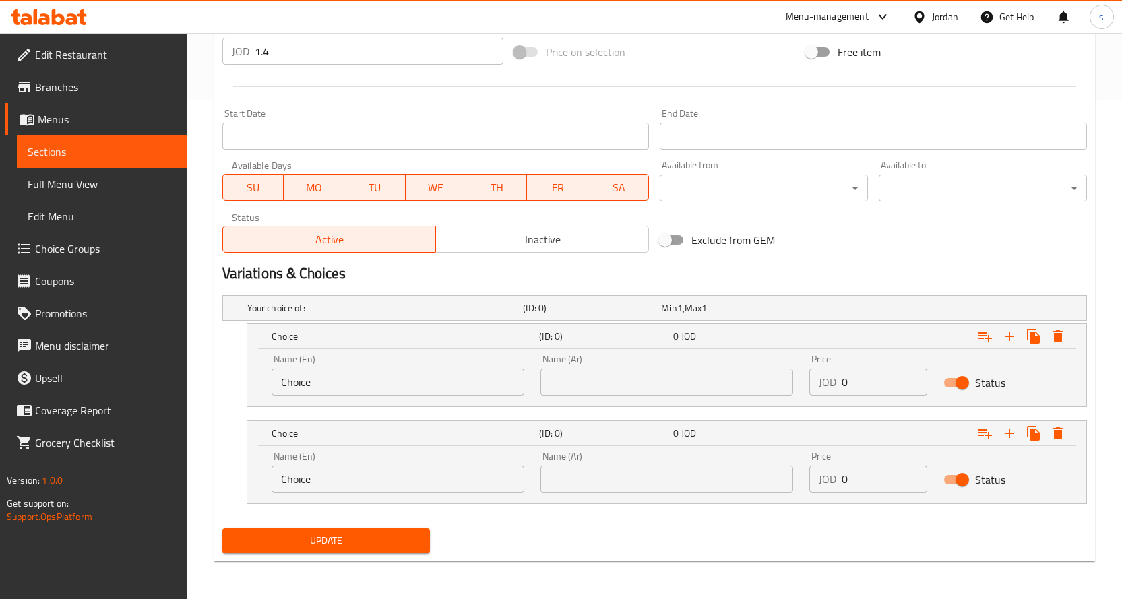
click at [365, 384] on input "Choice" at bounding box center [398, 382] width 253 height 27
type input "ب"
type input "Fried"
click at [639, 383] on input "text" at bounding box center [666, 382] width 253 height 27
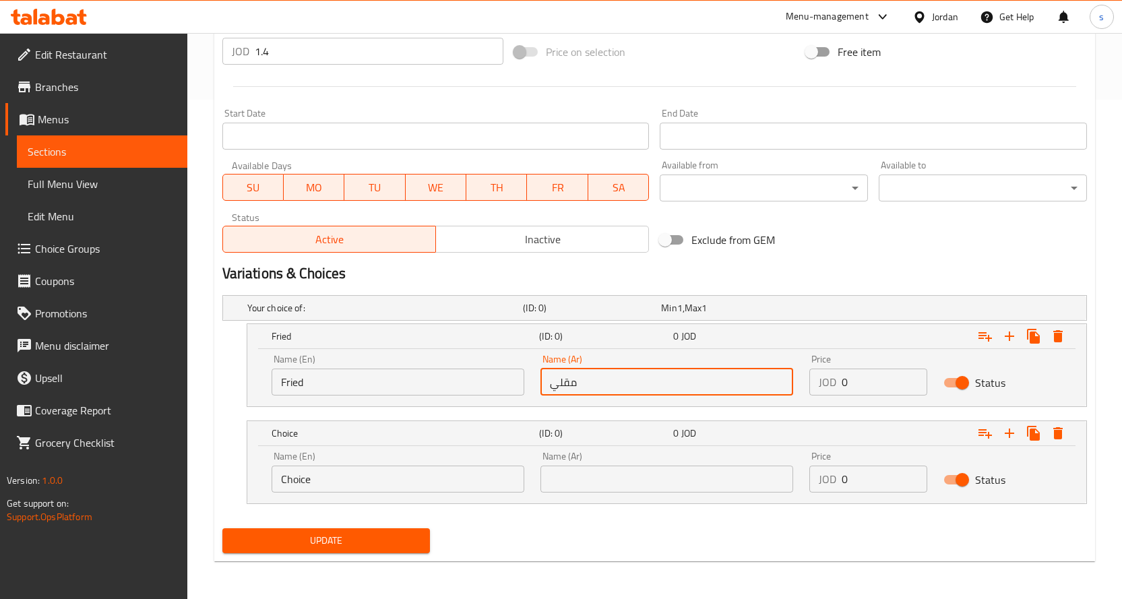
type input "مقلي"
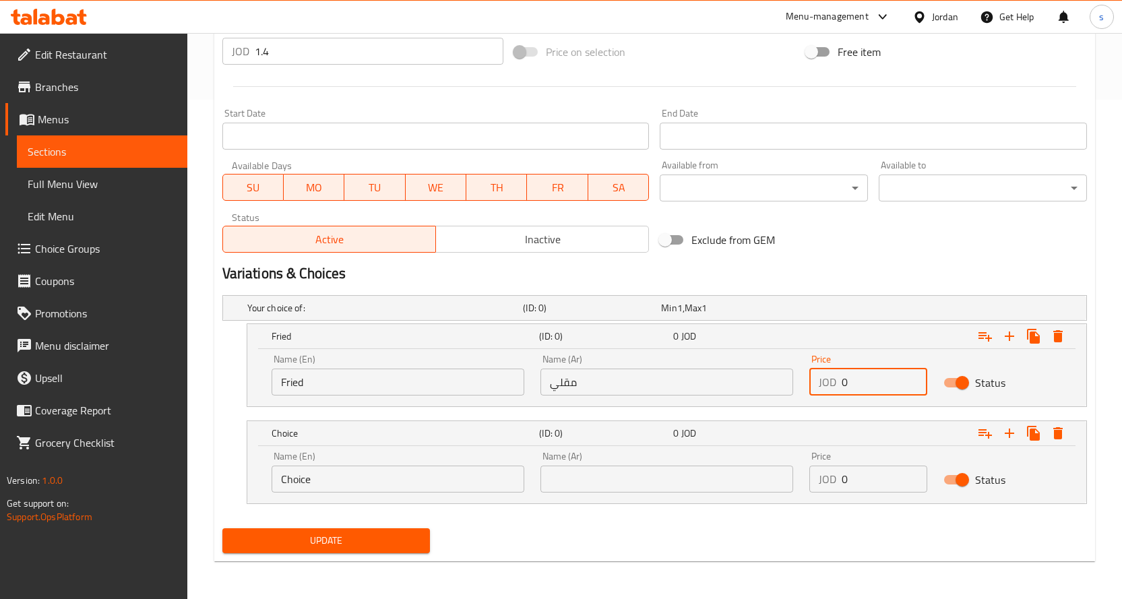
drag, startPoint x: 865, startPoint y: 377, endPoint x: 836, endPoint y: 377, distance: 29.0
click at [836, 377] on div "JOD 0 Price" at bounding box center [868, 382] width 119 height 27
type input "1.4"
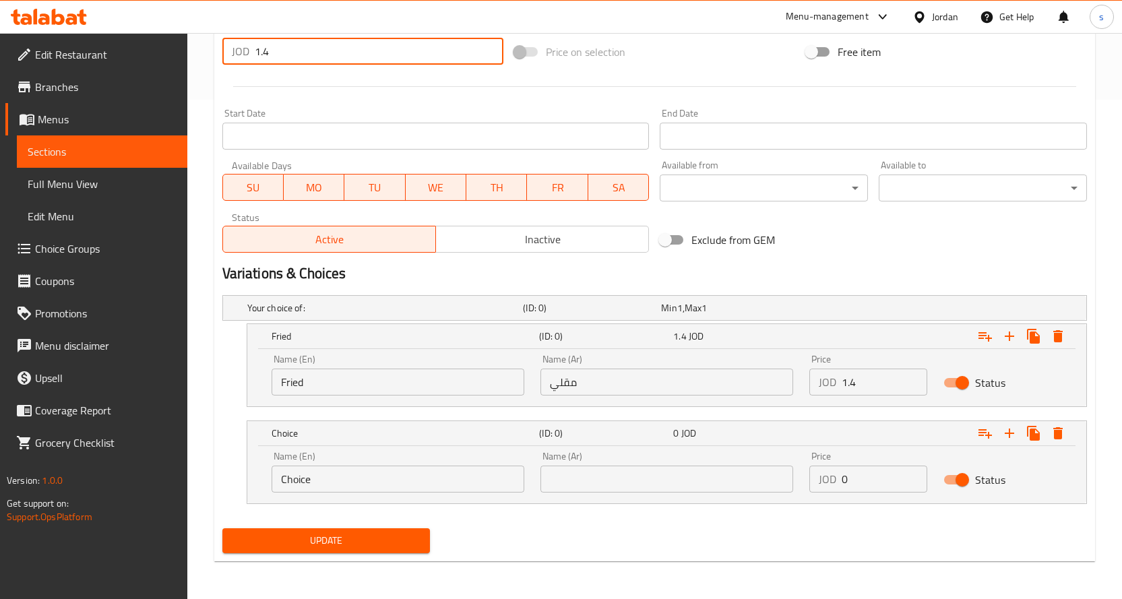
drag, startPoint x: 294, startPoint y: 59, endPoint x: 250, endPoint y: 50, distance: 45.5
click at [250, 50] on div "JOD 1.4 Price *" at bounding box center [362, 51] width 281 height 27
type input "0"
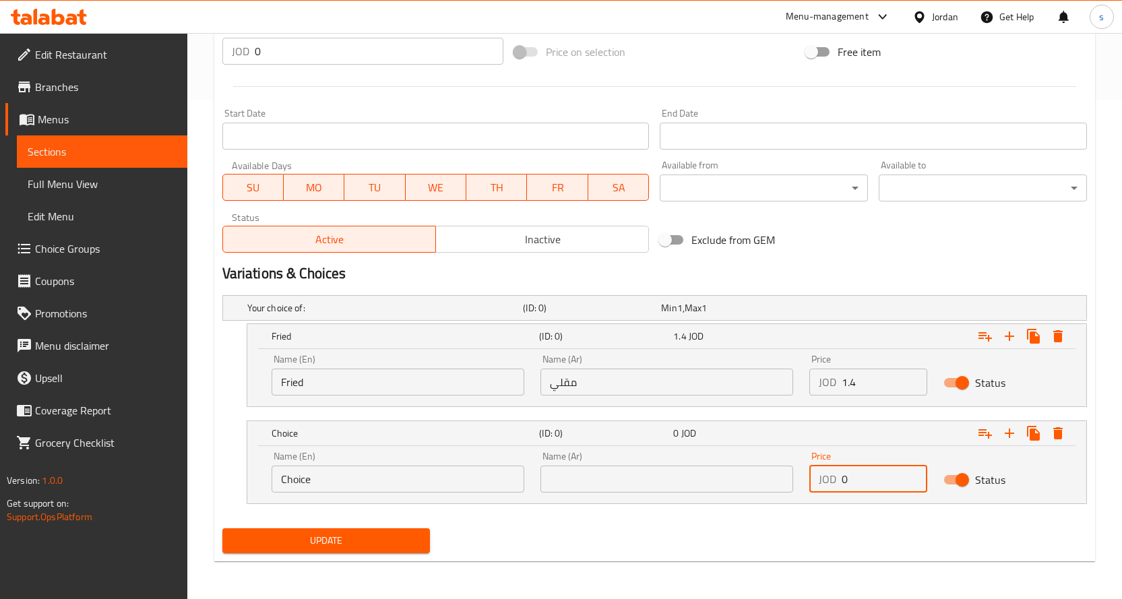
drag, startPoint x: 848, startPoint y: 480, endPoint x: 837, endPoint y: 478, distance: 11.6
click at [837, 478] on div "JOD 0 Price" at bounding box center [868, 479] width 119 height 27
type input "1.4"
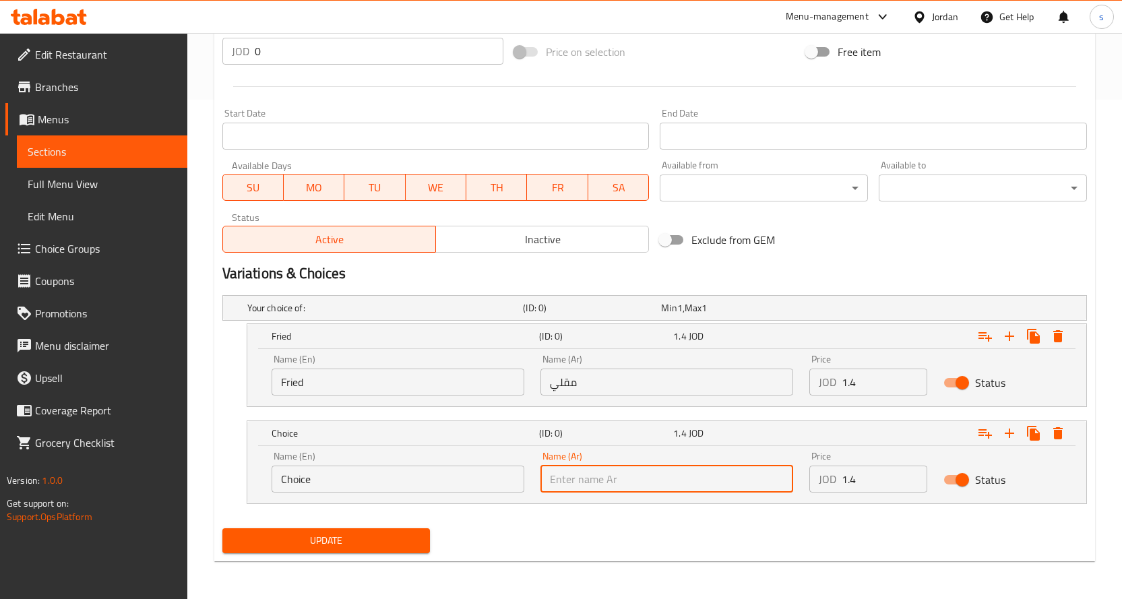
click at [624, 480] on input "text" at bounding box center [666, 479] width 253 height 27
type input "مشوي"
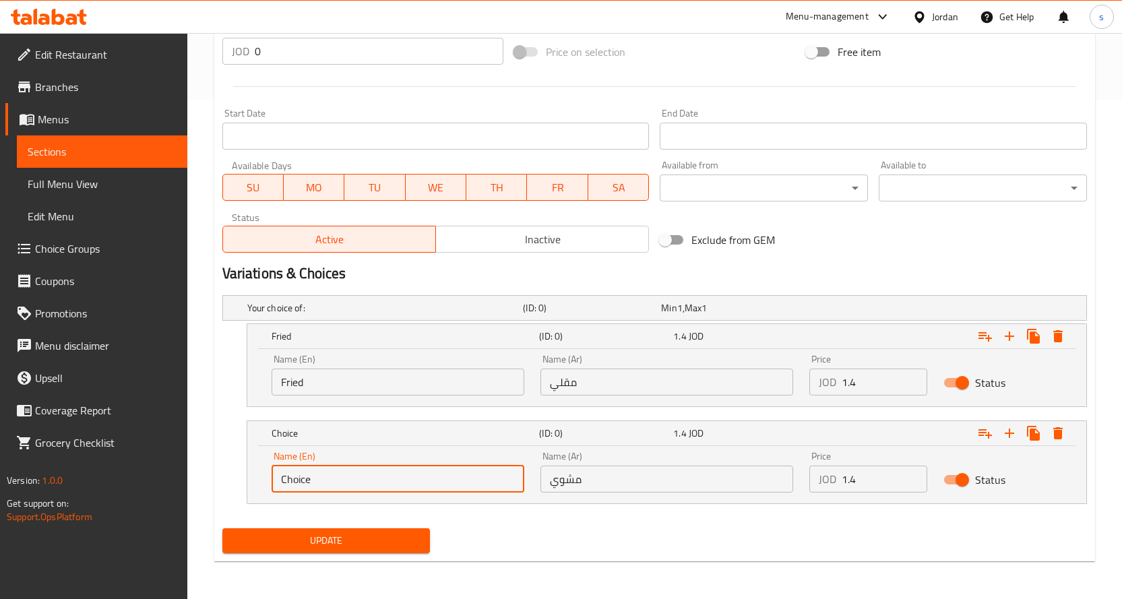
drag, startPoint x: 296, startPoint y: 486, endPoint x: 254, endPoint y: 482, distance: 42.0
click at [254, 482] on div "Name (En) Choice Name (En) Name (Ar) مشوي Name (Ar) Price JOD 1.4 Price Status" at bounding box center [666, 474] width 839 height 57
type input "ل"
type input "f"
type input "Grilled"
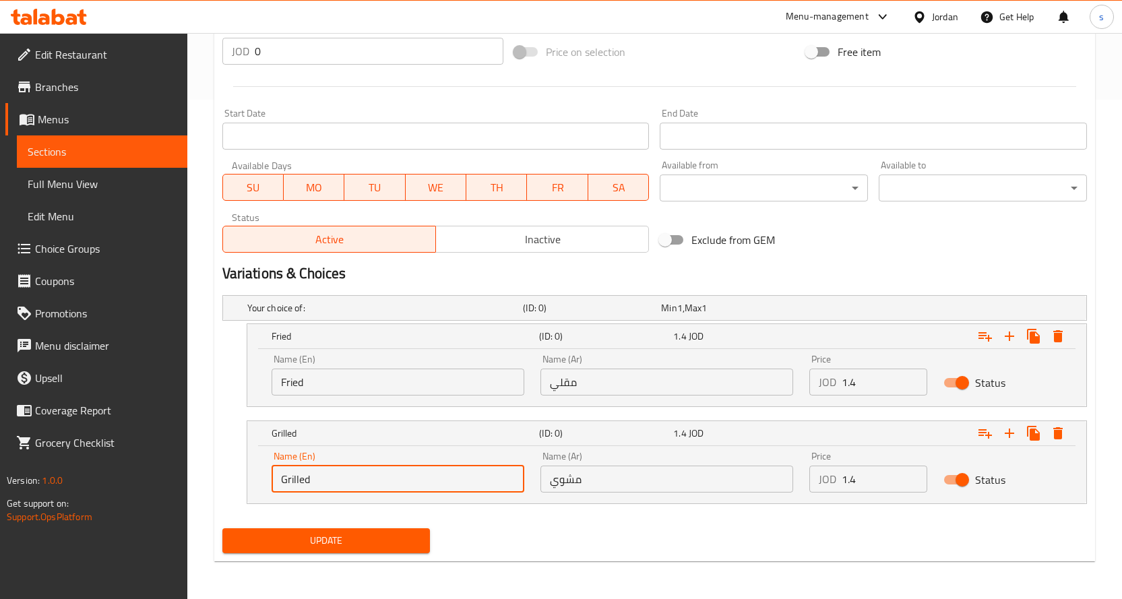
click at [356, 536] on span "Update" at bounding box center [326, 540] width 187 height 17
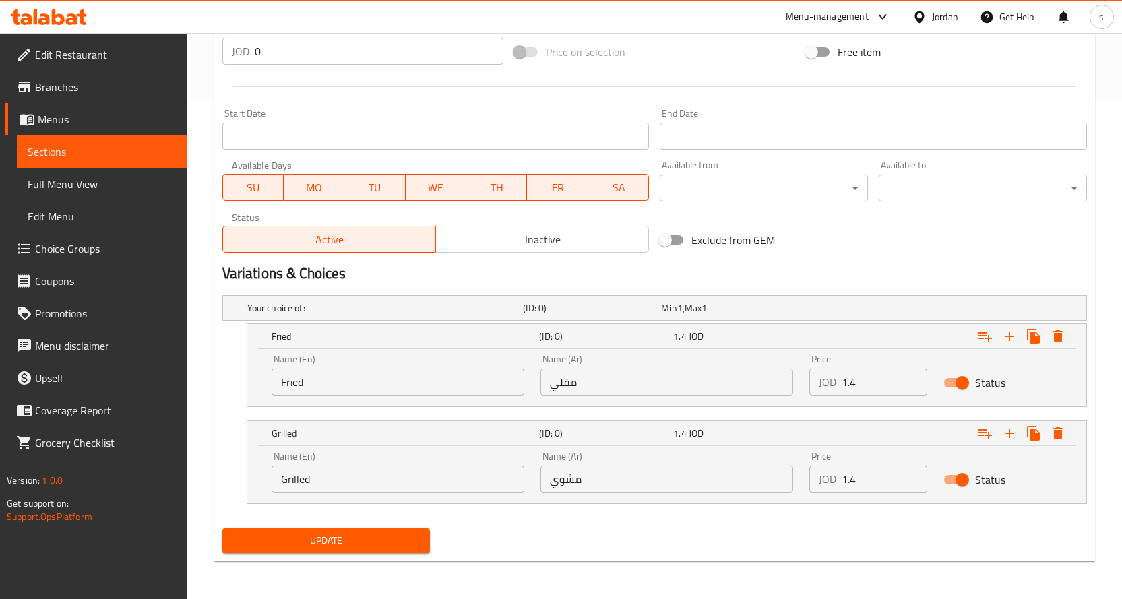
click at [387, 544] on span "Update" at bounding box center [326, 540] width 187 height 17
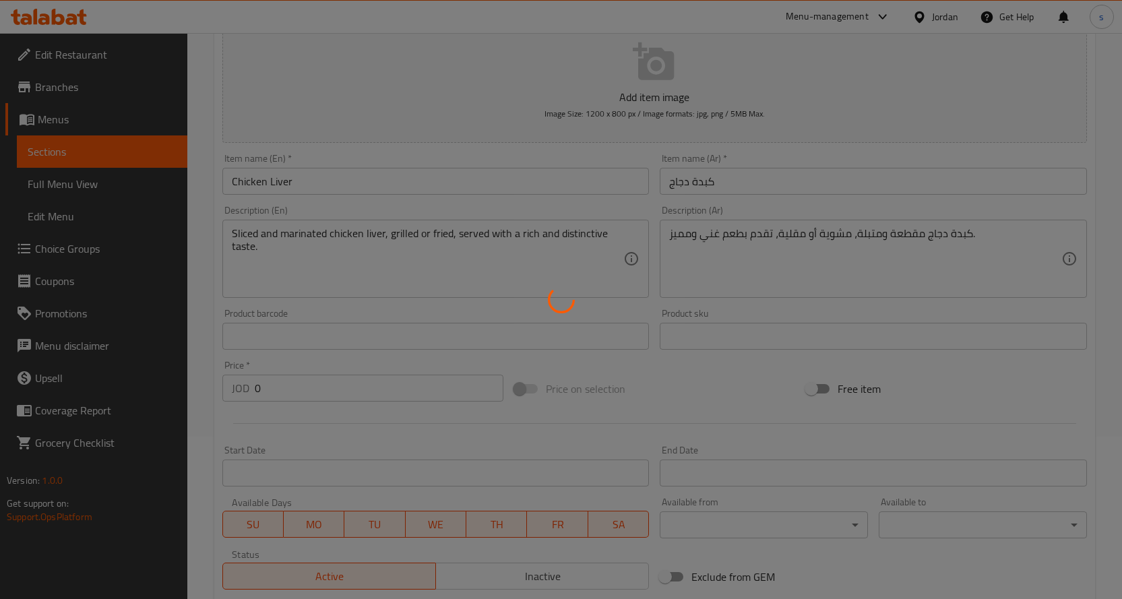
scroll to position [0, 0]
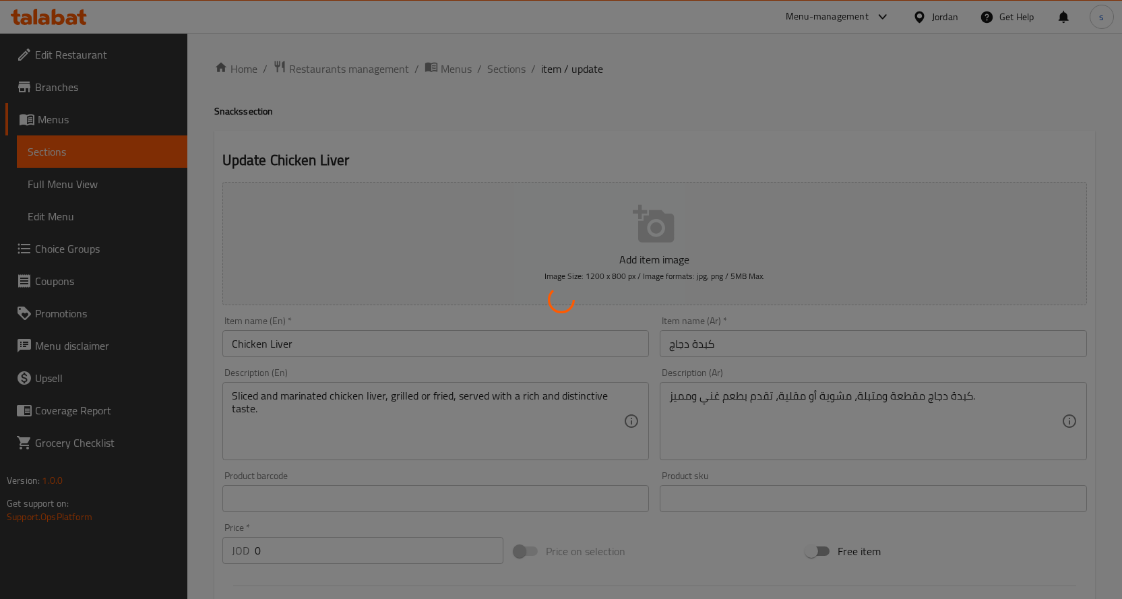
click at [187, 123] on div at bounding box center [561, 299] width 1122 height 599
click at [204, 107] on div at bounding box center [561, 299] width 1122 height 599
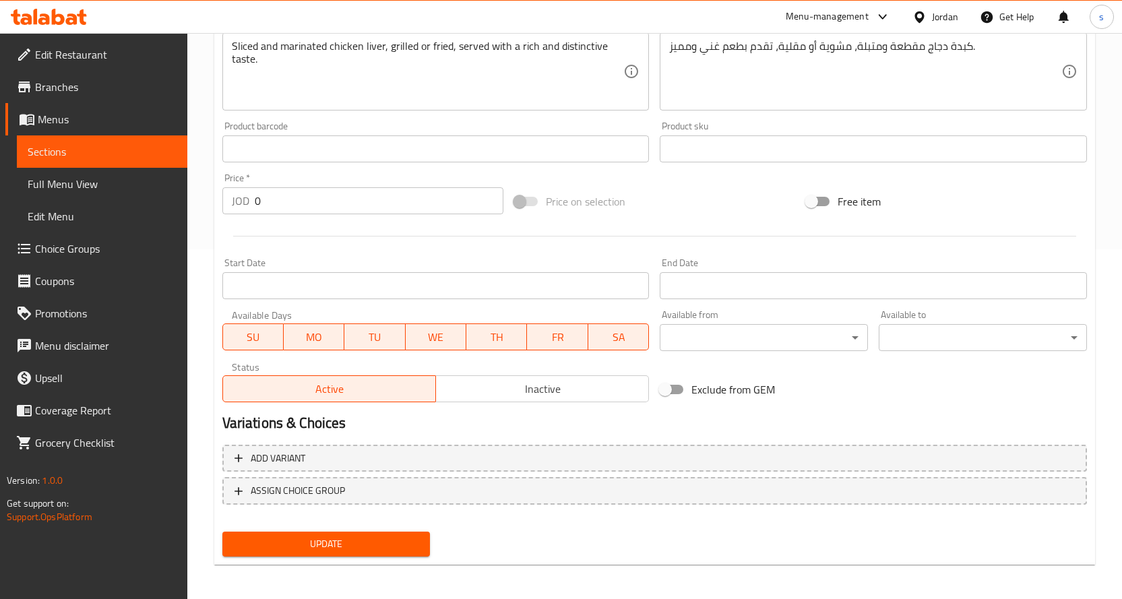
scroll to position [353, 0]
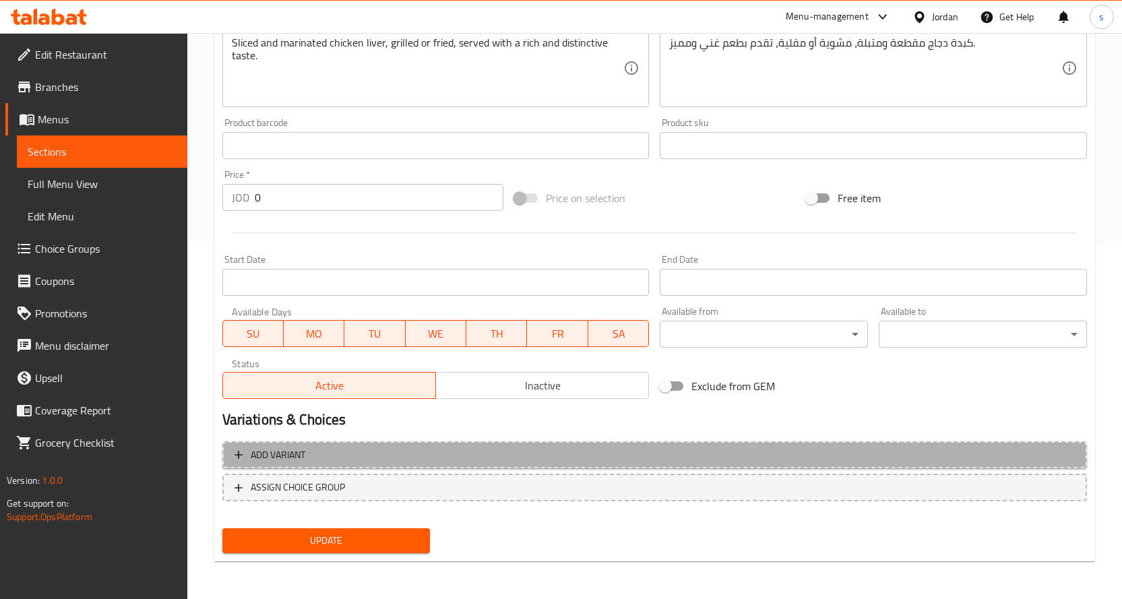
click at [445, 460] on span "Add variant" at bounding box center [655, 455] width 840 height 17
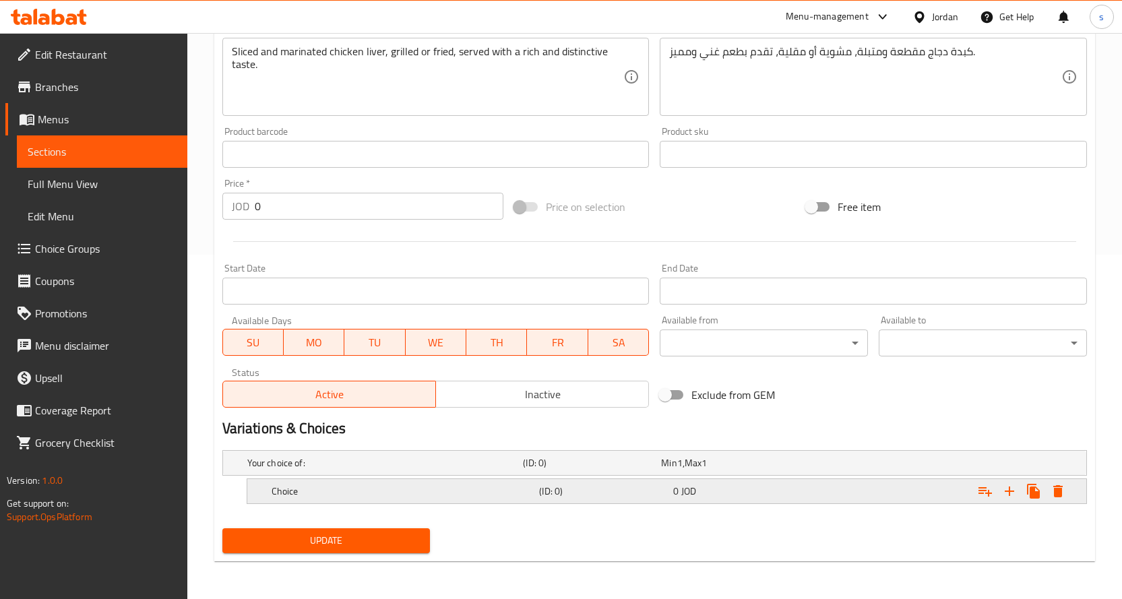
click at [480, 498] on div "Choice" at bounding box center [403, 491] width 268 height 19
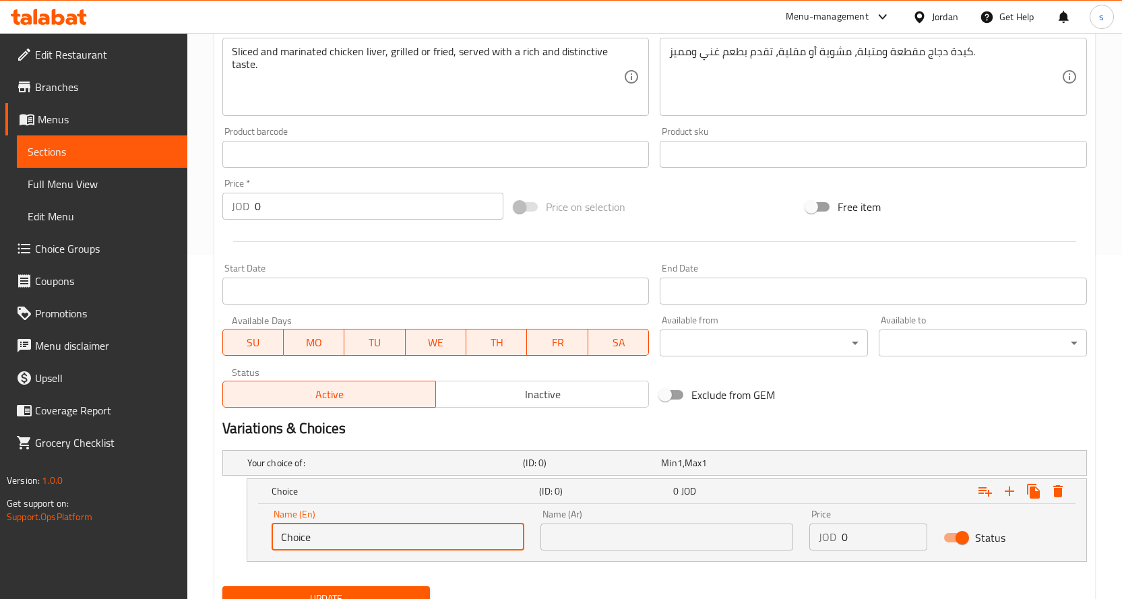
drag, startPoint x: 353, startPoint y: 538, endPoint x: 232, endPoint y: 544, distance: 121.5
click at [232, 544] on div "Choice (ID: 0) 0 JOD Name (En) Choice Name (En) Name (Ar) Name (Ar) Price JOD 0…" at bounding box center [654, 520] width 865 height 84
type input "Fried"
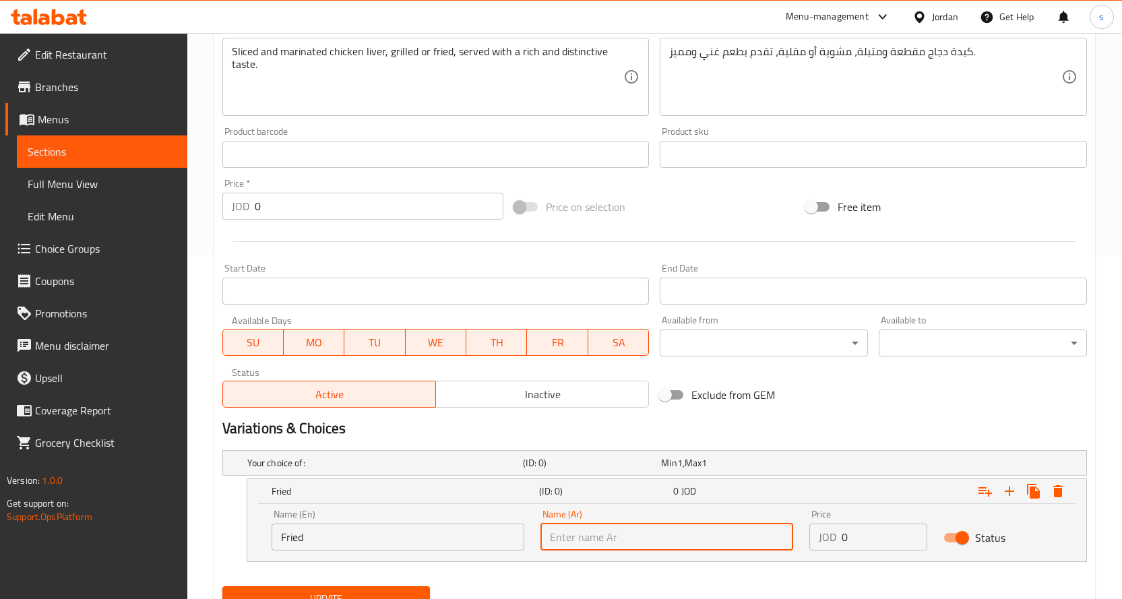
click at [587, 542] on input "text" at bounding box center [666, 537] width 253 height 27
type input "مقلي"
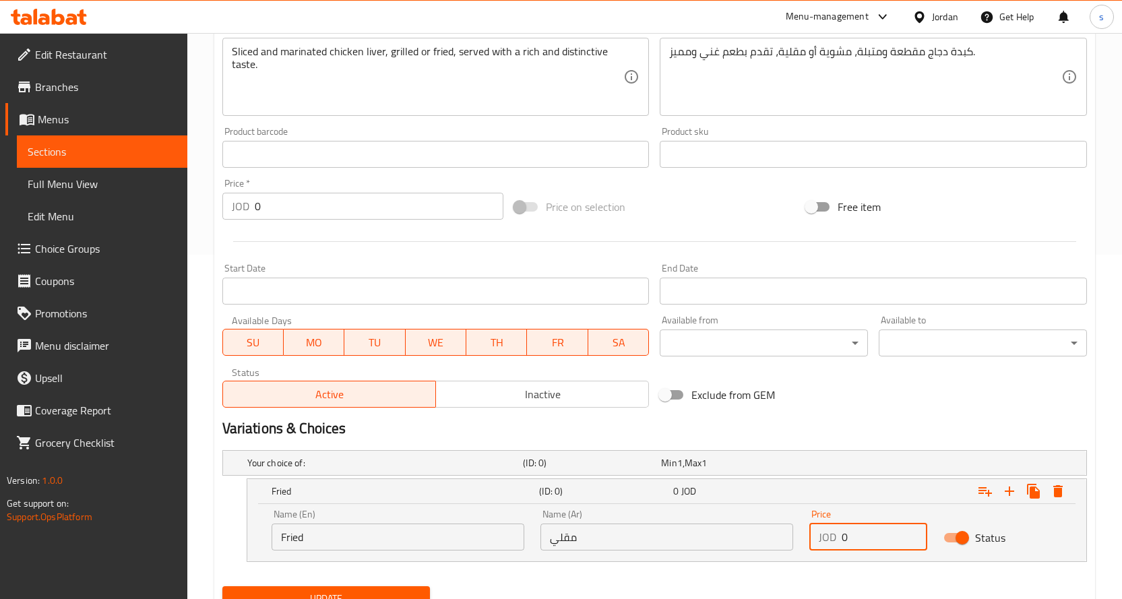
drag, startPoint x: 857, startPoint y: 540, endPoint x: 840, endPoint y: 536, distance: 18.0
click at [840, 536] on div "JOD 0 Price" at bounding box center [868, 537] width 119 height 27
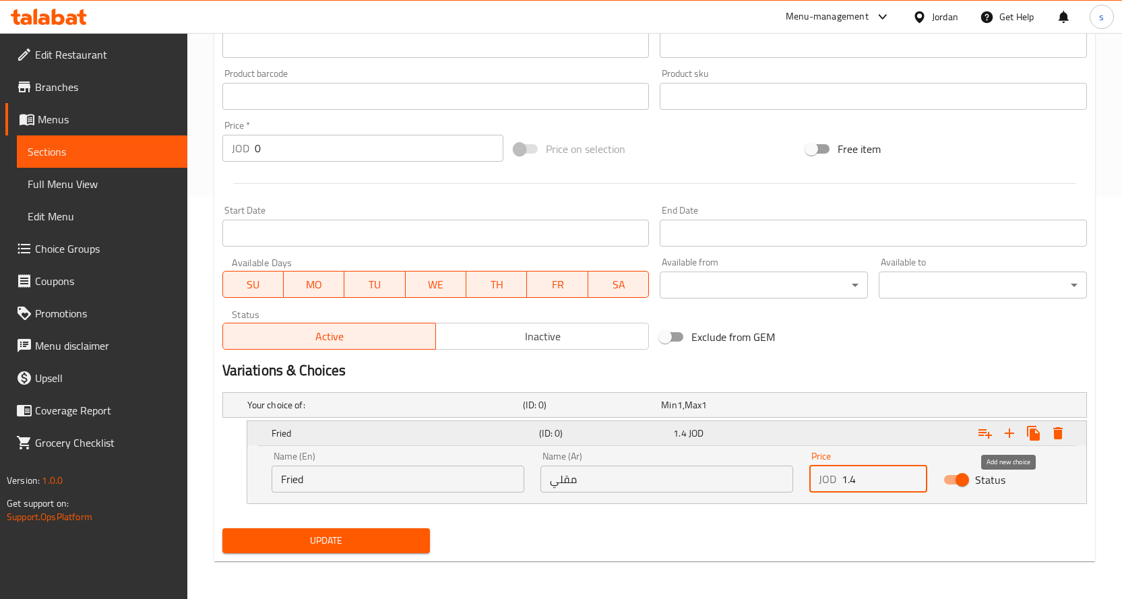
type input "1.4"
click at [1012, 429] on icon "Expand" at bounding box center [1009, 433] width 16 height 16
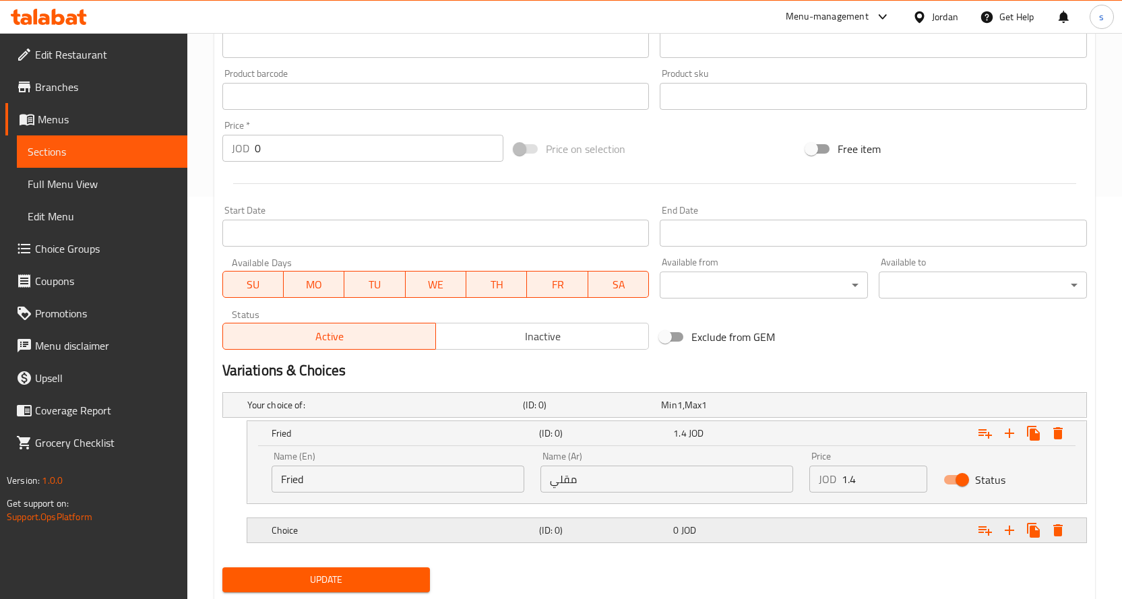
click at [432, 535] on h5 "Choice" at bounding box center [403, 530] width 263 height 13
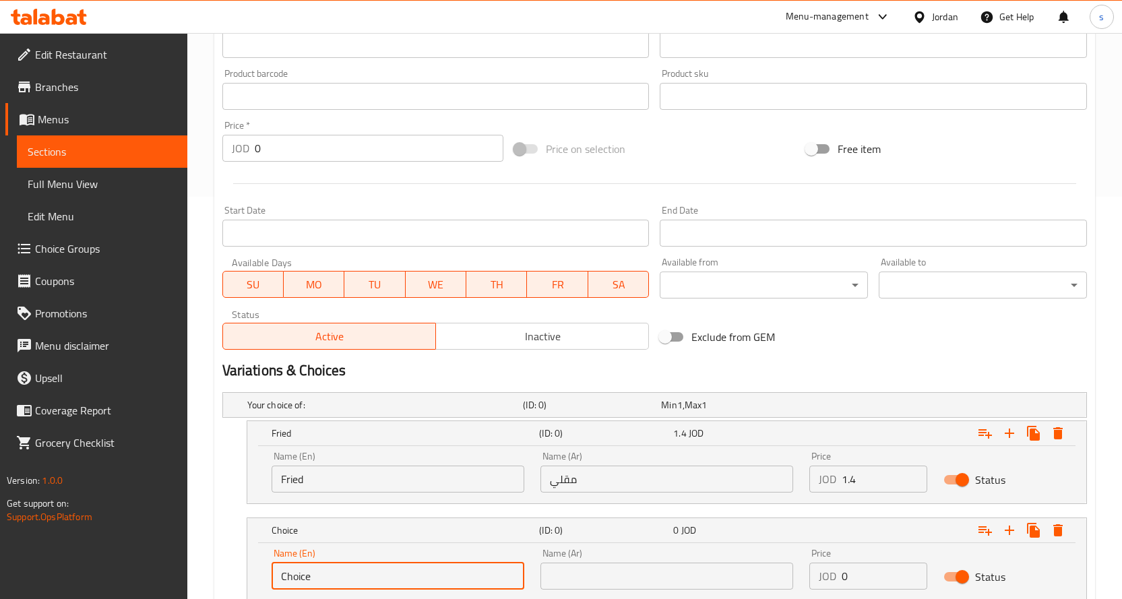
drag, startPoint x: 326, startPoint y: 577, endPoint x: 248, endPoint y: 578, distance: 78.2
click at [248, 578] on div "Name (En) Choice Name (En) Name (Ar) Name (Ar) Price JOD 0 Price Status" at bounding box center [666, 571] width 839 height 57
type input "Grilled"
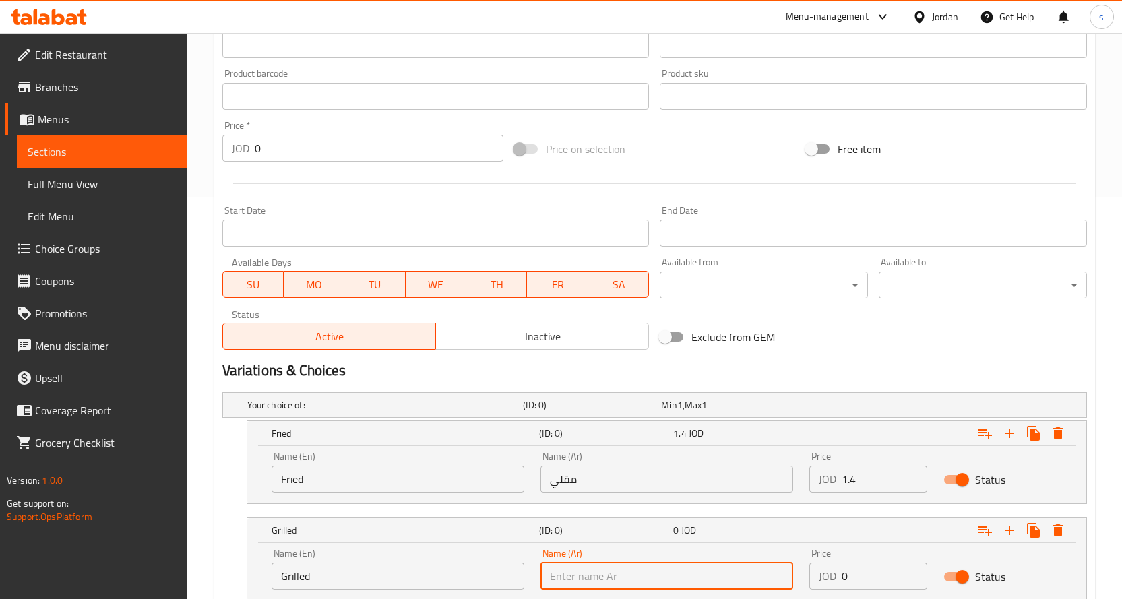
click at [610, 569] on input "text" at bounding box center [666, 576] width 253 height 27
type input "مشوي"
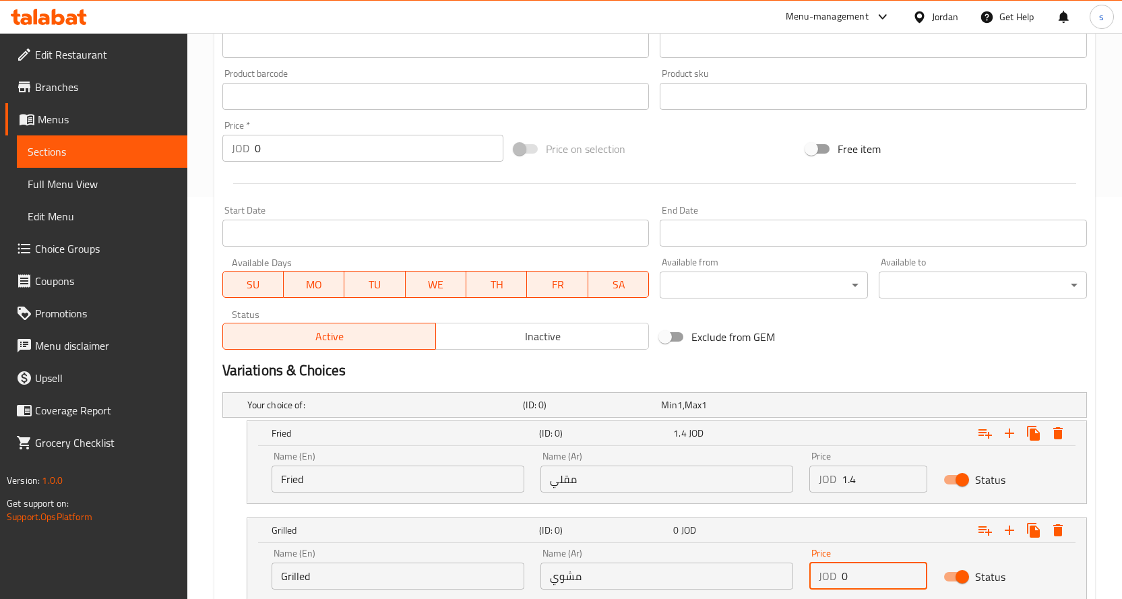
drag, startPoint x: 863, startPoint y: 576, endPoint x: 834, endPoint y: 580, distance: 29.8
click at [834, 580] on div "JOD 0 Price" at bounding box center [868, 576] width 119 height 27
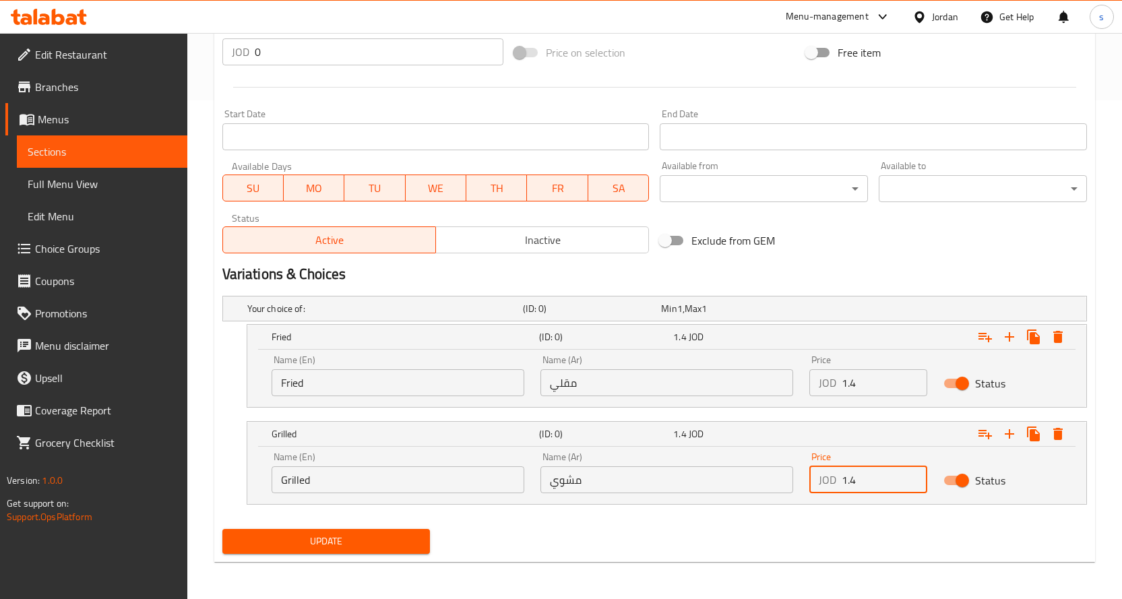
scroll to position [499, 0]
type input "1.4"
click at [387, 547] on span "Update" at bounding box center [326, 540] width 187 height 17
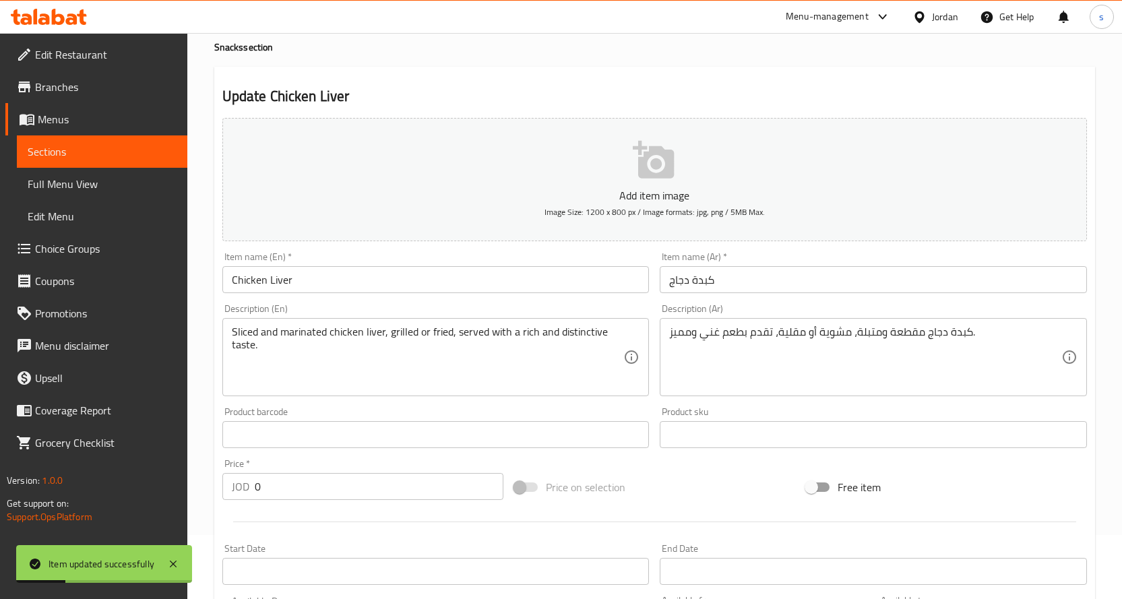
scroll to position [0, 0]
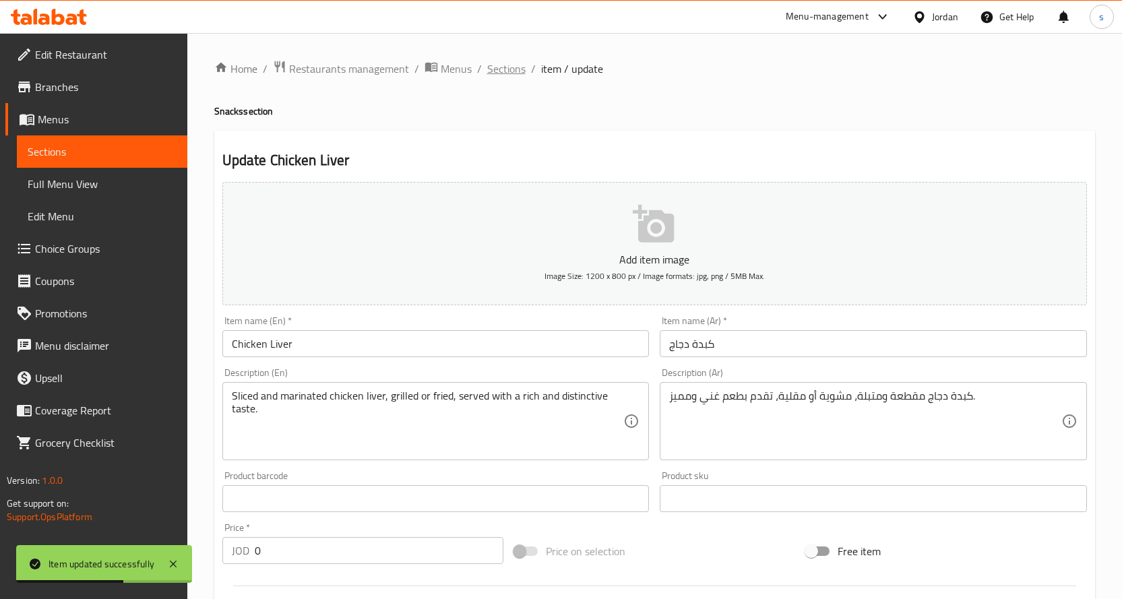
click at [509, 65] on span "Sections" at bounding box center [506, 69] width 38 height 16
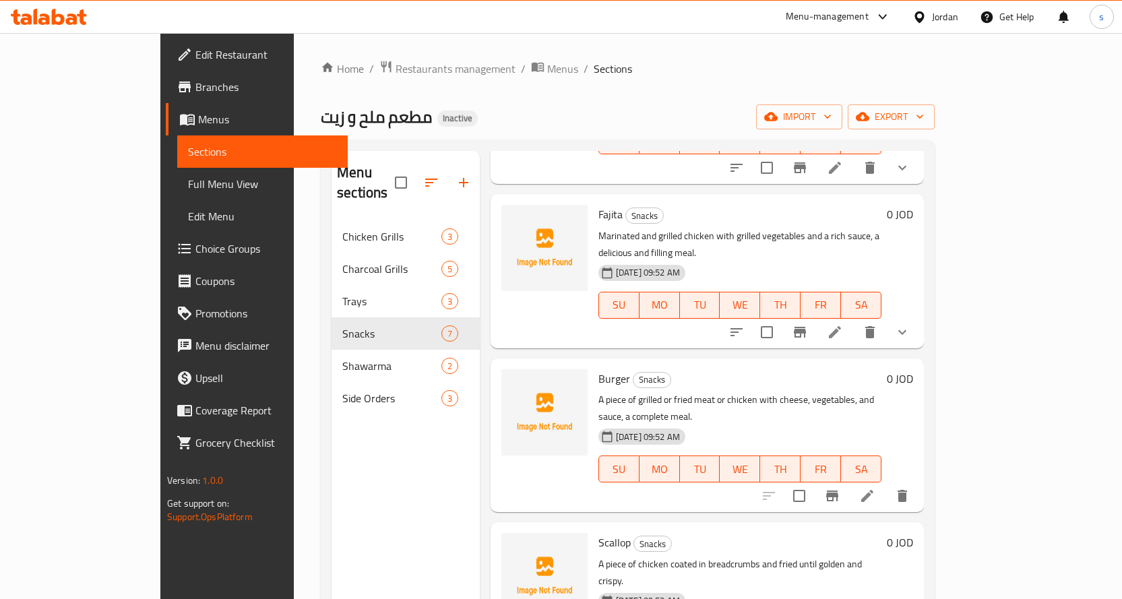
scroll to position [270, 0]
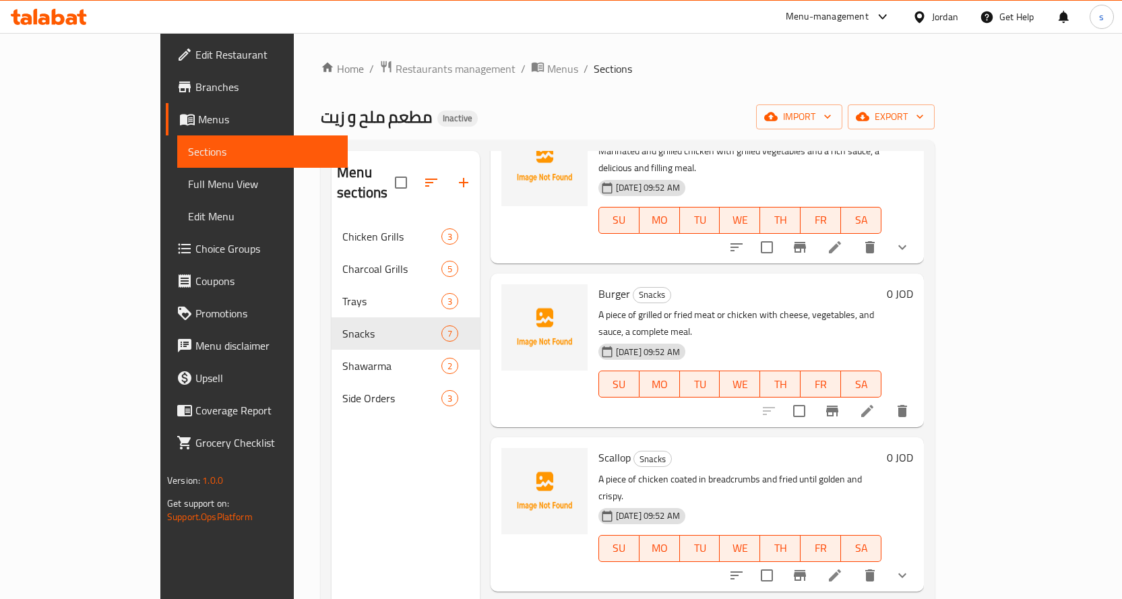
click at [873, 405] on icon at bounding box center [867, 411] width 12 height 12
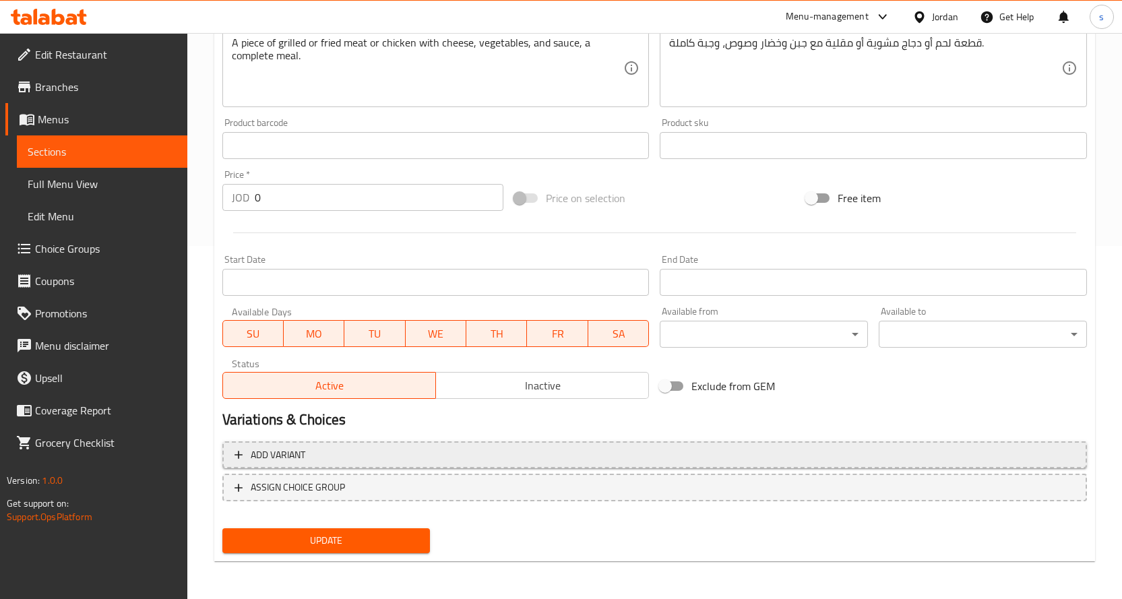
click at [563, 453] on span "Add variant" at bounding box center [655, 455] width 840 height 17
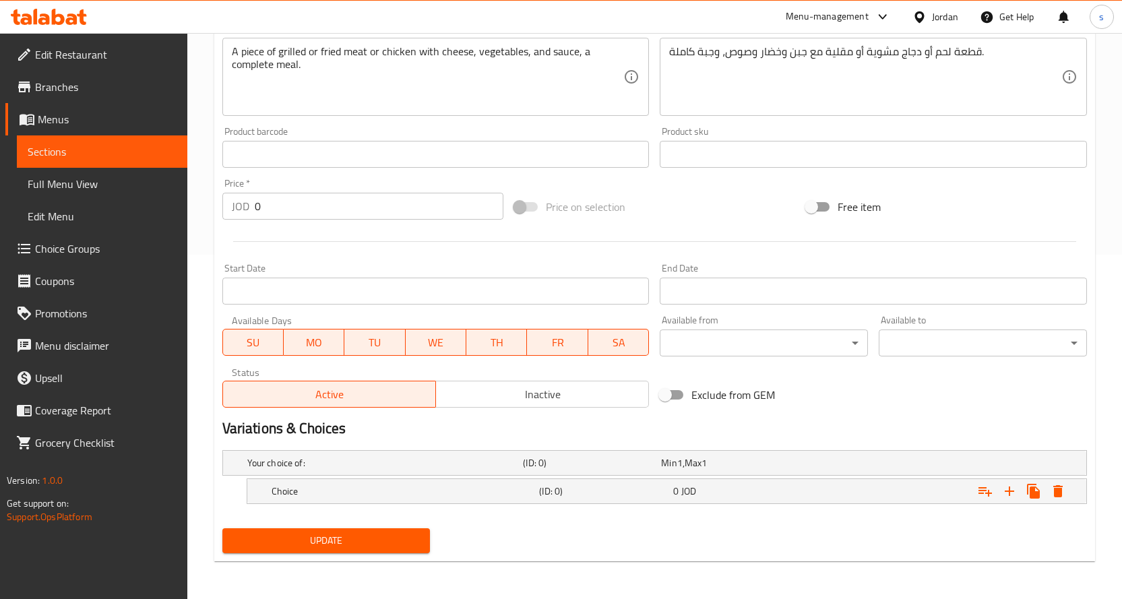
scroll to position [344, 0]
click at [1016, 489] on icon "Expand" at bounding box center [1009, 491] width 16 height 16
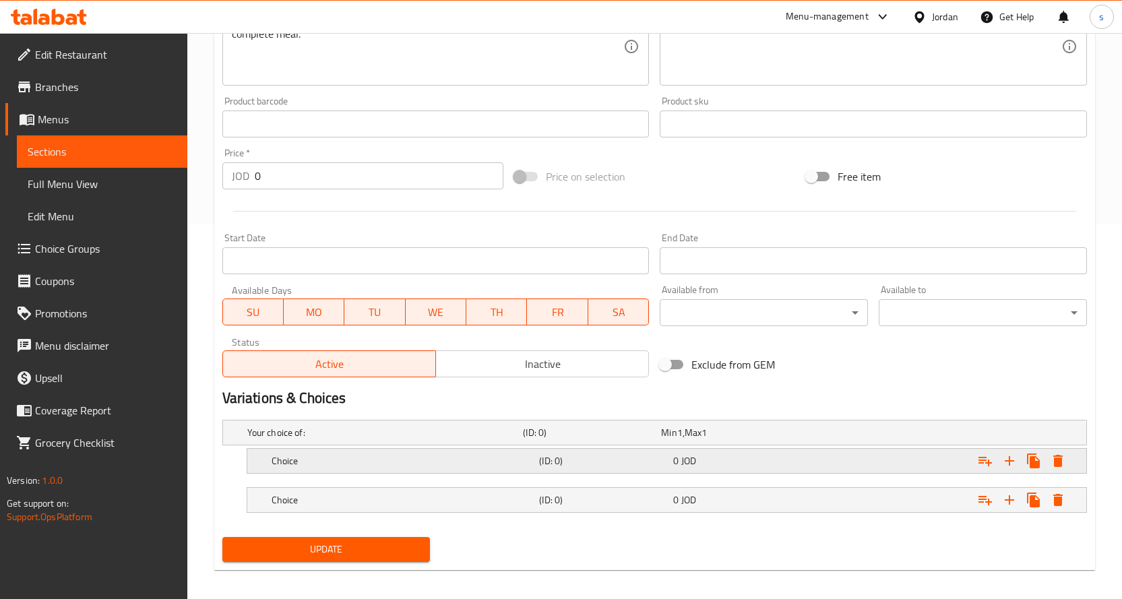
scroll to position [383, 0]
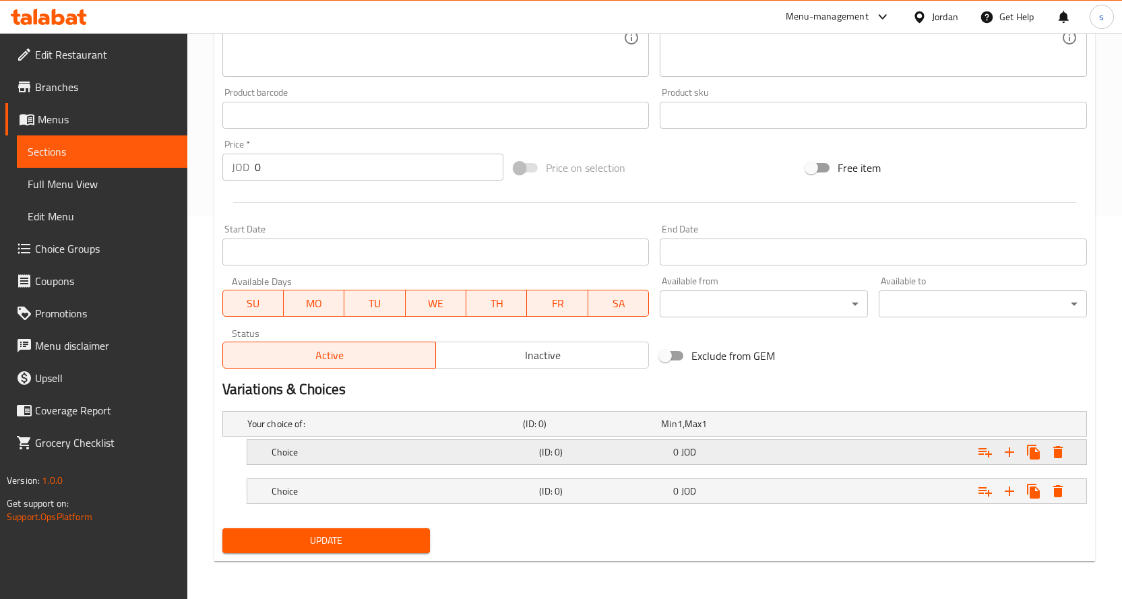
click at [561, 451] on h5 "(ID: 0)" at bounding box center [603, 451] width 129 height 13
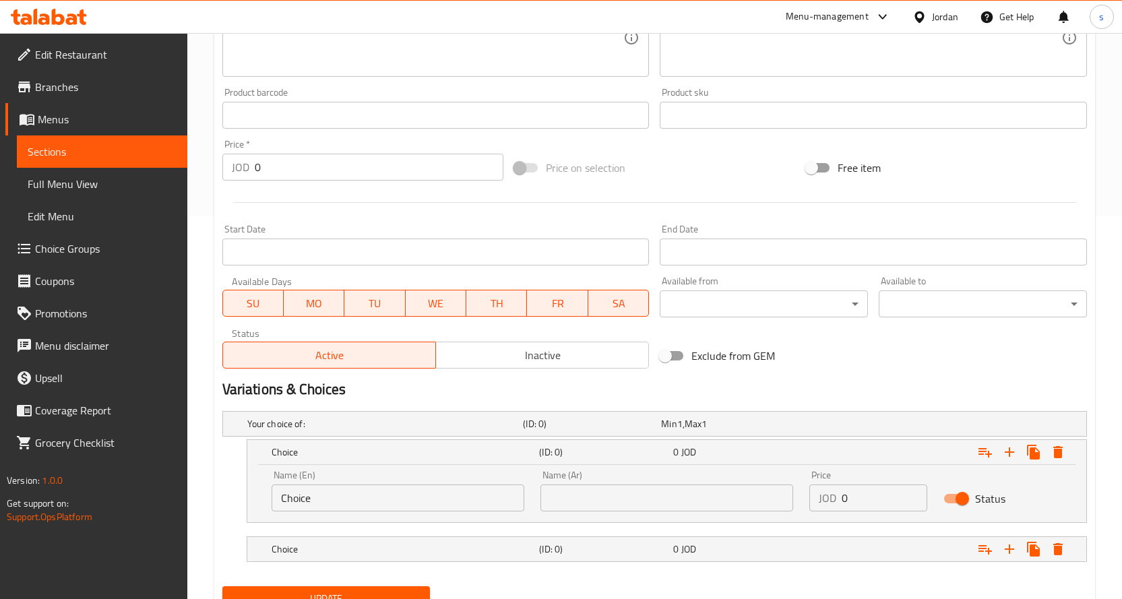
click at [375, 489] on input "Choice" at bounding box center [398, 498] width 253 height 27
type input "Meal"
click at [613, 495] on input "text" at bounding box center [666, 498] width 253 height 27
type input "وجبة"
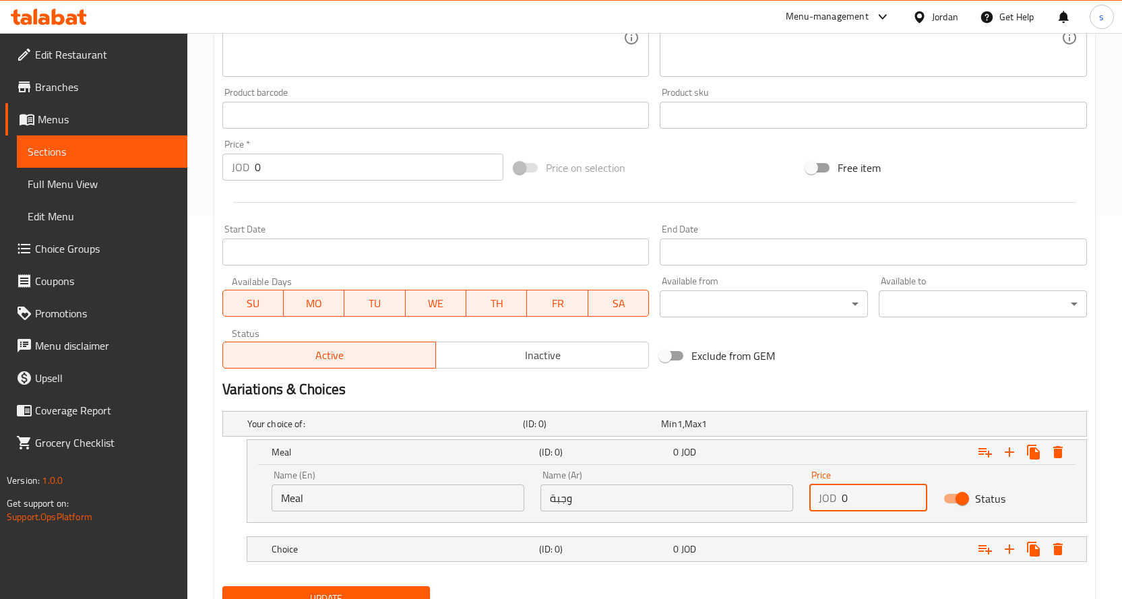
drag, startPoint x: 873, startPoint y: 497, endPoint x: 806, endPoint y: 487, distance: 67.6
click at [806, 487] on div "Price JOD 0 Price" at bounding box center [868, 490] width 135 height 57
type input "2.25"
click at [793, 541] on div "0 JOD" at bounding box center [738, 549] width 134 height 19
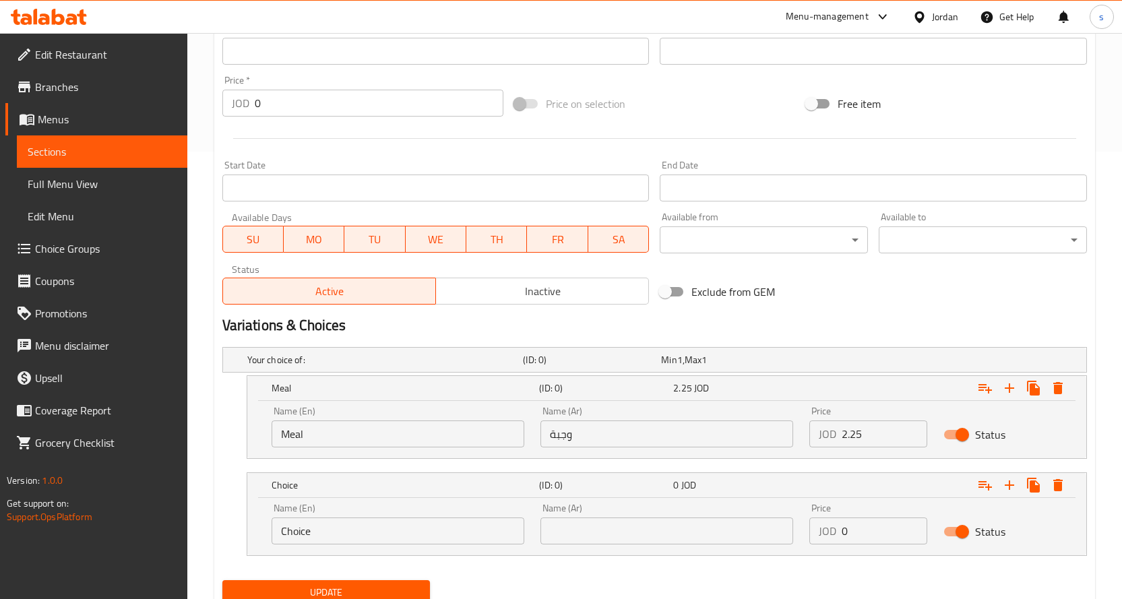
scroll to position [499, 0]
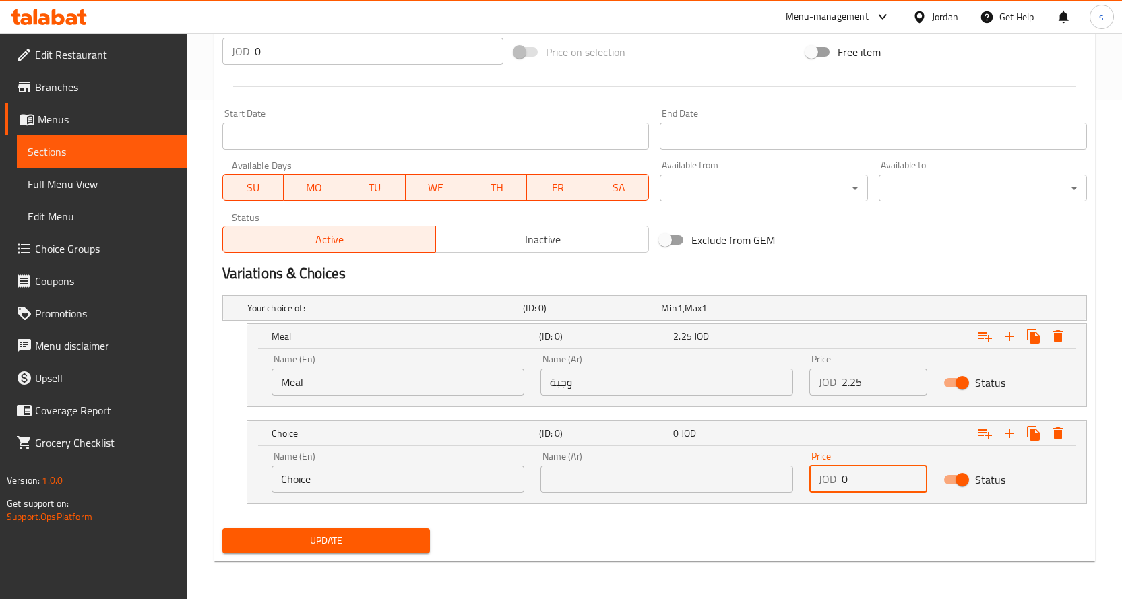
drag, startPoint x: 865, startPoint y: 480, endPoint x: 835, endPoint y: 480, distance: 29.7
click at [835, 480] on div "JOD 0 Price" at bounding box center [868, 479] width 119 height 27
type input "1.25"
click at [668, 490] on input "text" at bounding box center [666, 479] width 253 height 27
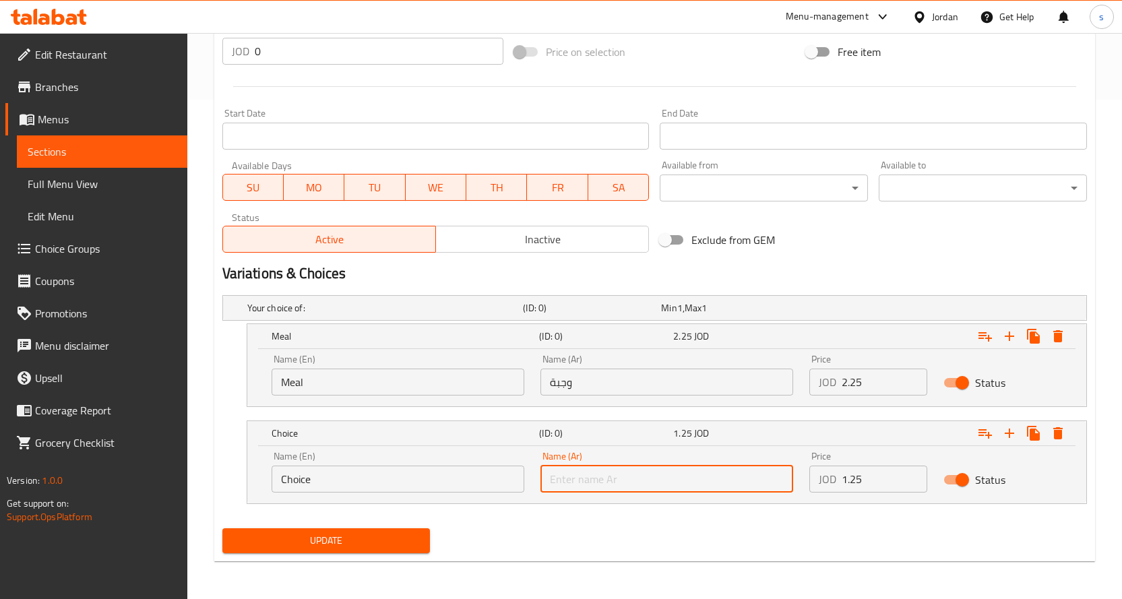
type input "سندويتش"
click at [433, 468] on input "Choice" at bounding box center [398, 479] width 253 height 27
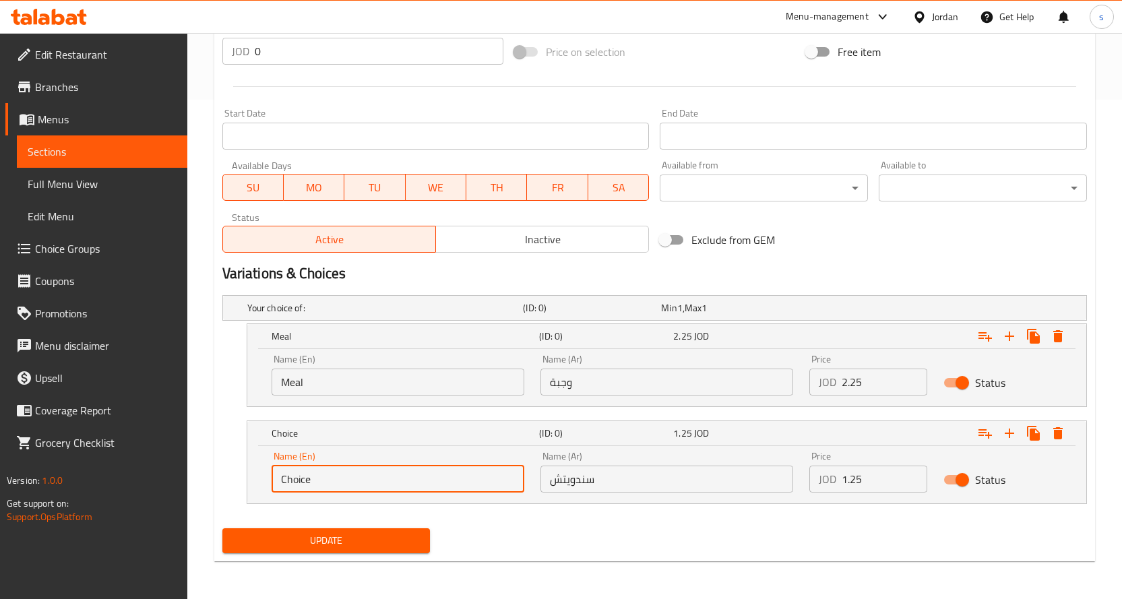
click at [433, 468] on input "Choice" at bounding box center [398, 479] width 253 height 27
click at [433, 468] on input "text" at bounding box center [398, 479] width 253 height 27
type input "Sandwich"
click at [355, 545] on span "Update" at bounding box center [326, 540] width 187 height 17
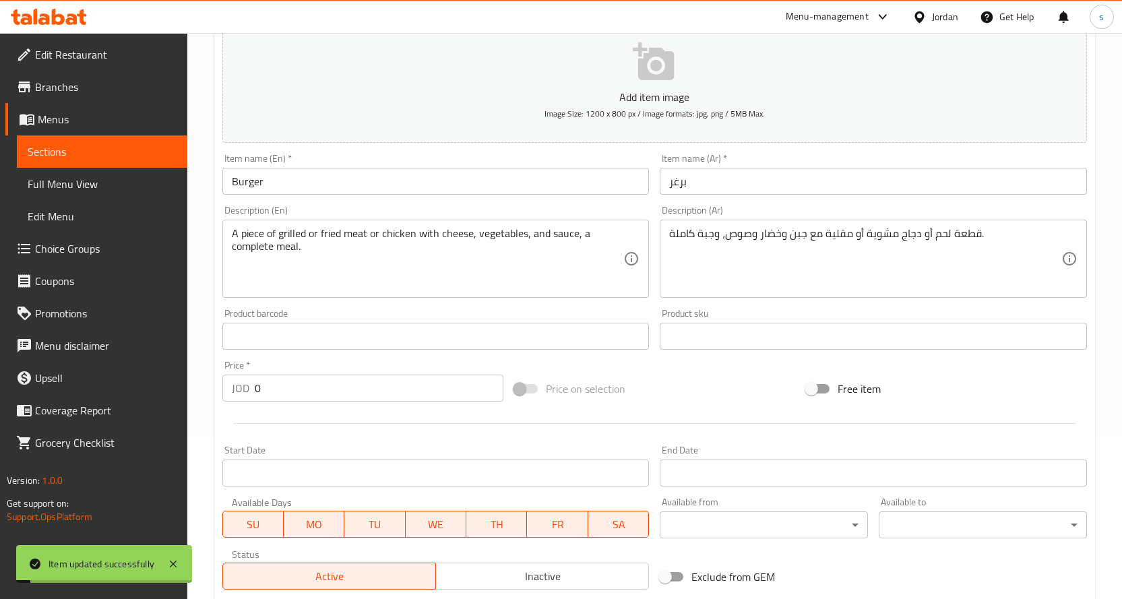
scroll to position [0, 0]
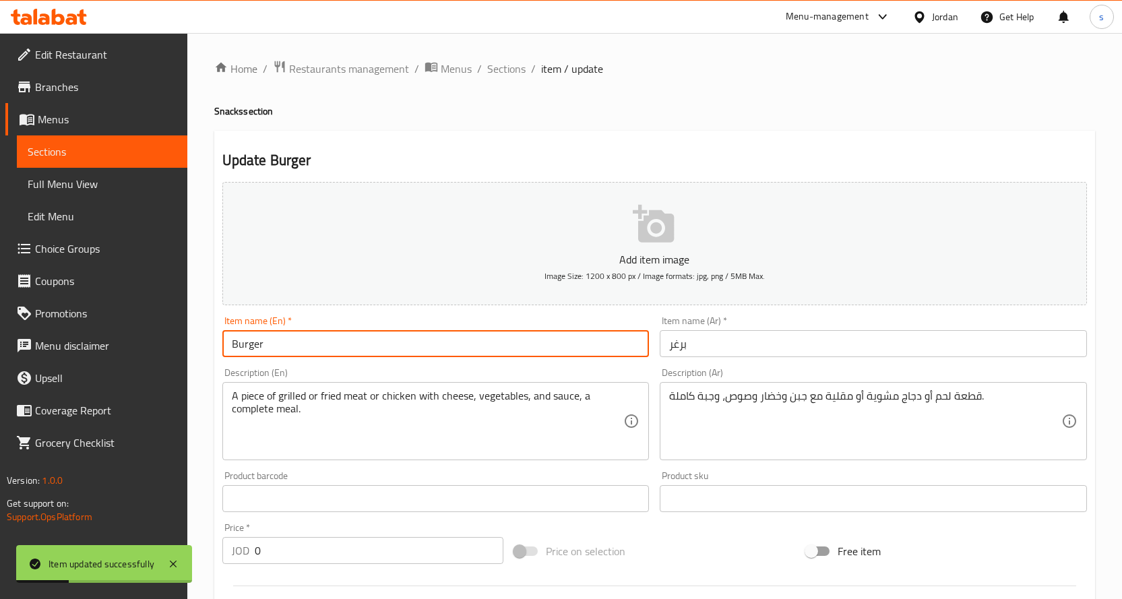
click at [251, 348] on input "Burger" at bounding box center [435, 343] width 427 height 27
click at [83, 256] on span "Choice Groups" at bounding box center [106, 249] width 142 height 16
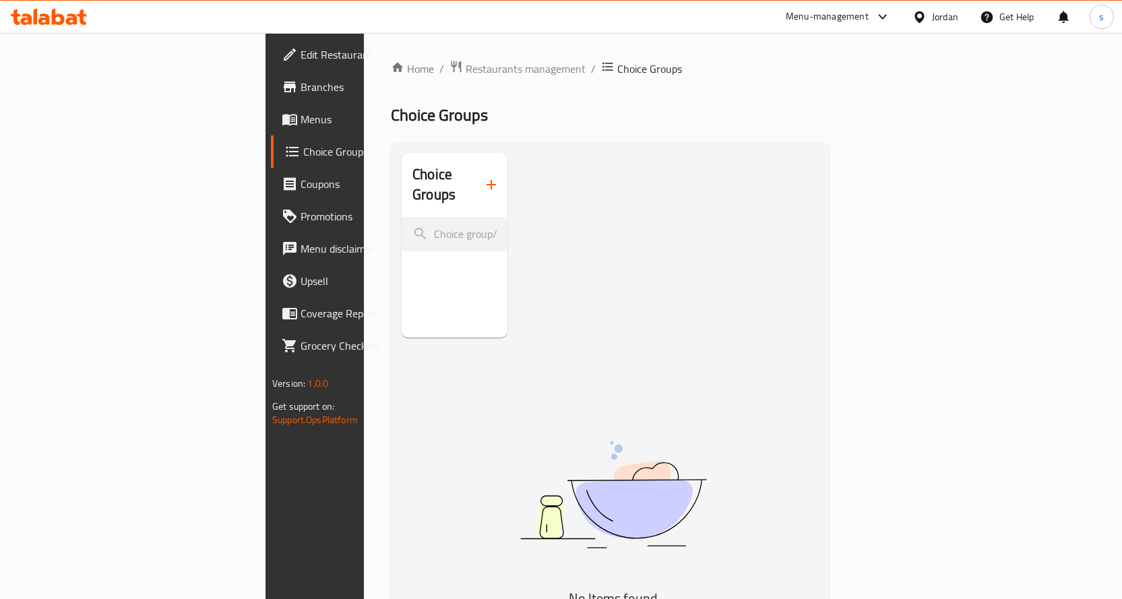
click at [509, 321] on div "Choice Groups No Items found" at bounding box center [613, 452] width 423 height 599
click at [402, 217] on input "search" at bounding box center [455, 234] width 106 height 34
click at [475, 185] on button "button" at bounding box center [491, 184] width 32 height 32
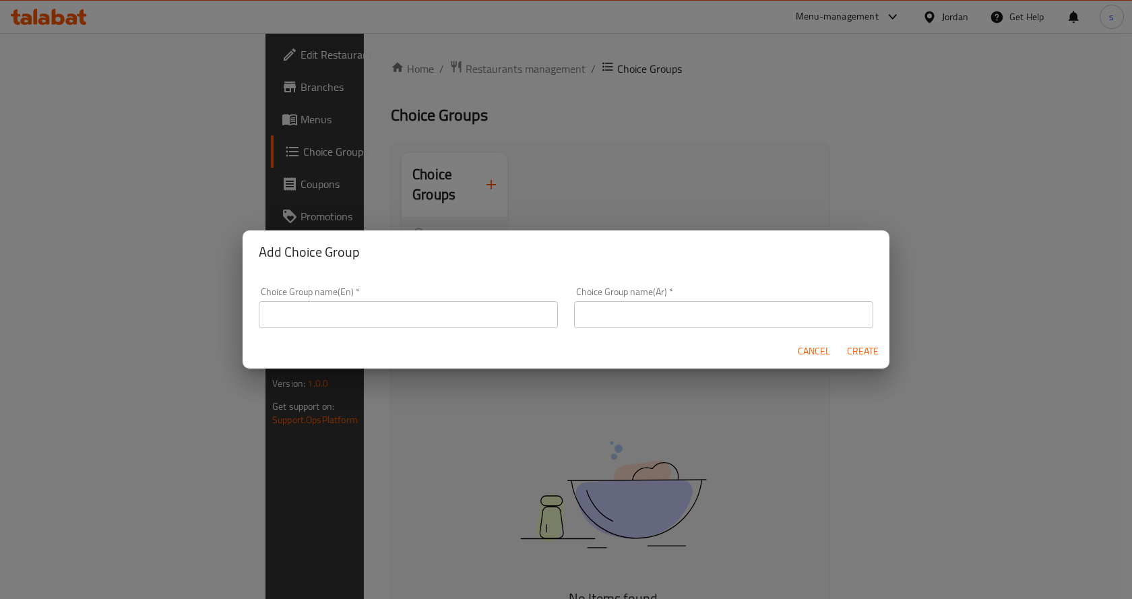
click at [405, 317] on input "text" at bounding box center [408, 314] width 299 height 27
type input "g"
type input "meal"
drag, startPoint x: 321, startPoint y: 322, endPoint x: 258, endPoint y: 319, distance: 63.4
click at [258, 319] on div "Choice Group name(En)   * meal Choice Group name(En) *" at bounding box center [408, 307] width 315 height 57
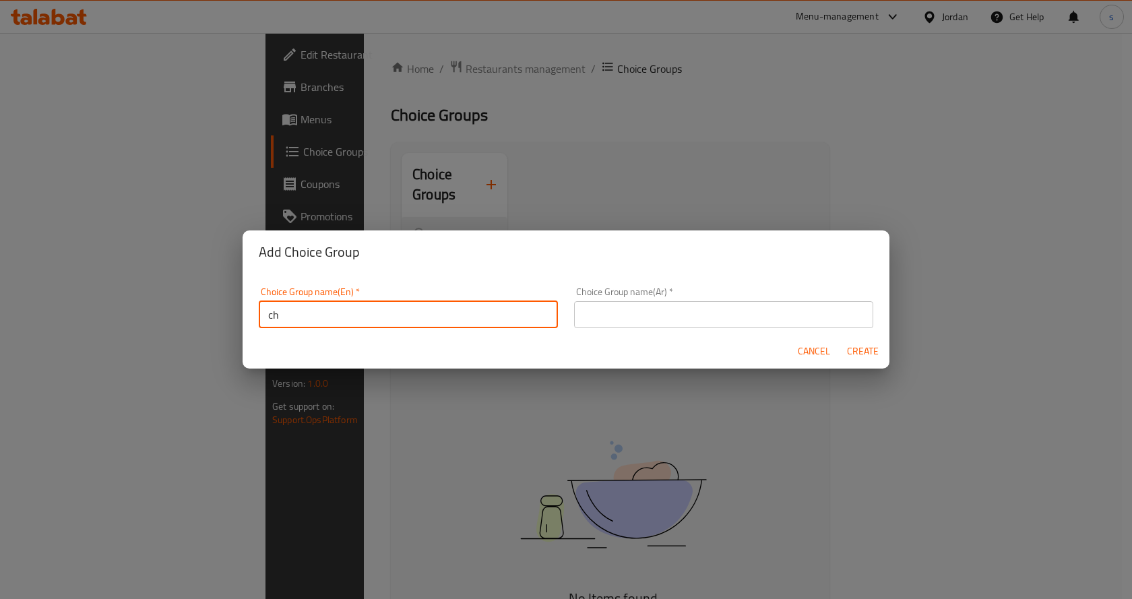
type input "c"
drag, startPoint x: 373, startPoint y: 314, endPoint x: 330, endPoint y: 314, distance: 43.8
click at [330, 314] on input "your choice of sauce" at bounding box center [408, 314] width 299 height 27
type input "your choice of"
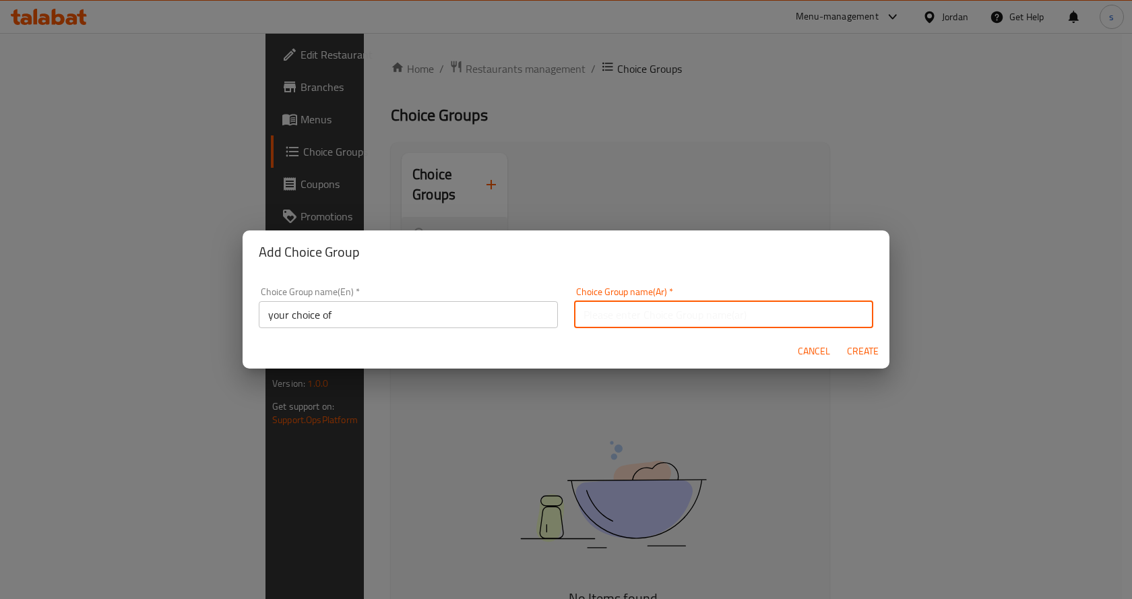
click at [621, 313] on input "text" at bounding box center [723, 314] width 299 height 27
type input "اختيارك من"
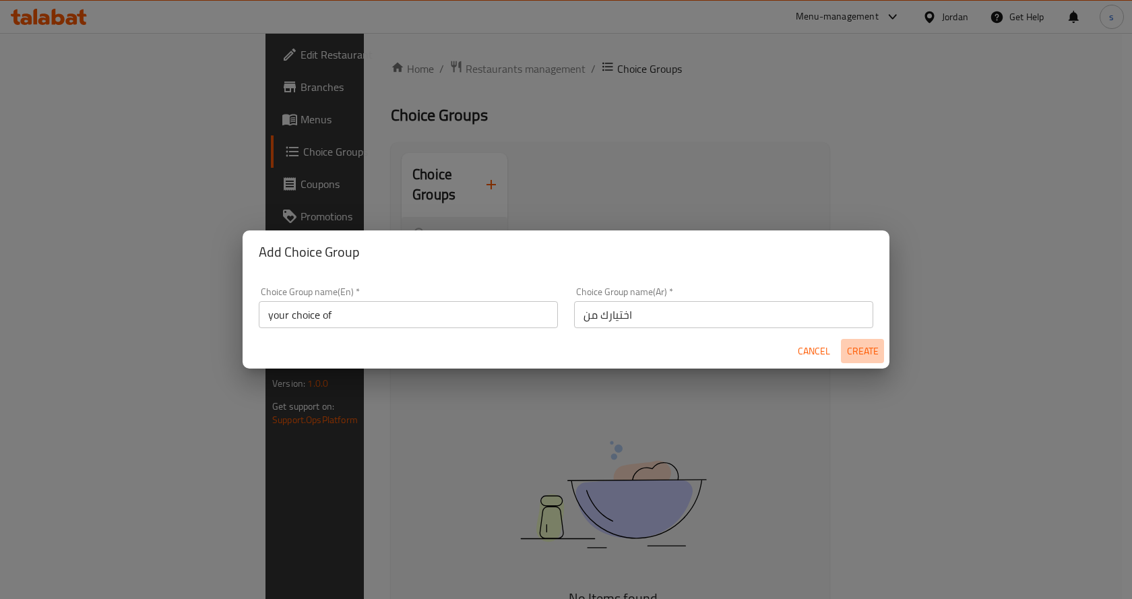
click at [863, 351] on span "Create" at bounding box center [862, 351] width 32 height 17
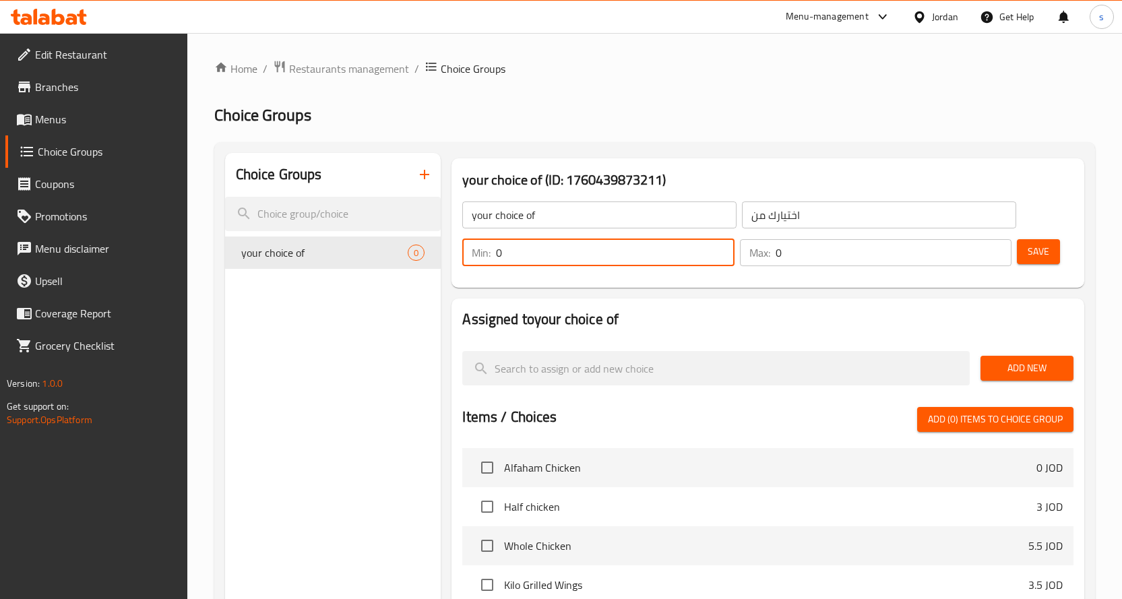
click at [592, 257] on input "0" at bounding box center [615, 252] width 239 height 27
drag, startPoint x: 551, startPoint y: 251, endPoint x: 491, endPoint y: 251, distance: 60.0
click at [491, 251] on div "Min: 0 ​" at bounding box center [598, 252] width 272 height 27
type input "1"
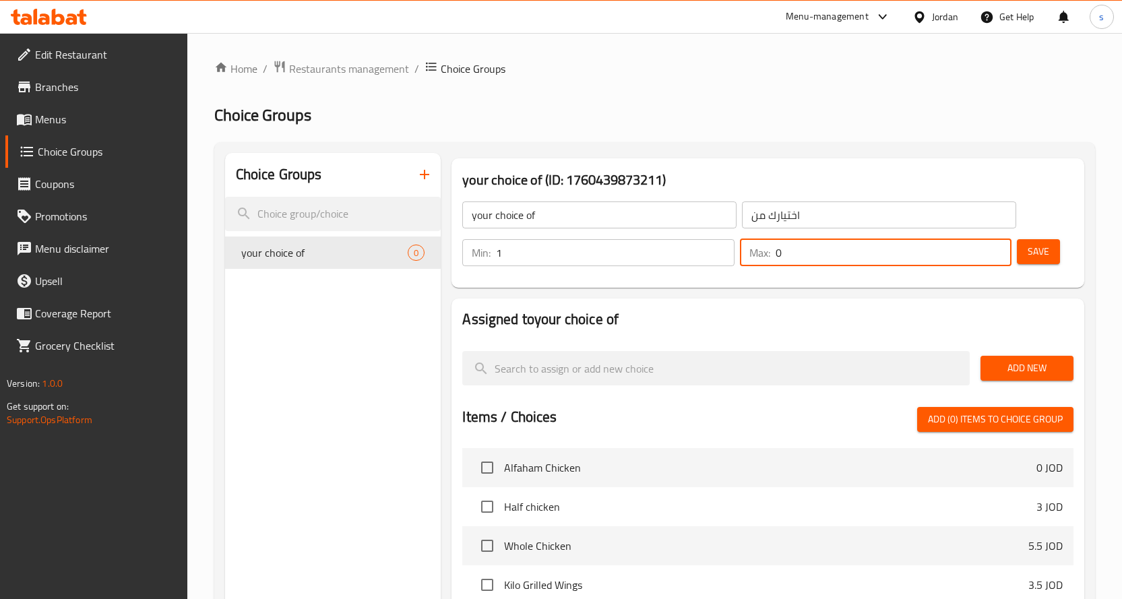
drag, startPoint x: 799, startPoint y: 249, endPoint x: 766, endPoint y: 247, distance: 33.1
click at [766, 247] on div "Max: 0 ​" at bounding box center [876, 252] width 272 height 27
type input "1"
click at [1042, 253] on span "Save" at bounding box center [1039, 251] width 22 height 17
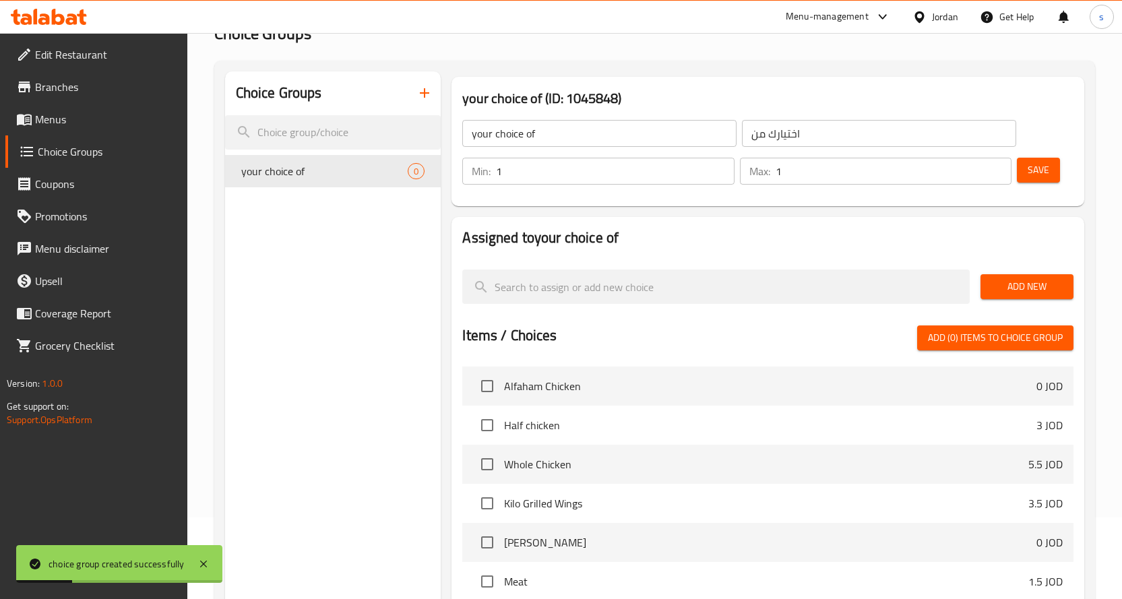
scroll to position [67, 0]
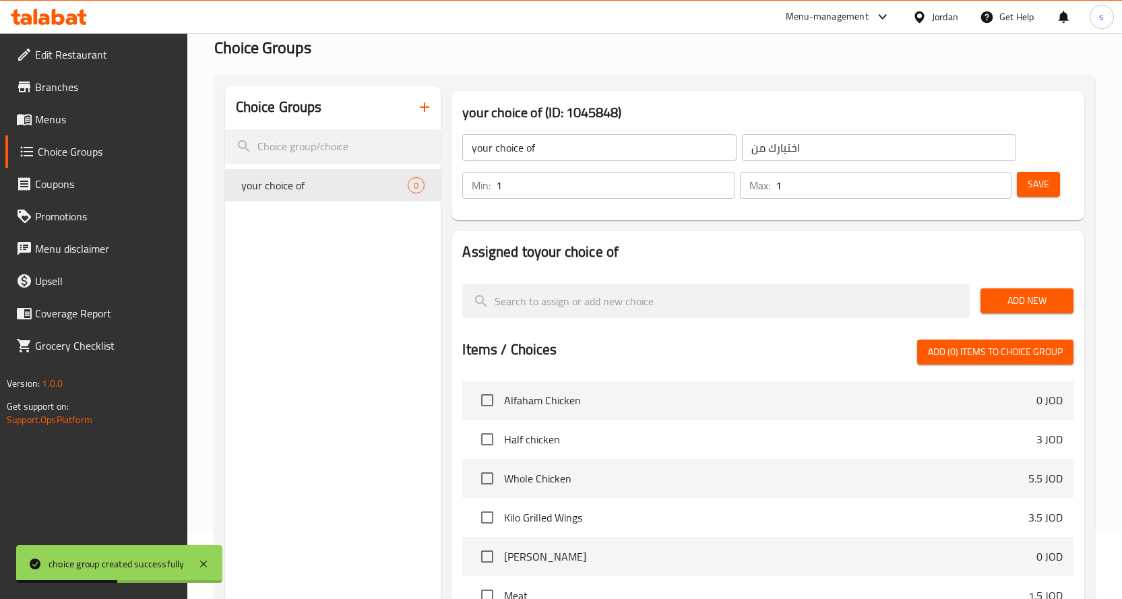
click at [1006, 303] on span "Add New" at bounding box center [1026, 300] width 71 height 17
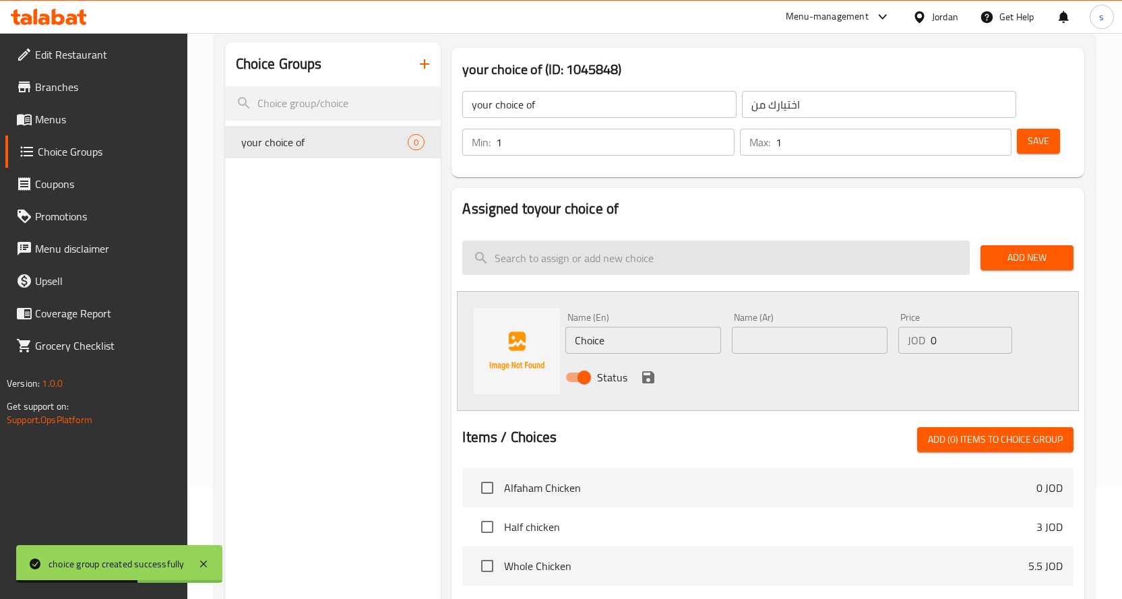
scroll to position [135, 0]
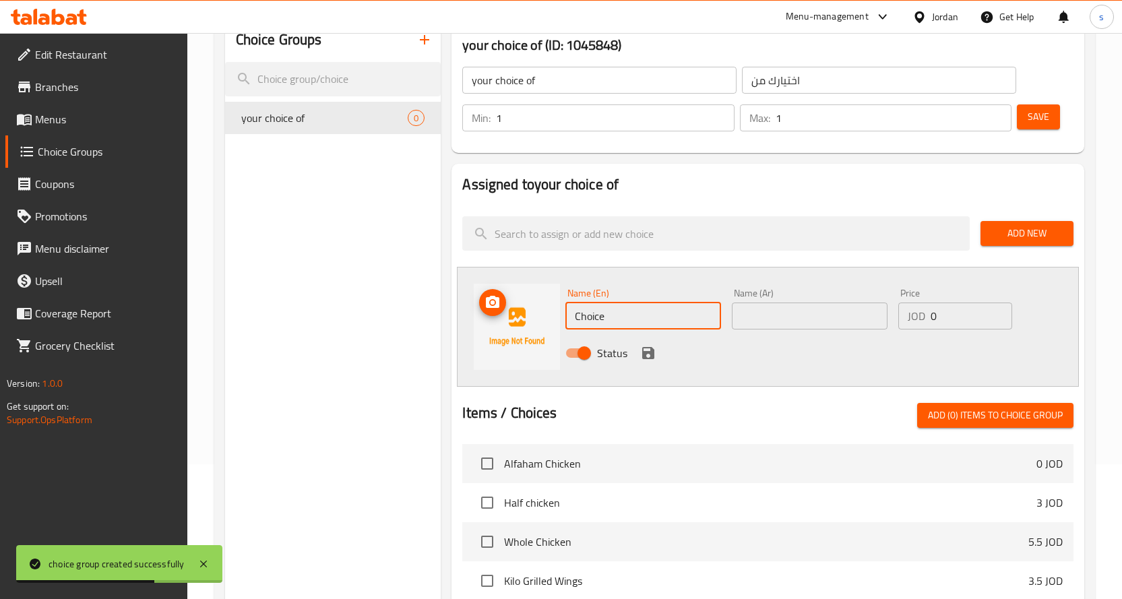
drag, startPoint x: 623, startPoint y: 318, endPoint x: 521, endPoint y: 319, distance: 101.8
click at [521, 319] on div "Name (En) Choice Name (En) Name (Ar) Name (Ar) Price JOD 0 Price Status" at bounding box center [768, 327] width 622 height 120
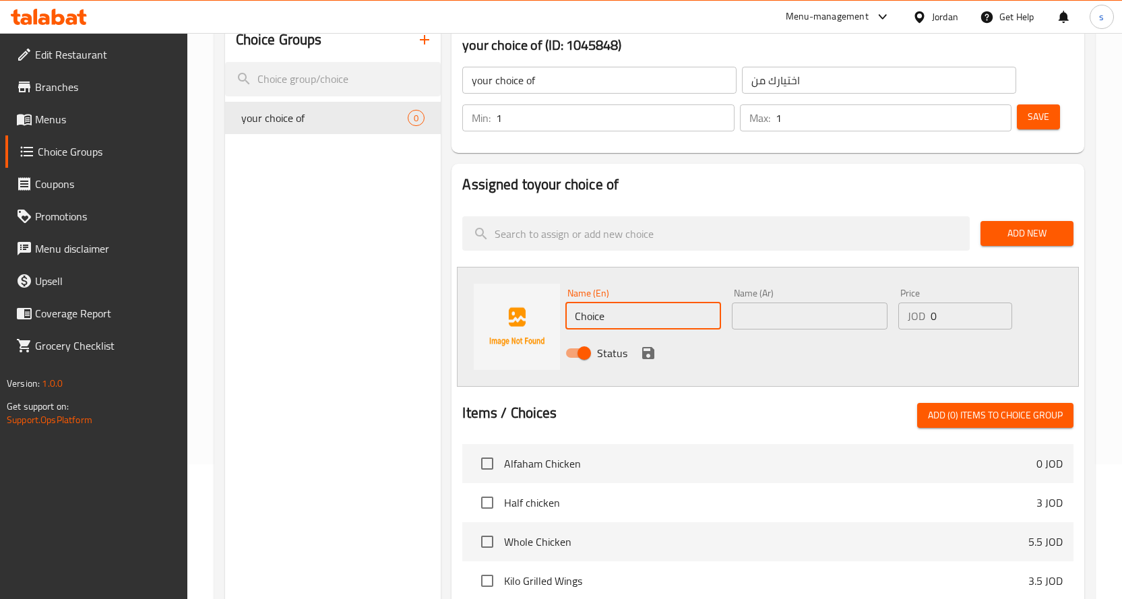
type input "l"
drag, startPoint x: 582, startPoint y: 316, endPoint x: 573, endPoint y: 316, distance: 8.1
click at [573, 316] on input "meat" at bounding box center [643, 316] width 156 height 27
type input "Meat"
click at [749, 323] on input "text" at bounding box center [810, 316] width 156 height 27
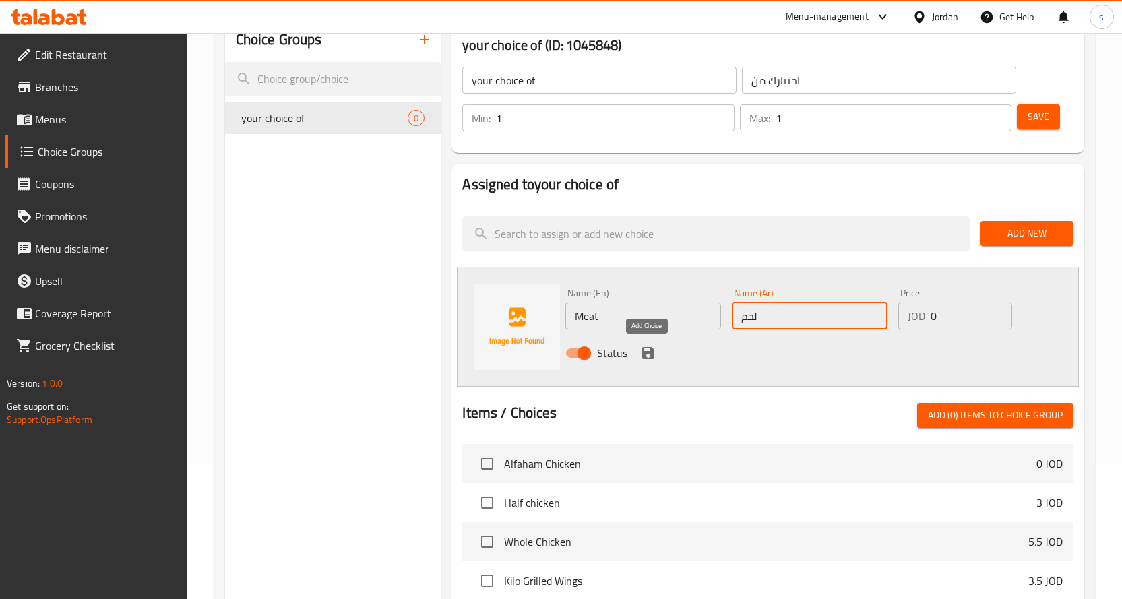
type input "لحم"
click at [649, 355] on icon "save" at bounding box center [648, 353] width 16 height 16
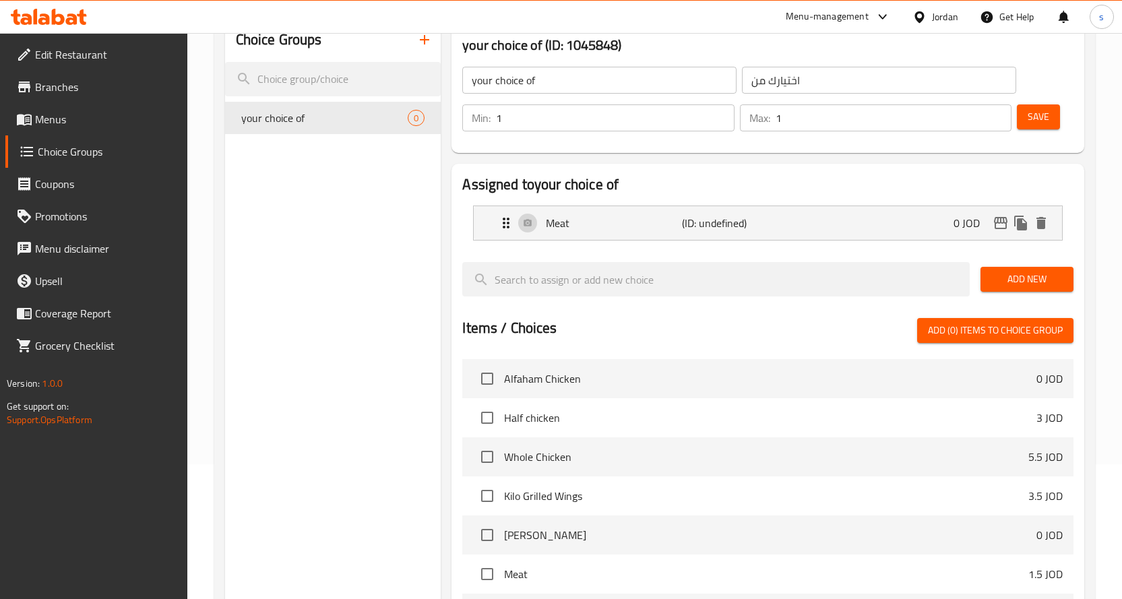
click at [1001, 281] on span "Add New" at bounding box center [1026, 279] width 71 height 17
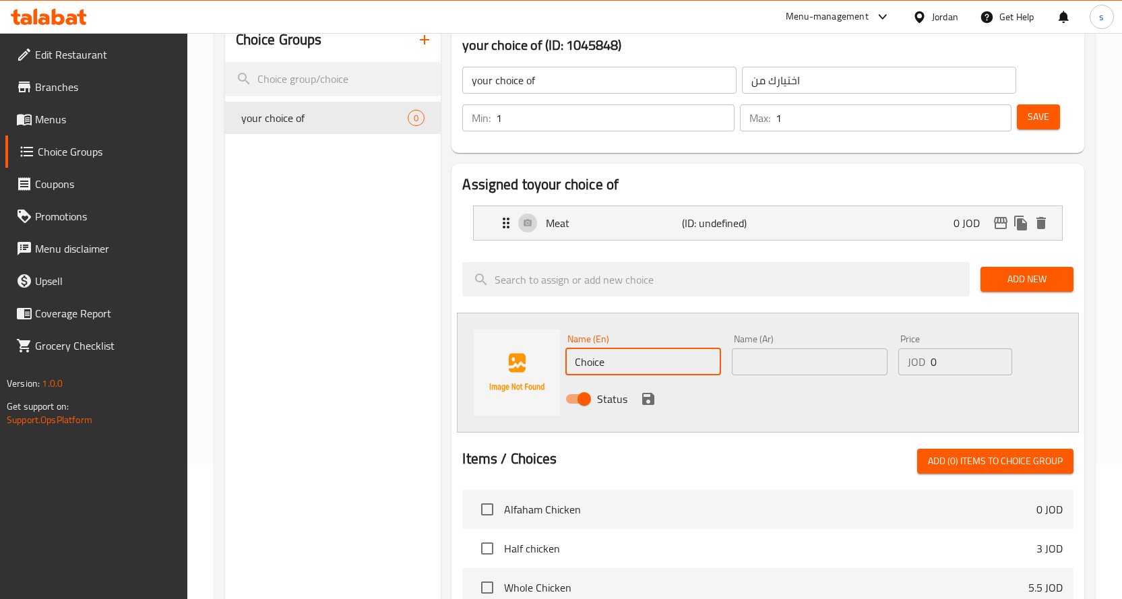
drag, startPoint x: 626, startPoint y: 369, endPoint x: 518, endPoint y: 375, distance: 108.0
click at [518, 375] on div "Name (En) Choice Name (En) Name (Ar) Name (Ar) Price JOD 0 Price Status" at bounding box center [768, 373] width 622 height 120
type input "ؤ"
type input "chicken"
click at [773, 366] on input "text" at bounding box center [810, 361] width 156 height 27
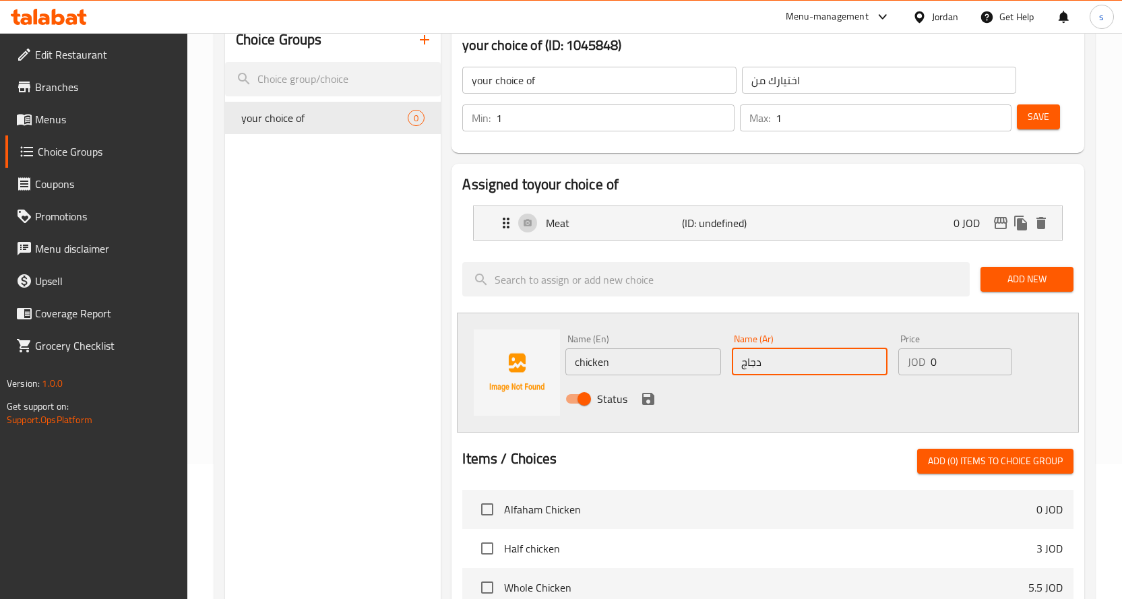
type input "دجاج"
click at [652, 400] on icon "save" at bounding box center [648, 399] width 12 height 12
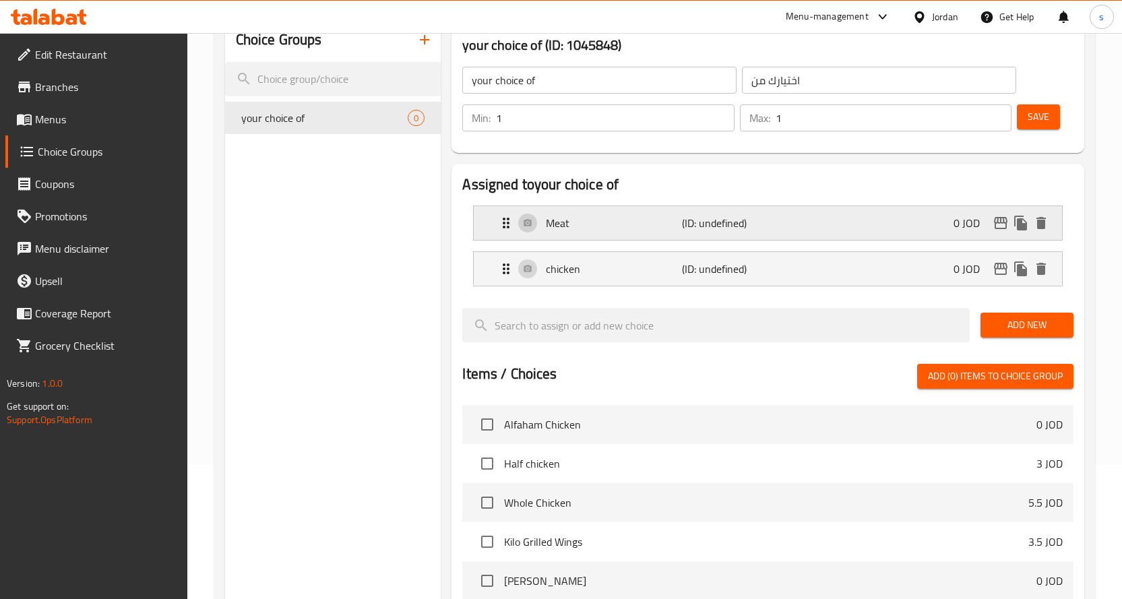
click at [513, 239] on div "Meat (ID: undefined) 0 JOD" at bounding box center [772, 223] width 548 height 34
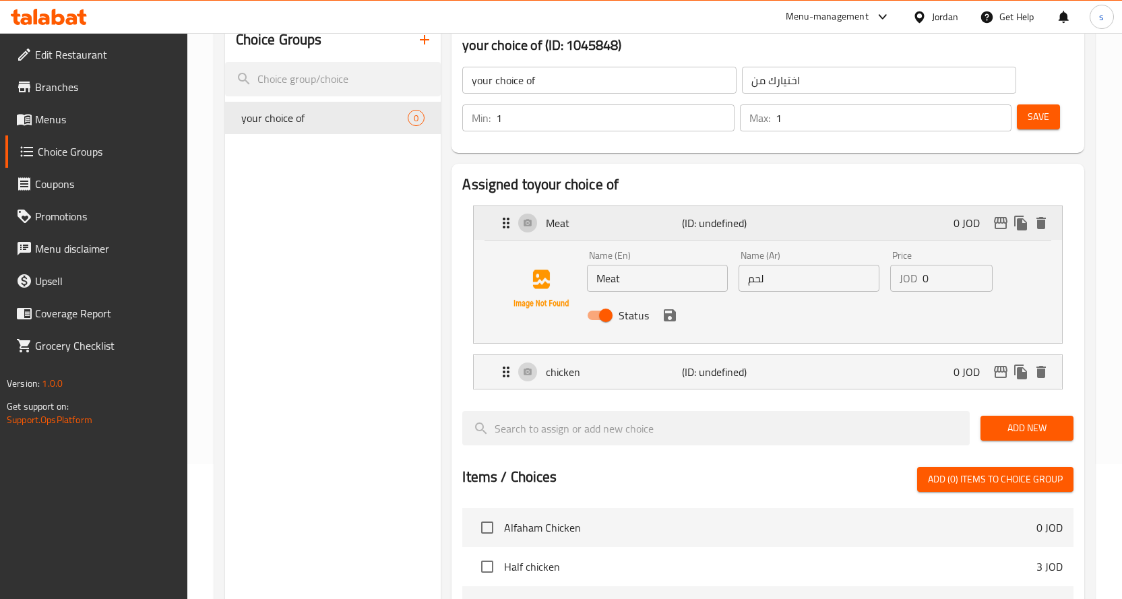
click at [505, 232] on div "Meat (ID: undefined) 0 JOD" at bounding box center [772, 223] width 548 height 34
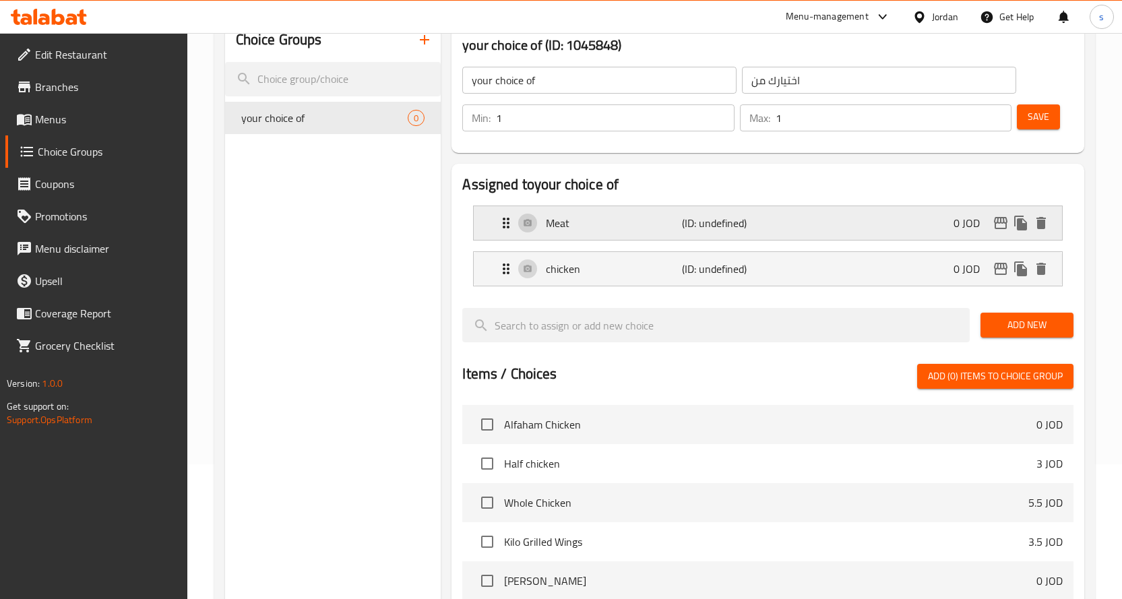
click at [505, 232] on div "Meat (ID: undefined) 0 JOD" at bounding box center [772, 223] width 548 height 34
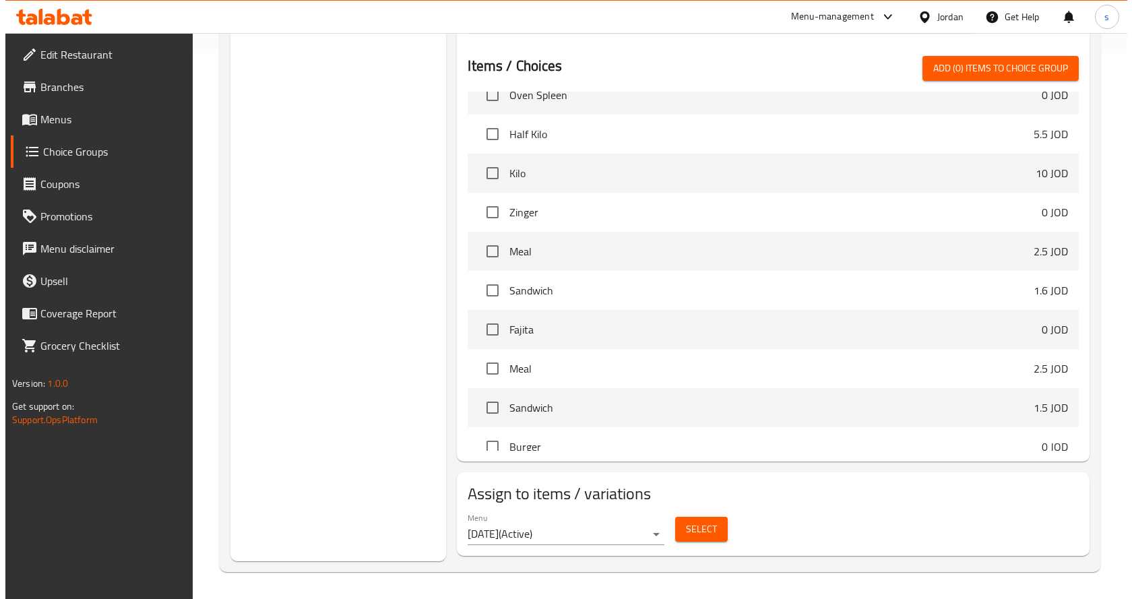
scroll to position [741, 0]
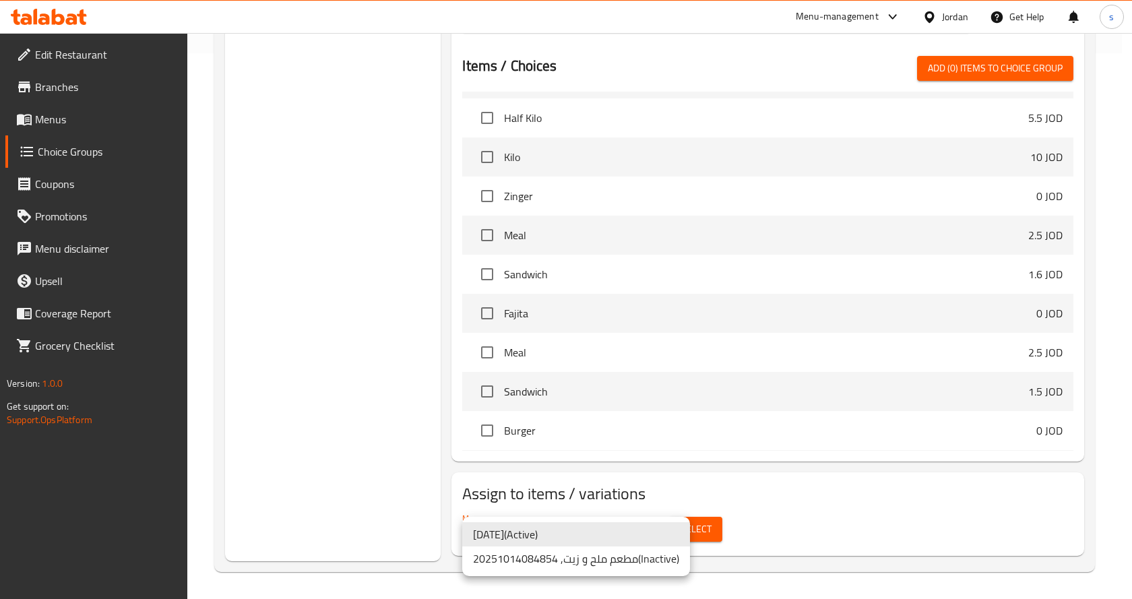
click at [757, 497] on div at bounding box center [566, 299] width 1132 height 599
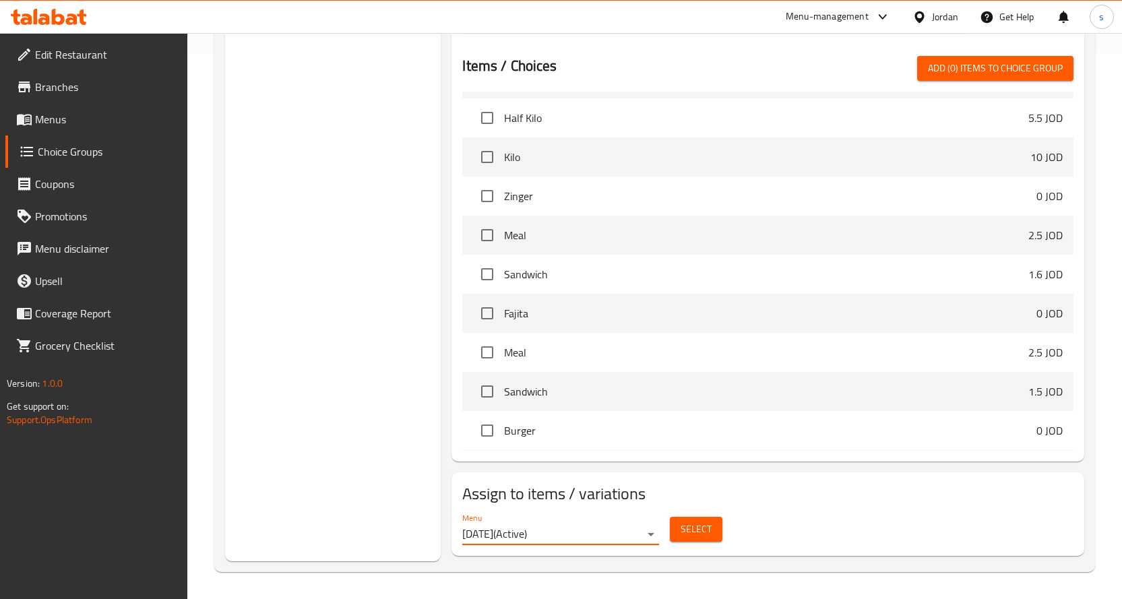
click at [702, 519] on button "Select" at bounding box center [696, 529] width 53 height 25
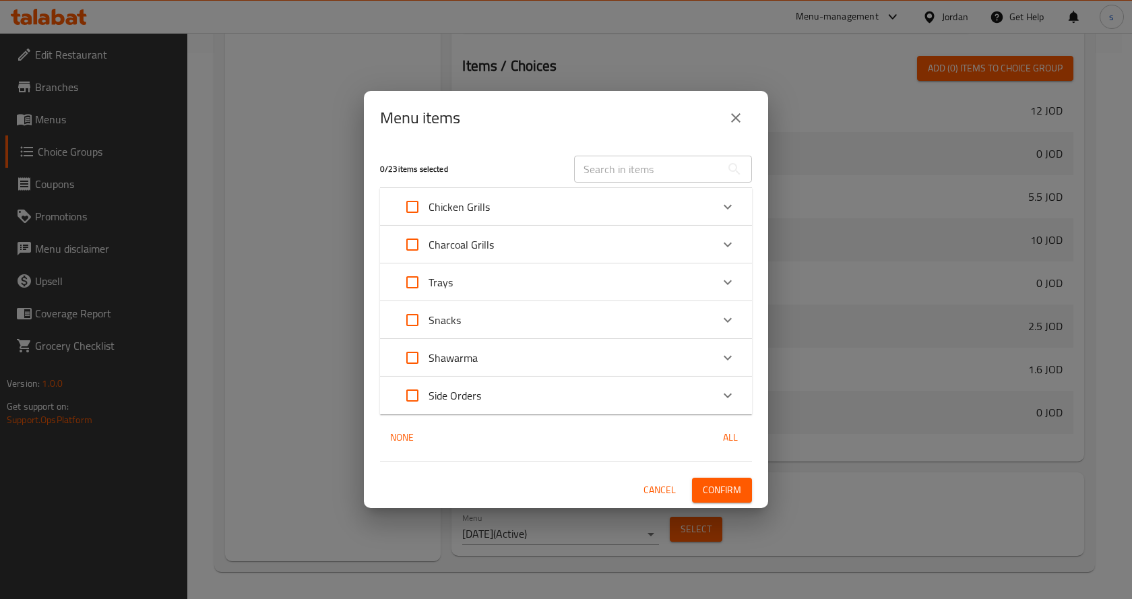
click at [617, 321] on div "Snacks" at bounding box center [553, 320] width 315 height 32
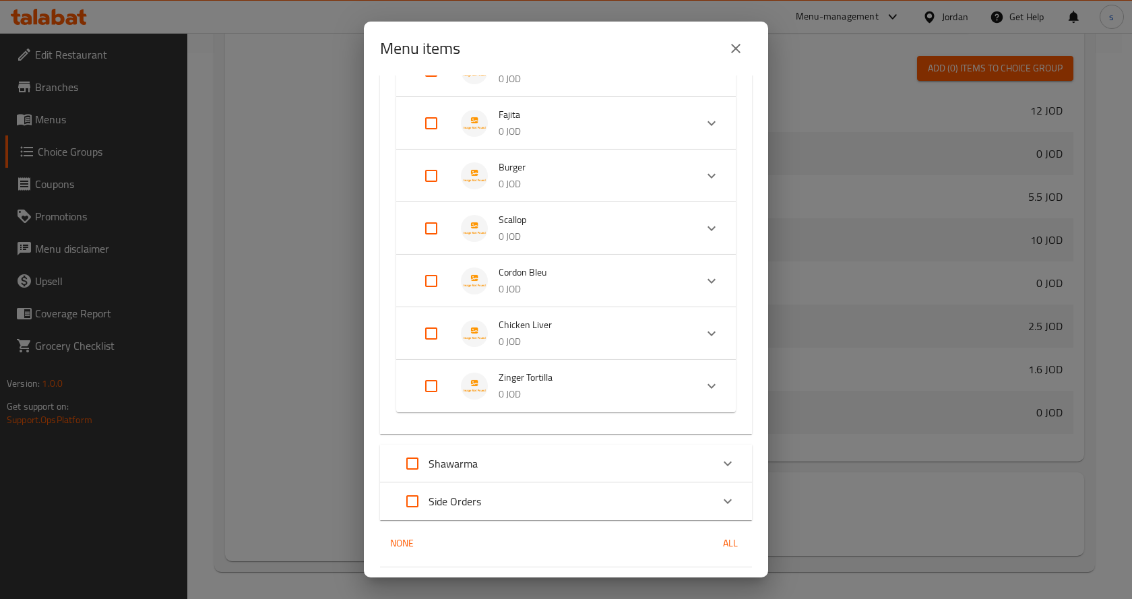
scroll to position [288, 0]
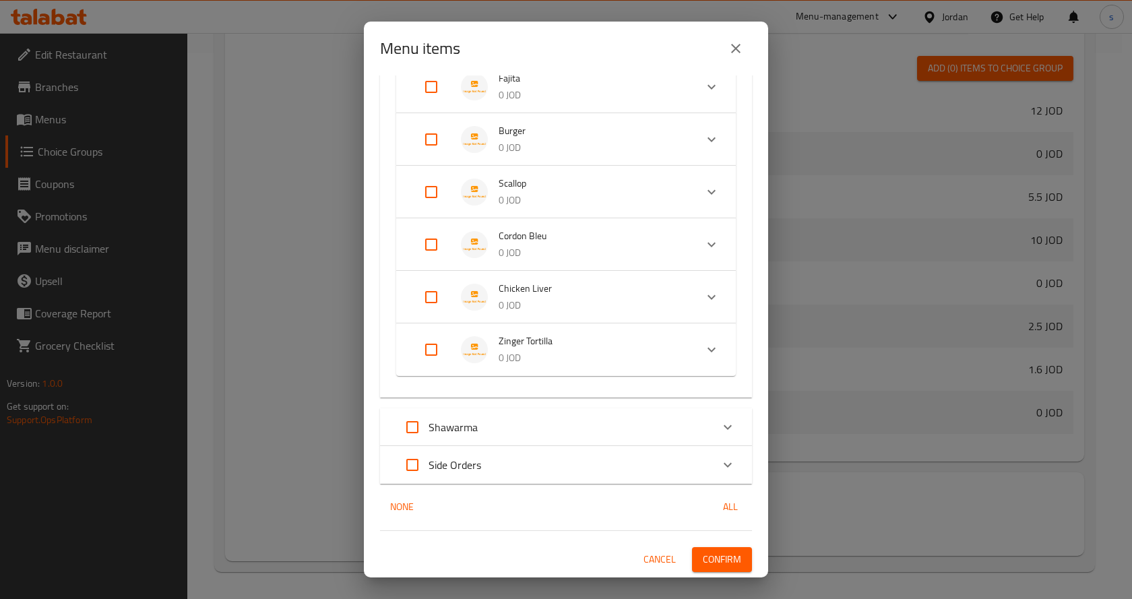
click at [562, 150] on p "0 JOD" at bounding box center [592, 147] width 186 height 17
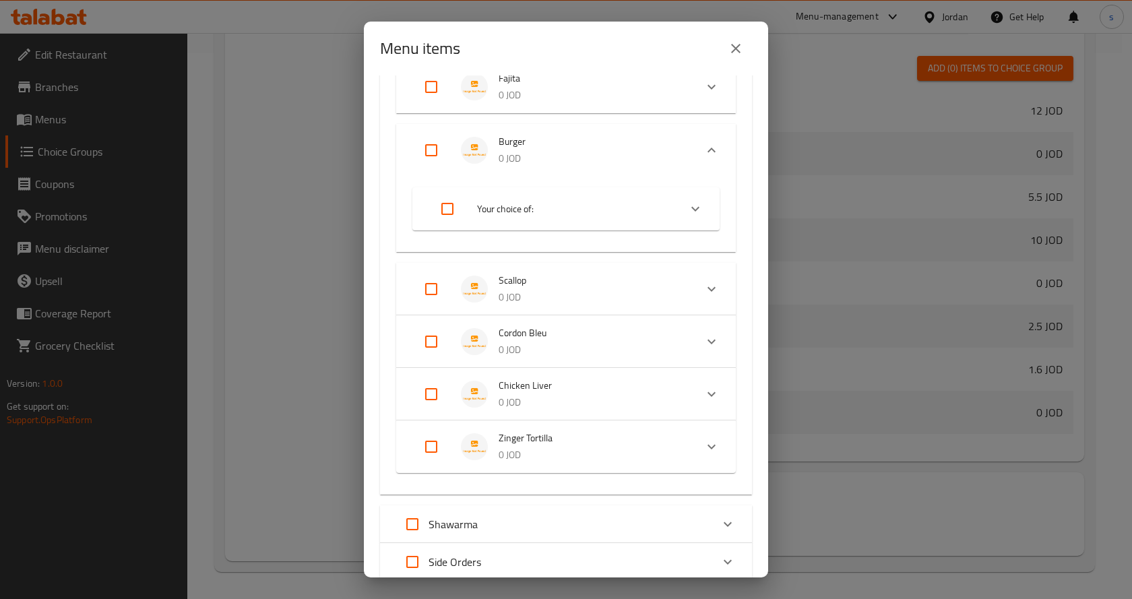
click at [533, 206] on span "Your choice of:" at bounding box center [572, 209] width 191 height 17
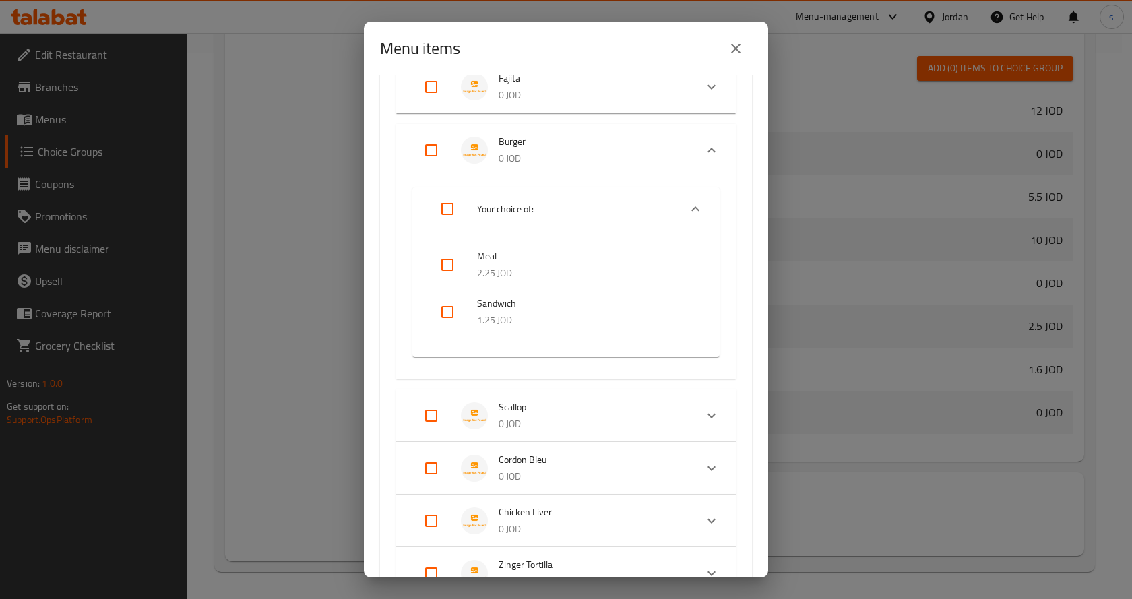
click at [447, 272] on input "checkbox" at bounding box center [447, 265] width 32 height 32
checkbox input "true"
click at [449, 312] on input "checkbox" at bounding box center [447, 312] width 32 height 32
checkbox input "true"
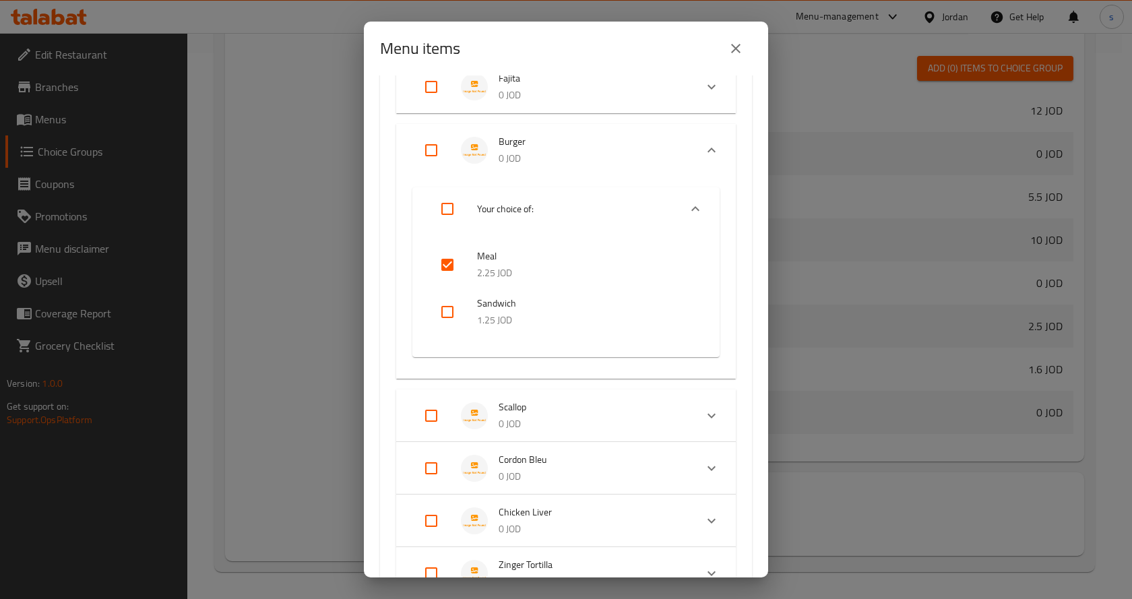
checkbox input "true"
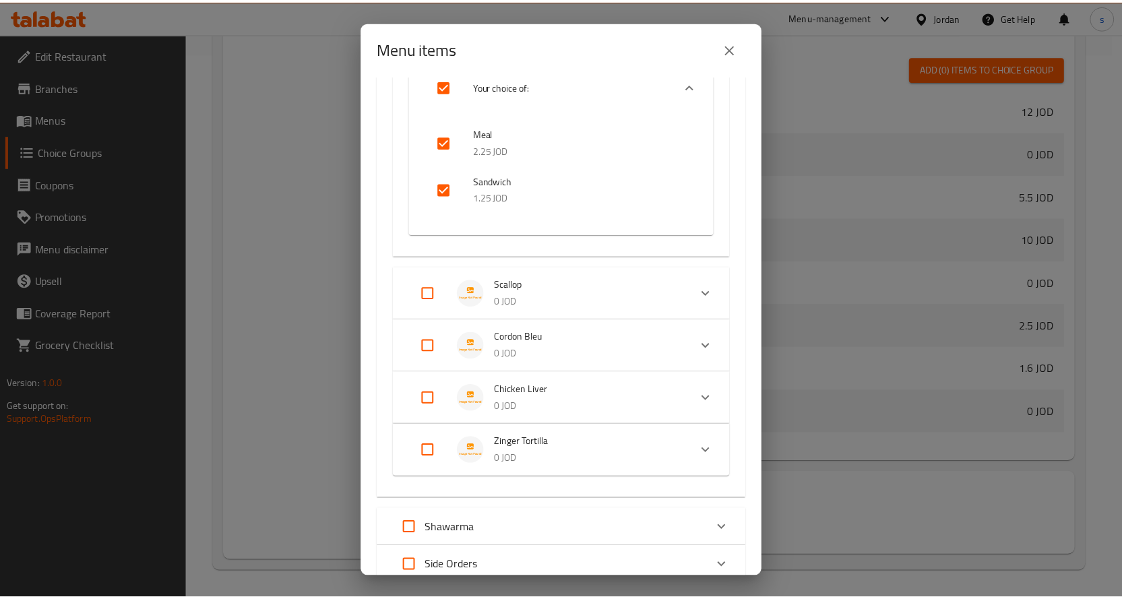
scroll to position [511, 0]
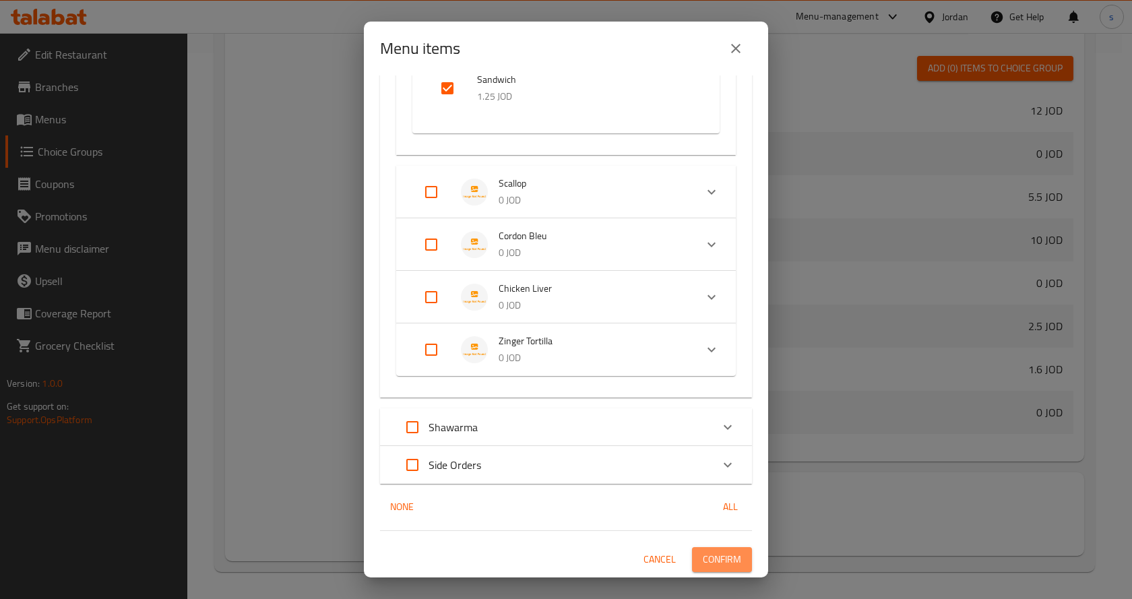
click at [726, 555] on span "Confirm" at bounding box center [722, 559] width 38 height 17
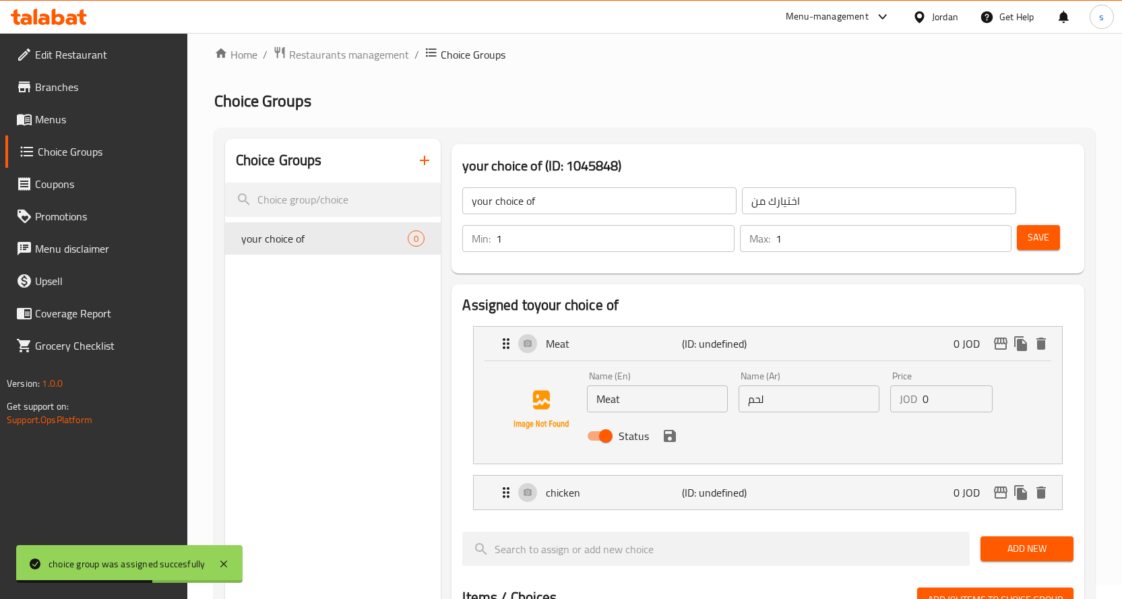
scroll to position [7, 0]
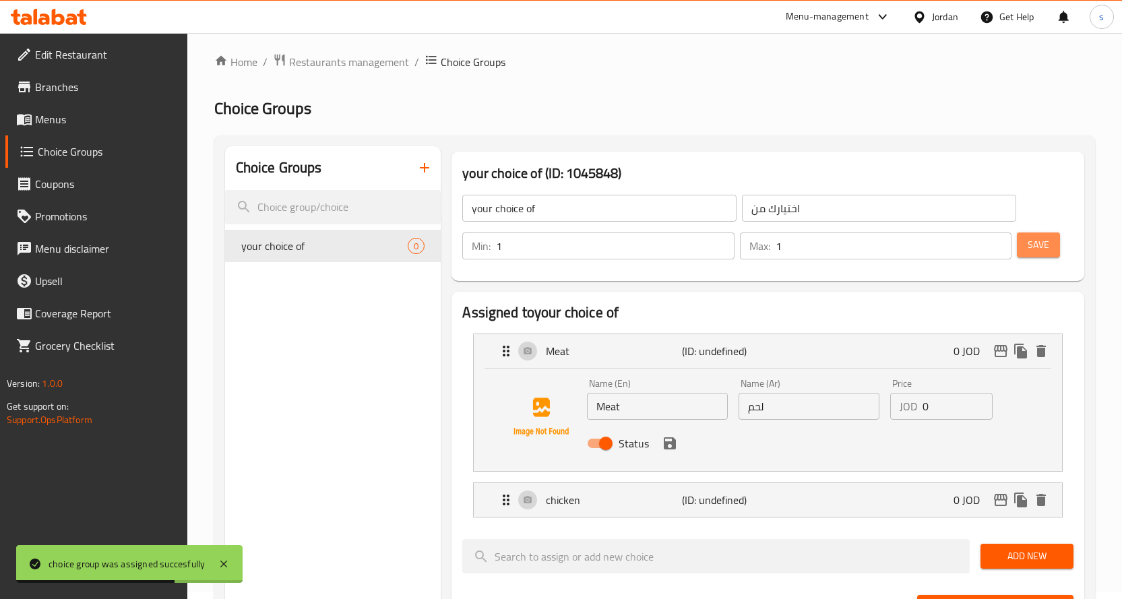
click at [1037, 239] on span "Save" at bounding box center [1039, 245] width 22 height 17
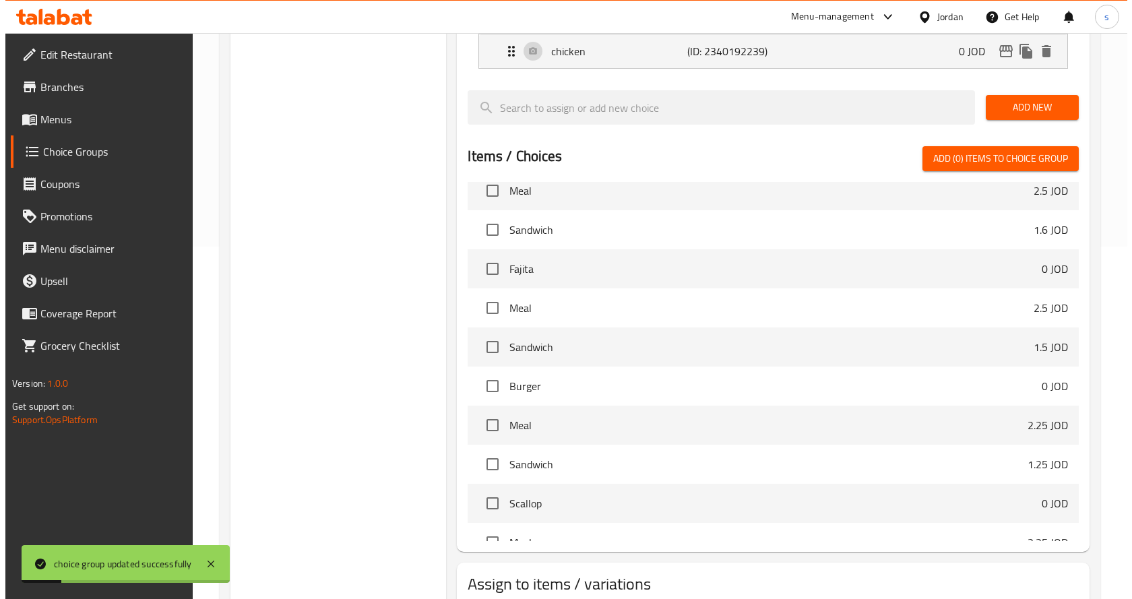
scroll to position [443, 0]
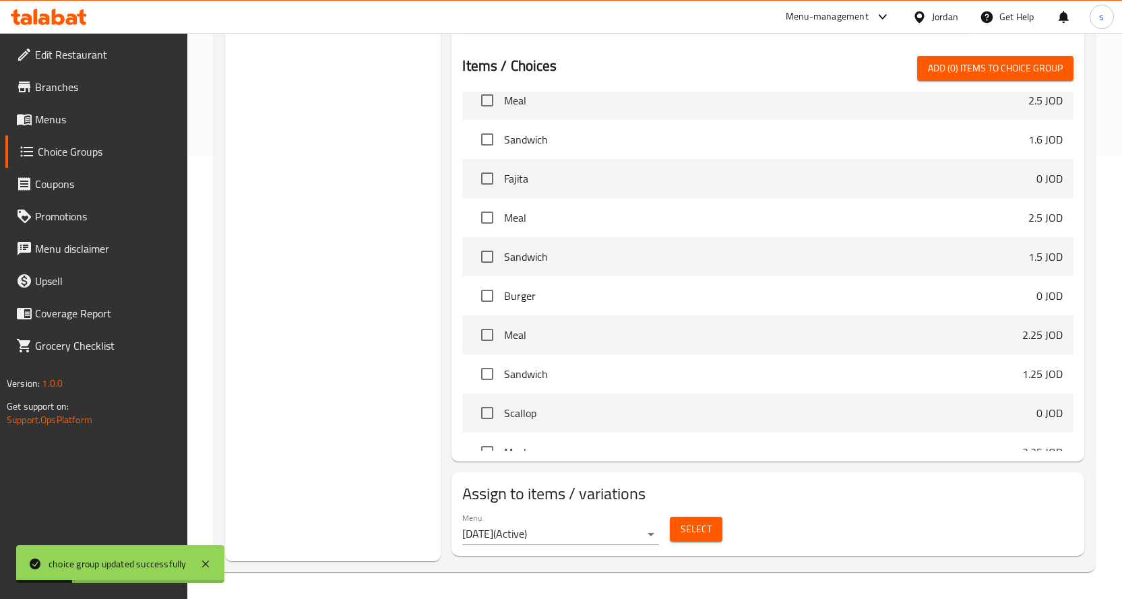
click at [698, 527] on span "Select" at bounding box center [696, 529] width 31 height 17
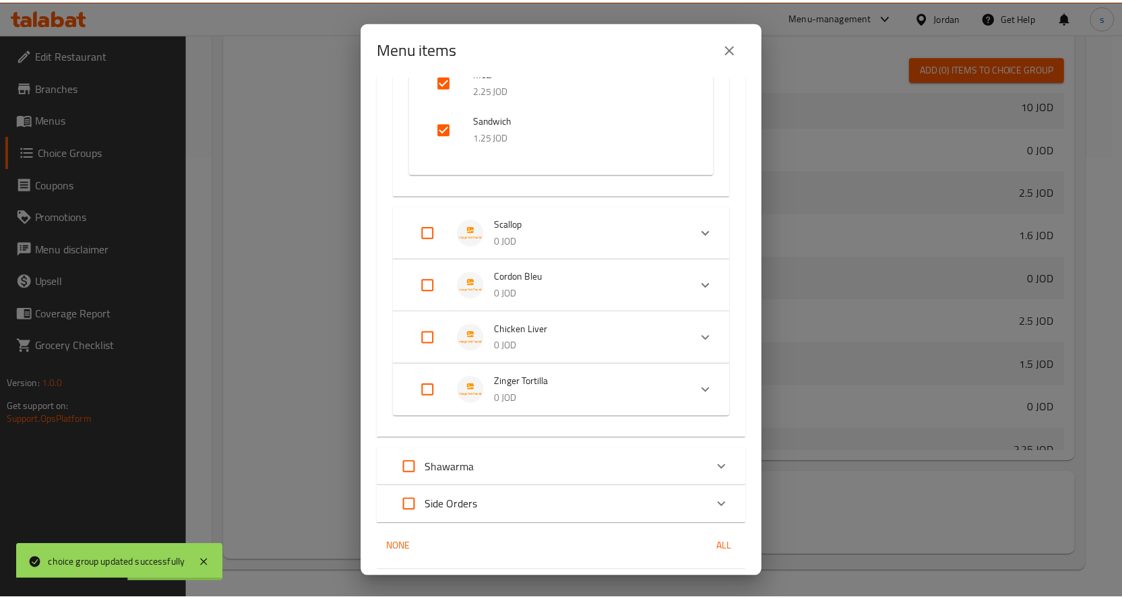
scroll to position [511, 0]
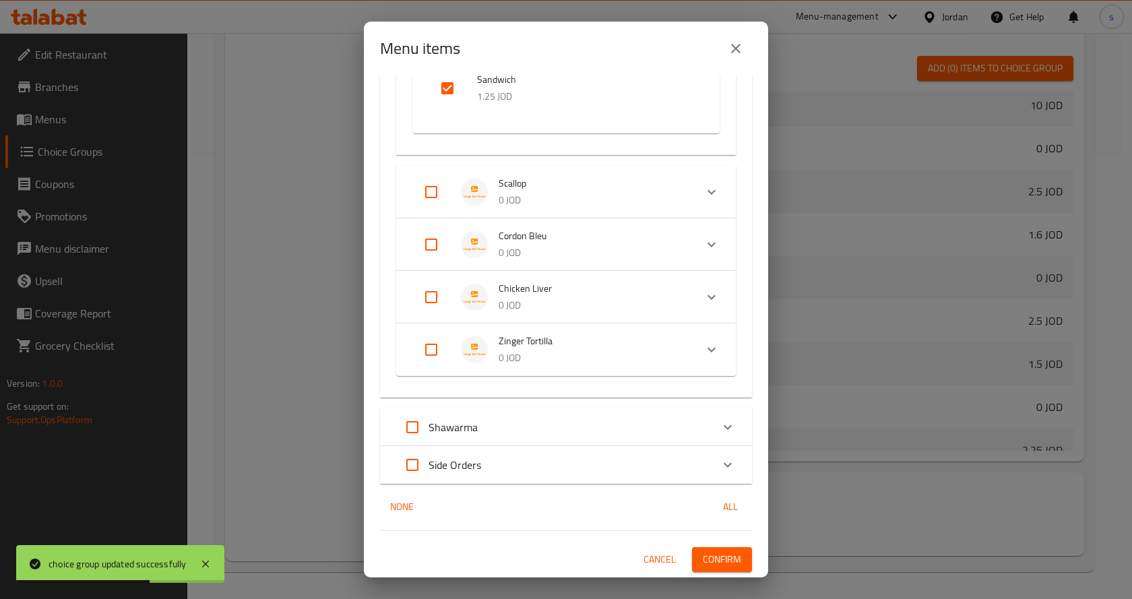
click at [709, 550] on button "Confirm" at bounding box center [722, 559] width 60 height 25
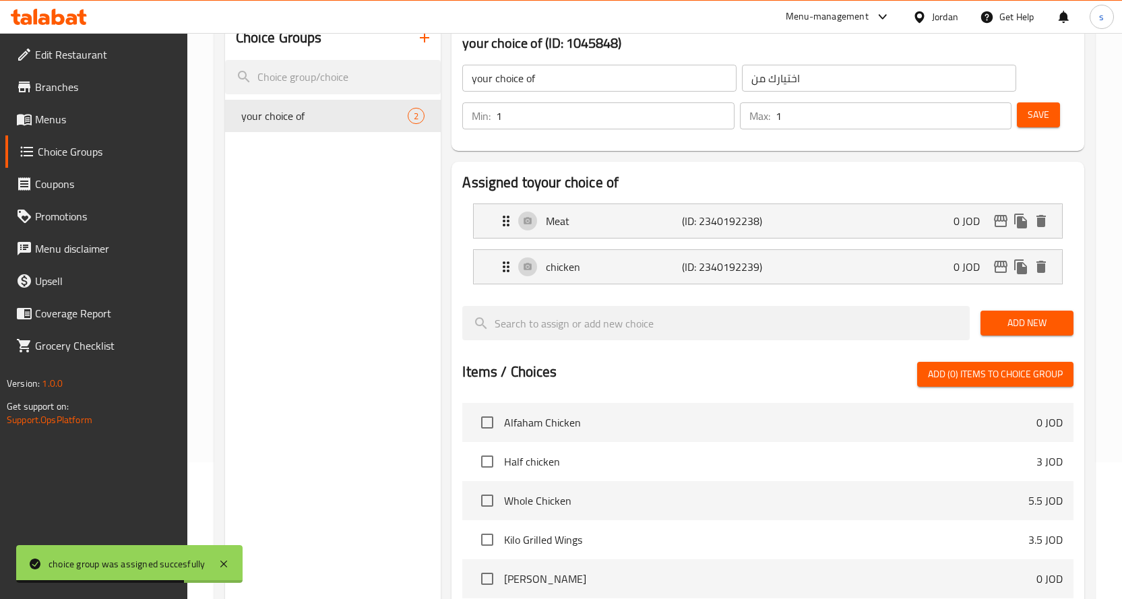
scroll to position [106, 0]
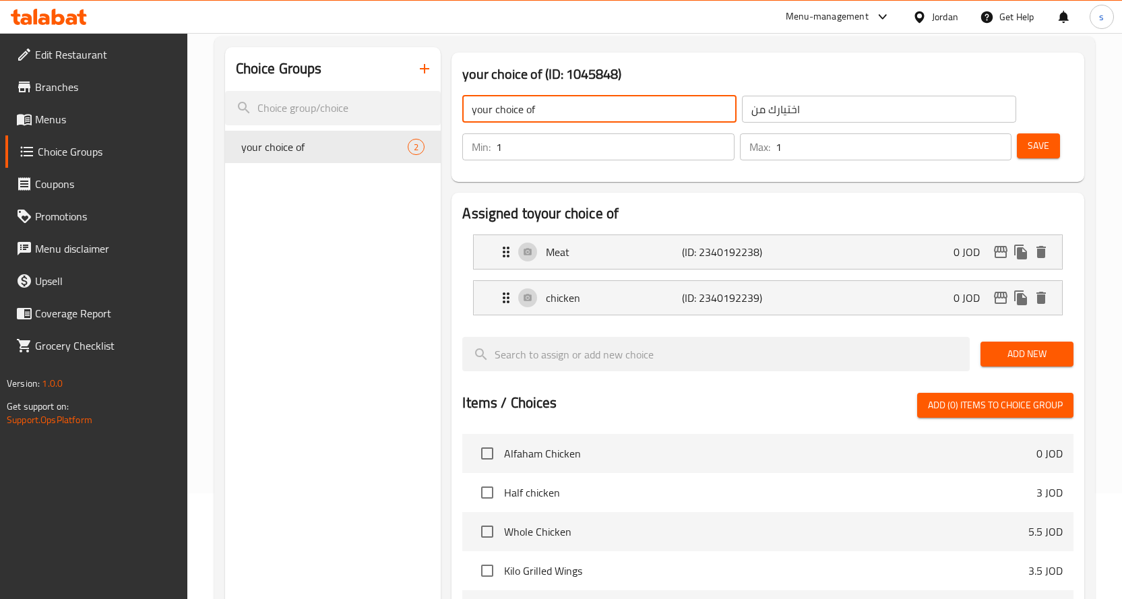
click at [607, 121] on input "your choice of" at bounding box center [599, 109] width 274 height 27
click at [421, 76] on icon "button" at bounding box center [424, 69] width 16 height 16
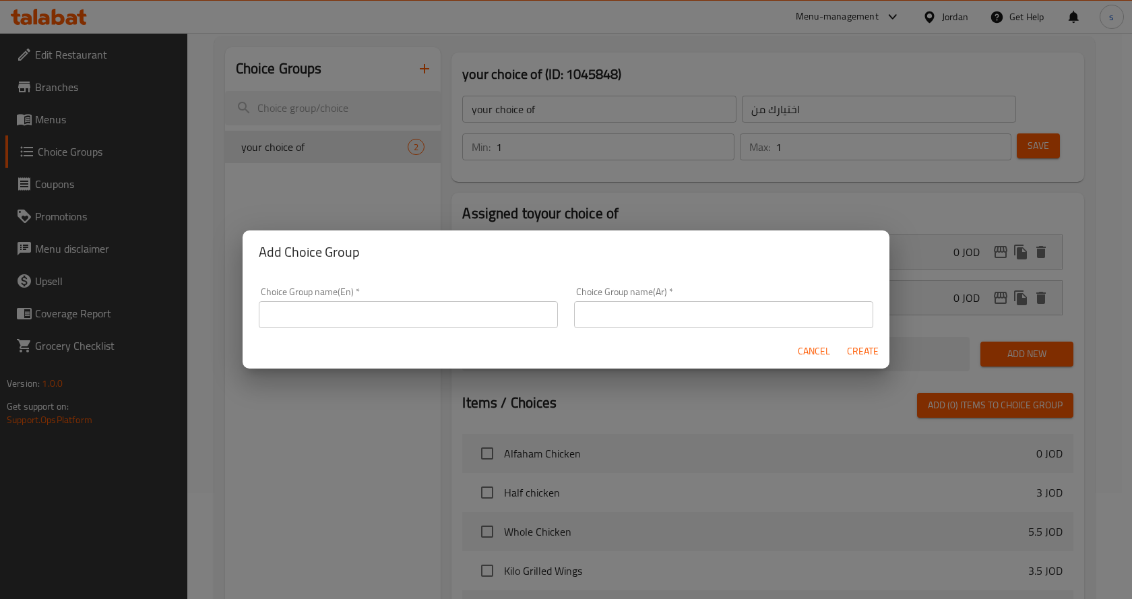
click at [416, 311] on input "text" at bounding box center [408, 314] width 299 height 27
type input "ص"
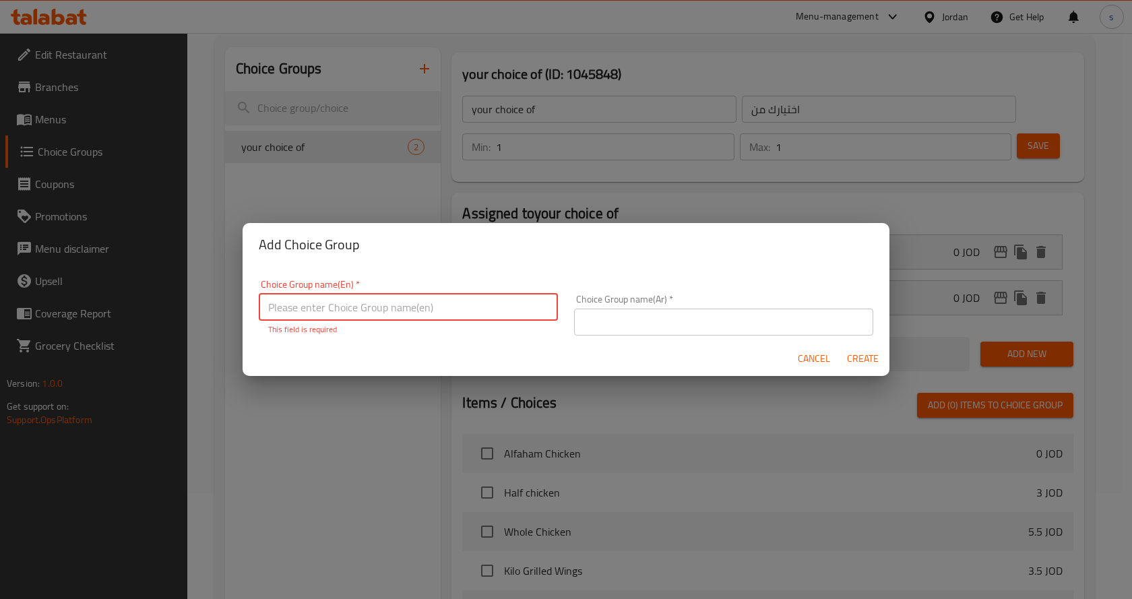
type input "E"
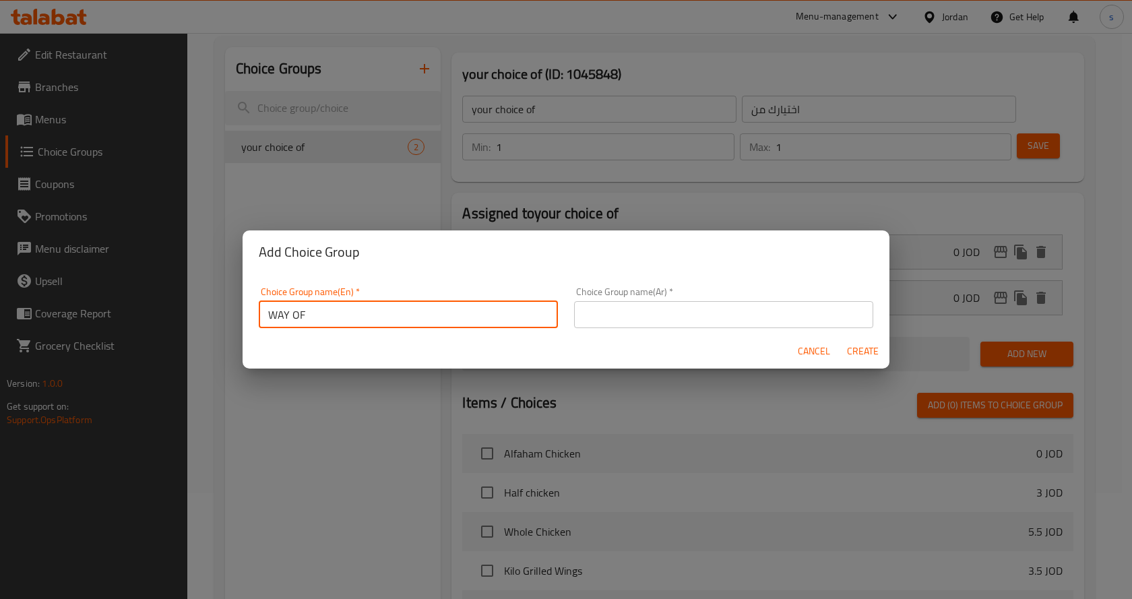
type input "way of cooking"
click at [612, 312] on input "text" at bounding box center [723, 314] width 299 height 27
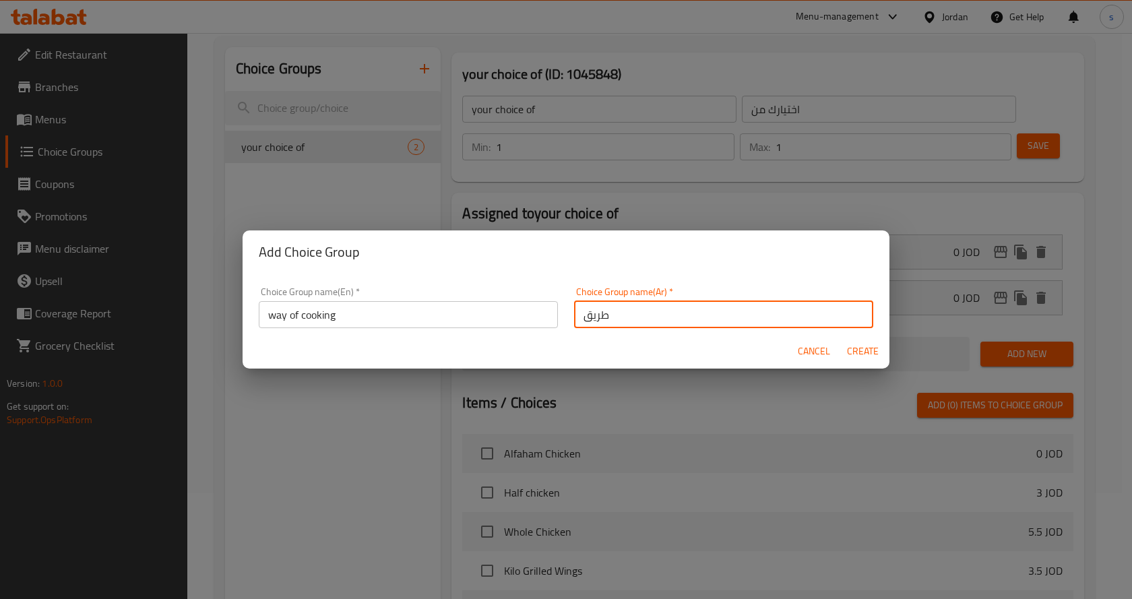
type input "طريقة الطهي"
click at [862, 354] on span "Create" at bounding box center [862, 351] width 32 height 17
type input "way of cooking"
type input "طريقة الطهي"
type input "0"
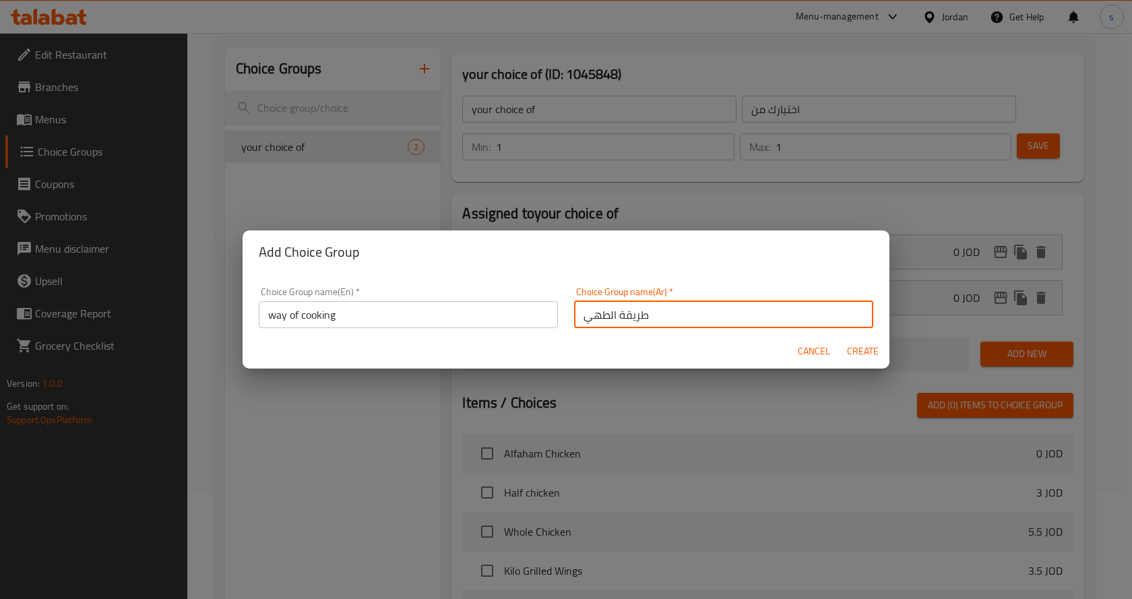
type input "0"
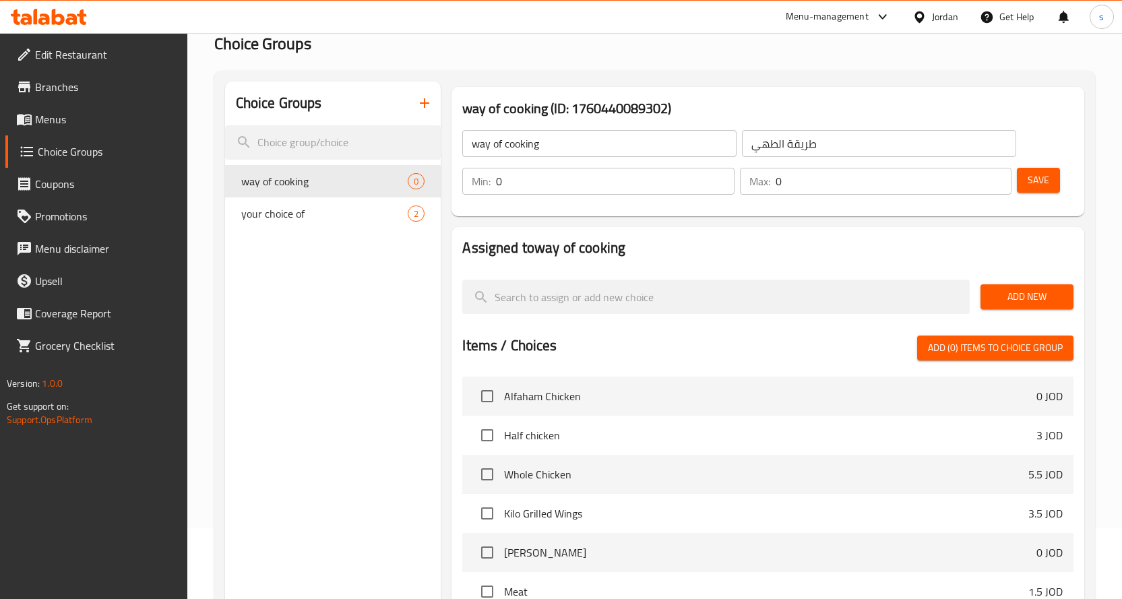
scroll to position [38, 0]
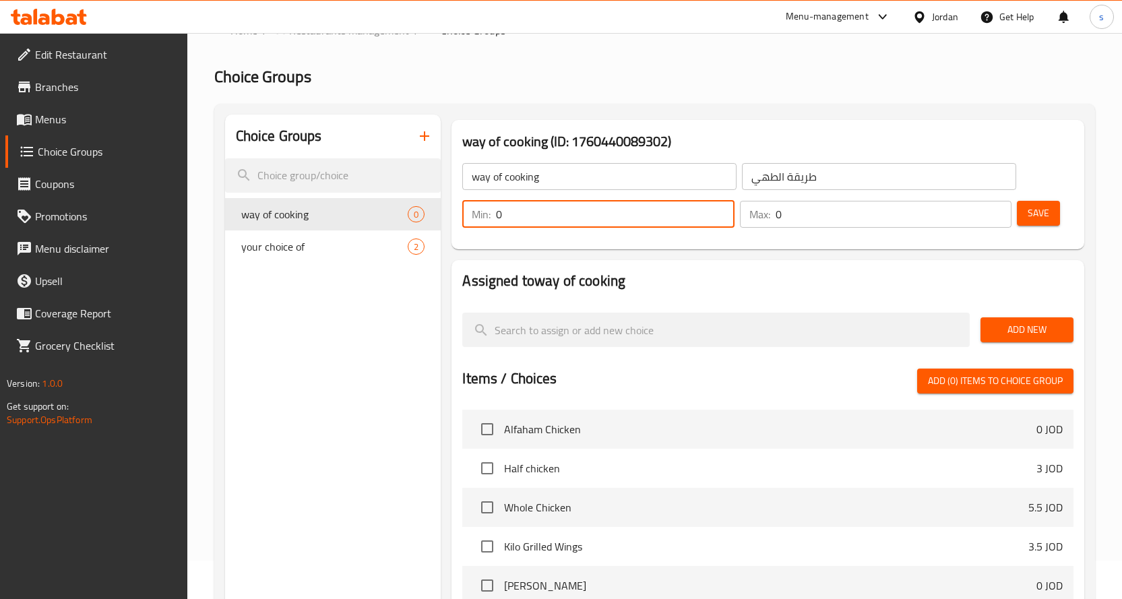
drag, startPoint x: 567, startPoint y: 218, endPoint x: 472, endPoint y: 217, distance: 95.7
click at [472, 217] on div "Min: 0 ​" at bounding box center [598, 214] width 272 height 27
type input "1"
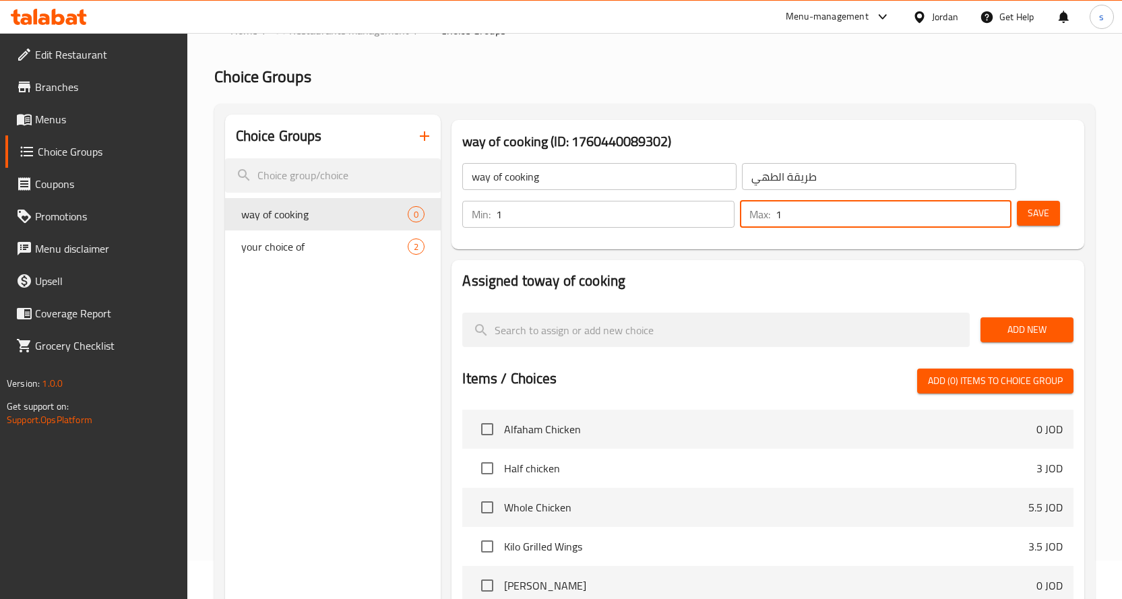
drag, startPoint x: 786, startPoint y: 221, endPoint x: 770, endPoint y: 225, distance: 16.0
click at [769, 216] on div "Max: 1 ​" at bounding box center [876, 214] width 272 height 27
type input "1"
click at [739, 251] on div "way of cooking (ID: 1760440089302) way of cooking ​ طريقة الطهي ​ Min: 1 ​ Max:…" at bounding box center [768, 185] width 644 height 140
click at [1057, 212] on button "Save" at bounding box center [1038, 213] width 43 height 25
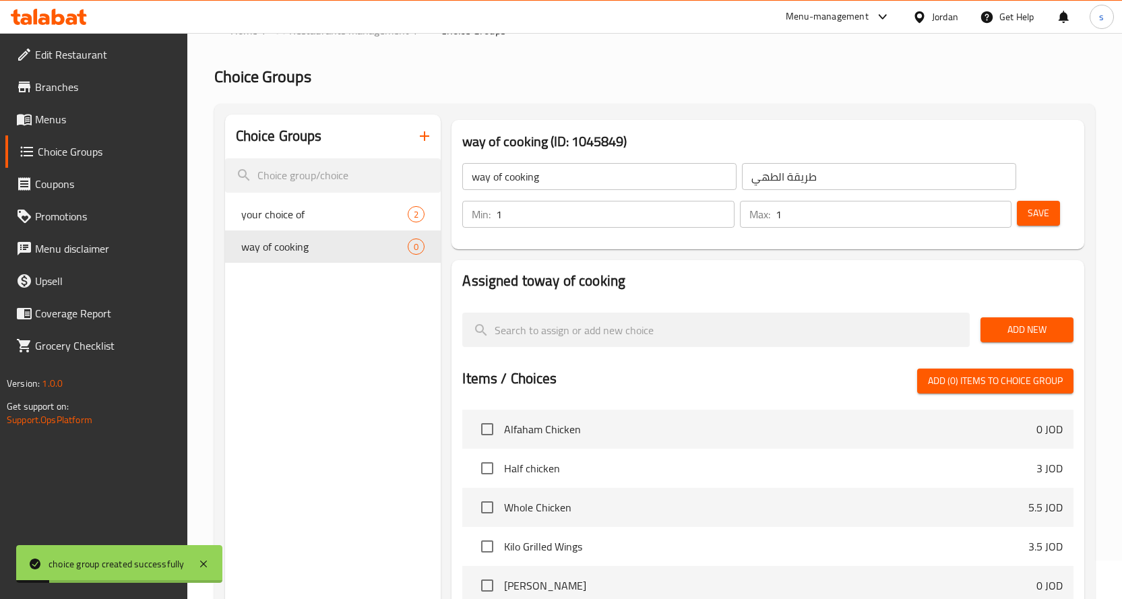
scroll to position [106, 0]
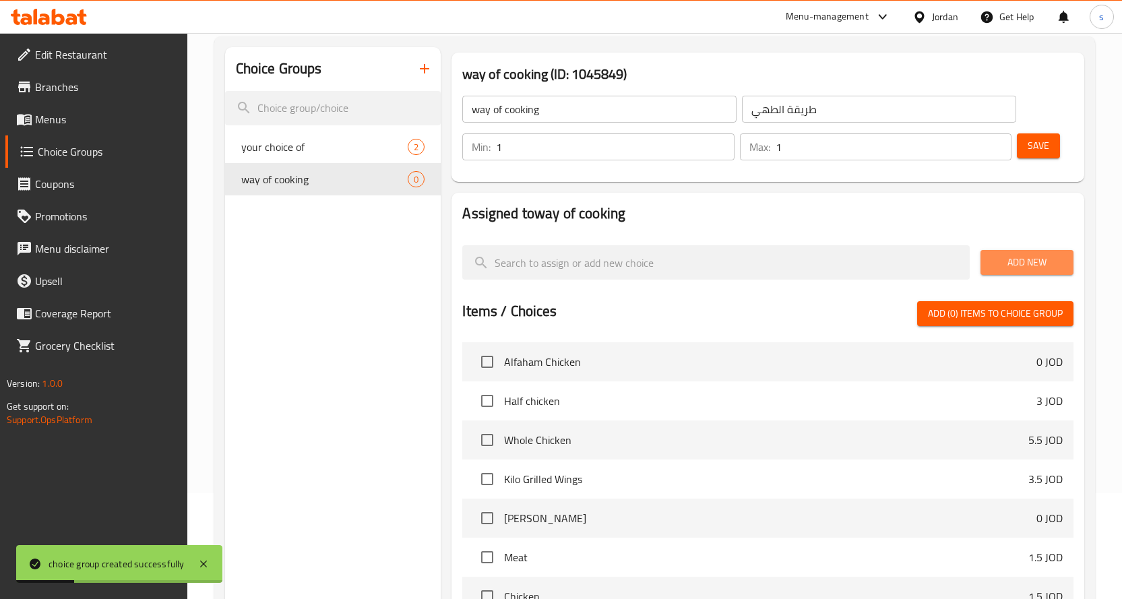
click at [1029, 264] on span "Add New" at bounding box center [1026, 262] width 71 height 17
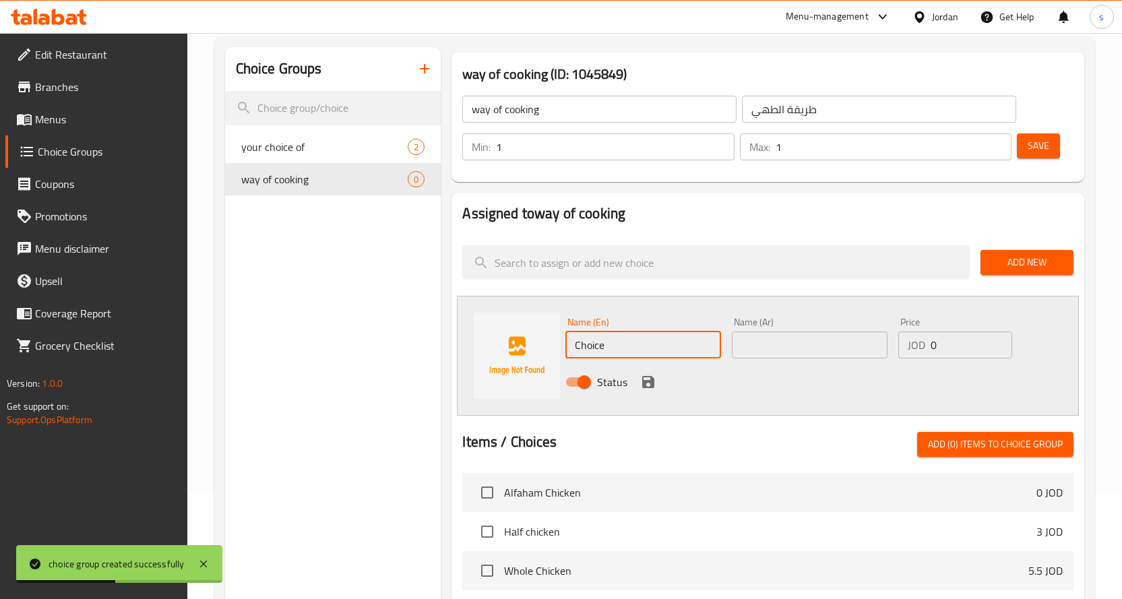
drag, startPoint x: 647, startPoint y: 348, endPoint x: 564, endPoint y: 347, distance: 82.9
click at [564, 347] on div "Name (En) Choice Name (En)" at bounding box center [643, 338] width 166 height 52
type input "م"
type input "ب"
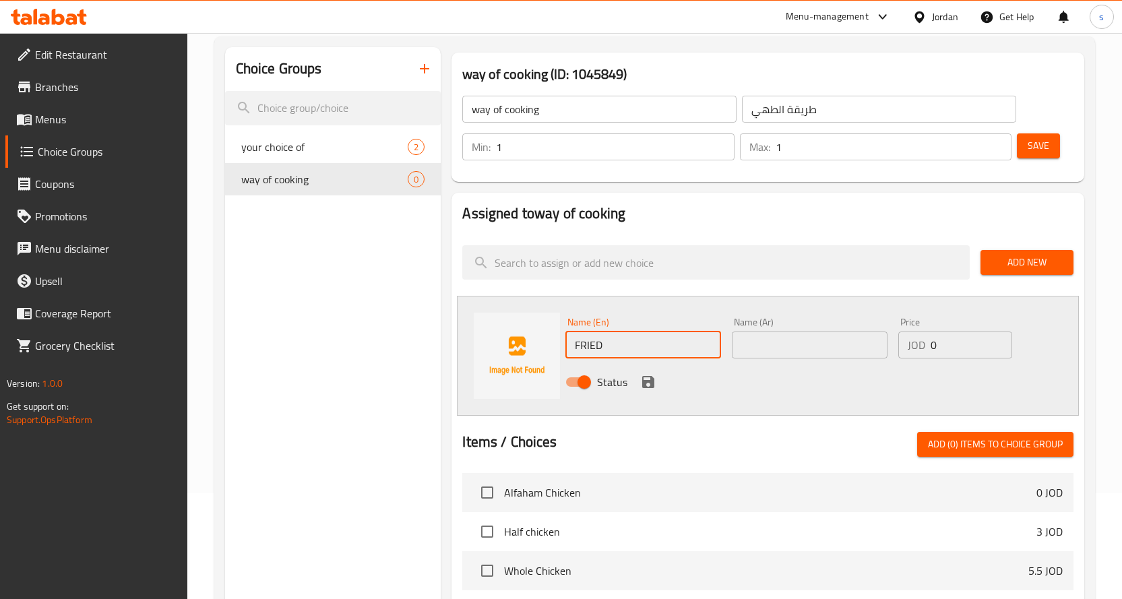
type input "FRIED"
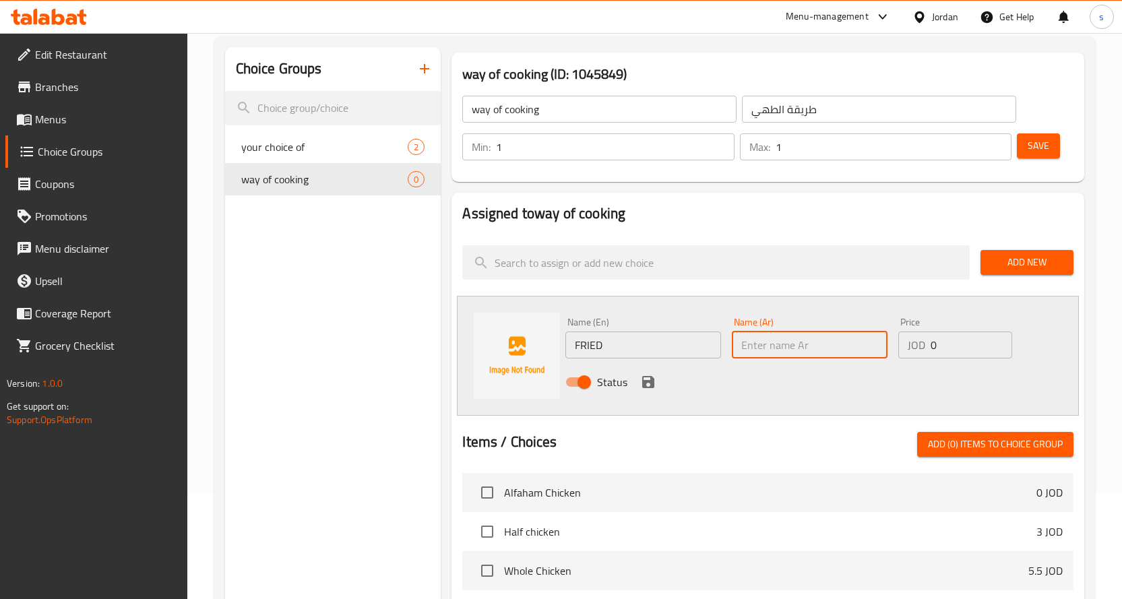
click at [755, 348] on input "text" at bounding box center [810, 345] width 156 height 27
drag, startPoint x: 606, startPoint y: 347, endPoint x: 581, endPoint y: 345, distance: 25.0
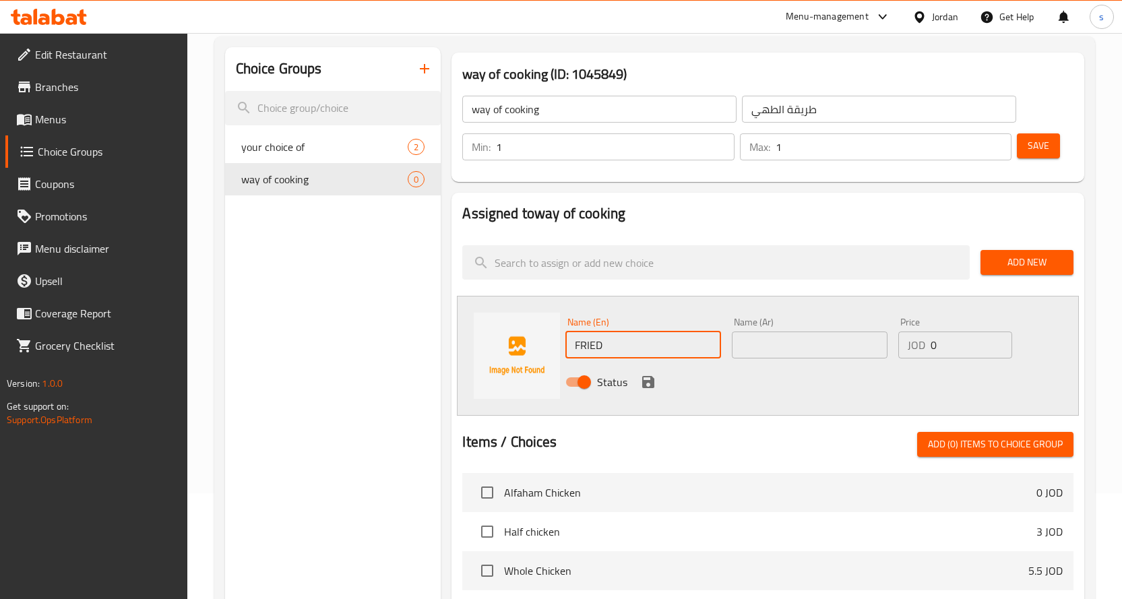
click at [581, 345] on input "FRIED" at bounding box center [643, 345] width 156 height 27
click at [819, 340] on input "text" at bounding box center [810, 345] width 156 height 27
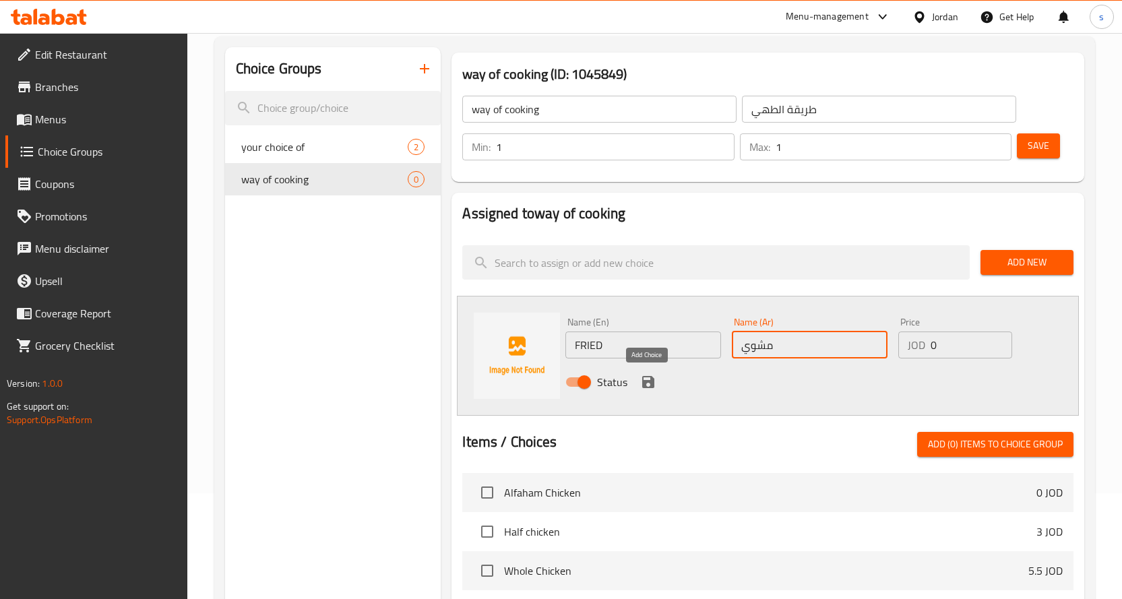
type input "مشوي"
click at [650, 381] on icon "save" at bounding box center [648, 382] width 12 height 12
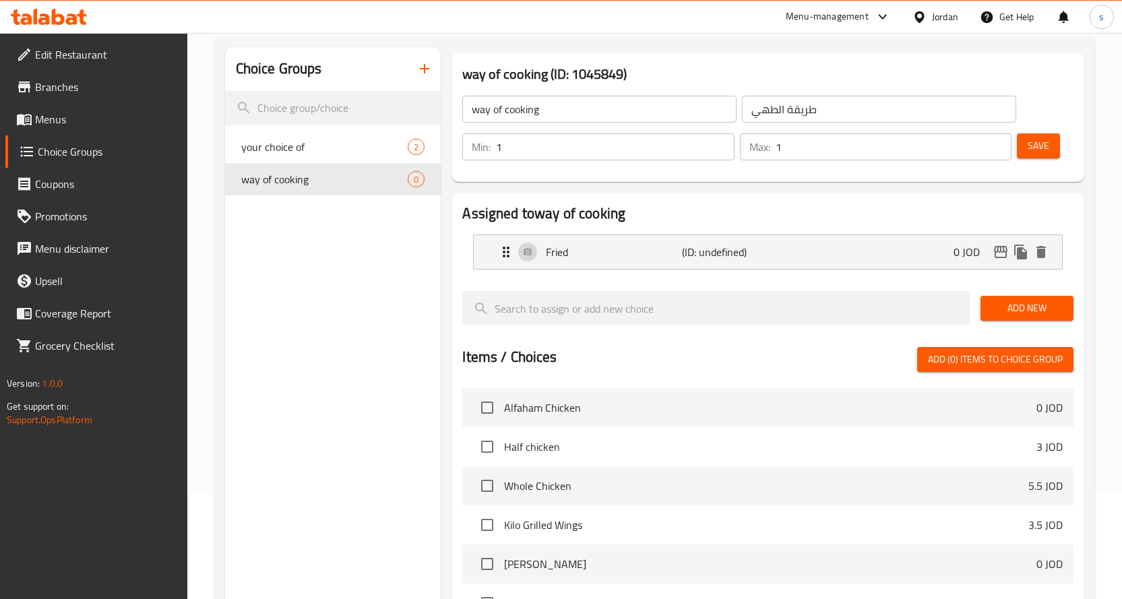
click at [1048, 304] on span "Add New" at bounding box center [1026, 308] width 71 height 17
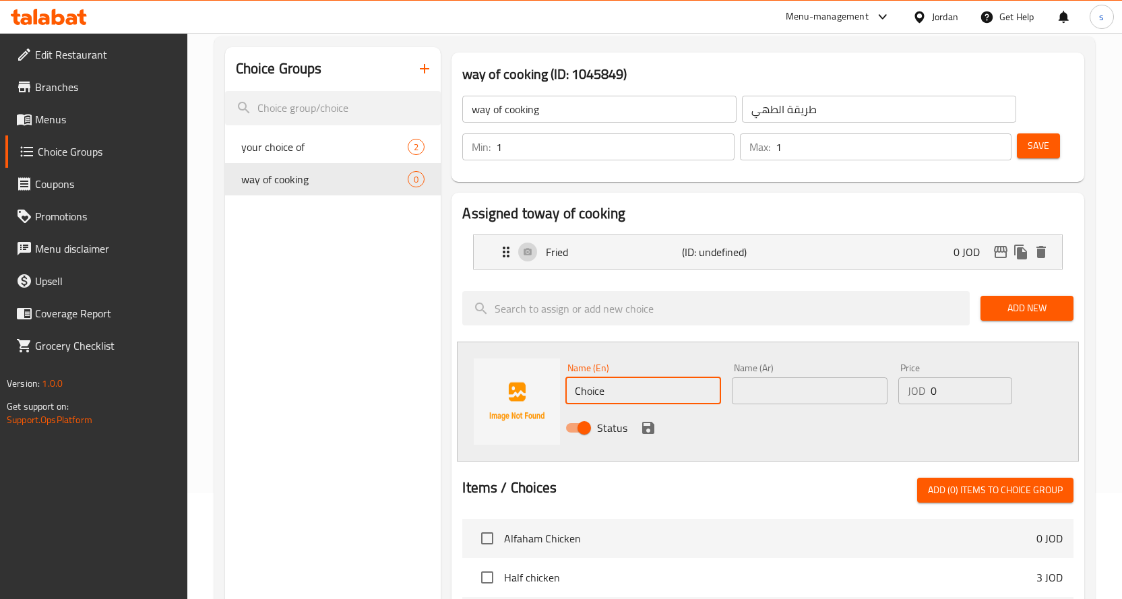
drag, startPoint x: 619, startPoint y: 398, endPoint x: 555, endPoint y: 398, distance: 63.3
click at [555, 398] on div "Name (En) Choice Name (En) Name (Ar) Name (Ar) Price JOD 0 Price Status" at bounding box center [768, 402] width 622 height 120
type input "F"
type input "Grilled"
click at [763, 390] on input "text" at bounding box center [810, 390] width 156 height 27
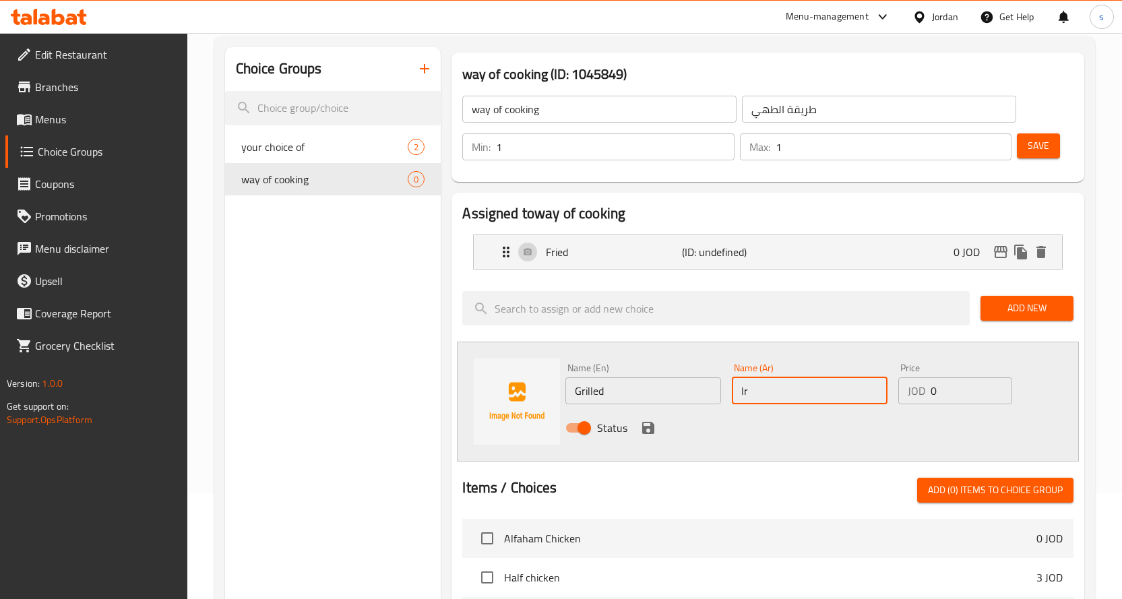
type input "l"
type input "مقلي"
click at [650, 425] on icon "save" at bounding box center [648, 428] width 12 height 12
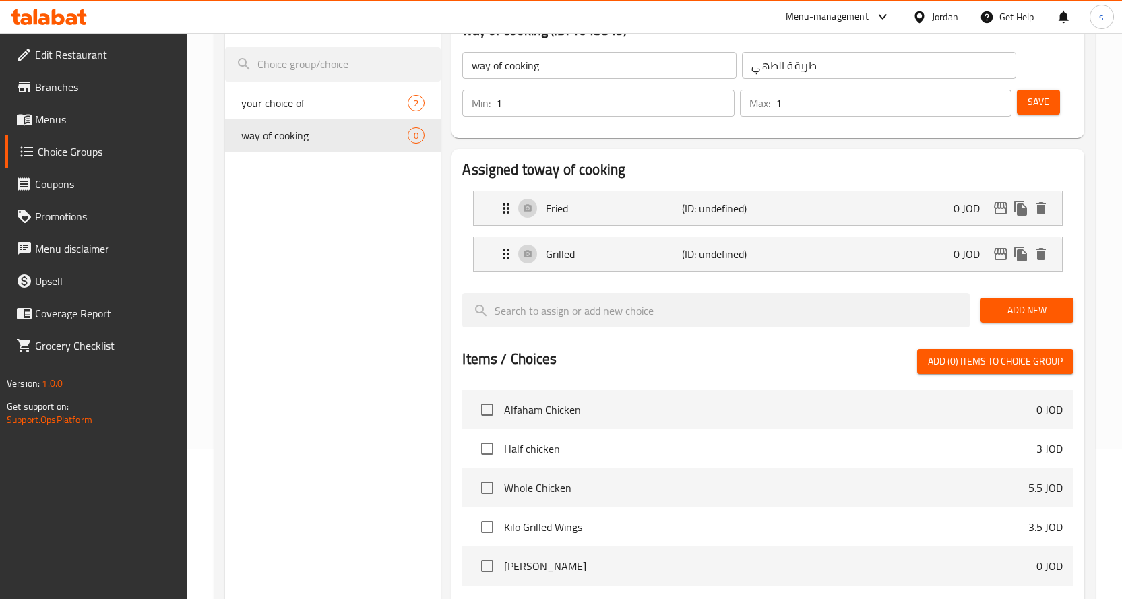
scroll to position [173, 0]
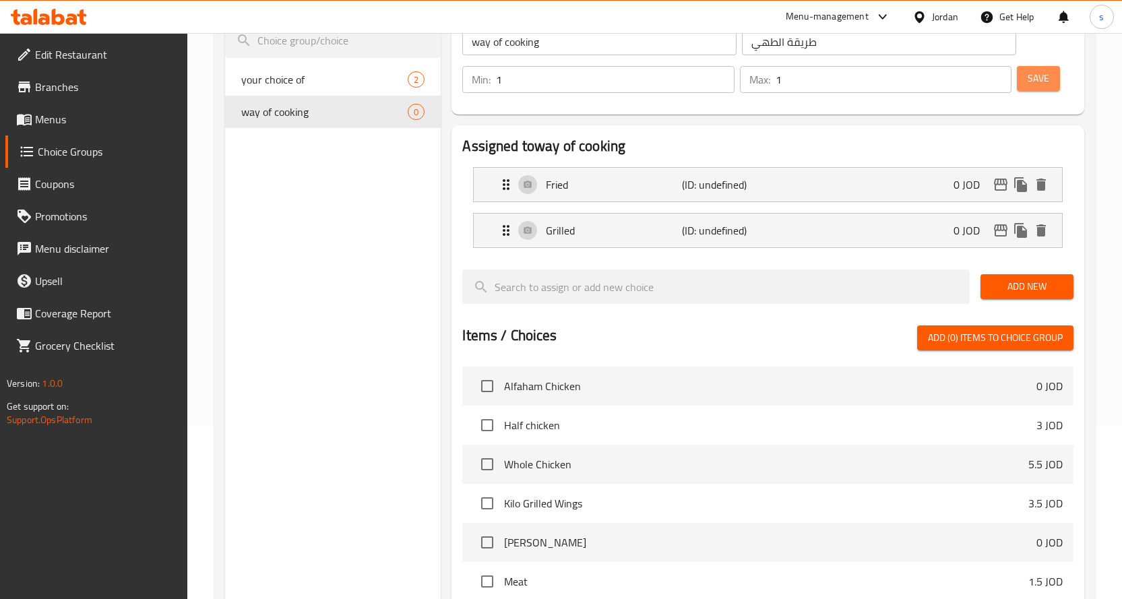
click at [1036, 77] on span "Save" at bounding box center [1039, 78] width 22 height 17
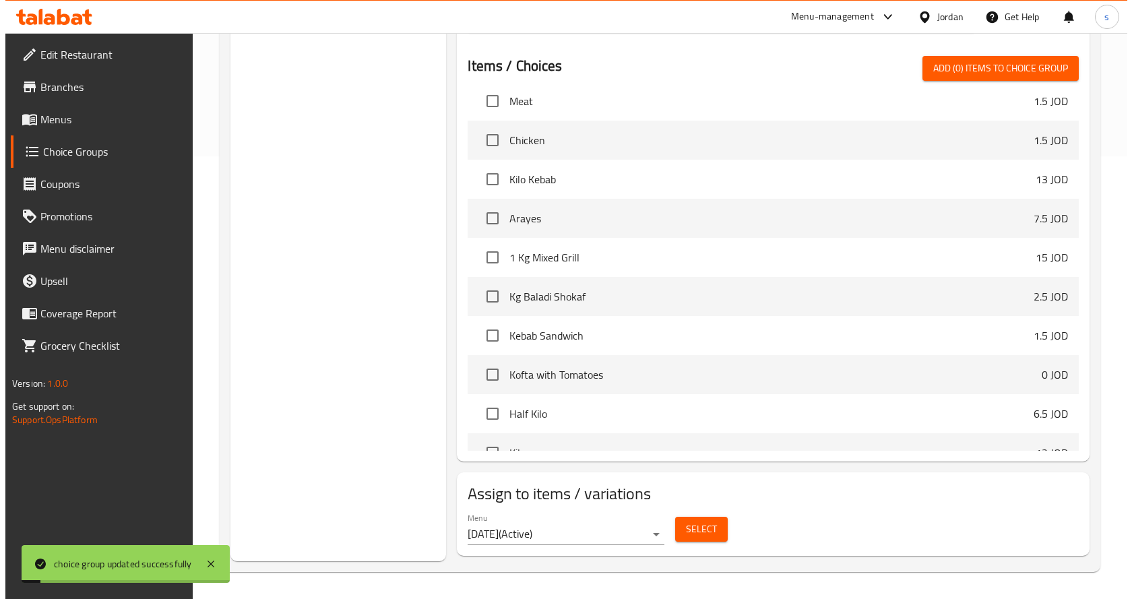
scroll to position [404, 0]
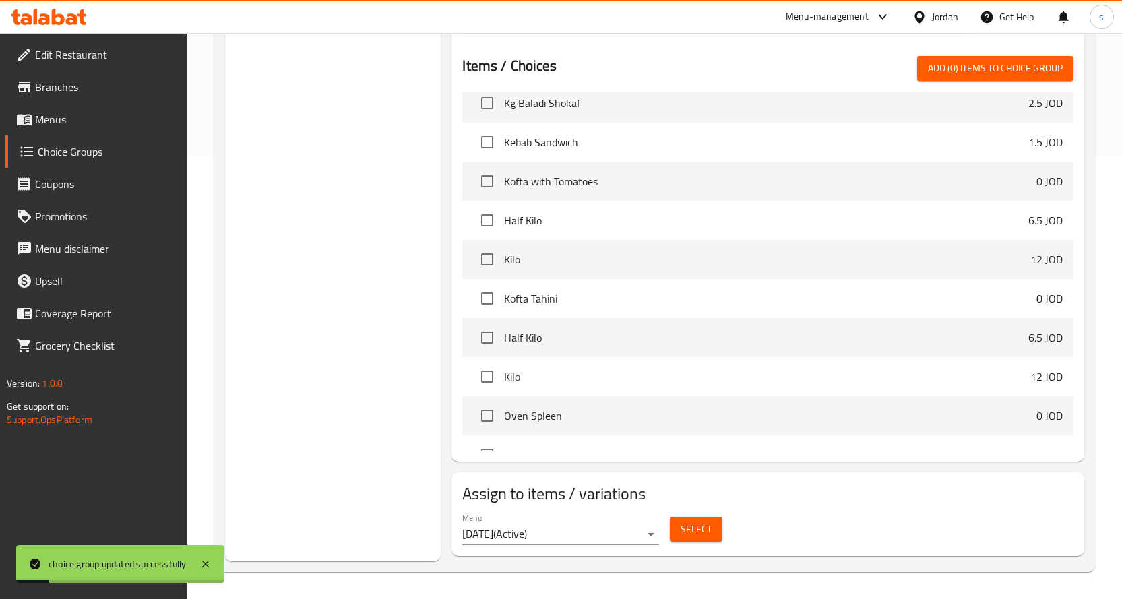
click at [696, 524] on span "Select" at bounding box center [696, 529] width 31 height 17
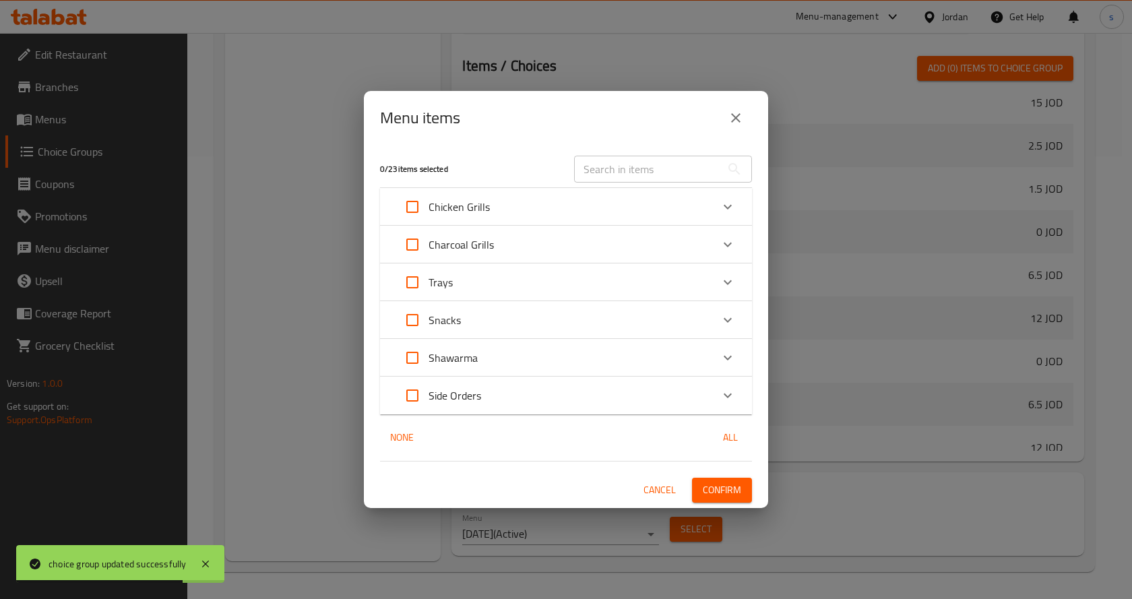
click at [495, 321] on div "Snacks" at bounding box center [553, 320] width 315 height 32
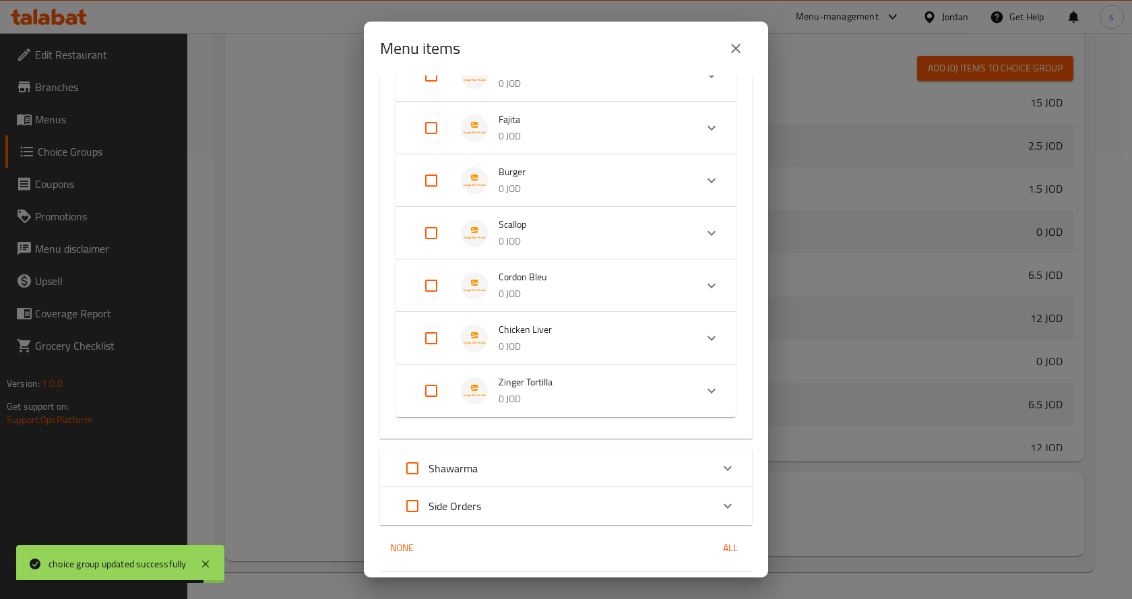
scroll to position [270, 0]
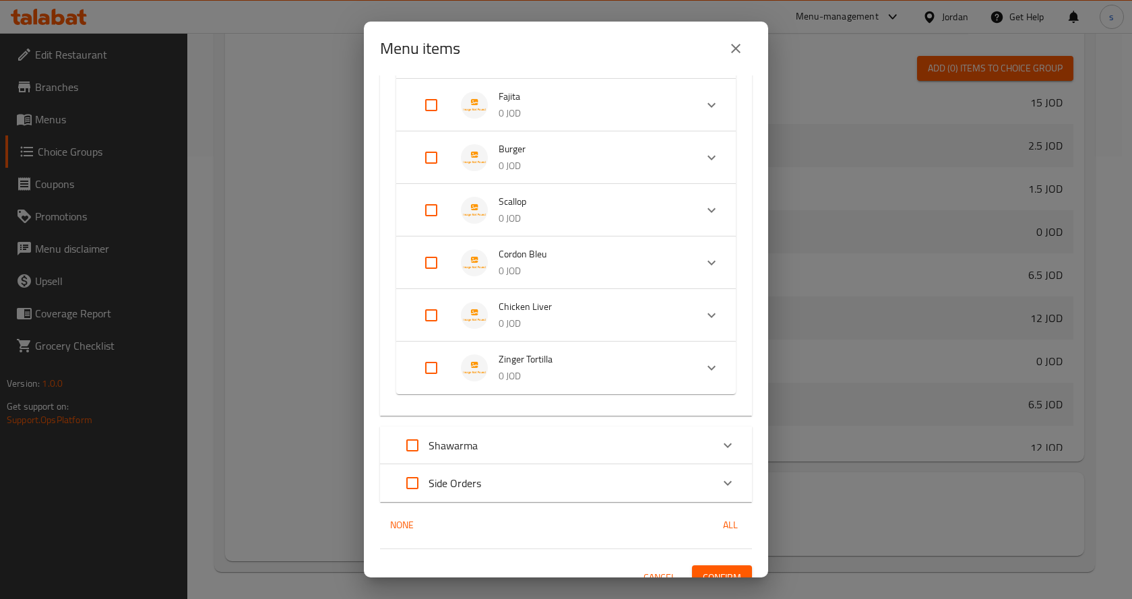
click at [451, 158] on div "Expand" at bounding box center [442, 158] width 38 height 32
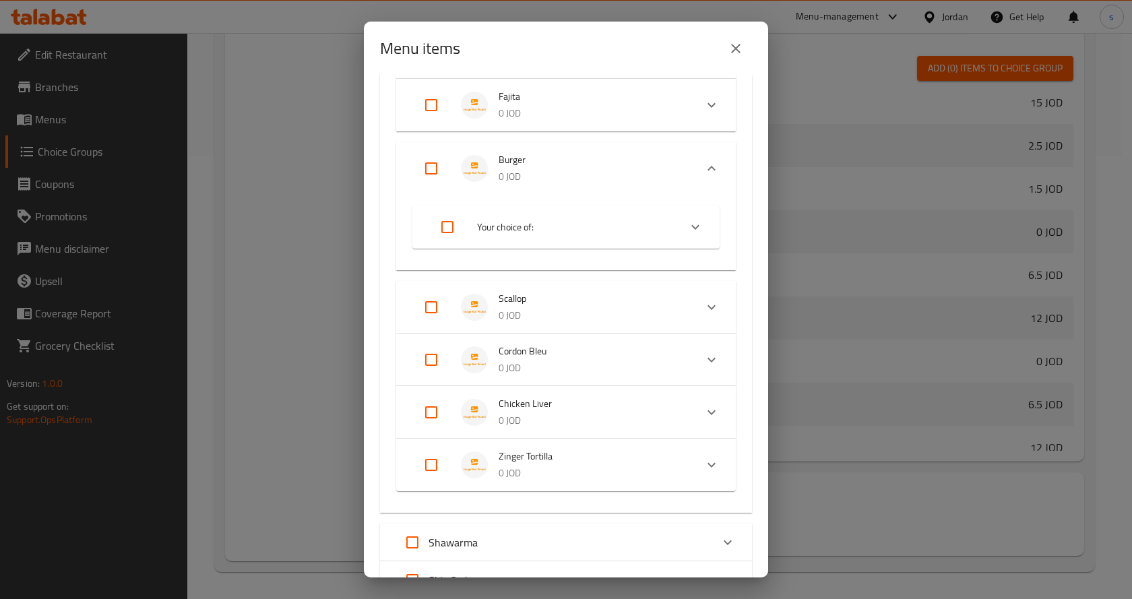
click at [487, 232] on span "Your choice of:" at bounding box center [572, 227] width 191 height 17
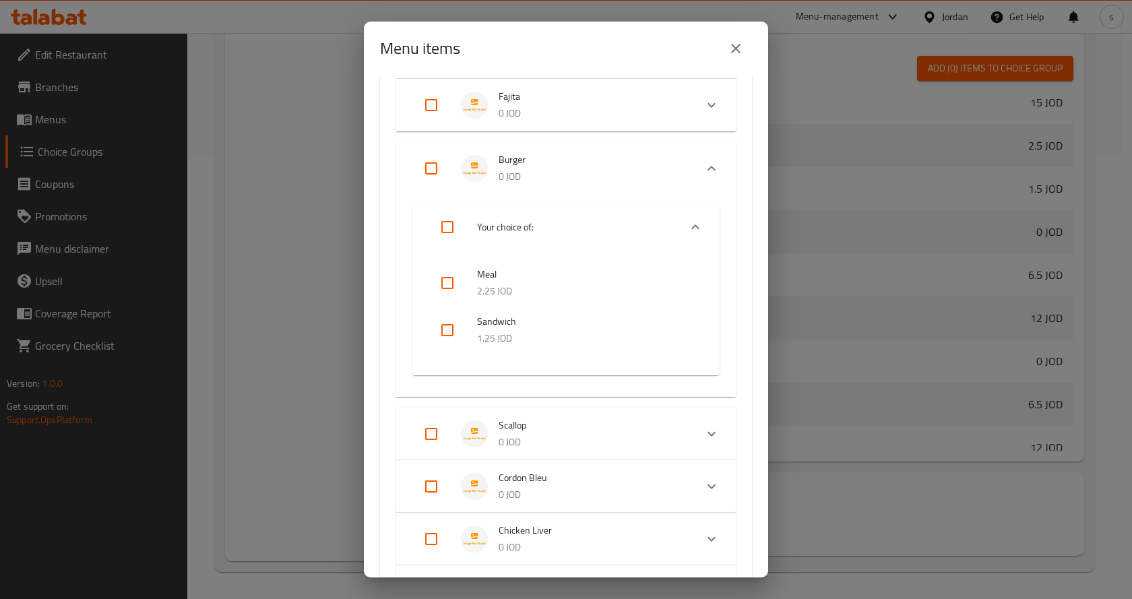
click at [452, 290] on input "checkbox" at bounding box center [447, 283] width 32 height 32
checkbox input "true"
click at [449, 328] on input "checkbox" at bounding box center [447, 330] width 32 height 32
checkbox input "true"
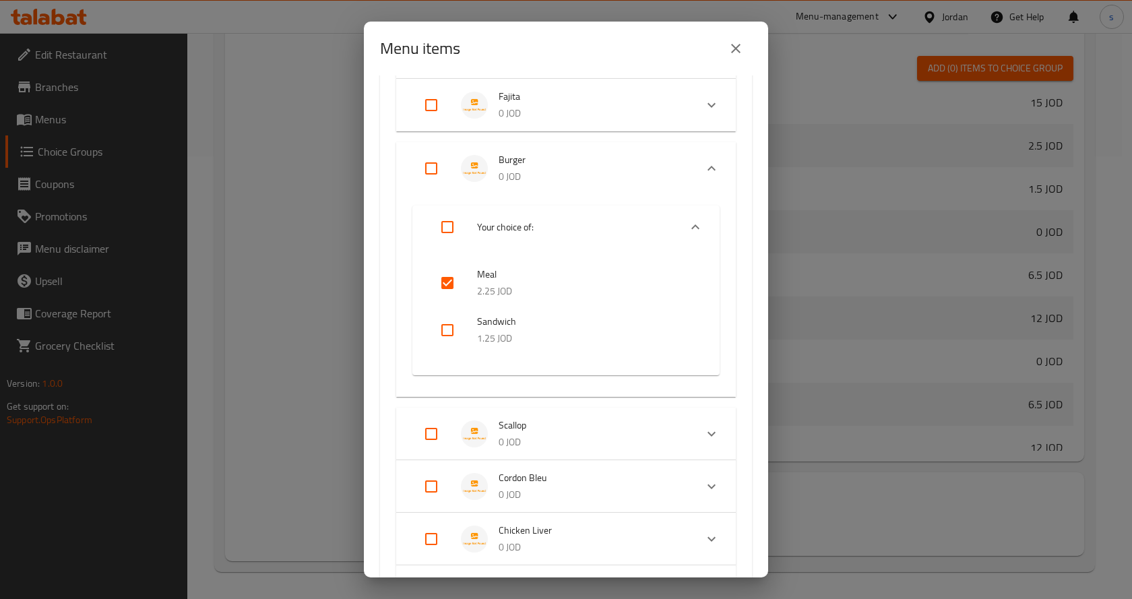
checkbox input "true"
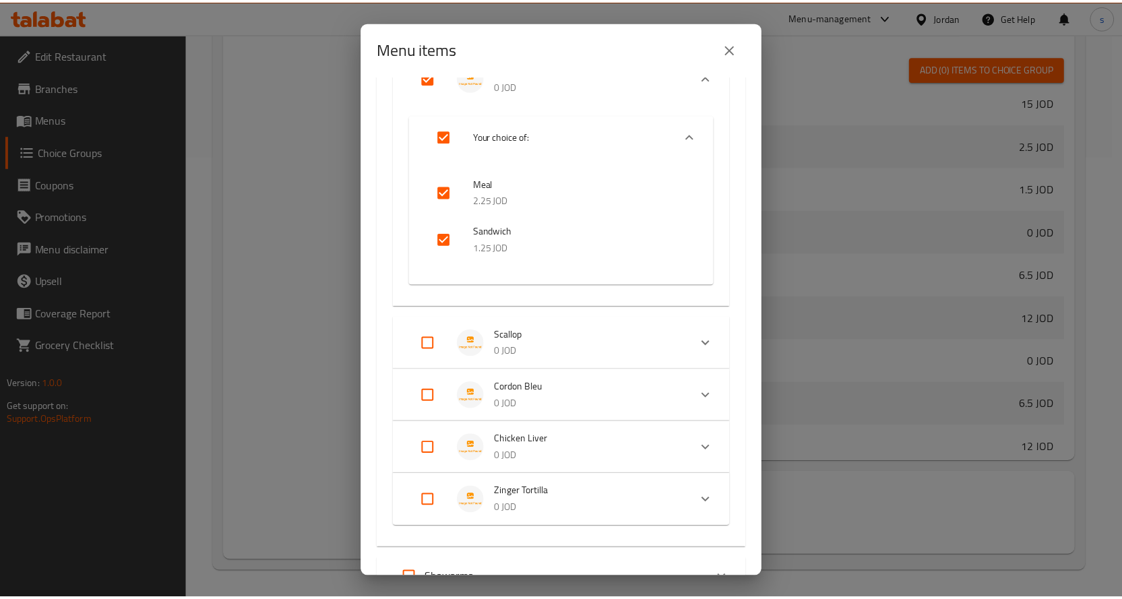
scroll to position [511, 0]
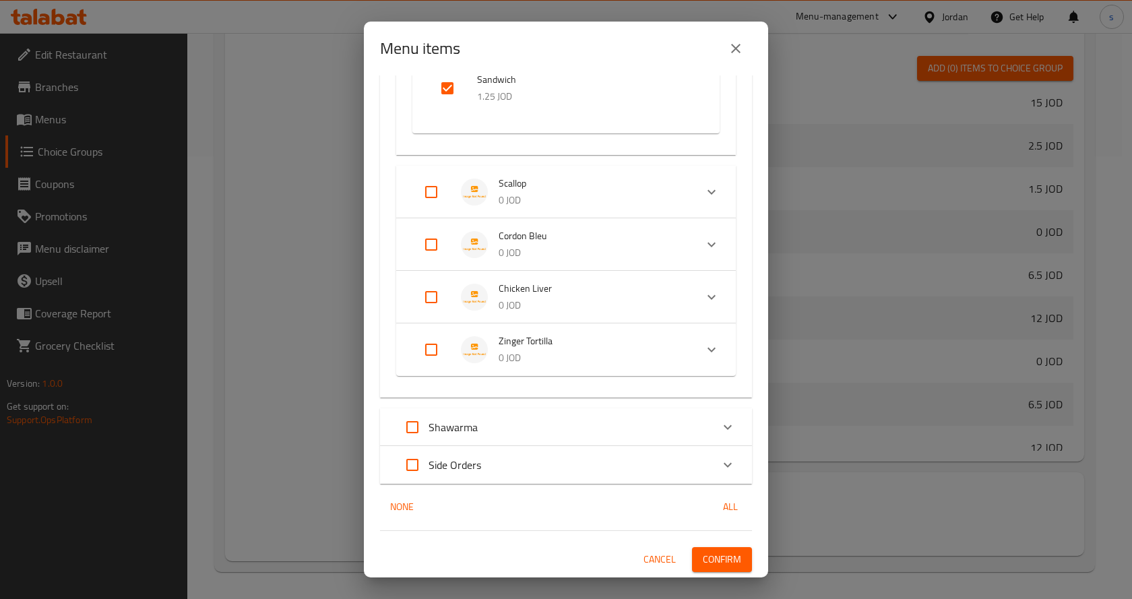
click at [722, 562] on span "Confirm" at bounding box center [722, 559] width 38 height 17
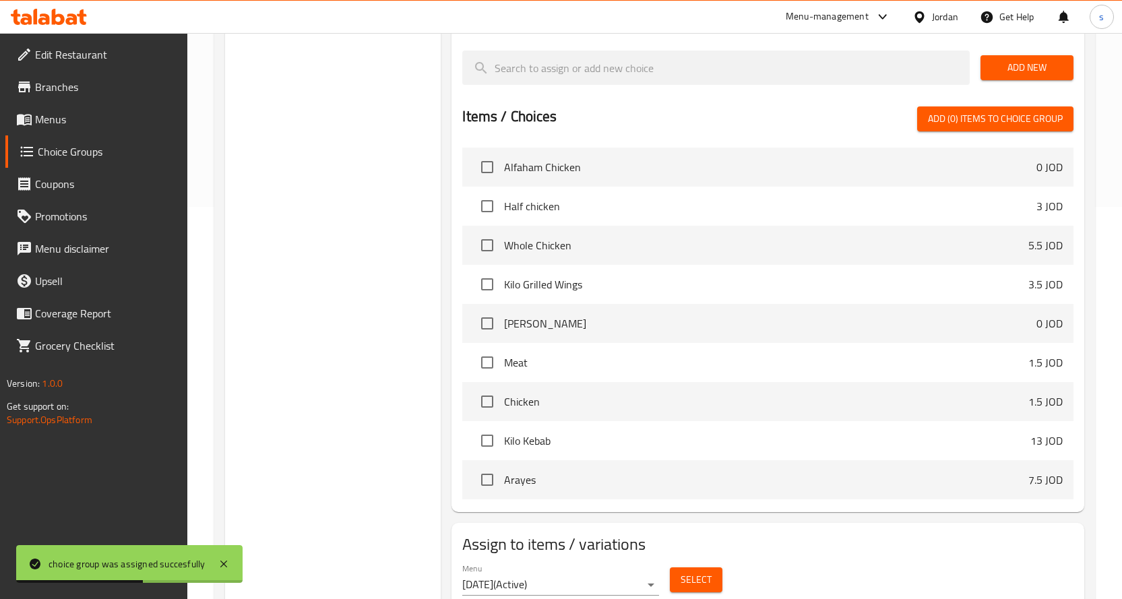
scroll to position [308, 0]
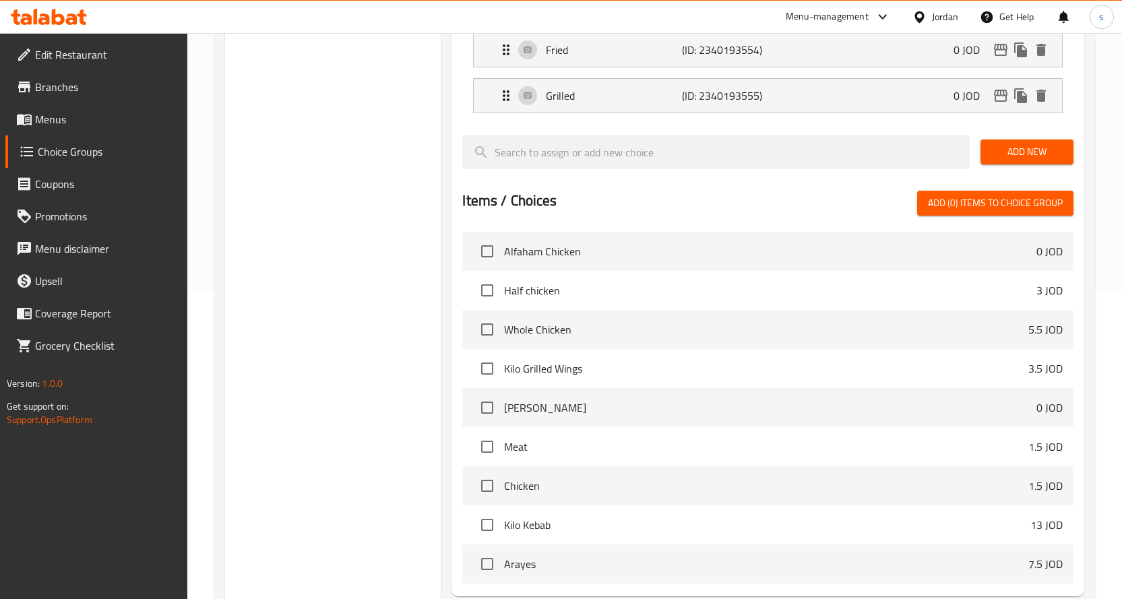
click at [98, 49] on span "Edit Restaurant" at bounding box center [106, 54] width 142 height 16
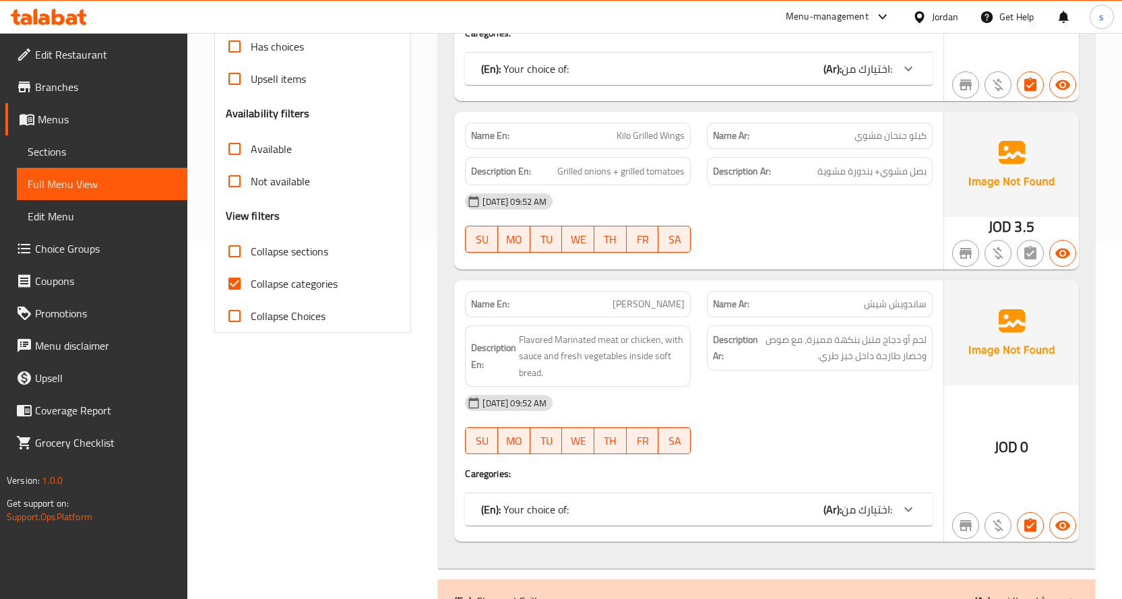
scroll to position [404, 0]
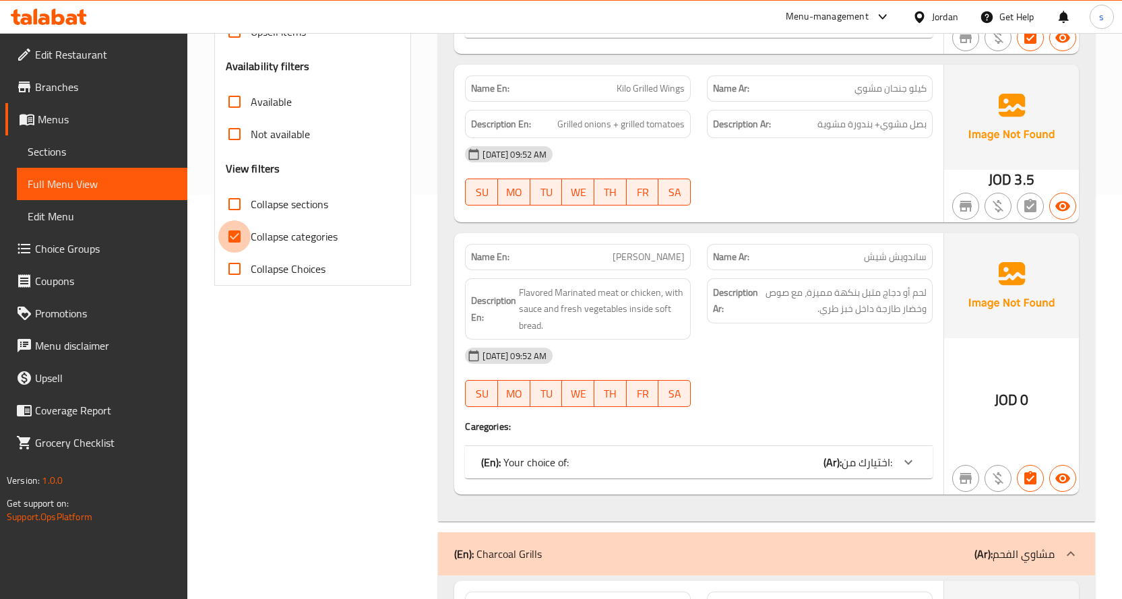
click at [247, 237] on input "Collapse categories" at bounding box center [234, 236] width 32 height 32
checkbox input "false"
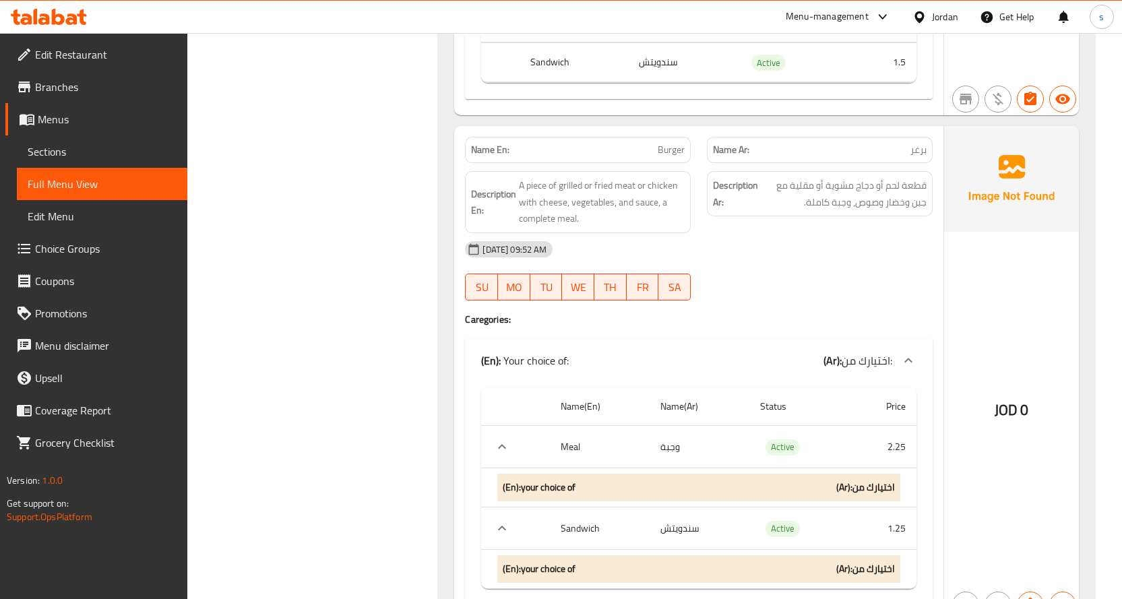
scroll to position [4504, 0]
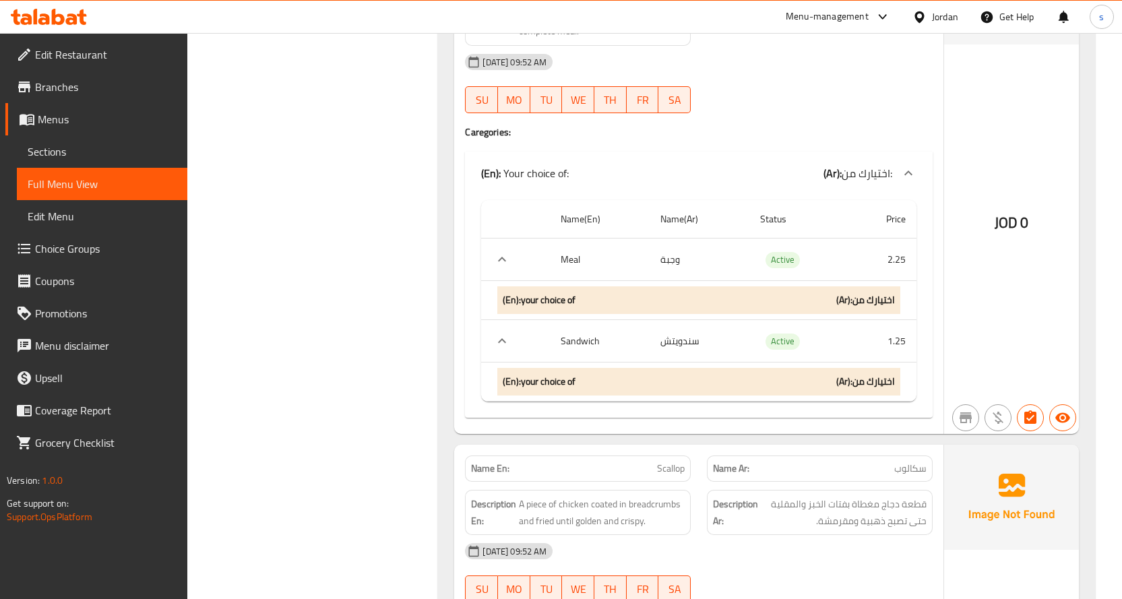
click at [592, 302] on div "(En): your choice of (Ar): اختيارك من" at bounding box center [698, 300] width 403 height 28
click at [751, 305] on div "(En): your choice of (Ar): اختيارك من" at bounding box center [698, 300] width 403 height 28
click at [816, 294] on div "(En): your choice of (Ar): اختيارك من" at bounding box center [698, 300] width 403 height 28
click at [816, 295] on div "(En): your choice of (Ar): اختيارك من" at bounding box center [698, 300] width 403 height 28
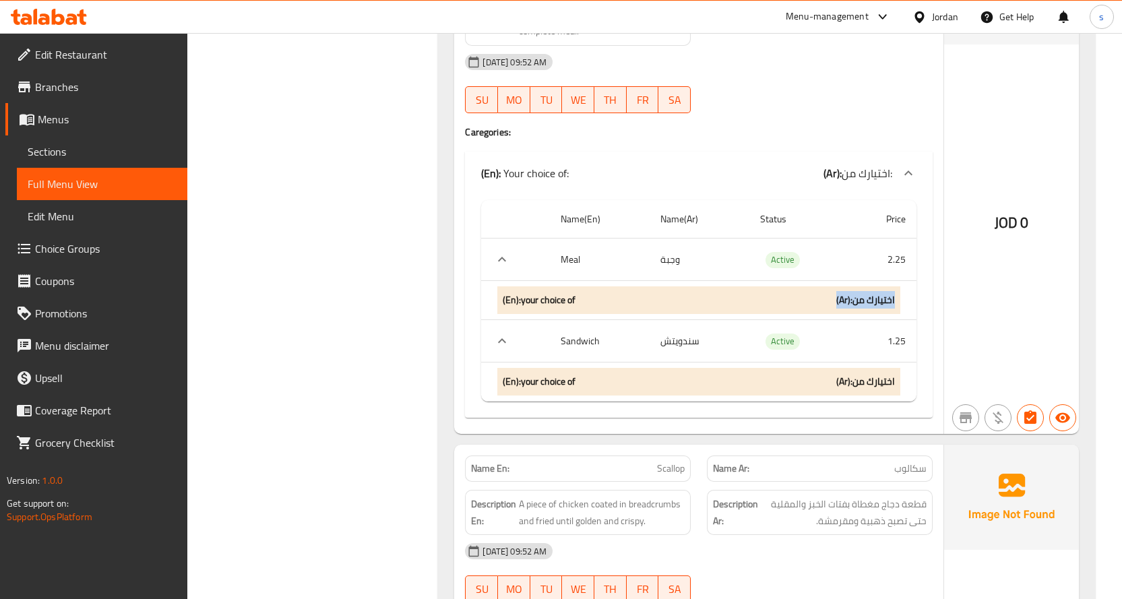
click at [768, 301] on div "(En): your choice of (Ar): اختيارك من" at bounding box center [698, 300] width 403 height 28
click at [550, 311] on div "(En): your choice of (Ar): اختيارك من" at bounding box center [698, 300] width 403 height 28
click at [523, 303] on b "(En): your choice of" at bounding box center [539, 300] width 73 height 17
click at [497, 332] on td "choices table" at bounding box center [515, 341] width 68 height 42
click at [500, 338] on icon "expand row" at bounding box center [502, 341] width 16 height 16
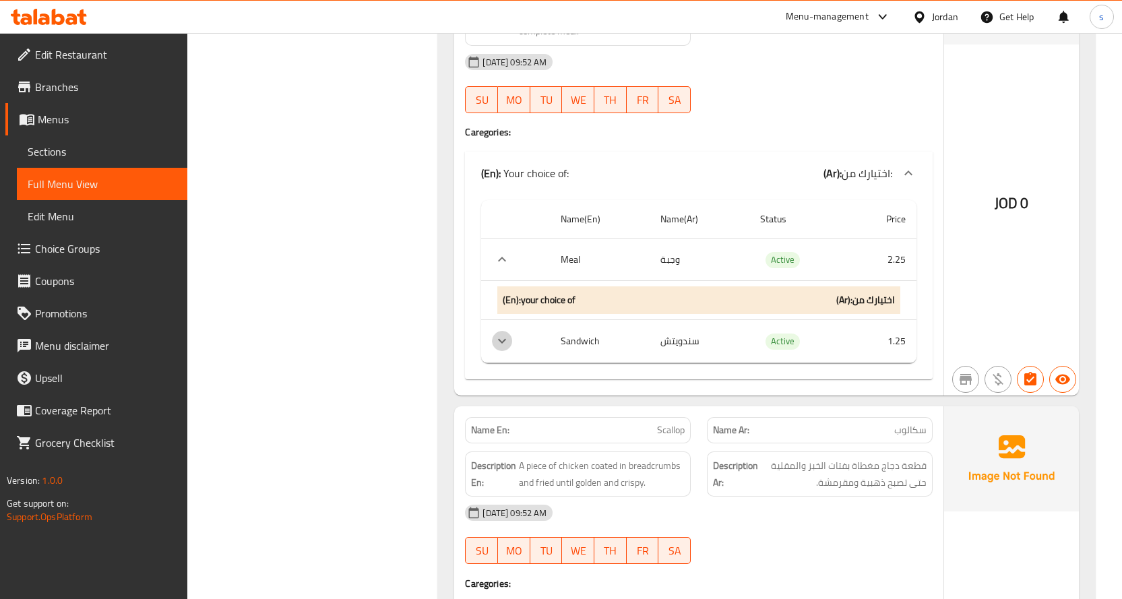
click at [501, 340] on icon "expand row" at bounding box center [502, 341] width 8 height 5
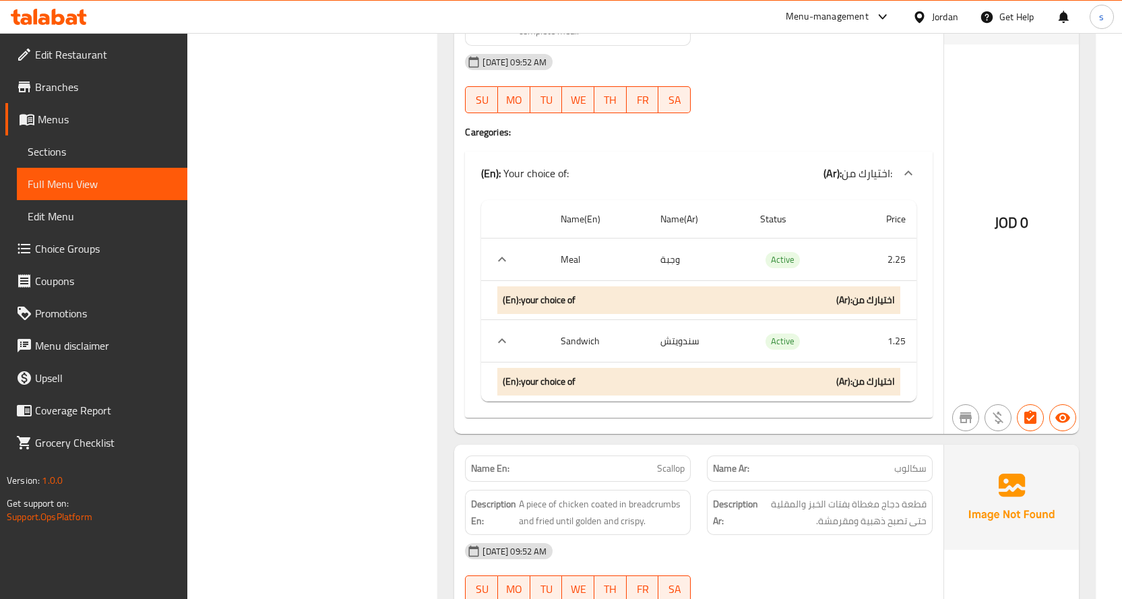
click at [506, 257] on icon "expand row" at bounding box center [502, 259] width 16 height 16
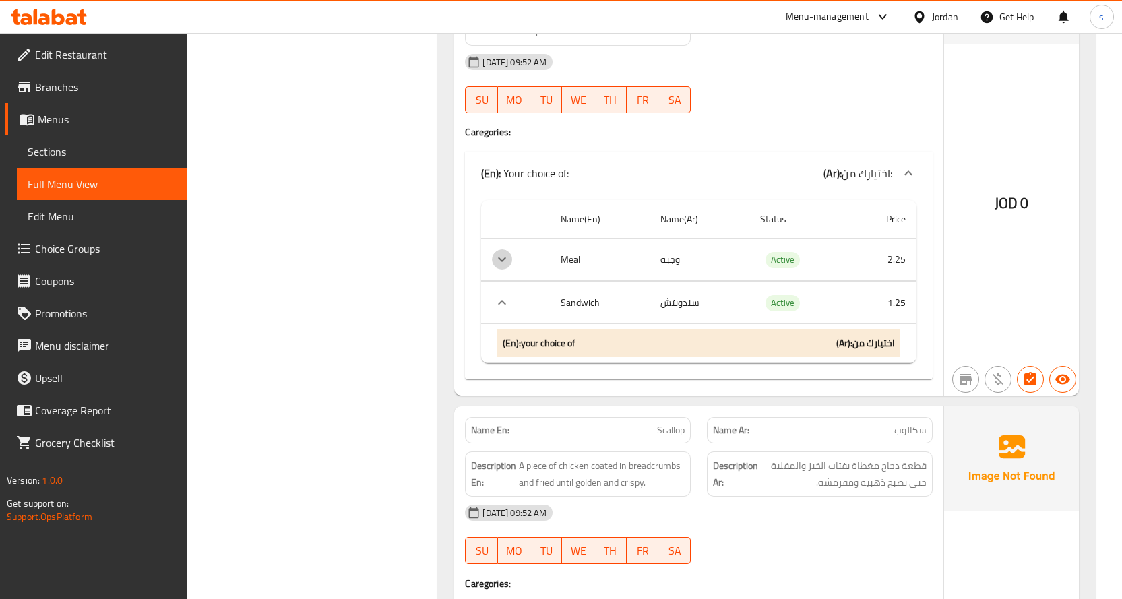
click at [506, 257] on icon "expand row" at bounding box center [502, 259] width 16 height 16
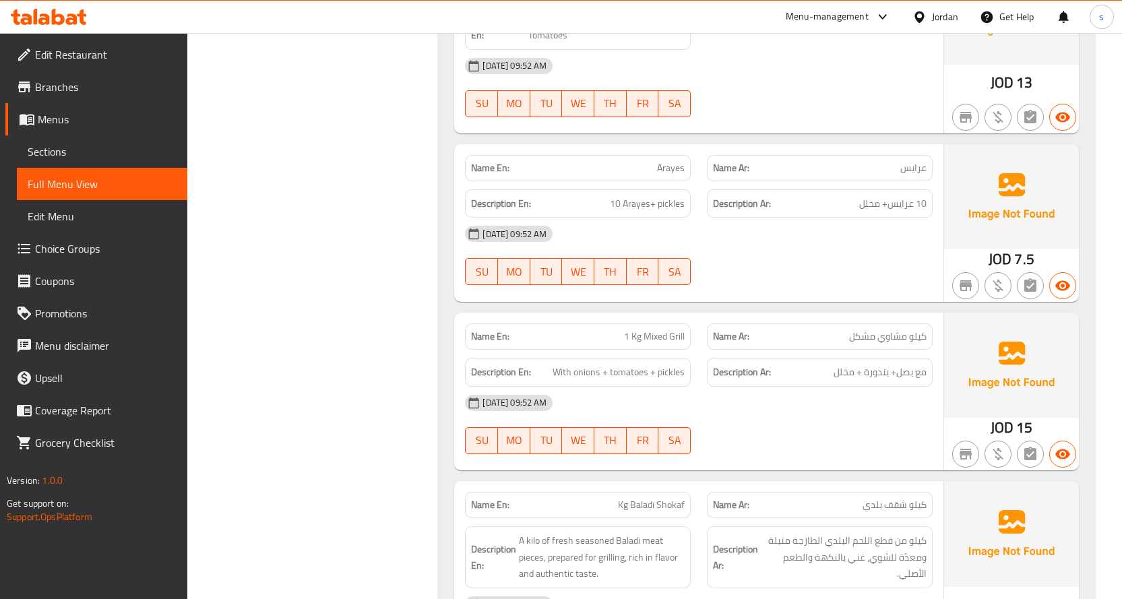
scroll to position [1078, 0]
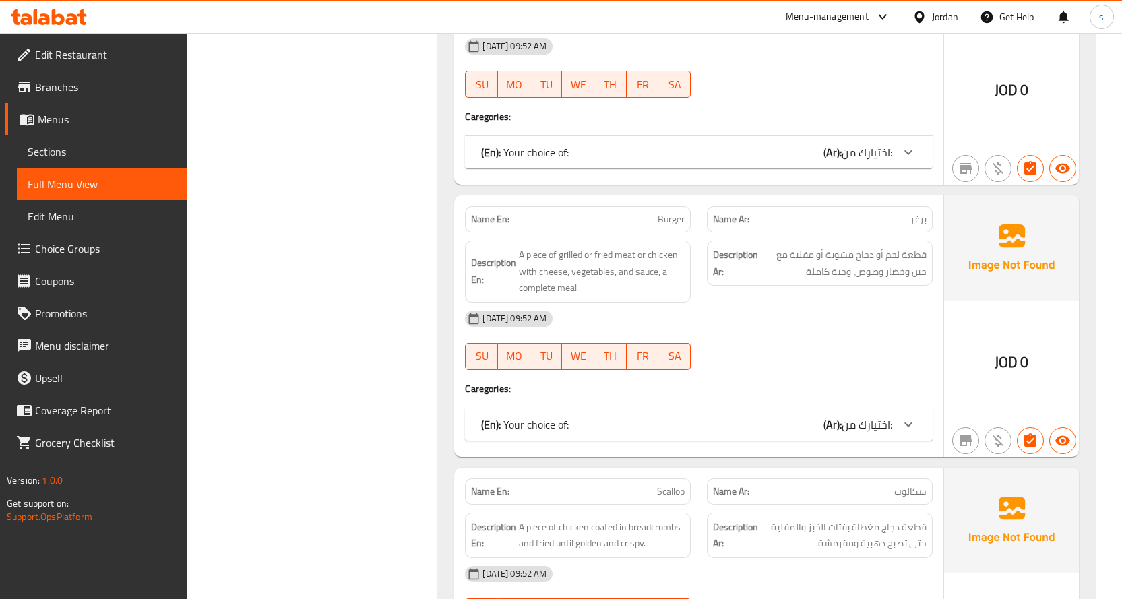
scroll to position [3382, 0]
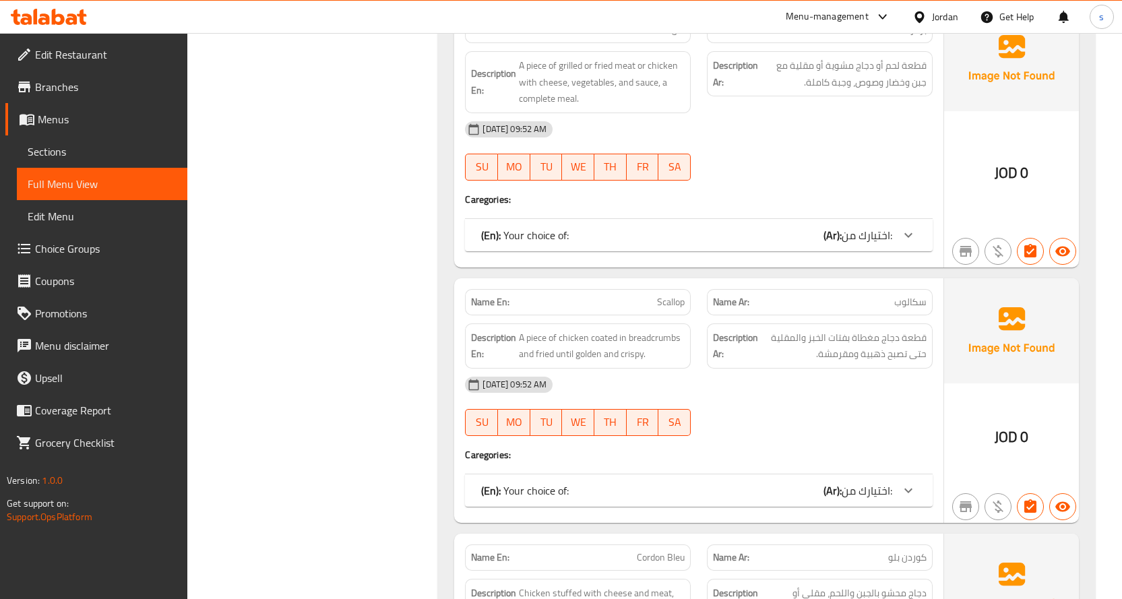
click at [623, 227] on div "(En): Your choice of: (Ar): اختيارك من:" at bounding box center [686, 235] width 411 height 16
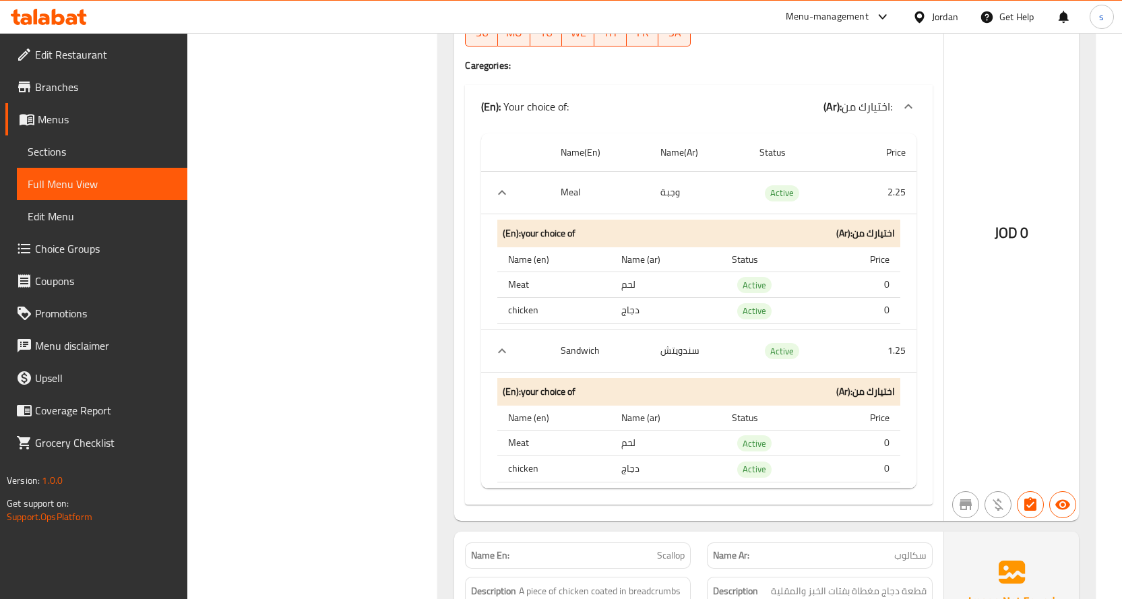
scroll to position [3516, 0]
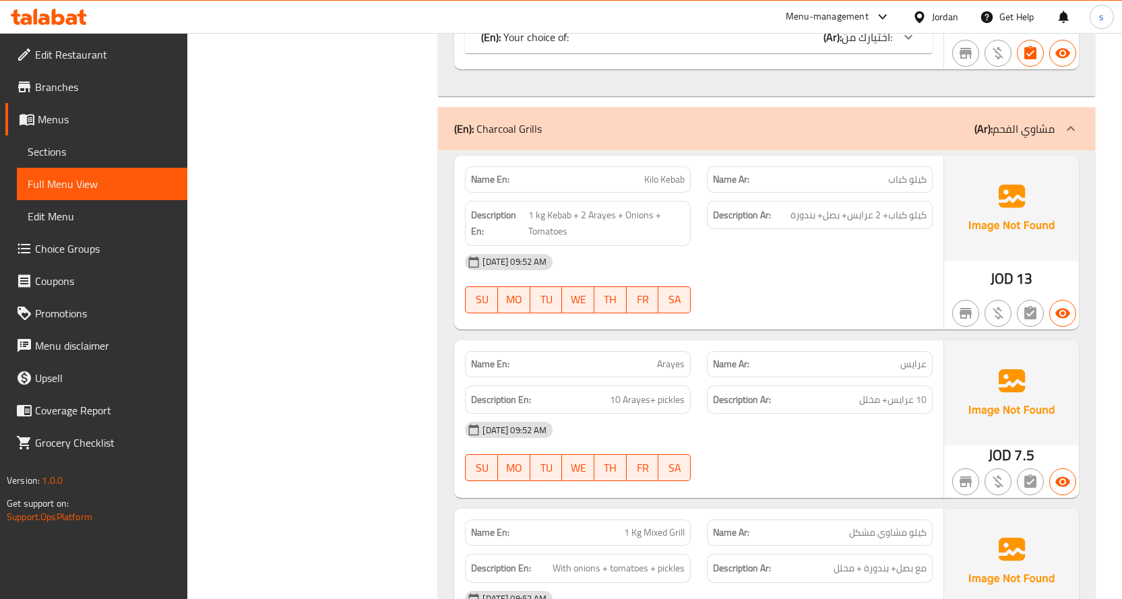
scroll to position [821, 0]
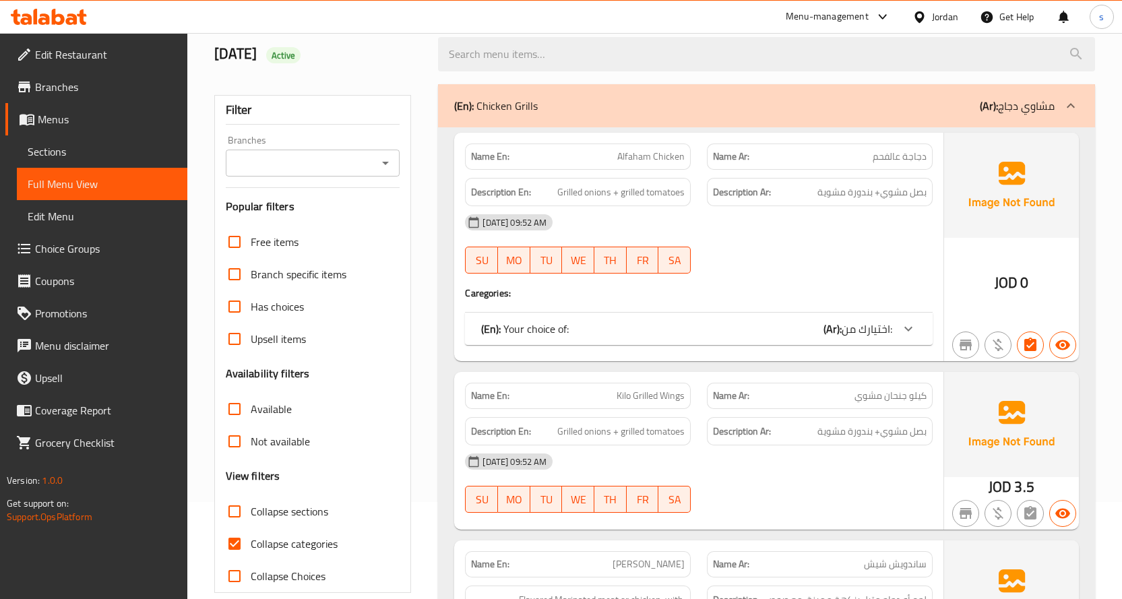
scroll to position [135, 0]
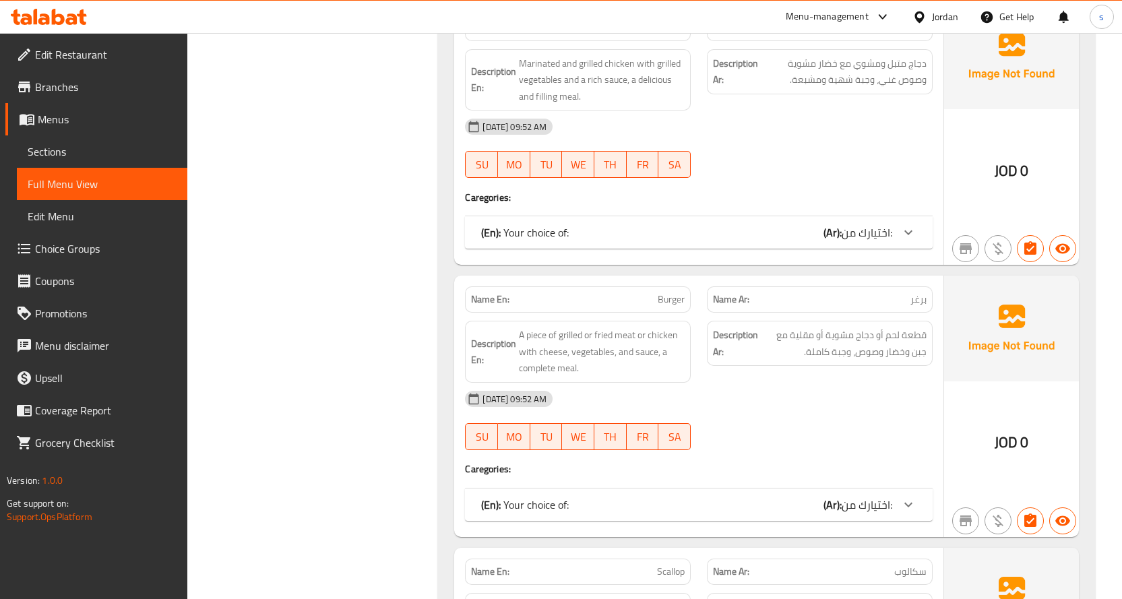
click at [870, 505] on span "اختيارك من:" at bounding box center [867, 505] width 51 height 20
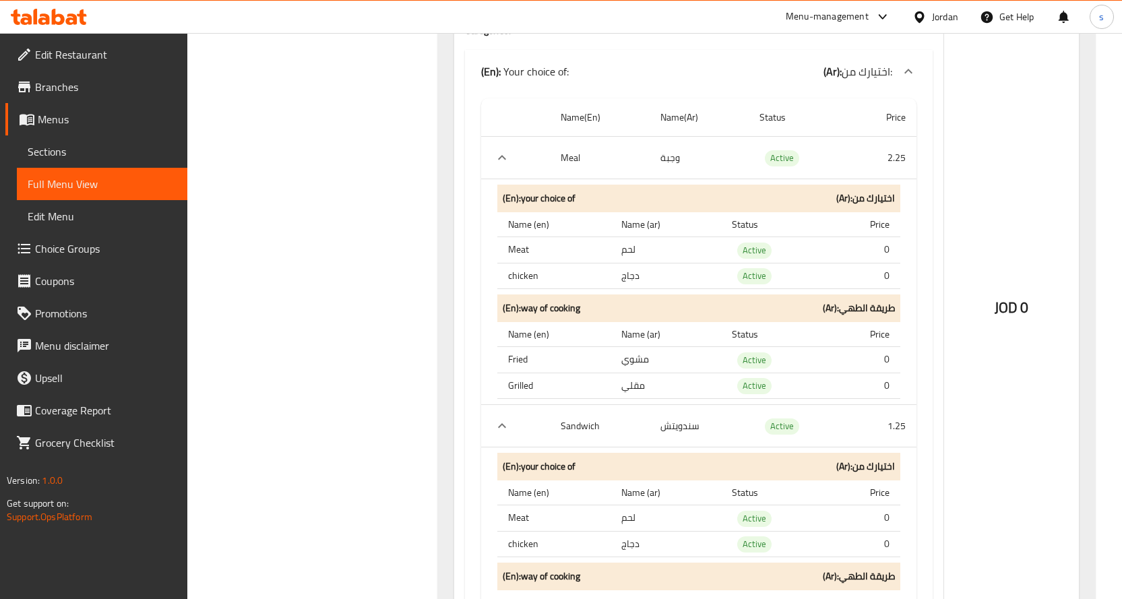
scroll to position [3582, 0]
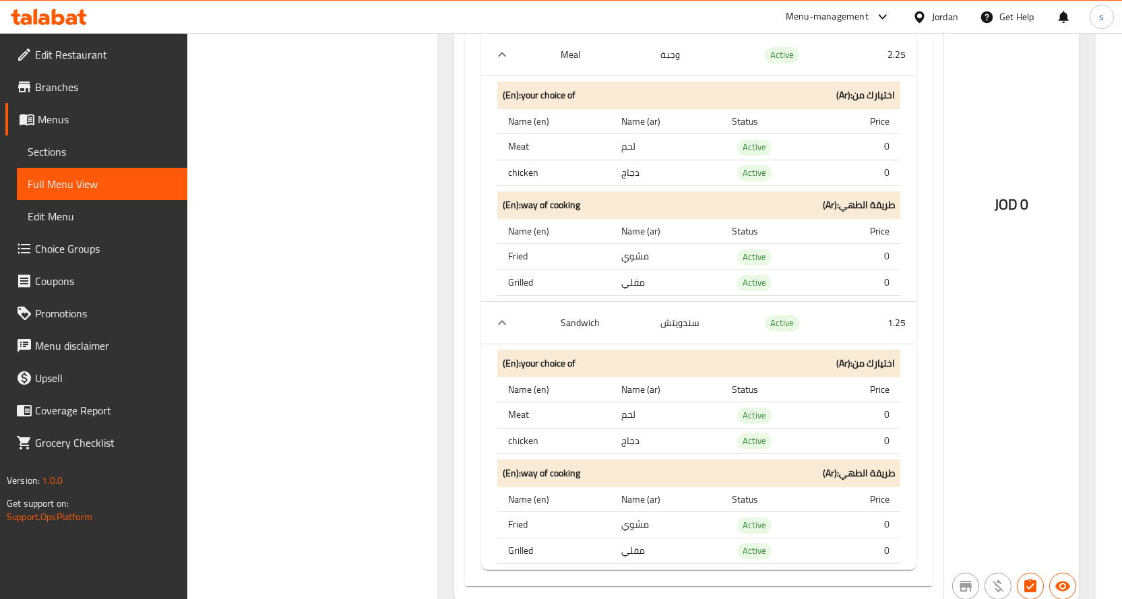
scroll to position [3717, 0]
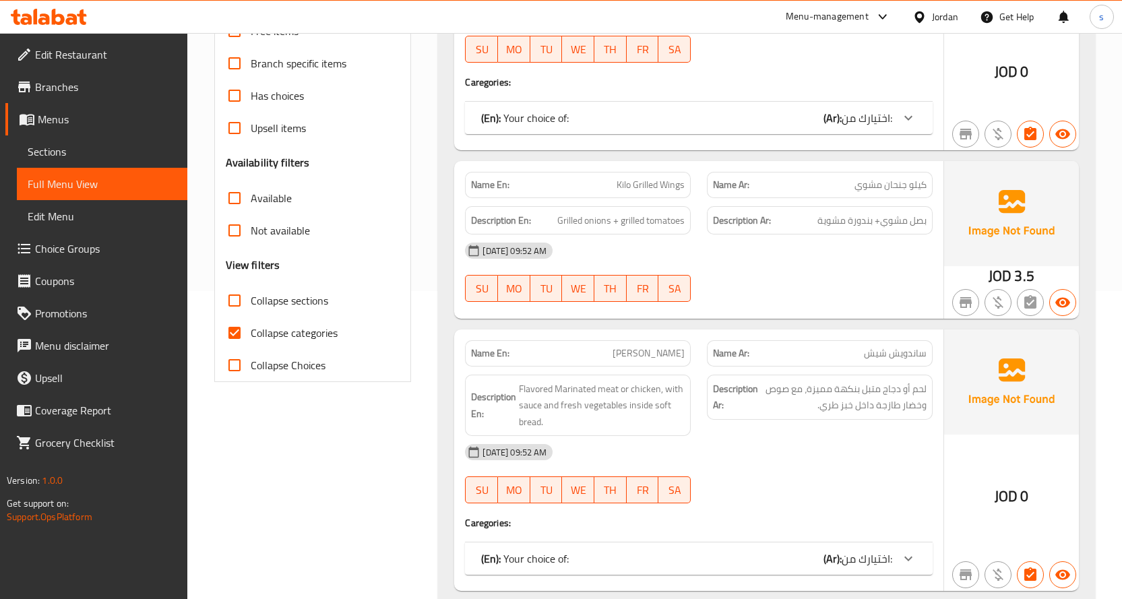
scroll to position [472, 0]
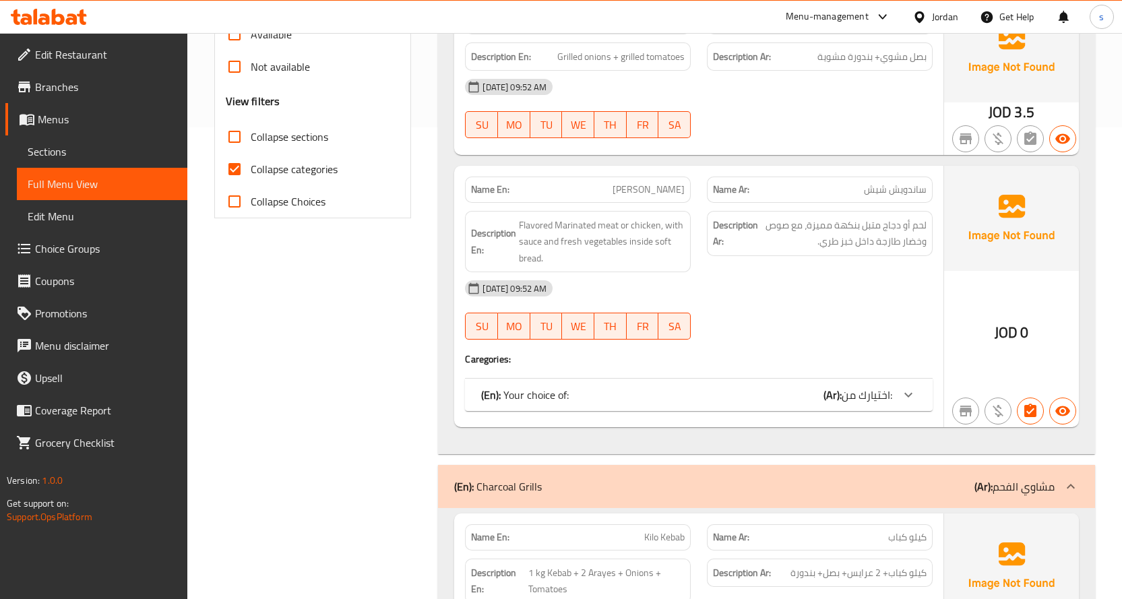
click at [232, 167] on input "Collapse categories" at bounding box center [234, 169] width 32 height 32
checkbox input "false"
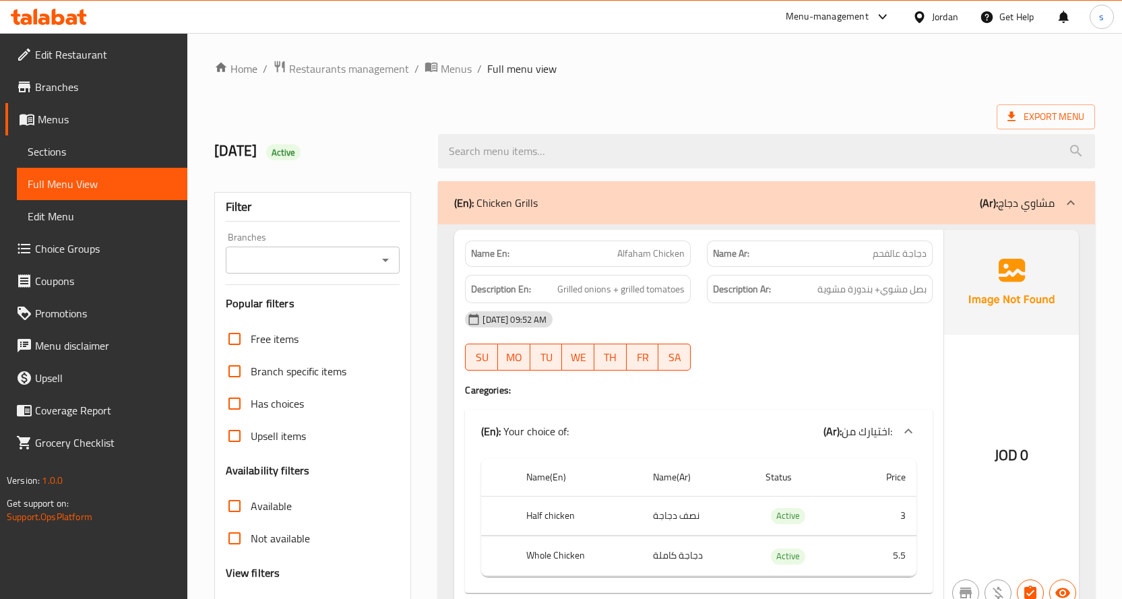
scroll to position [67, 0]
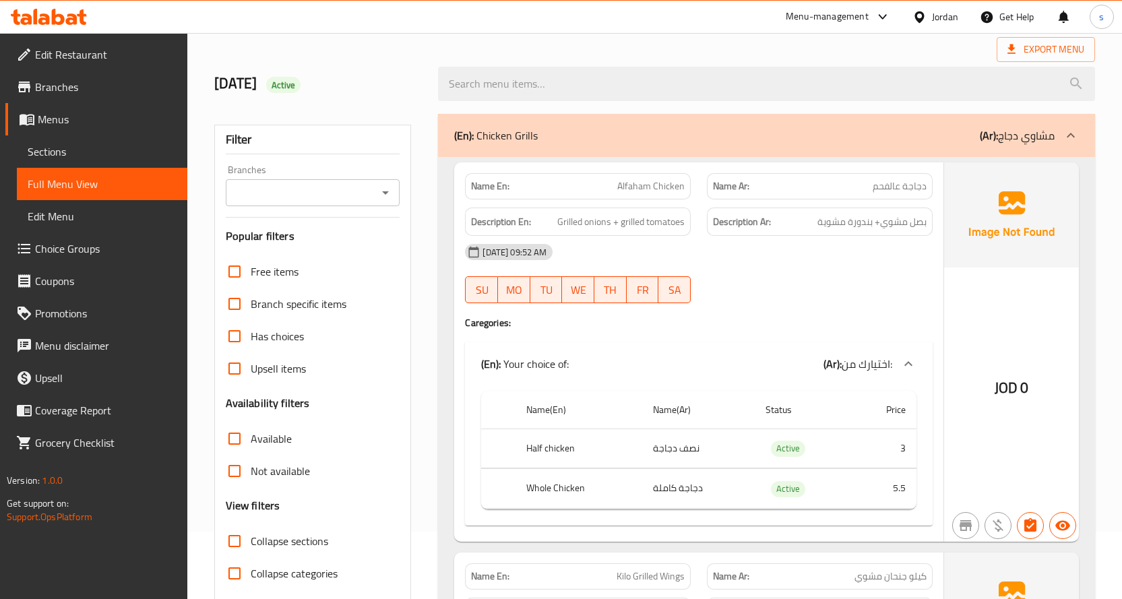
click at [649, 188] on span "Alfaham Chicken" at bounding box center [650, 186] width 67 height 14
click at [648, 188] on span "Alfaham Chicken" at bounding box center [650, 186] width 67 height 14
click at [885, 185] on span "دجاجة عالفحم" at bounding box center [900, 186] width 54 height 14
drag, startPoint x: 885, startPoint y: 185, endPoint x: 909, endPoint y: 257, distance: 75.9
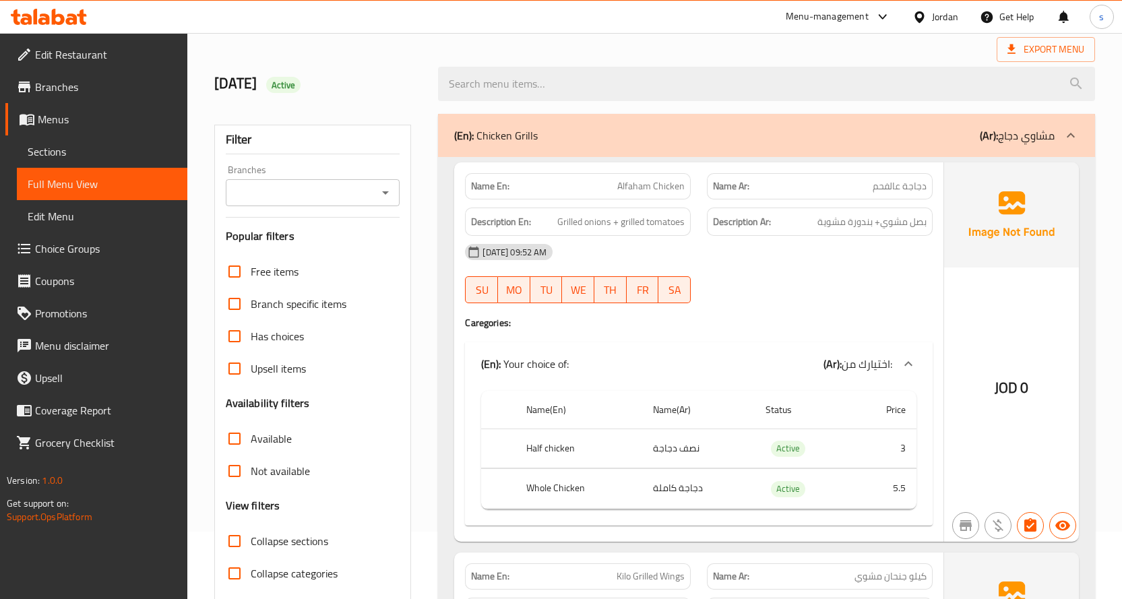
click at [885, 185] on span "دجاجة عالفحم" at bounding box center [900, 186] width 54 height 14
copy span "عالفحم"
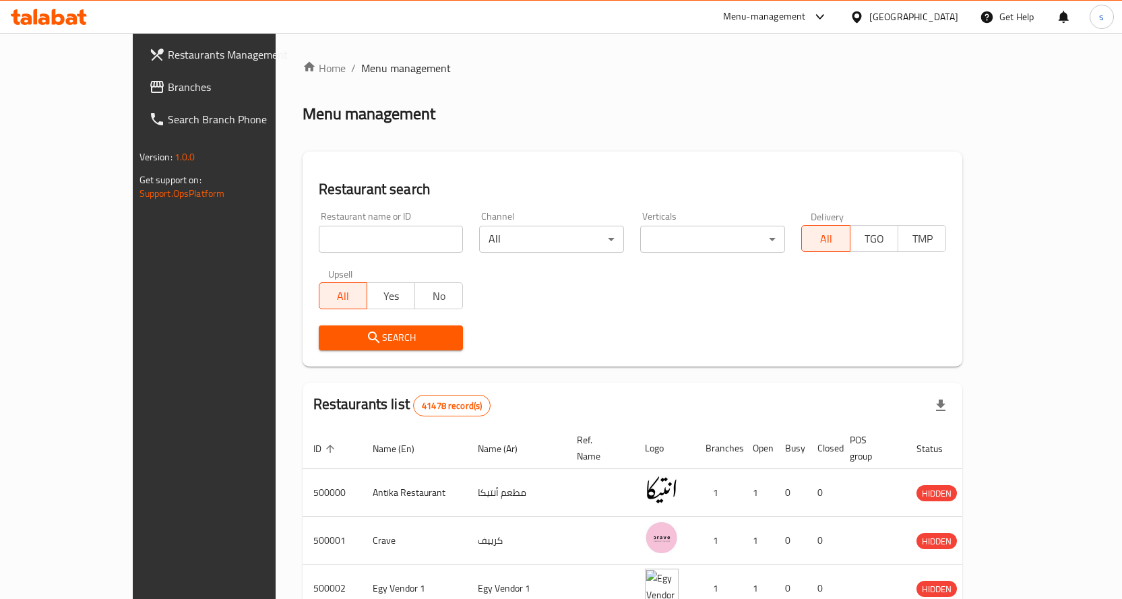
click at [861, 19] on icon at bounding box center [856, 16] width 9 height 11
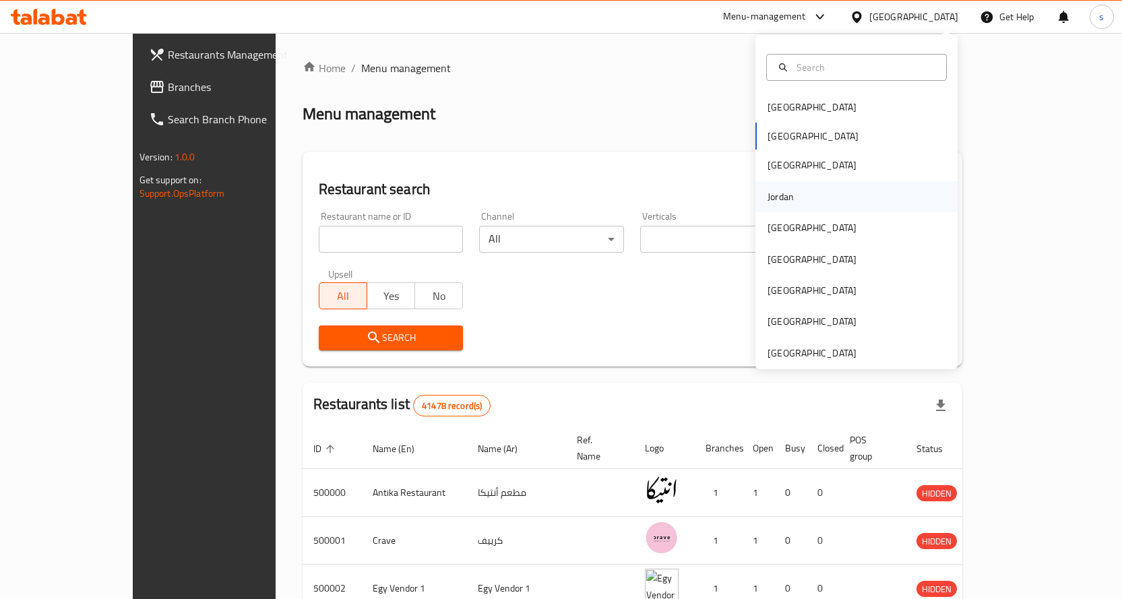
click at [798, 195] on div "Jordan" at bounding box center [856, 196] width 202 height 31
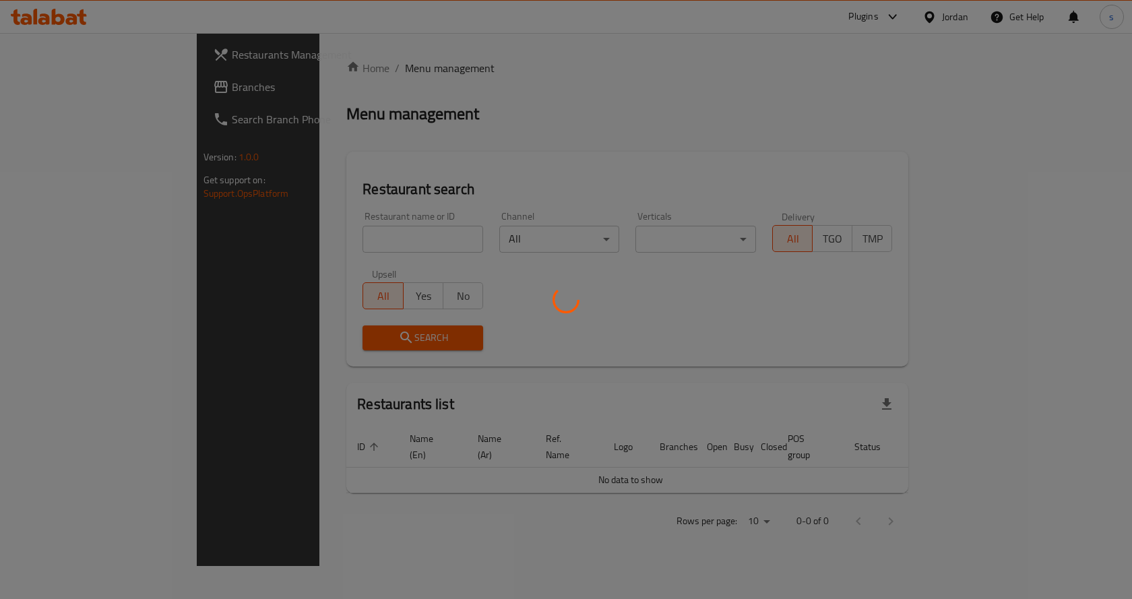
click at [388, 220] on div at bounding box center [566, 299] width 1132 height 599
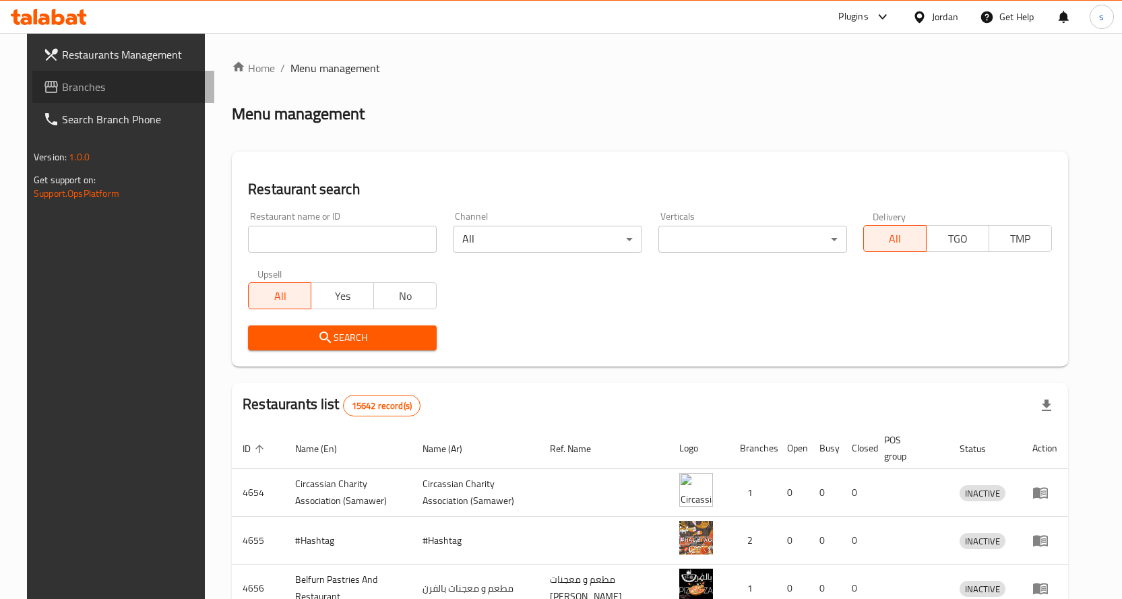
click at [76, 92] on span "Branches" at bounding box center [133, 87] width 142 height 16
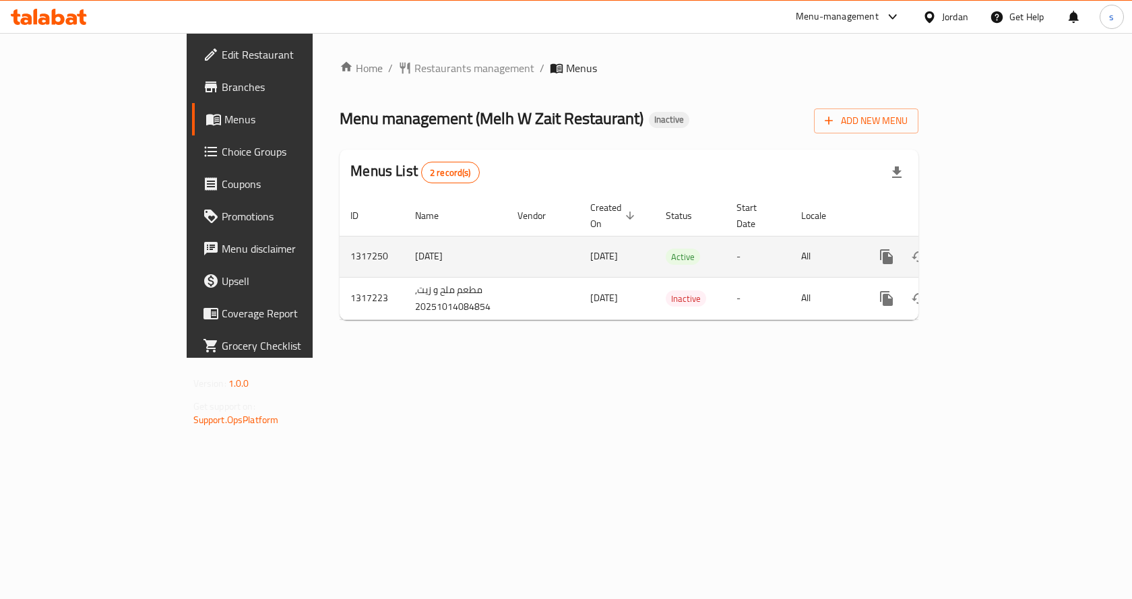
click at [1000, 243] on link "enhanced table" at bounding box center [984, 257] width 32 height 32
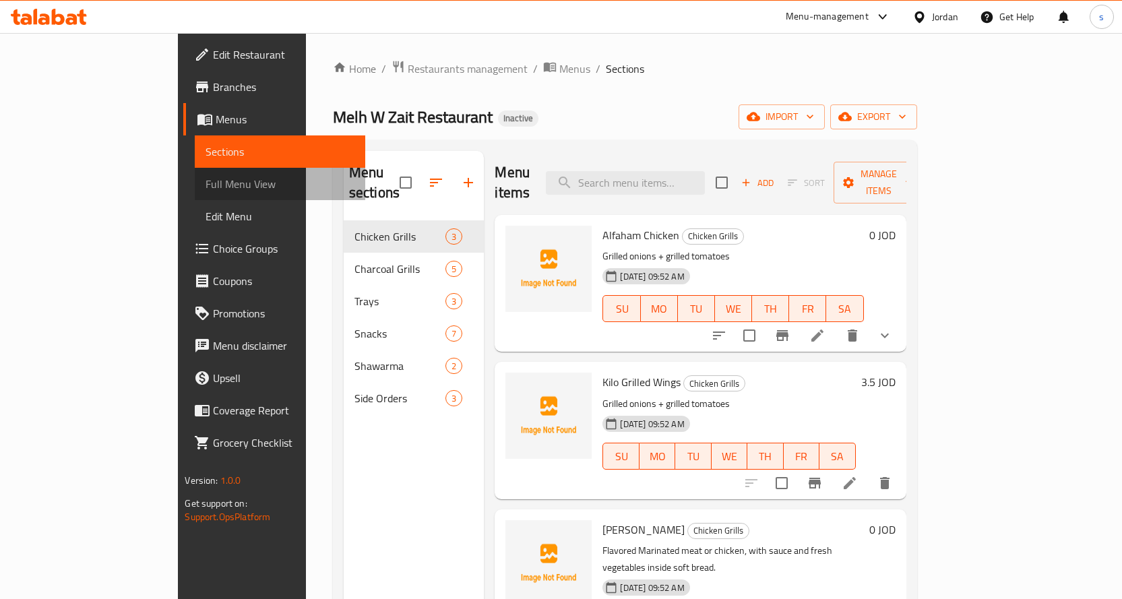
click at [206, 186] on span "Full Menu View" at bounding box center [280, 184] width 149 height 16
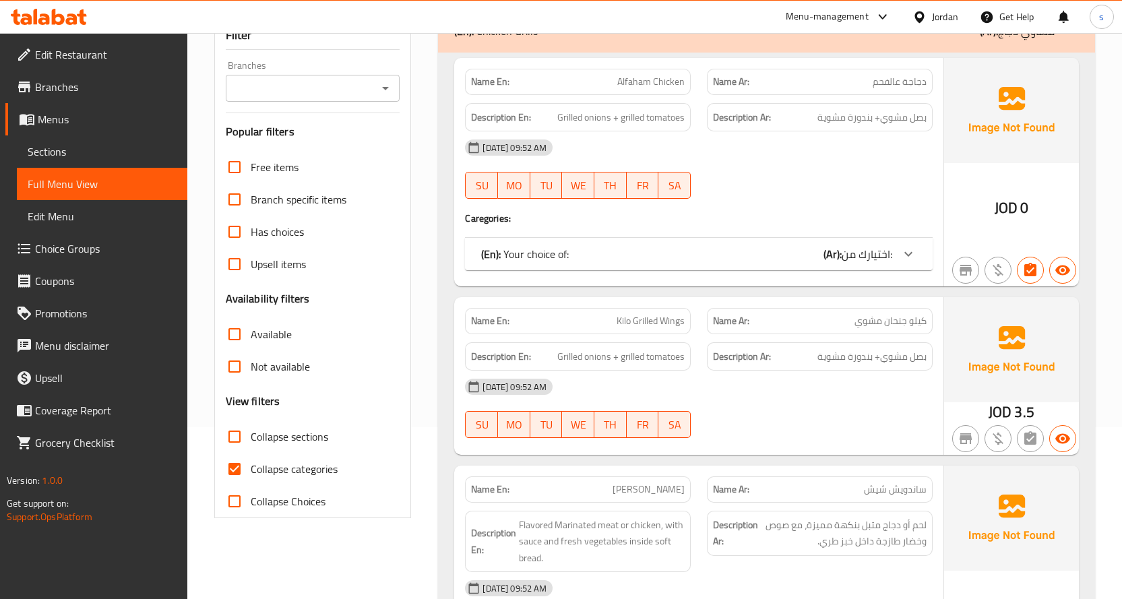
scroll to position [270, 0]
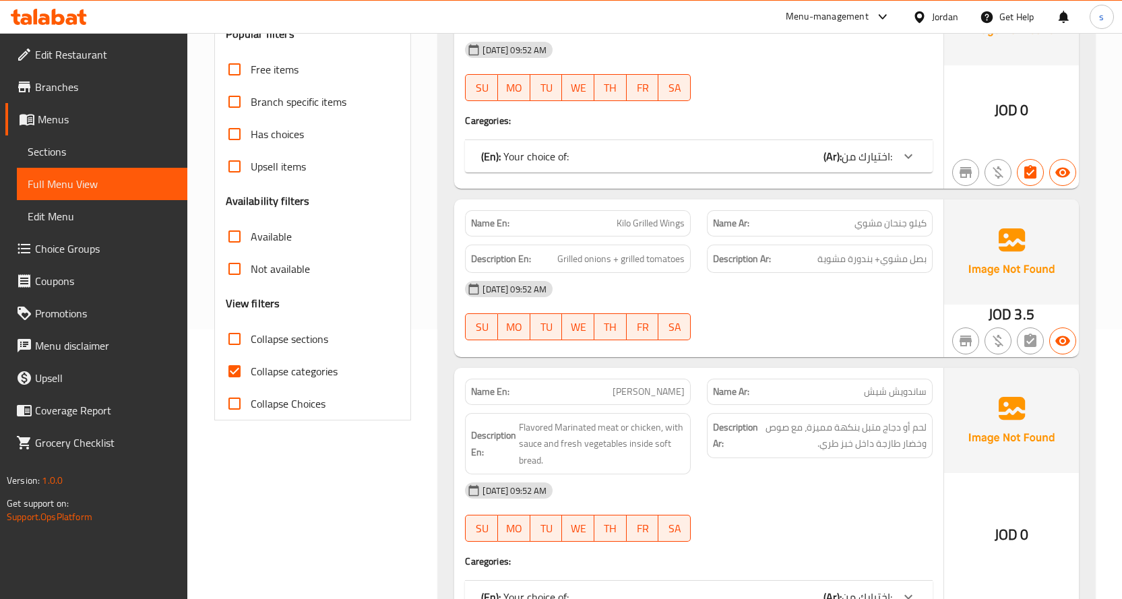
drag, startPoint x: 243, startPoint y: 376, endPoint x: 245, endPoint y: 355, distance: 21.1
click at [243, 376] on input "Collapse categories" at bounding box center [234, 371] width 32 height 32
checkbox input "false"
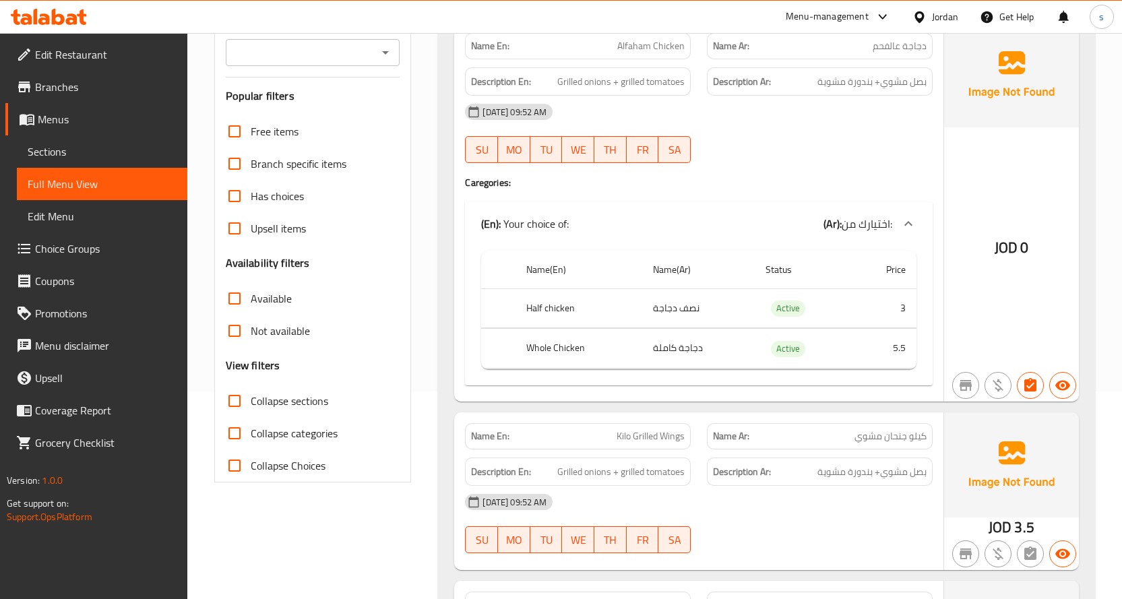
scroll to position [135, 0]
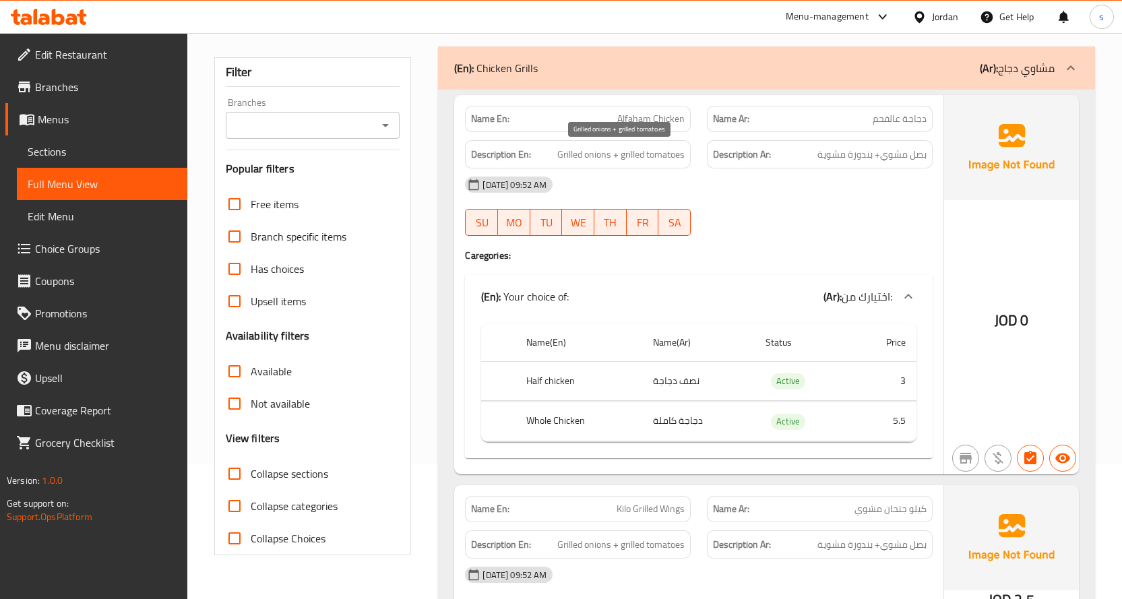
click at [584, 148] on span "Grilled onions + grilled tomatoes" at bounding box center [620, 154] width 127 height 17
drag, startPoint x: 584, startPoint y: 148, endPoint x: 602, endPoint y: 156, distance: 20.5
click at [584, 148] on span "Grilled onions + grilled tomatoes" at bounding box center [620, 154] width 127 height 17
click at [910, 165] on div "Description Ar: بصل مشوي+ بندورة مشوية" at bounding box center [820, 154] width 226 height 29
click at [848, 173] on div "14-10-2025 09:52 AM" at bounding box center [699, 184] width 484 height 32
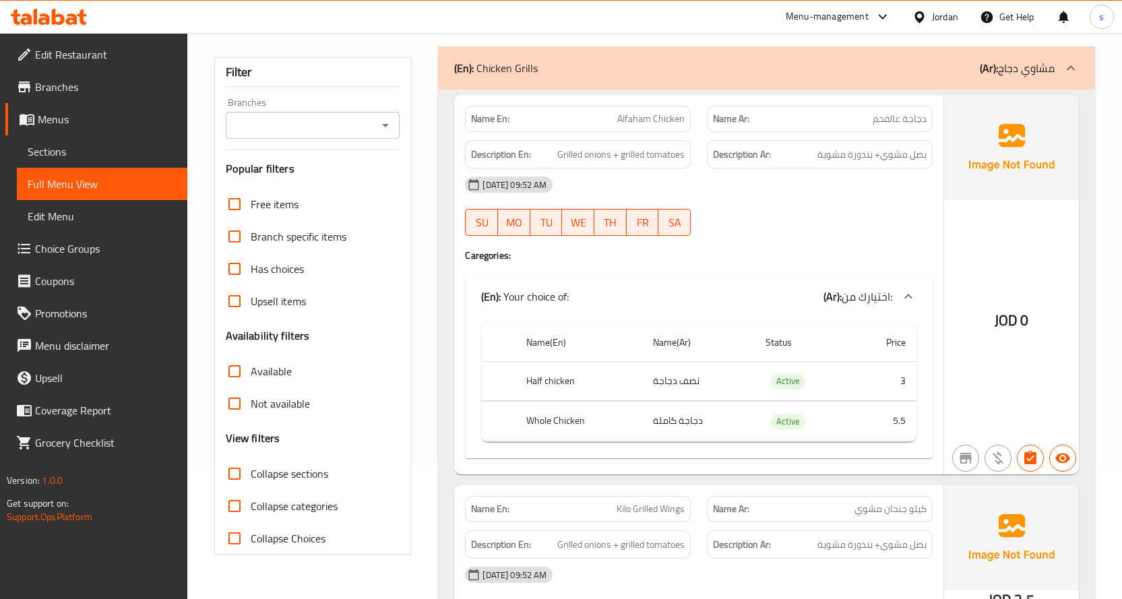
click at [636, 156] on span "Grilled onions + grilled tomatoes" at bounding box center [620, 154] width 127 height 17
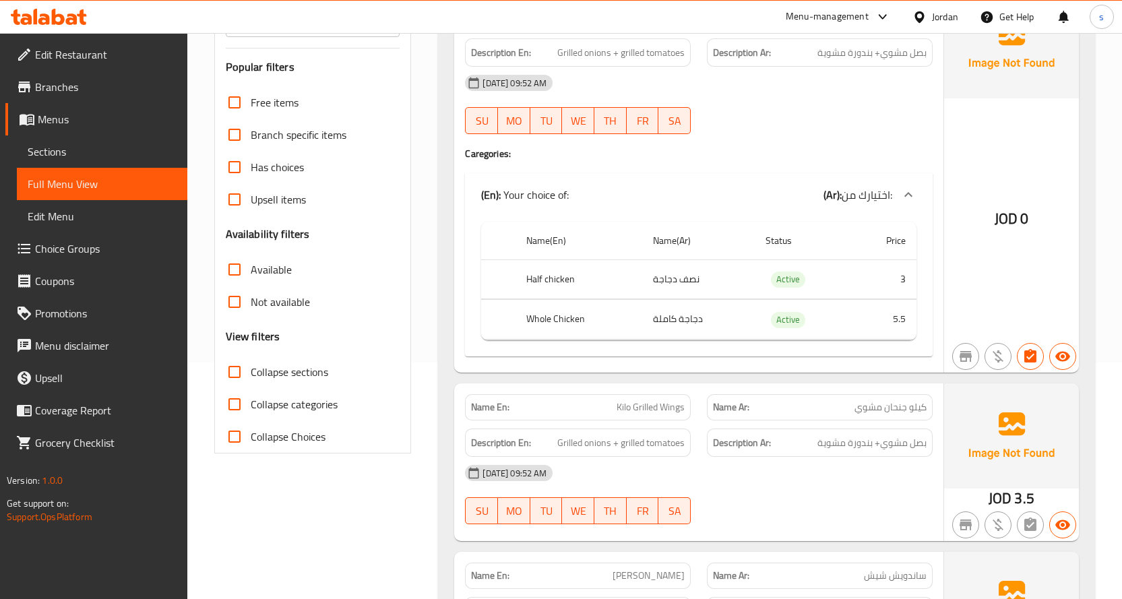
scroll to position [337, 0]
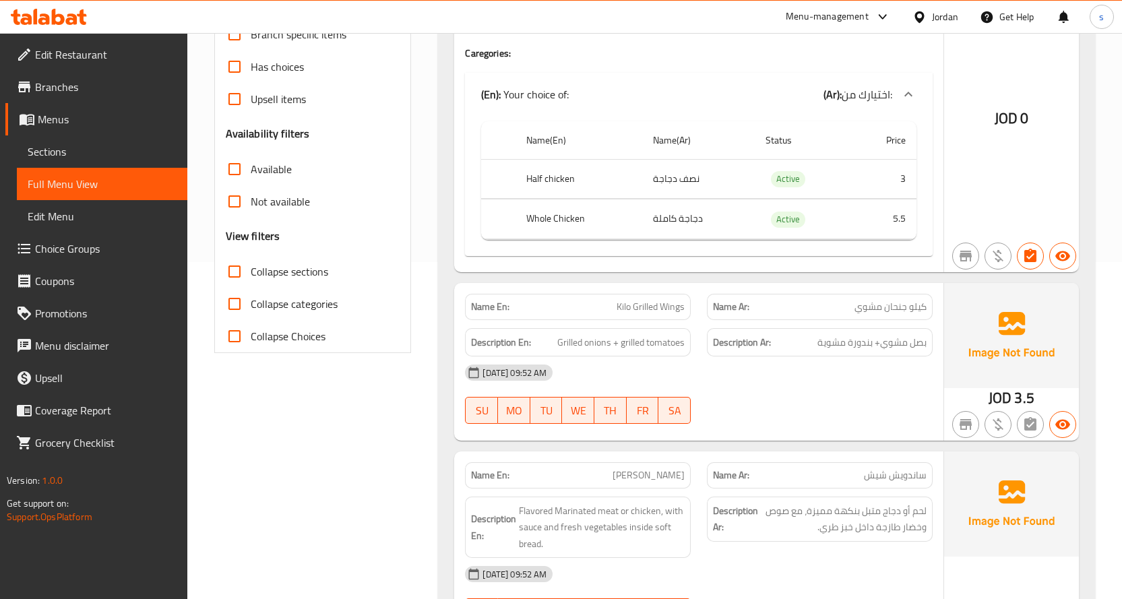
click at [553, 192] on th "Half chicken" at bounding box center [579, 179] width 127 height 40
click at [685, 189] on td "نصف دجاجة" at bounding box center [698, 179] width 113 height 40
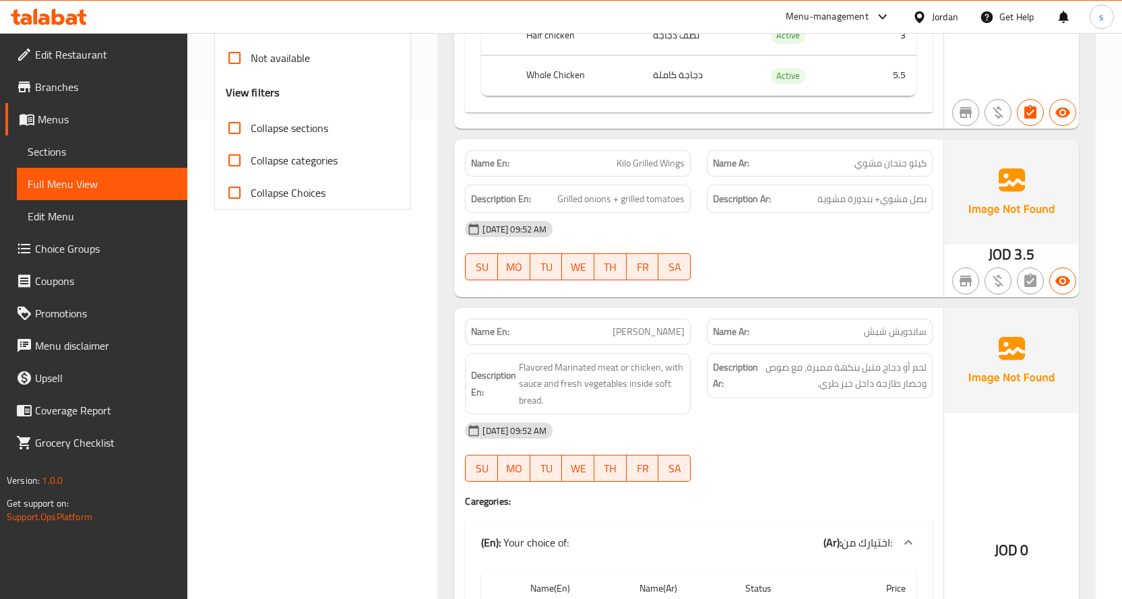
scroll to position [539, 0]
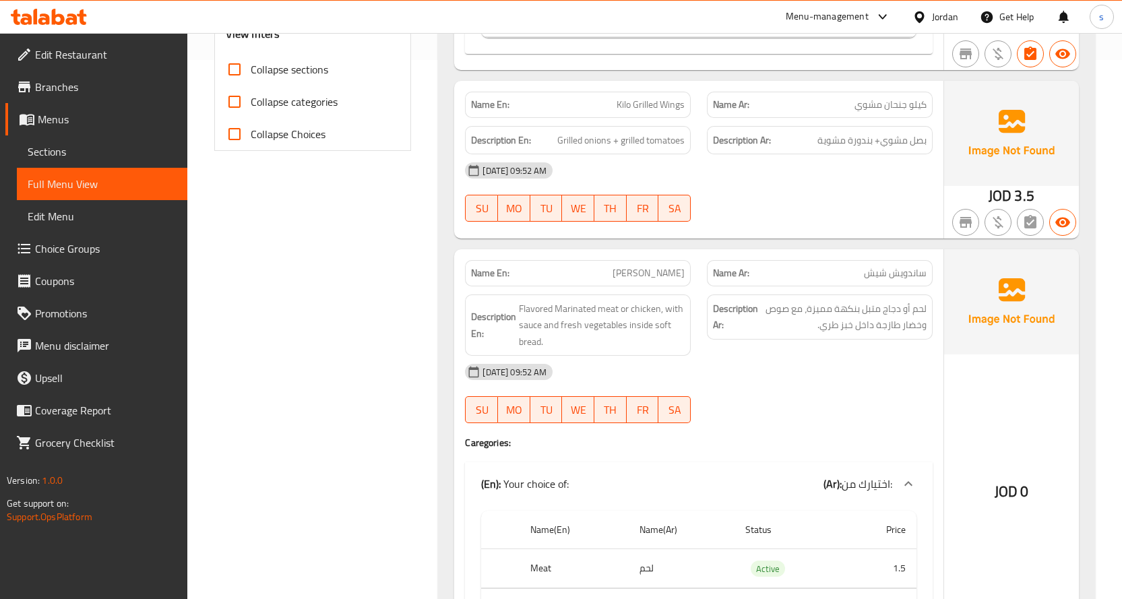
click at [926, 98] on span "كيلو جنحان مشوي" at bounding box center [890, 105] width 72 height 14
click at [902, 104] on span "كيلو جنحان مشوي" at bounding box center [890, 105] width 72 height 14
click at [874, 102] on span "كيلو جنحان مشوي" at bounding box center [890, 105] width 72 height 14
click at [651, 106] on span "Kilo Grilled Wings" at bounding box center [651, 105] width 68 height 14
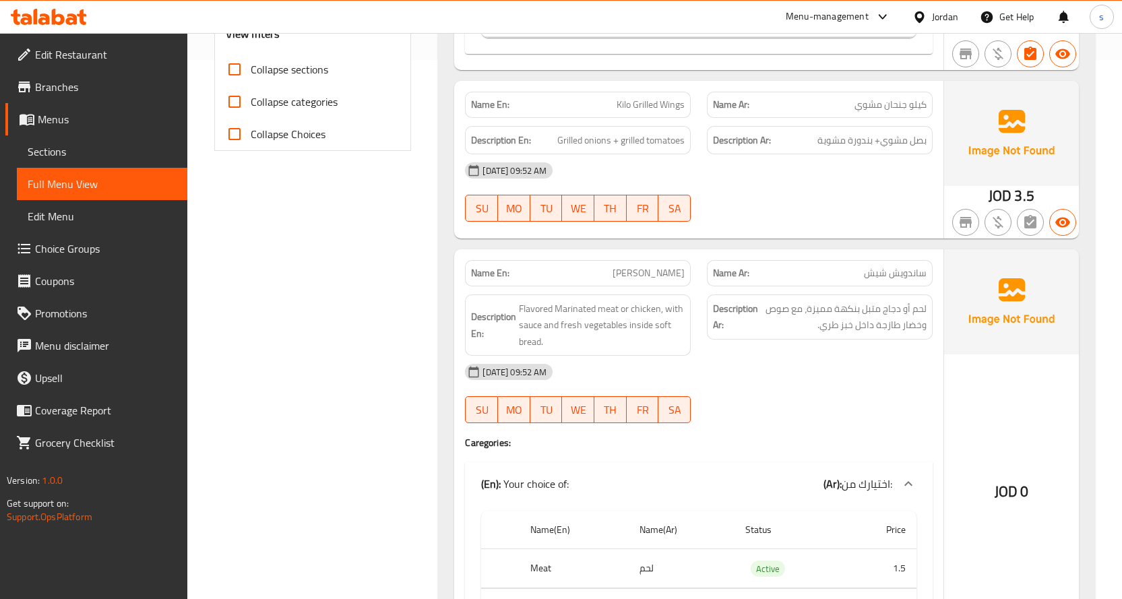
click at [644, 104] on span "Kilo Grilled Wings" at bounding box center [651, 105] width 68 height 14
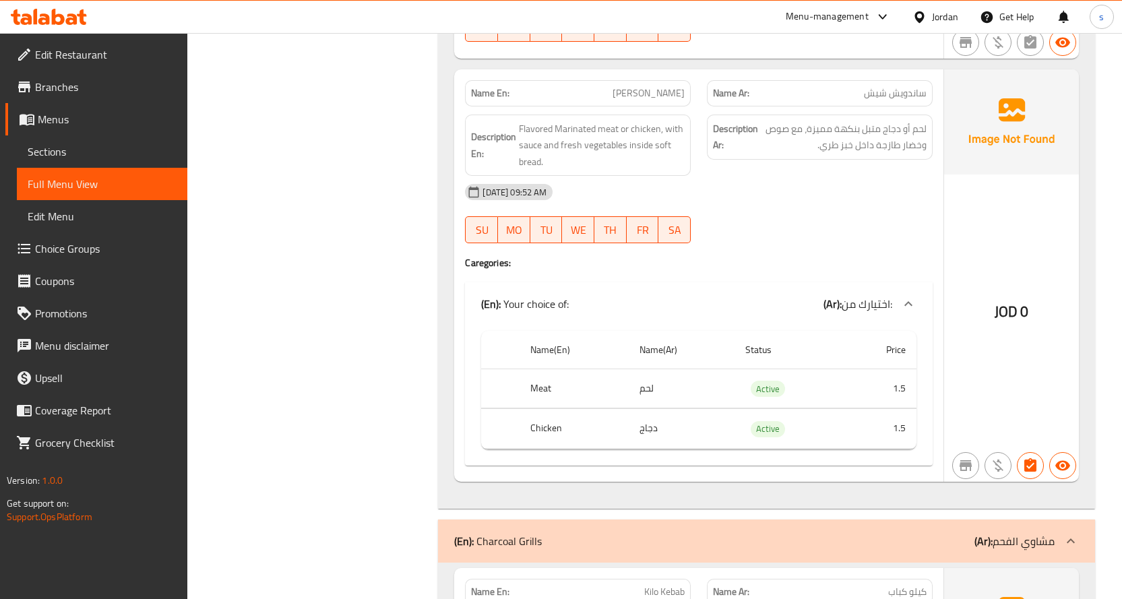
scroll to position [741, 0]
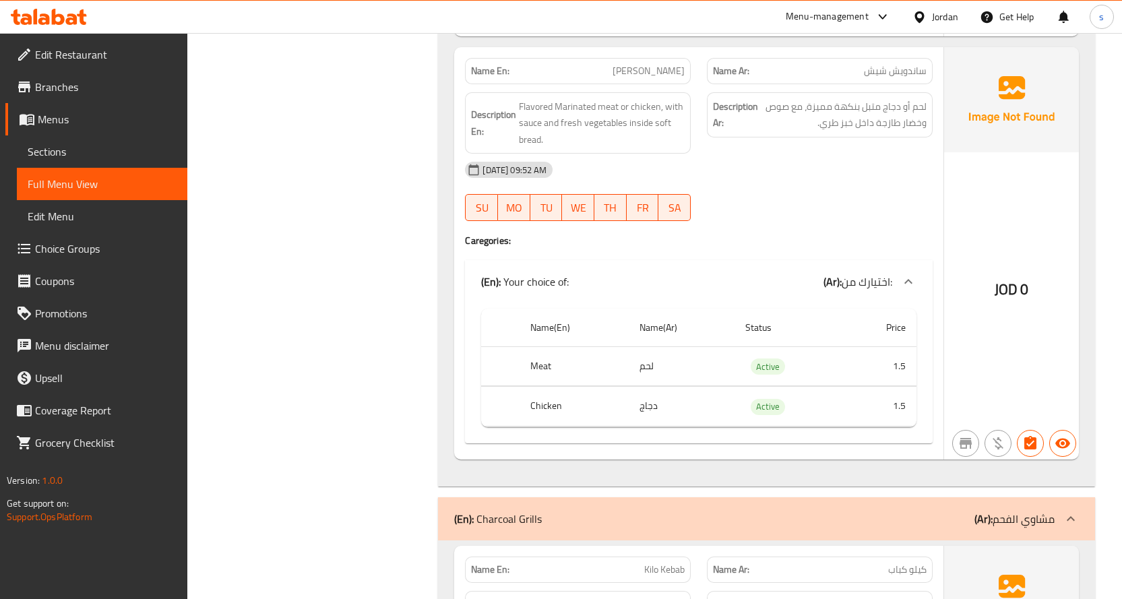
click at [888, 73] on span "ساندويش شيش" at bounding box center [895, 71] width 63 height 14
click at [673, 75] on span "Shish Sandwich" at bounding box center [649, 71] width 72 height 14
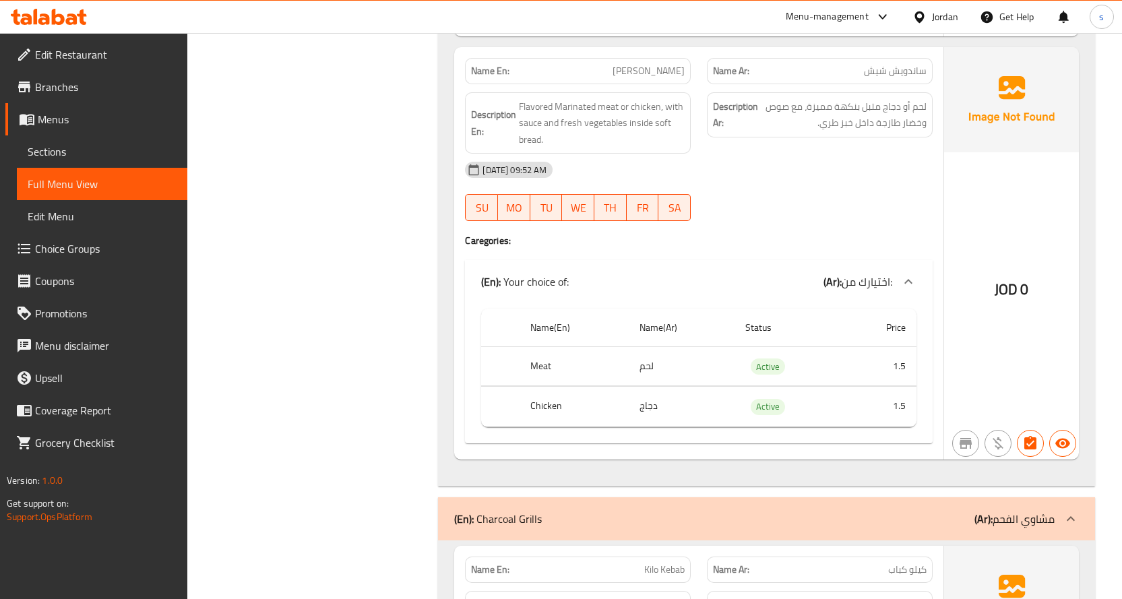
click at [915, 113] on span "لحم أو دجاج متبل بنكهة مميزة، مع صوص وخضار طازجة داخل خبز طري." at bounding box center [844, 114] width 166 height 33
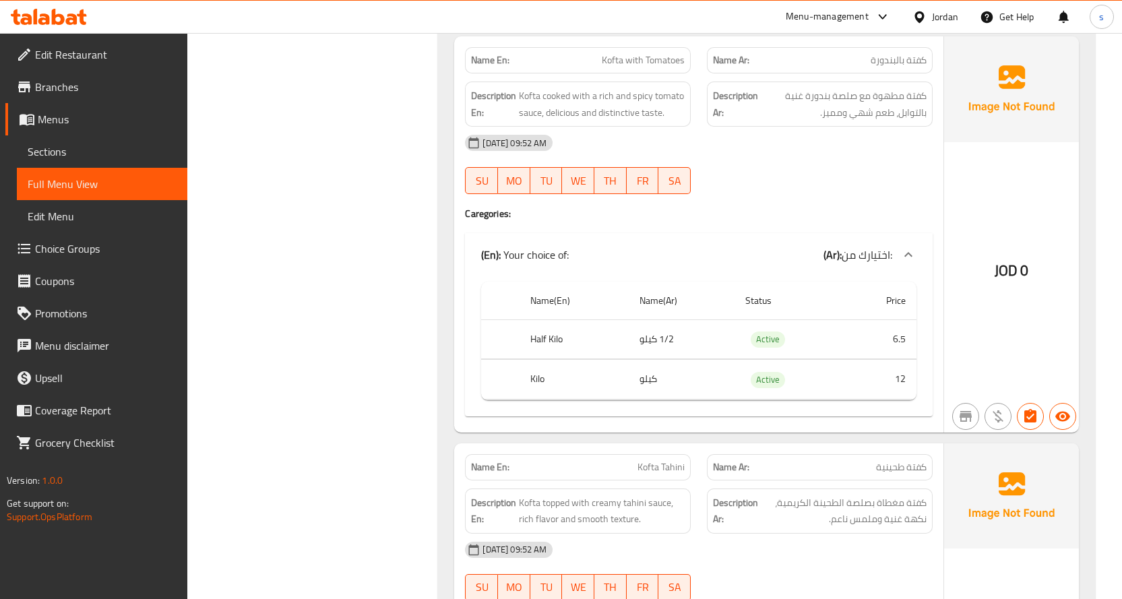
scroll to position [2359, 0]
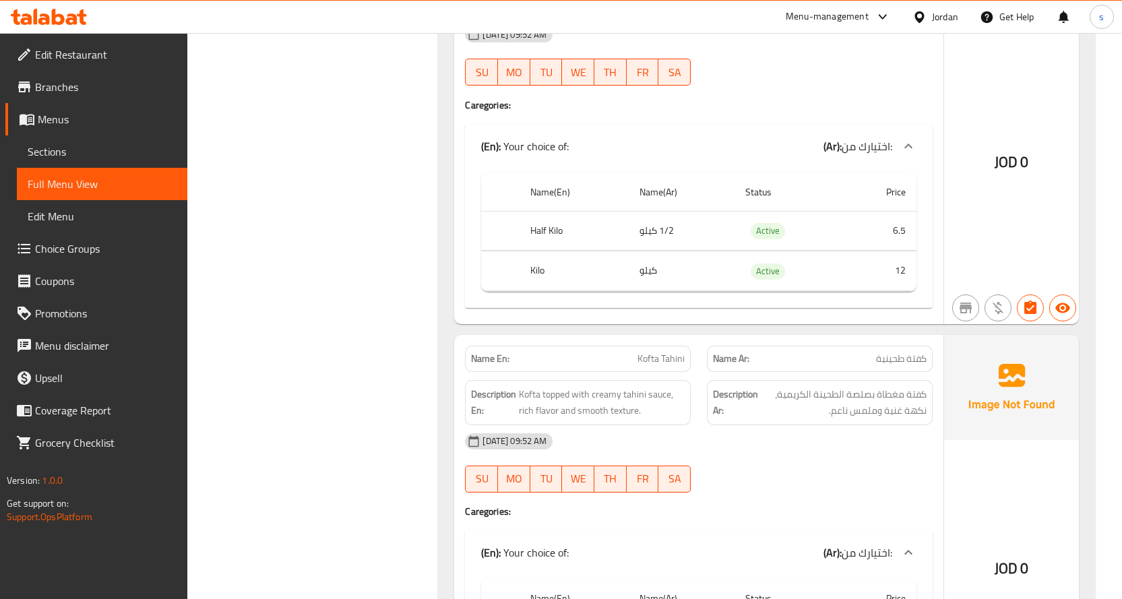
click at [859, 227] on td "6.5" at bounding box center [879, 231] width 73 height 40
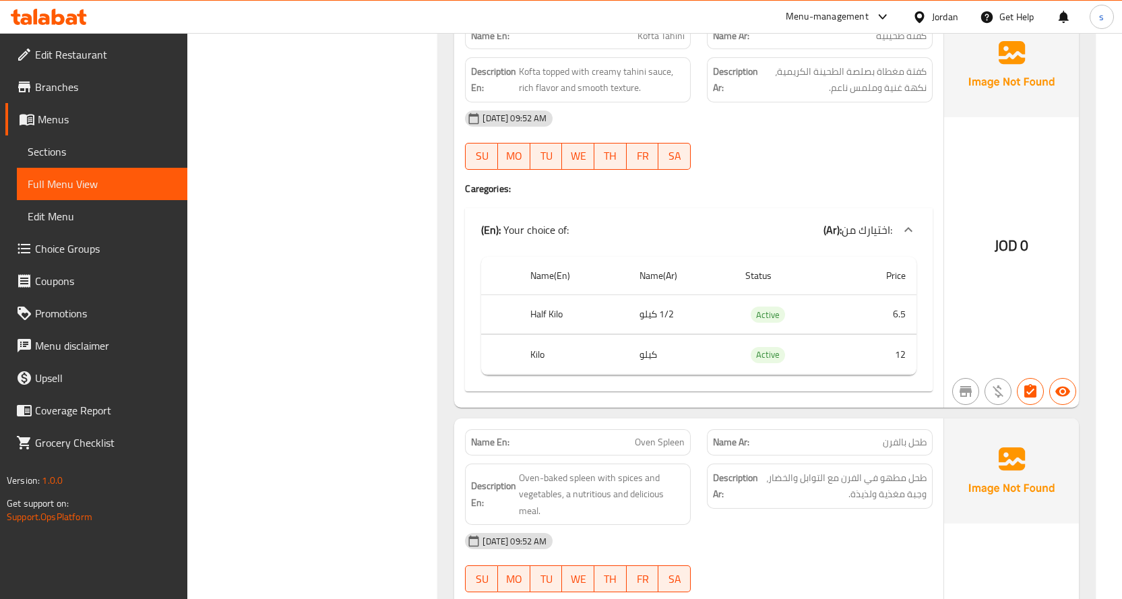
scroll to position [2898, 0]
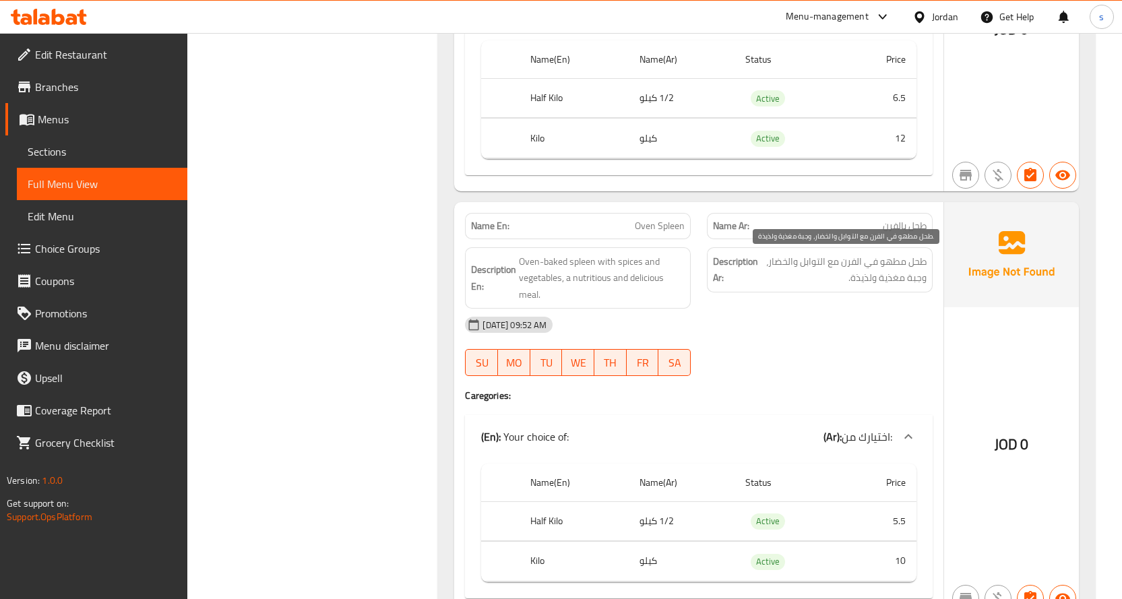
click at [872, 254] on span "طحل مطهو في الفرن مع التوابل والخضار، وجبة مغذية ولذيذة." at bounding box center [844, 269] width 166 height 33
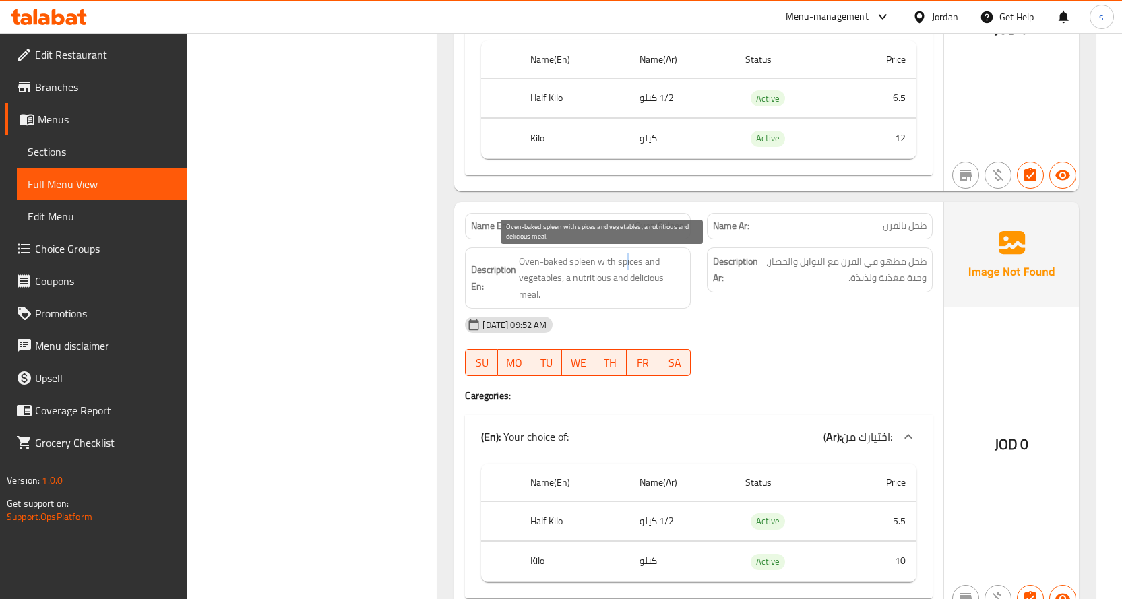
click at [627, 263] on span "Oven-baked spleen with spices and vegetables, a nutritious and delicious meal." at bounding box center [602, 278] width 166 height 50
click at [591, 261] on span "Oven-baked spleen with spices and vegetables, a nutritious and delicious meal." at bounding box center [602, 278] width 166 height 50
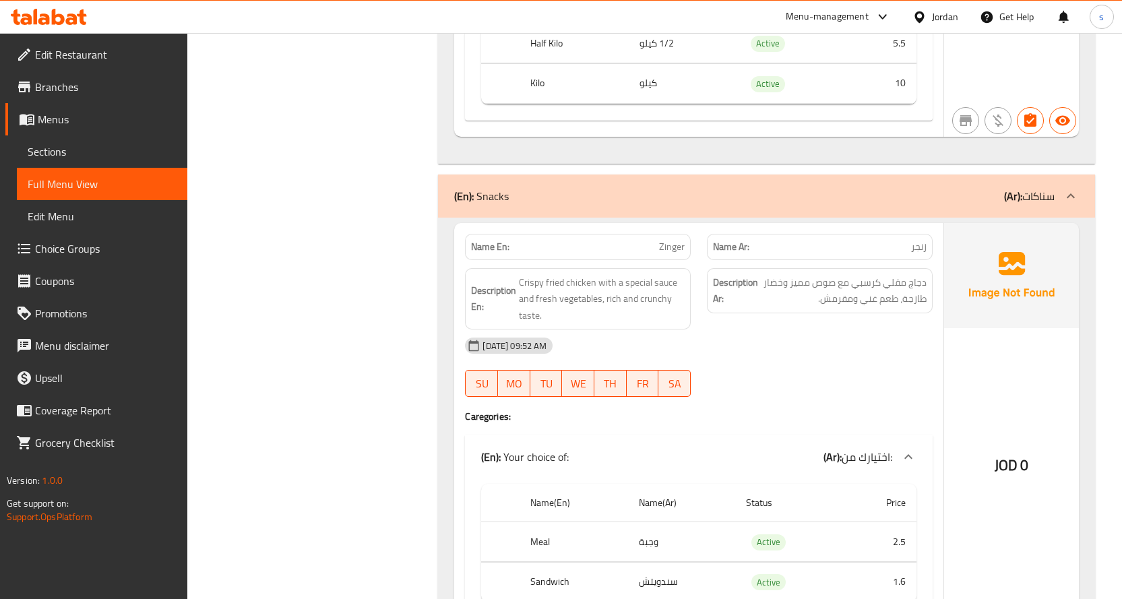
scroll to position [3504, 0]
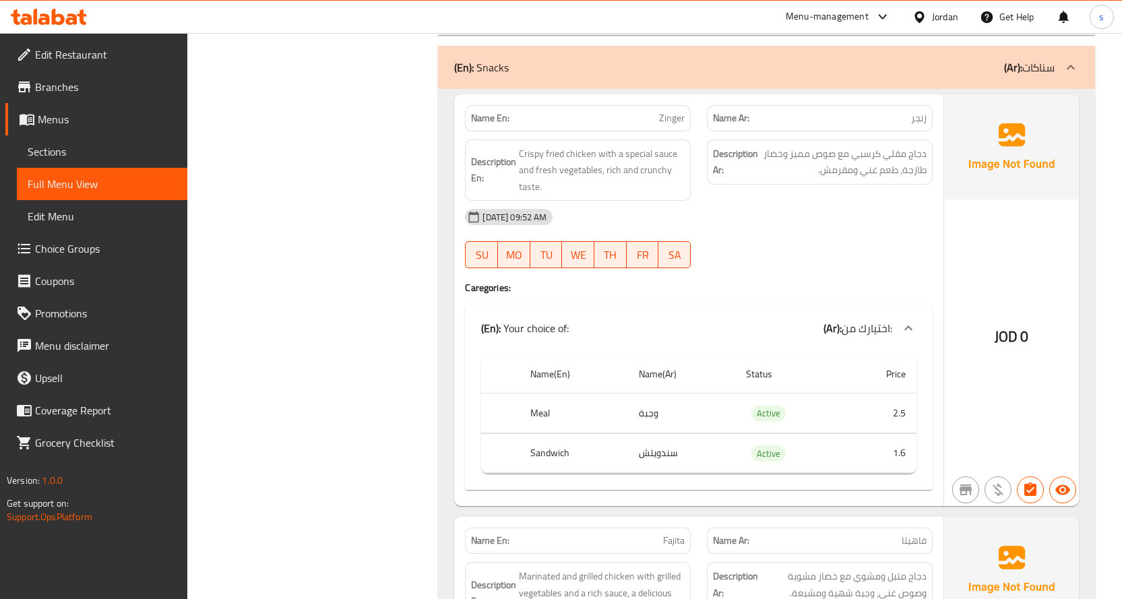
click at [922, 127] on div "Name Ar: زنجر" at bounding box center [820, 118] width 226 height 26
click at [911, 157] on span "دجاج مقلي كرسبي مع صوص مميز وخضار طازجة، طعم غني ومقرمش." at bounding box center [844, 162] width 166 height 33
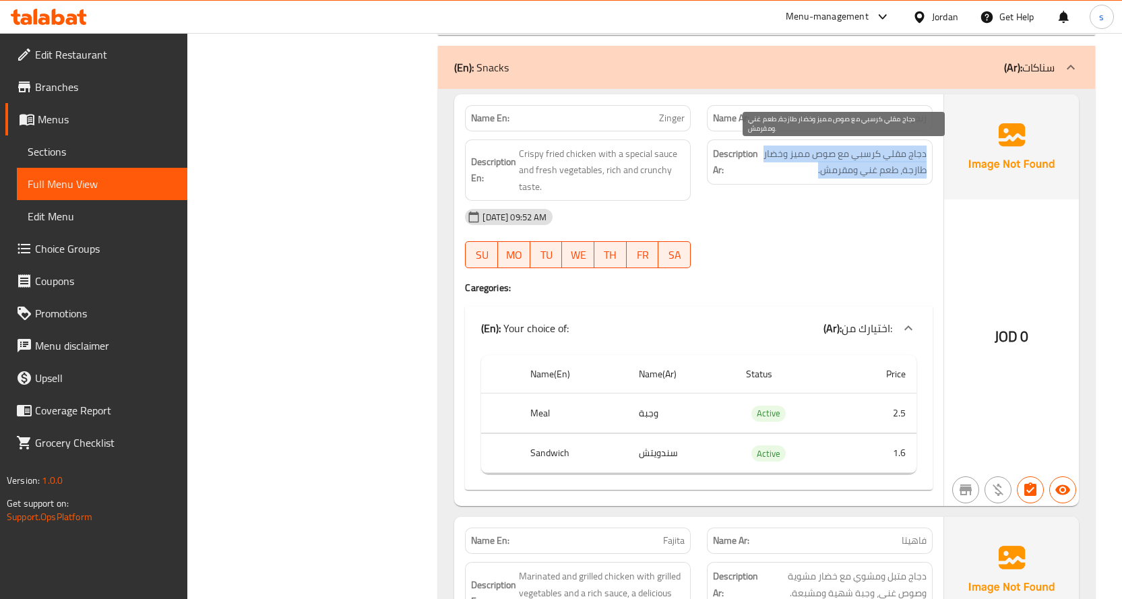
click at [911, 157] on span "دجاج مقلي كرسبي مع صوص مميز وخضار طازجة، طعم غني ومقرمش." at bounding box center [844, 162] width 166 height 33
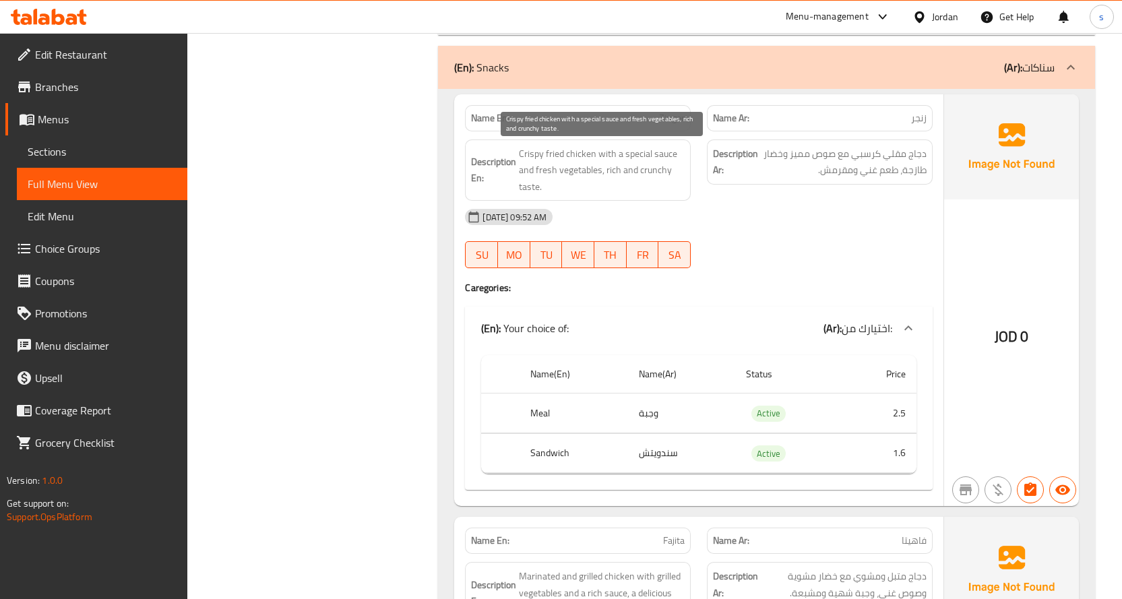
click at [642, 155] on span "Crispy fried chicken with a special sauce and fresh vegetables, rich and crunch…" at bounding box center [602, 171] width 166 height 50
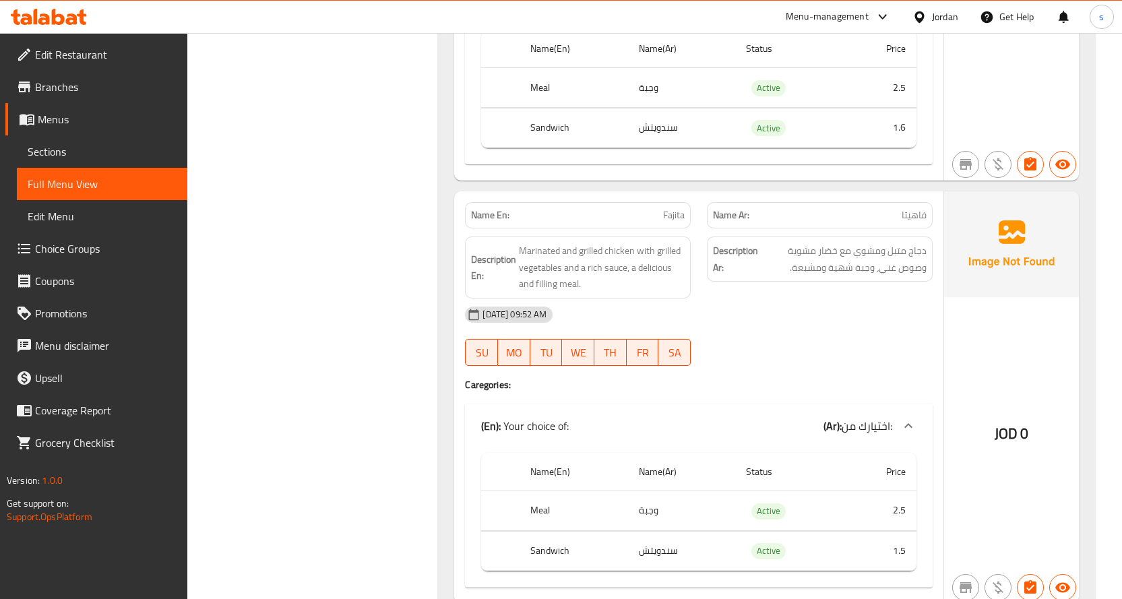
scroll to position [3909, 0]
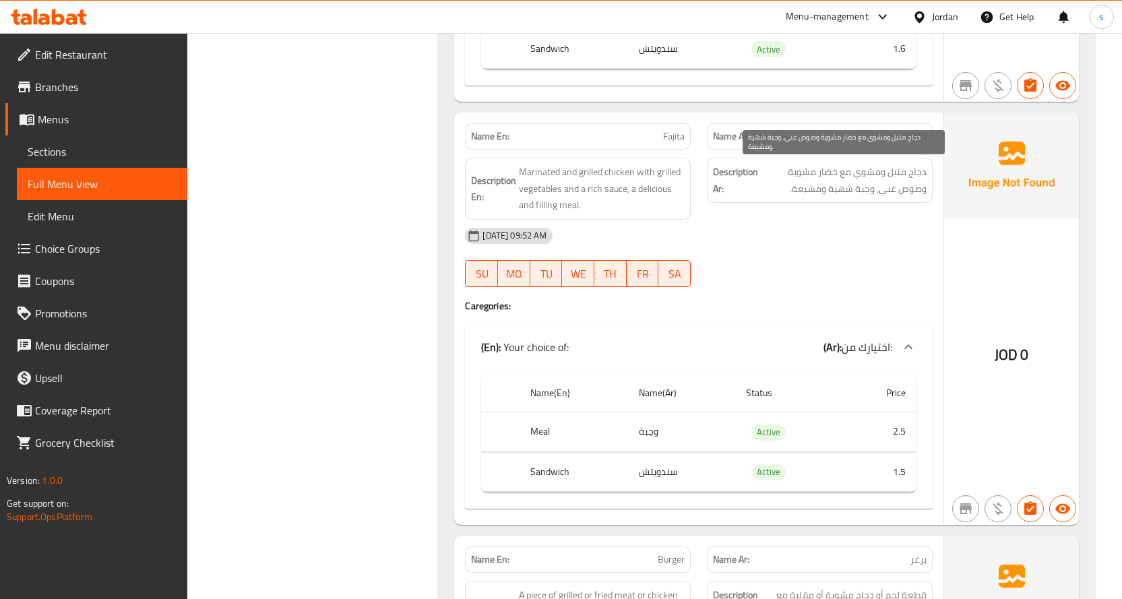
click at [850, 191] on span "دجاج متبل ومشوي مع خضار مشوية وصوص غني، وجبة شهية ومشبعة." at bounding box center [844, 180] width 166 height 33
click at [882, 188] on span "دجاج متبل ومشوي مع خضار مشوية وصوص غني، وجبة شهية ومشبعة." at bounding box center [844, 180] width 166 height 33
click at [817, 191] on span "دجاج متبل ومشوي مع خضار مشوية وصوص غني، وجبة شهية ومشبعة." at bounding box center [844, 180] width 166 height 33
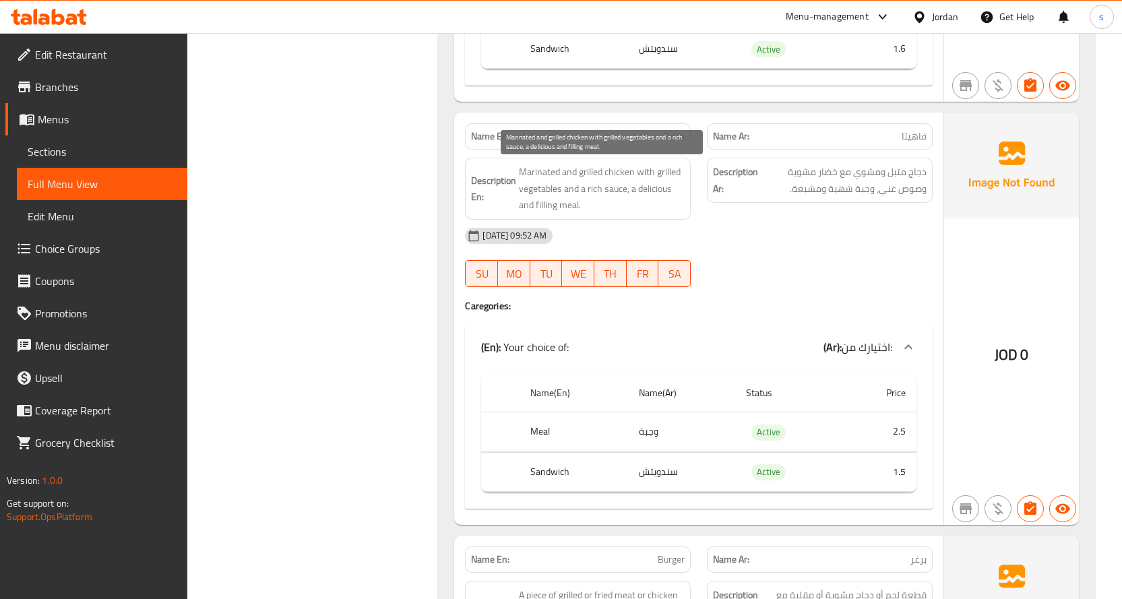
click at [565, 209] on span "Marinated and grilled chicken with grilled vegetables and a rich sauce, a delic…" at bounding box center [602, 189] width 166 height 50
click at [542, 207] on span "Marinated and grilled chicken with grilled vegetables and a rich sauce, a delic…" at bounding box center [602, 189] width 166 height 50
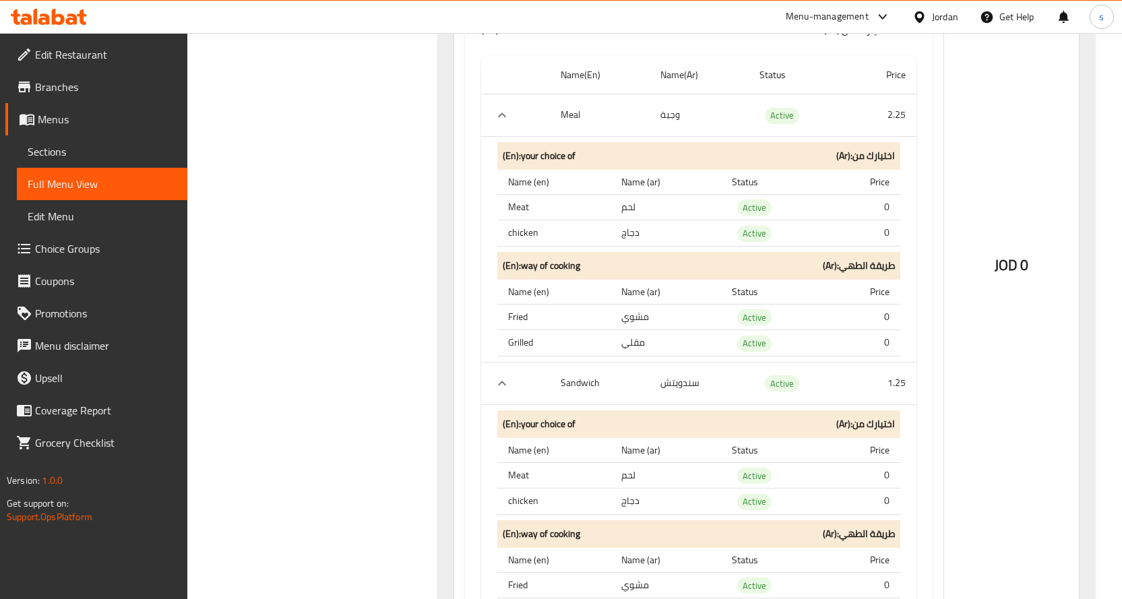
scroll to position [4785, 0]
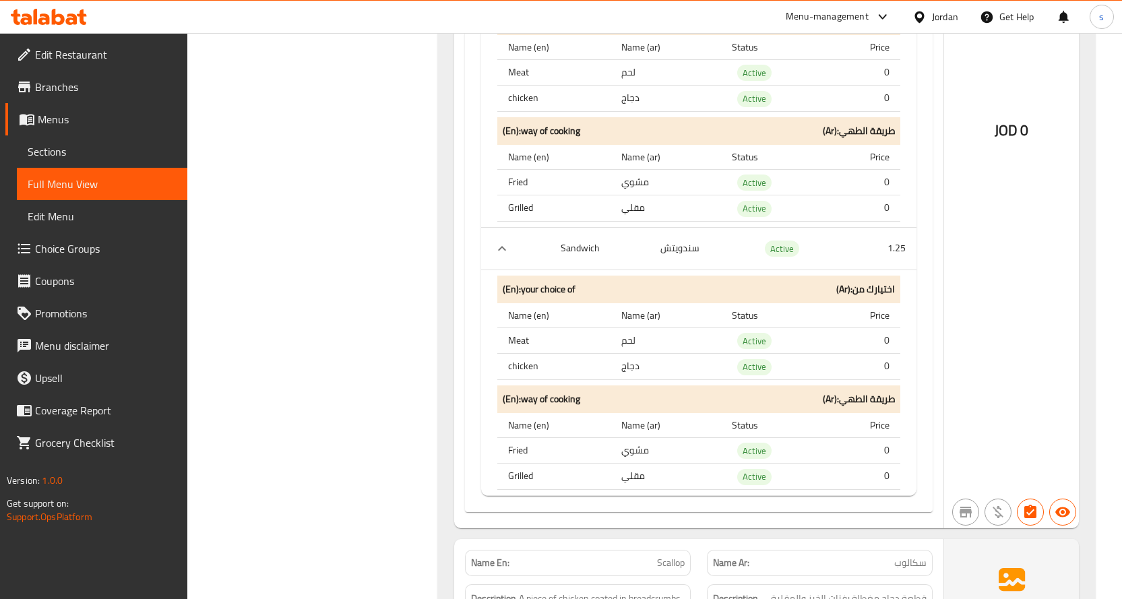
click at [565, 260] on th "Sandwich" at bounding box center [600, 248] width 100 height 42
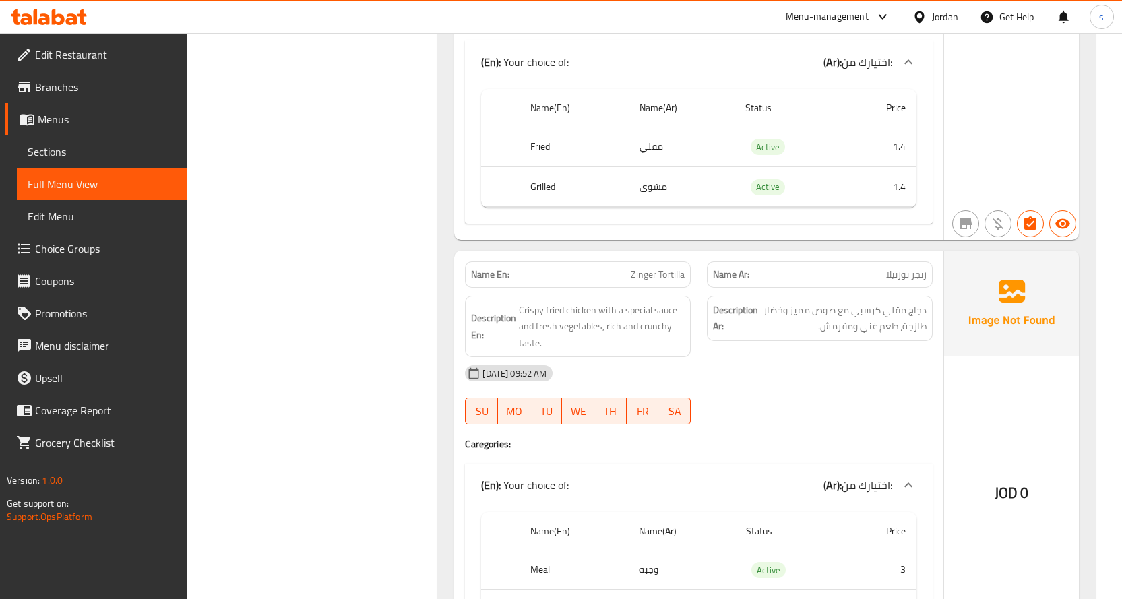
scroll to position [6537, 0]
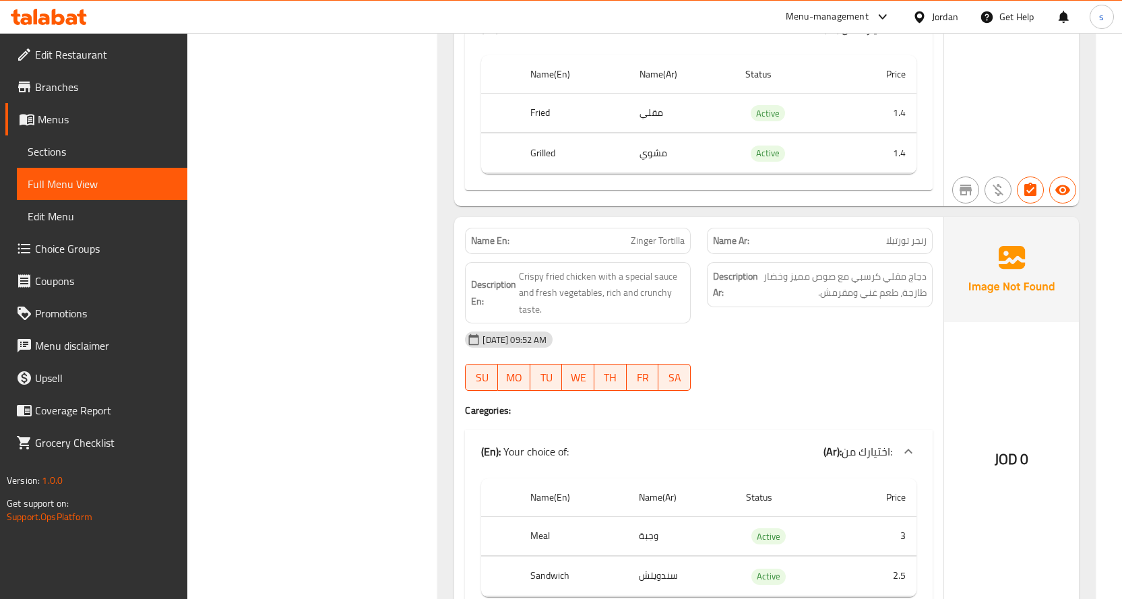
click at [886, 240] on span "زنجر تورتيلا" at bounding box center [906, 241] width 40 height 14
click at [898, 239] on span "زنجر تورتيلا" at bounding box center [906, 241] width 40 height 14
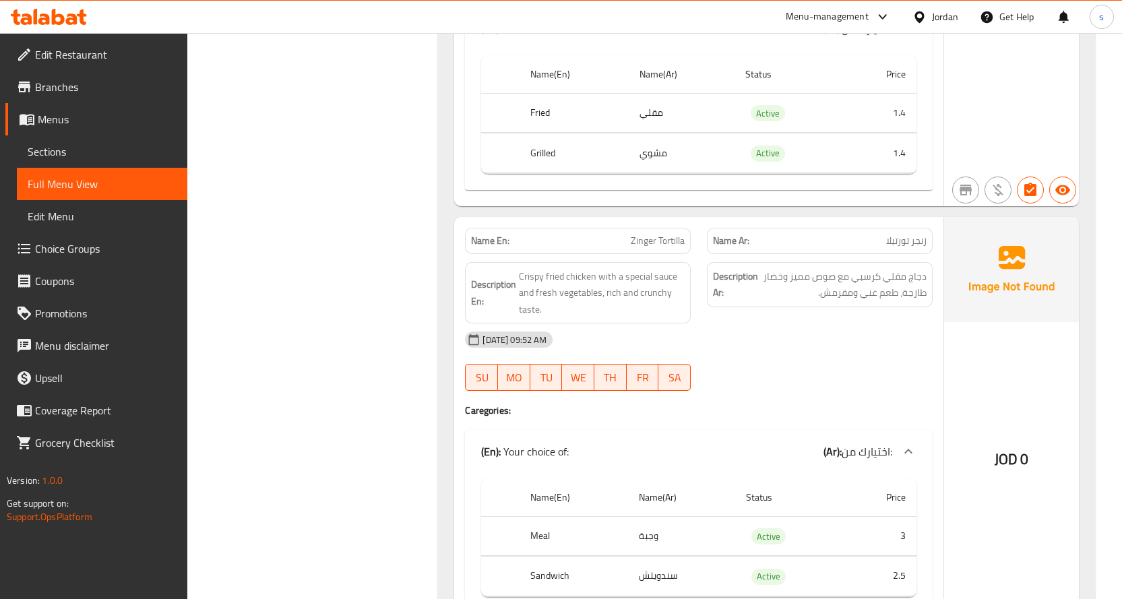
click at [650, 231] on div "Name En: Zinger Tortilla" at bounding box center [578, 241] width 226 height 26
click at [828, 268] on span "دجاج مقلي كرسبي مع صوص مميز وخضار طازجة، طعم غني ومقرمش." at bounding box center [844, 284] width 166 height 33
click at [851, 272] on span "دجاج مقلي كرسبي مع صوص مميز وخضار طازجة، طعم غني ومقرمش." at bounding box center [844, 284] width 166 height 33
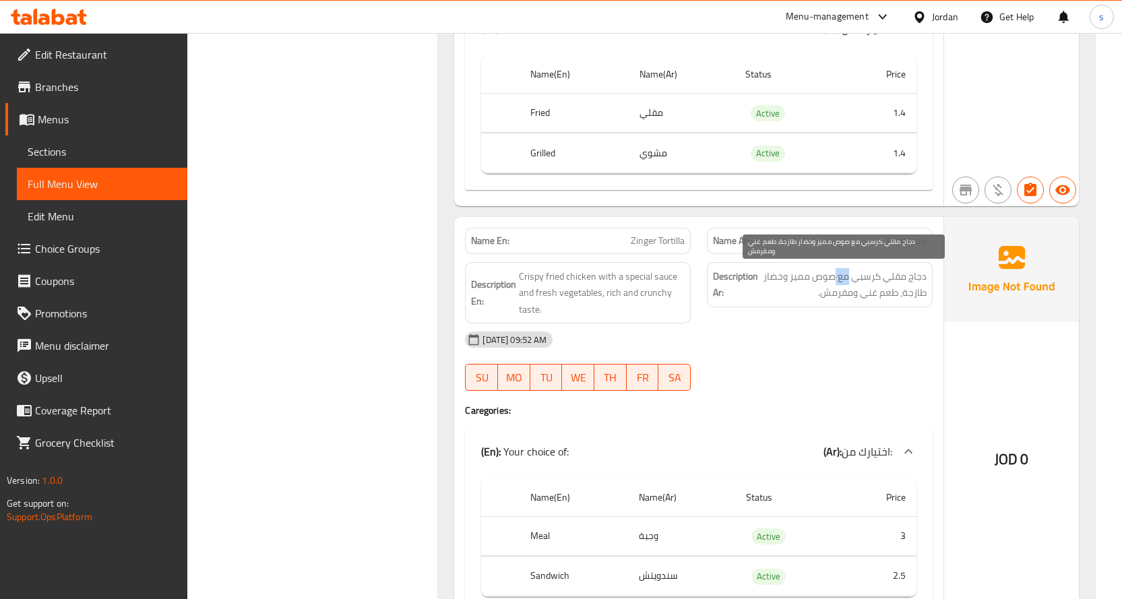
click at [851, 272] on span "دجاج مقلي كرسبي مع صوص مميز وخضار طازجة، طعم غني ومقرمش." at bounding box center [844, 284] width 166 height 33
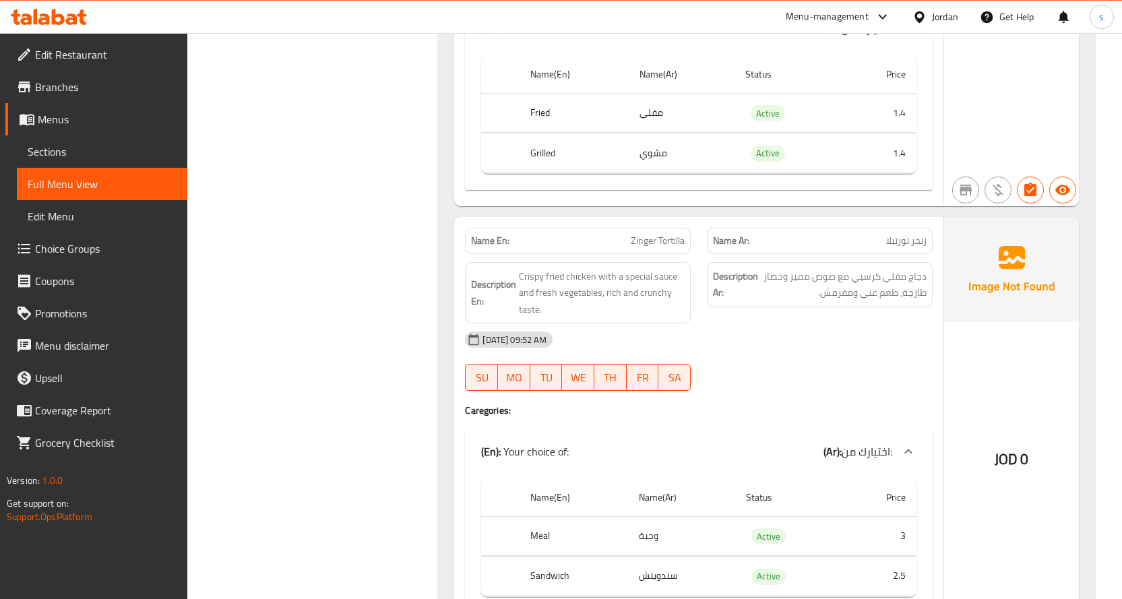
click at [683, 285] on div "Description En: Crispy fried chicken with a special sauce and fresh vegetables,…" at bounding box center [578, 293] width 226 height 62
click at [658, 280] on span "Crispy fried chicken with a special sauce and fresh vegetables, rich and crunch…" at bounding box center [602, 293] width 166 height 50
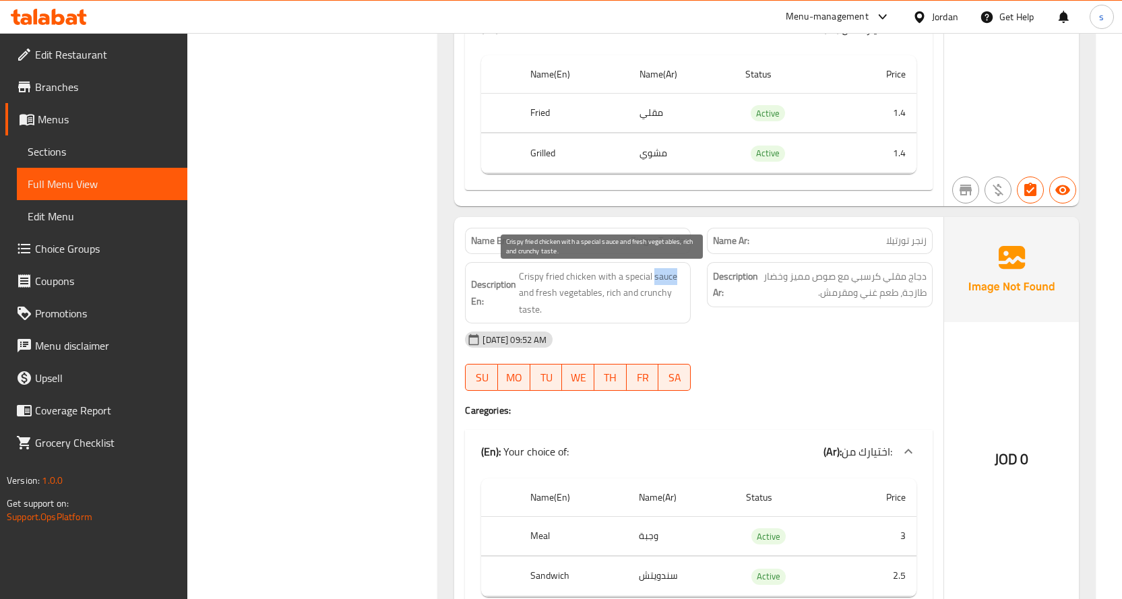
click at [656, 280] on span "Crispy fried chicken with a special sauce and fresh vegetables, rich and crunch…" at bounding box center [602, 293] width 166 height 50
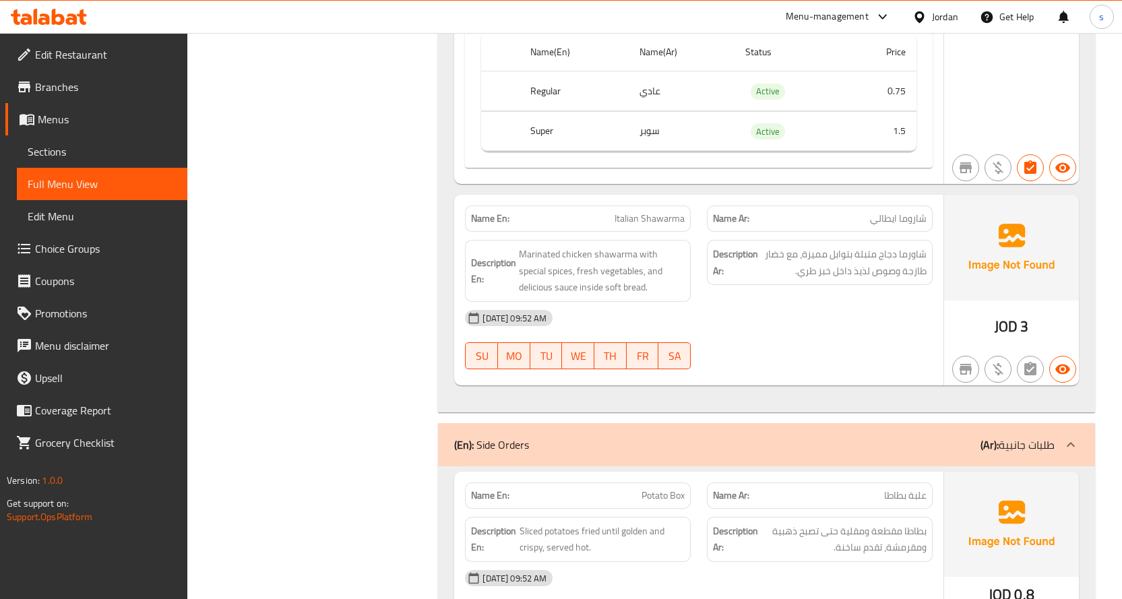
scroll to position [7345, 0]
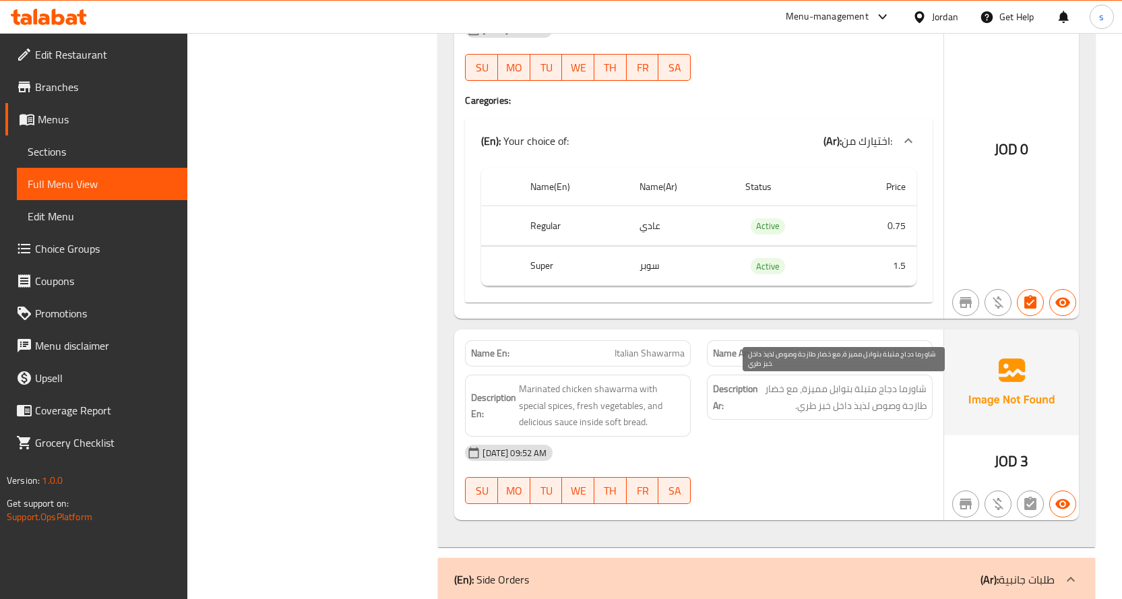
click at [877, 402] on span "شاورما دجاج متبلة بتوابل مميزة، مع خضار طازجة وصوص لذيذ داخل خبز طري." at bounding box center [844, 397] width 166 height 33
click at [846, 398] on span "شاورما دجاج متبلة بتوابل مميزة، مع خضار طازجة وصوص لذيذ داخل خبز طري." at bounding box center [844, 397] width 166 height 33
drag, startPoint x: 846, startPoint y: 398, endPoint x: 839, endPoint y: 397, distance: 6.9
click at [844, 398] on span "شاورما دجاج متبلة بتوابل مميزة، مع خضار طازجة وصوص لذيذ داخل خبز طري." at bounding box center [844, 397] width 166 height 33
click at [627, 394] on span "Marinated chicken shawarma with special spices, fresh vegetables, and delicious…" at bounding box center [602, 406] width 166 height 50
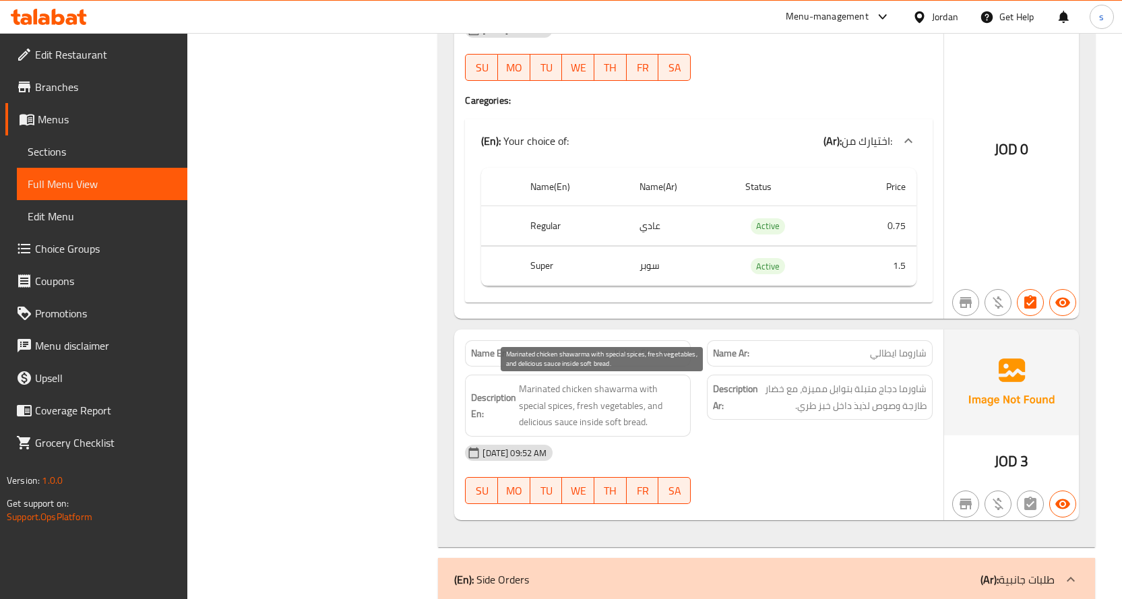
click at [627, 394] on span "Marinated chicken shawarma with special spices, fresh vegetables, and delicious…" at bounding box center [602, 406] width 166 height 50
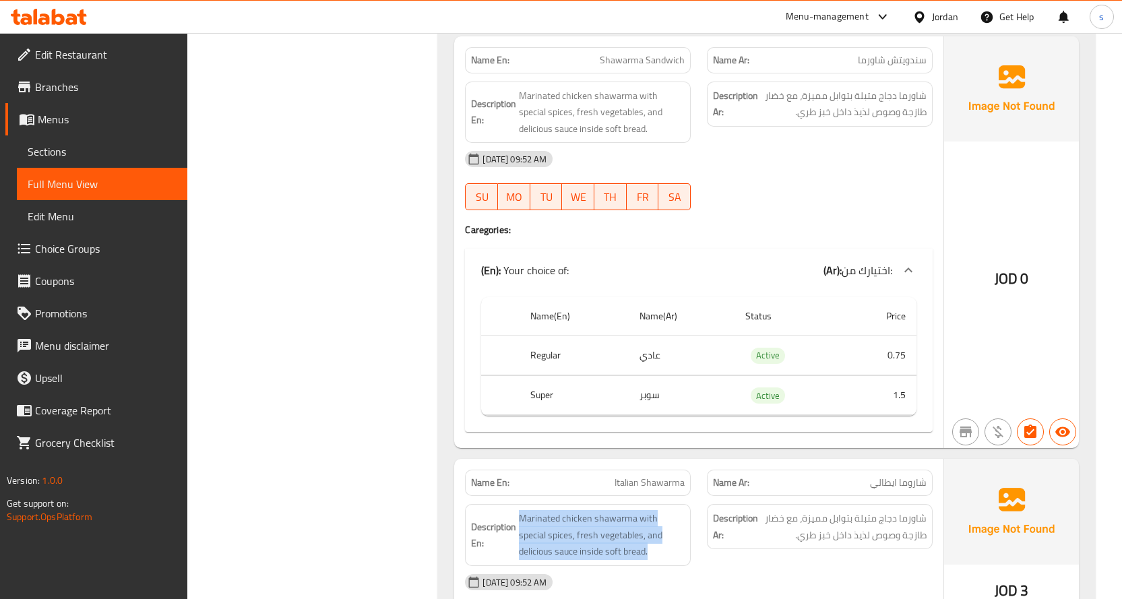
scroll to position [7211, 0]
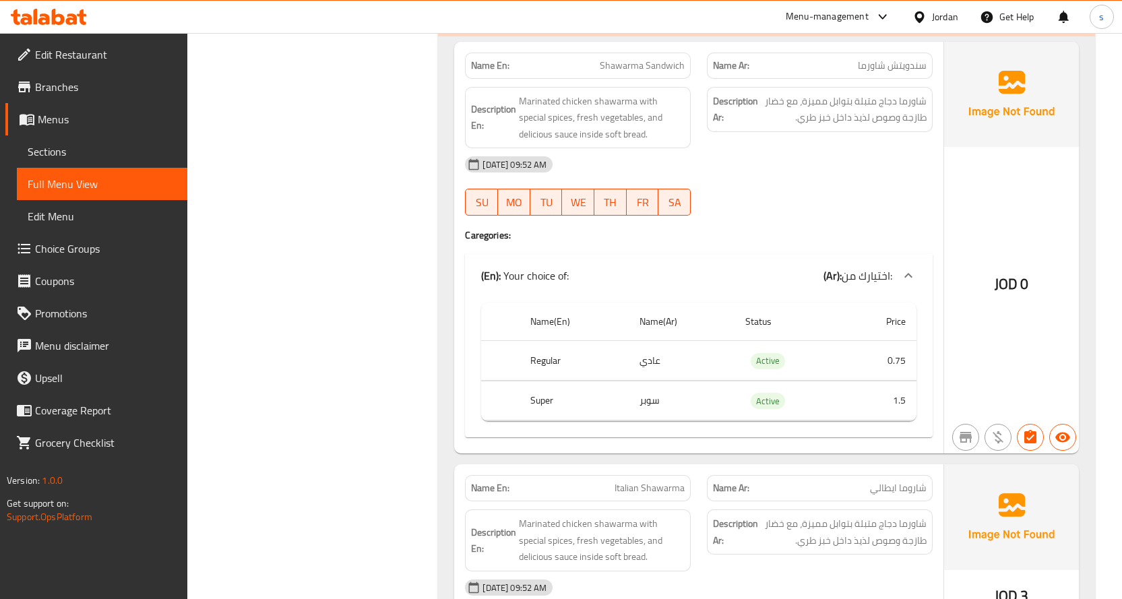
click at [877, 355] on td "0.75" at bounding box center [879, 361] width 73 height 40
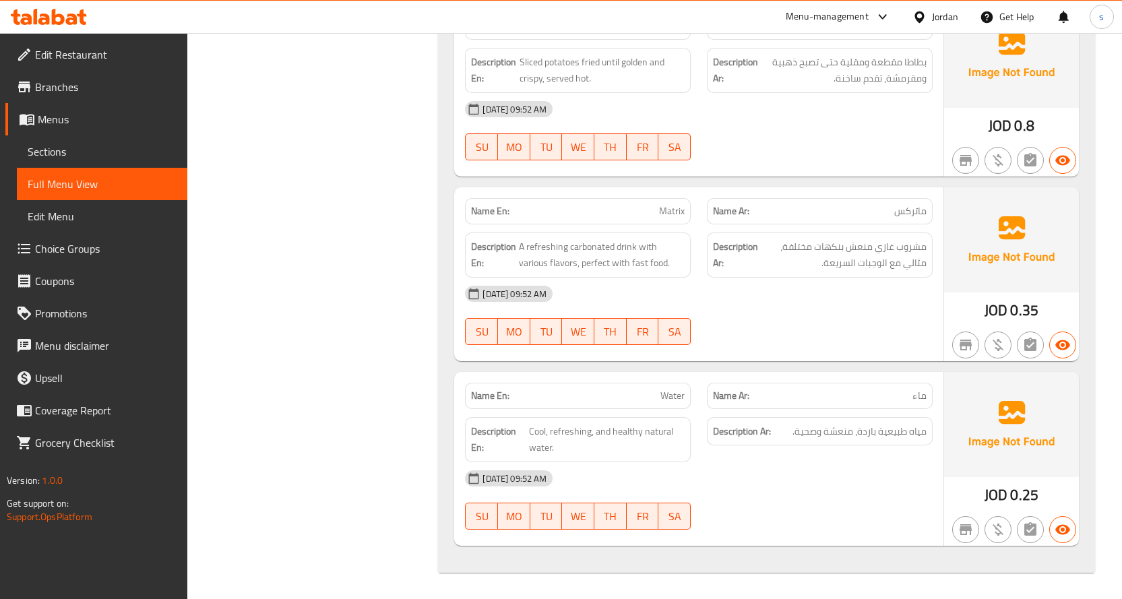
scroll to position [7950, 0]
click at [78, 59] on span "Edit Restaurant" at bounding box center [106, 54] width 142 height 16
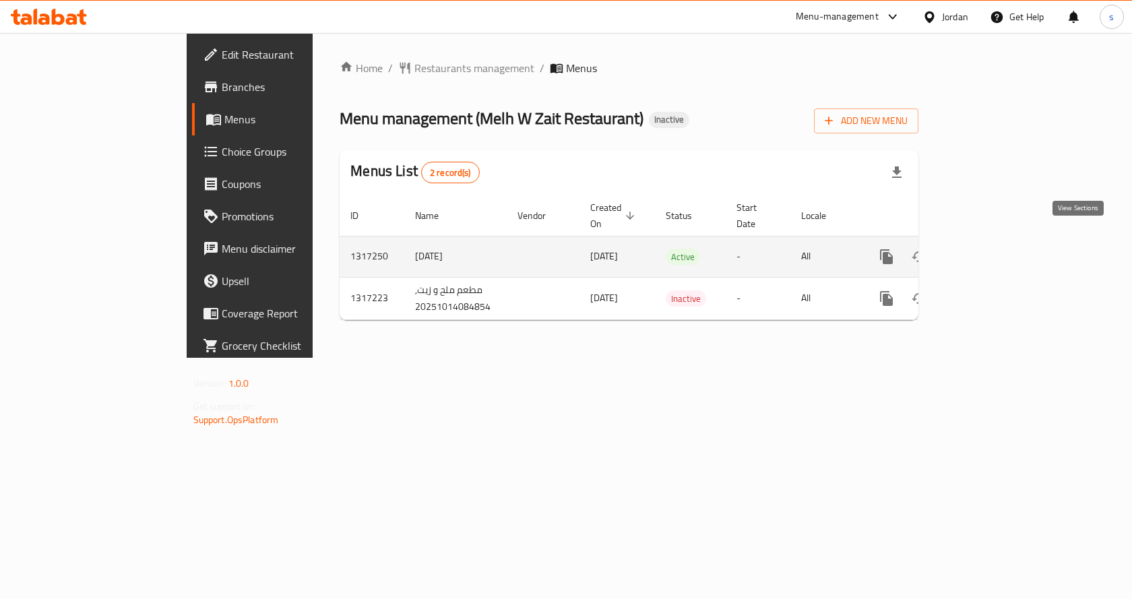
click at [992, 249] on icon "enhanced table" at bounding box center [984, 257] width 16 height 16
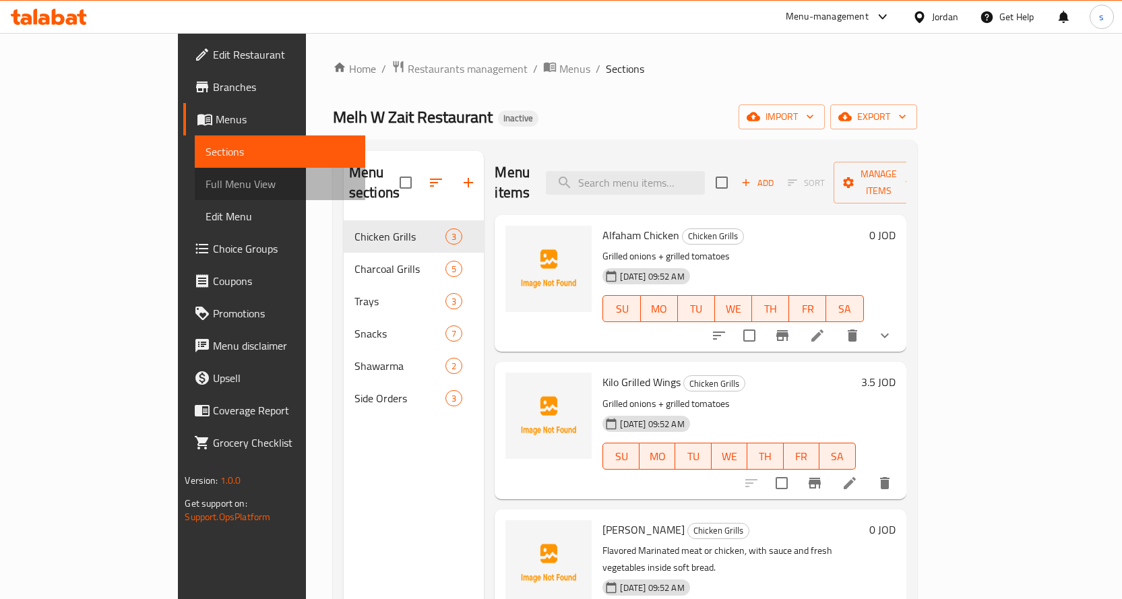
click at [206, 182] on span "Full Menu View" at bounding box center [280, 184] width 149 height 16
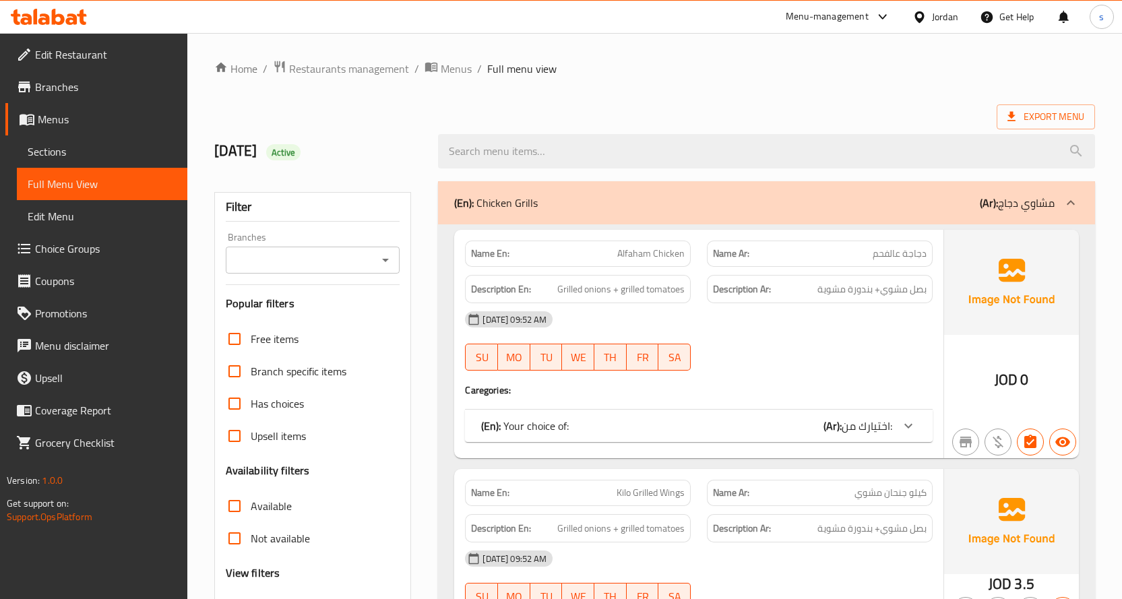
scroll to position [202, 0]
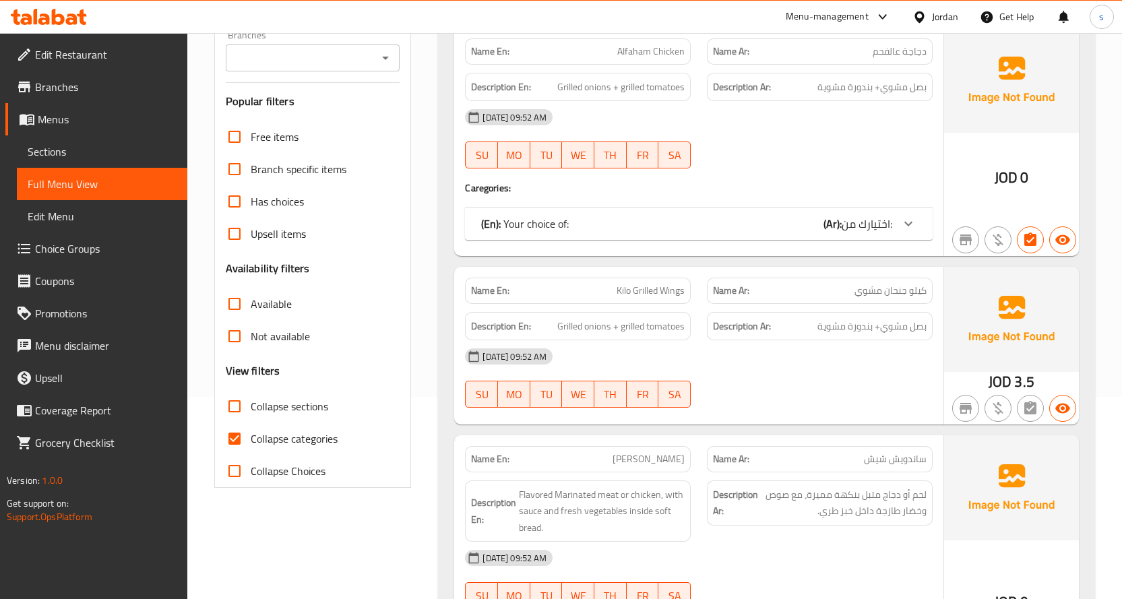
click at [266, 444] on span "Collapse categories" at bounding box center [294, 439] width 87 height 16
click at [251, 444] on input "Collapse categories" at bounding box center [234, 439] width 32 height 32
checkbox input "false"
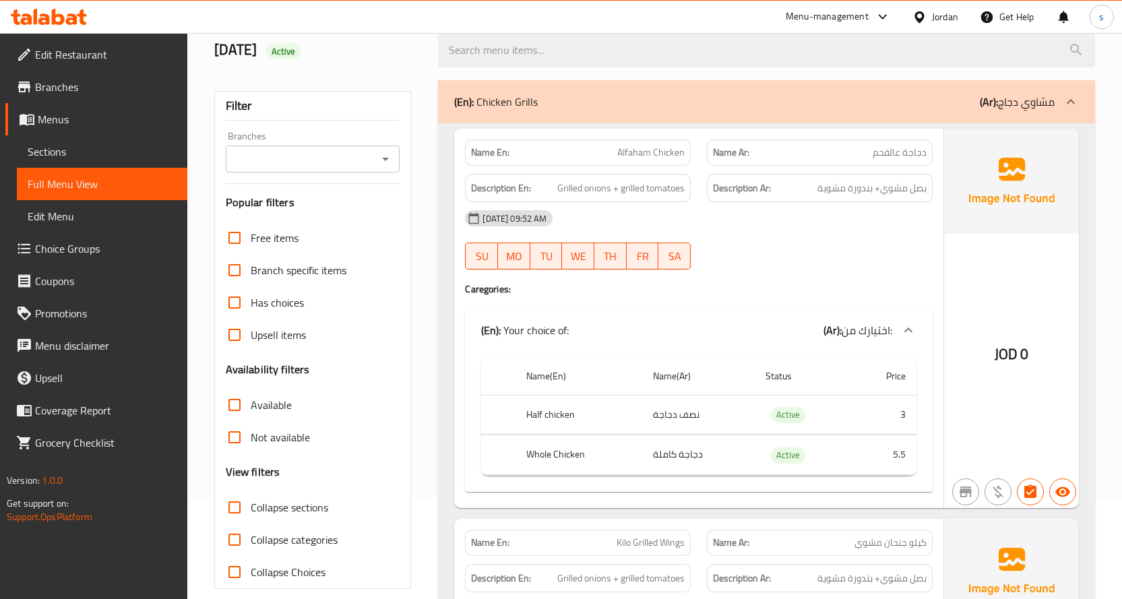
scroll to position [0, 0]
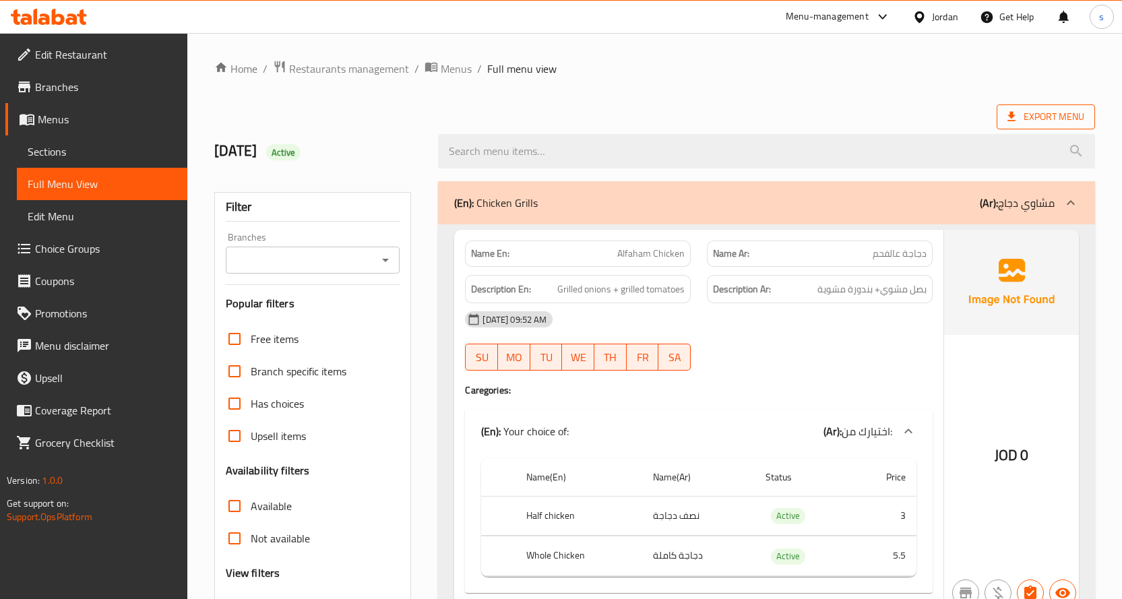
click at [1009, 119] on icon at bounding box center [1011, 116] width 13 height 13
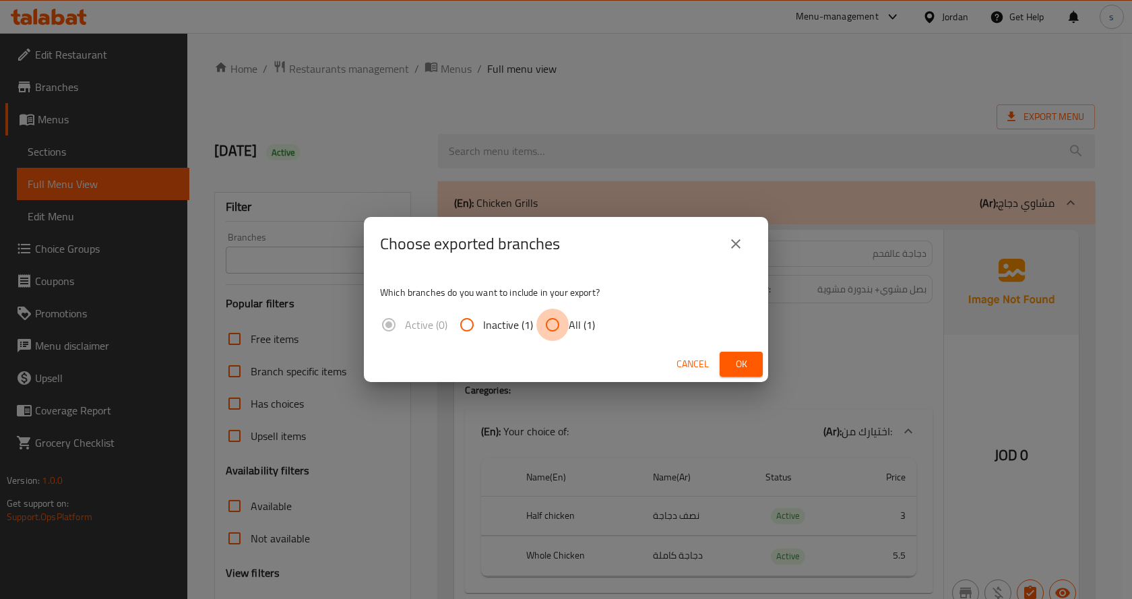
click at [551, 332] on input "All (1)" at bounding box center [552, 325] width 32 height 32
radio input "true"
click at [753, 363] on button "Ok" at bounding box center [741, 364] width 43 height 25
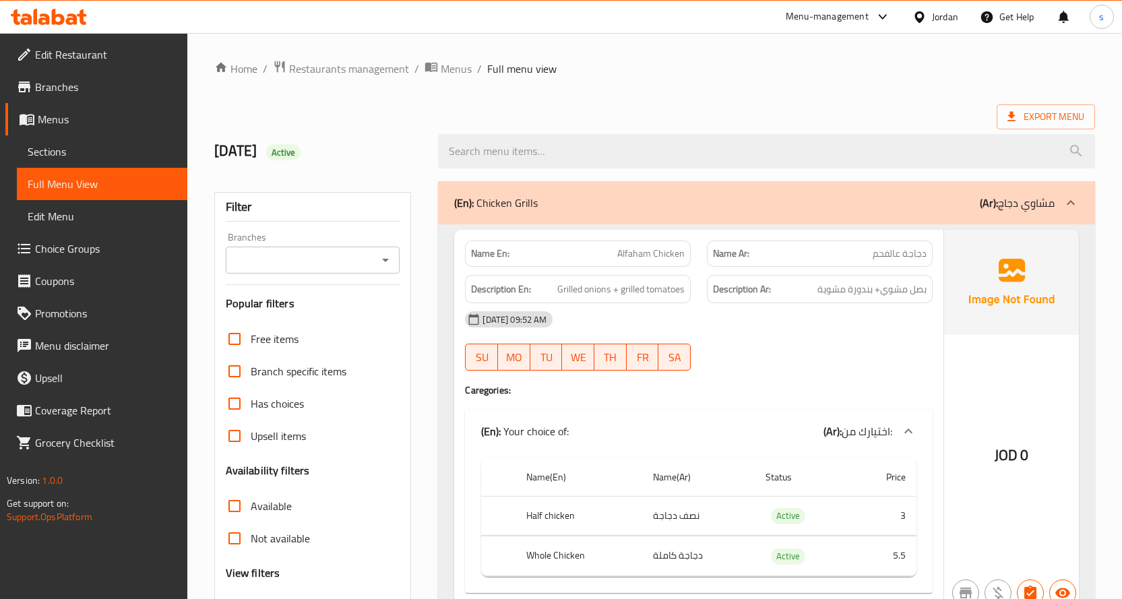
click at [943, 17] on div "Jordan" at bounding box center [945, 16] width 26 height 15
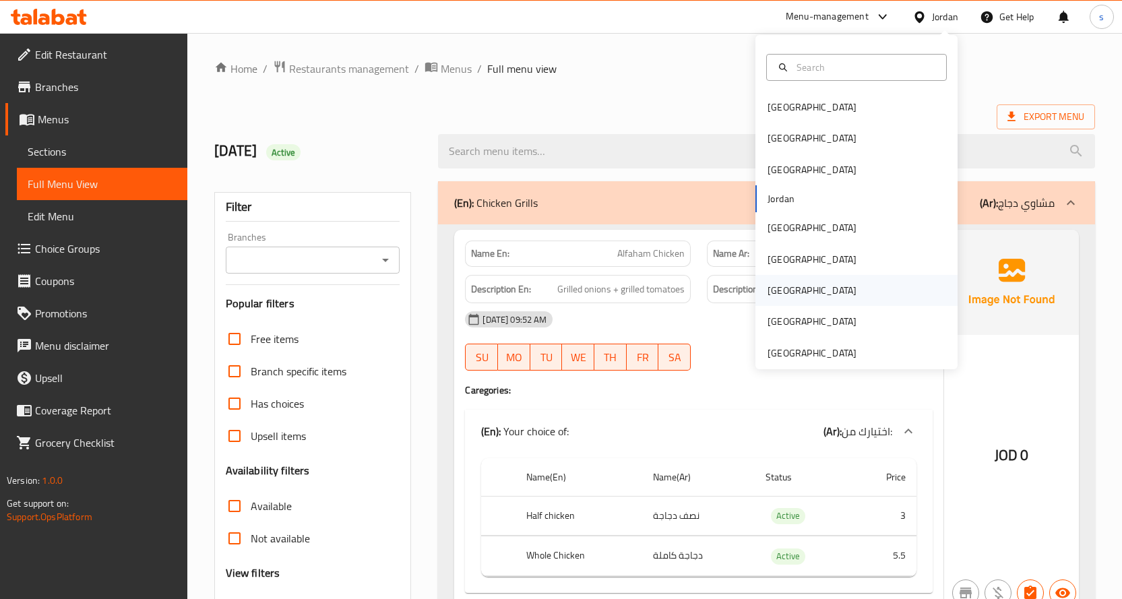
click at [781, 297] on div "[GEOGRAPHIC_DATA]" at bounding box center [812, 290] width 111 height 31
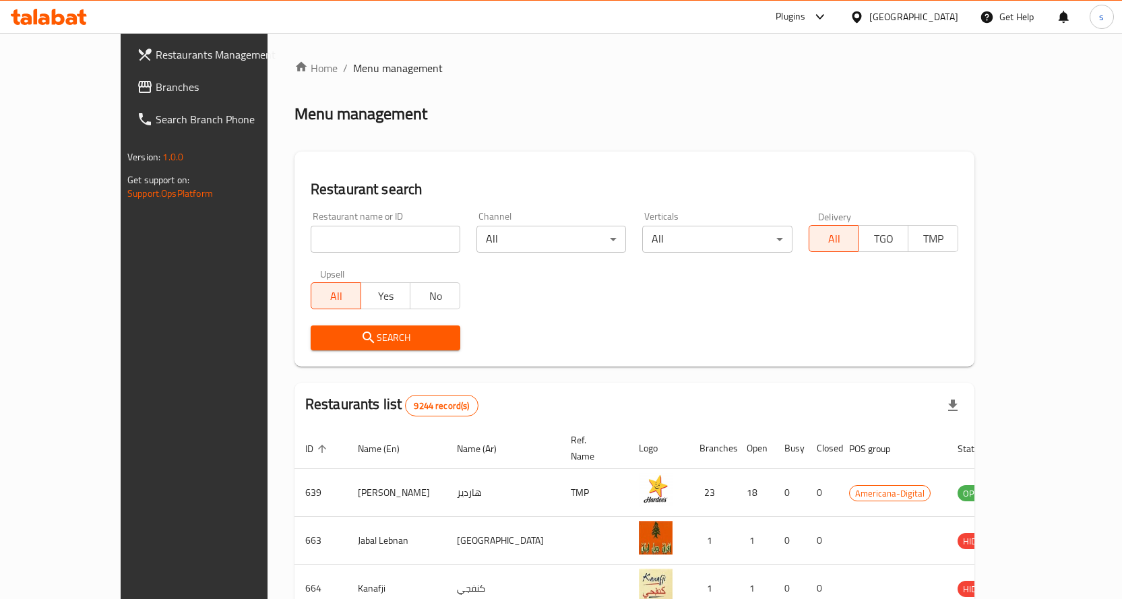
click at [156, 88] on span "Branches" at bounding box center [227, 87] width 142 height 16
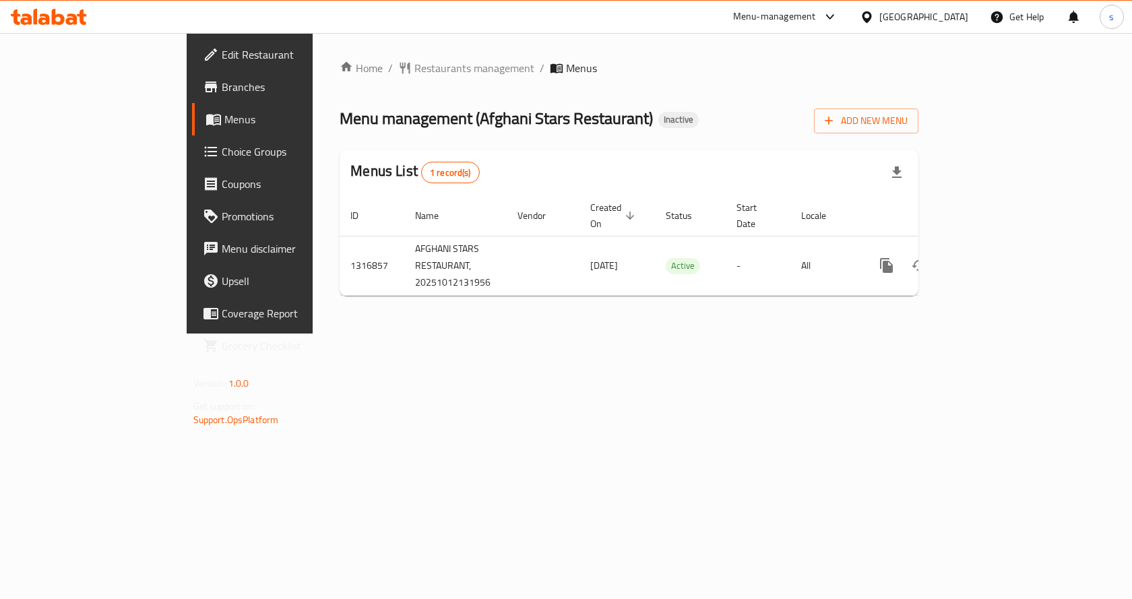
click at [313, 334] on div "Home / Restaurants management / Menus Menu management ( Afghani Stars Restauran…" at bounding box center [629, 183] width 633 height 301
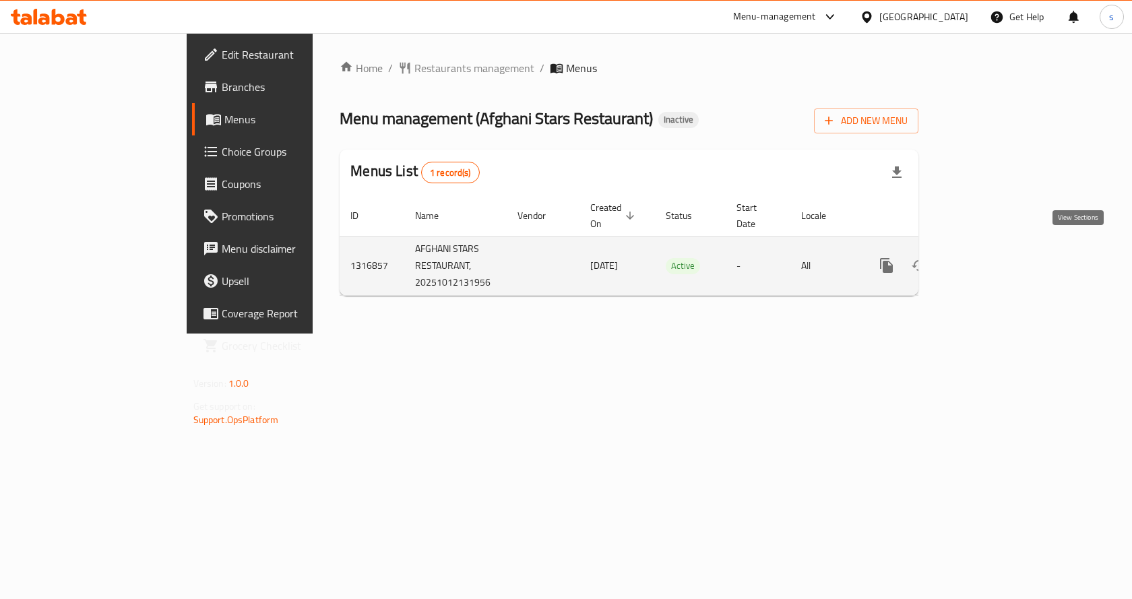
click at [992, 257] on icon "enhanced table" at bounding box center [984, 265] width 16 height 16
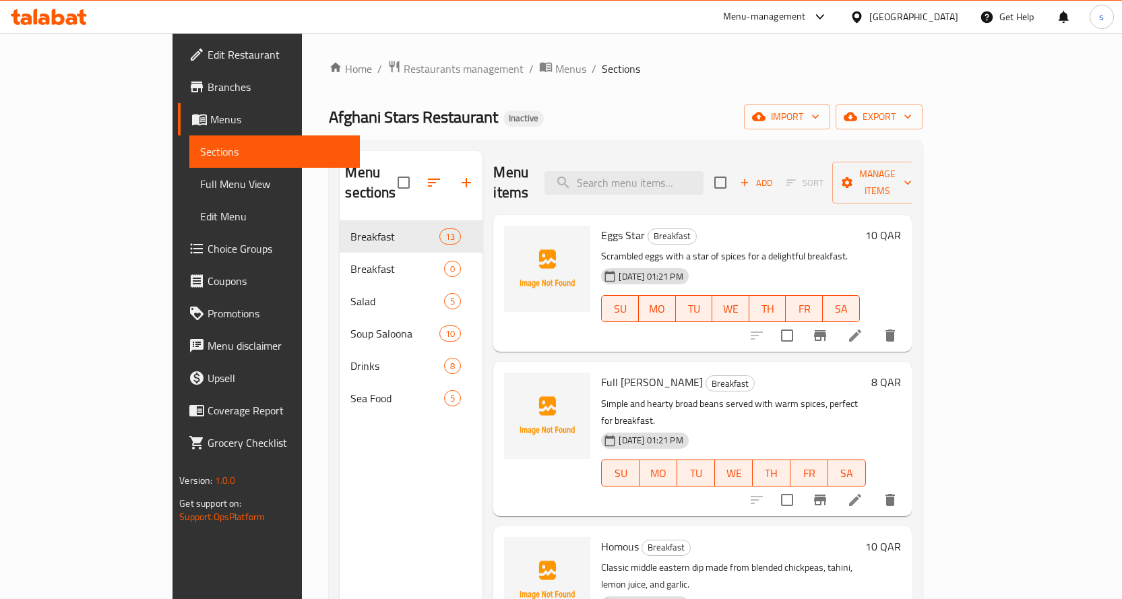
scroll to position [67, 0]
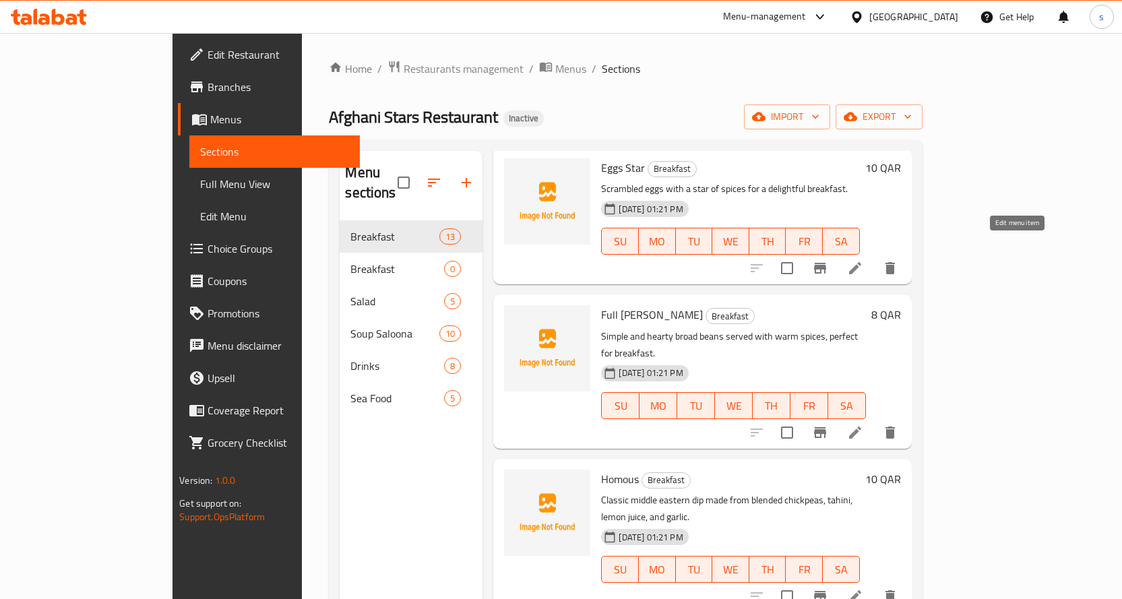
click at [863, 260] on icon at bounding box center [855, 268] width 16 height 16
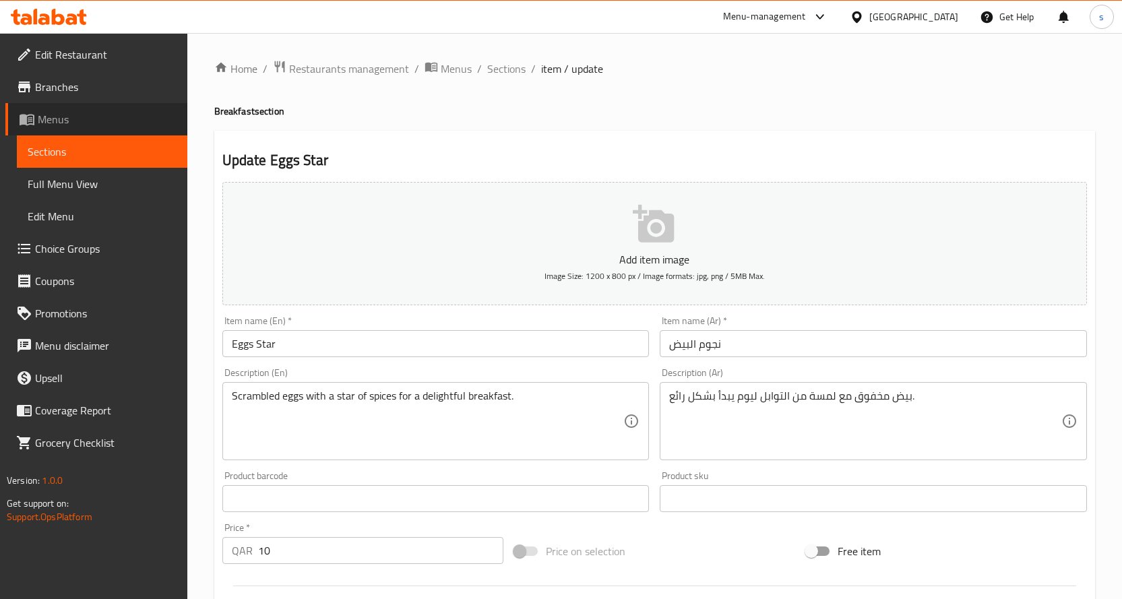
click at [72, 121] on span "Menus" at bounding box center [107, 119] width 139 height 16
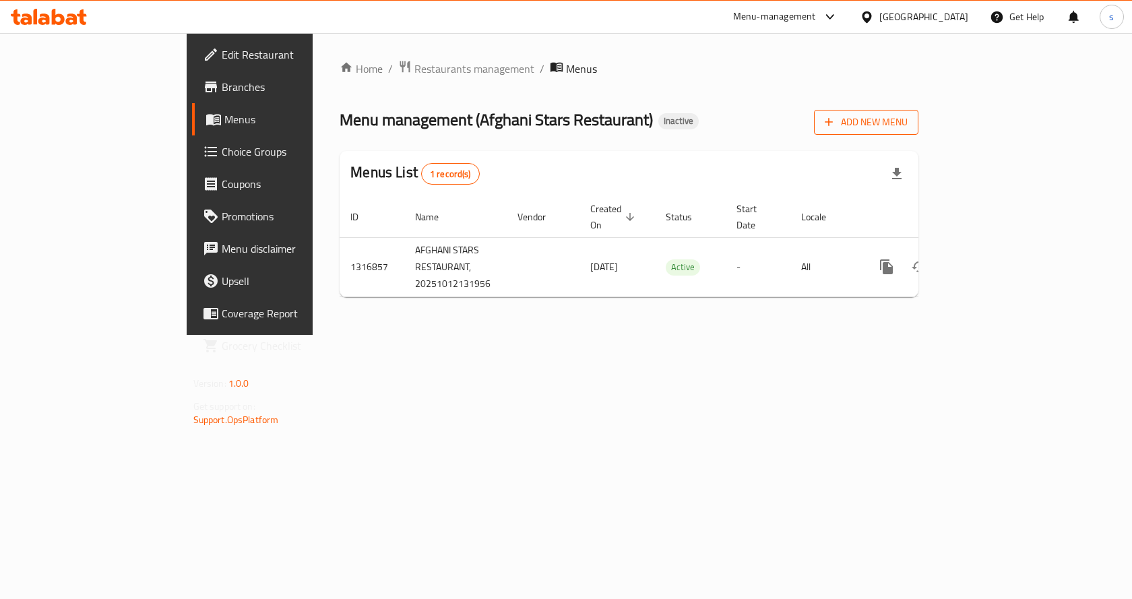
click at [908, 125] on span "Add New Menu" at bounding box center [866, 122] width 83 height 17
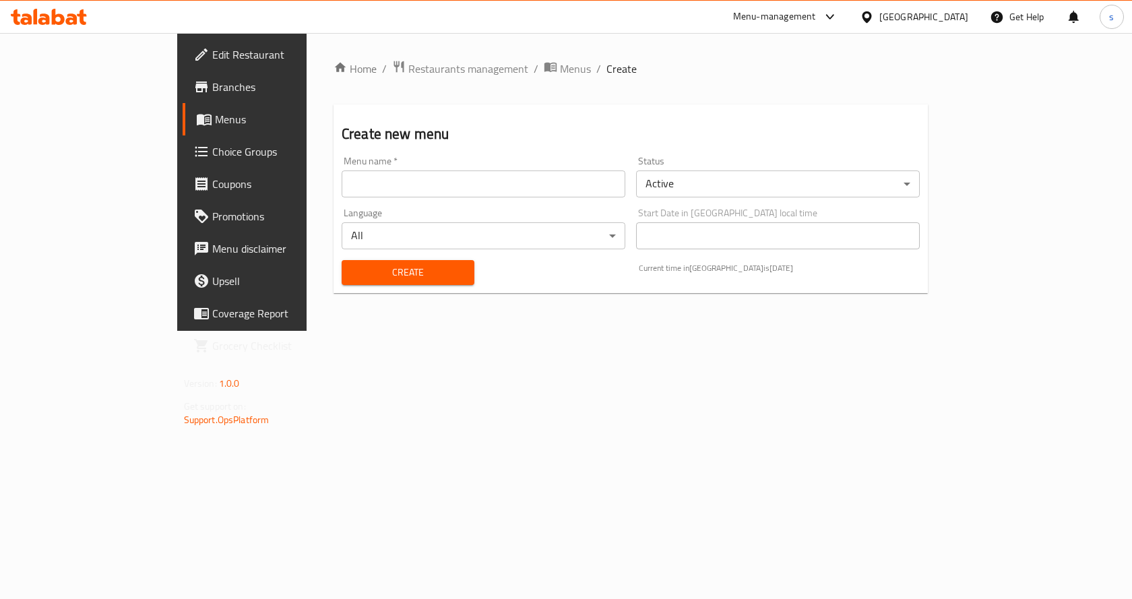
click at [468, 175] on input "text" at bounding box center [484, 183] width 284 height 27
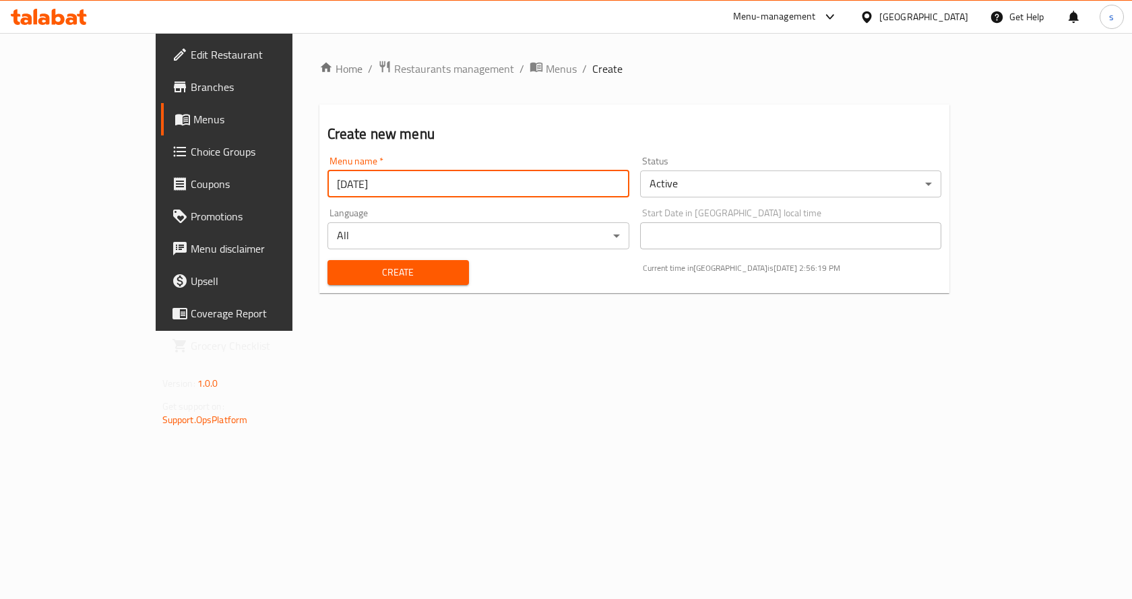
type input "[DATE]"
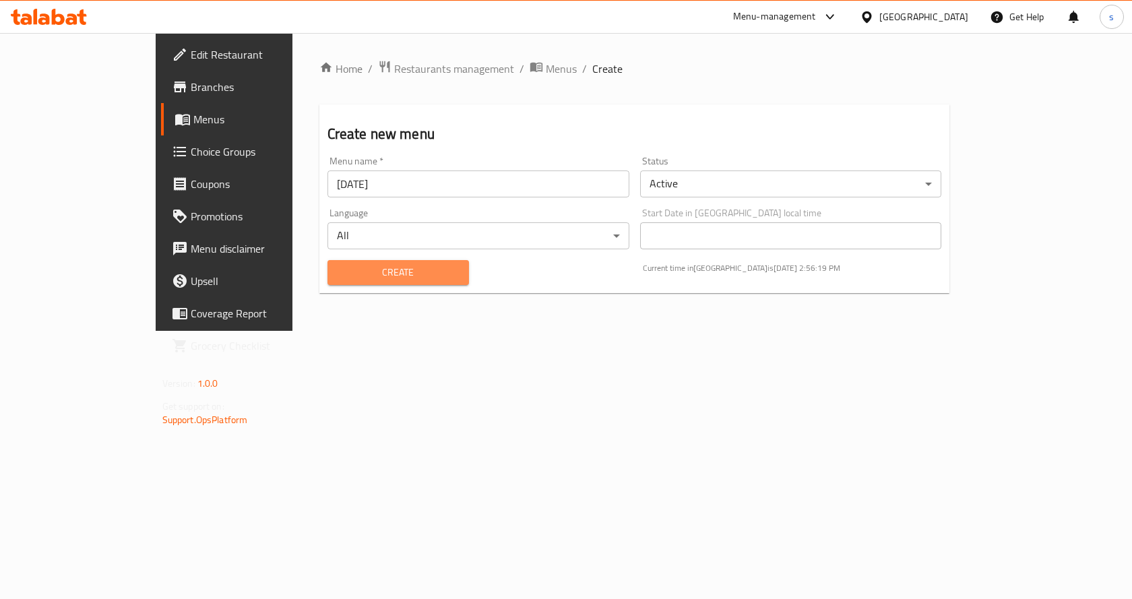
click at [412, 272] on span "Create" at bounding box center [398, 272] width 120 height 17
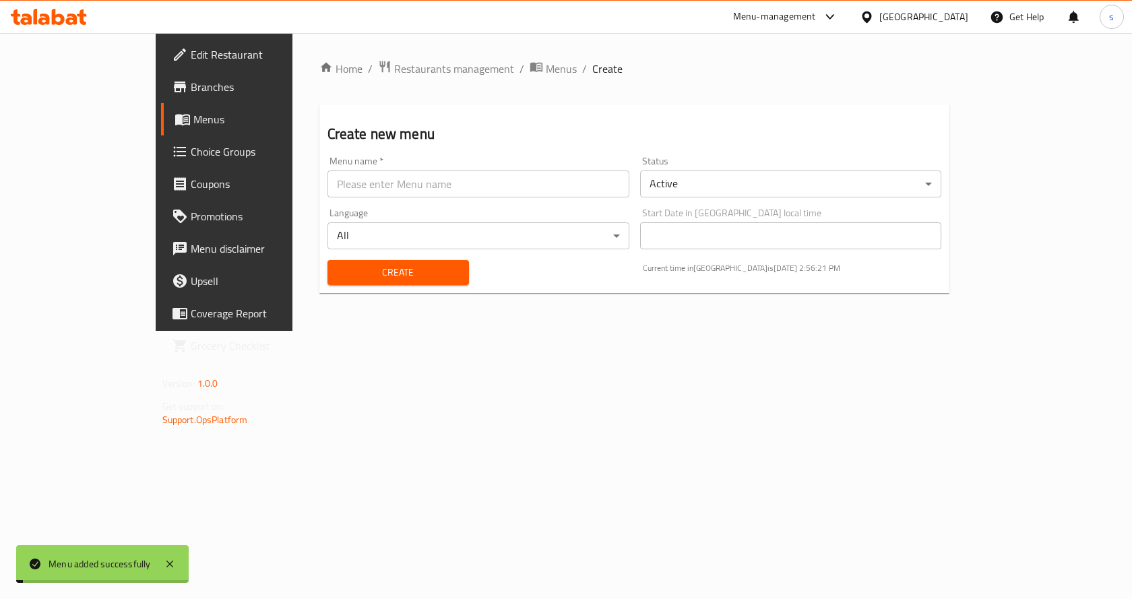
click at [193, 125] on span "Menus" at bounding box center [263, 119] width 141 height 16
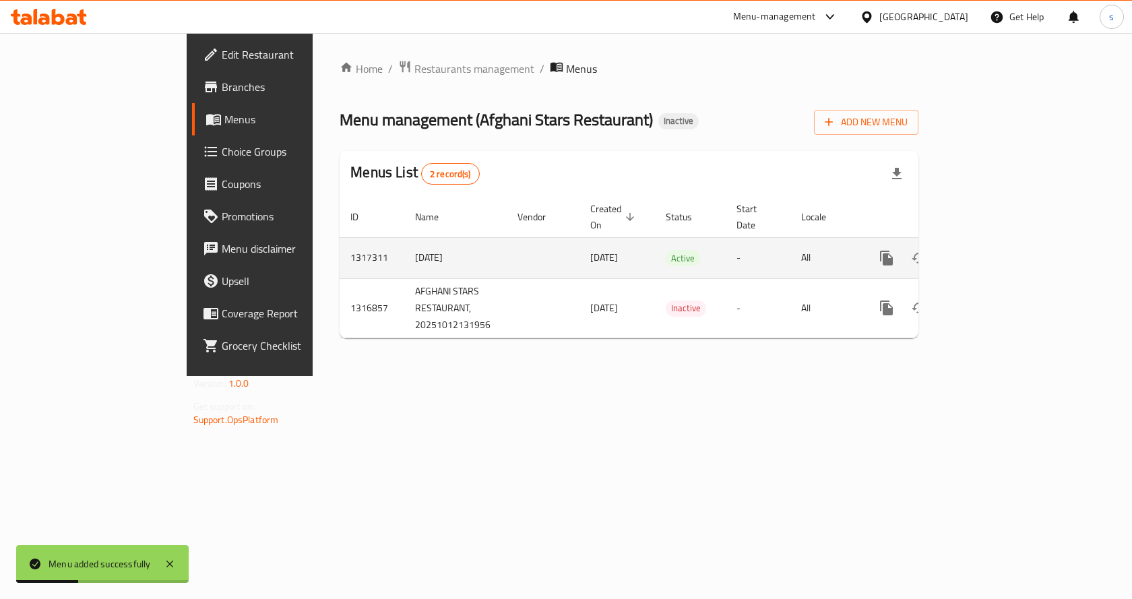
click at [1000, 242] on link "enhanced table" at bounding box center [984, 258] width 32 height 32
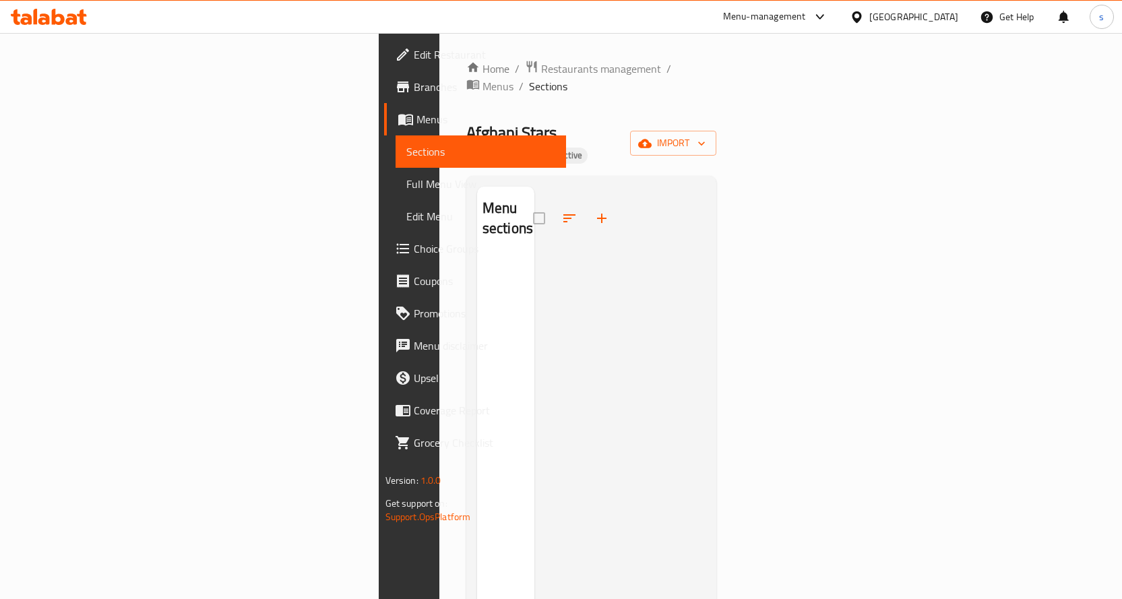
click at [534, 251] on div at bounding box center [620, 486] width 172 height 599
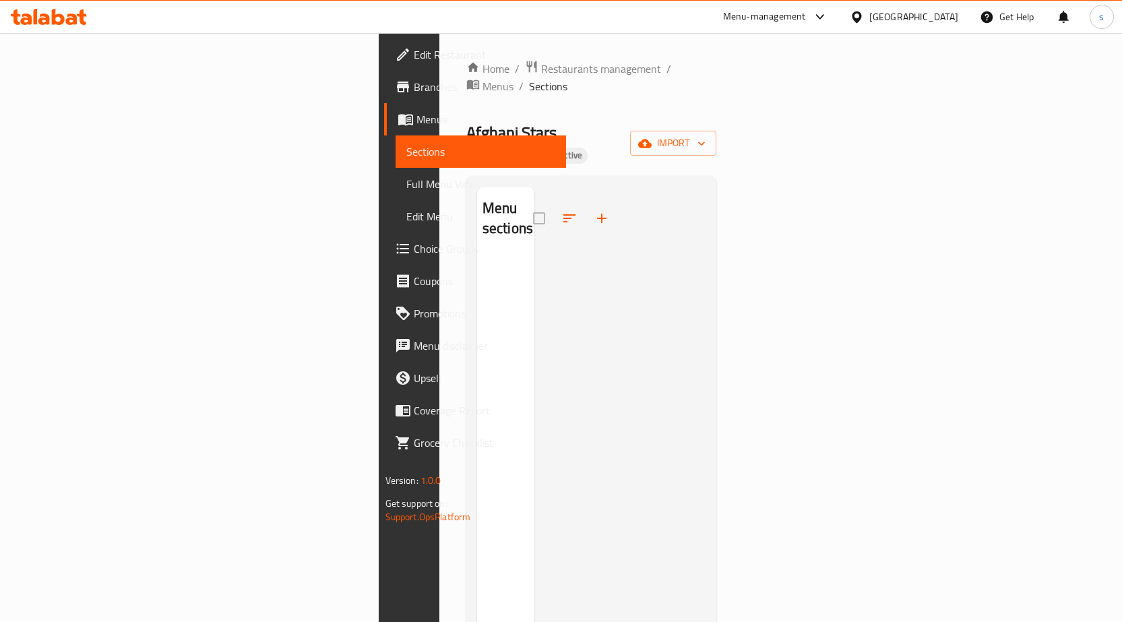
click at [706, 187] on div at bounding box center [620, 498] width 172 height 622
